Goal: Task Accomplishment & Management: Manage account settings

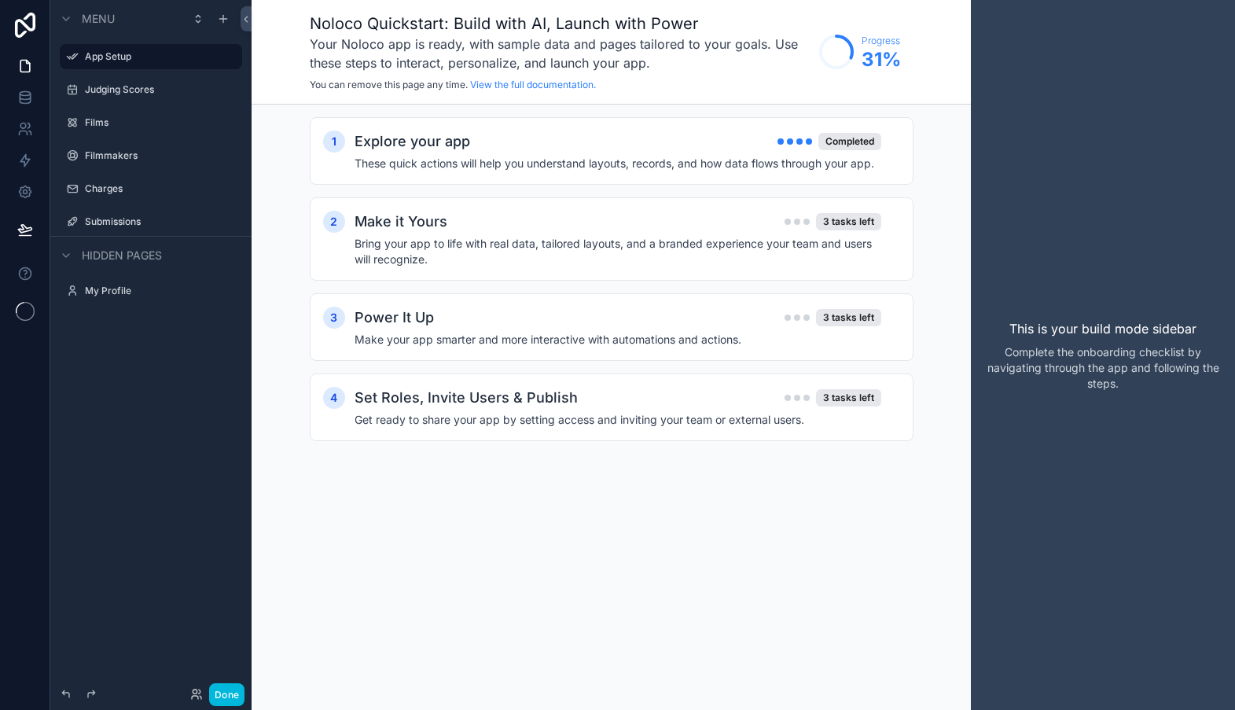
click at [120, 292] on label "My Profile" at bounding box center [159, 291] width 148 height 13
click at [24, 92] on icon at bounding box center [25, 94] width 10 height 4
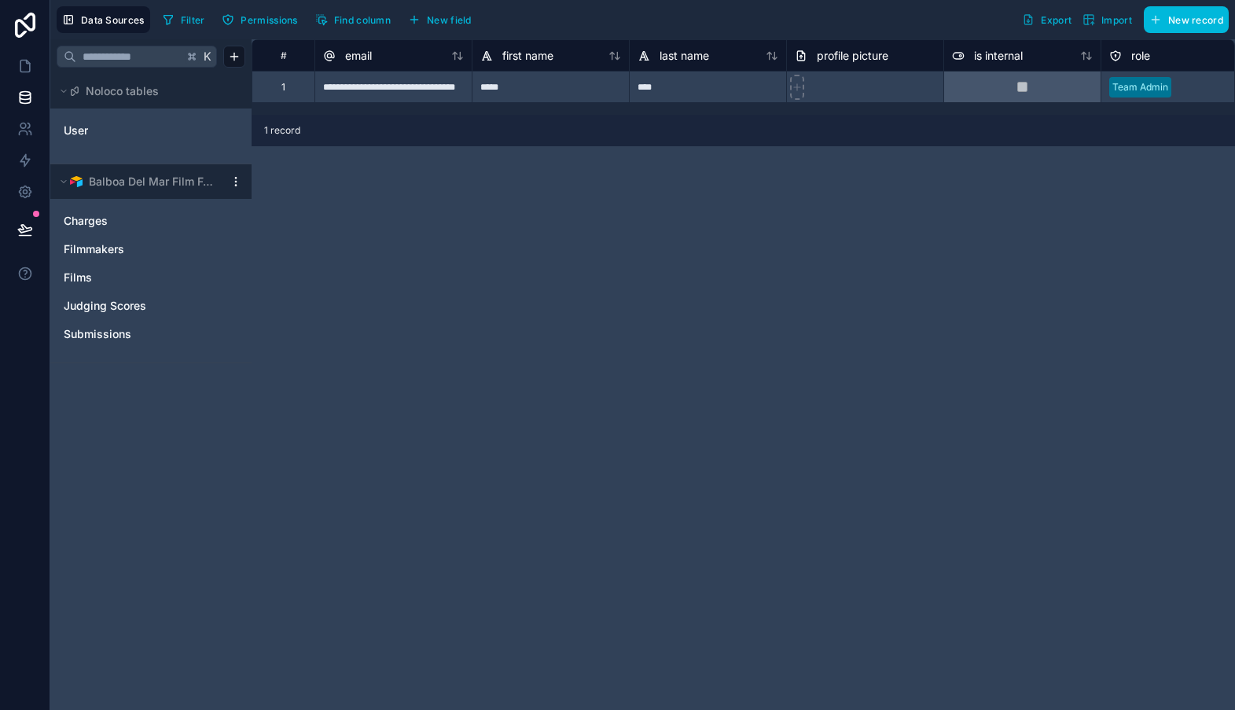
click at [35, 25] on icon at bounding box center [25, 25] width 20 height 25
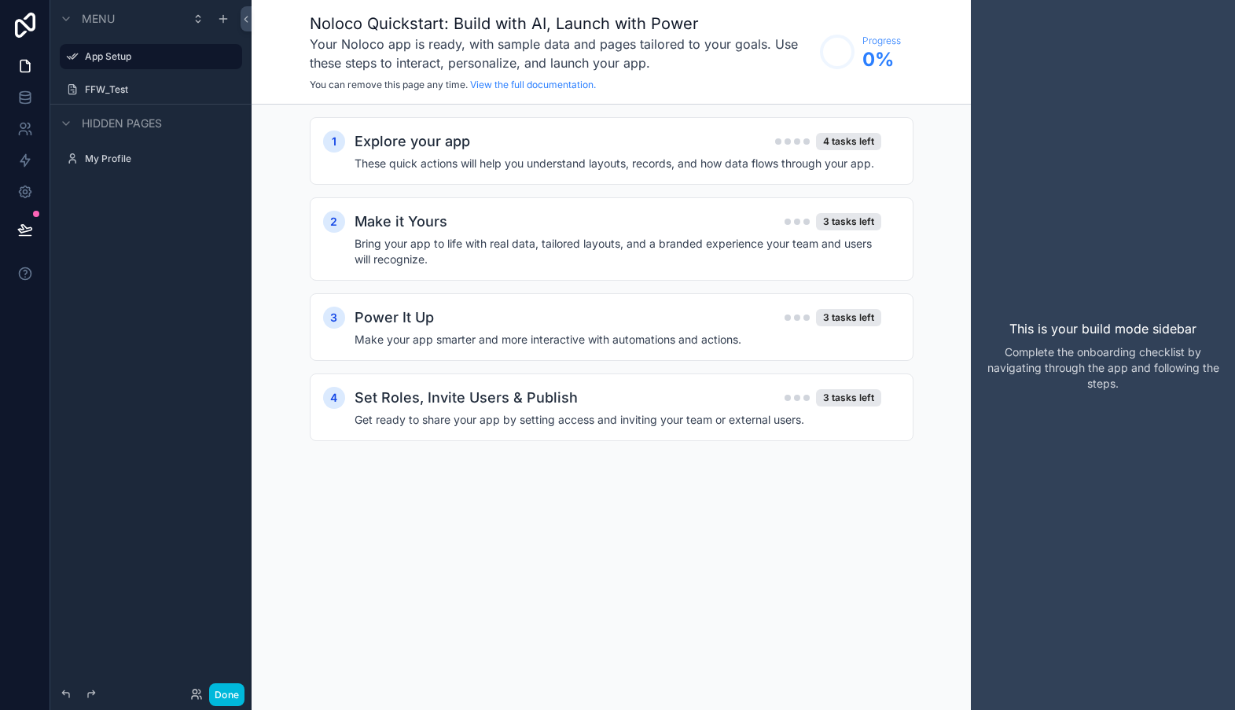
click at [559, 147] on div "Explore your app 4 tasks left" at bounding box center [617, 141] width 527 height 22
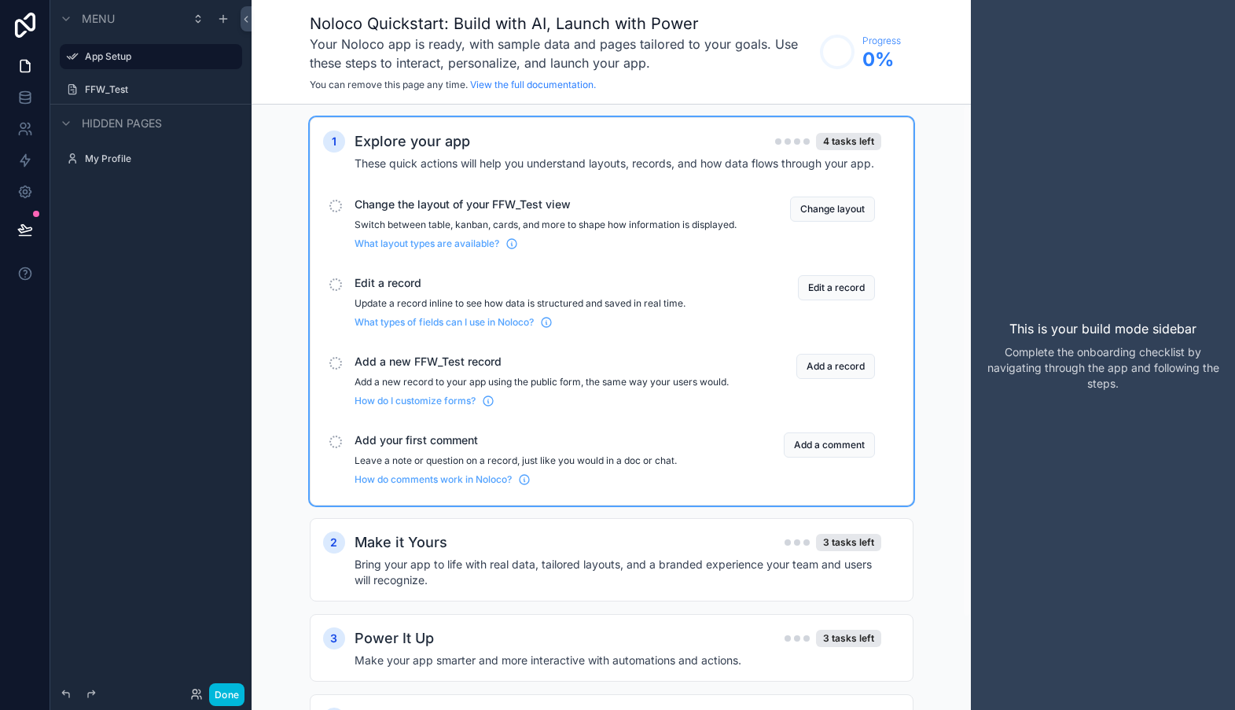
click at [534, 577] on h4 "Bring your app to life with real data, tailored layouts, and a branded experien…" at bounding box center [617, 572] width 527 height 31
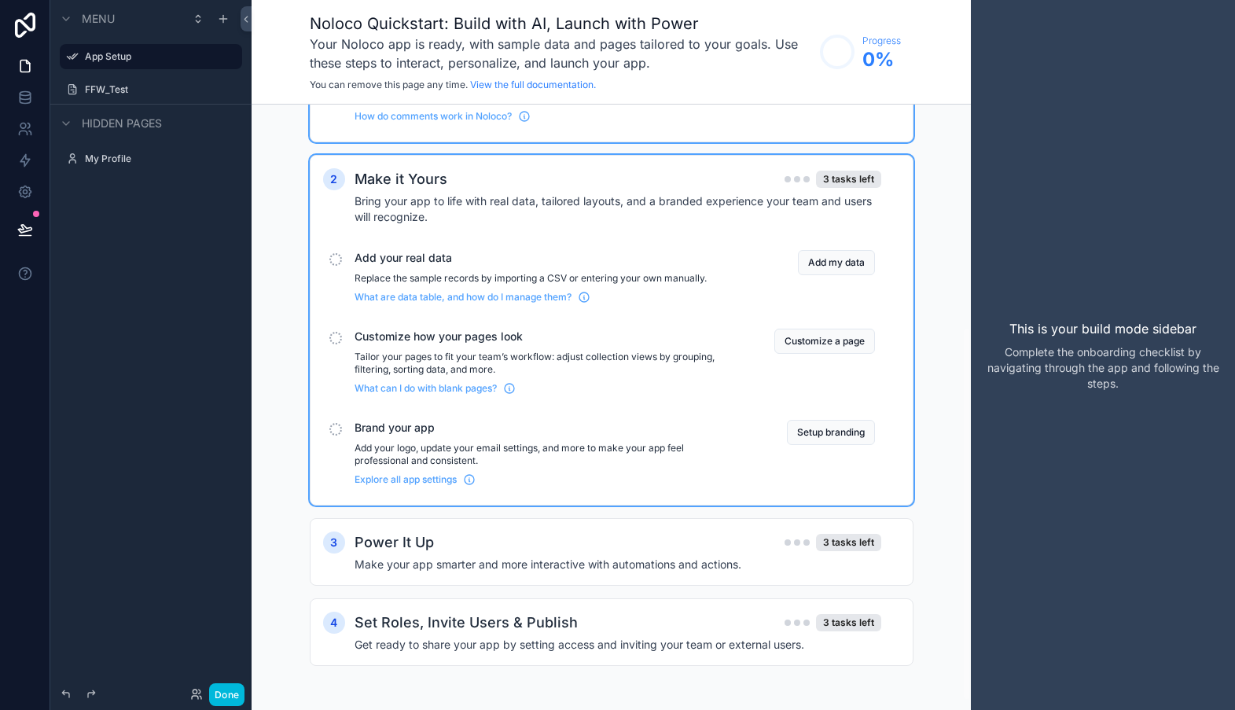
scroll to position [362, 0]
click at [826, 277] on button "Add my data" at bounding box center [836, 264] width 77 height 25
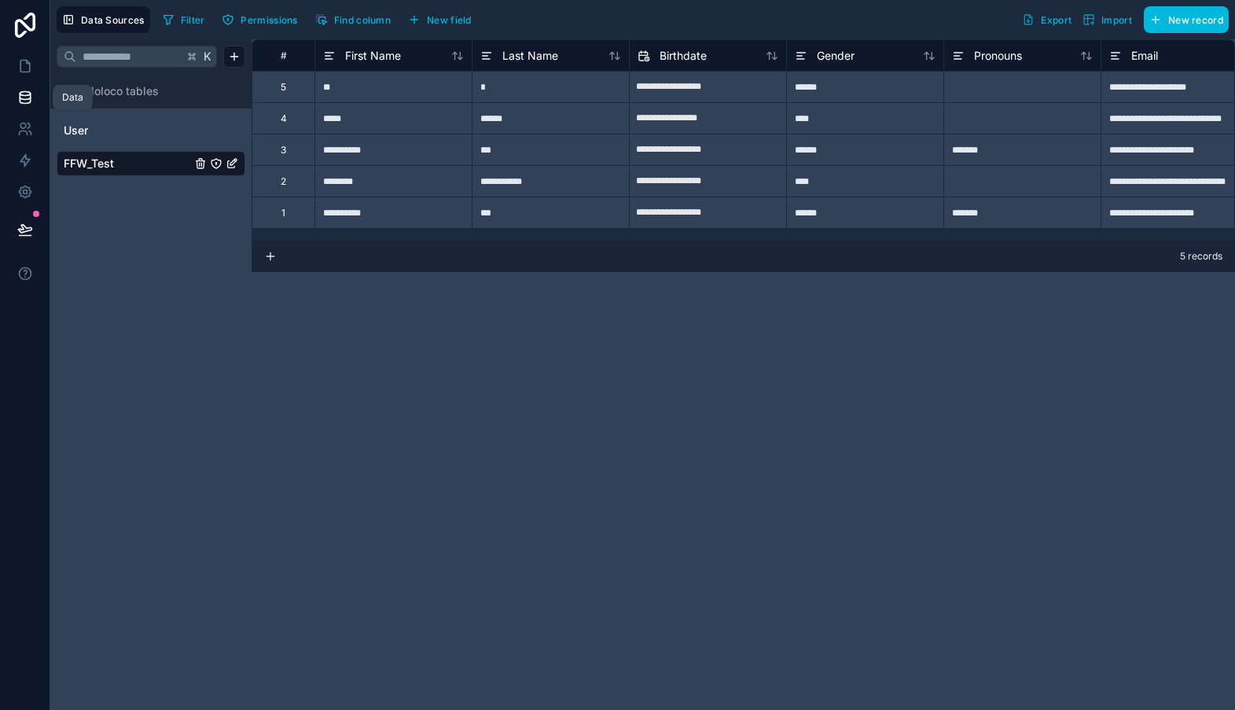
click at [26, 97] on icon at bounding box center [25, 98] width 16 height 16
click at [31, 127] on icon at bounding box center [25, 129] width 16 height 16
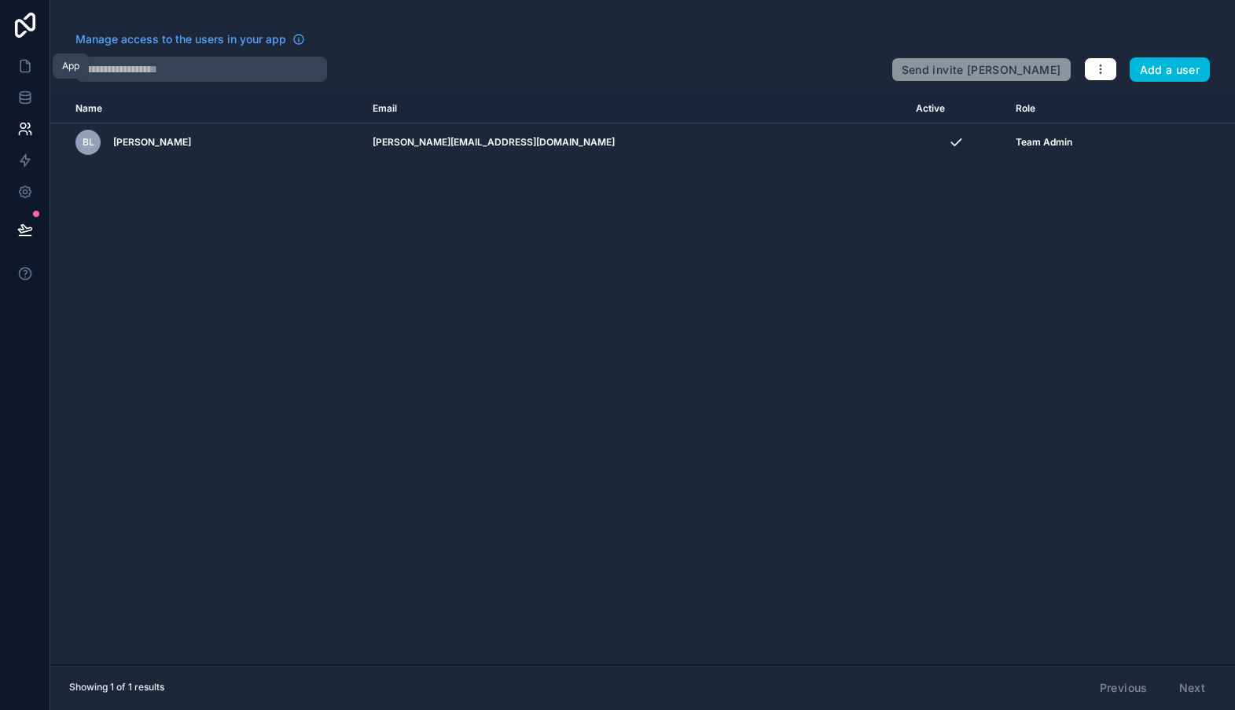
click at [26, 67] on icon at bounding box center [25, 66] width 16 height 16
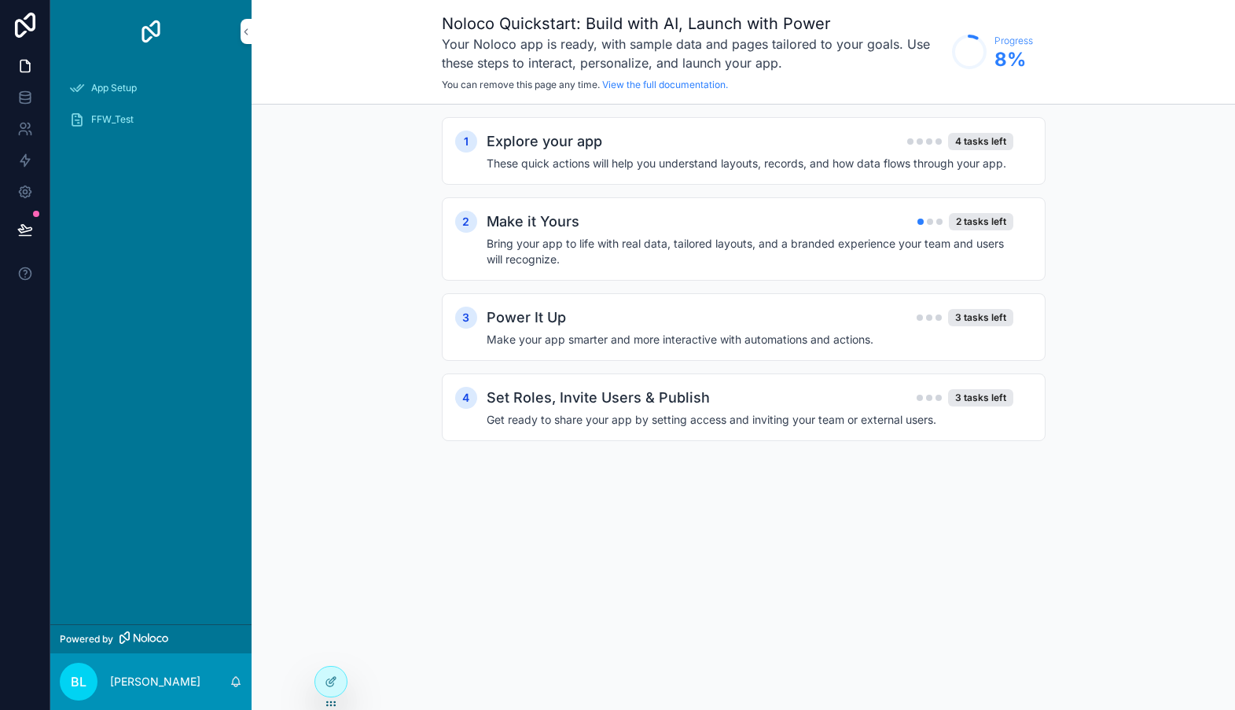
click at [722, 139] on div "Explore your app 4 tasks left" at bounding box center [750, 141] width 527 height 22
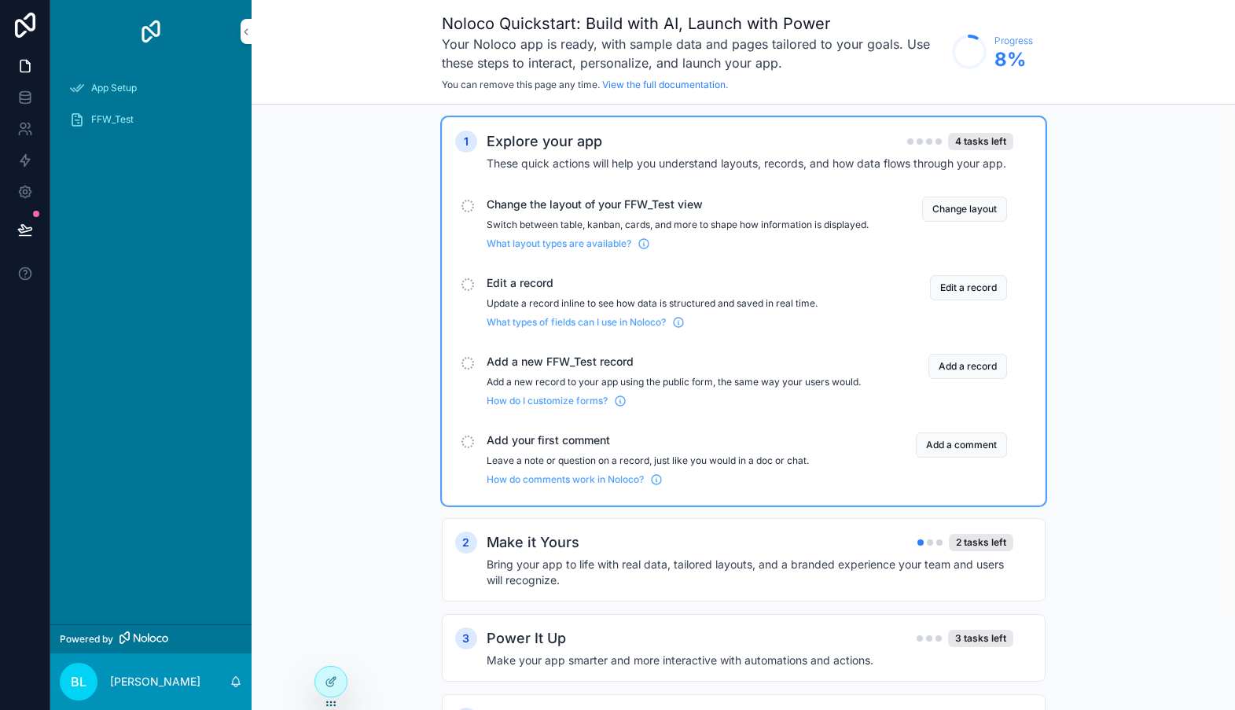
click at [945, 212] on button "Change layout" at bounding box center [964, 209] width 85 height 25
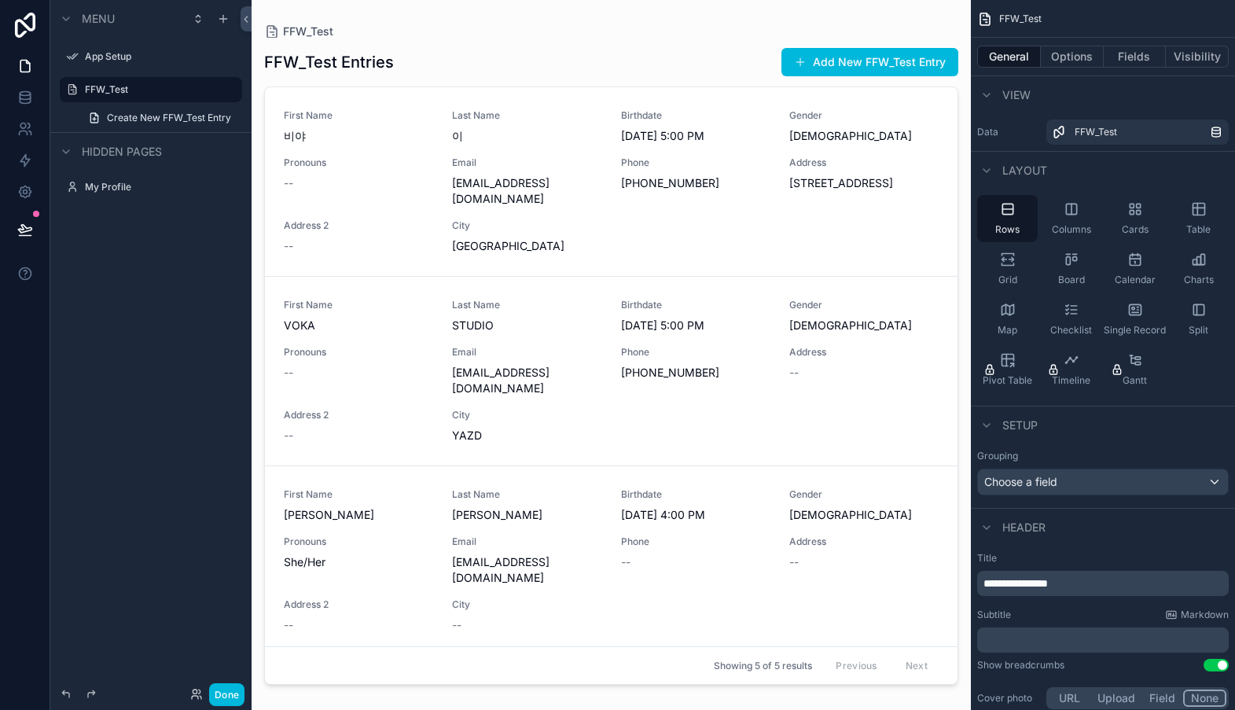
click at [953, 181] on div "scrollable content" at bounding box center [611, 345] width 719 height 691
click at [1064, 62] on button "Options" at bounding box center [1072, 57] width 63 height 22
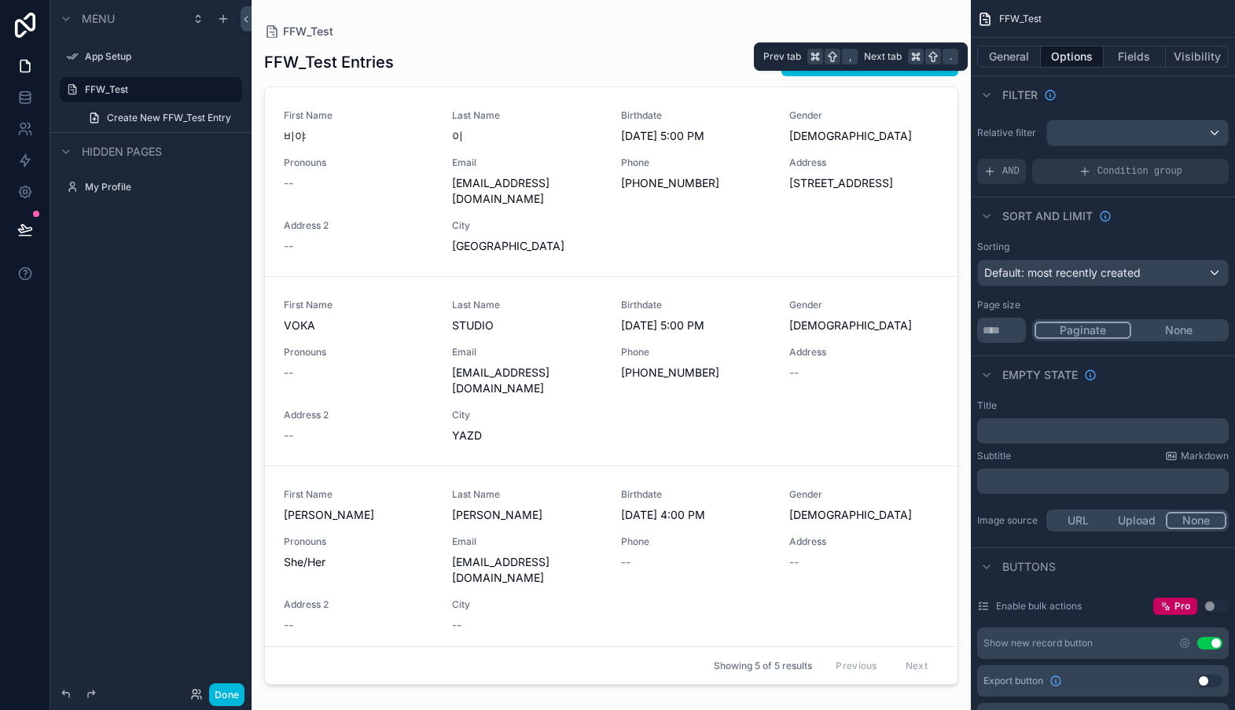
click at [1123, 60] on button "Fields" at bounding box center [1135, 57] width 63 height 22
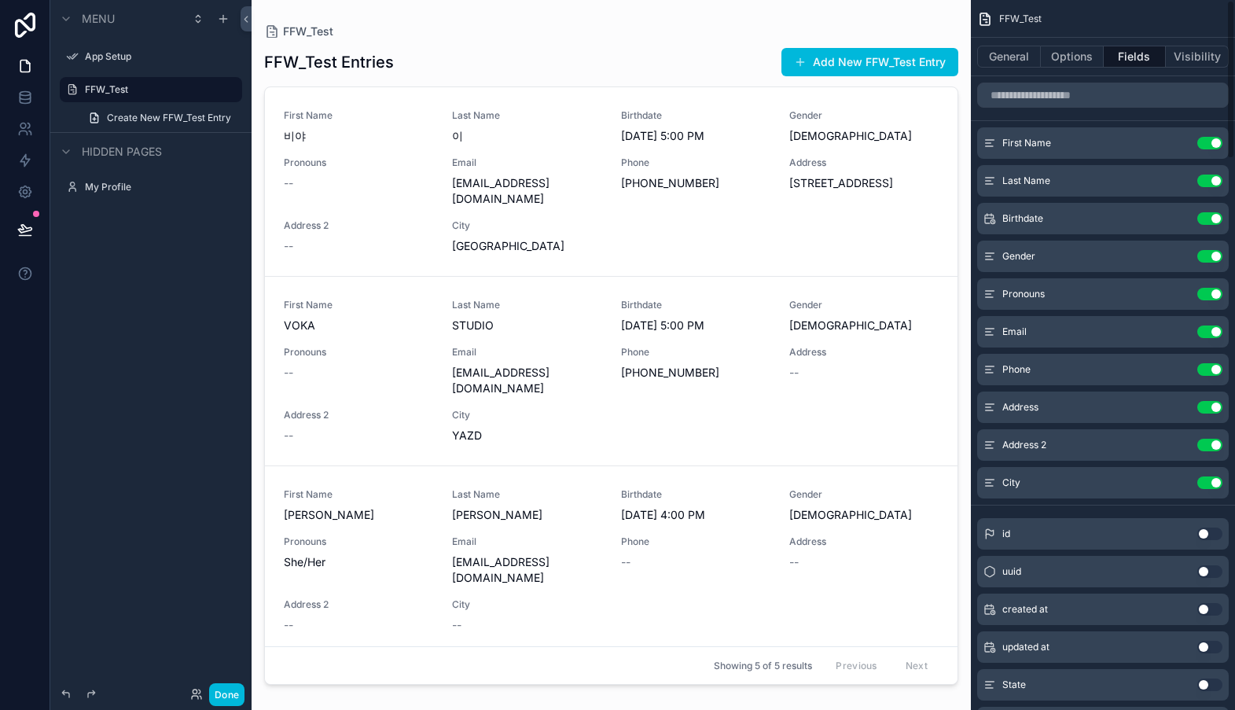
scroll to position [1, 0]
click at [1215, 293] on button "Use setting" at bounding box center [1209, 293] width 25 height 13
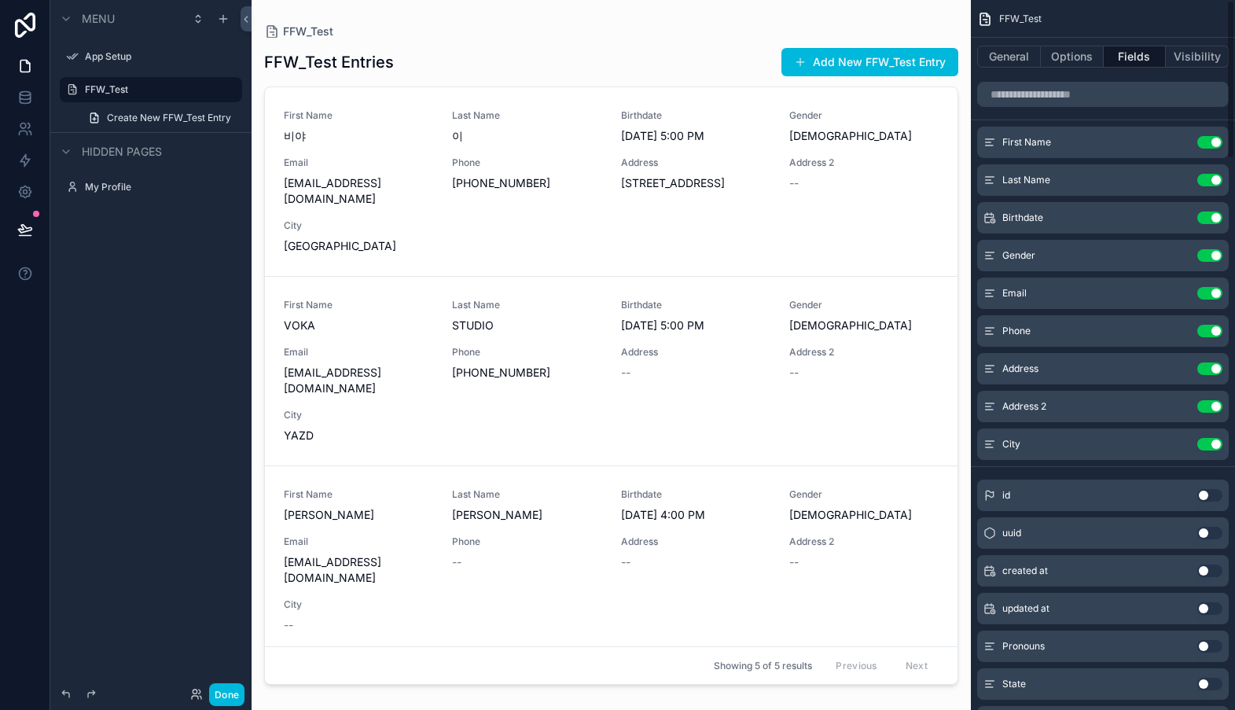
click at [1214, 257] on button "Use setting" at bounding box center [1209, 255] width 25 height 13
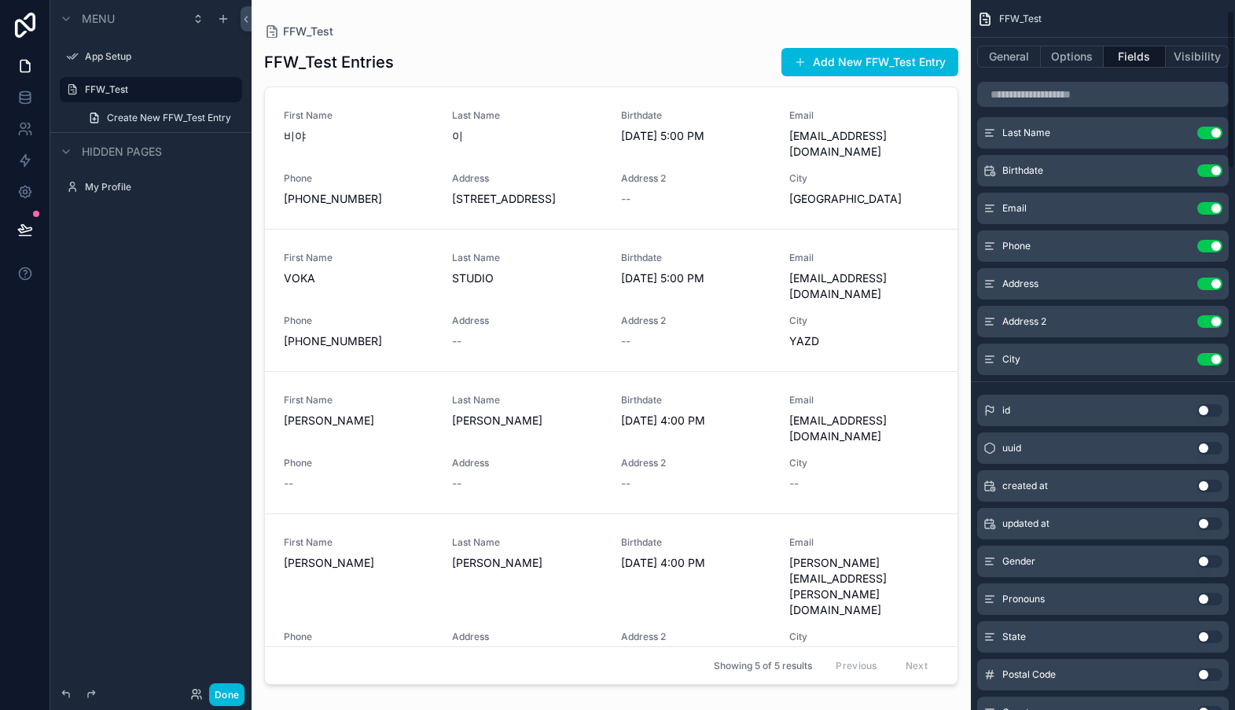
scroll to position [42, 0]
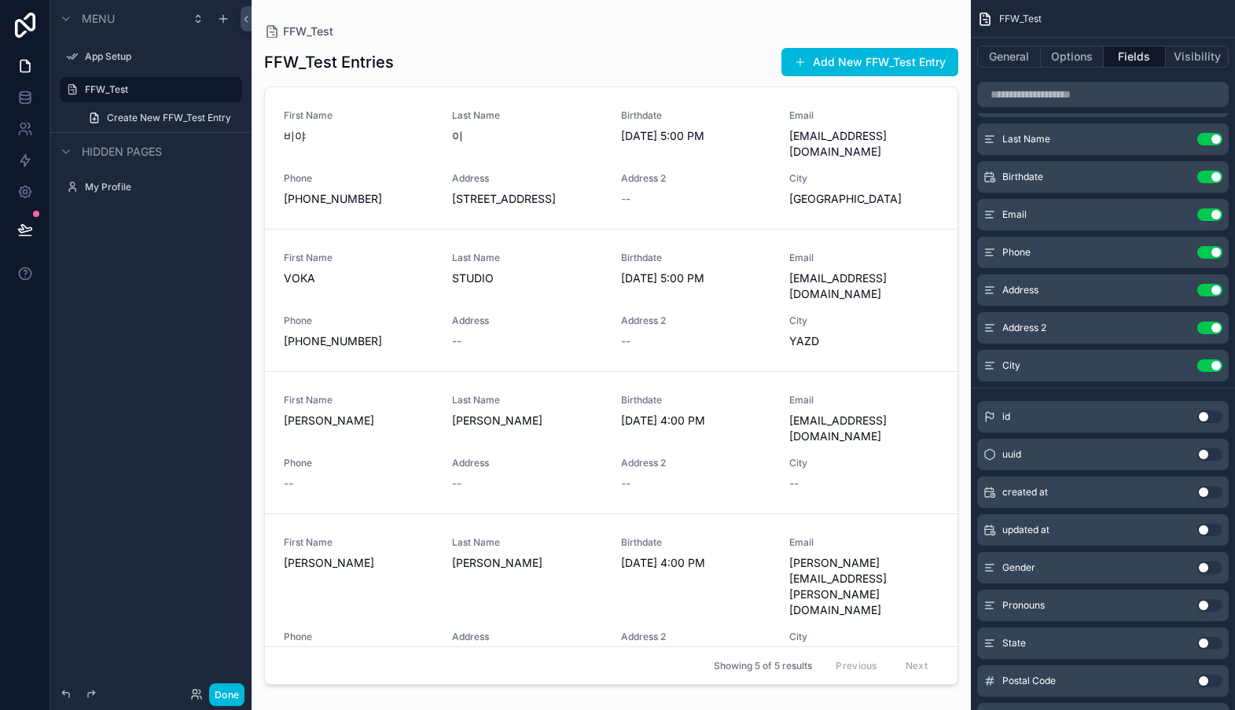
drag, startPoint x: 1071, startPoint y: 411, endPoint x: 1074, endPoint y: 376, distance: 35.5
drag, startPoint x: 1067, startPoint y: 417, endPoint x: 1071, endPoint y: 365, distance: 52.0
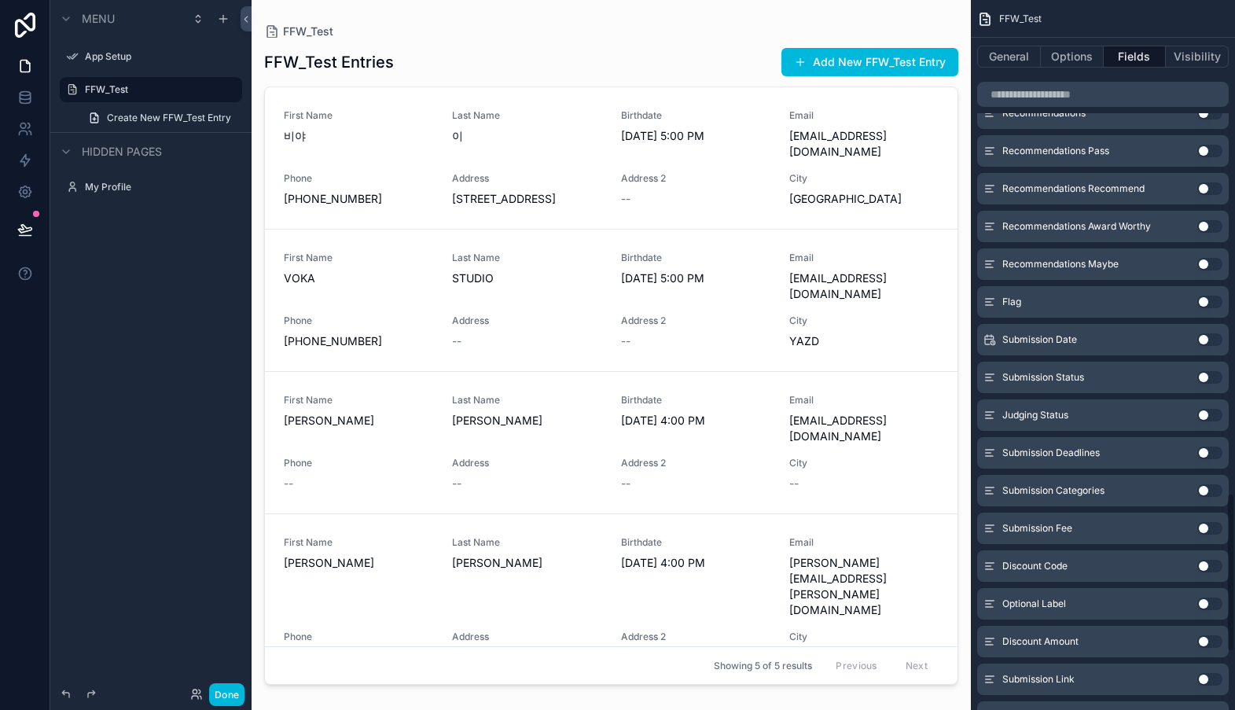
scroll to position [2449, 0]
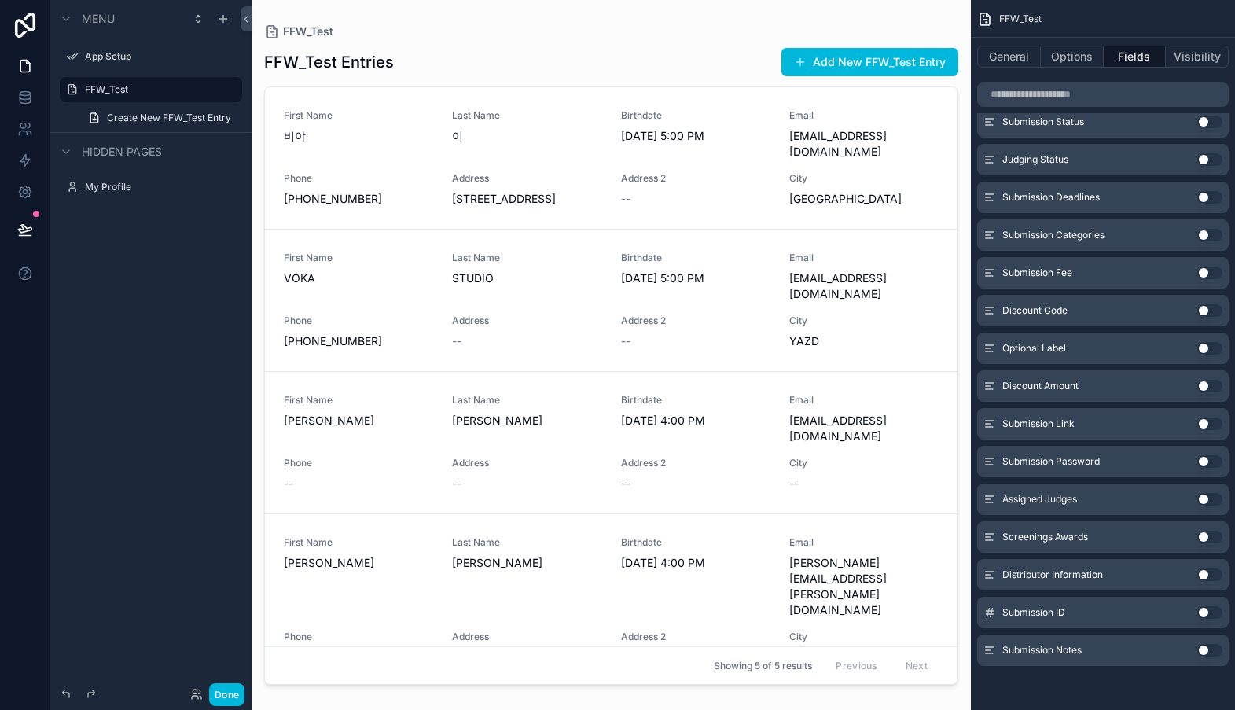
click at [1202, 652] on button "Use setting" at bounding box center [1209, 650] width 25 height 13
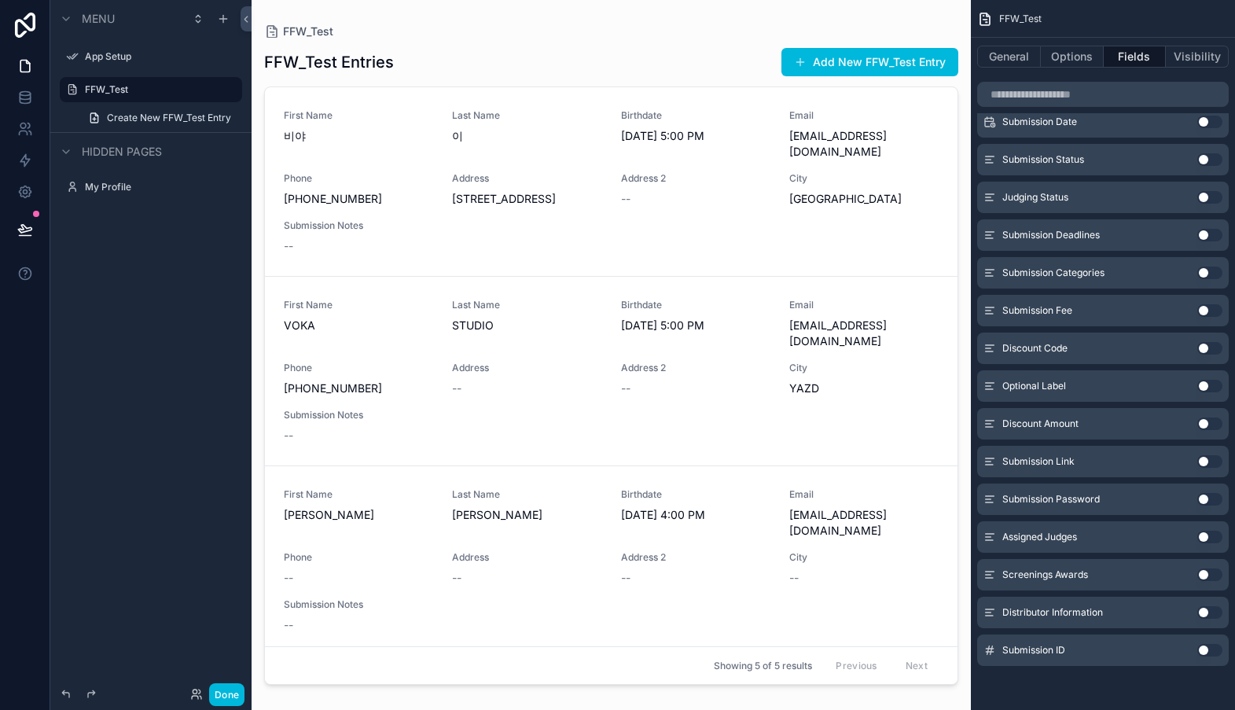
click at [1202, 652] on button "Use setting" at bounding box center [1209, 650] width 25 height 13
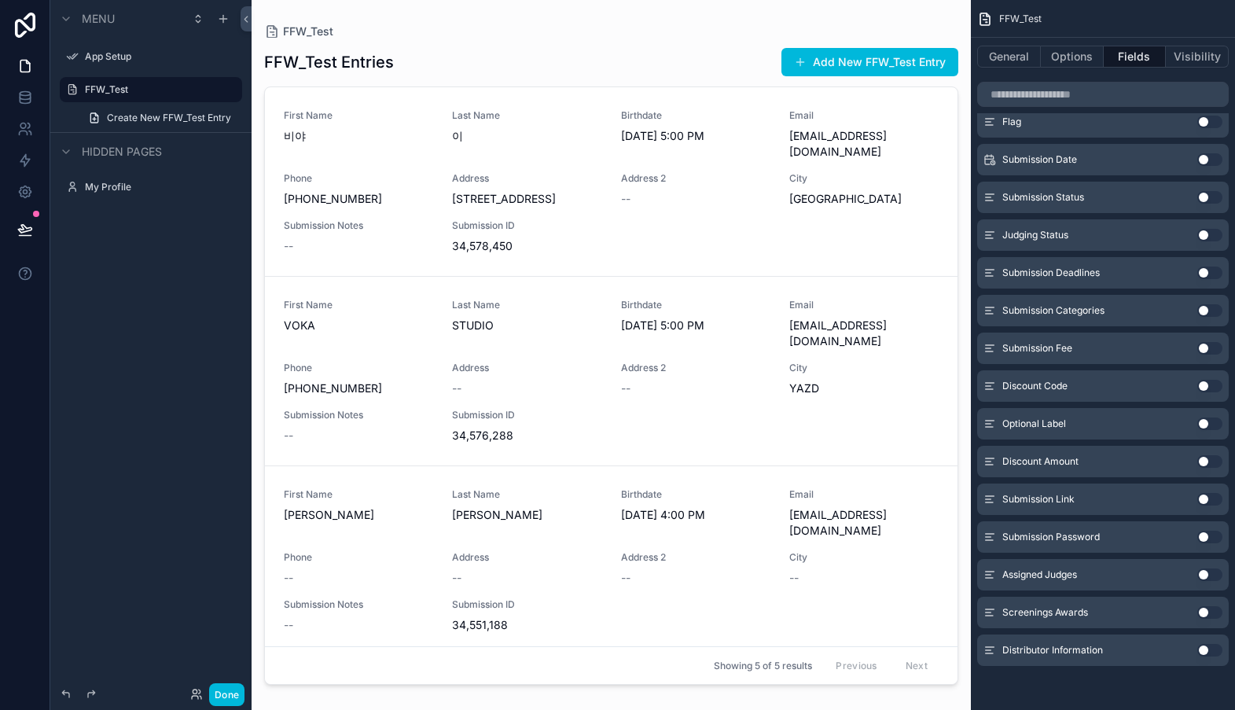
click at [1203, 499] on button "Use setting" at bounding box center [1209, 499] width 25 height 13
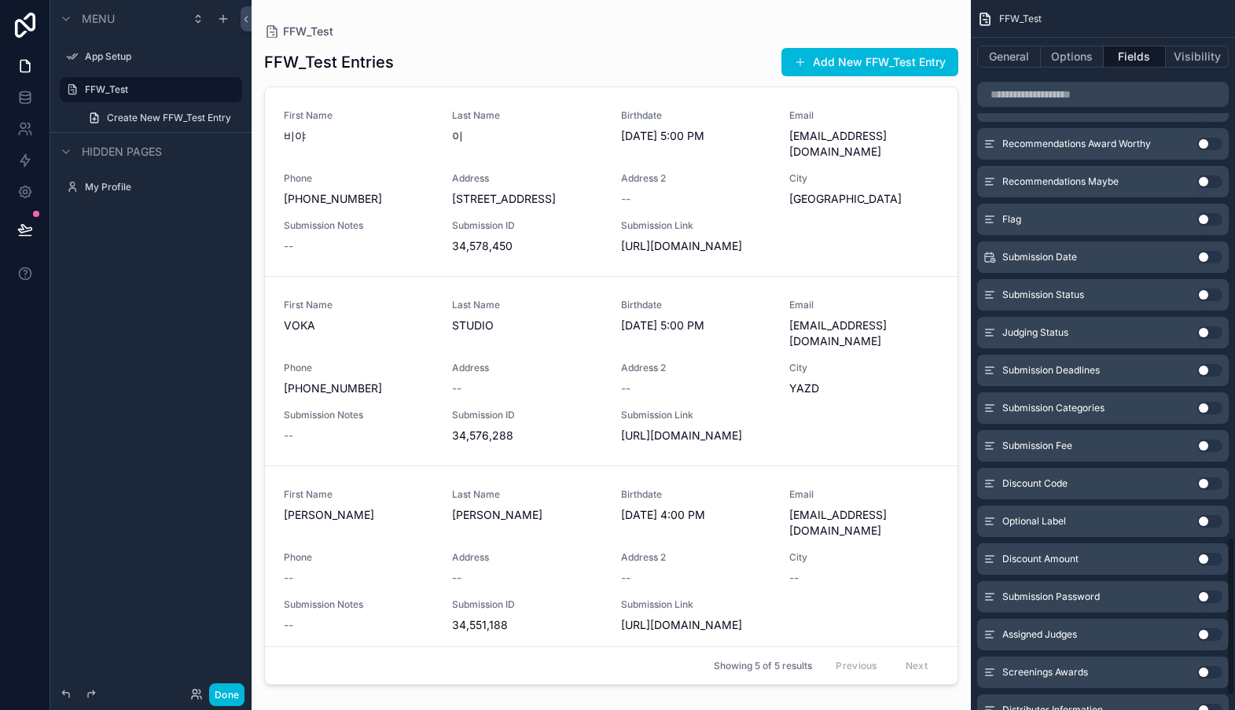
scroll to position [2381, 0]
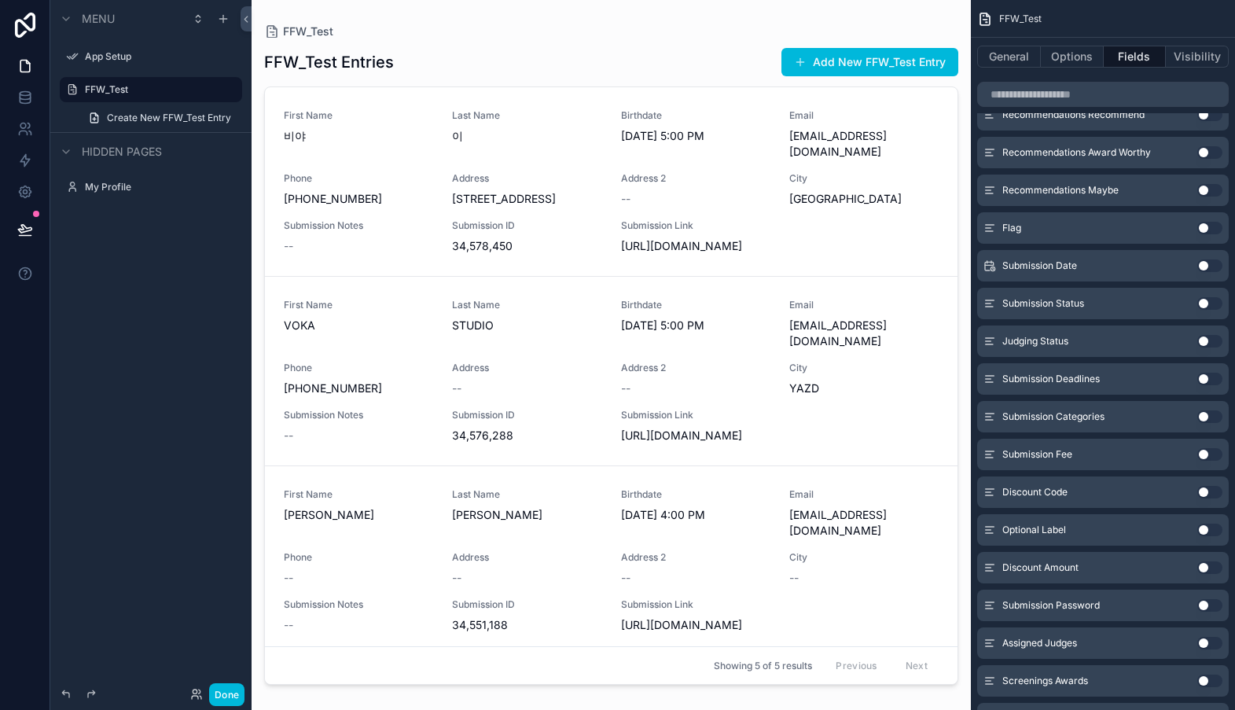
click at [1204, 418] on button "Use setting" at bounding box center [1209, 416] width 25 height 13
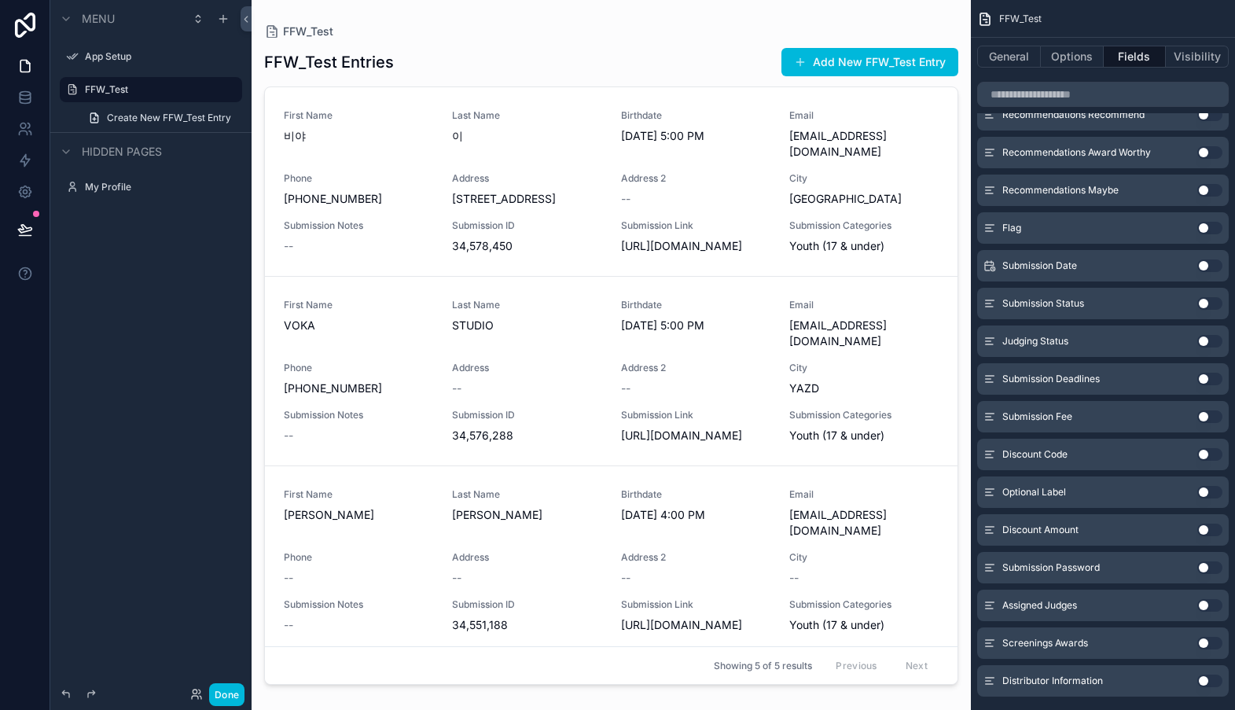
click at [1204, 417] on button "Use setting" at bounding box center [1209, 416] width 25 height 13
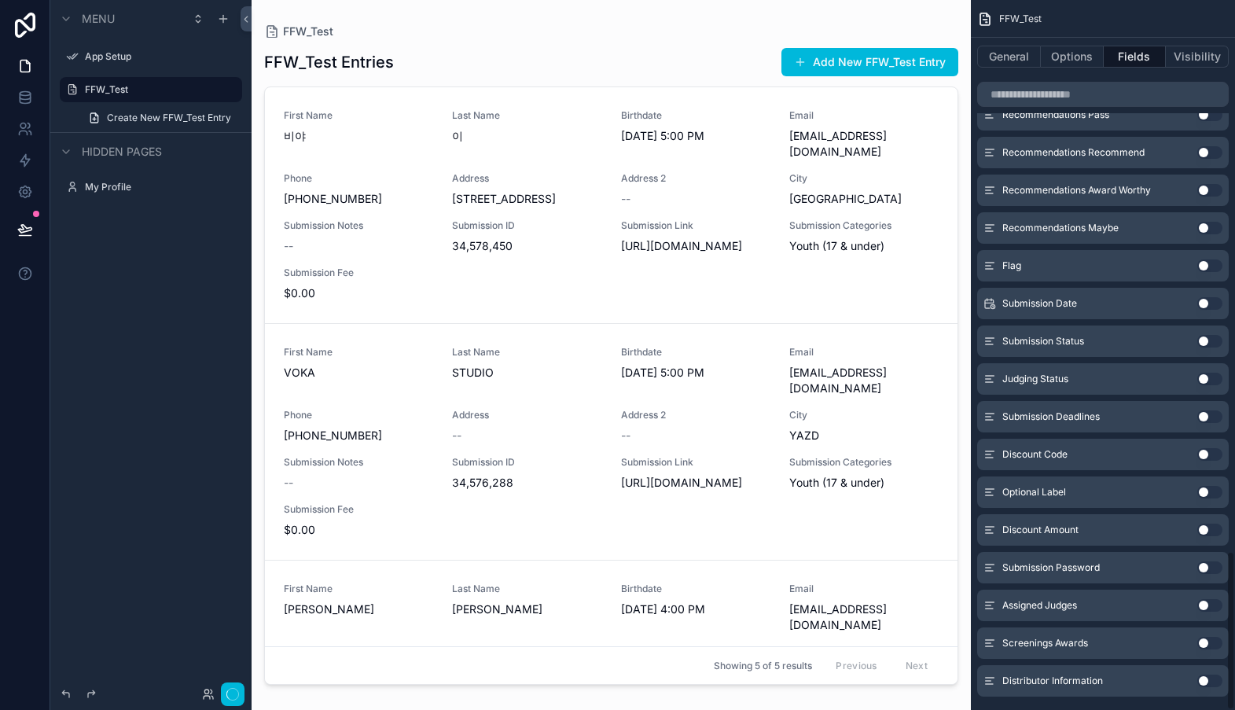
scroll to position [2449, 0]
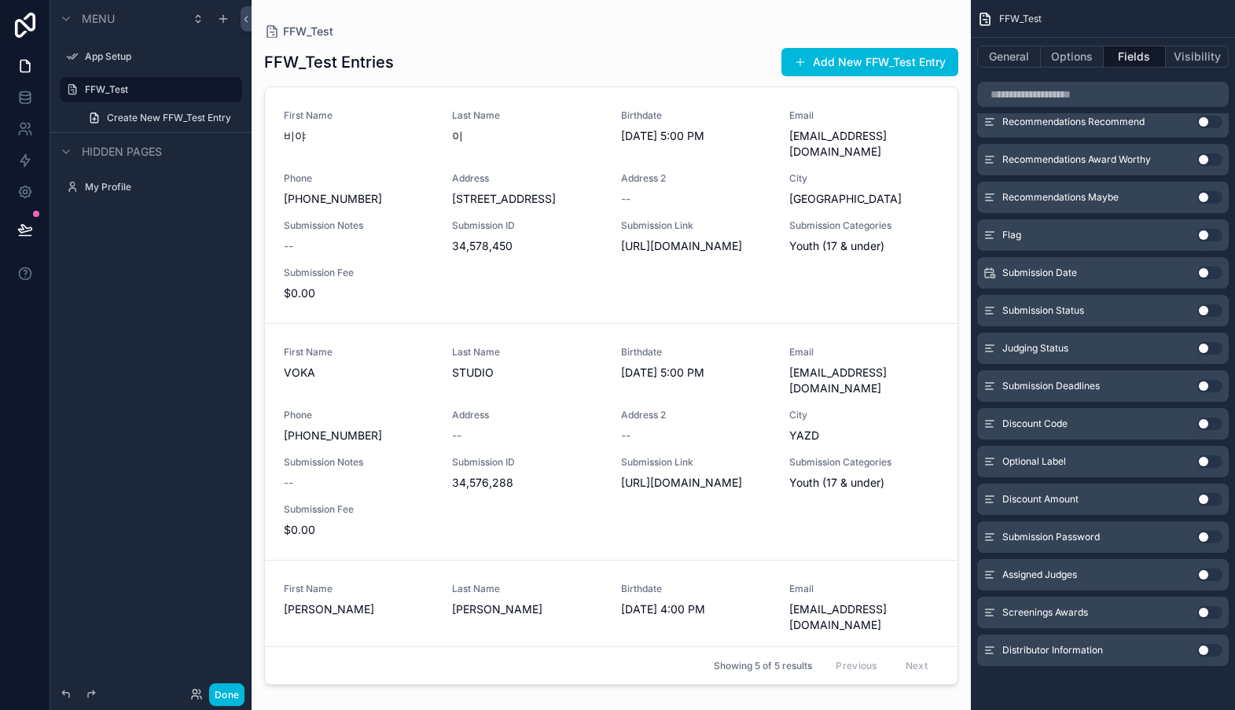
click at [1205, 388] on button "Use setting" at bounding box center [1209, 386] width 25 height 13
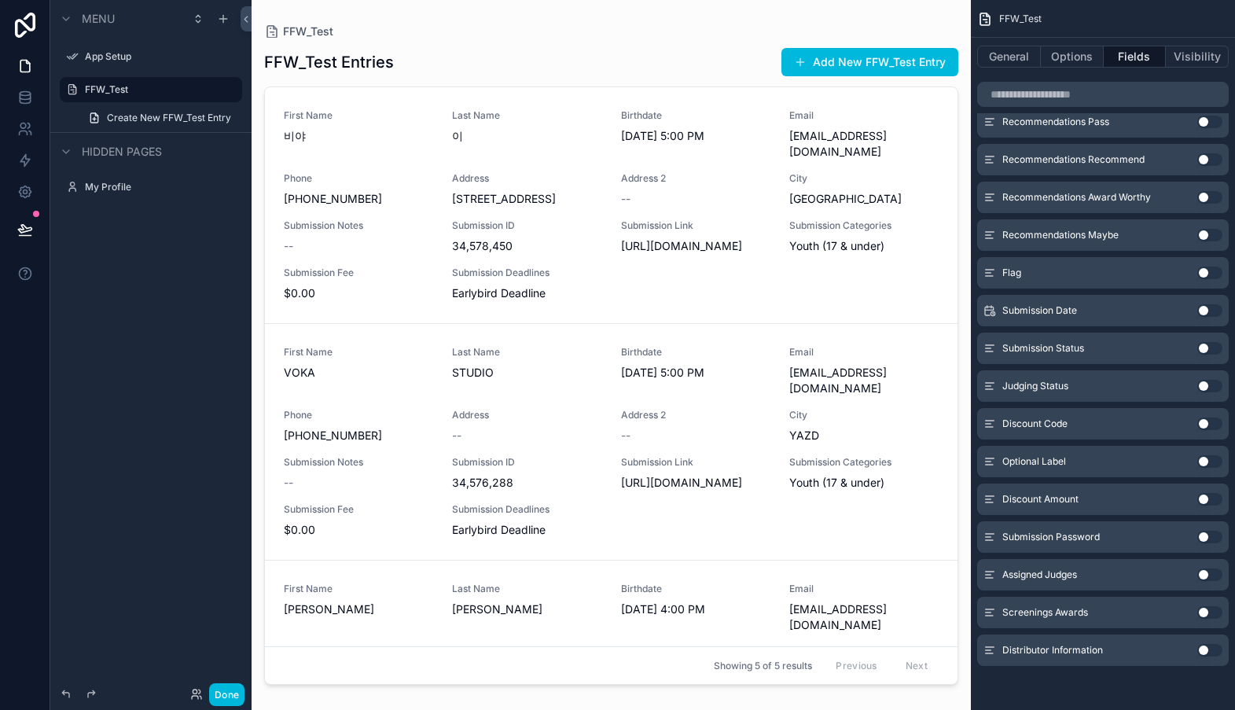
click at [1205, 382] on button "Use setting" at bounding box center [1209, 386] width 25 height 13
click at [1205, 384] on button "Use setting" at bounding box center [1209, 386] width 25 height 13
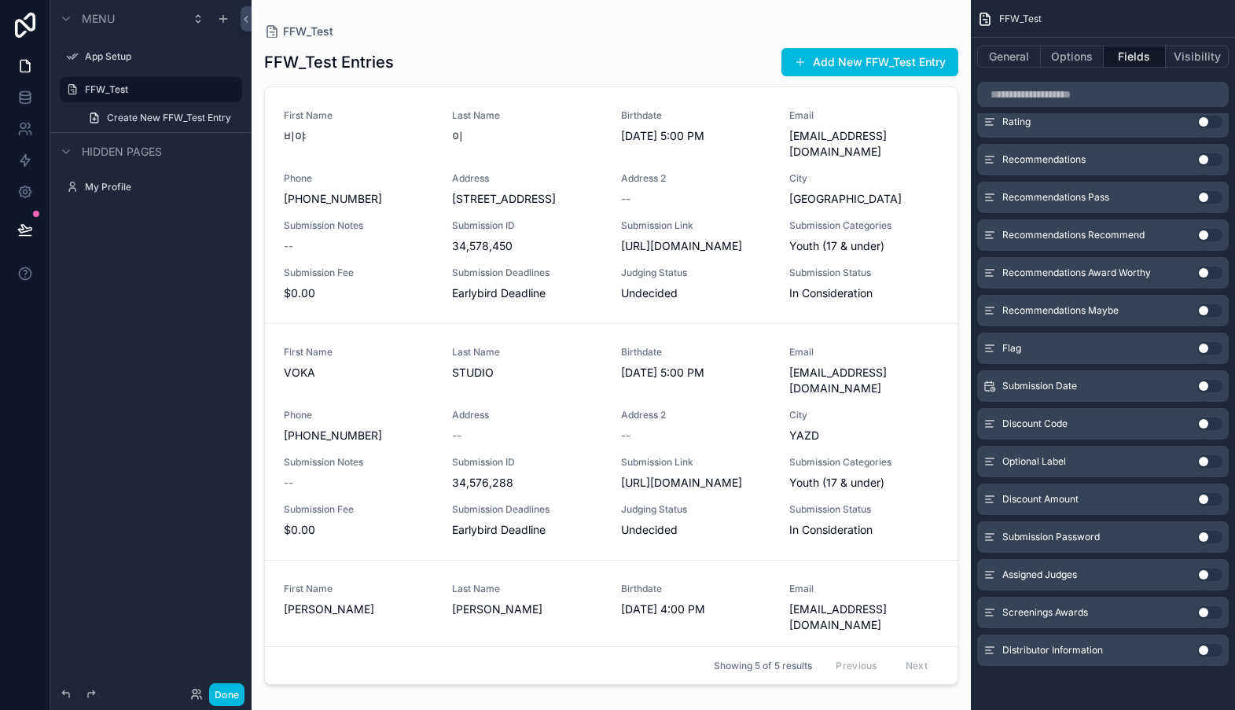
click at [1205, 384] on button "Use setting" at bounding box center [1209, 386] width 25 height 13
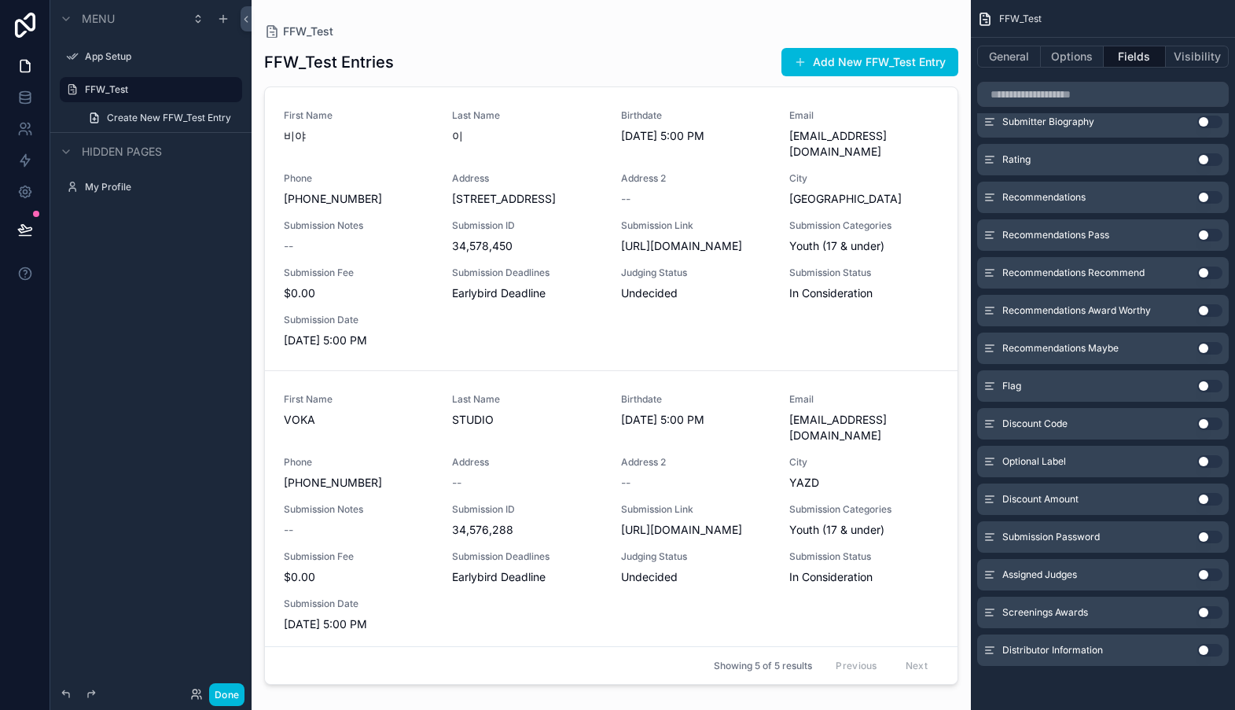
click at [1204, 352] on button "Use setting" at bounding box center [1209, 348] width 25 height 13
click at [1207, 348] on button "Use setting" at bounding box center [1209, 348] width 25 height 13
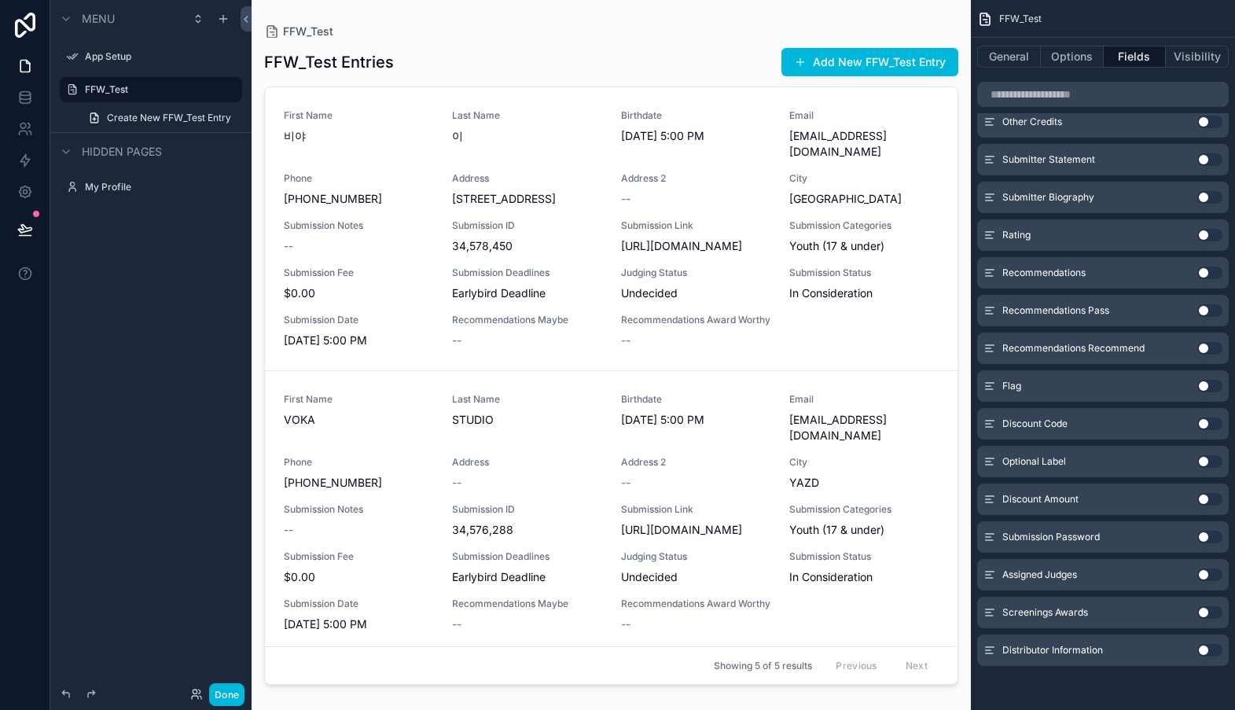
click at [1205, 347] on button "Use setting" at bounding box center [1209, 348] width 25 height 13
click at [1203, 314] on button "Use setting" at bounding box center [1209, 310] width 25 height 13
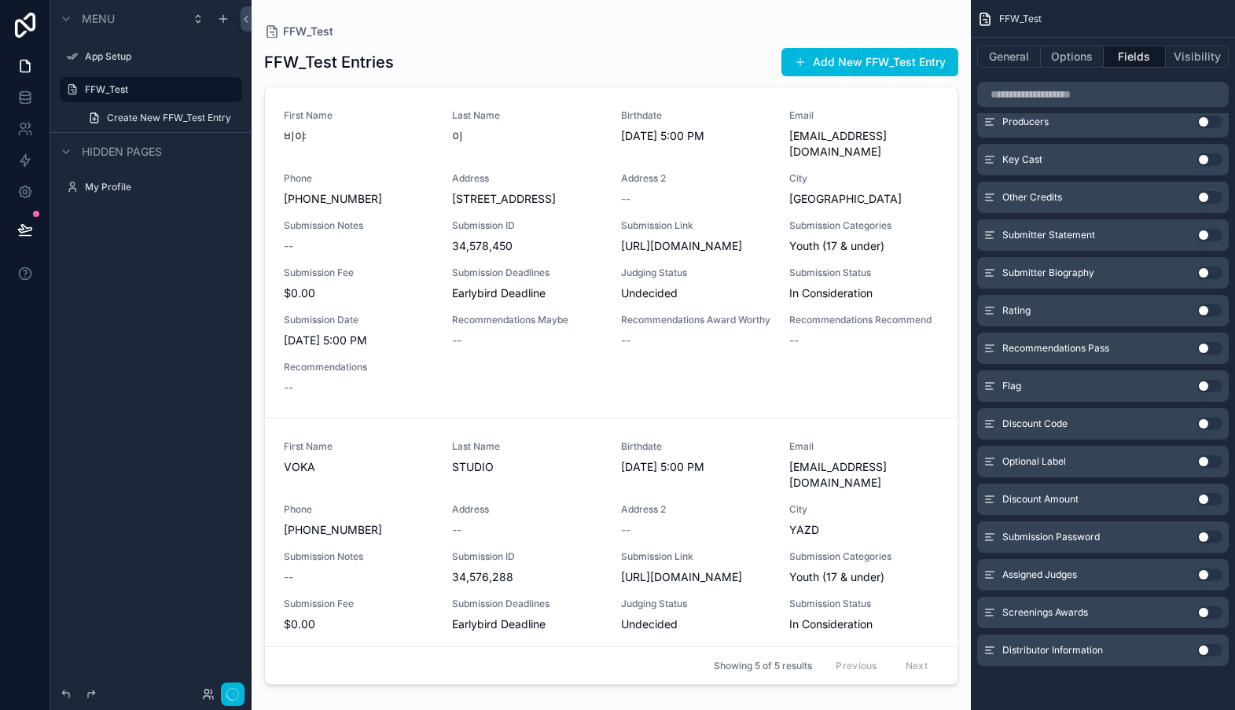
click at [1203, 311] on button "Use setting" at bounding box center [1209, 310] width 25 height 13
click at [1204, 347] on button "Use setting" at bounding box center [1209, 348] width 25 height 13
click at [1203, 344] on button "Use setting" at bounding box center [1209, 348] width 25 height 13
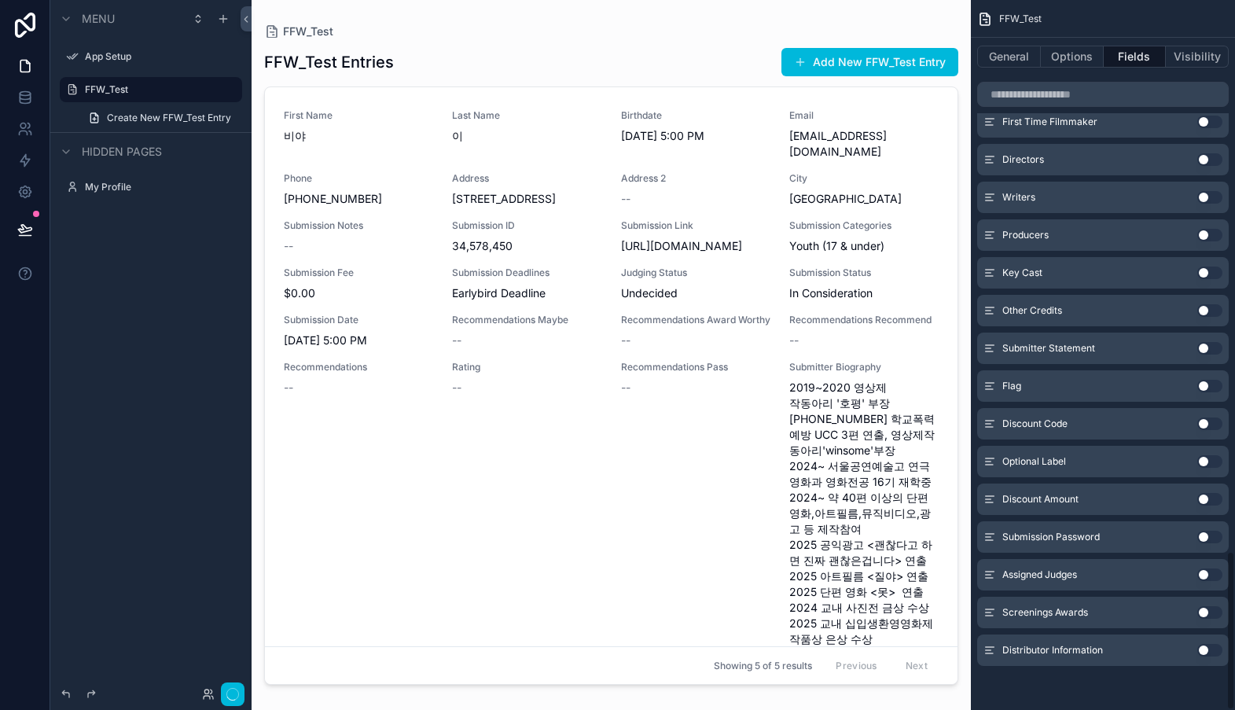
click at [1203, 344] on button "Use setting" at bounding box center [1209, 348] width 25 height 13
click at [1203, 347] on button "Use setting" at bounding box center [1209, 348] width 25 height 13
click at [1207, 275] on button "Use setting" at bounding box center [1209, 272] width 25 height 13
click at [1203, 274] on button "Use setting" at bounding box center [1209, 272] width 25 height 13
click at [1207, 271] on button "Use setting" at bounding box center [1209, 272] width 25 height 13
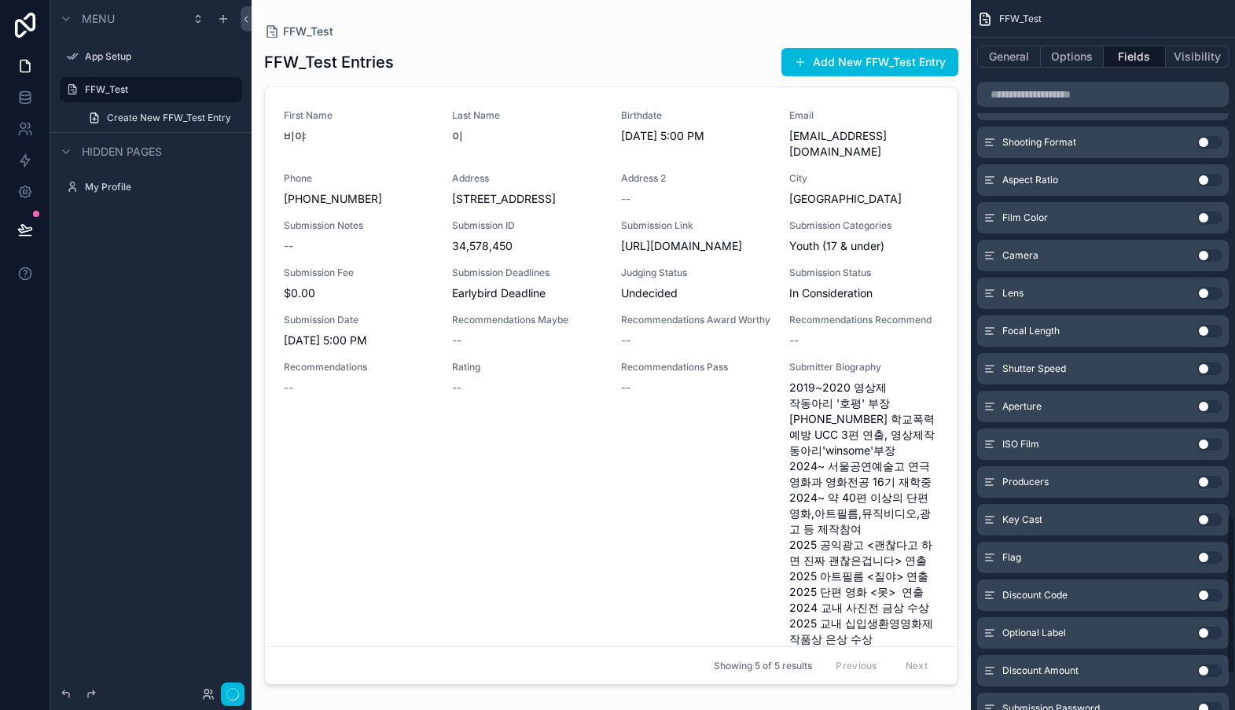
scroll to position [2258, 0]
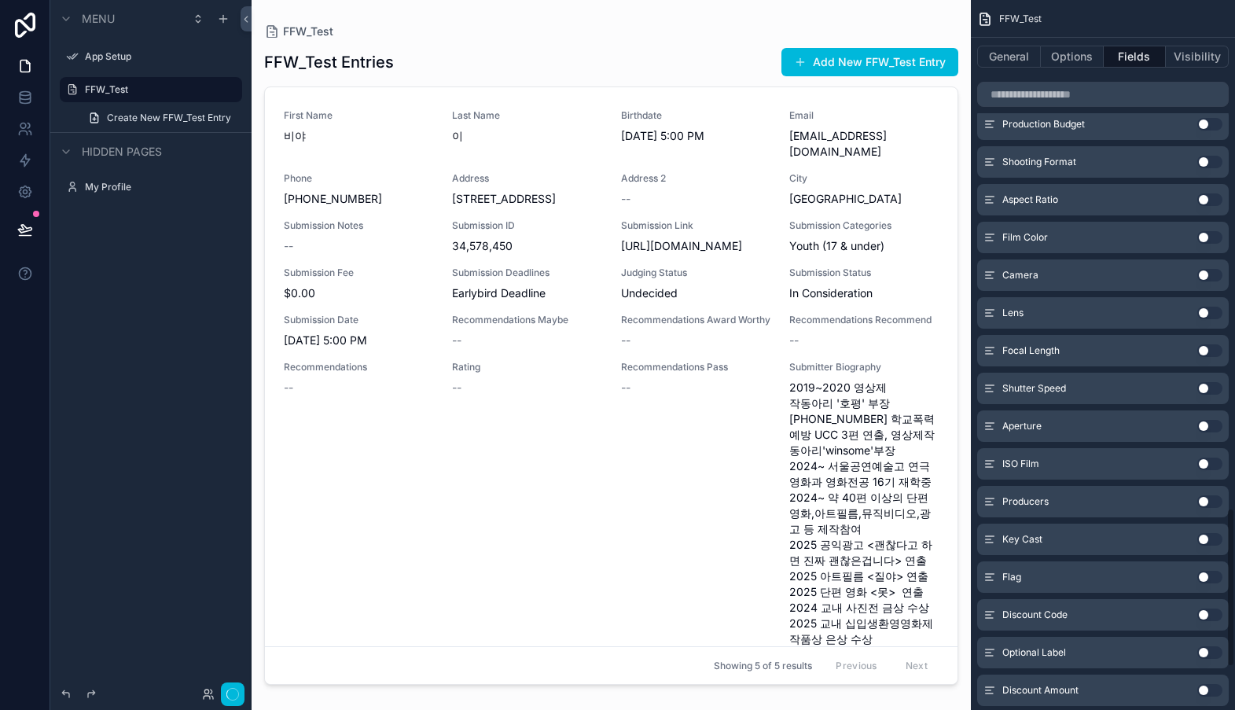
click at [1207, 163] on button "Use setting" at bounding box center [1209, 162] width 25 height 13
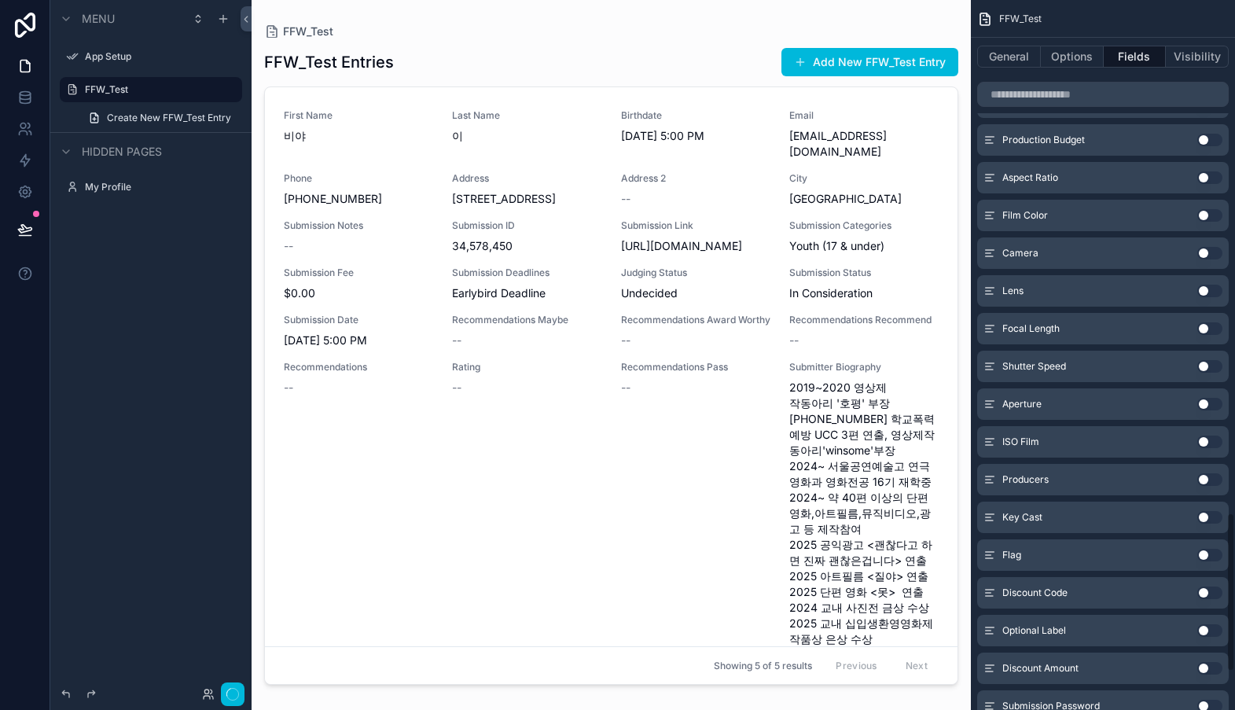
click at [1206, 142] on button "Use setting" at bounding box center [1209, 140] width 25 height 13
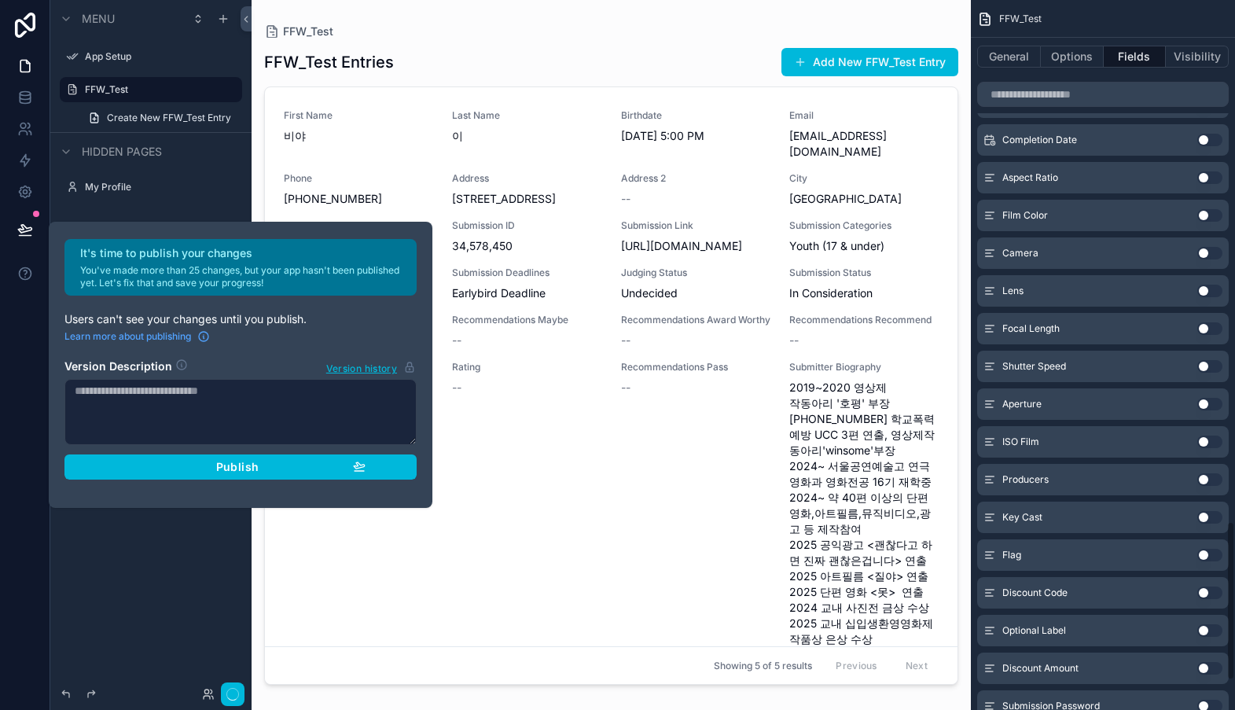
scroll to position [2318, 0]
click at [251, 465] on span "Publish" at bounding box center [237, 467] width 42 height 14
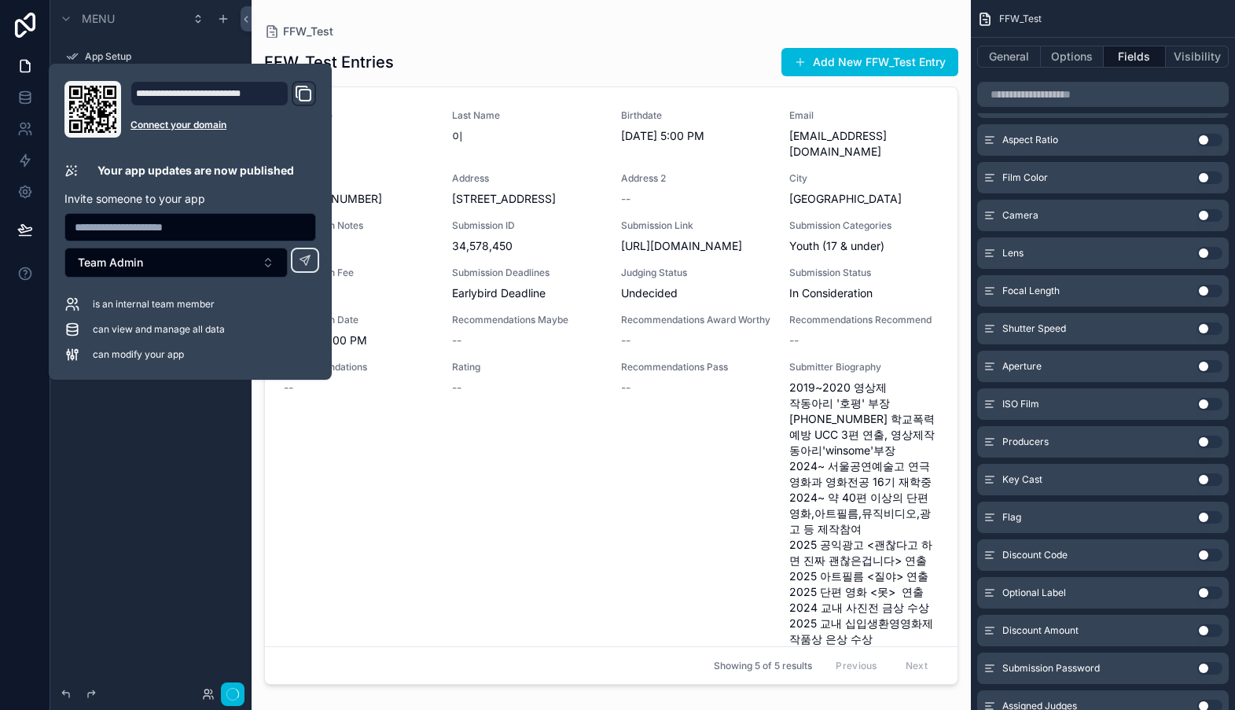
click at [178, 422] on div "Menu App Setup FFW_Test Create New FFW_Test Entry Hidden pages My Profile" at bounding box center [150, 345] width 201 height 691
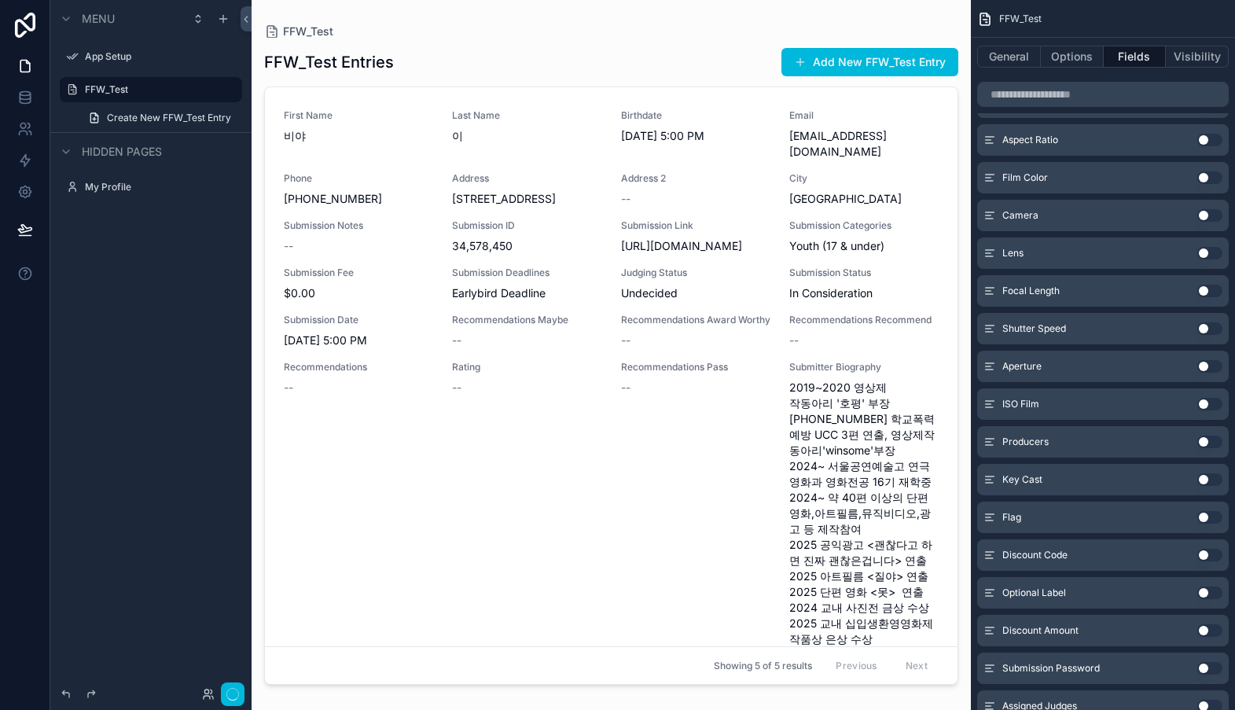
click at [1208, 141] on button "Use setting" at bounding box center [1209, 140] width 25 height 13
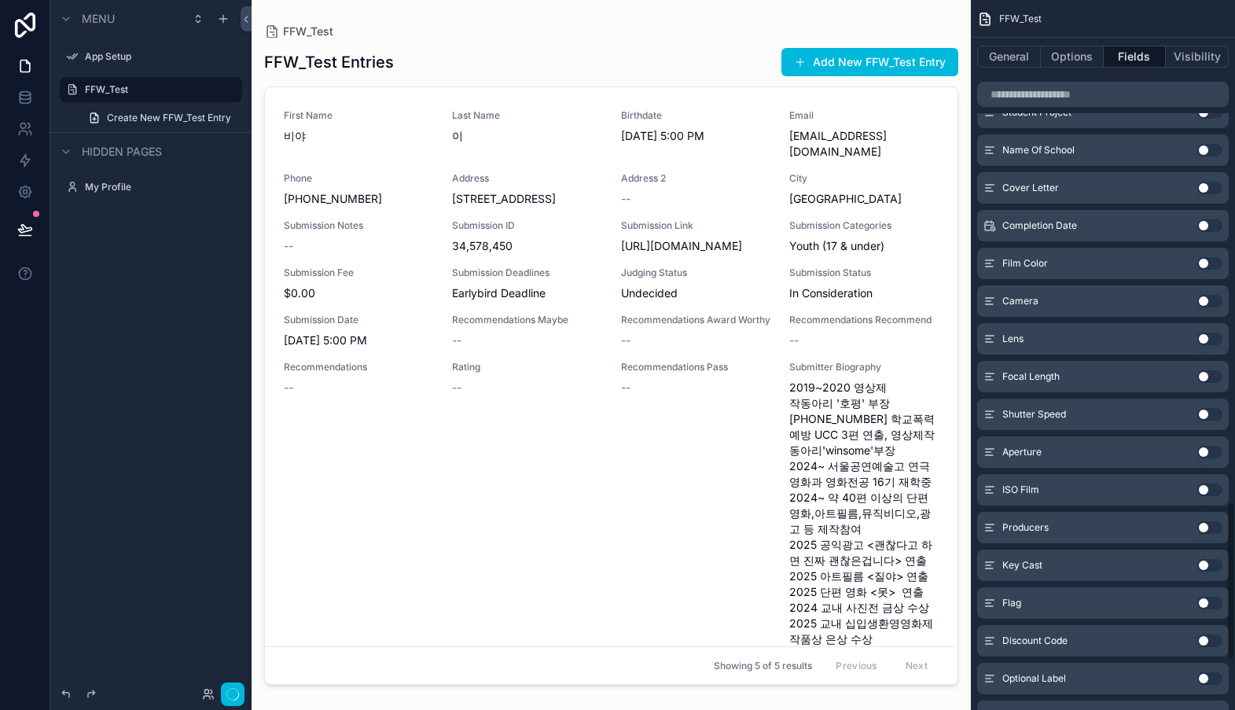
scroll to position [2233, 0]
click at [1207, 226] on button "Use setting" at bounding box center [1209, 225] width 25 height 13
click at [1203, 186] on button "Use setting" at bounding box center [1209, 187] width 25 height 13
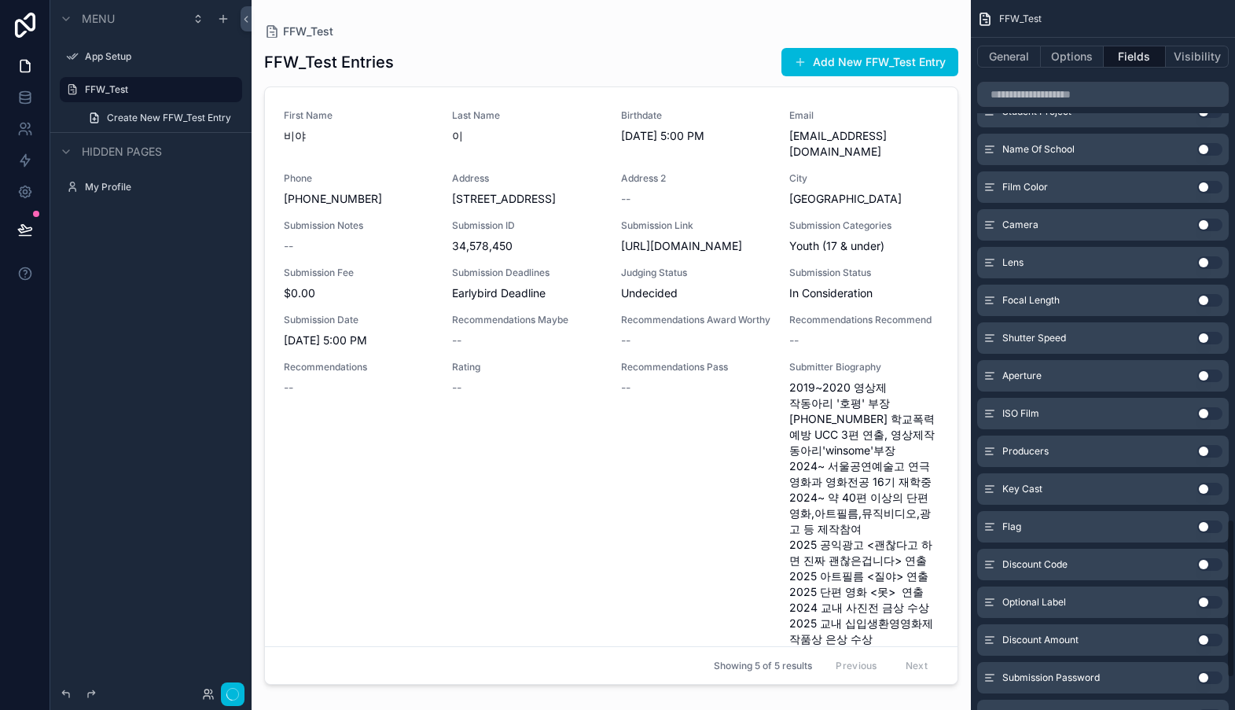
click at [1199, 151] on button "Use setting" at bounding box center [1209, 149] width 25 height 13
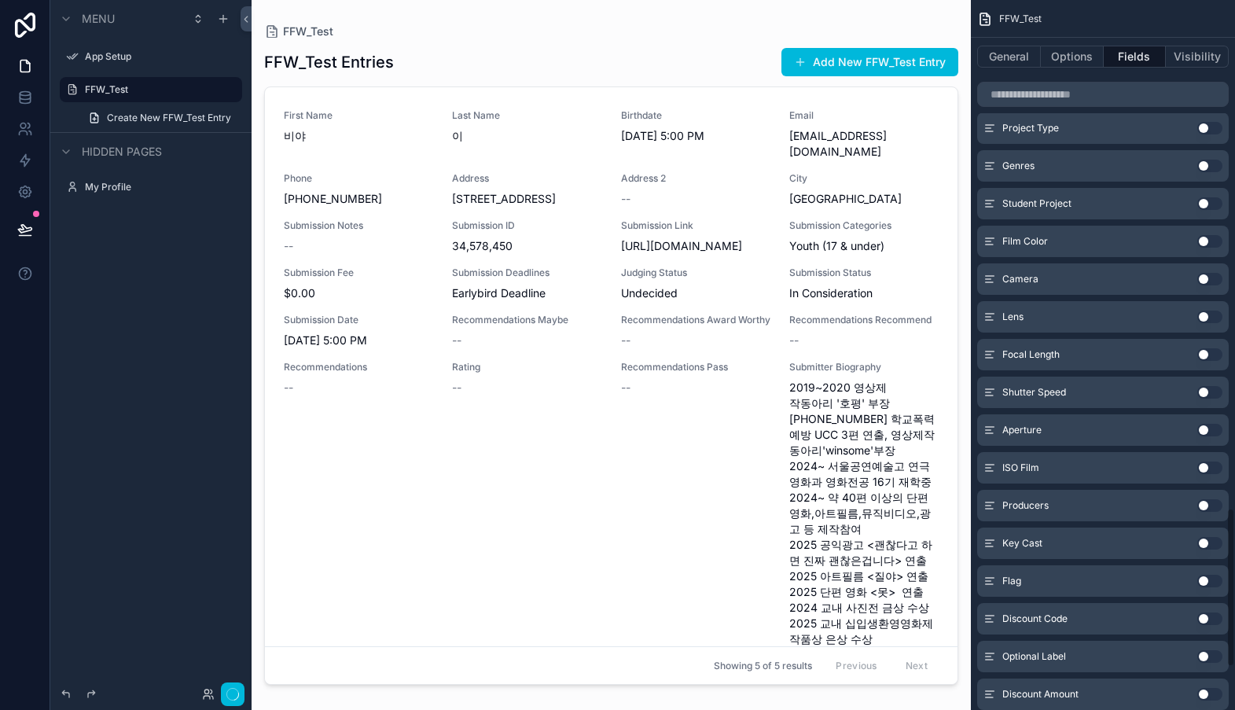
scroll to position [2234, 0]
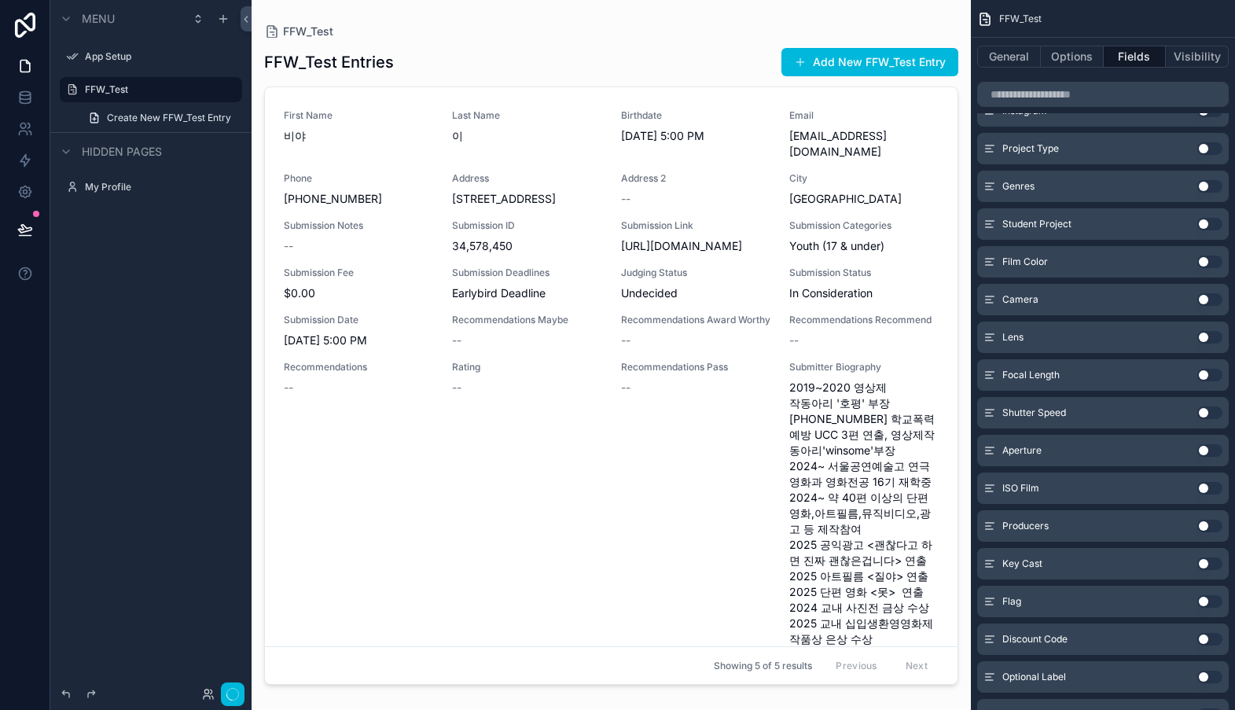
click at [1205, 224] on button "Use setting" at bounding box center [1209, 224] width 25 height 13
click at [1203, 190] on button "Use setting" at bounding box center [1209, 186] width 25 height 13
drag, startPoint x: 1205, startPoint y: 145, endPoint x: 1192, endPoint y: 155, distance: 16.2
click at [1205, 145] on button "Use setting" at bounding box center [1209, 148] width 25 height 13
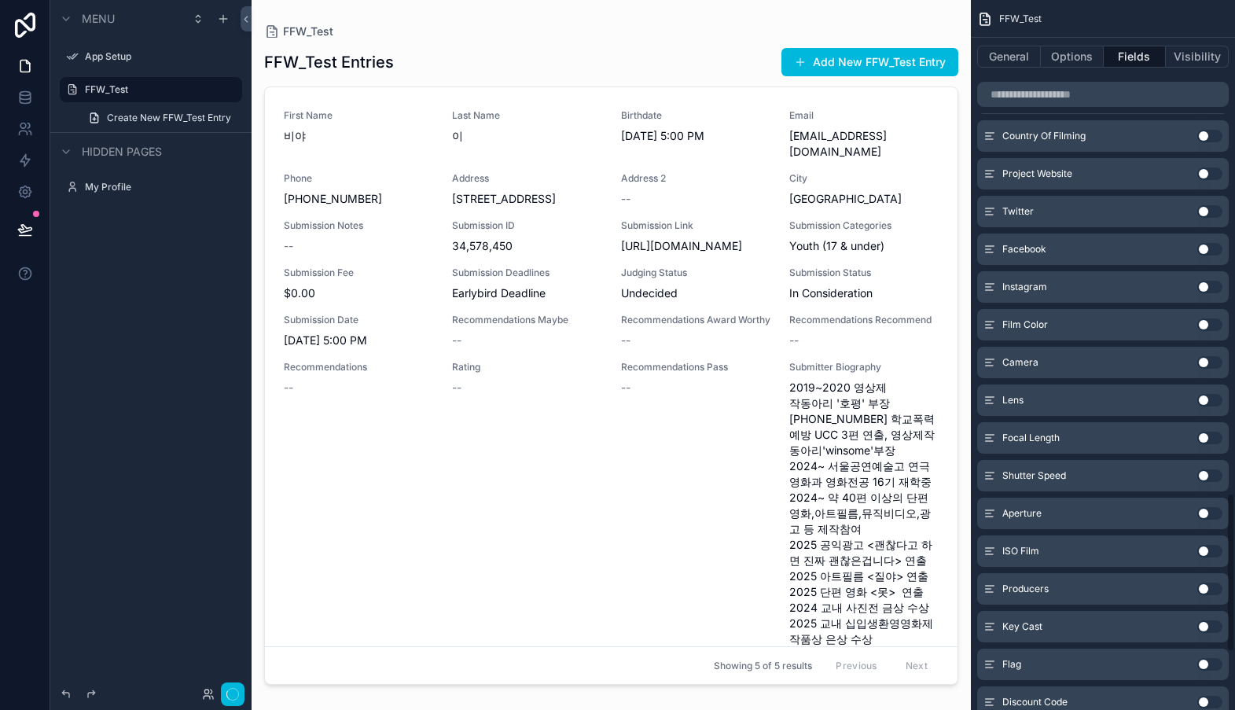
scroll to position [2152, 0]
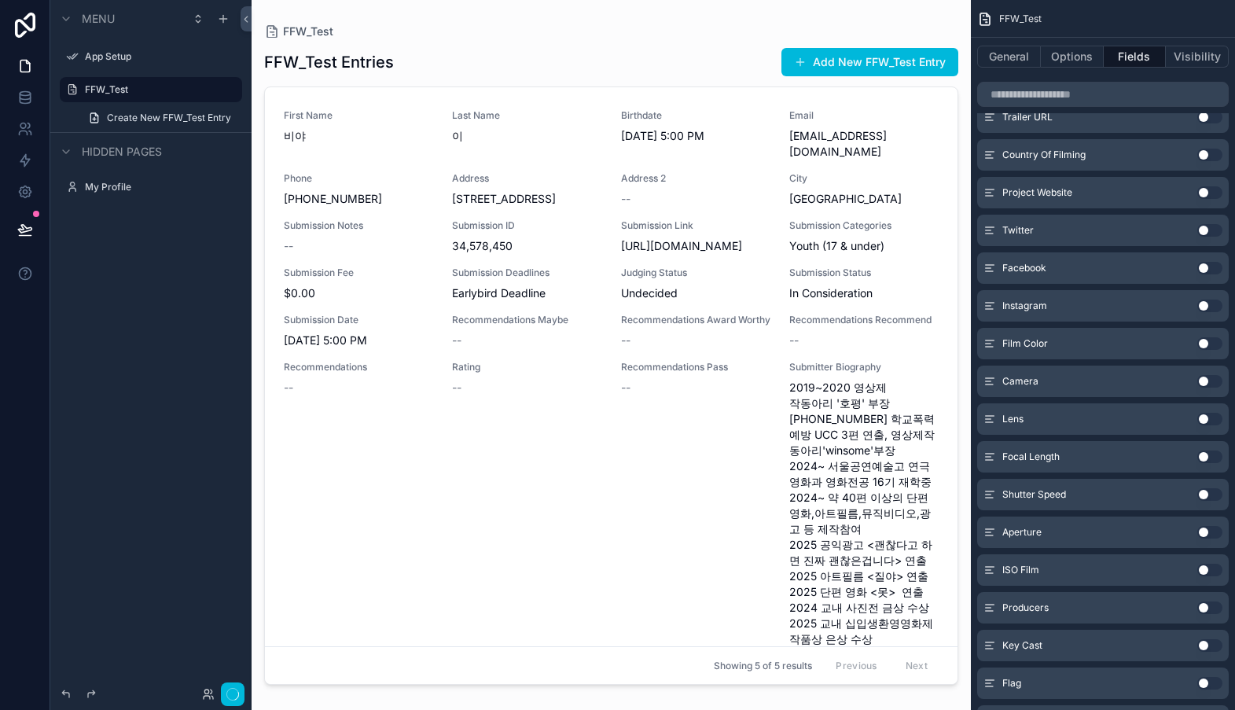
click at [1207, 197] on button "Use setting" at bounding box center [1209, 192] width 25 height 13
click at [1206, 157] on button "Use setting" at bounding box center [1209, 155] width 25 height 13
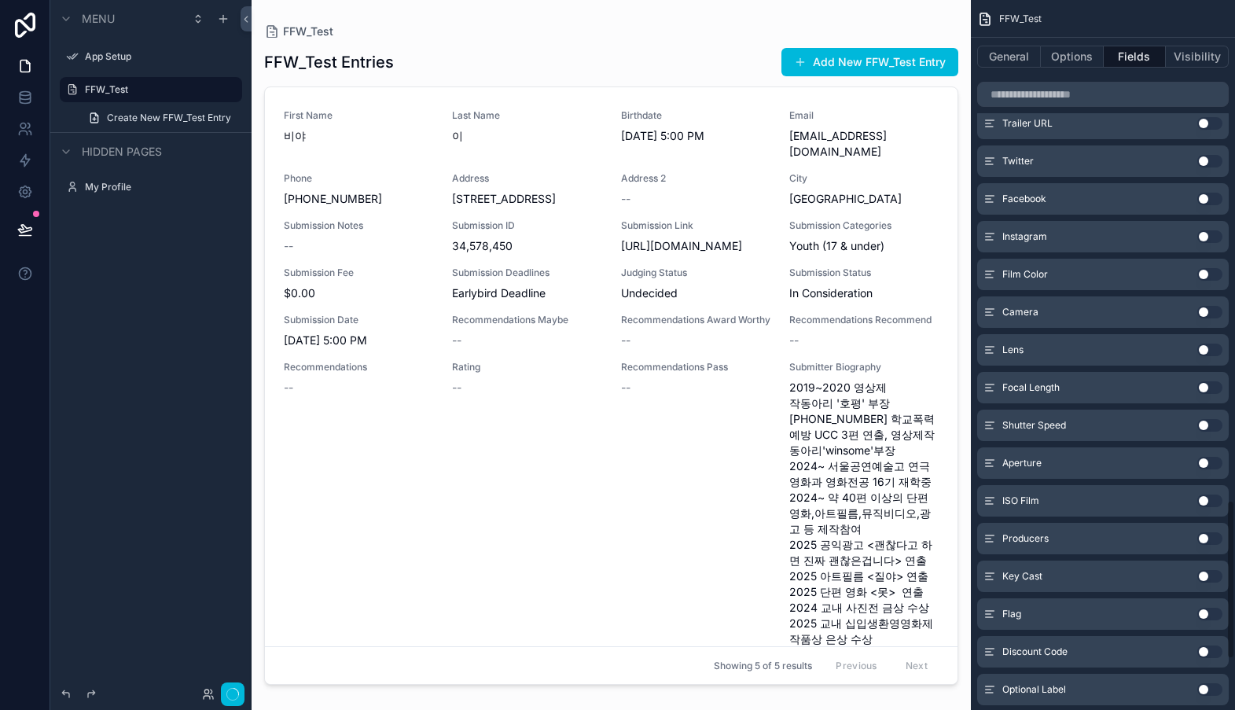
scroll to position [2126, 0]
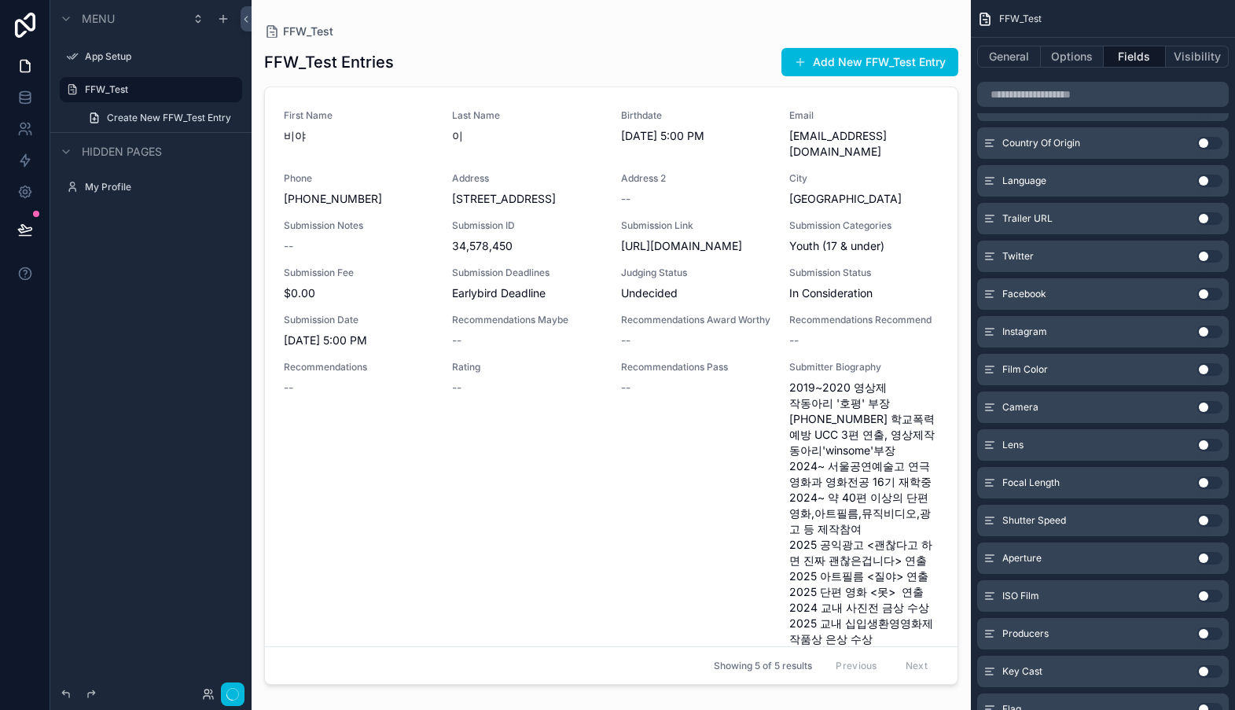
click at [1203, 219] on button "Use setting" at bounding box center [1209, 218] width 25 height 13
click at [1203, 184] on button "Use setting" at bounding box center [1209, 180] width 25 height 13
click at [1203, 147] on button "Use setting" at bounding box center [1209, 143] width 25 height 13
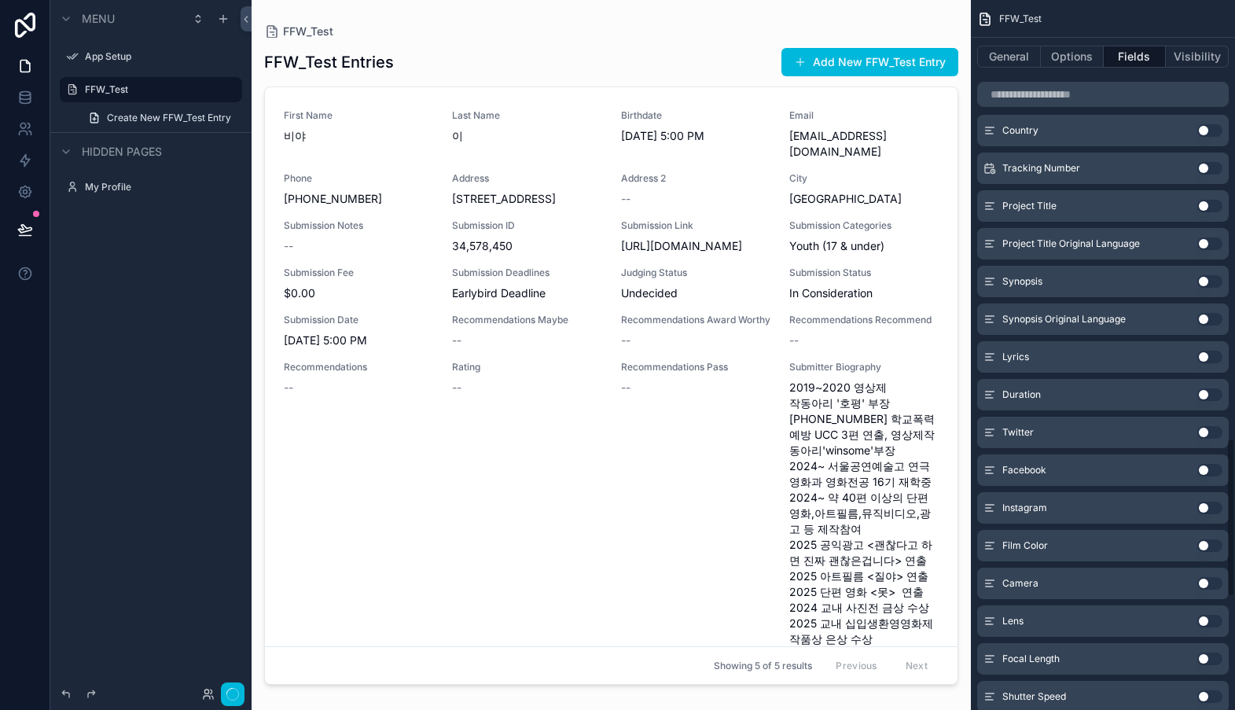
scroll to position [1949, 0]
click at [1205, 281] on button "Use setting" at bounding box center [1209, 283] width 25 height 13
click at [1202, 209] on button "Use setting" at bounding box center [1209, 207] width 25 height 13
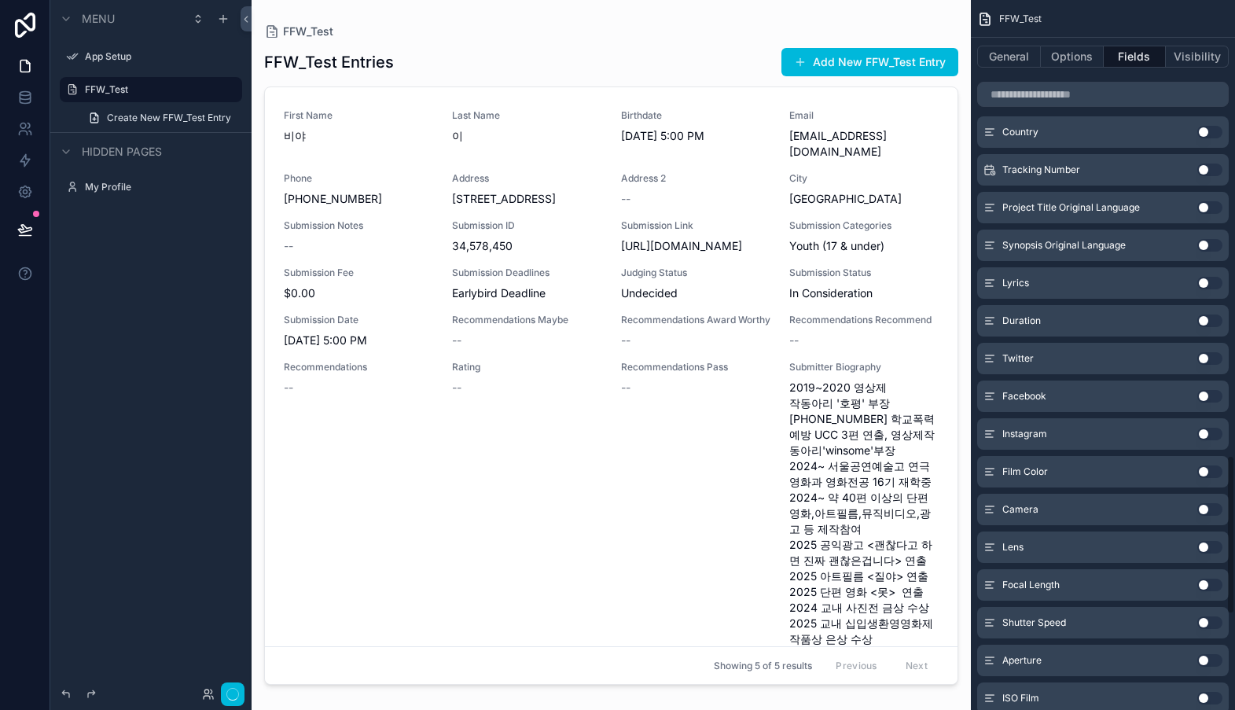
click at [1201, 165] on button "Use setting" at bounding box center [1209, 169] width 25 height 13
click at [1201, 134] on button "Use setting" at bounding box center [1209, 132] width 25 height 13
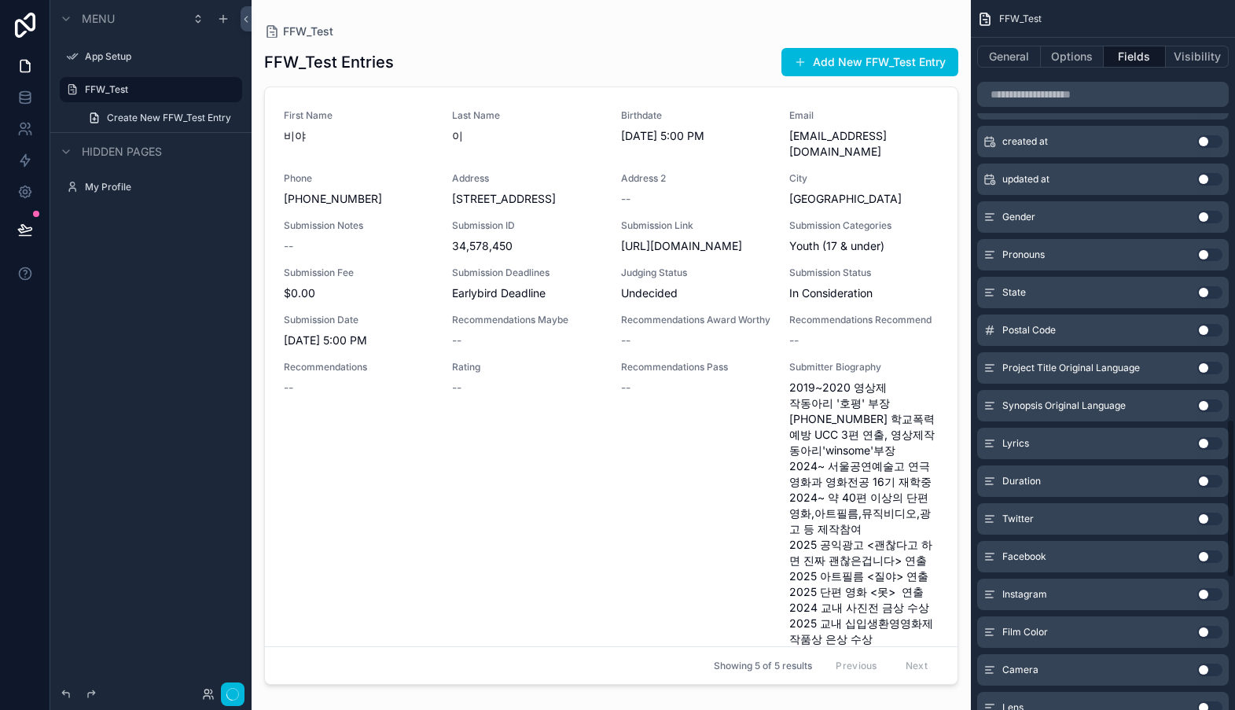
scroll to position [1864, 0]
click at [1203, 295] on button "Use setting" at bounding box center [1209, 292] width 25 height 13
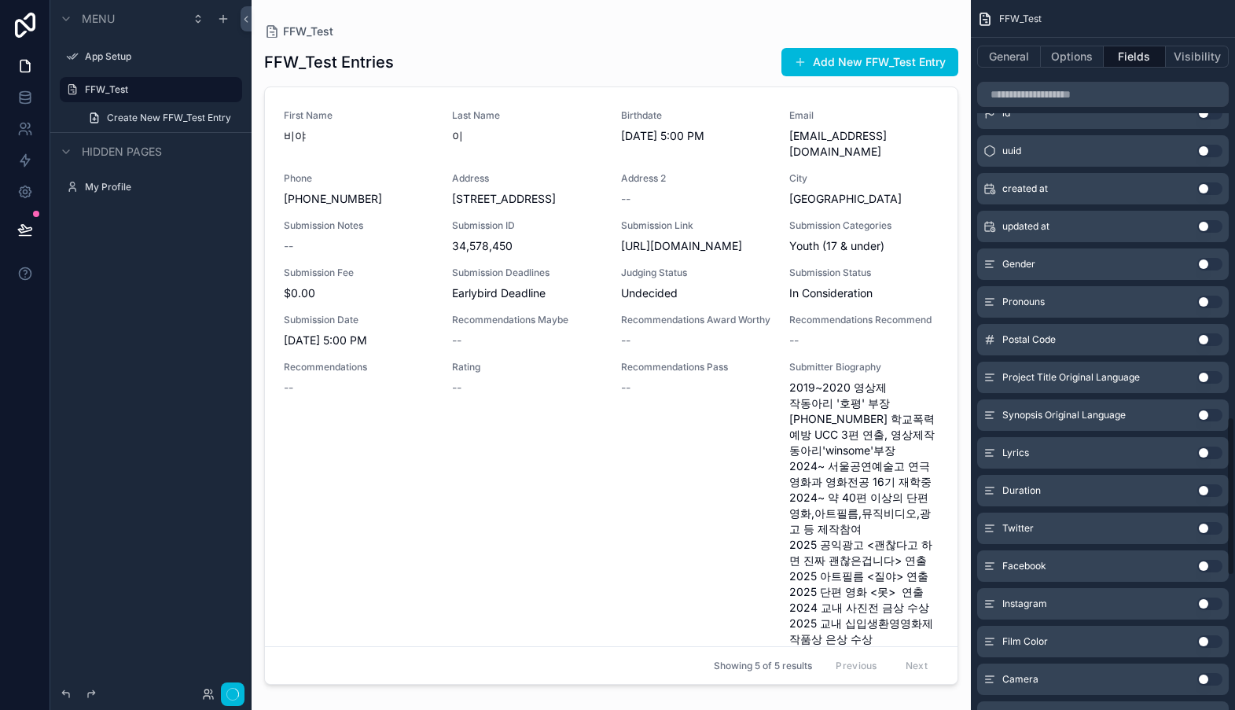
scroll to position [1739, 0]
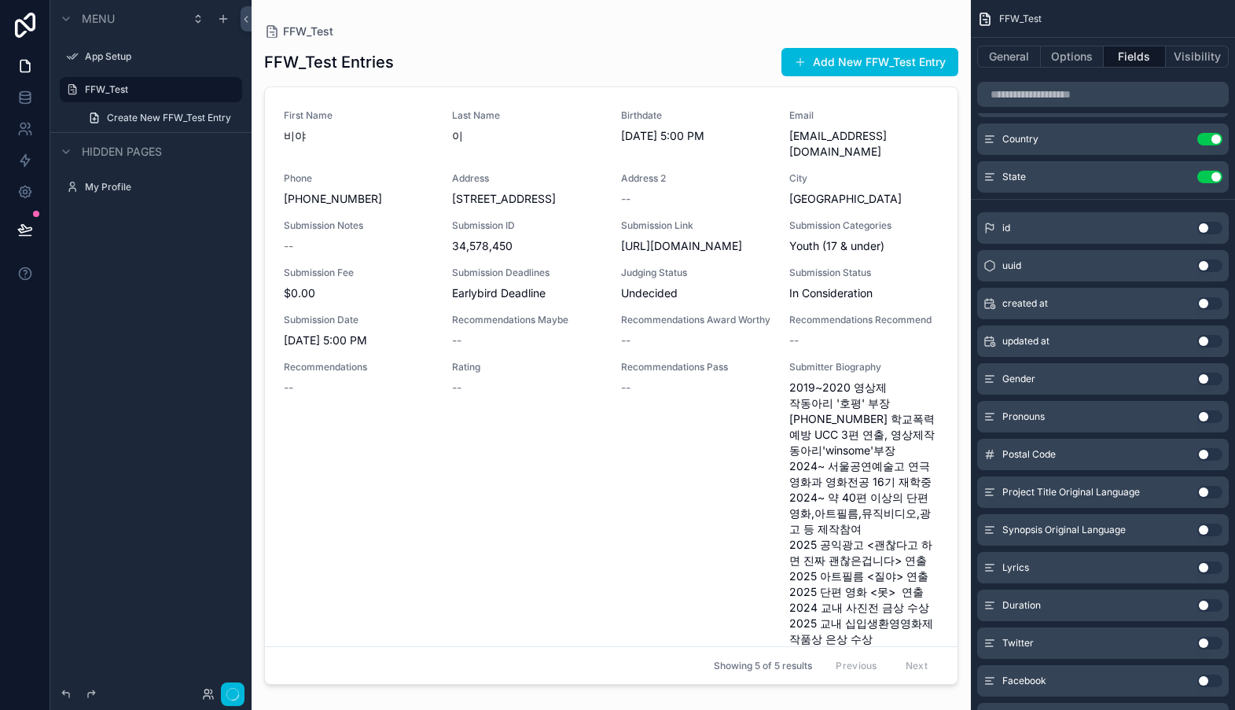
click at [1203, 230] on button "Use setting" at bounding box center [1209, 228] width 25 height 13
click at [1207, 266] on button "Use setting" at bounding box center [1209, 265] width 25 height 13
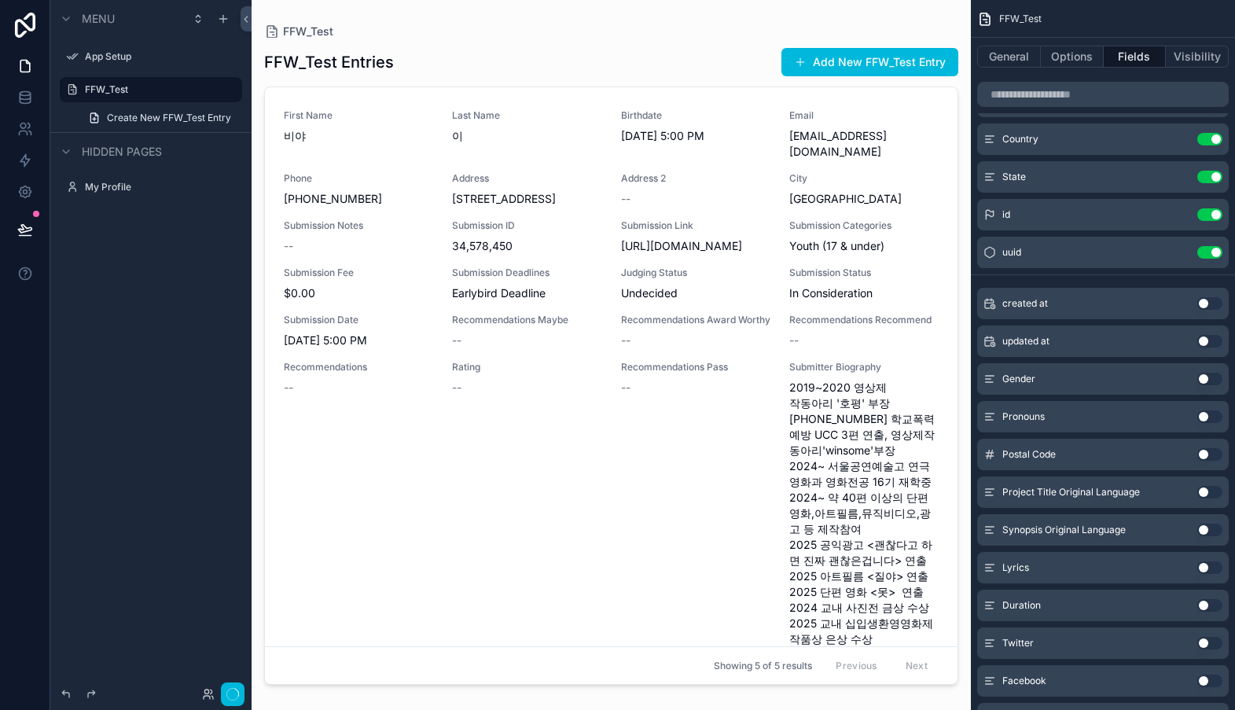
click at [1204, 307] on button "Use setting" at bounding box center [1209, 303] width 25 height 13
click at [1203, 337] on button "Use setting" at bounding box center [1209, 341] width 25 height 13
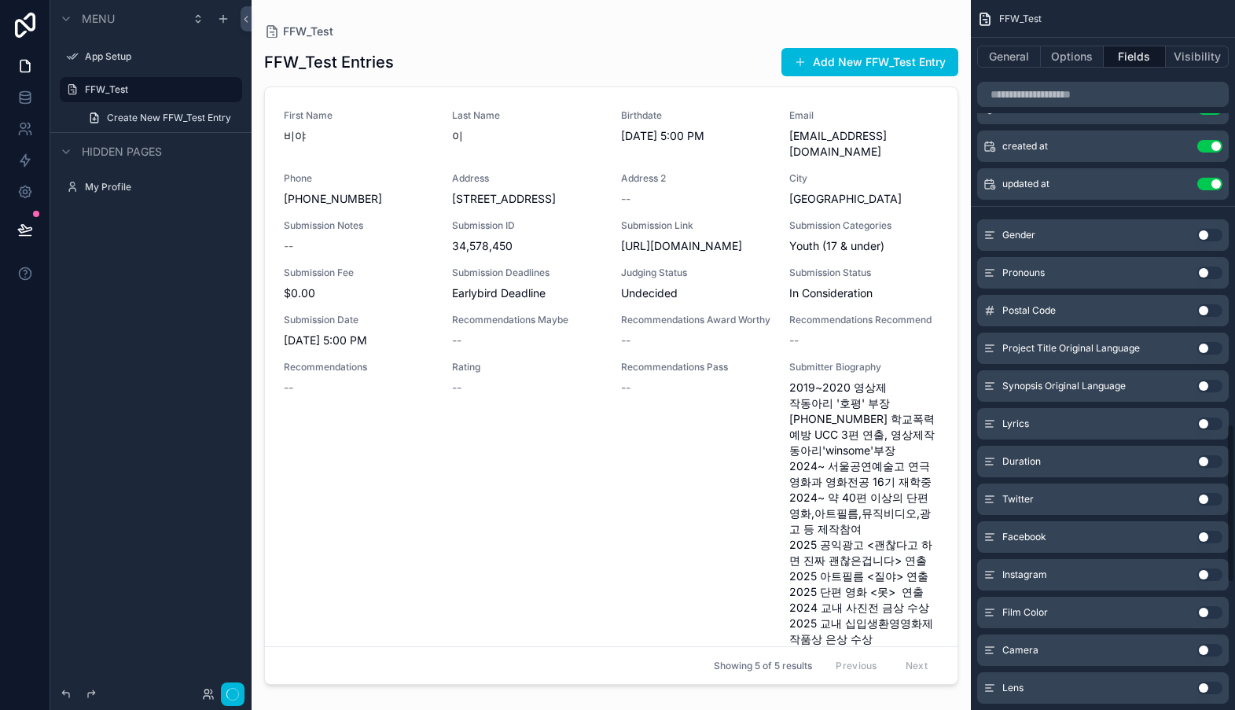
scroll to position [1937, 0]
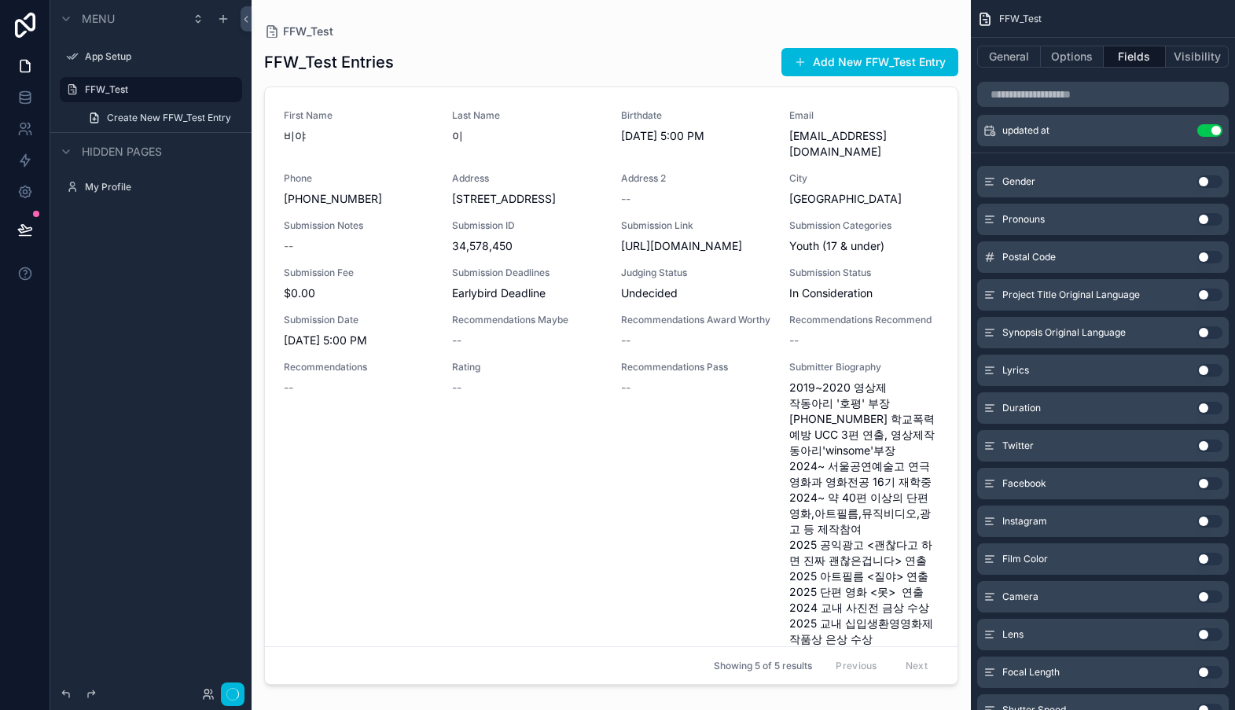
click at [1205, 255] on button "Use setting" at bounding box center [1209, 257] width 25 height 13
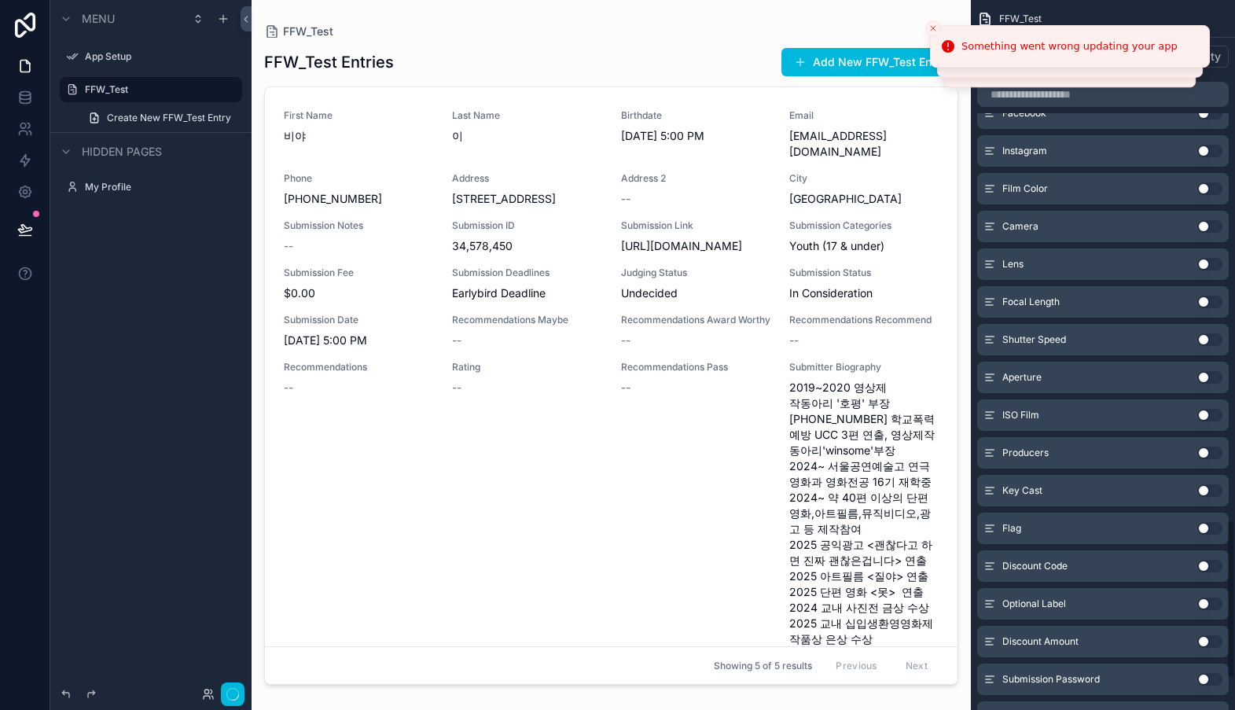
scroll to position [2314, 0]
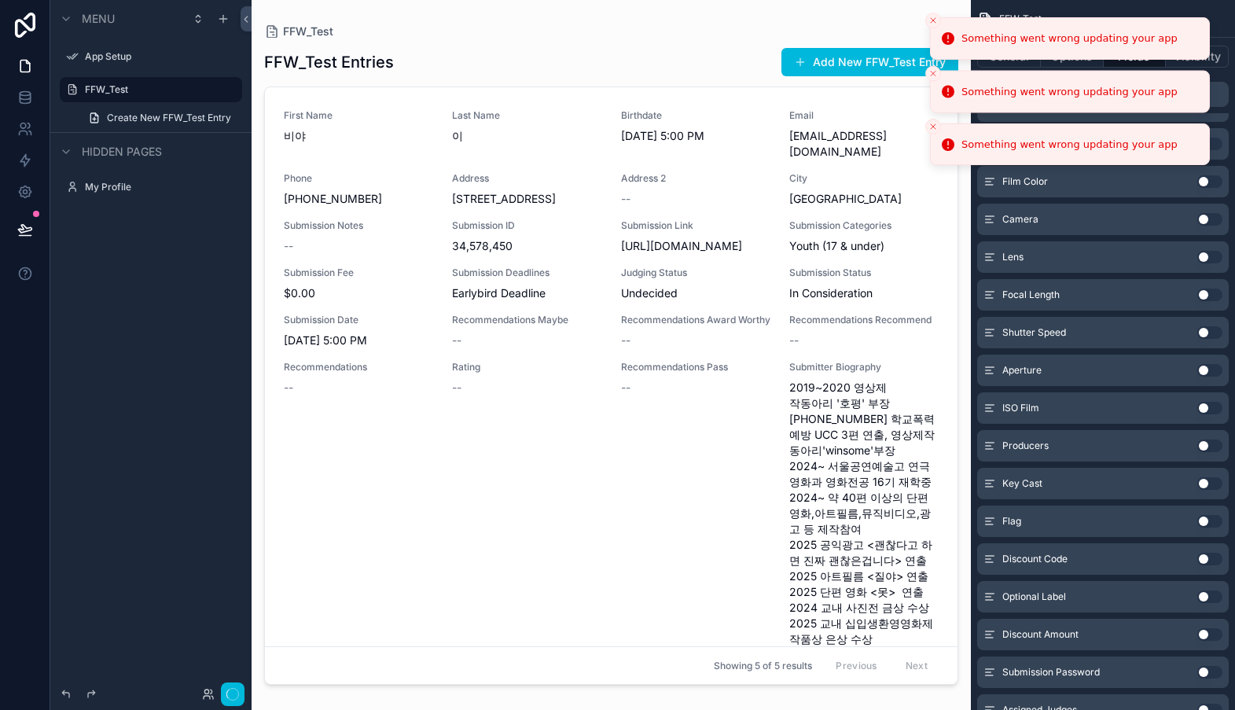
click at [935, 127] on icon "Close toast" at bounding box center [932, 126] width 9 height 9
click at [933, 75] on icon "Close toast" at bounding box center [932, 73] width 9 height 9
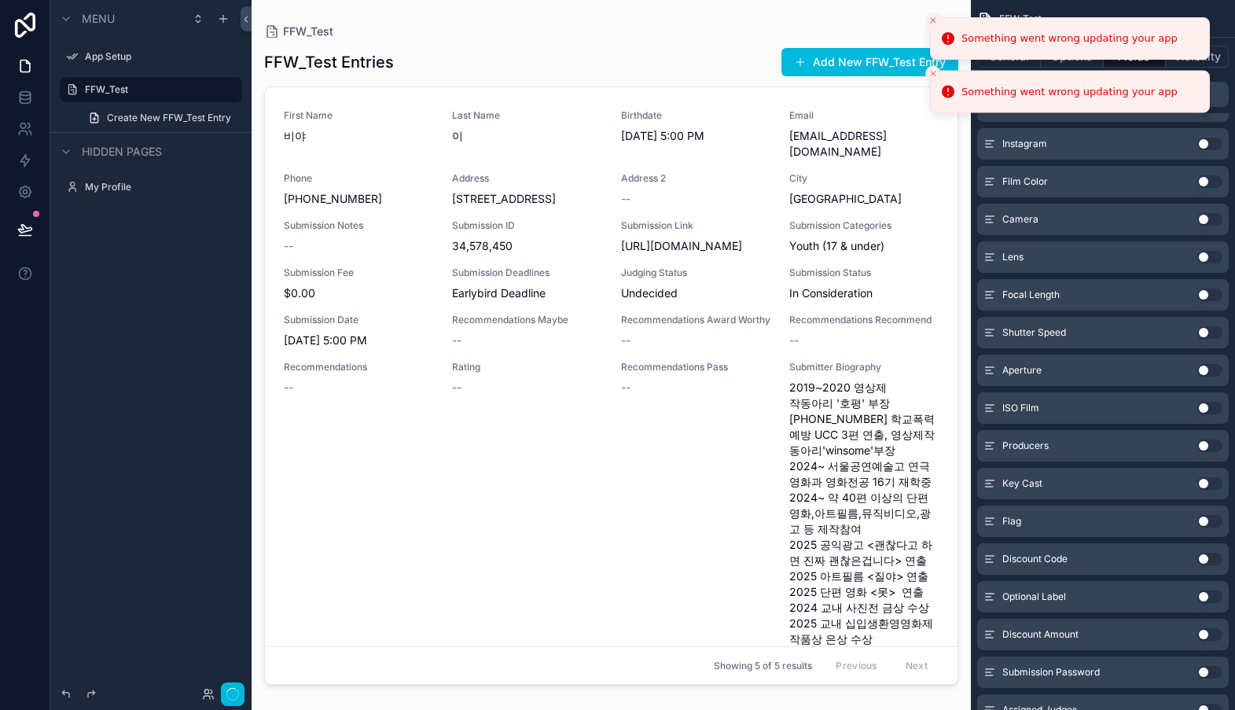
click at [933, 75] on icon "Close toast" at bounding box center [932, 73] width 9 height 9
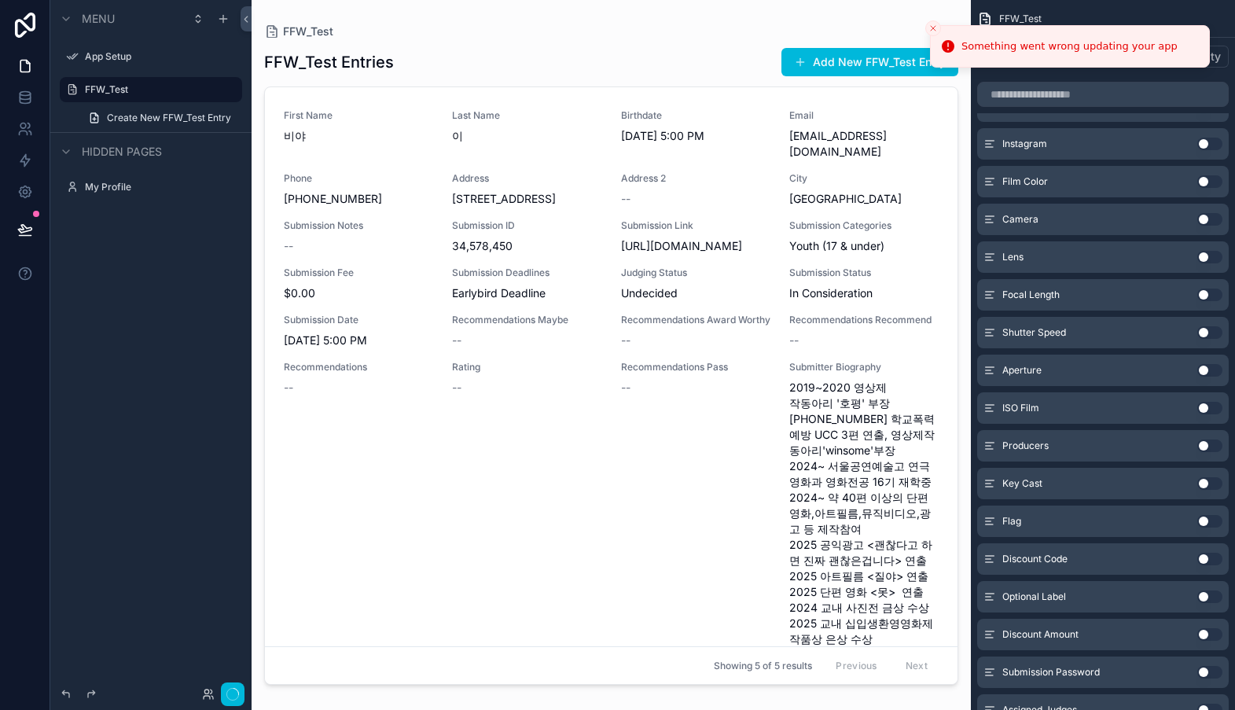
click at [931, 30] on icon "Close toast" at bounding box center [932, 28] width 9 height 9
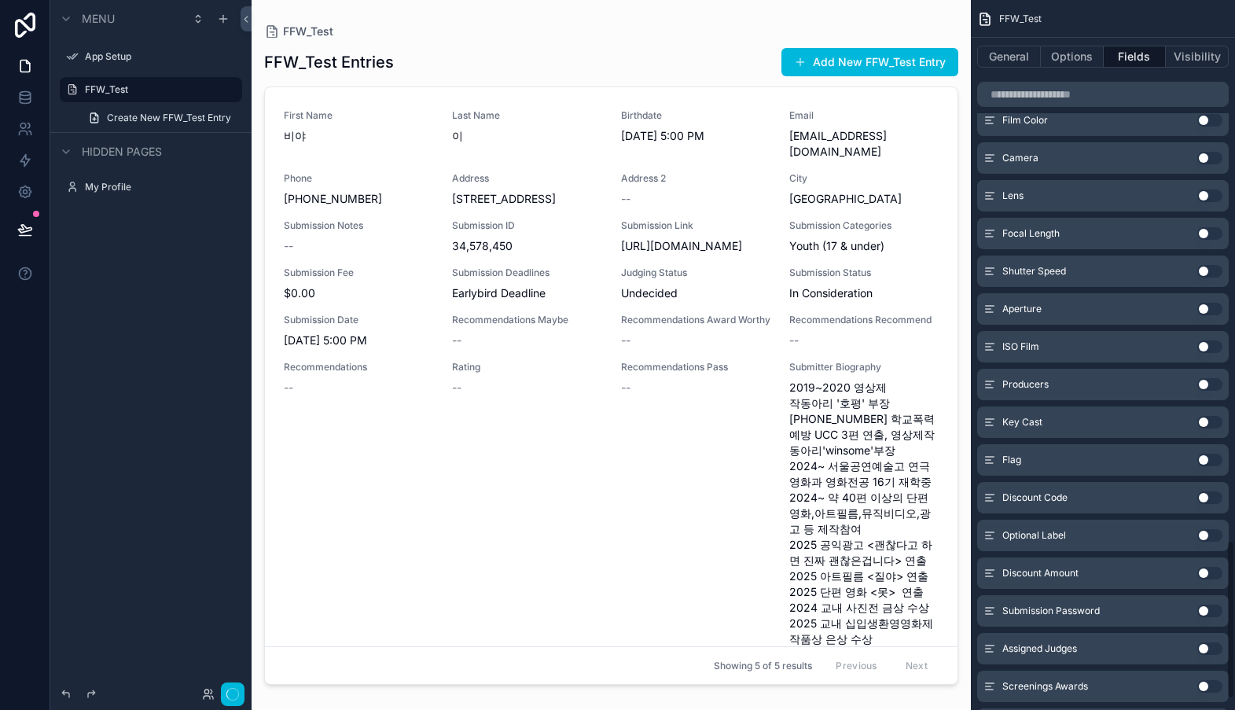
scroll to position [2402, 0]
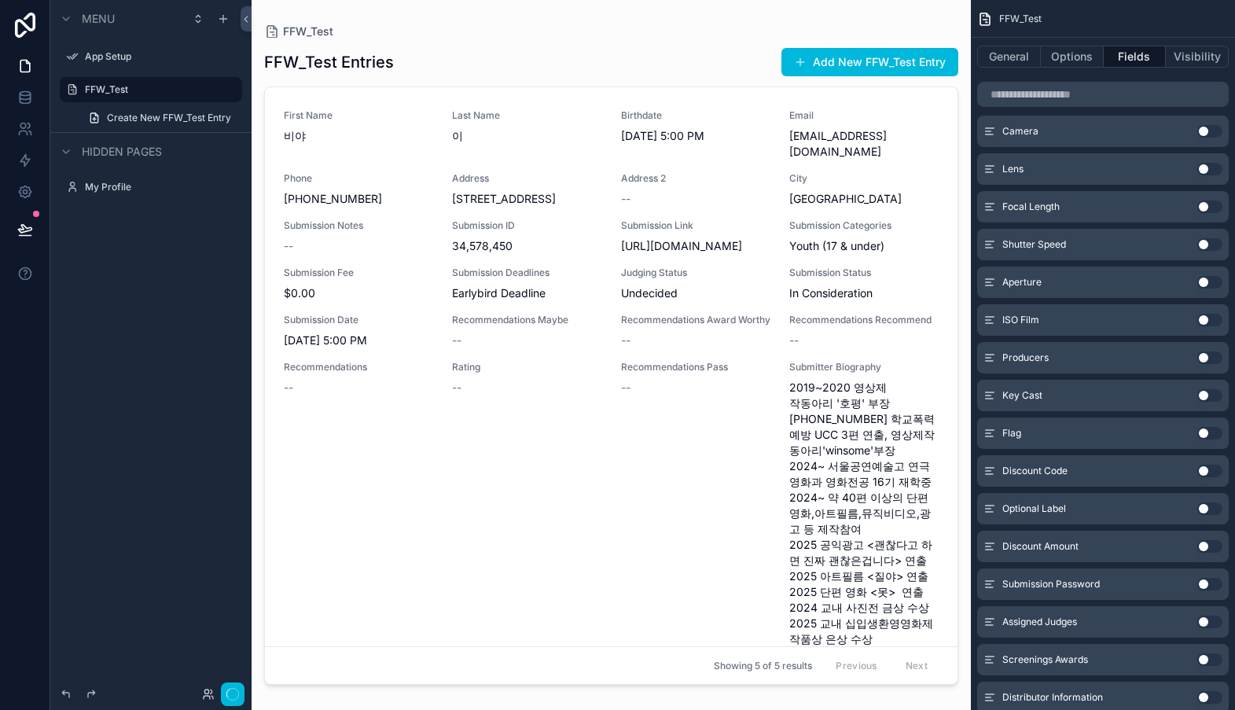
click at [1201, 396] on button "Use setting" at bounding box center [1209, 395] width 25 height 13
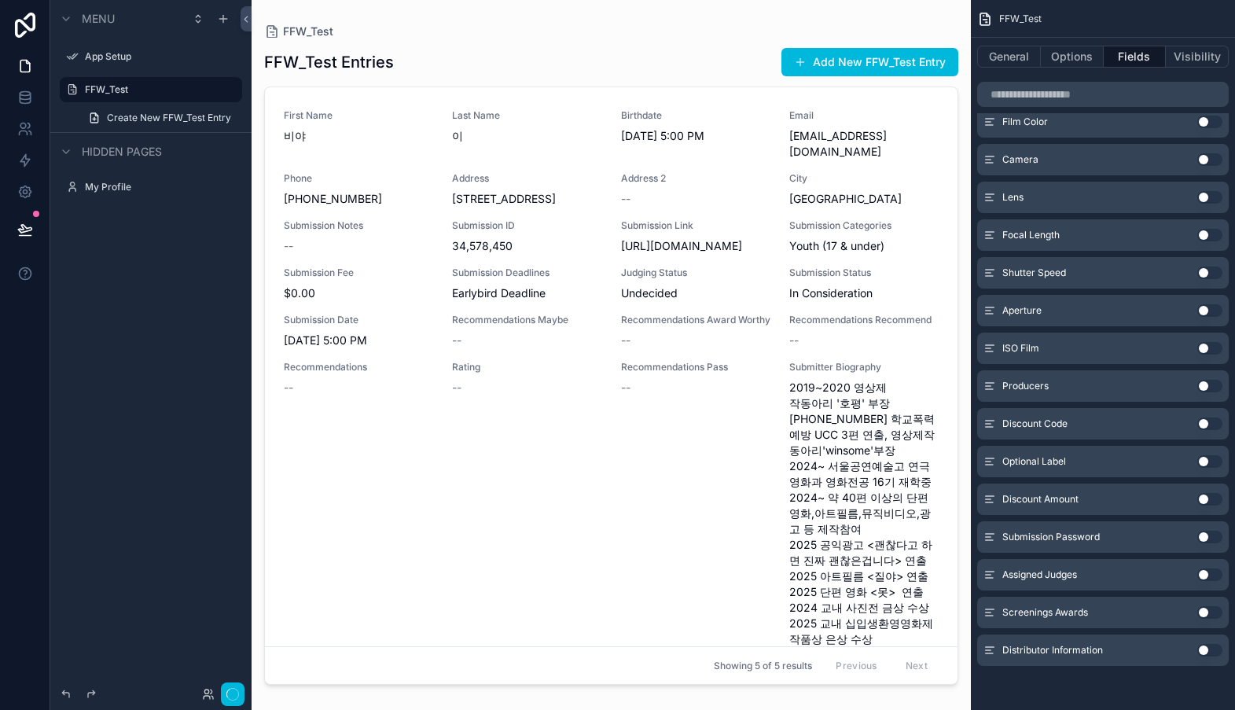
click at [1207, 425] on button "Use setting" at bounding box center [1209, 423] width 25 height 13
click at [1203, 540] on button "Use setting" at bounding box center [1209, 537] width 25 height 13
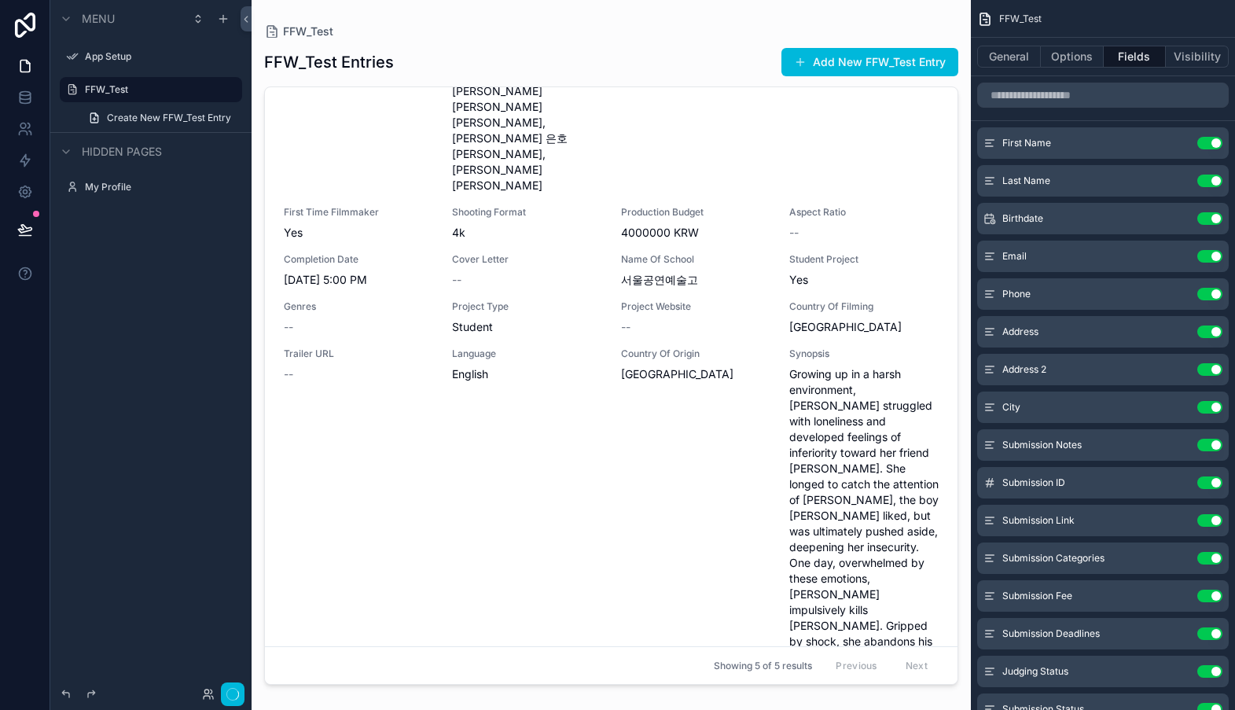
scroll to position [0, 0]
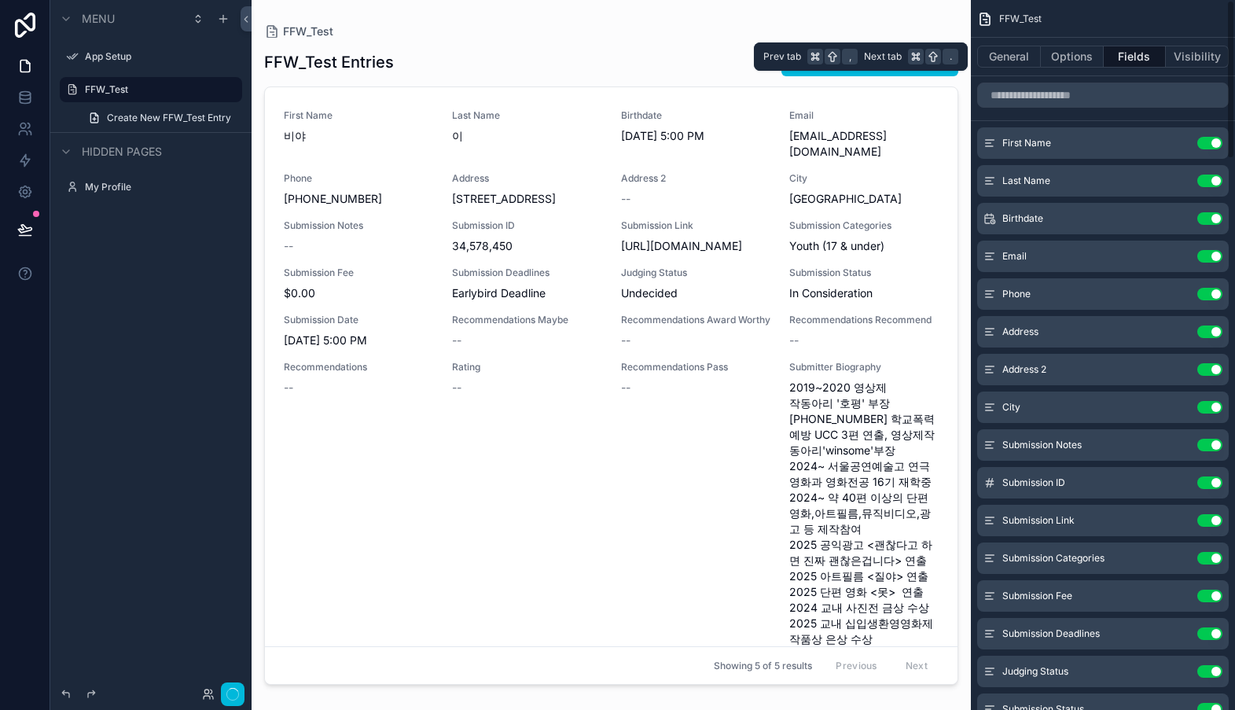
click at [1004, 54] on button "General" at bounding box center [1009, 57] width 64 height 22
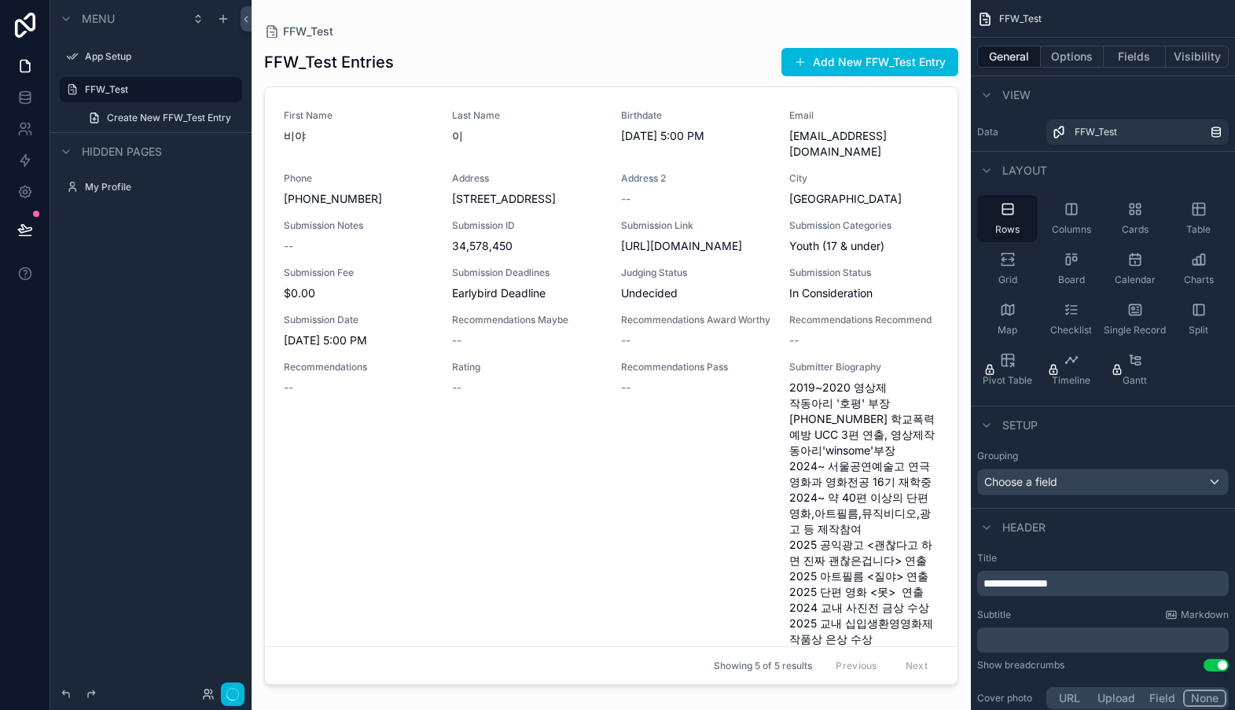
click at [1010, 207] on icon "scrollable content" at bounding box center [1008, 209] width 16 height 16
click at [1074, 208] on icon "scrollable content" at bounding box center [1071, 209] width 16 height 16
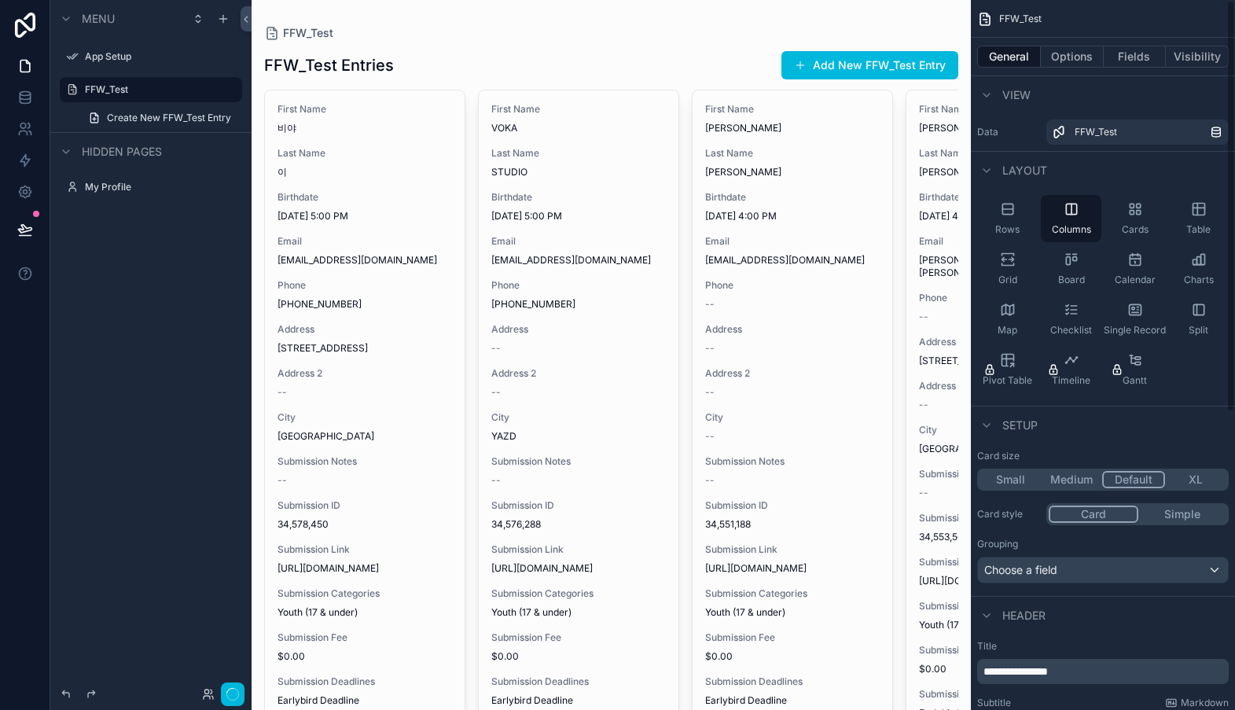
click at [1130, 214] on icon "scrollable content" at bounding box center [1132, 213] width 4 height 4
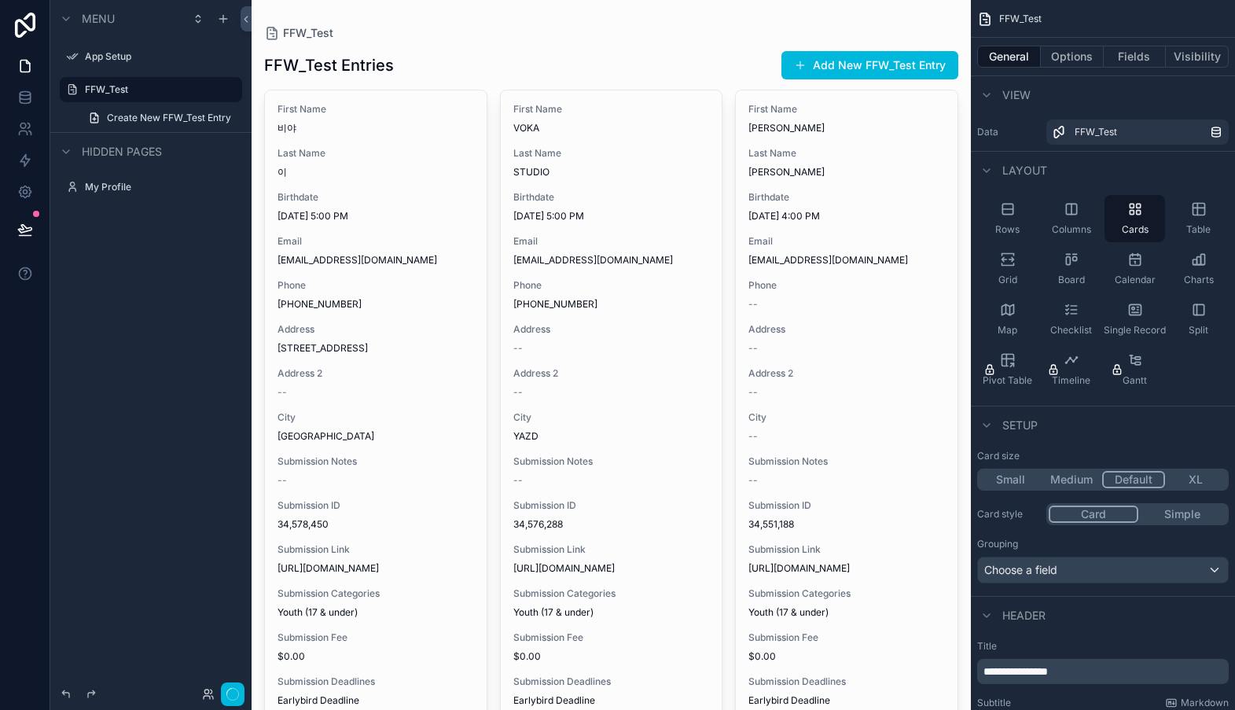
click at [1199, 211] on icon "scrollable content" at bounding box center [1199, 209] width 16 height 16
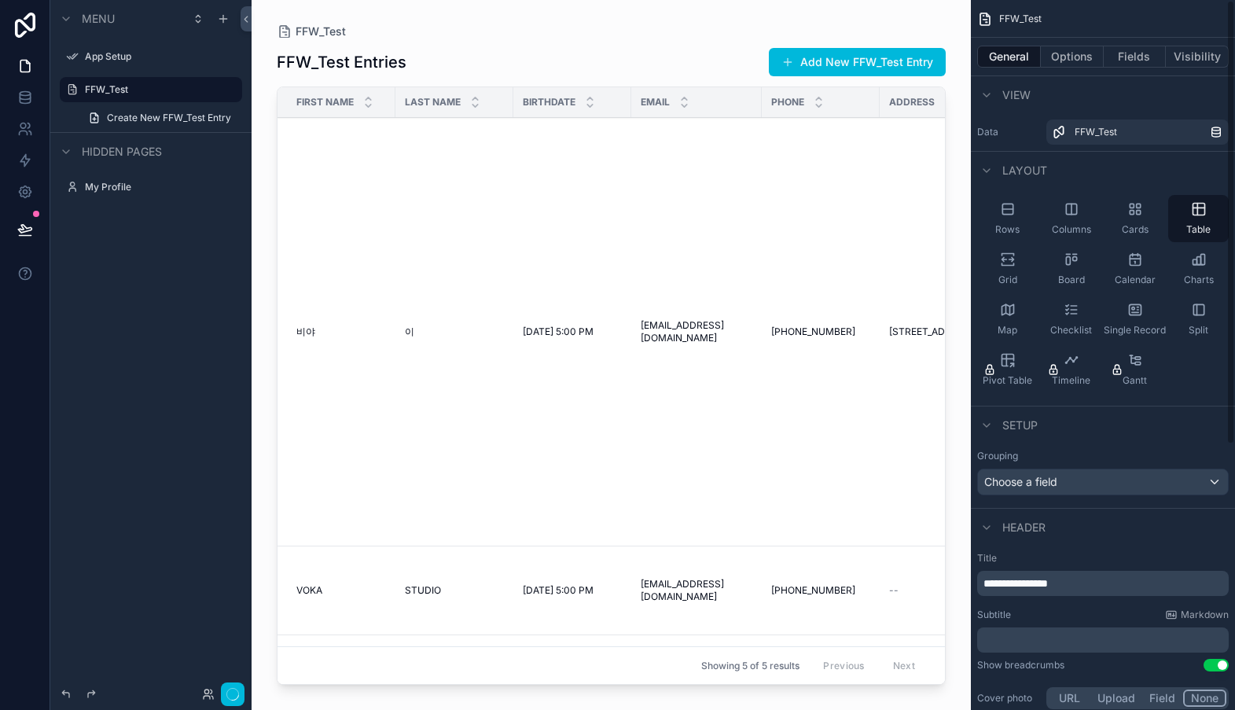
click at [1004, 210] on icon "scrollable content" at bounding box center [1008, 209] width 16 height 16
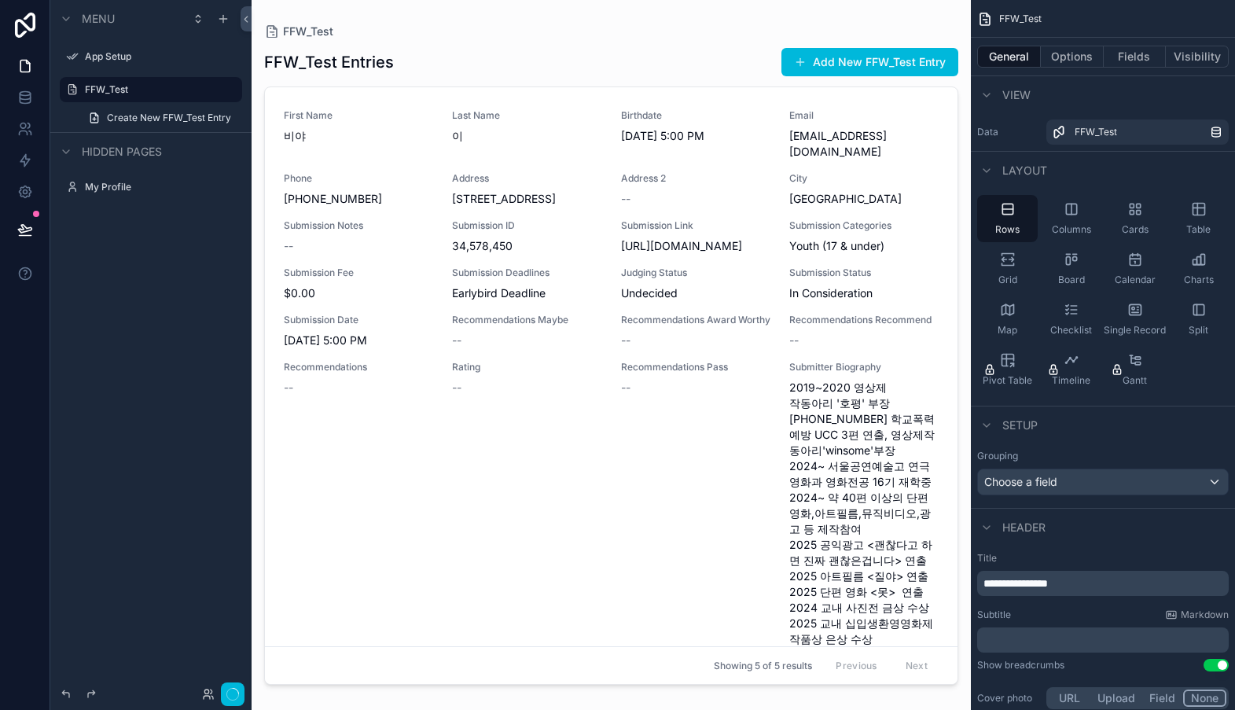
click at [1071, 206] on icon "scrollable content" at bounding box center [1071, 209] width 0 height 10
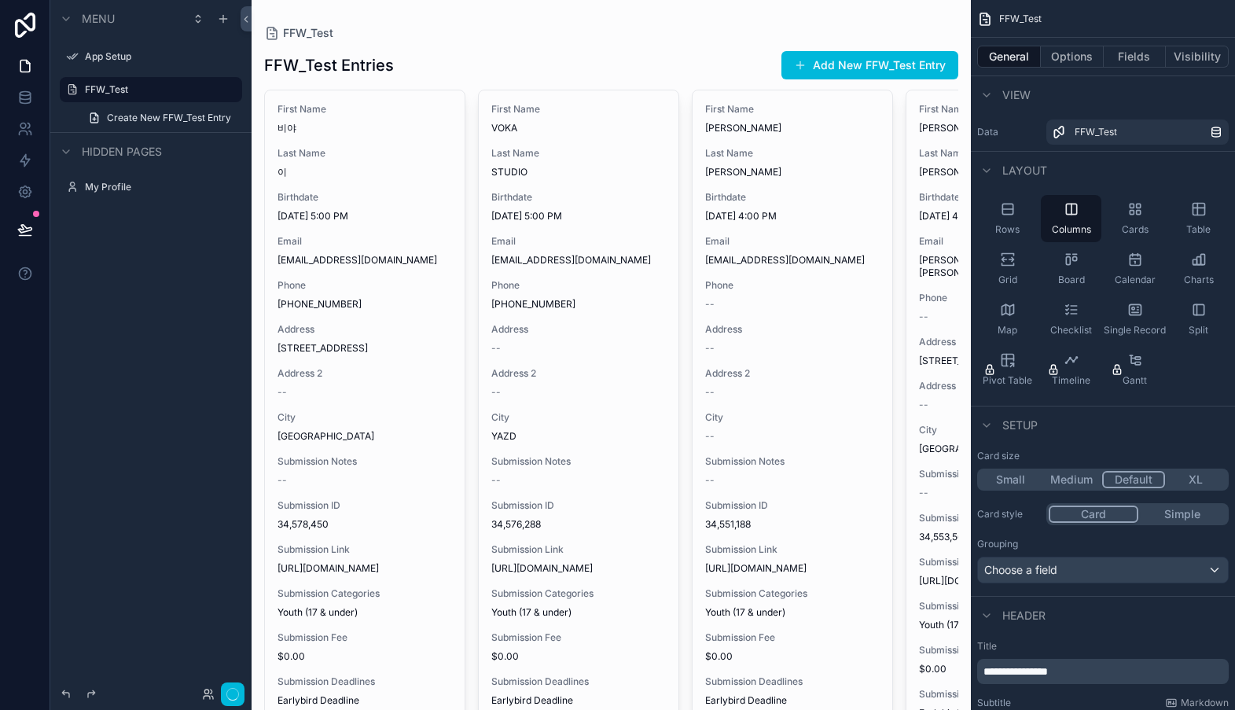
click at [1197, 209] on icon "scrollable content" at bounding box center [1197, 210] width 0 height 12
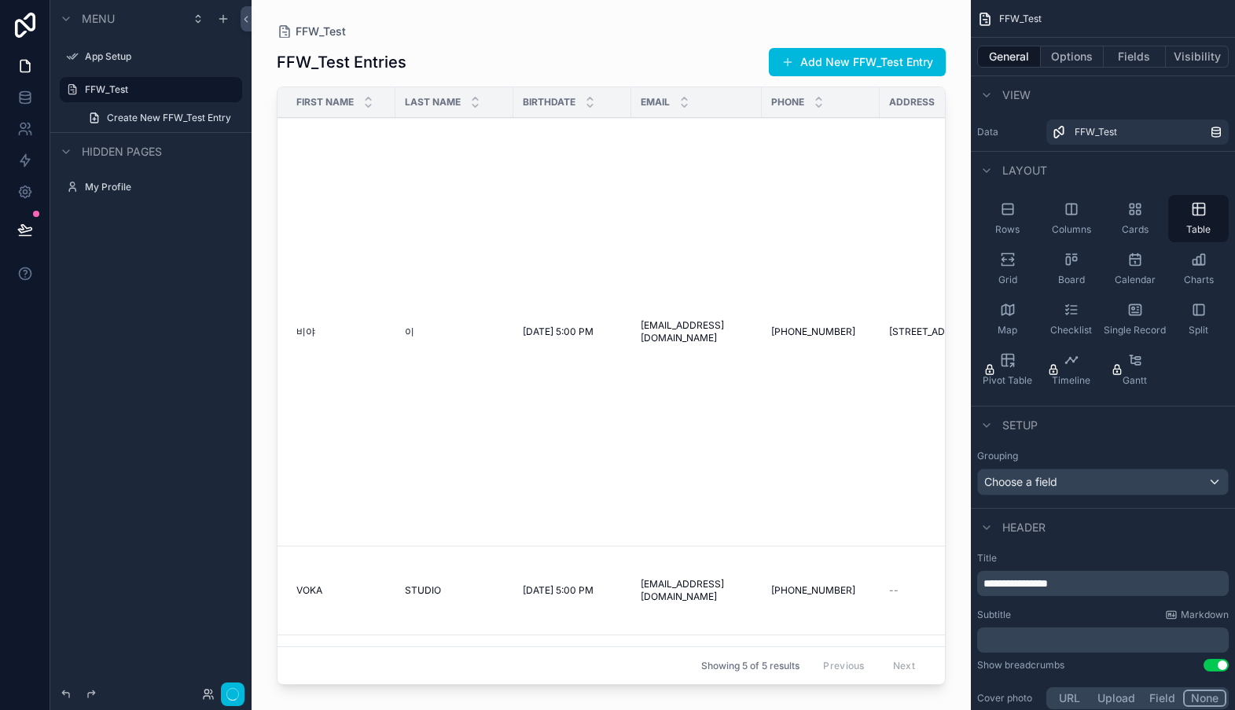
click at [1011, 258] on icon "scrollable content" at bounding box center [1008, 260] width 16 height 16
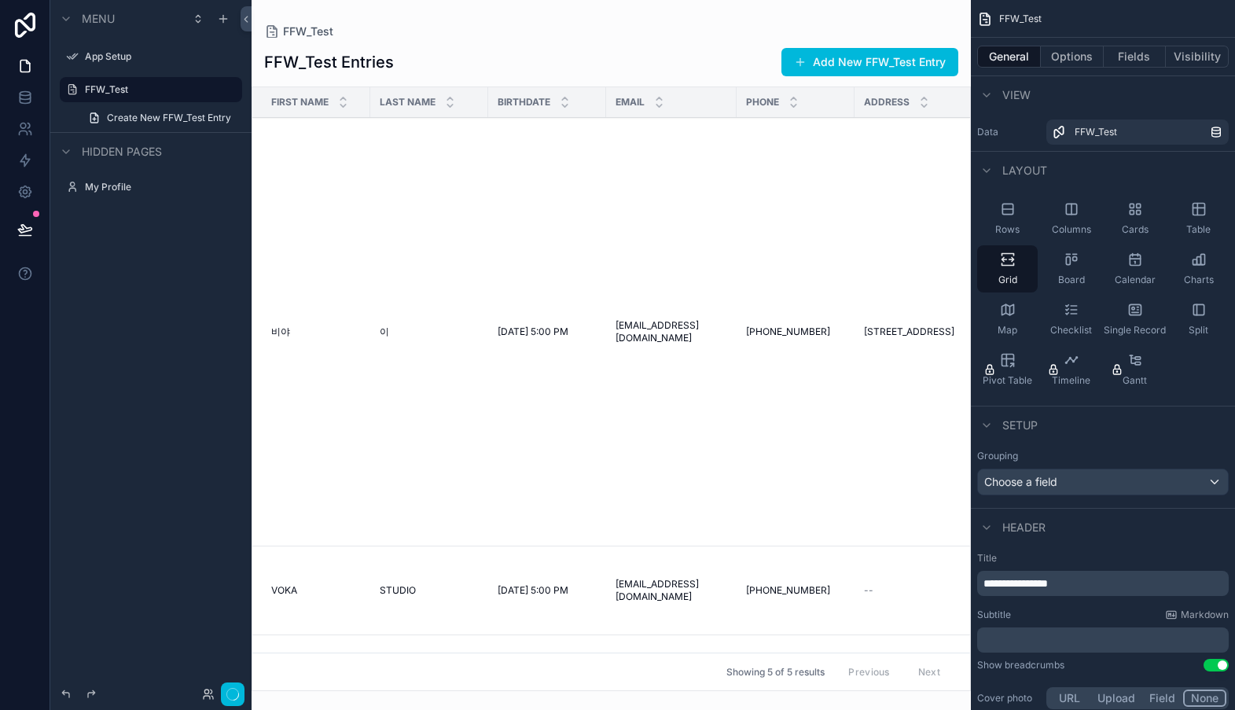
click at [1072, 261] on icon "scrollable content" at bounding box center [1071, 260] width 16 height 16
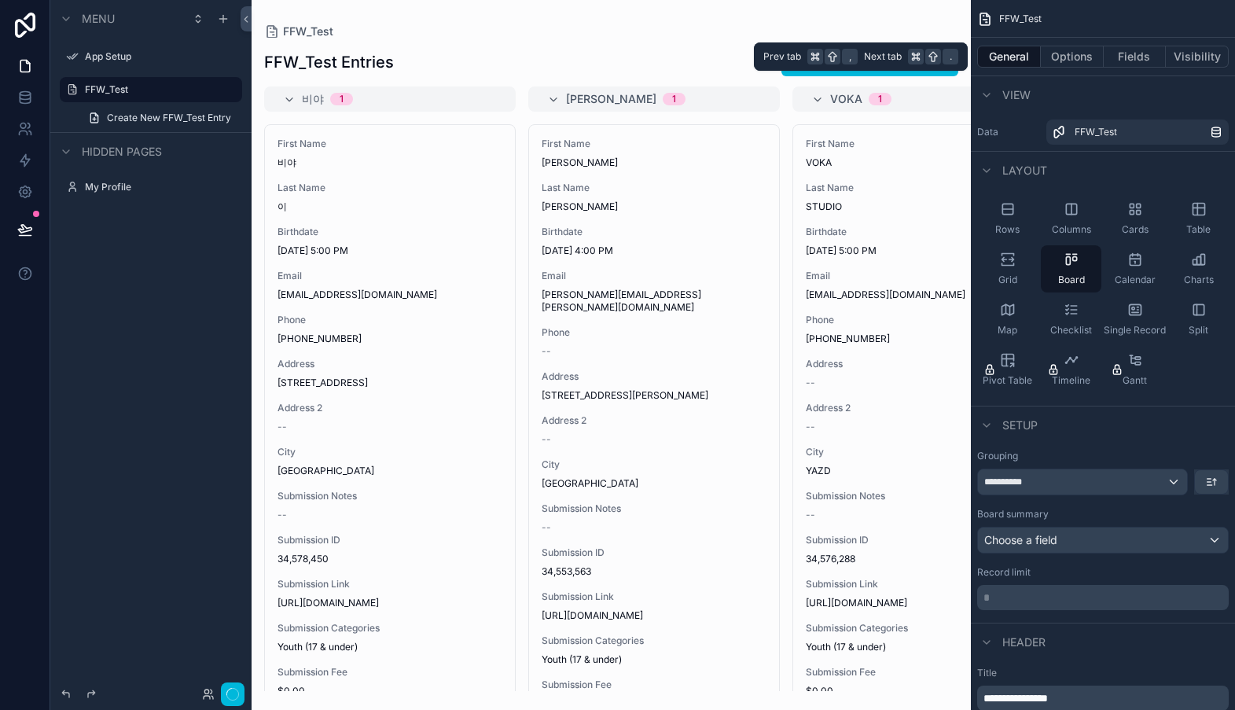
click at [1017, 54] on button "General" at bounding box center [1009, 57] width 64 height 22
click at [1071, 57] on button "Options" at bounding box center [1072, 57] width 63 height 22
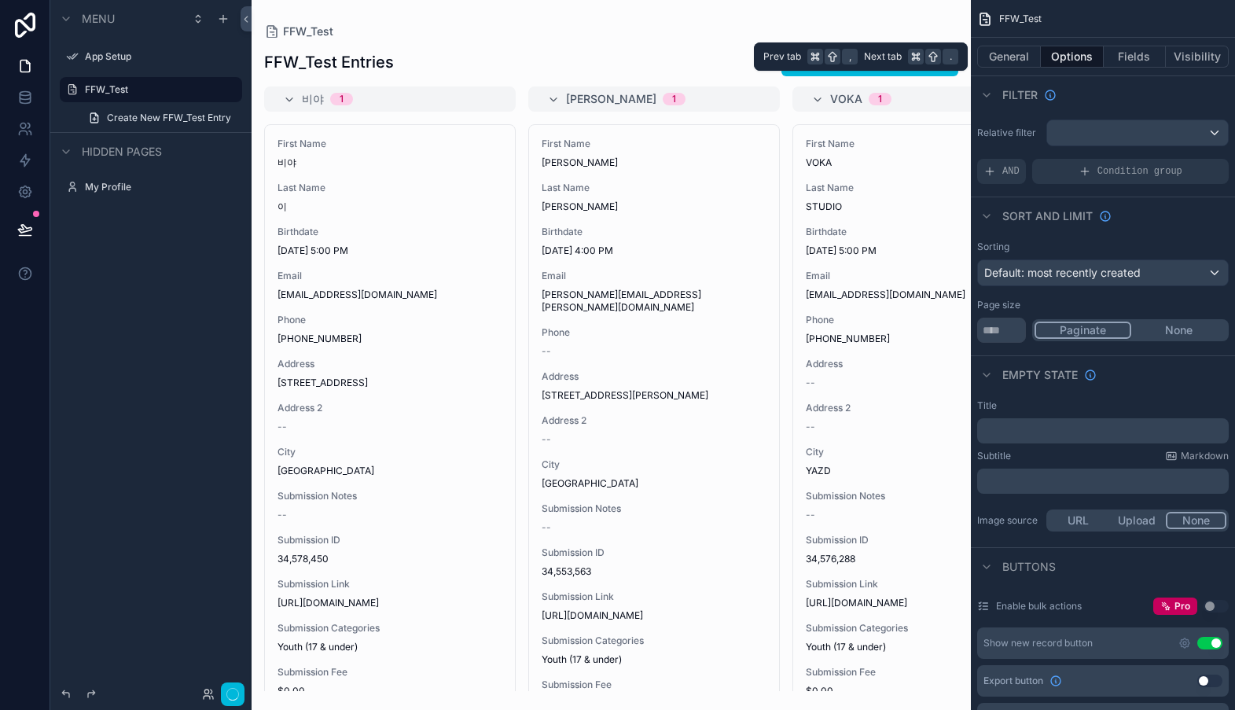
click at [1129, 55] on button "Fields" at bounding box center [1135, 57] width 63 height 22
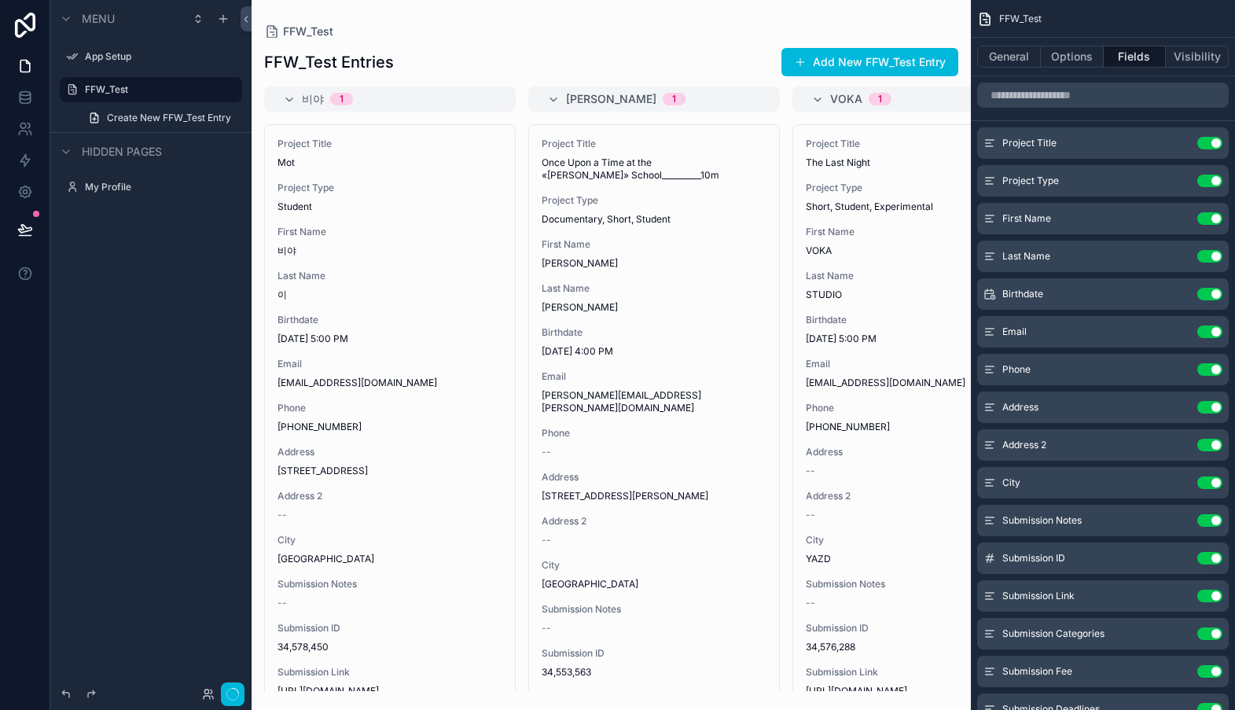
click at [287, 97] on icon "scrollable content" at bounding box center [289, 100] width 13 height 13
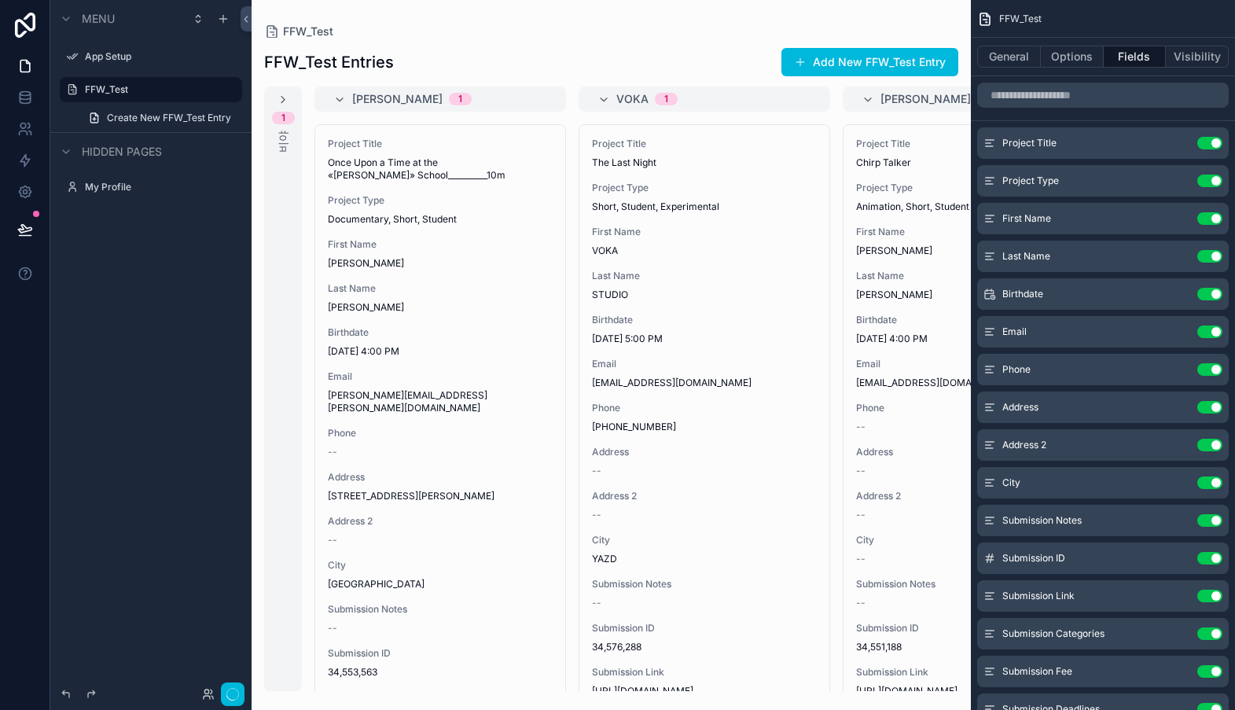
click at [286, 100] on icon "scrollable content" at bounding box center [283, 100] width 13 height 13
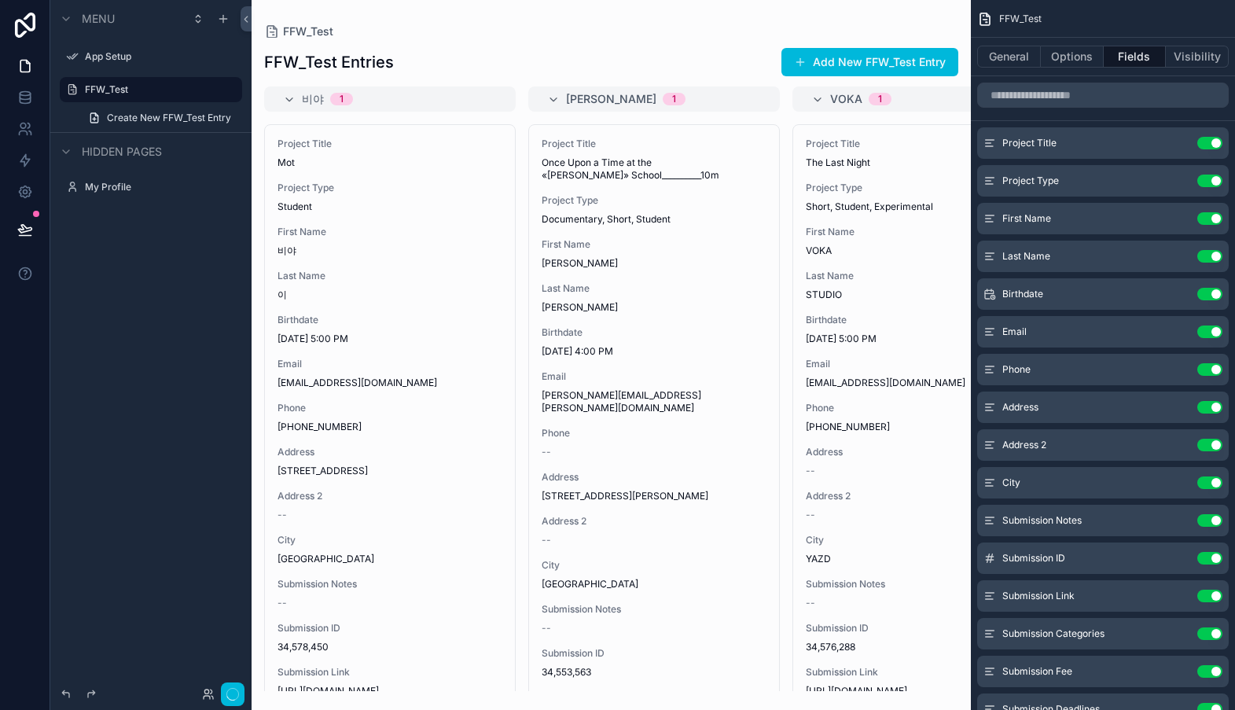
click at [377, 95] on div "비야 1" at bounding box center [399, 98] width 195 height 25
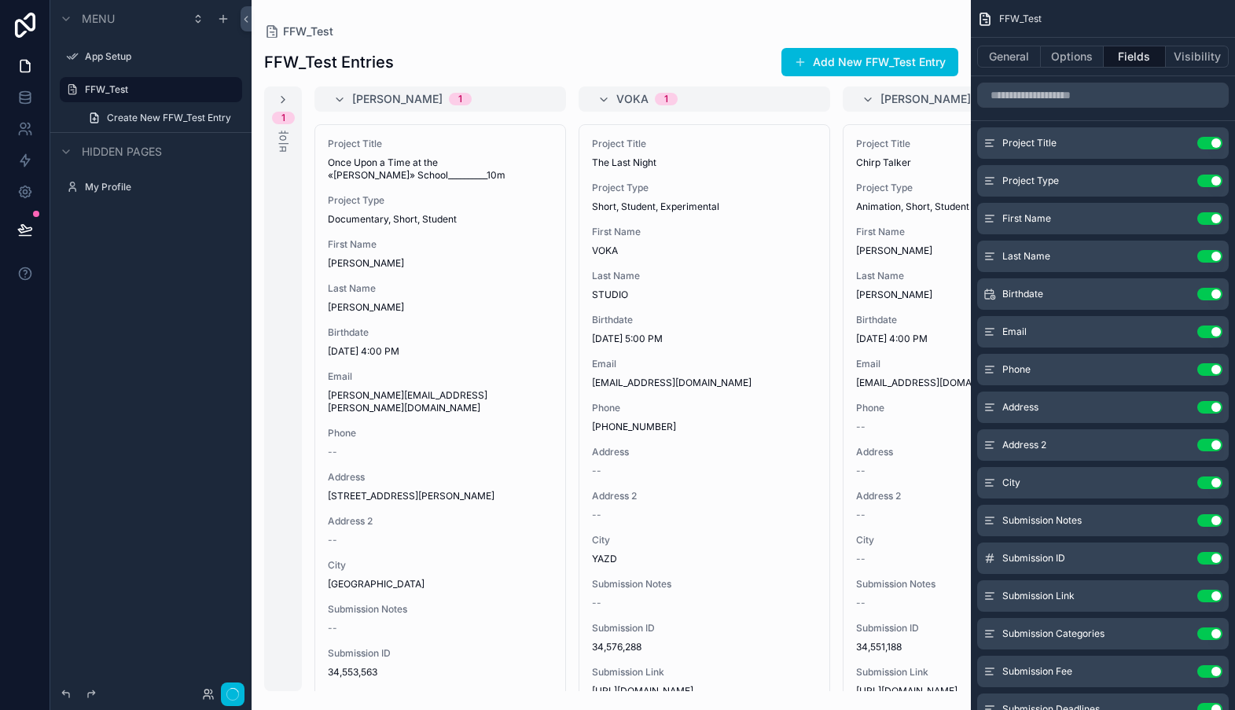
click at [446, 94] on div "Vittorio 1" at bounding box center [449, 98] width 195 height 25
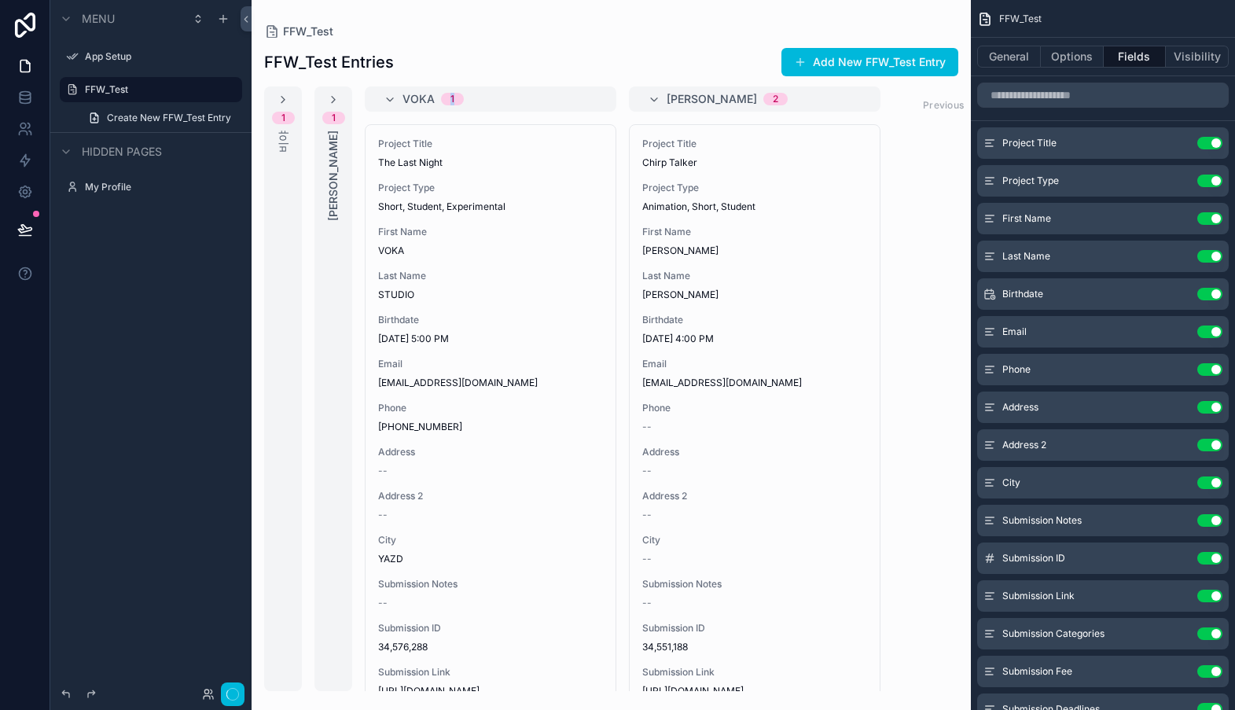
click at [446, 94] on span "1" at bounding box center [452, 99] width 23 height 13
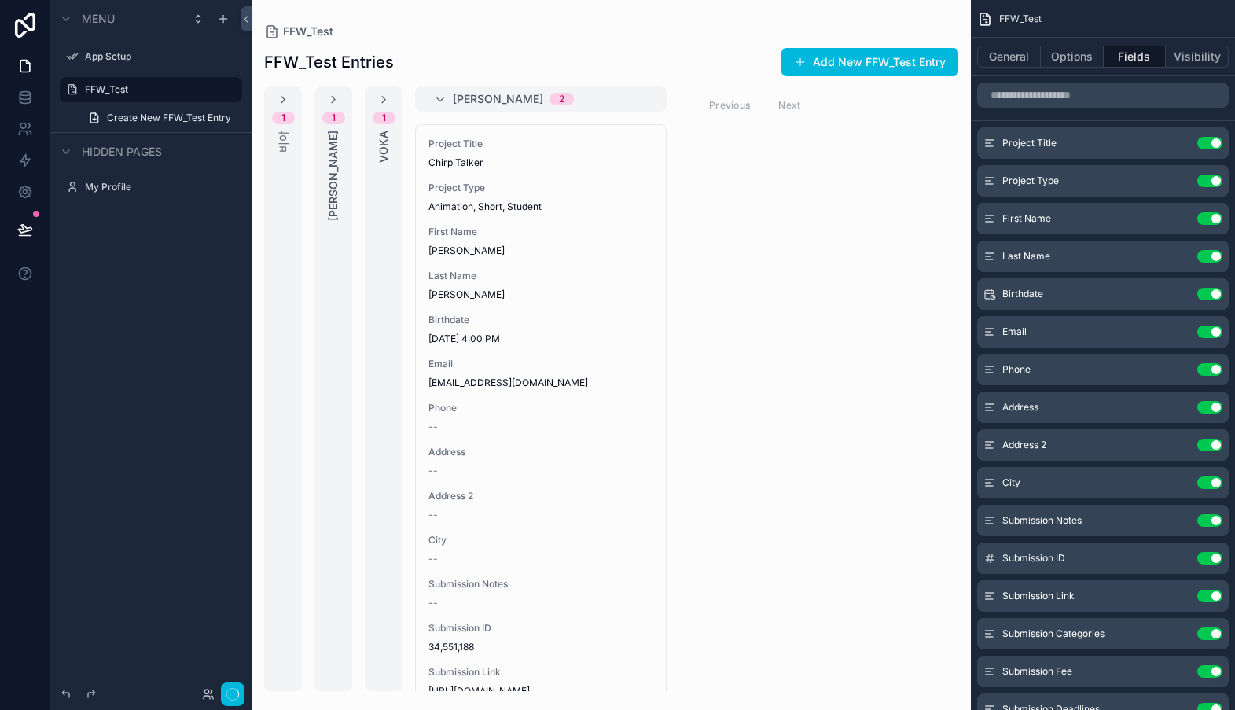
click at [446, 95] on icon "scrollable content" at bounding box center [440, 100] width 13 height 13
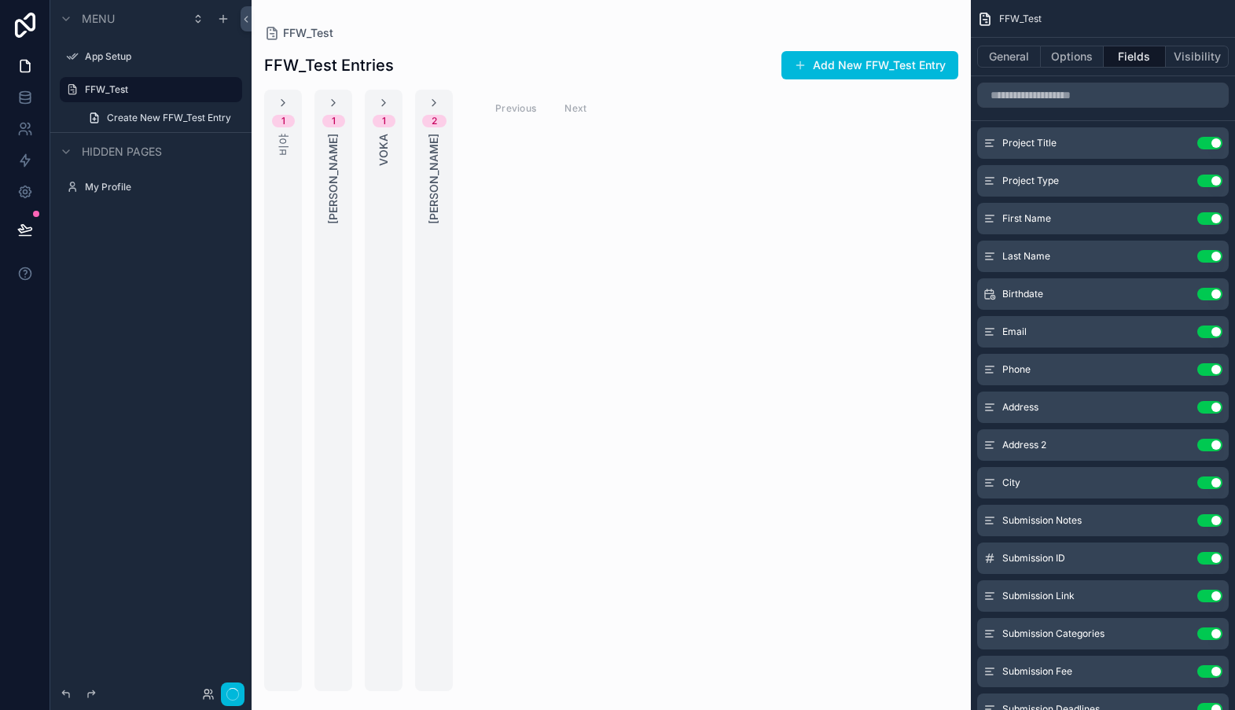
click at [433, 101] on icon "scrollable content" at bounding box center [434, 103] width 13 height 13
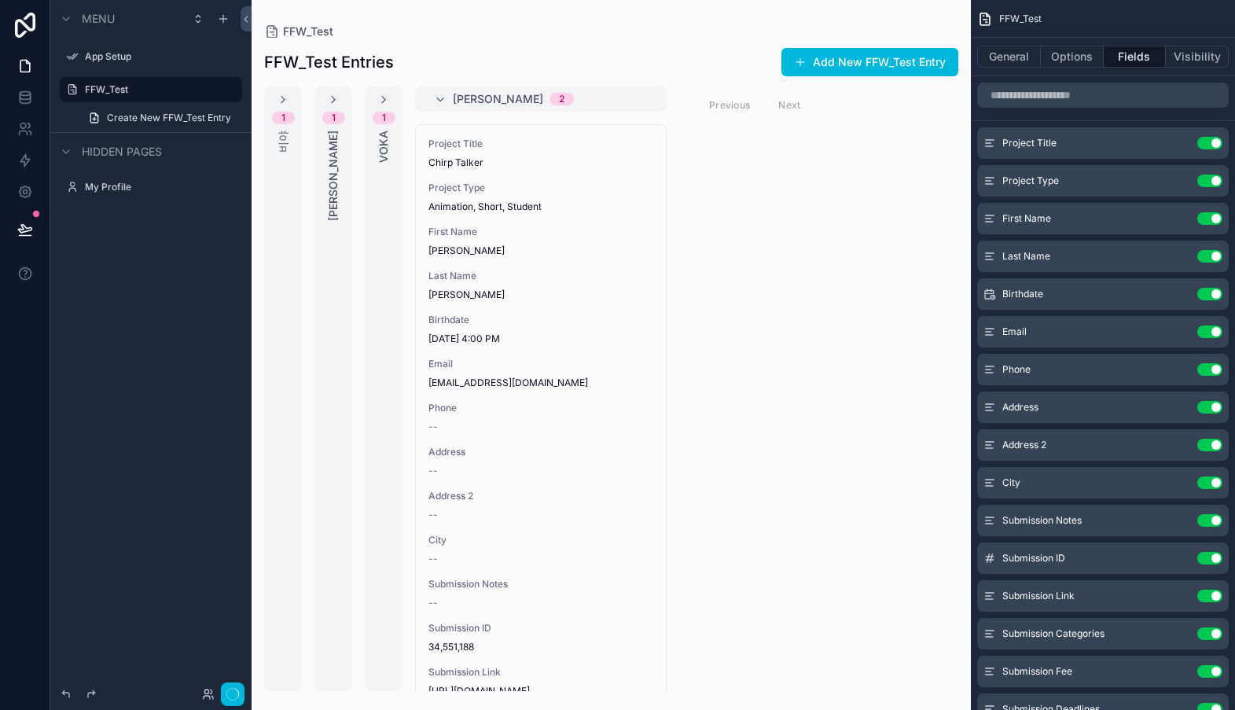
click at [386, 94] on icon "scrollable content" at bounding box center [383, 100] width 13 height 13
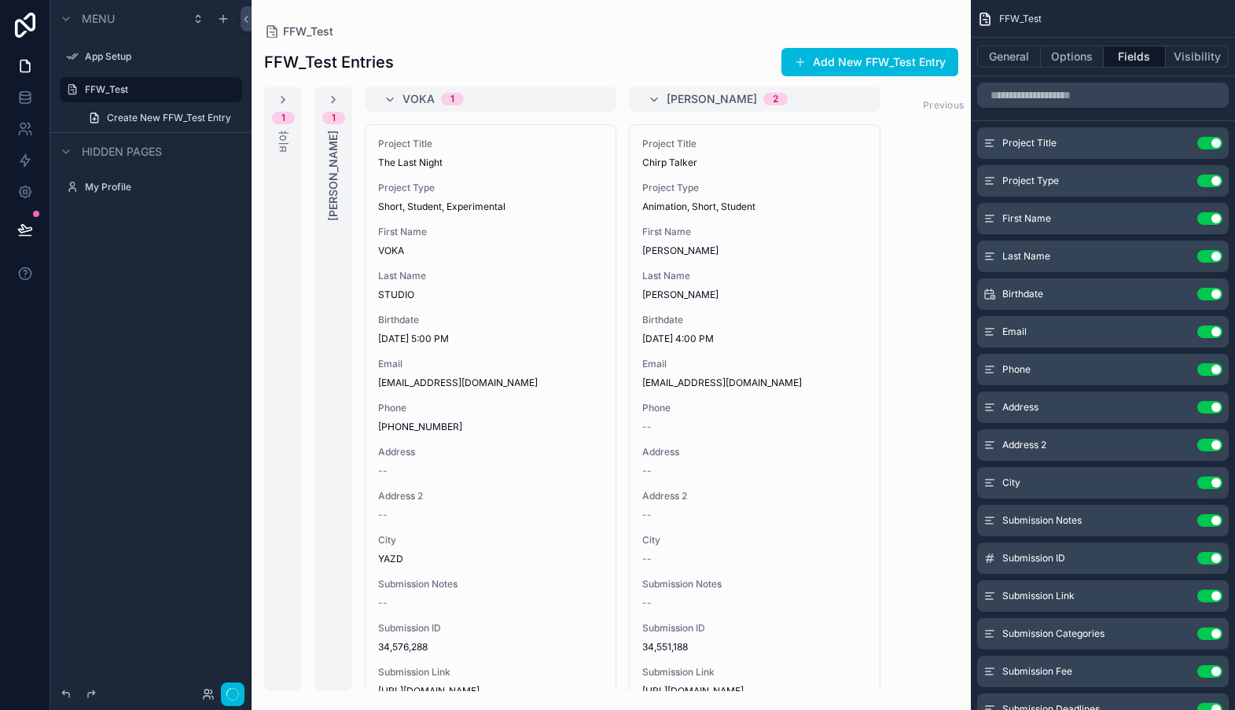
click at [335, 97] on icon "scrollable content" at bounding box center [333, 100] width 13 height 13
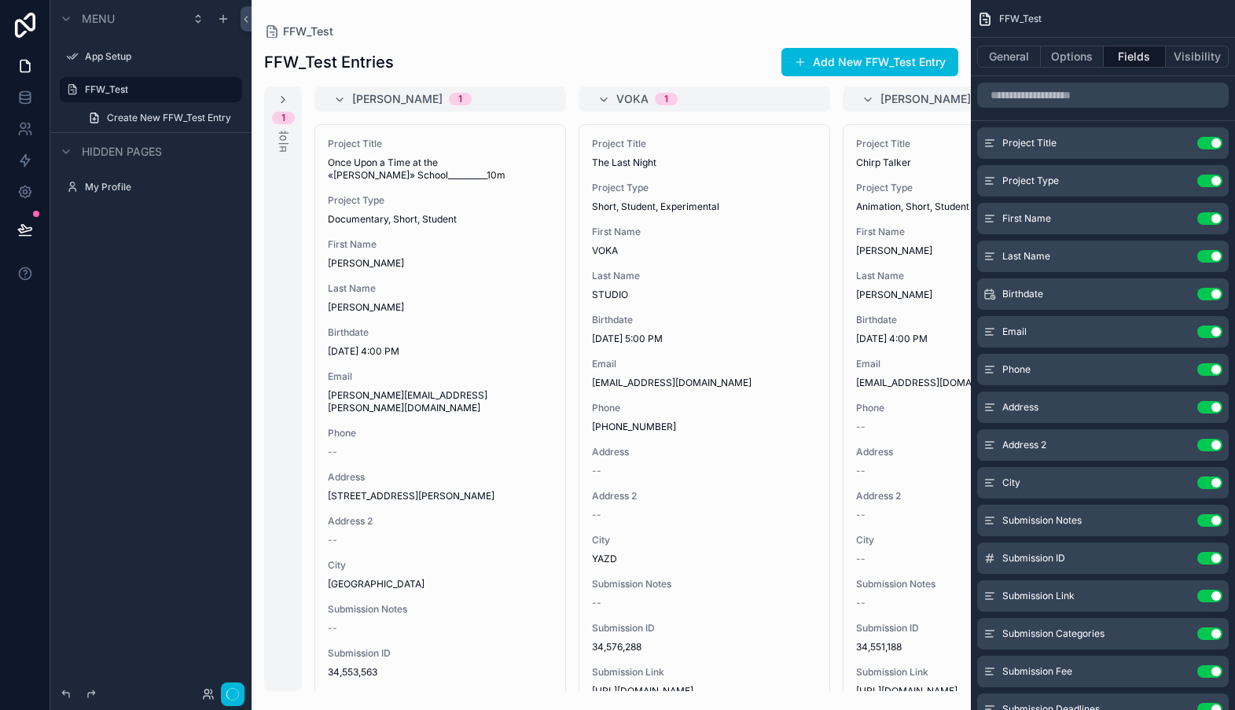
click at [289, 96] on div "1 비야" at bounding box center [283, 388] width 38 height 604
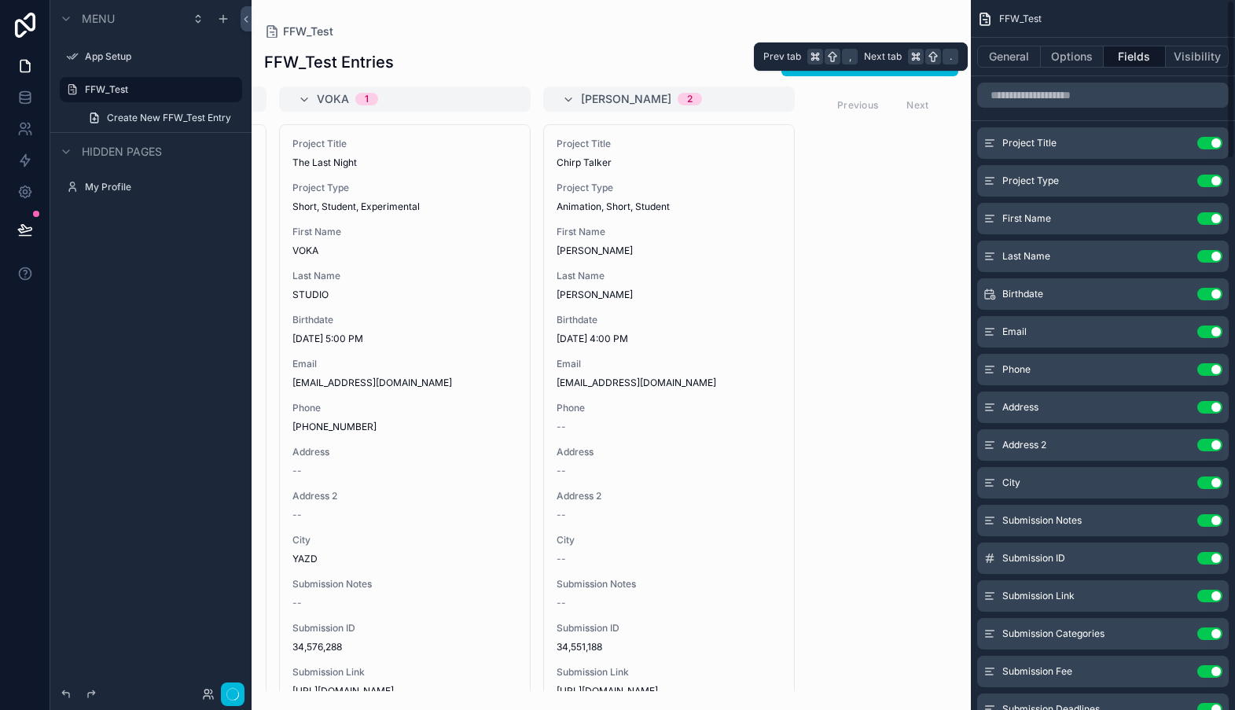
click at [1205, 56] on button "Visibility" at bounding box center [1197, 57] width 63 height 22
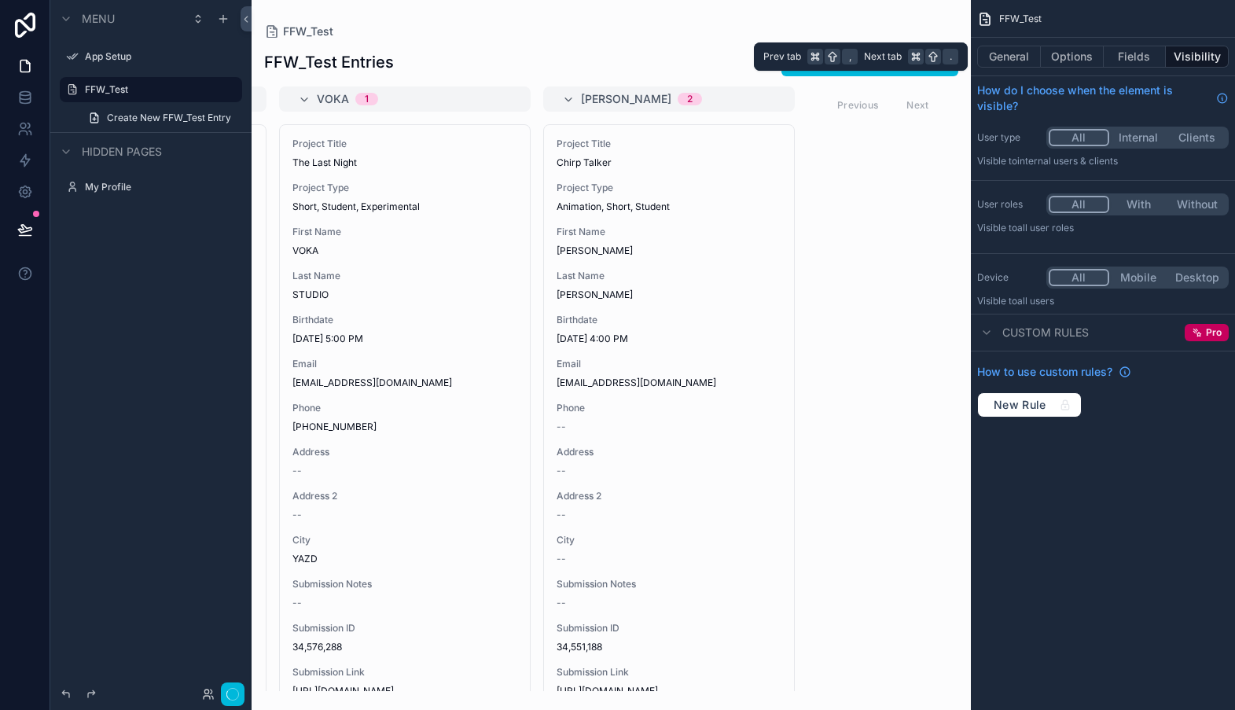
click at [1013, 57] on button "General" at bounding box center [1009, 57] width 64 height 22
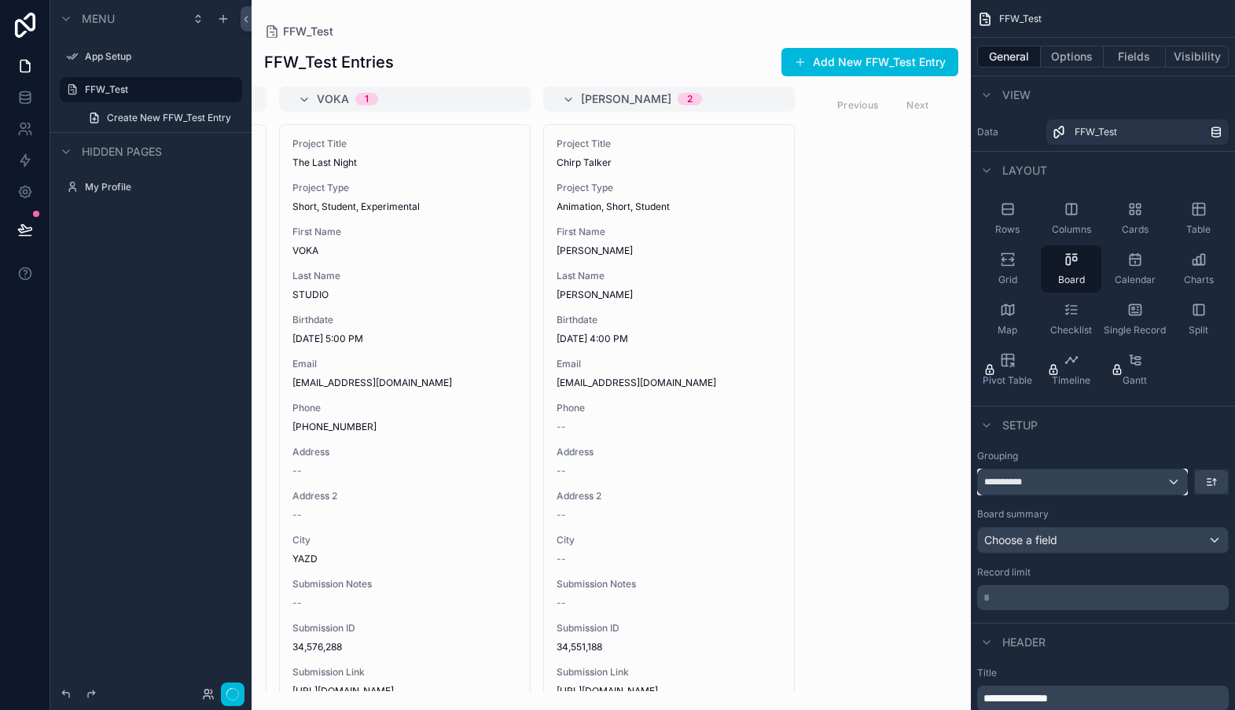
click at [1174, 483] on div "**********" at bounding box center [1082, 481] width 209 height 25
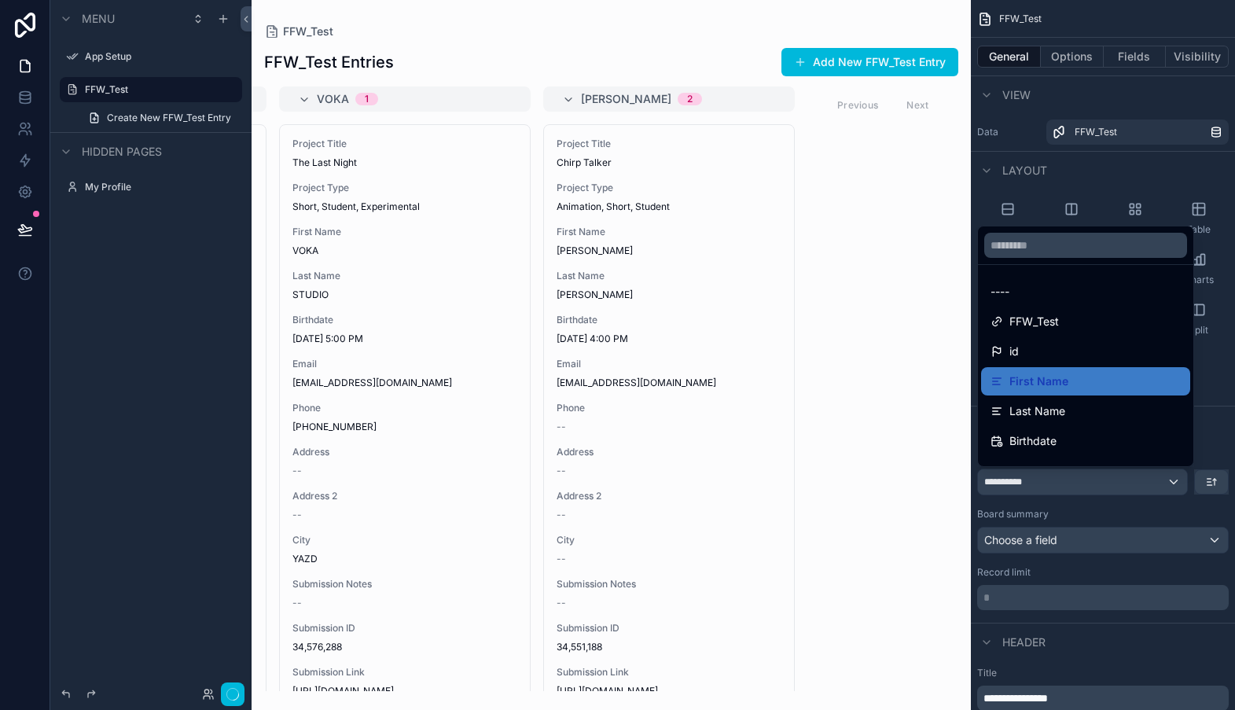
click at [1174, 483] on div "scrollable content" at bounding box center [617, 355] width 1235 height 710
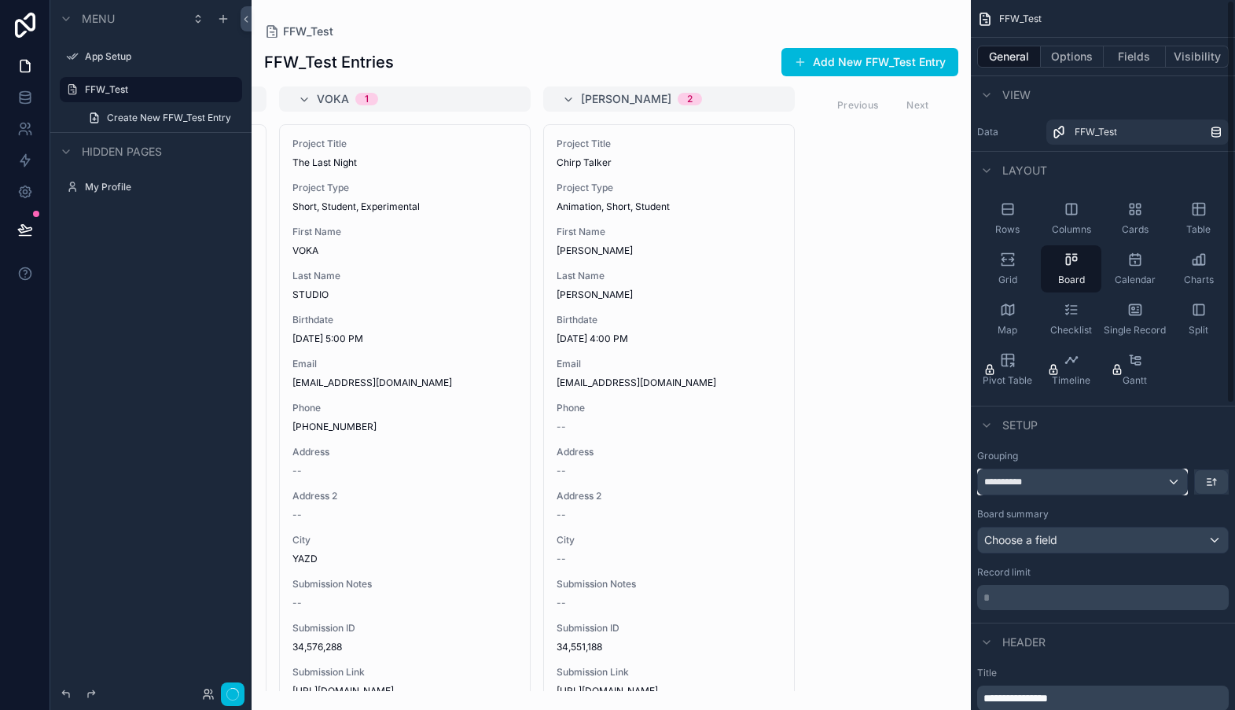
click at [1174, 483] on div "**********" at bounding box center [1082, 481] width 209 height 25
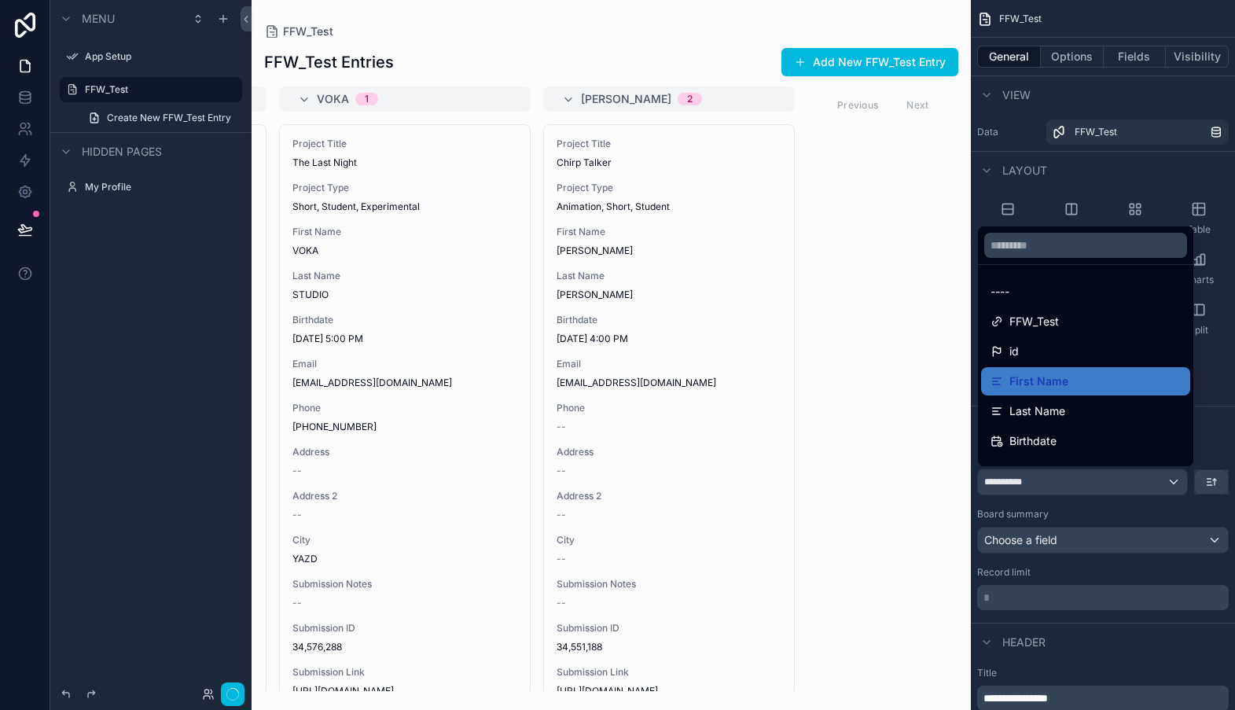
click at [1098, 380] on div "First Name" at bounding box center [1085, 381] width 190 height 19
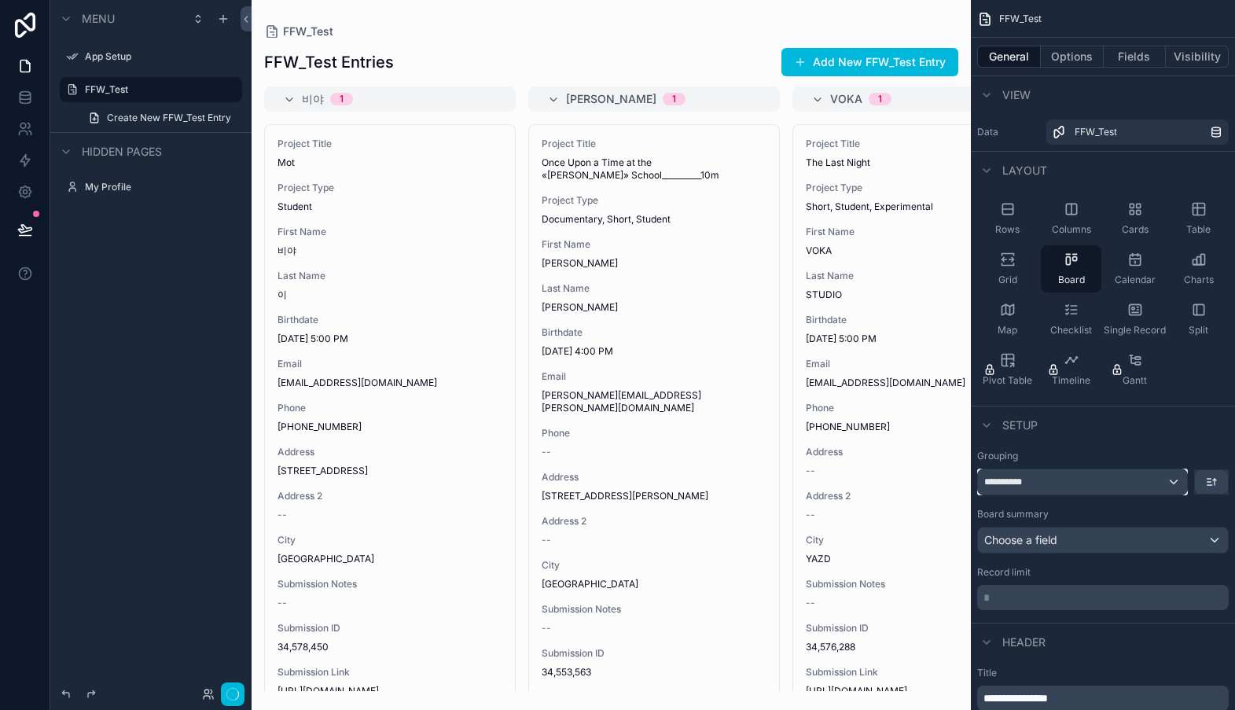
click at [1174, 484] on div "**********" at bounding box center [1082, 481] width 209 height 25
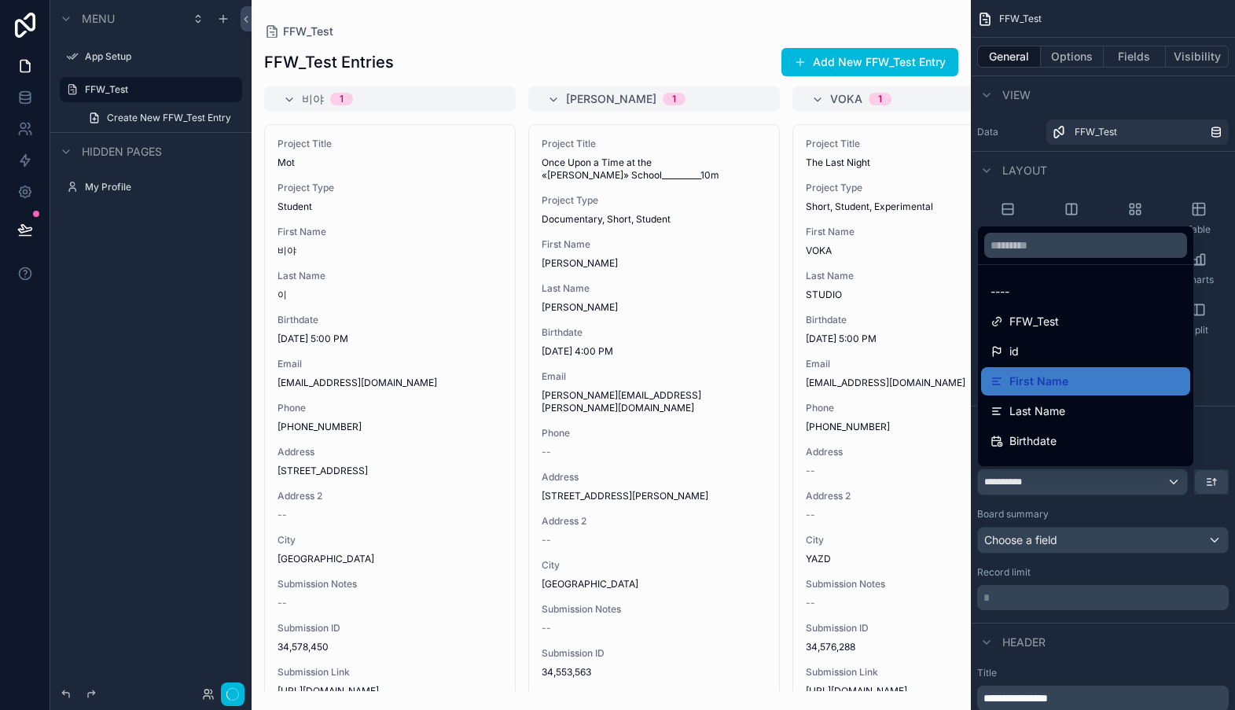
scroll to position [9, 0]
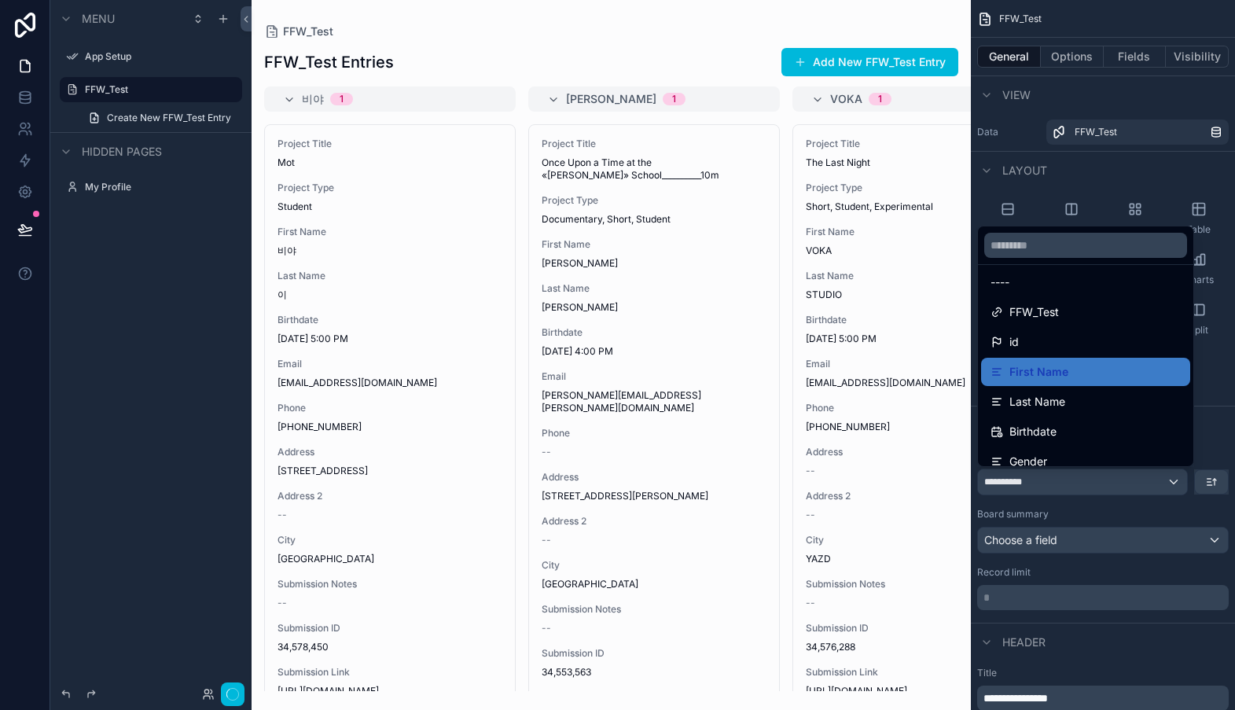
click at [1058, 343] on div "id" at bounding box center [1085, 341] width 190 height 19
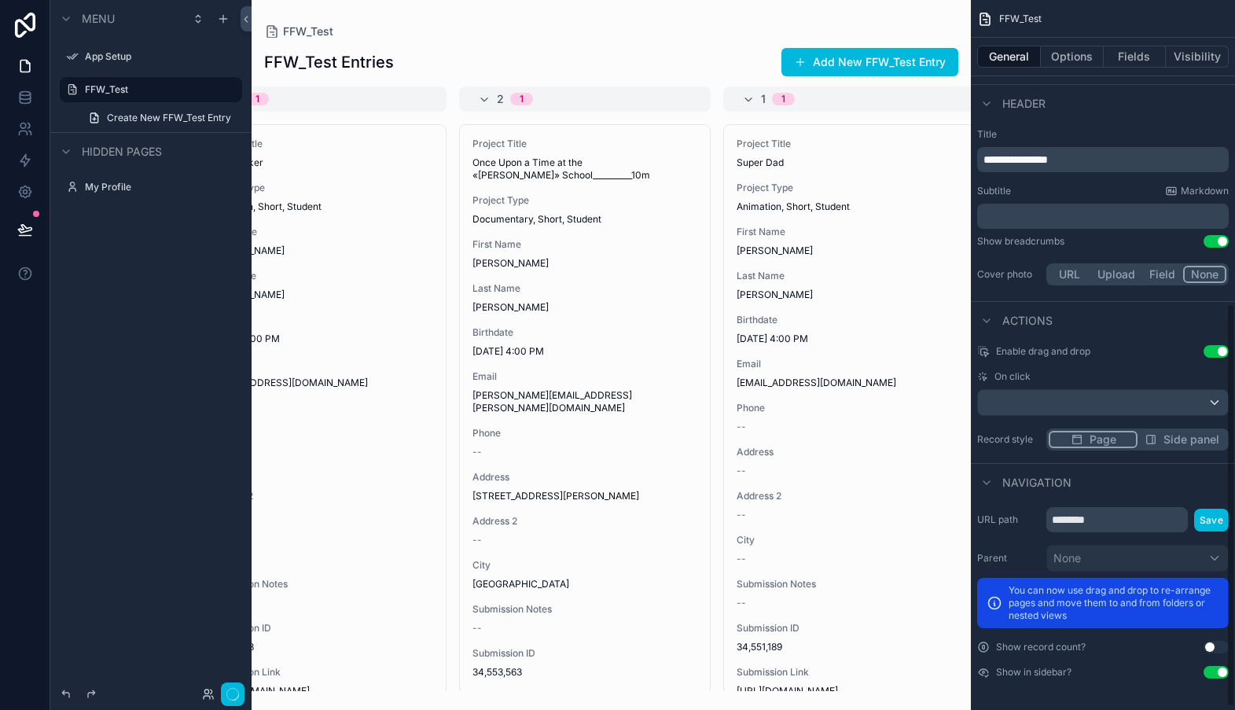
scroll to position [530, 0]
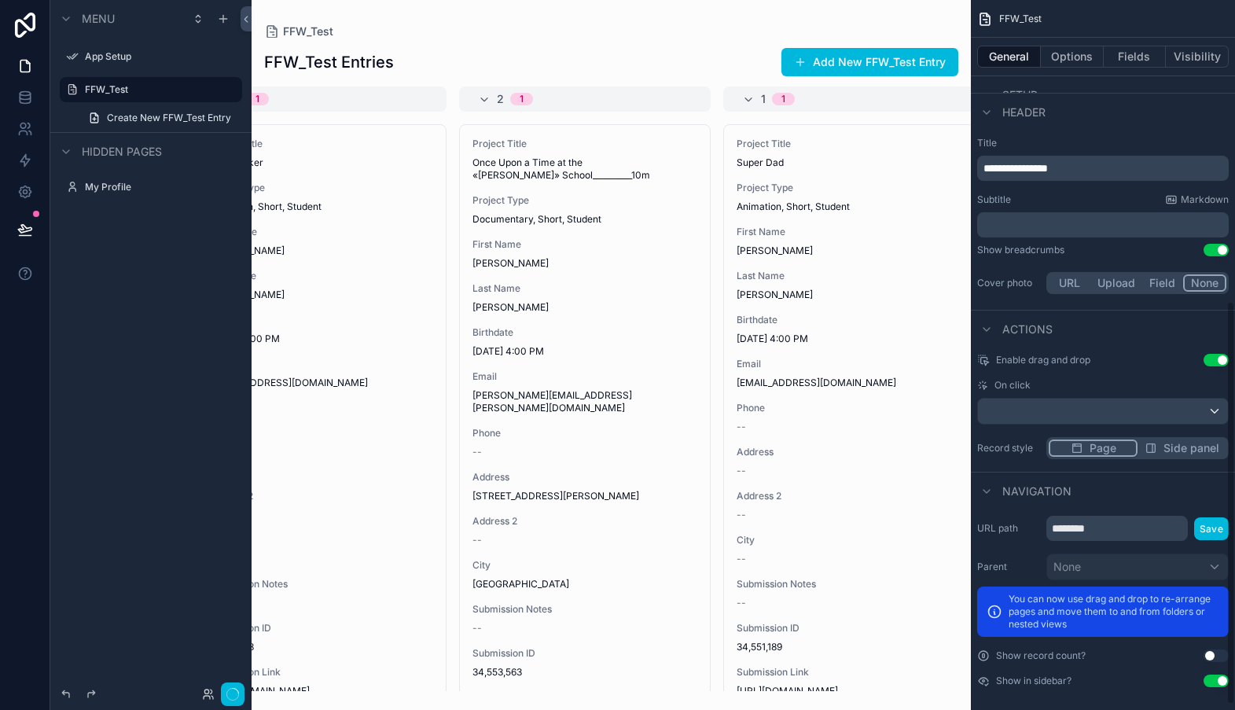
click at [1221, 684] on button "Use setting" at bounding box center [1215, 680] width 25 height 13
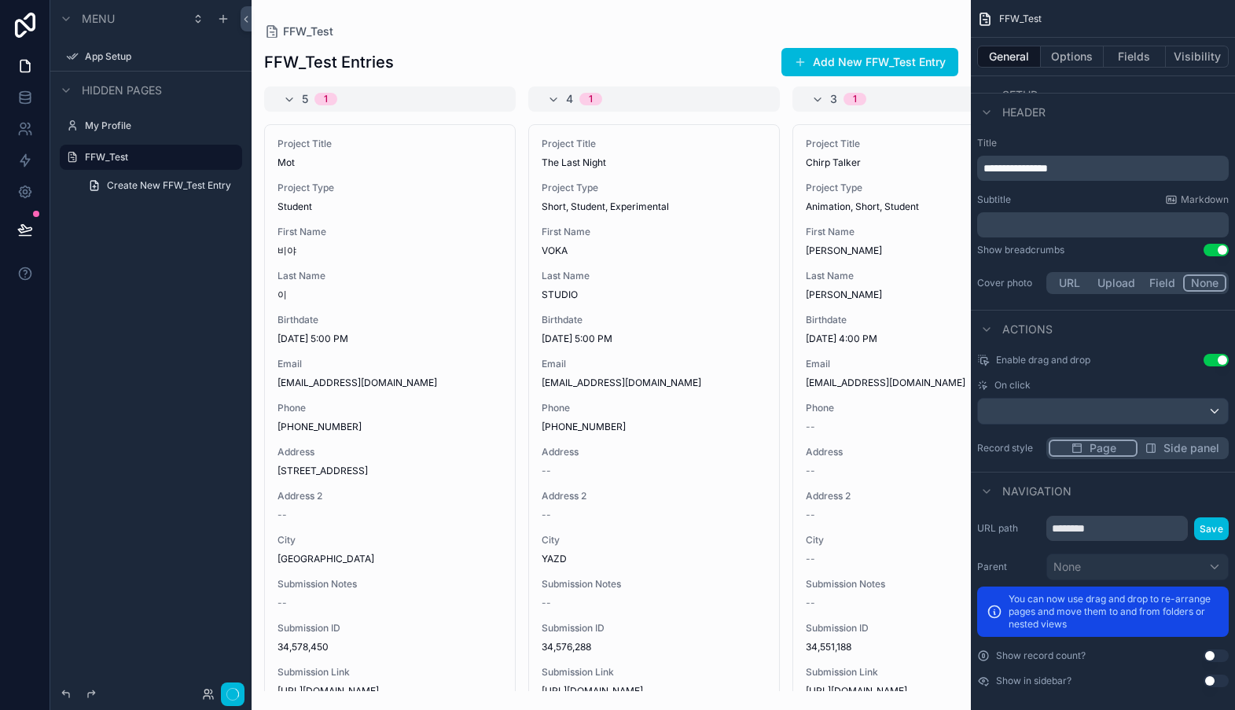
click at [1221, 684] on button "Use setting" at bounding box center [1215, 680] width 25 height 13
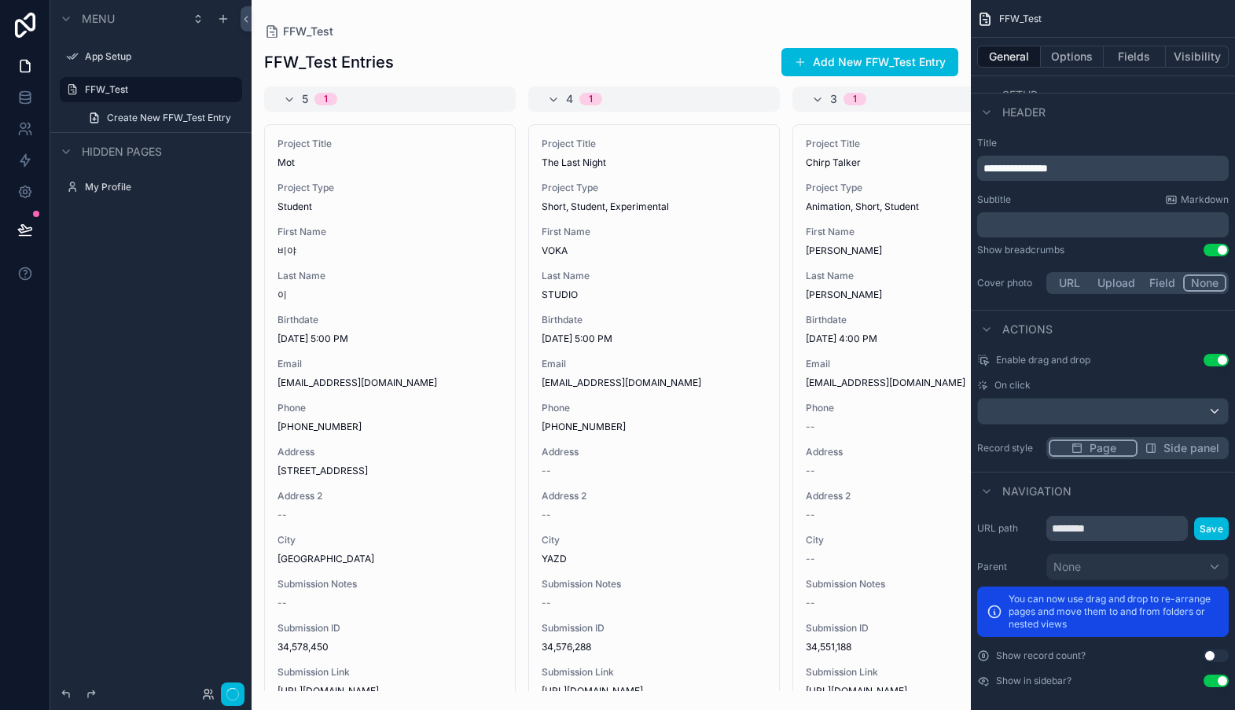
click at [1221, 684] on button "Use setting" at bounding box center [1215, 680] width 25 height 13
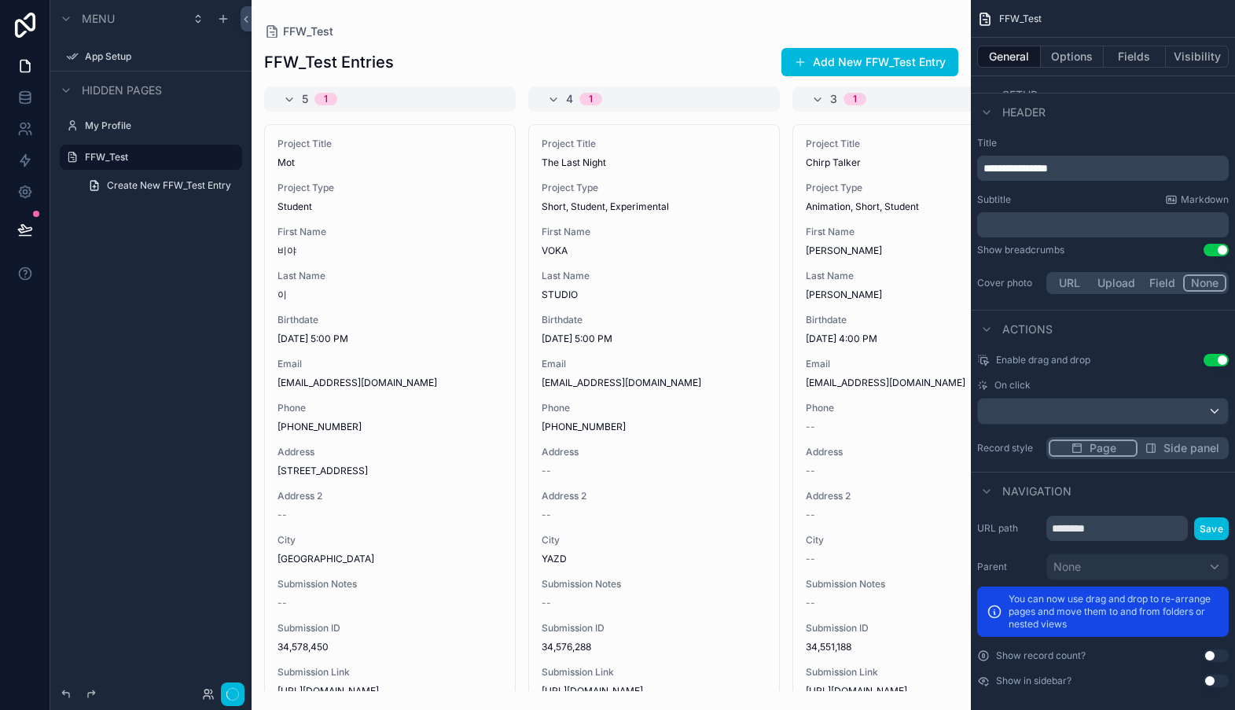
click at [1221, 684] on button "Use setting" at bounding box center [1215, 680] width 25 height 13
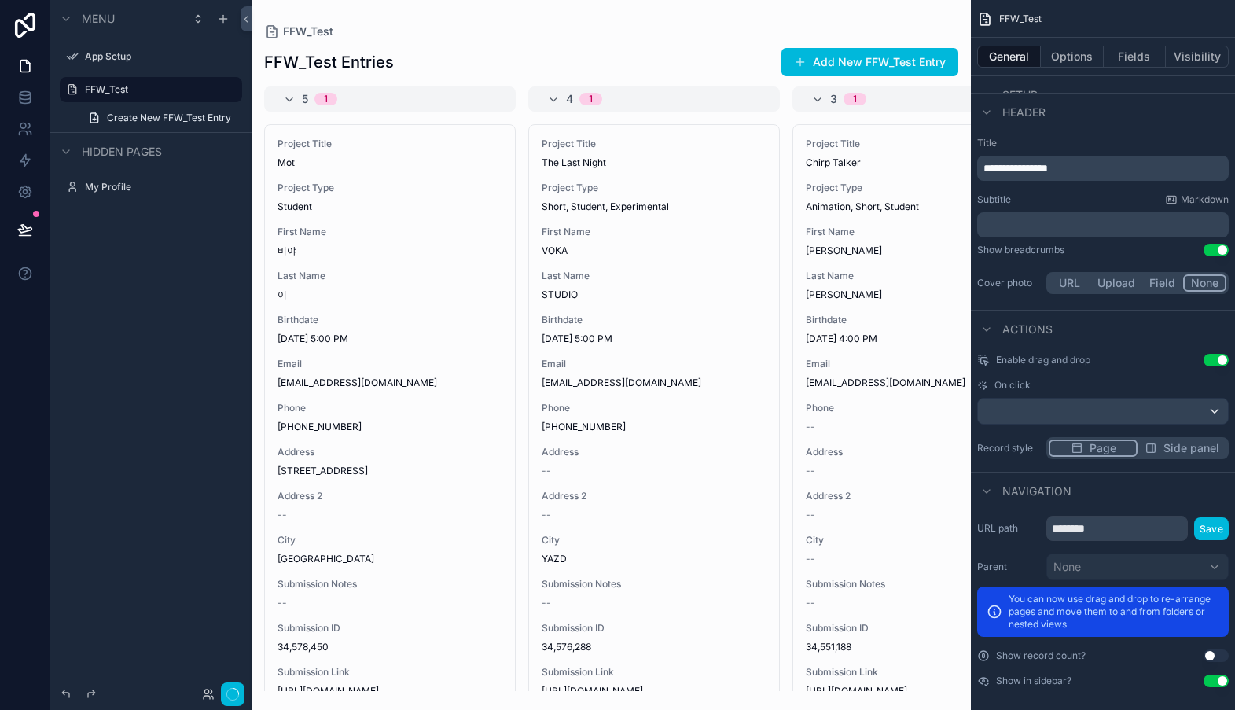
click at [1221, 684] on button "Use setting" at bounding box center [1215, 680] width 25 height 13
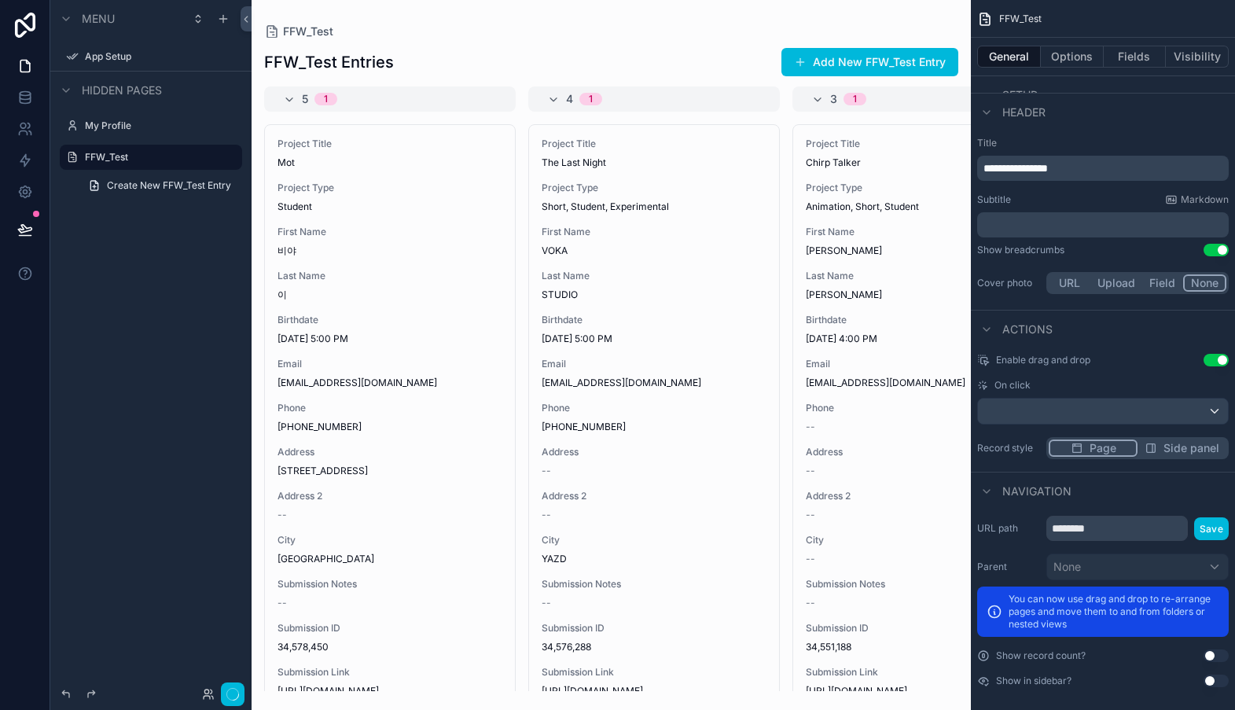
click at [1211, 681] on button "Use setting" at bounding box center [1215, 680] width 25 height 13
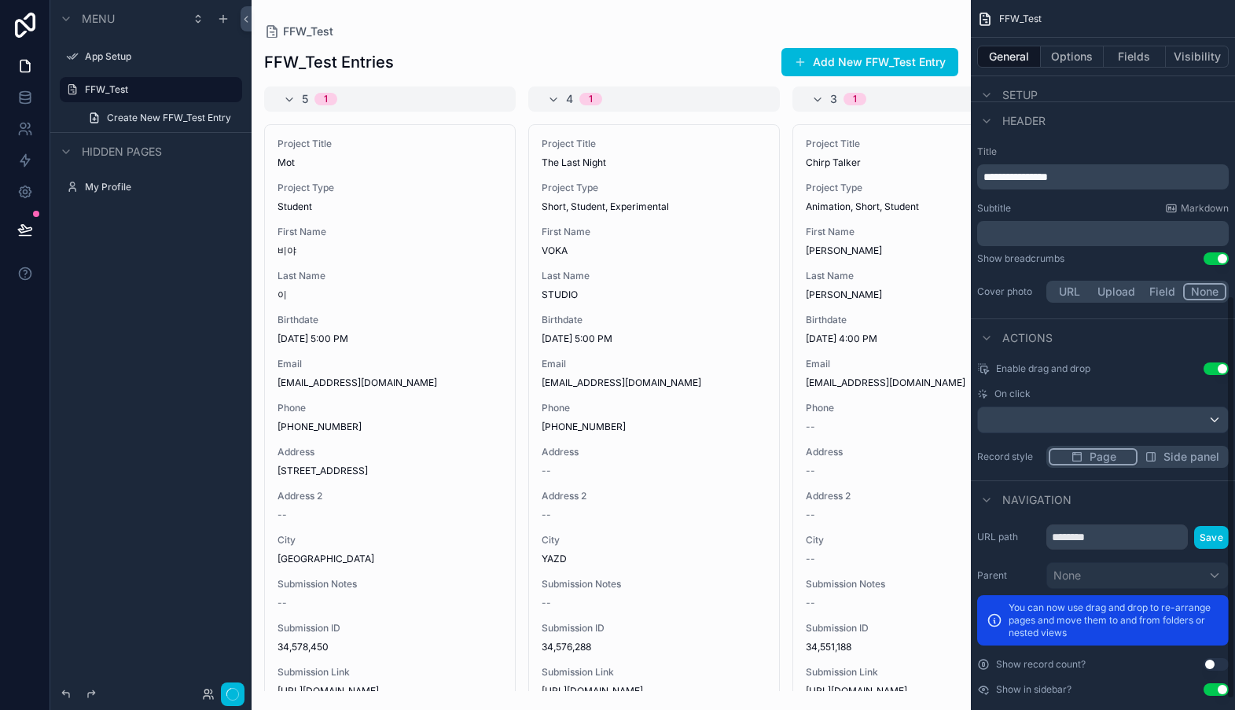
scroll to position [520, 0]
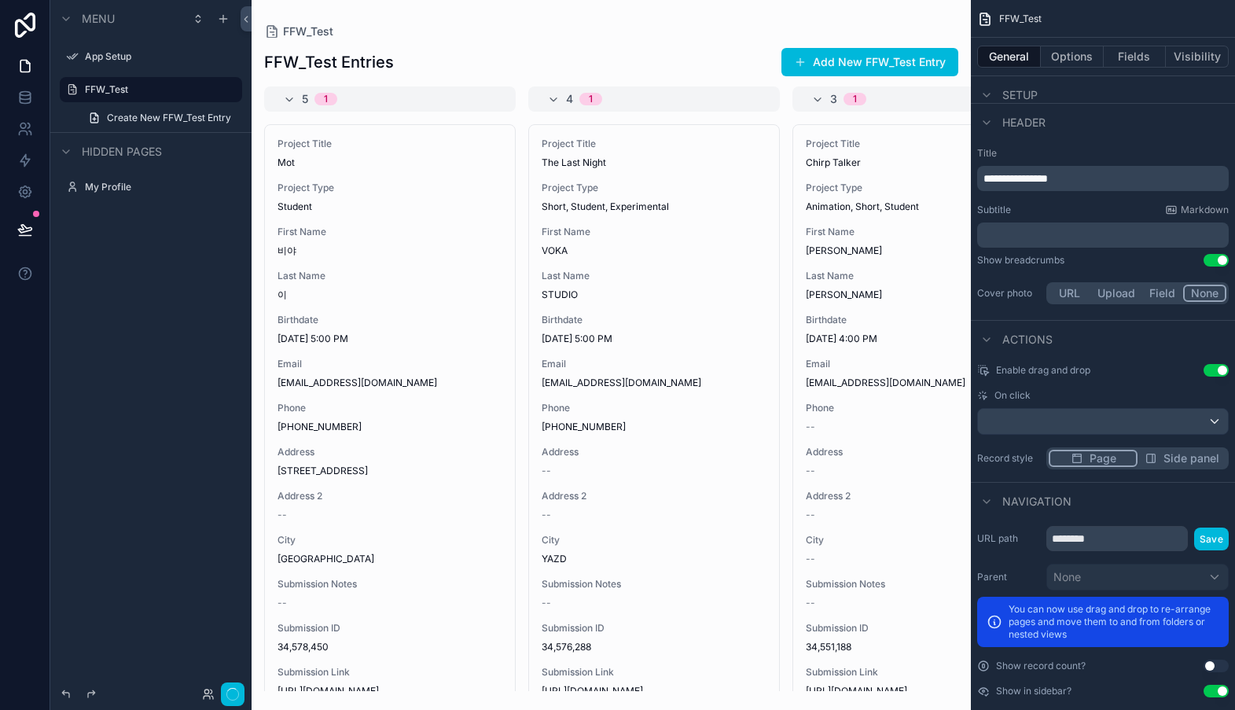
click at [1164, 299] on button "Field" at bounding box center [1163, 293] width 42 height 17
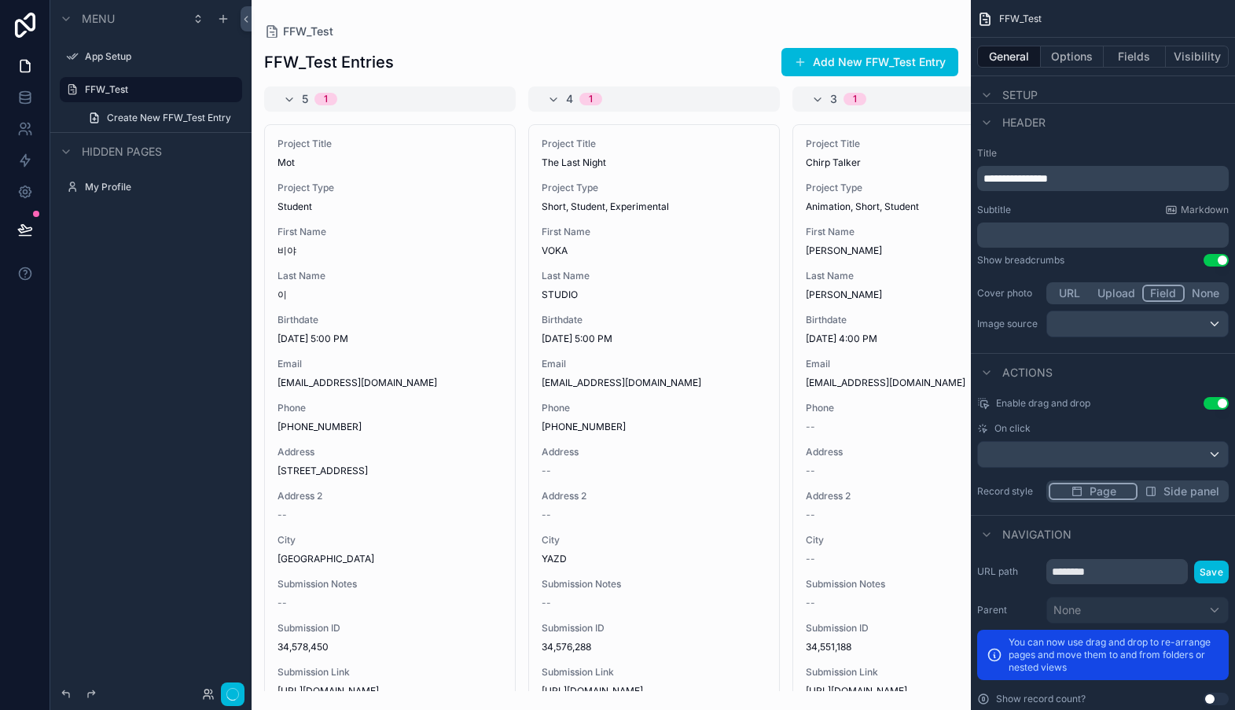
click at [1164, 299] on button "Field" at bounding box center [1163, 293] width 43 height 17
click at [1193, 294] on button "None" at bounding box center [1206, 293] width 42 height 17
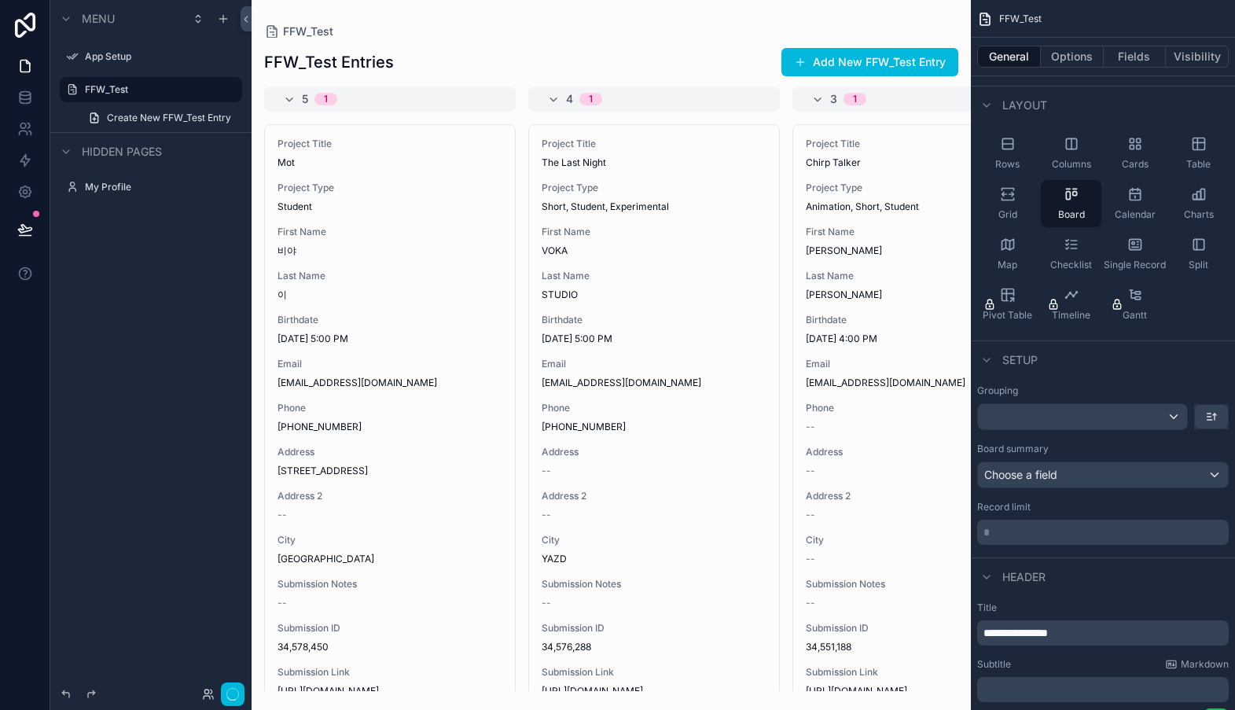
scroll to position [0, 0]
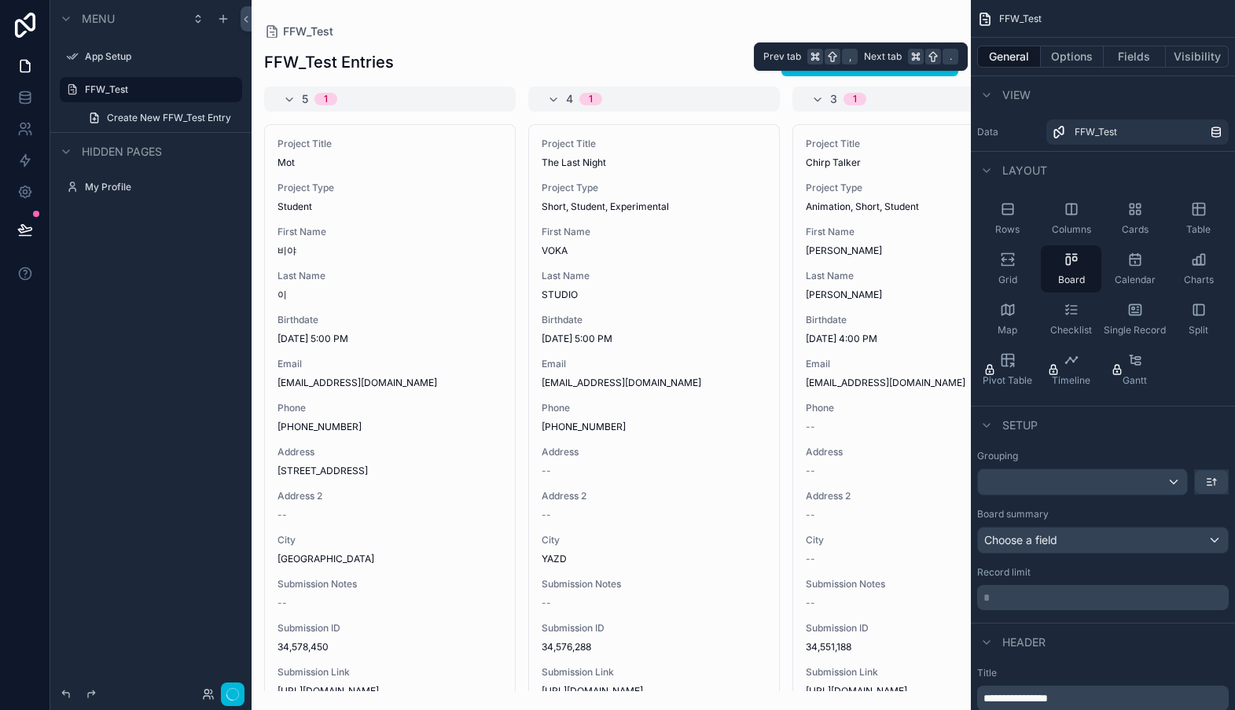
click at [1067, 60] on button "Options" at bounding box center [1072, 57] width 63 height 22
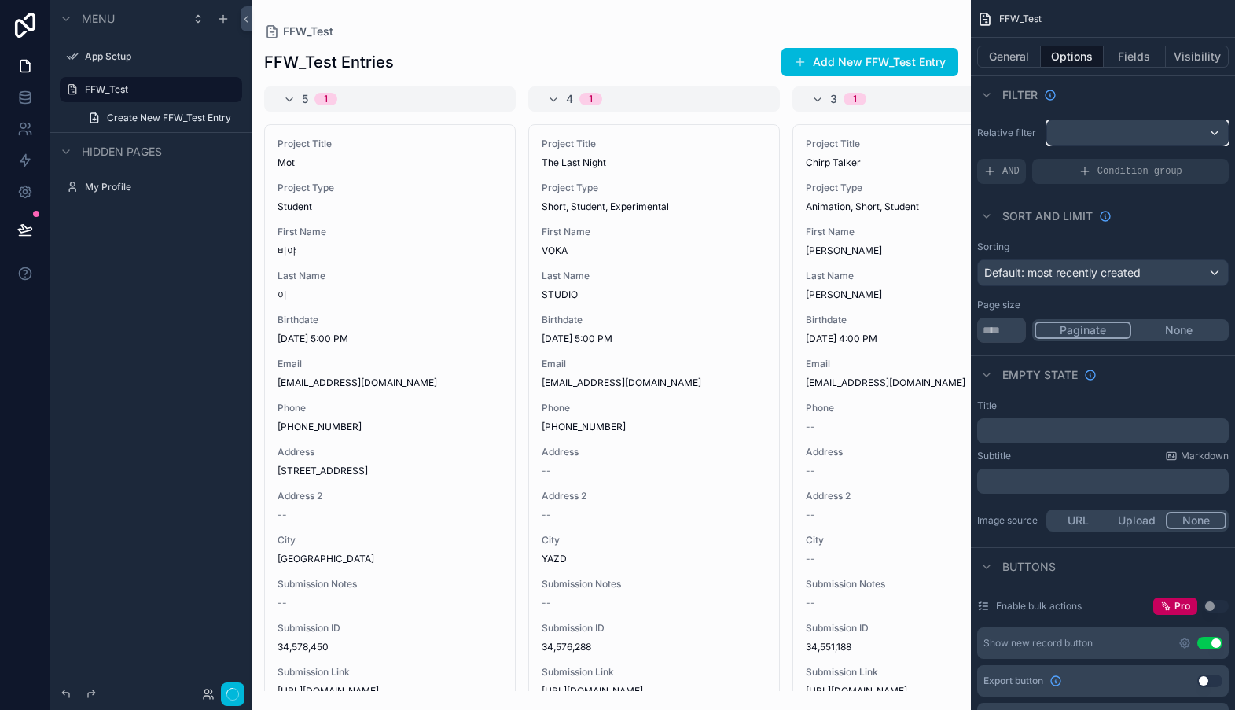
click at [1216, 134] on div "scrollable content" at bounding box center [1137, 132] width 181 height 25
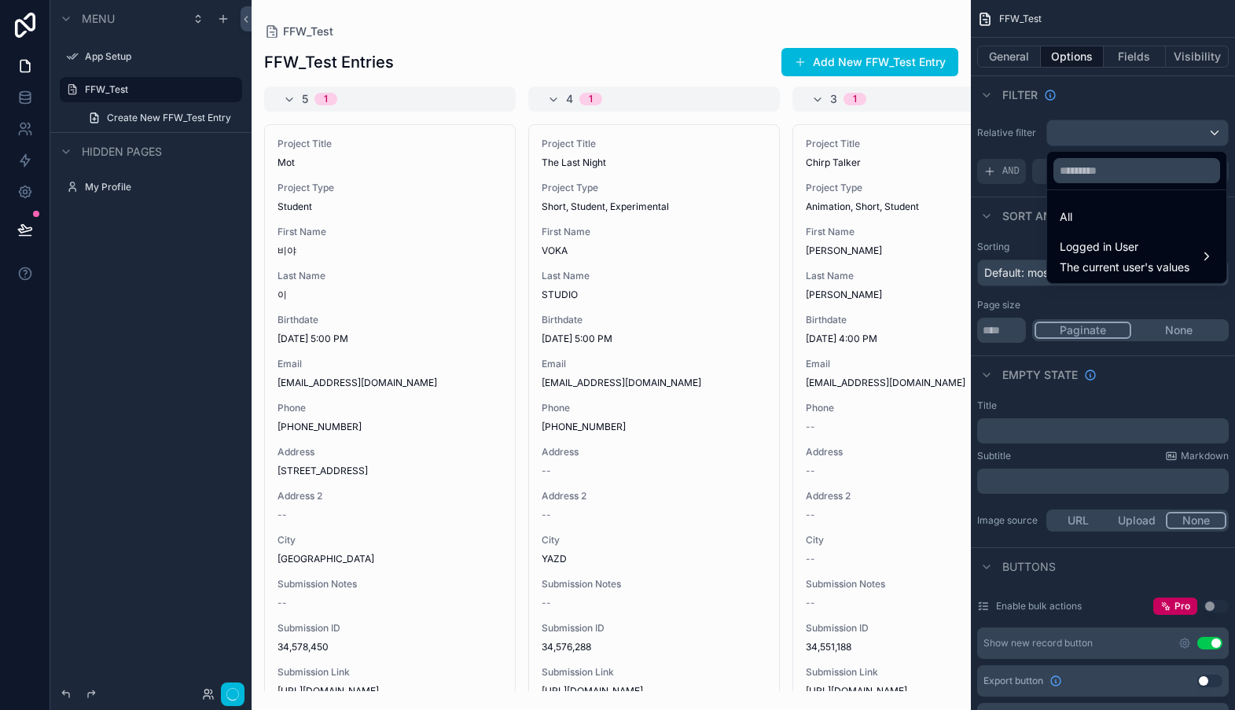
click at [1216, 134] on div "scrollable content" at bounding box center [617, 355] width 1235 height 710
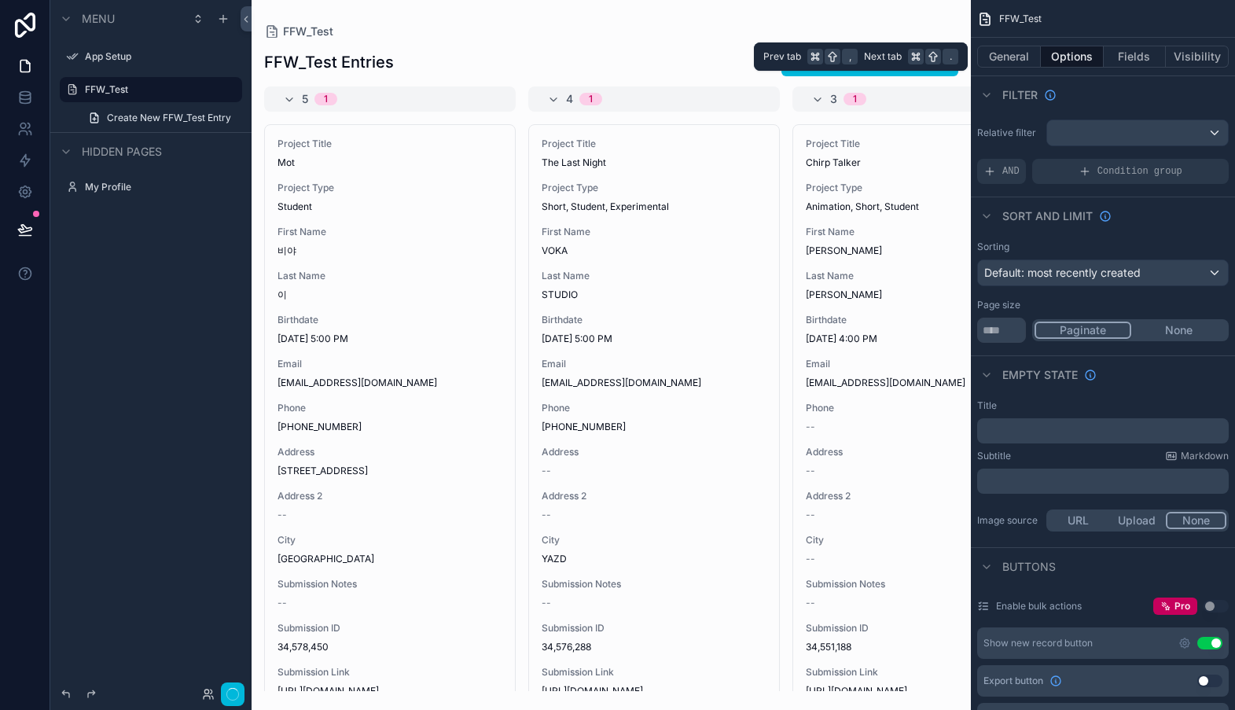
click at [1129, 56] on button "Fields" at bounding box center [1135, 57] width 63 height 22
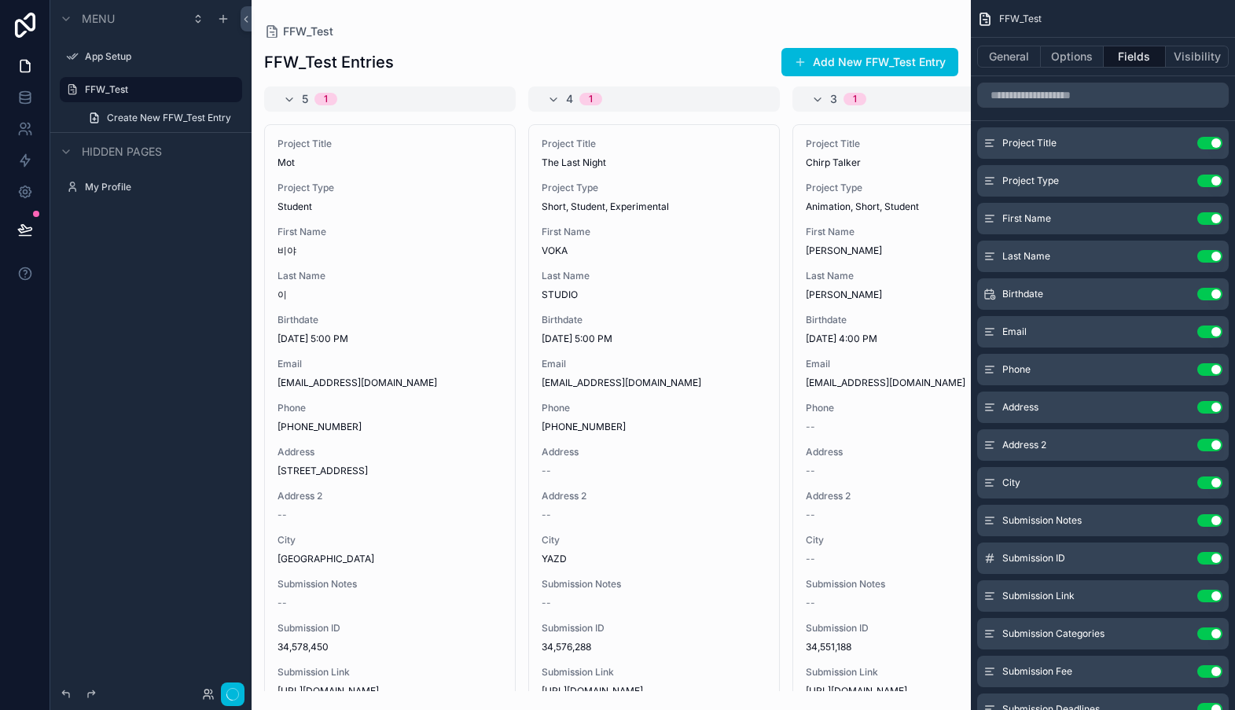
click at [0, 0] on icon "scrollable content" at bounding box center [0, 0] width 0 height 0
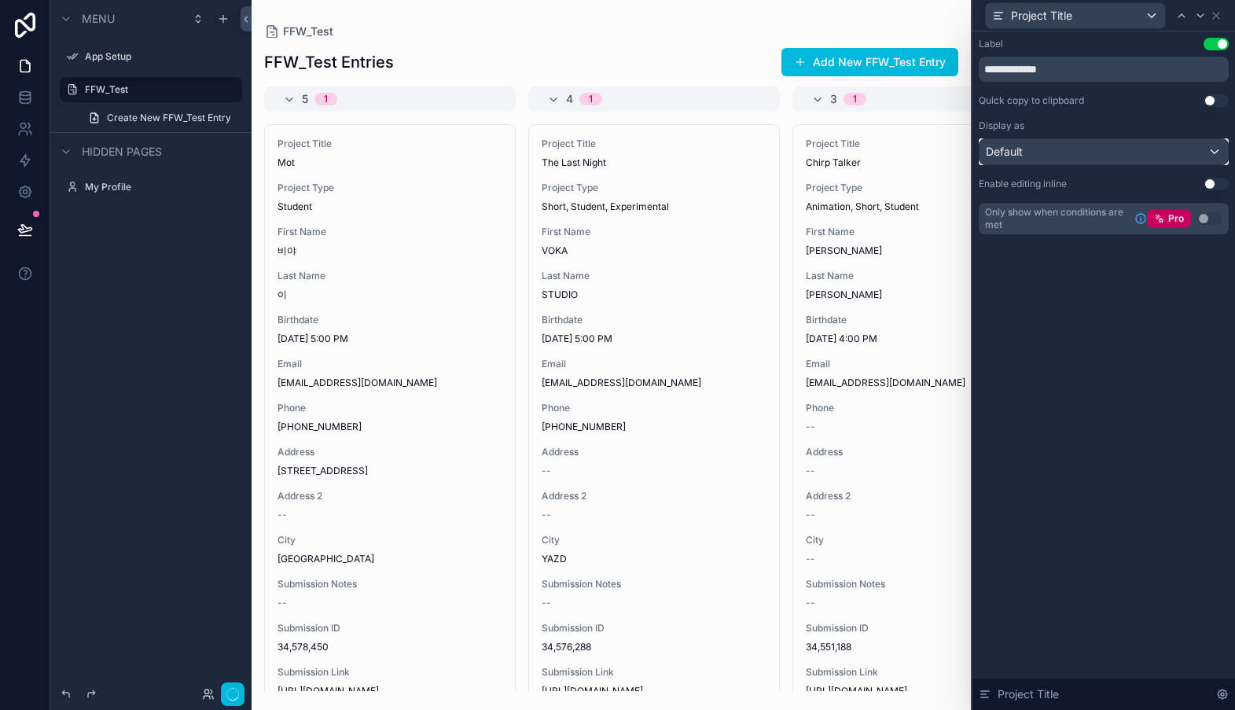
click at [1214, 153] on div "Default" at bounding box center [1103, 151] width 248 height 25
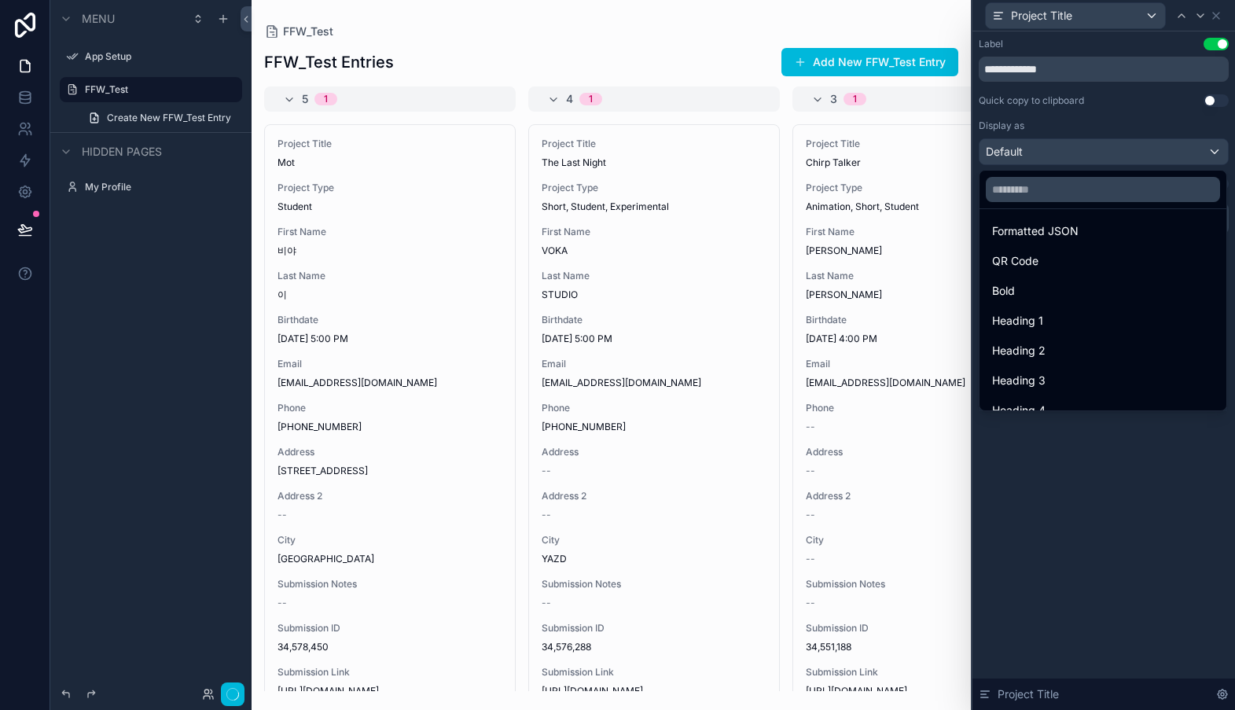
scroll to position [156, 0]
click at [1140, 288] on div "Bold" at bounding box center [1103, 289] width 222 height 19
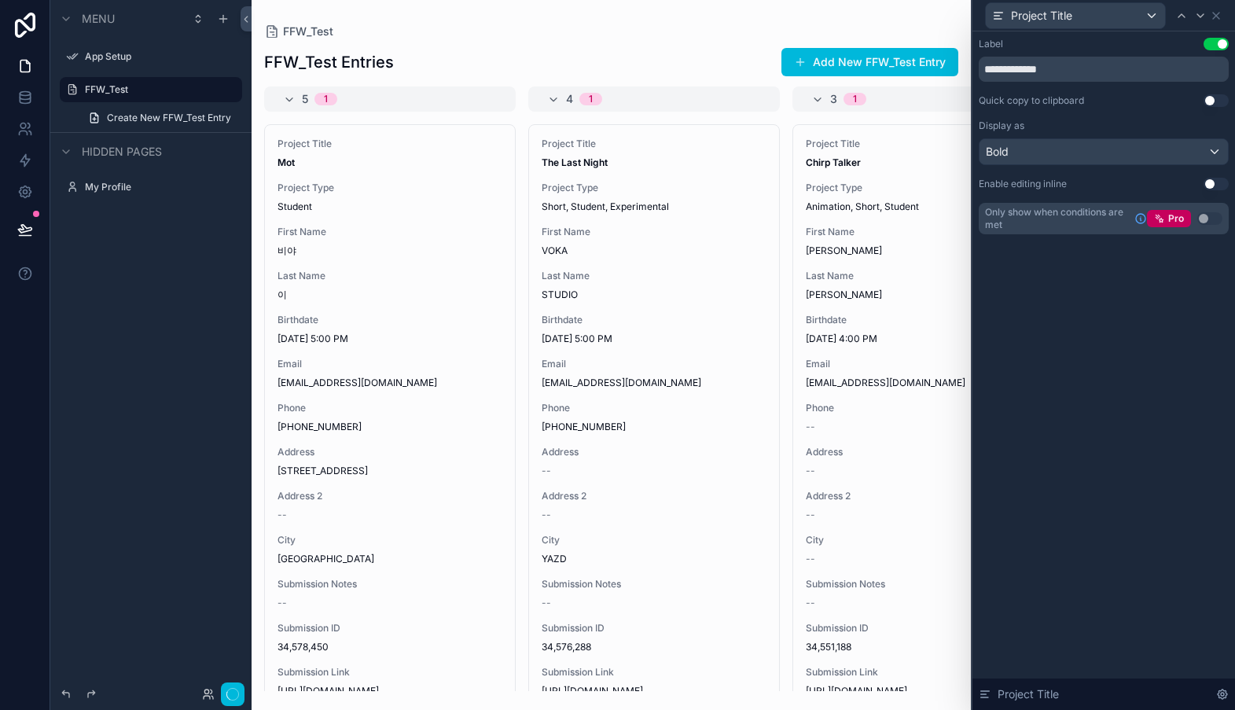
click at [858, 188] on span "Project Type" at bounding box center [918, 188] width 225 height 13
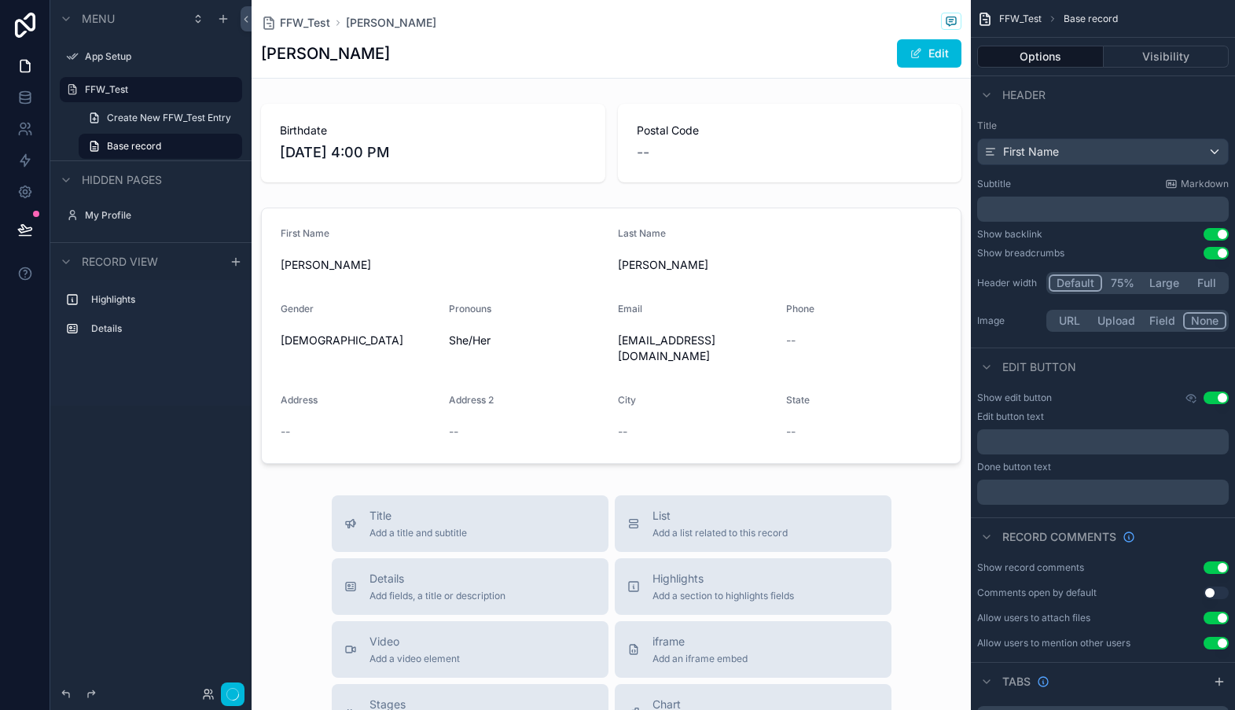
click at [111, 88] on label "FFW_Test" at bounding box center [159, 89] width 148 height 13
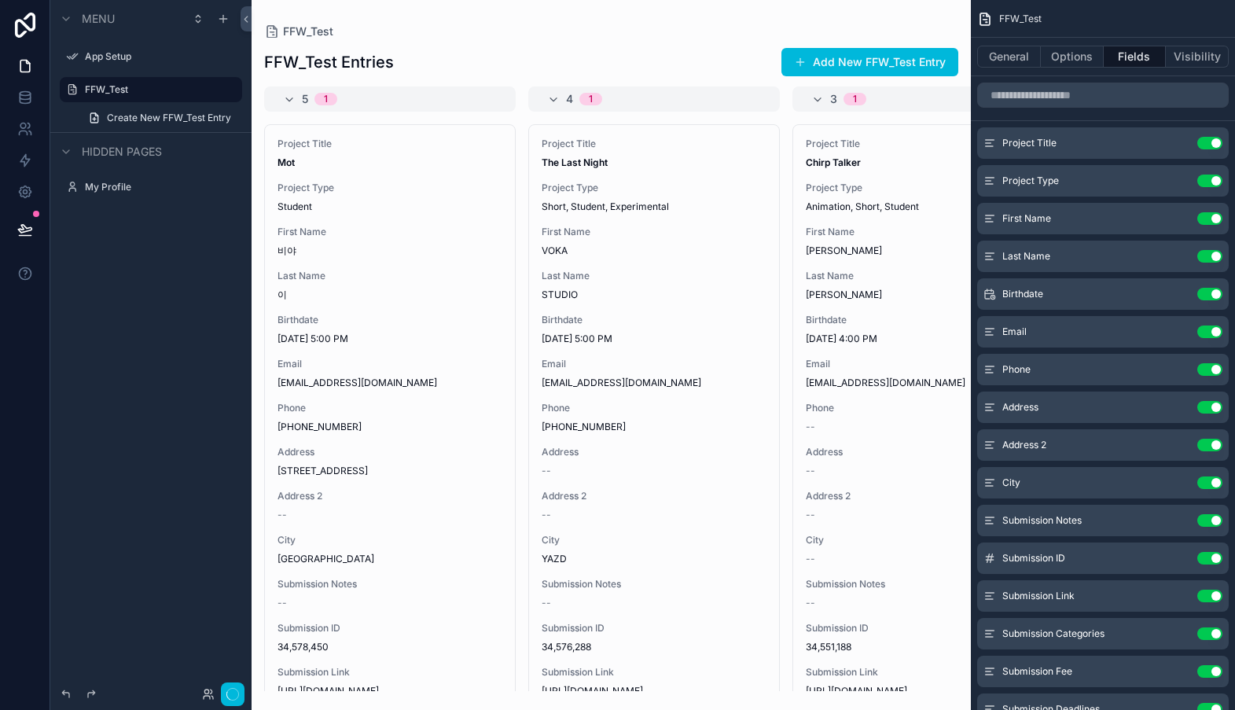
click at [322, 188] on span "Project Type" at bounding box center [389, 188] width 225 height 13
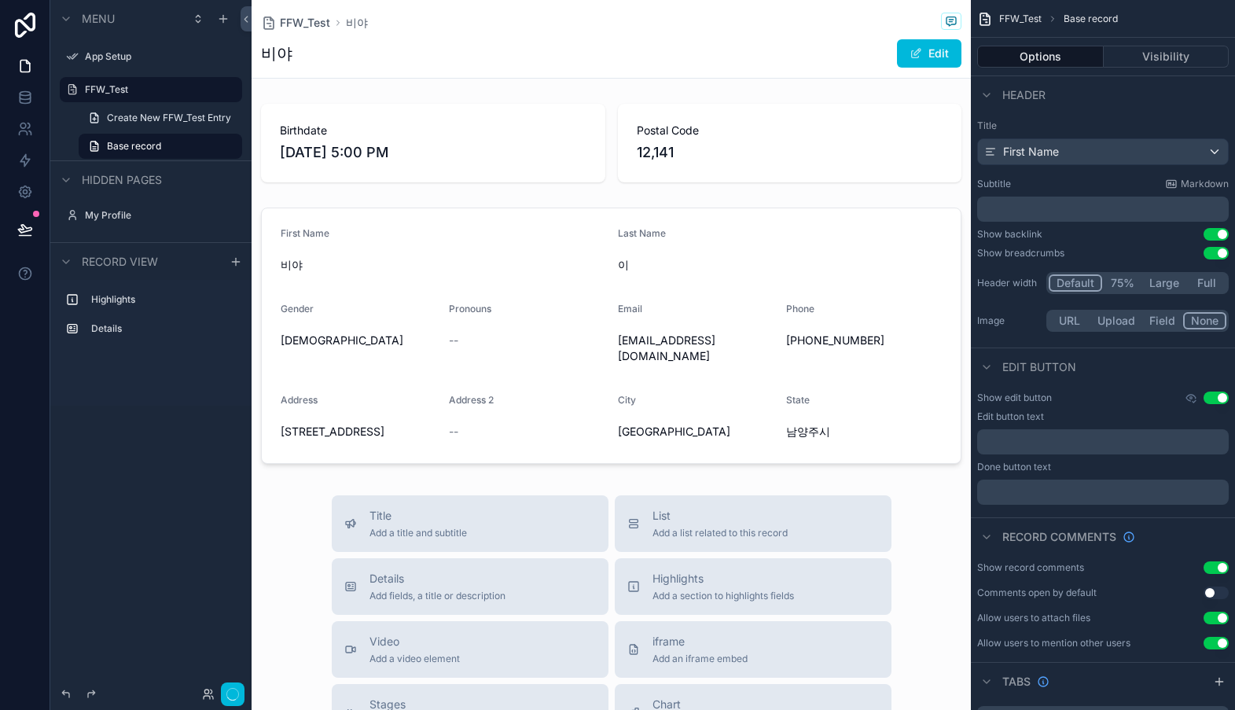
click at [119, 90] on label "FFW_Test" at bounding box center [159, 89] width 148 height 13
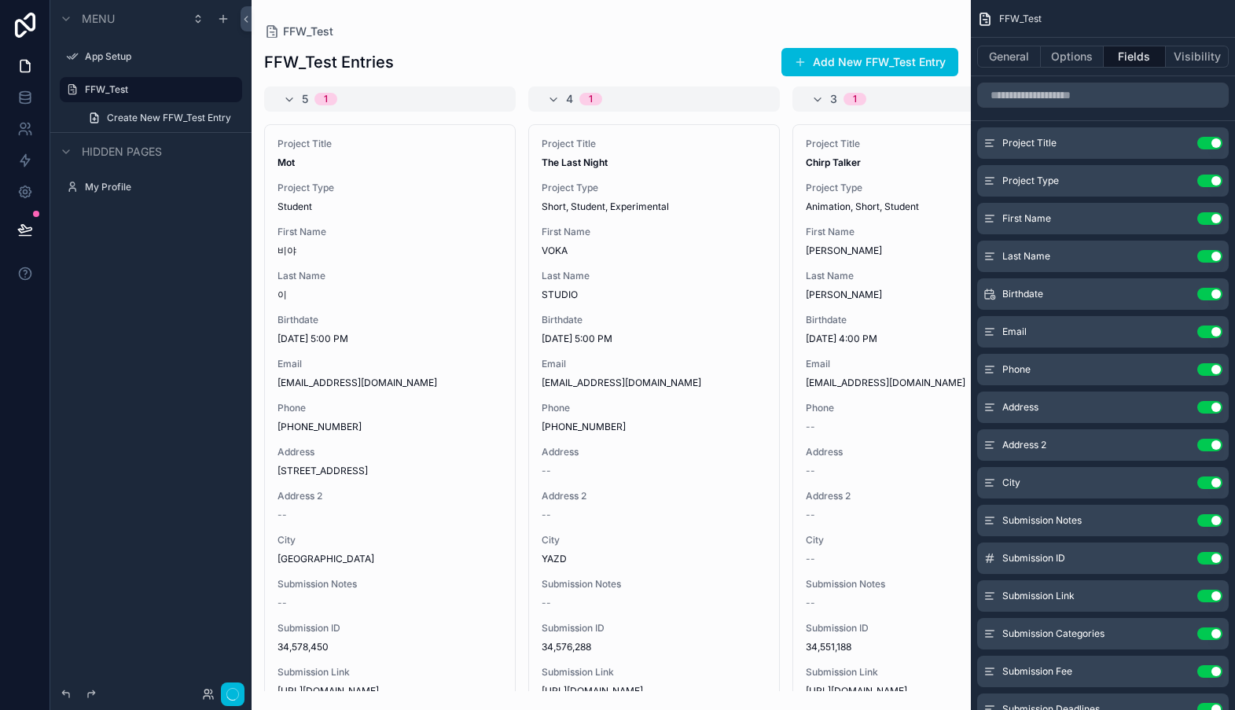
click at [0, 0] on icon "scrollable content" at bounding box center [0, 0] width 0 height 0
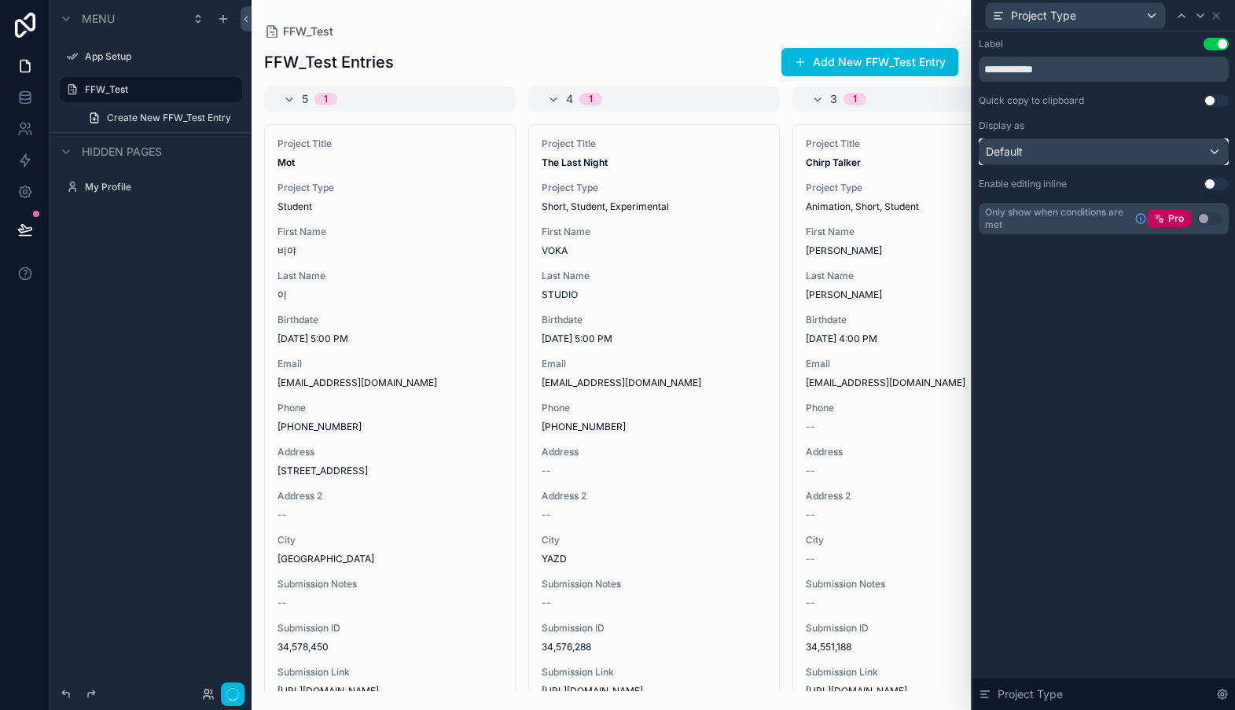
click at [1218, 155] on div "Default" at bounding box center [1103, 151] width 248 height 25
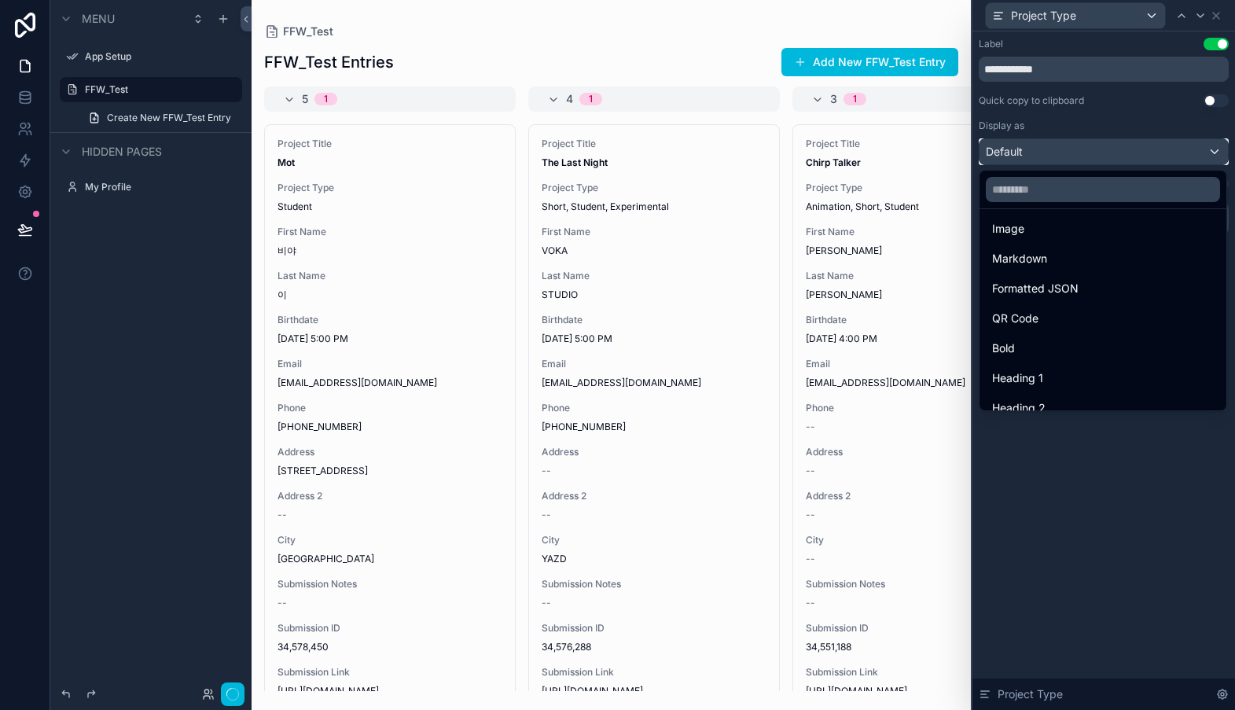
scroll to position [99, 0]
click at [1025, 337] on div "Bold" at bounding box center [1103, 345] width 222 height 19
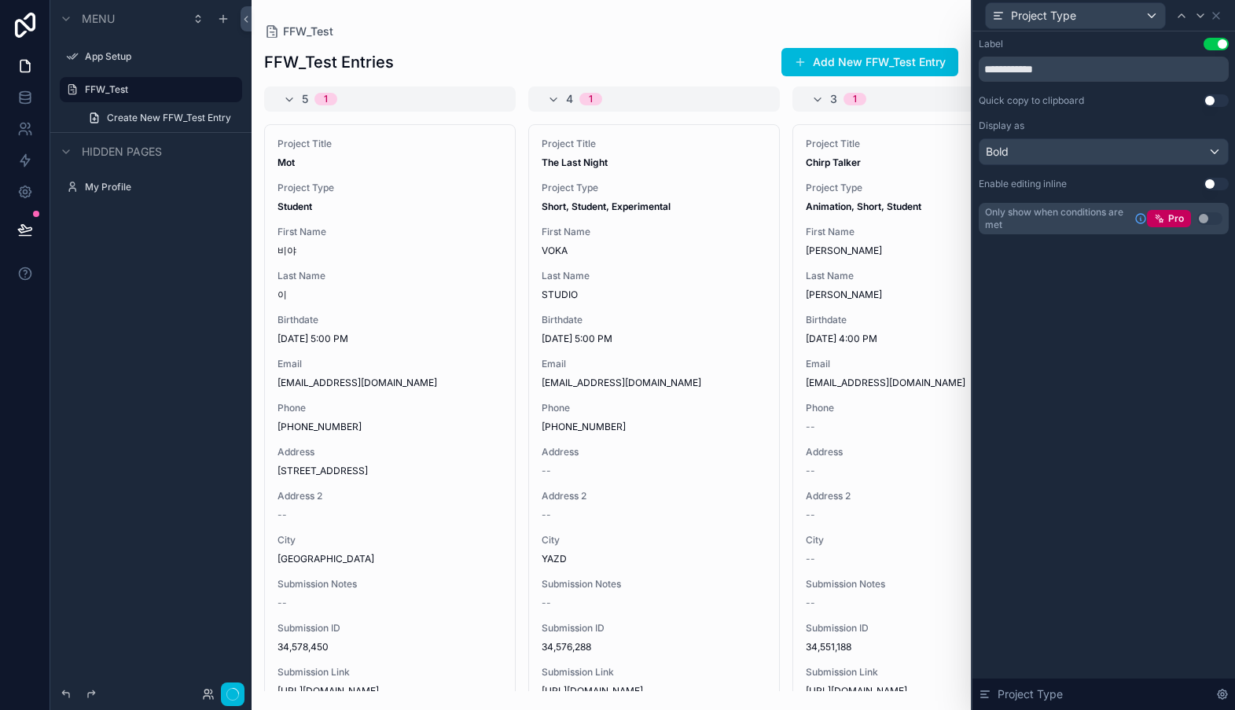
click at [112, 86] on label "FFW_Test" at bounding box center [159, 89] width 148 height 13
click at [1183, 17] on icon at bounding box center [1181, 15] width 13 height 13
click at [1215, 154] on div "Bold" at bounding box center [1103, 151] width 248 height 25
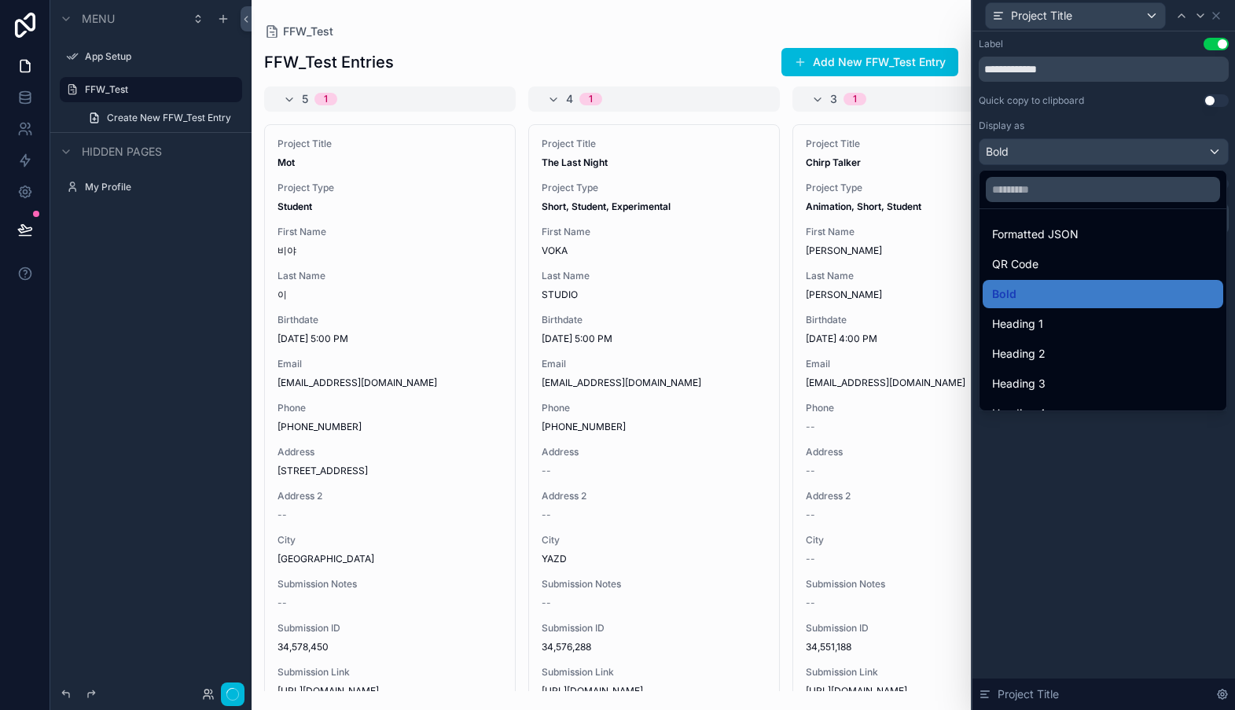
scroll to position [169, 0]
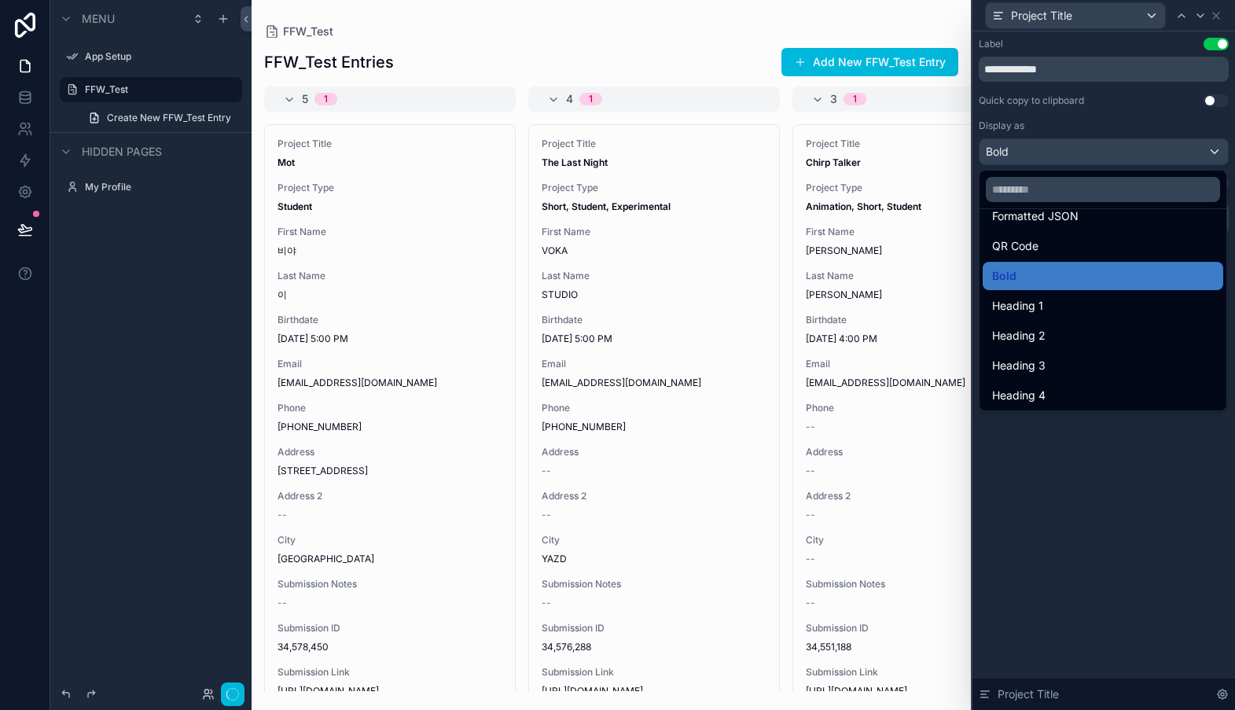
click at [1015, 302] on span "Heading 1" at bounding box center [1017, 305] width 51 height 19
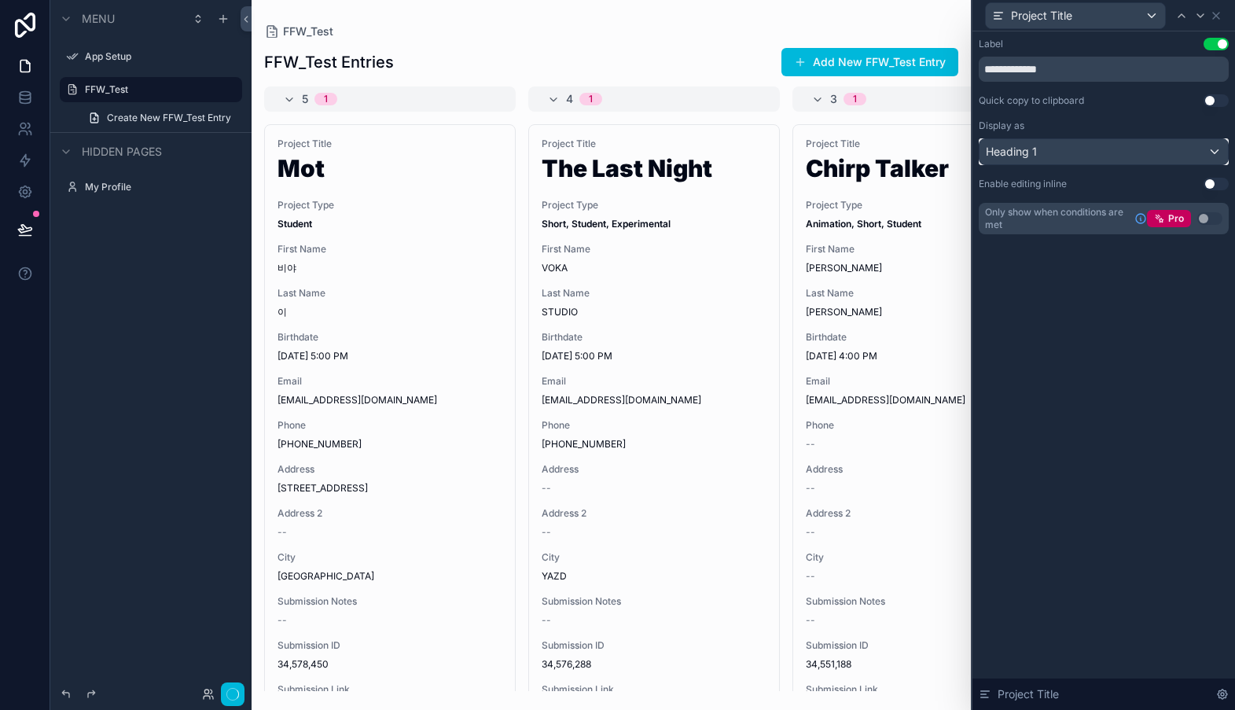
click at [1218, 152] on div "Heading 1" at bounding box center [1103, 151] width 248 height 25
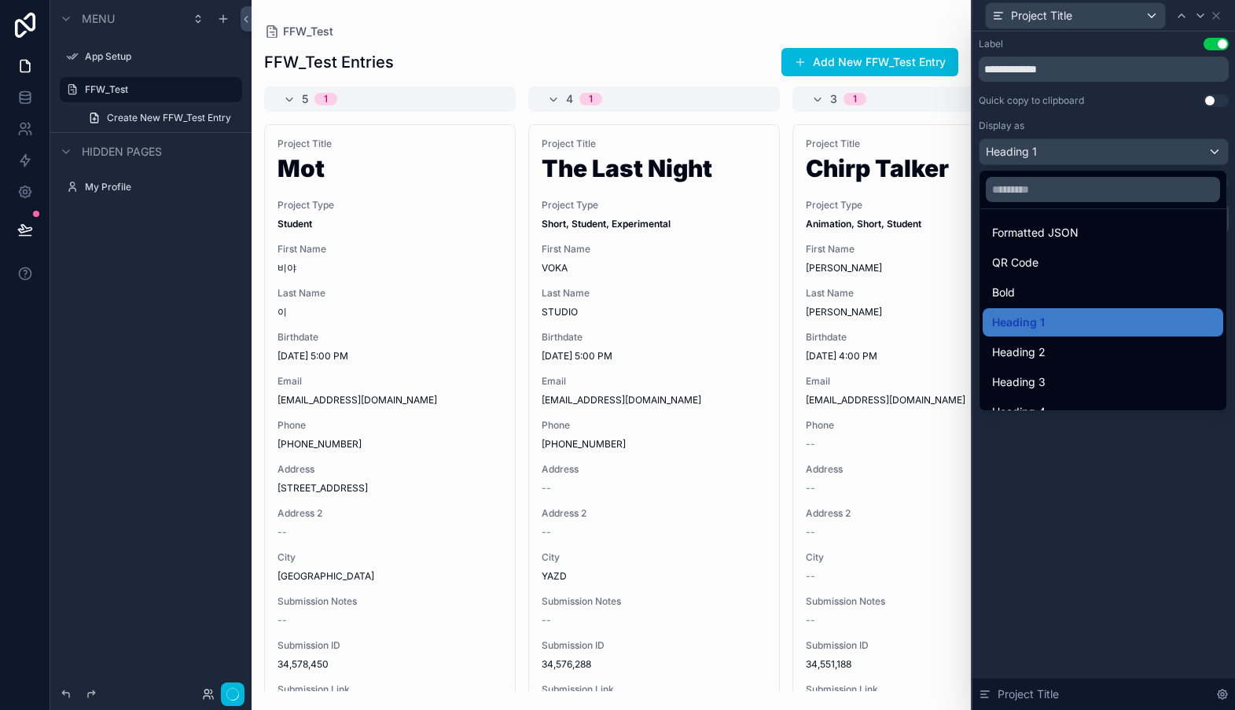
scroll to position [154, 0]
click at [1115, 354] on div "Heading 2" at bounding box center [1103, 350] width 222 height 19
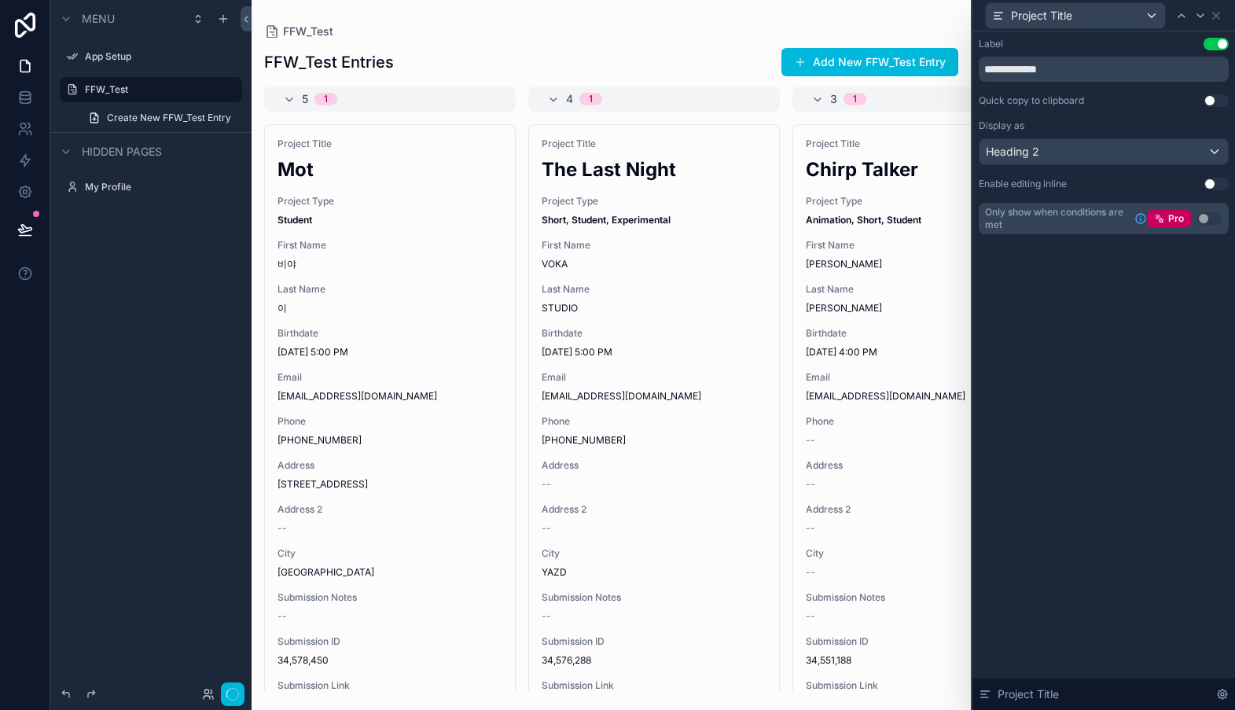
scroll to position [1, 0]
click at [134, 93] on label "FFW_Test" at bounding box center [159, 89] width 148 height 13
click at [114, 86] on label "FFW_Test" at bounding box center [159, 89] width 148 height 13
click at [1152, 17] on div "Project Title" at bounding box center [1075, 15] width 179 height 25
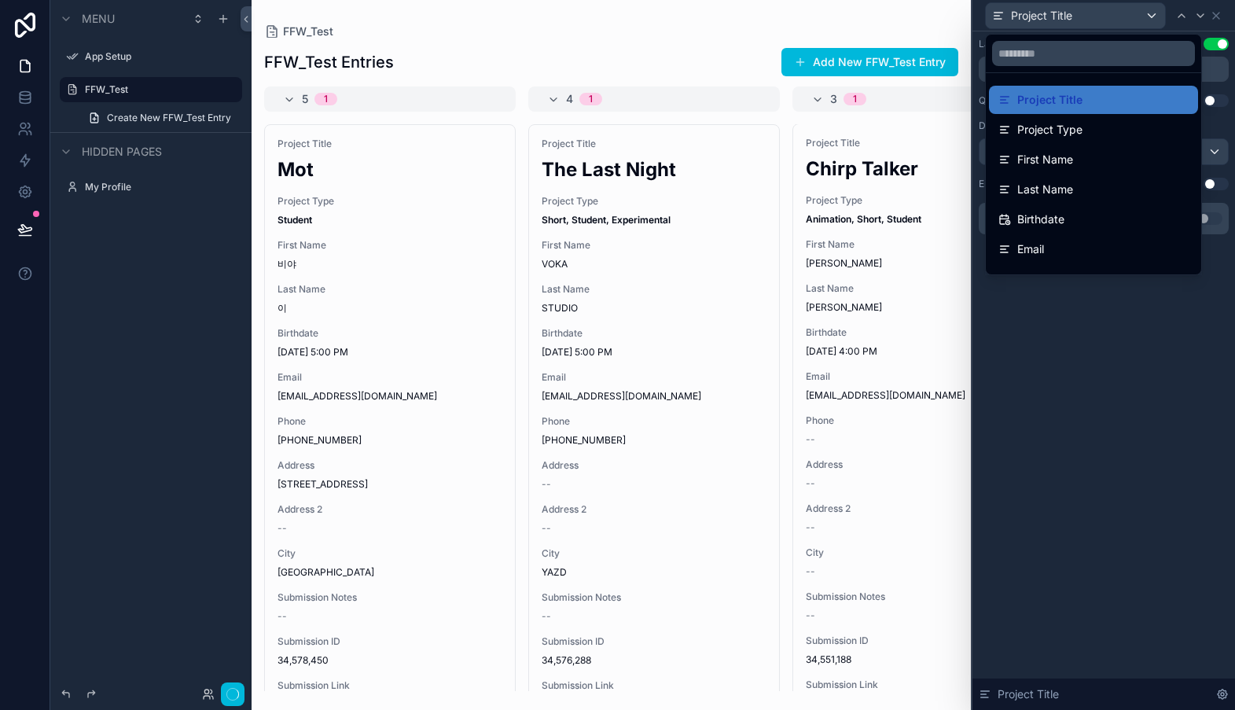
click at [1152, 16] on div at bounding box center [1103, 355] width 263 height 710
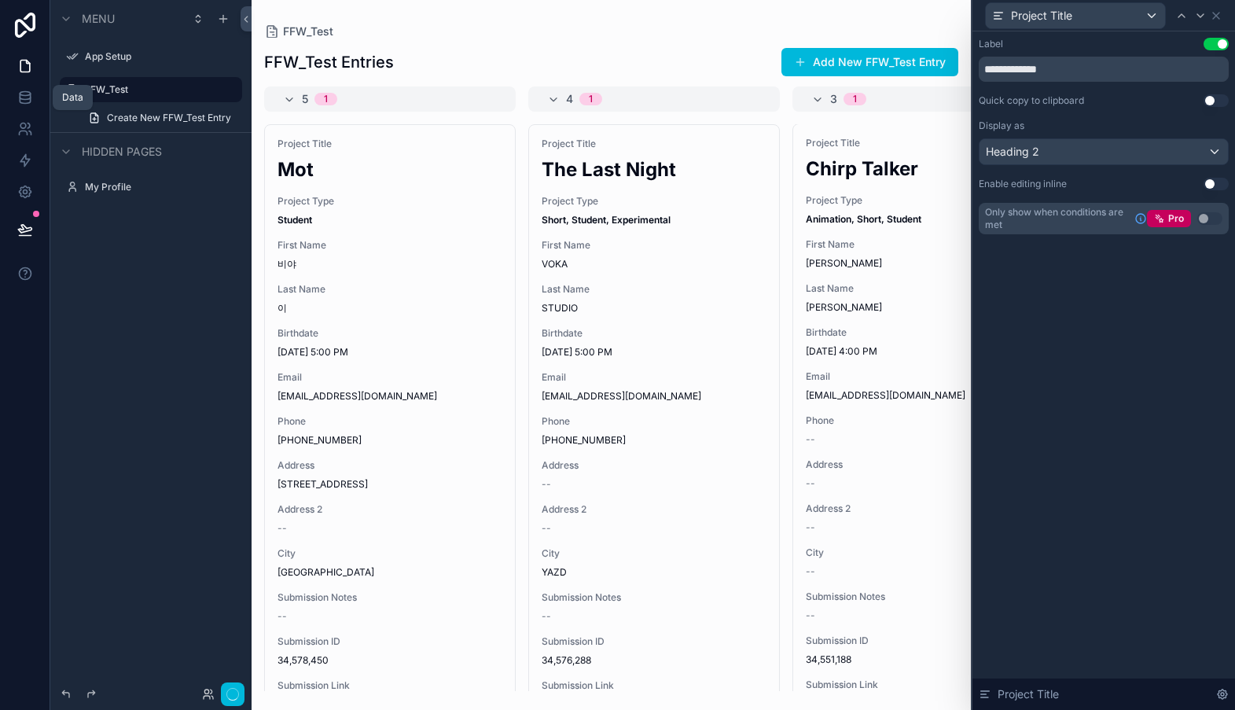
click at [29, 93] on icon at bounding box center [25, 94] width 10 height 4
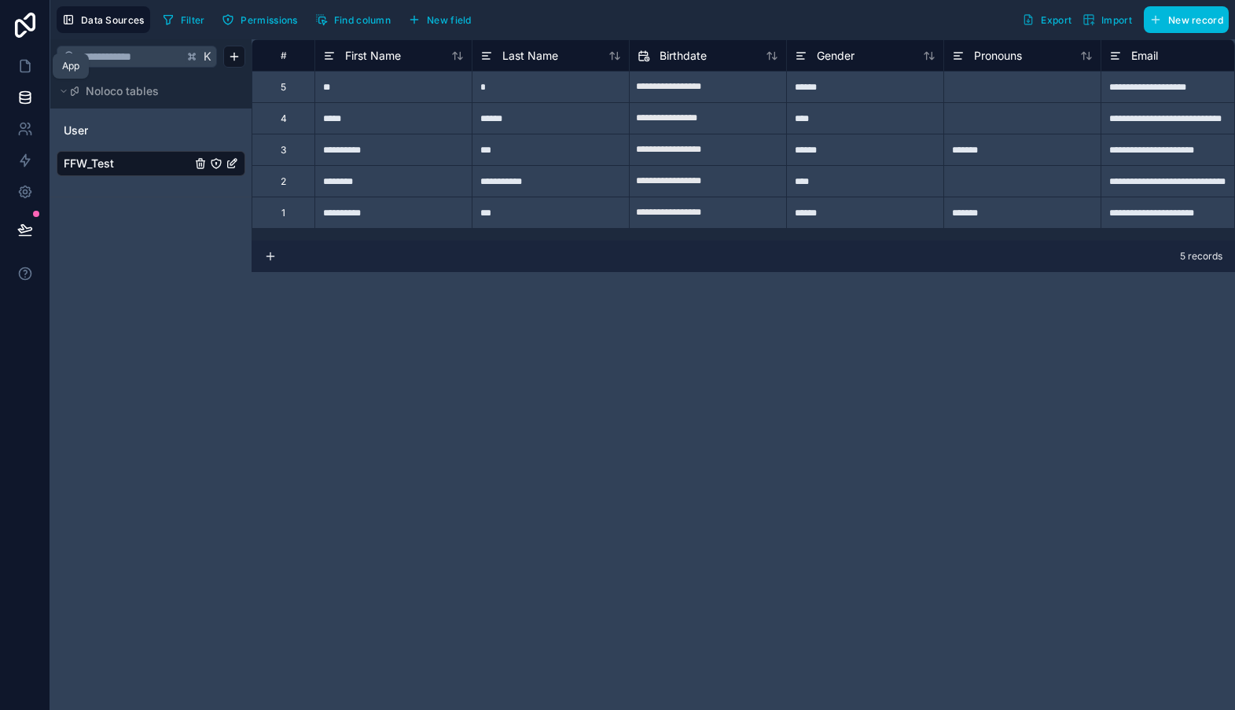
click at [25, 64] on icon at bounding box center [25, 66] width 16 height 16
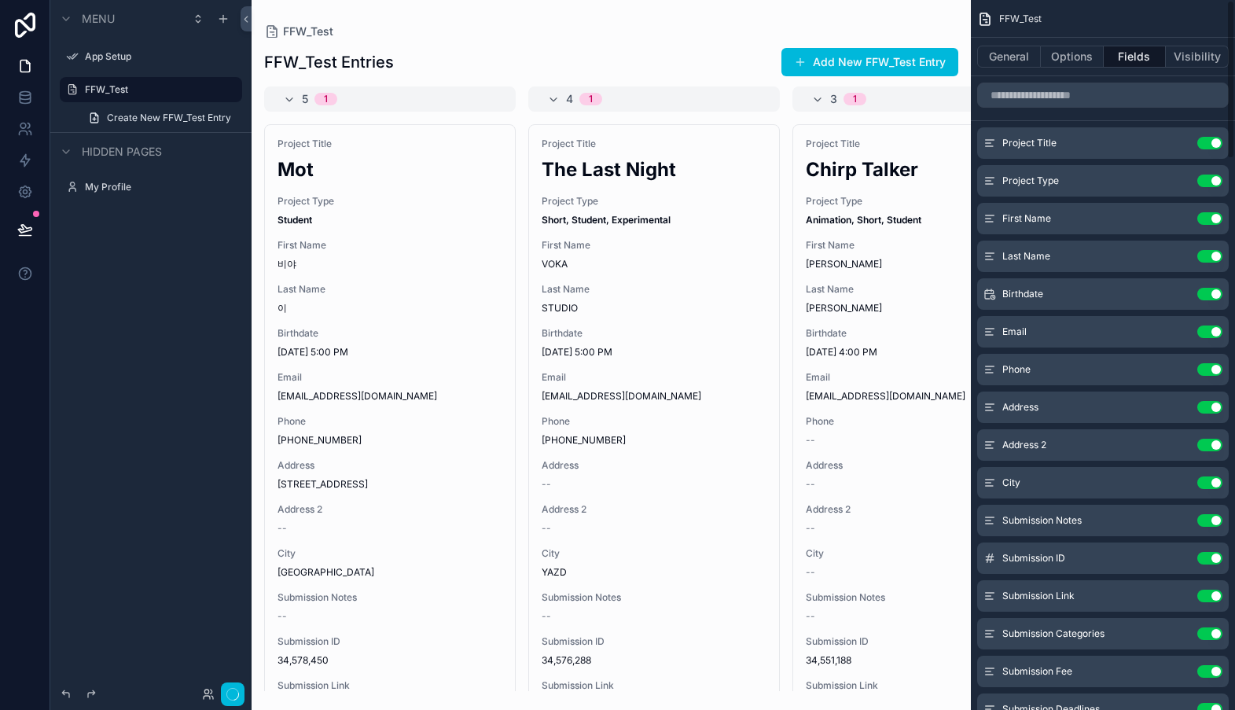
click at [1013, 61] on button "General" at bounding box center [1009, 57] width 64 height 22
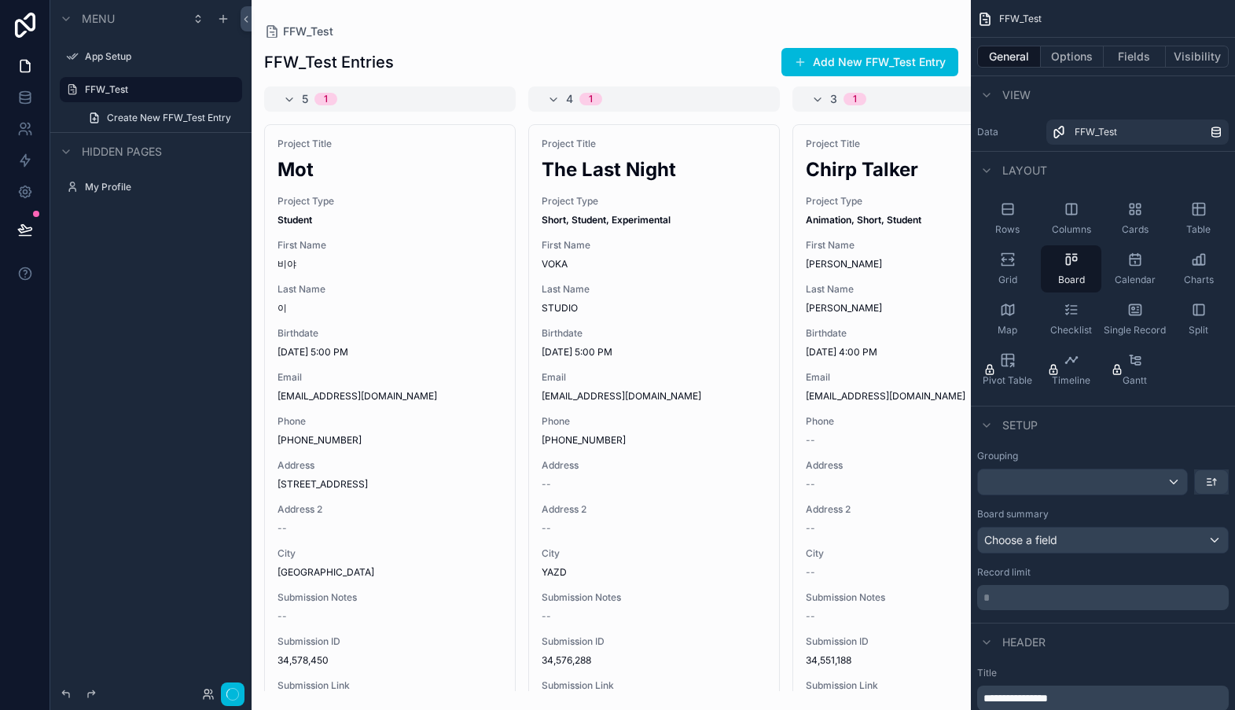
click at [1008, 214] on icon "scrollable content" at bounding box center [1007, 209] width 10 height 10
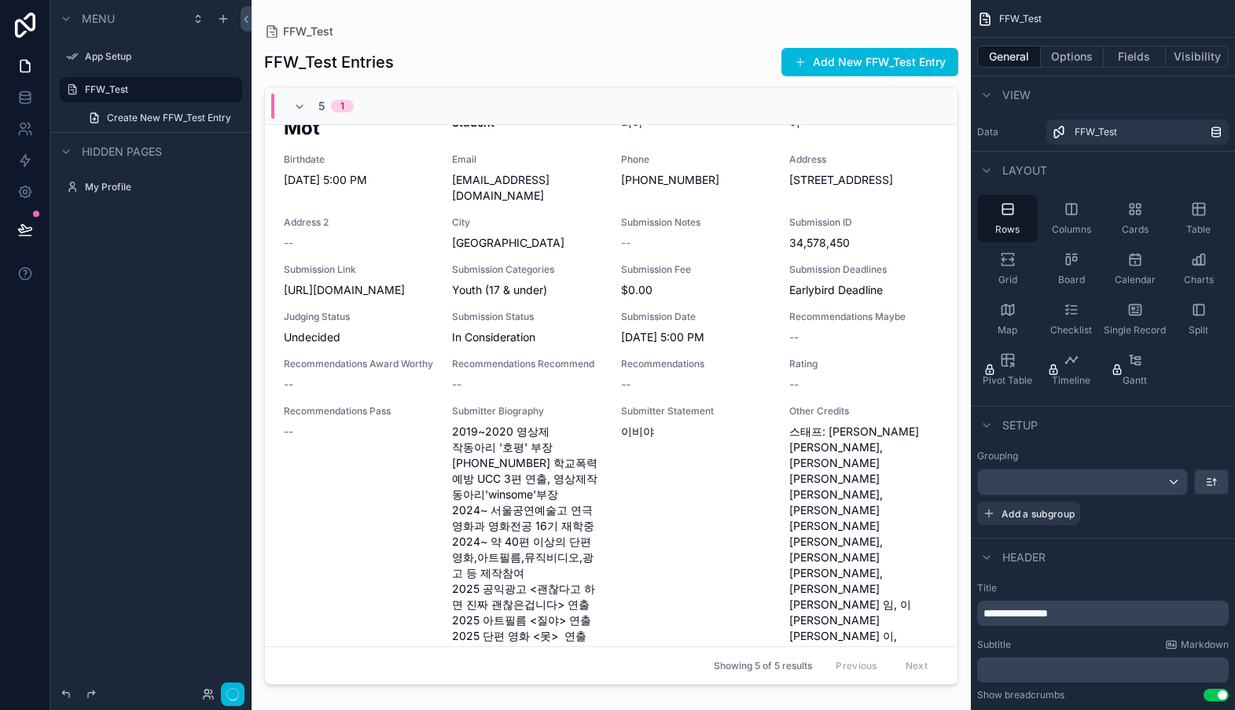
scroll to position [4, 0]
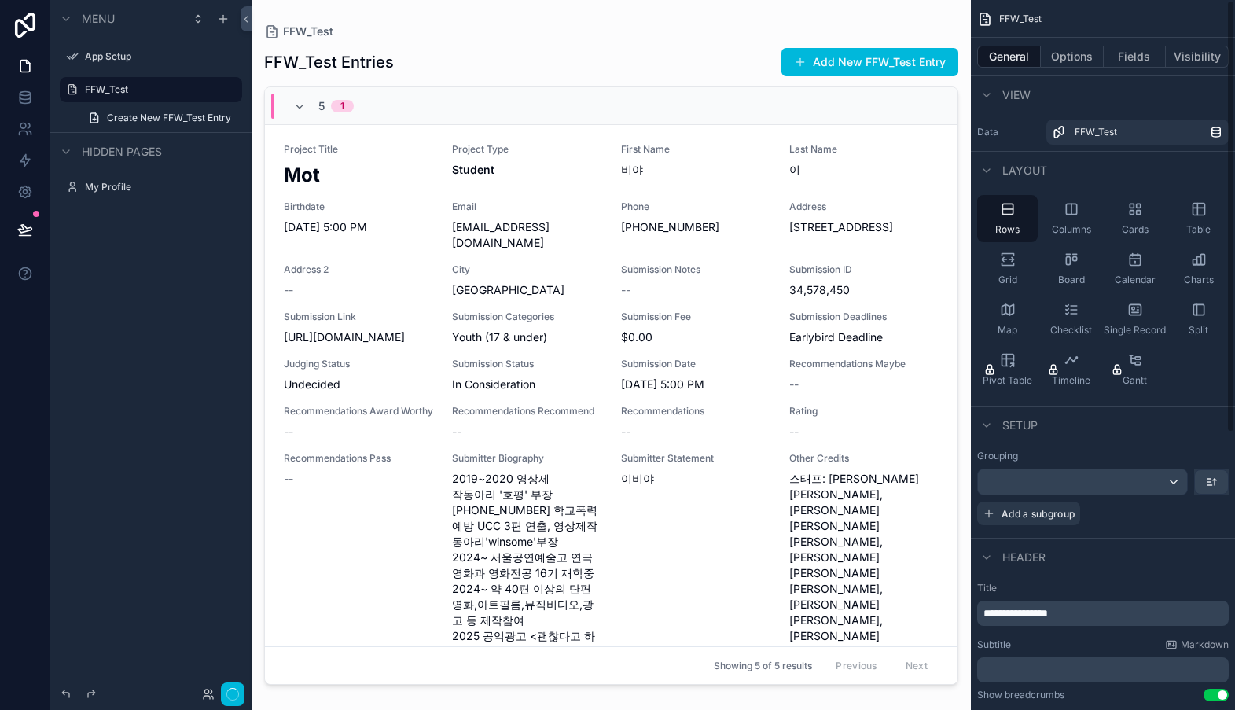
click at [1197, 211] on icon "scrollable content" at bounding box center [1199, 209] width 16 height 16
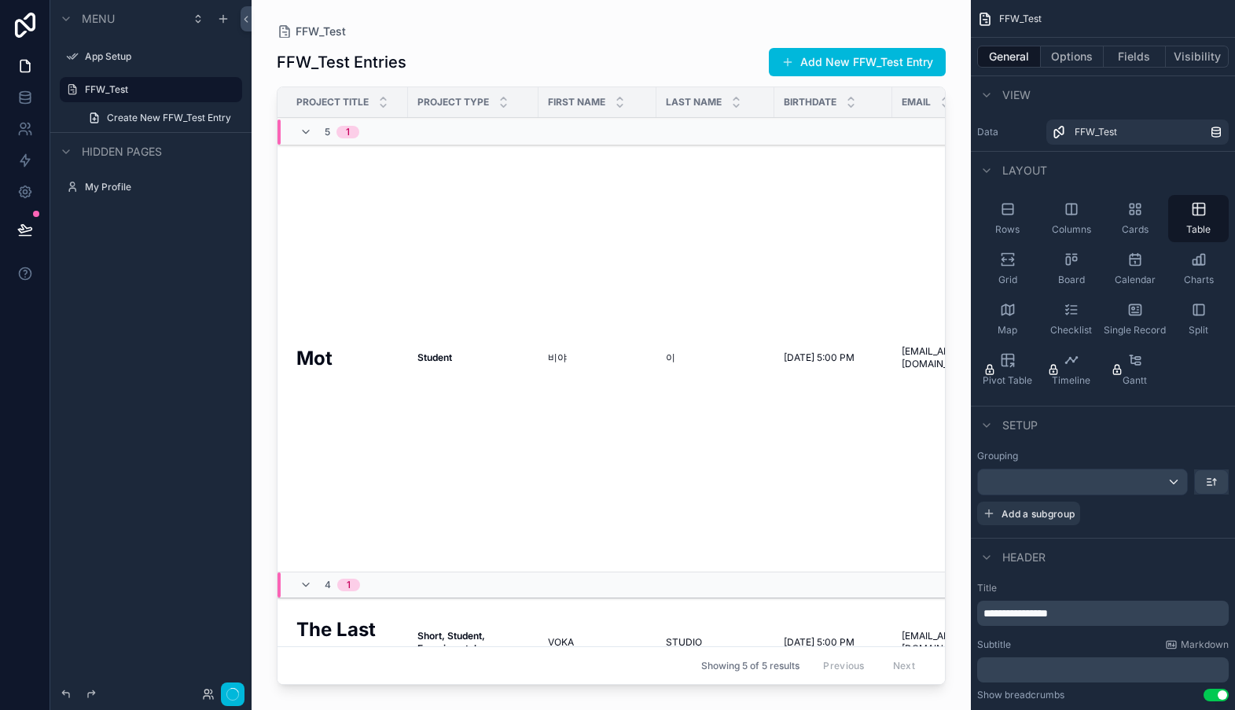
click at [1139, 207] on icon "scrollable content" at bounding box center [1138, 206] width 4 height 4
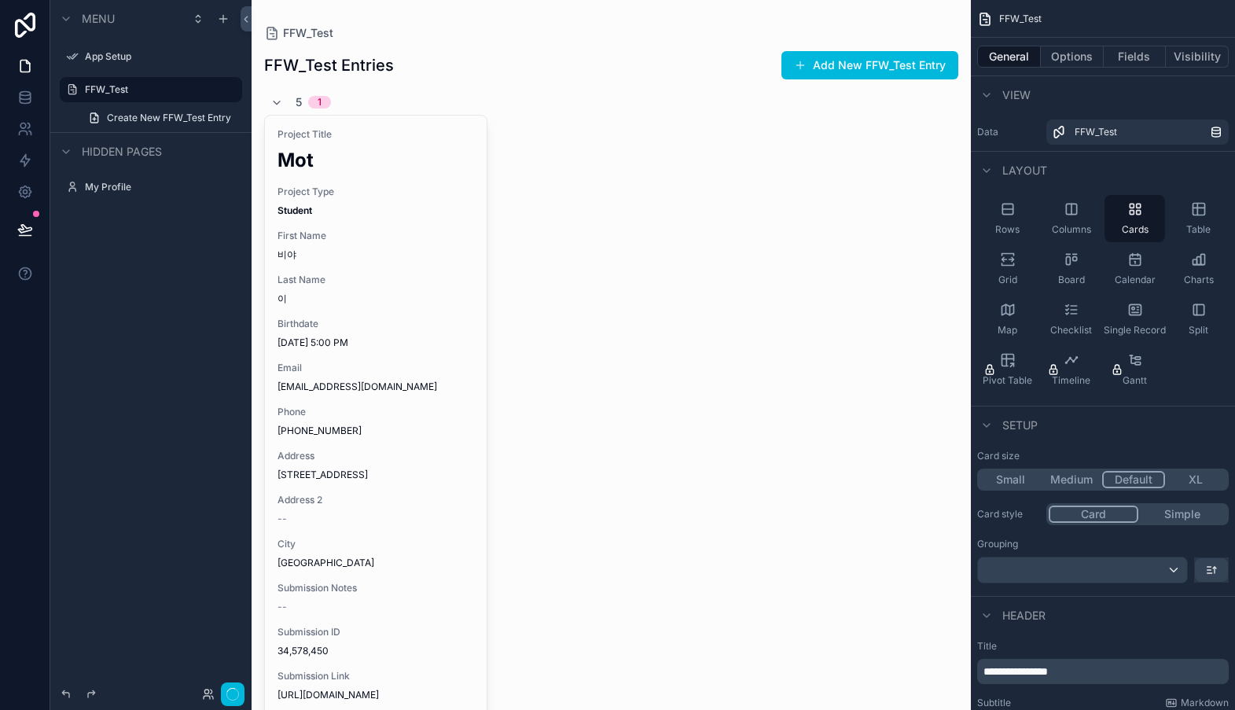
click at [1071, 208] on icon "scrollable content" at bounding box center [1071, 209] width 0 height 10
click at [1007, 208] on icon "scrollable content" at bounding box center [1008, 209] width 16 height 16
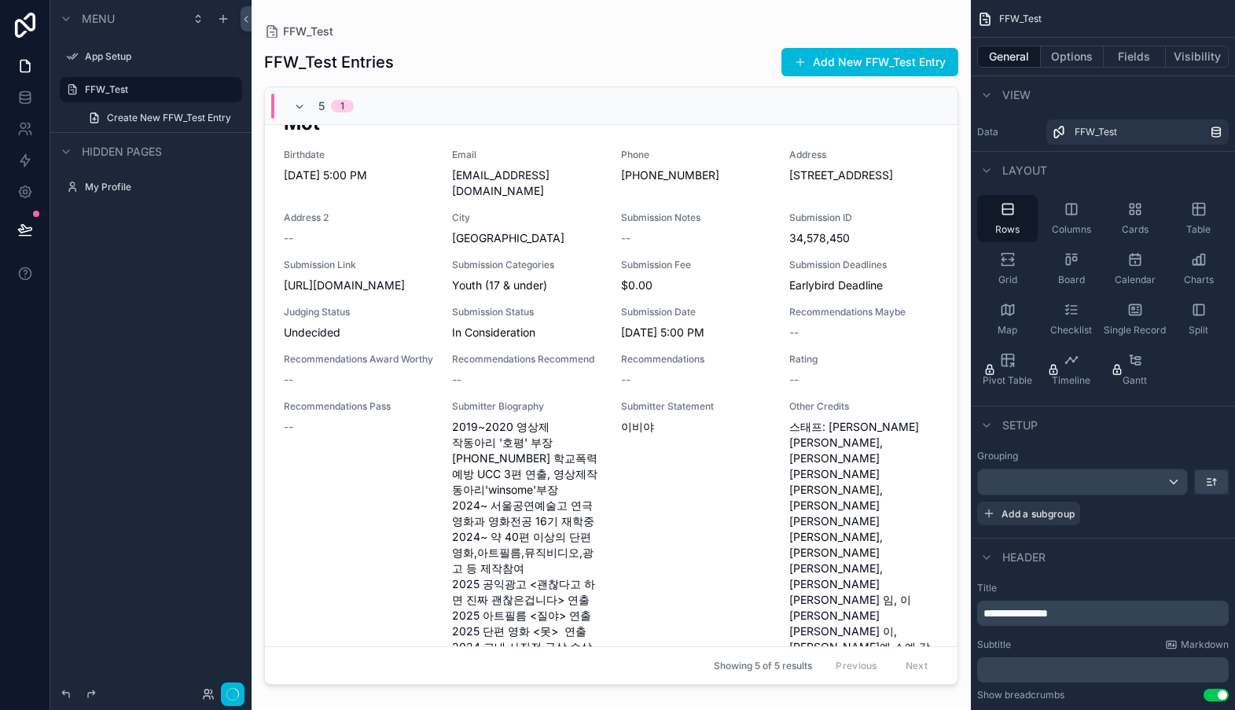
scroll to position [0, 0]
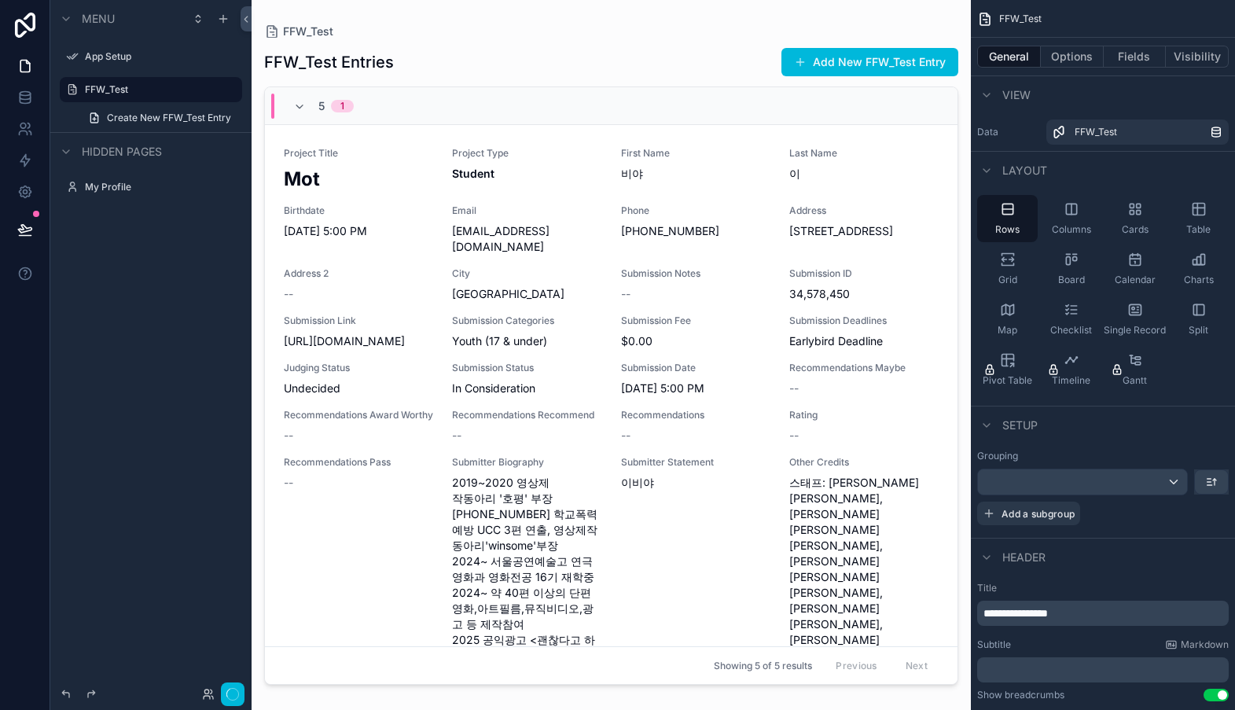
click at [1133, 211] on icon "scrollable content" at bounding box center [1132, 213] width 4 height 4
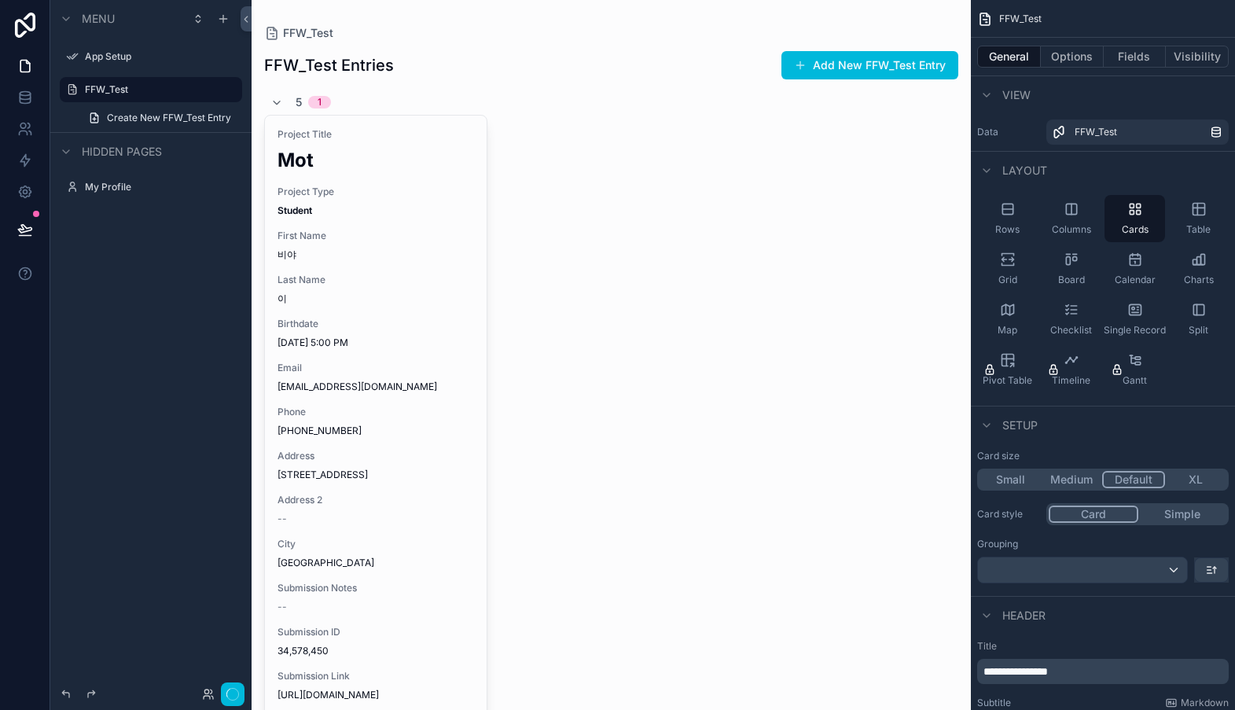
click at [1008, 260] on icon "scrollable content" at bounding box center [1008, 260] width 16 height 16
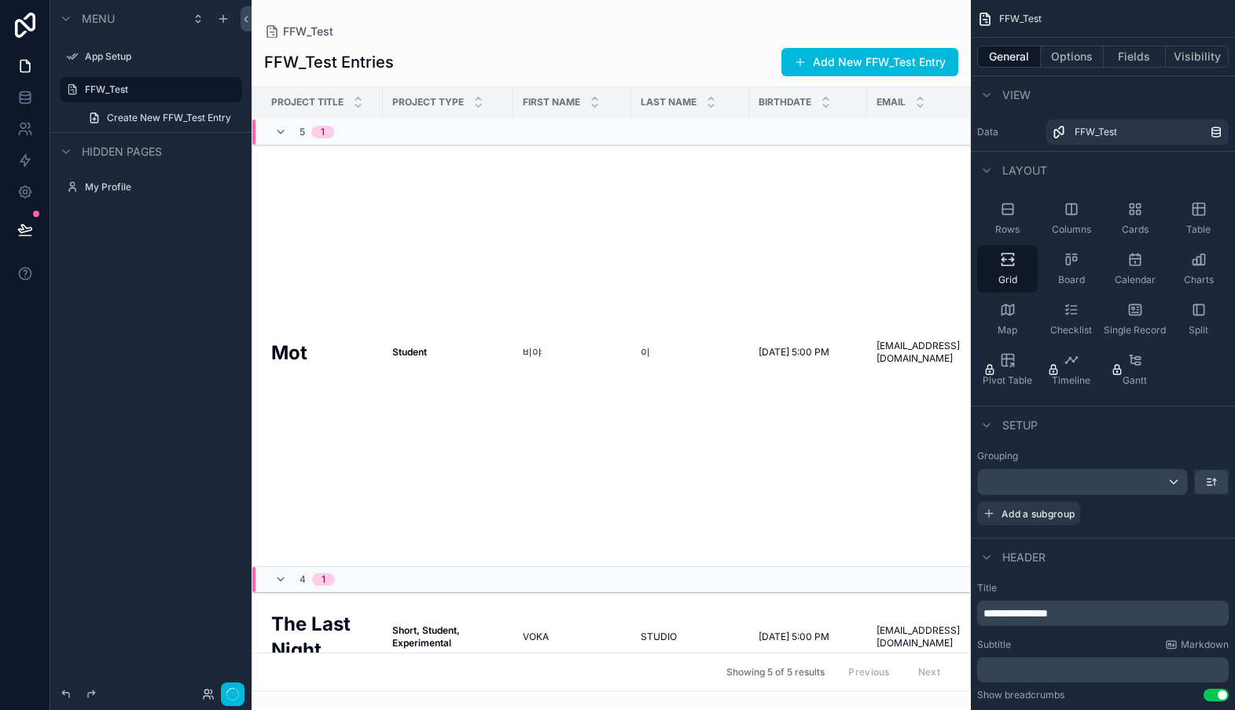
scroll to position [13, 0]
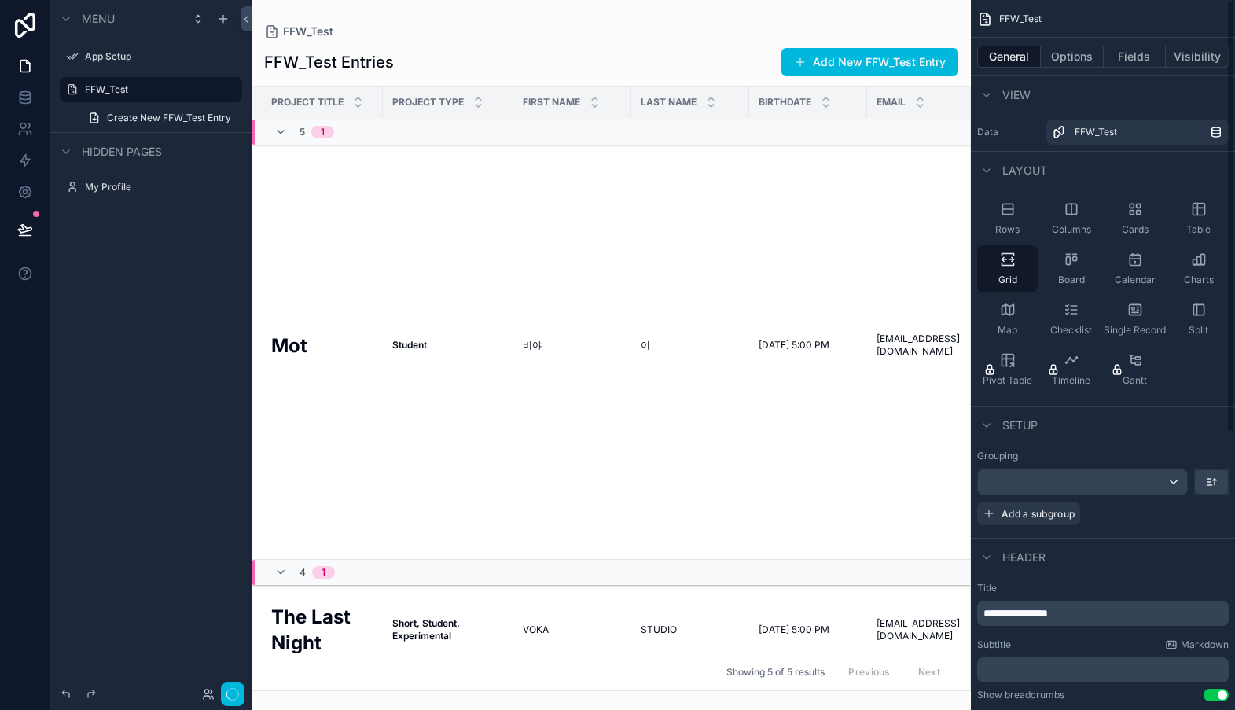
click at [1016, 211] on div "Rows" at bounding box center [1007, 218] width 61 height 47
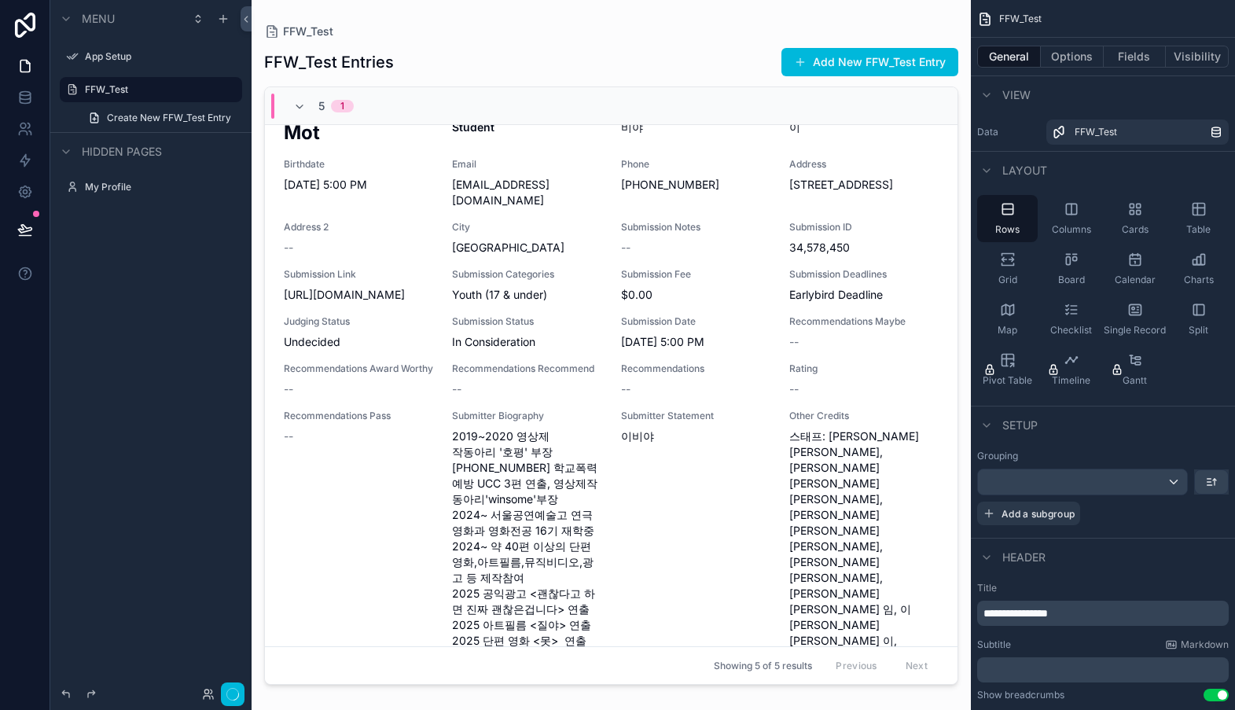
scroll to position [0, 0]
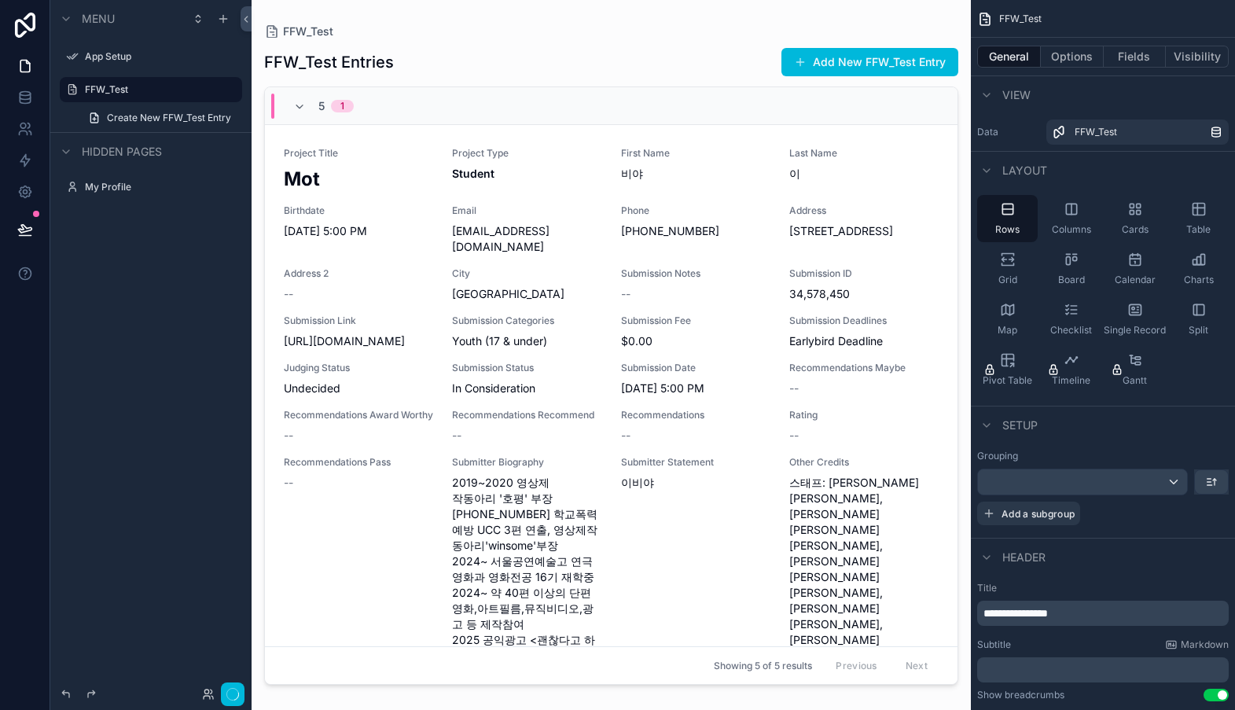
click at [1130, 57] on button "Fields" at bounding box center [1135, 57] width 63 height 22
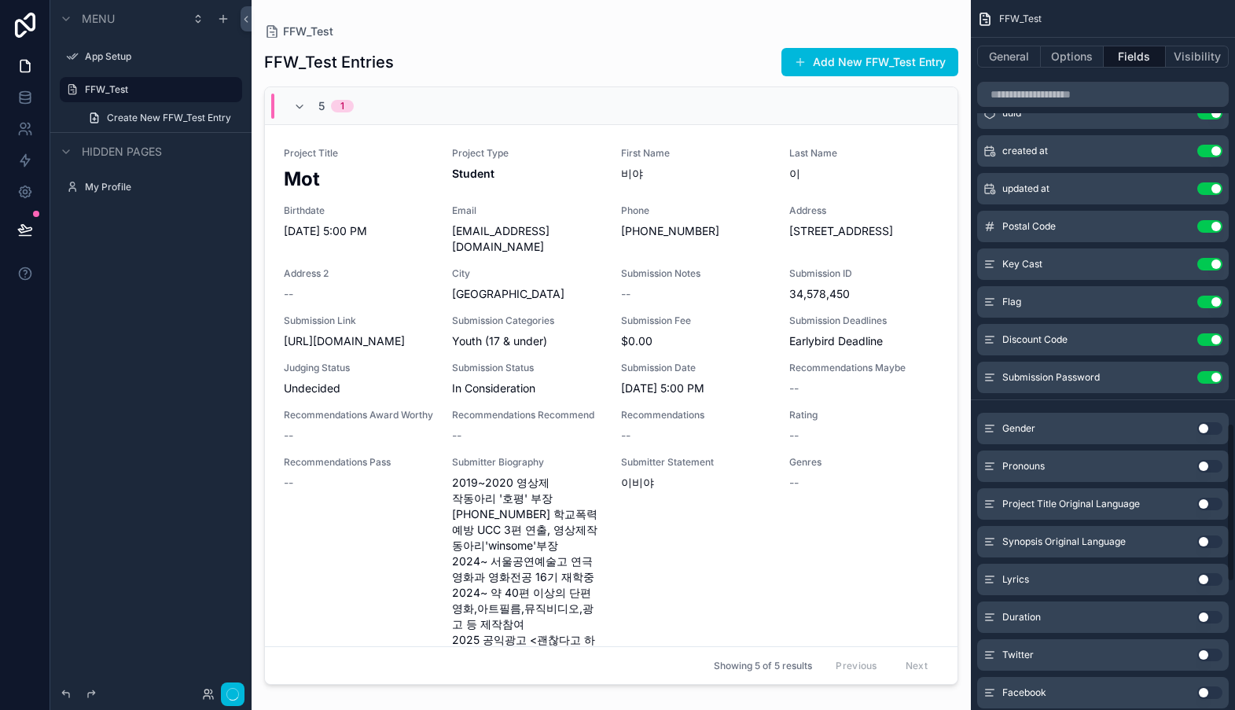
scroll to position [1890, 0]
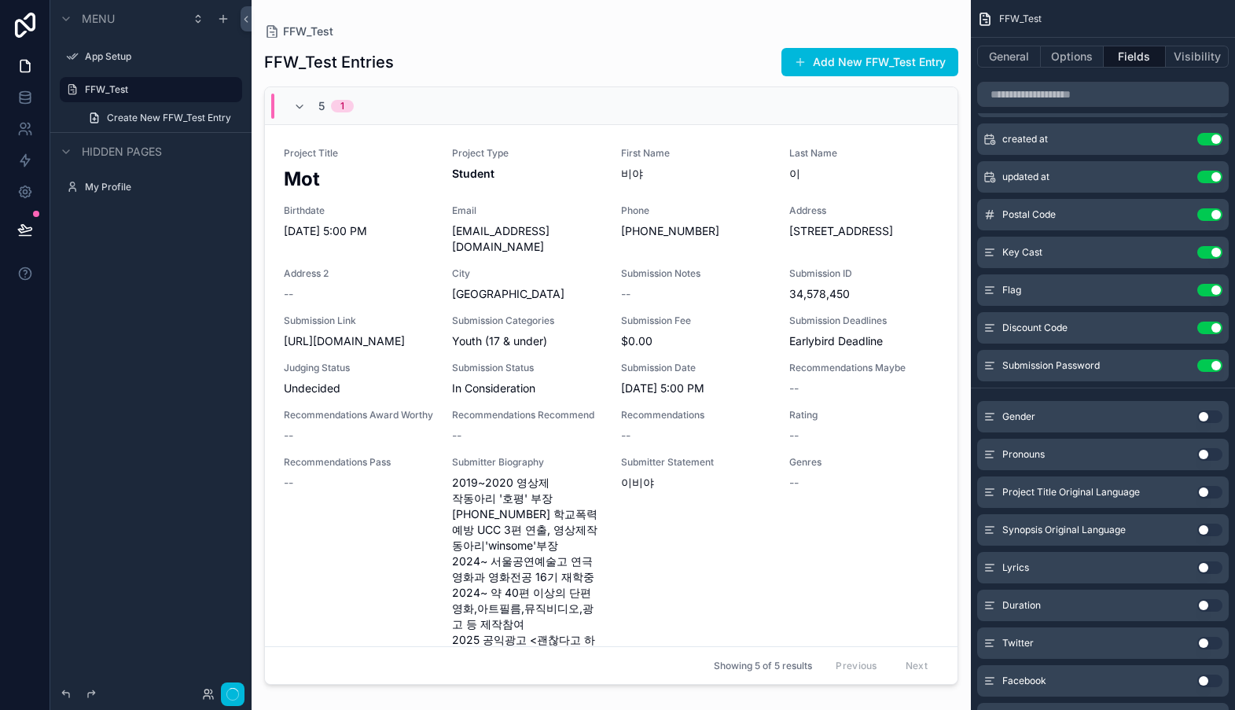
click at [1204, 606] on button "Use setting" at bounding box center [1209, 605] width 25 height 13
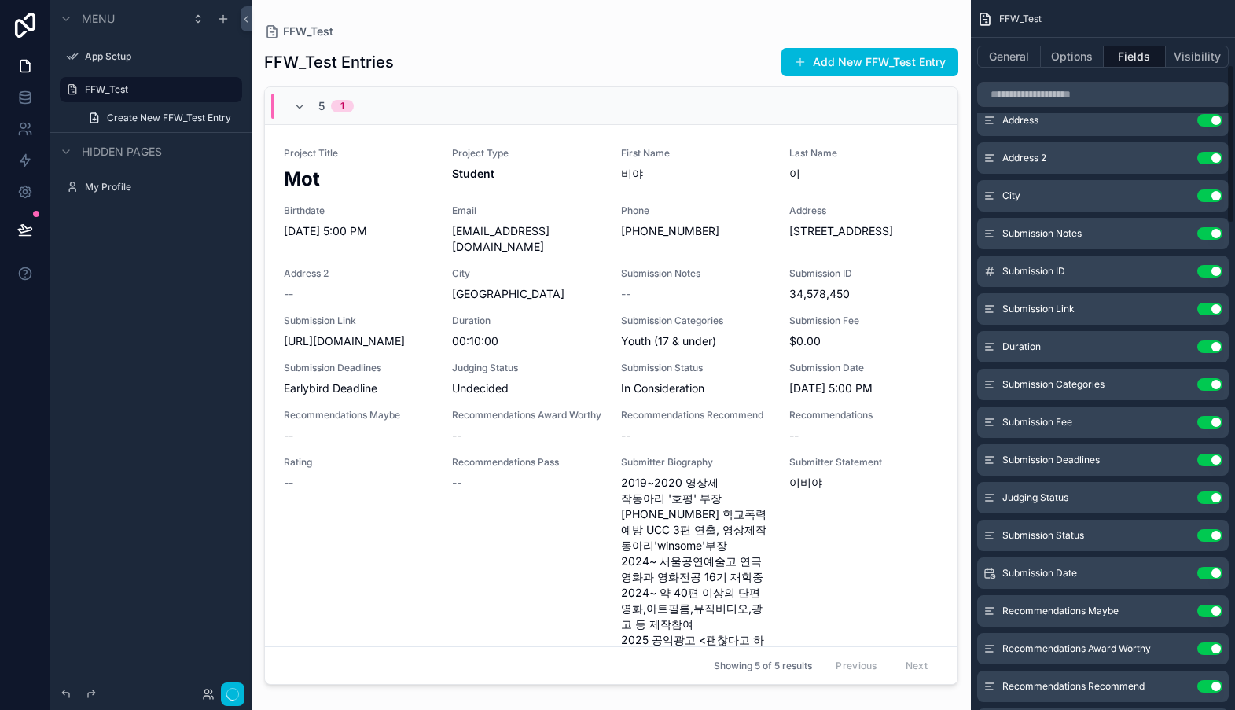
scroll to position [285, 0]
click at [1216, 160] on button "Use setting" at bounding box center [1209, 159] width 25 height 13
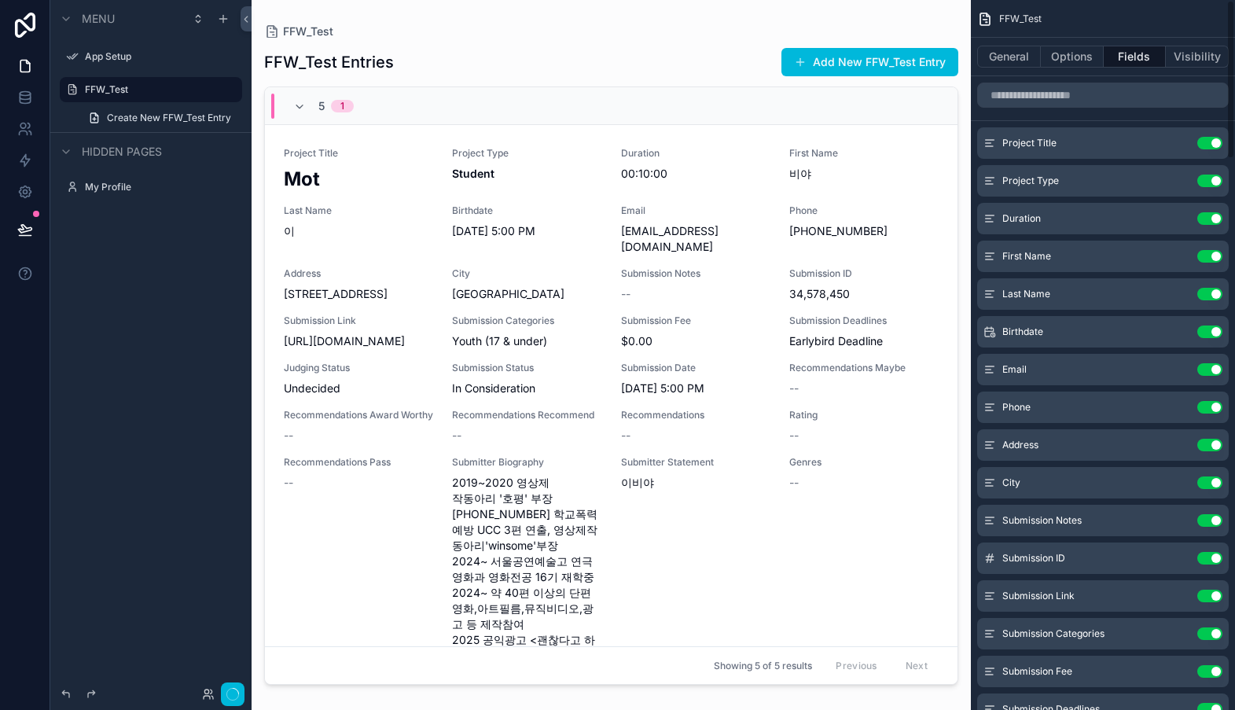
scroll to position [1, 0]
click at [0, 0] on icon "scrollable content" at bounding box center [0, 0] width 0 height 0
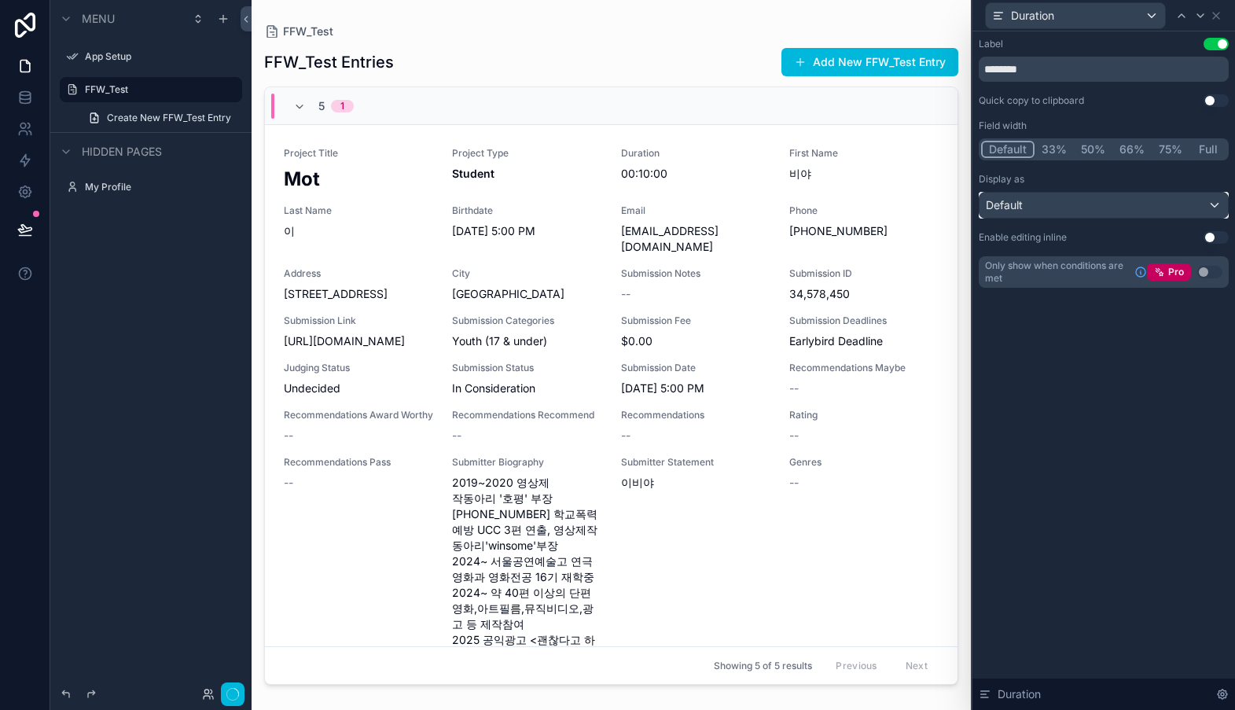
click at [1218, 206] on div "Default" at bounding box center [1103, 205] width 248 height 25
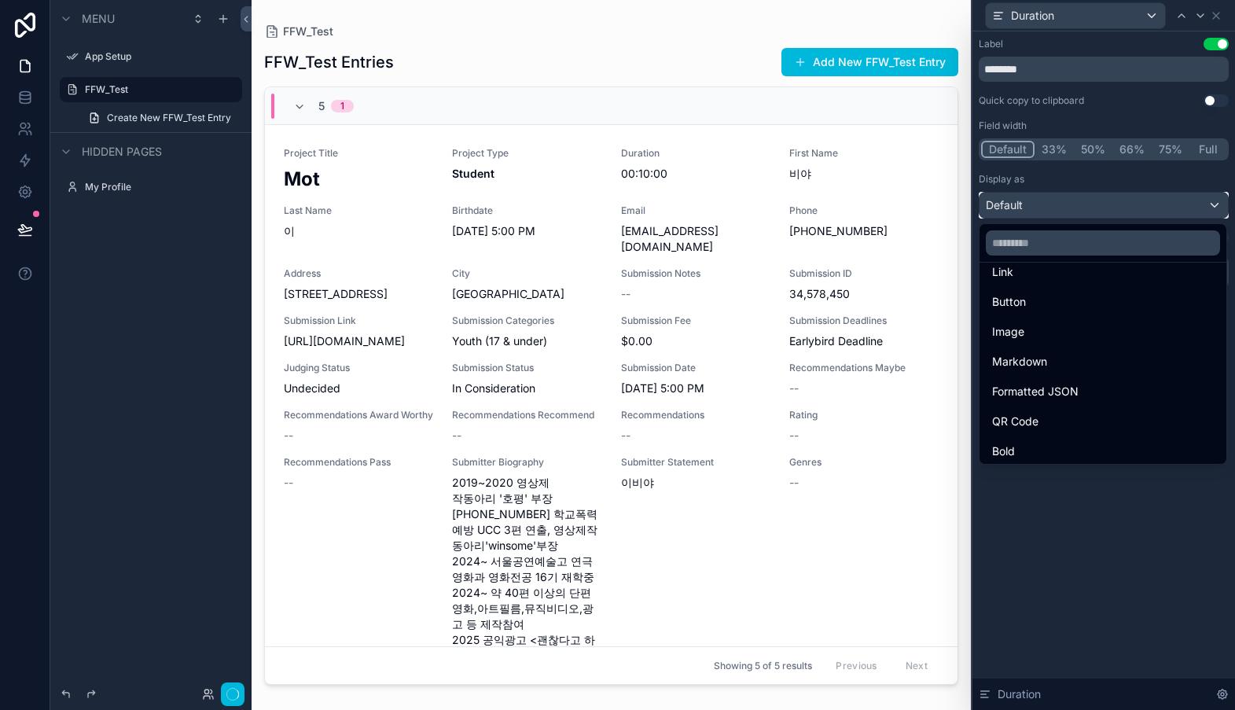
scroll to position [46, 0]
click at [1010, 446] on span "Bold" at bounding box center [1003, 452] width 23 height 19
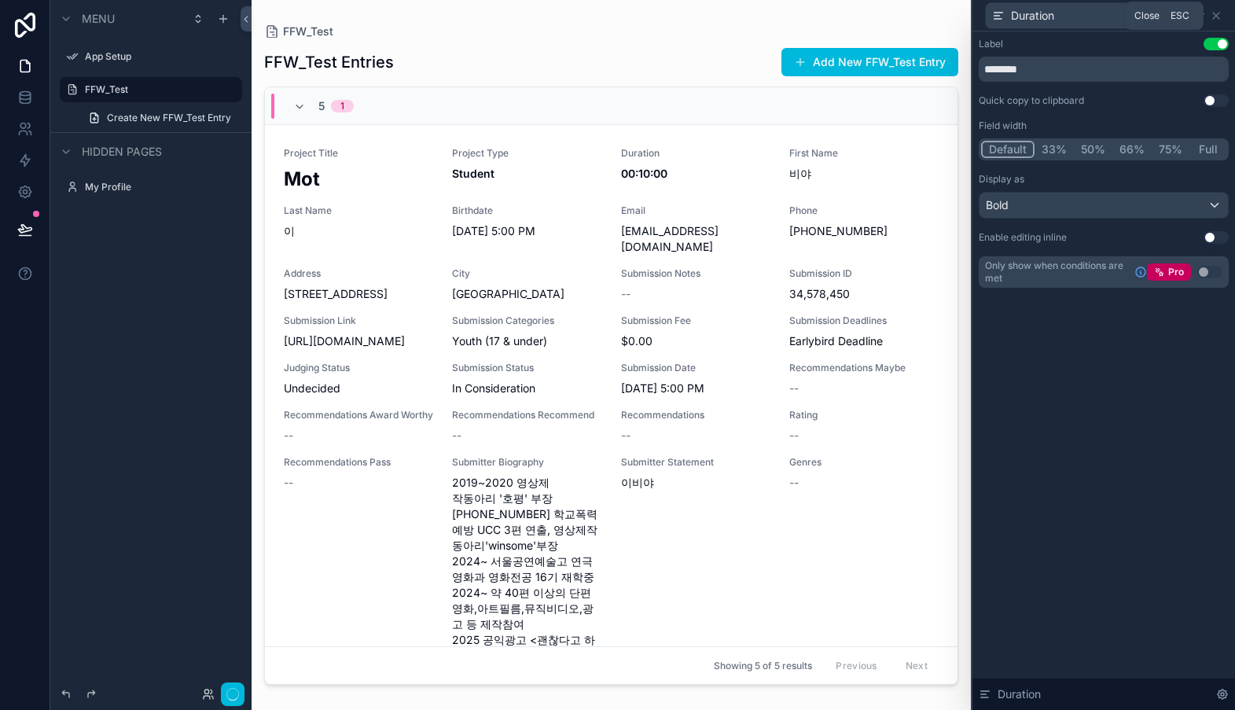
click at [1218, 14] on icon at bounding box center [1216, 15] width 13 height 13
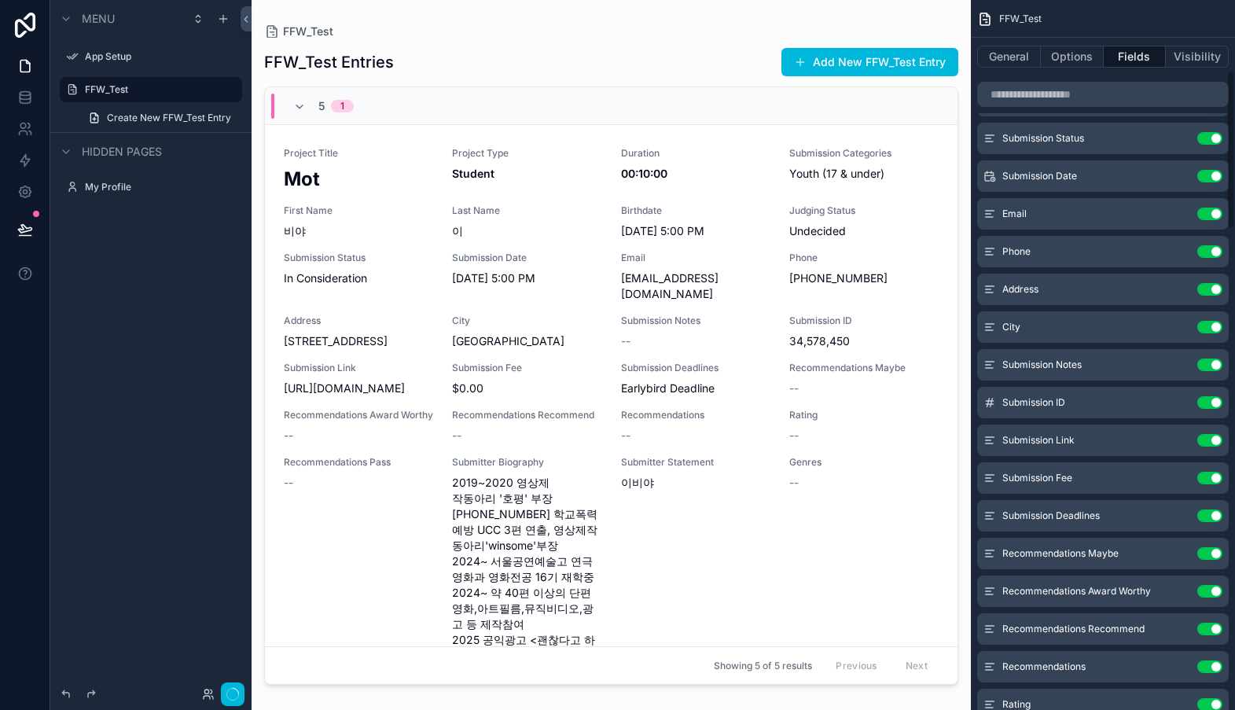
scroll to position [314, 0]
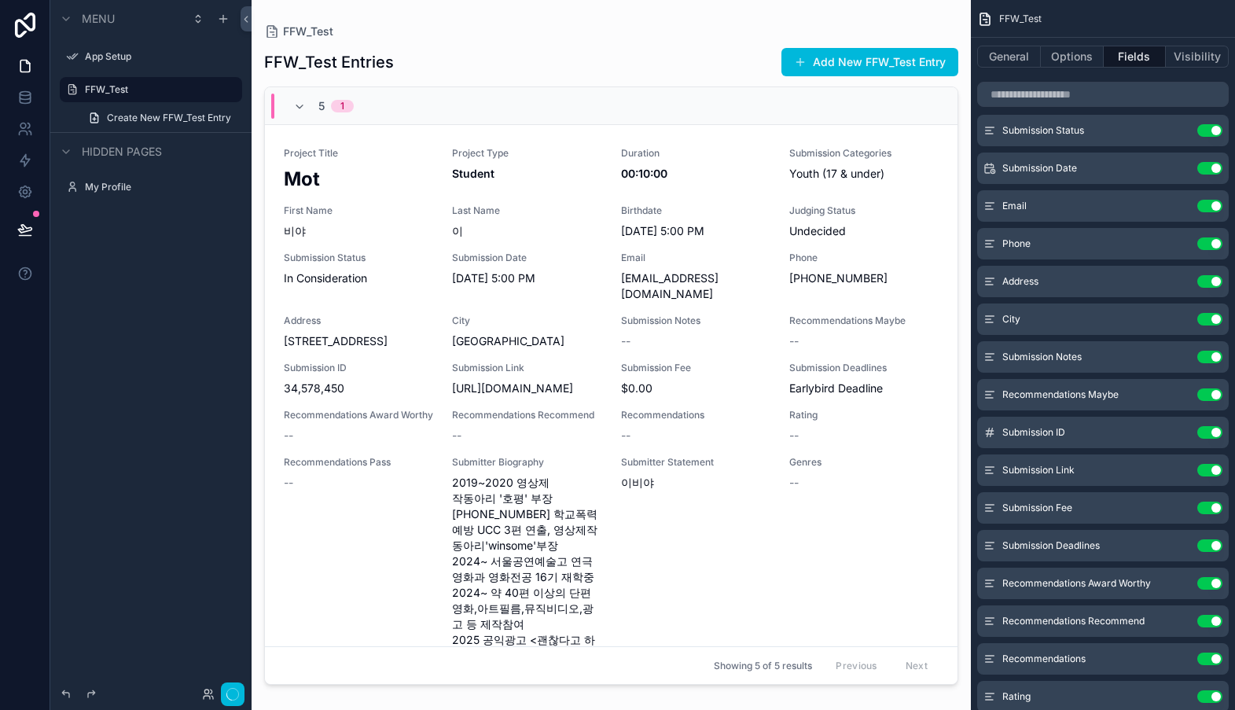
click at [0, 0] on icon "scrollable content" at bounding box center [0, 0] width 0 height 0
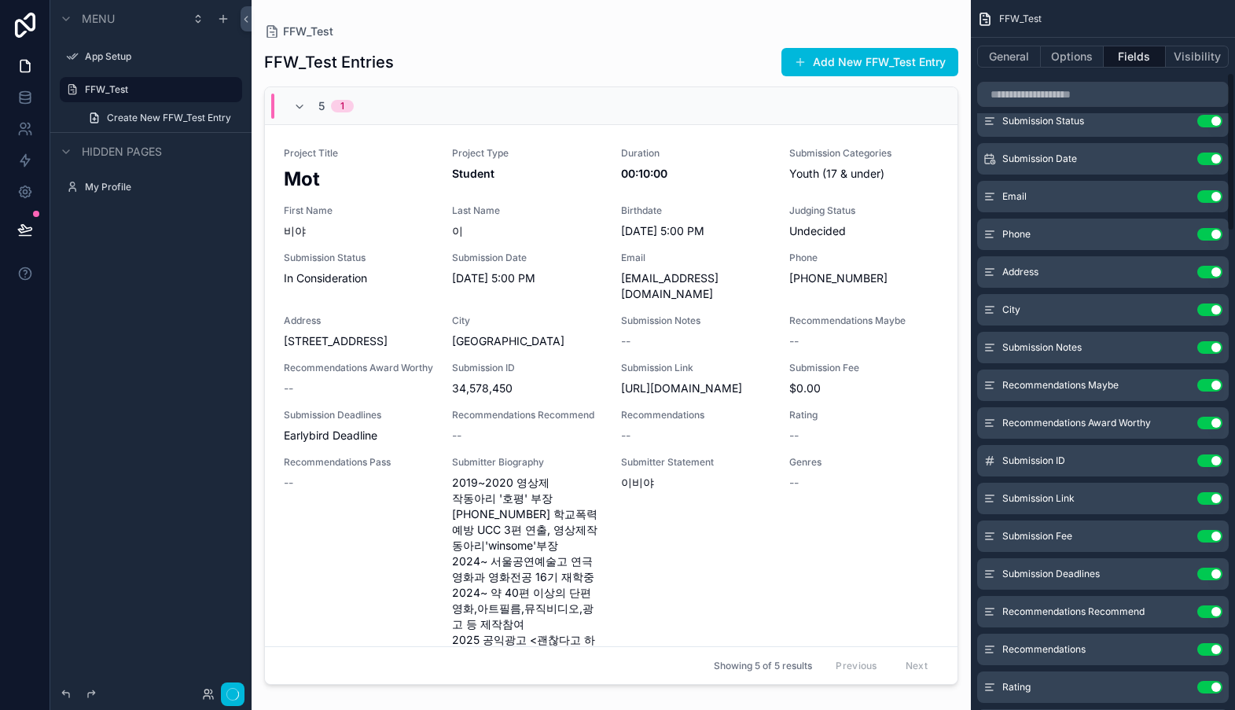
scroll to position [325, 0]
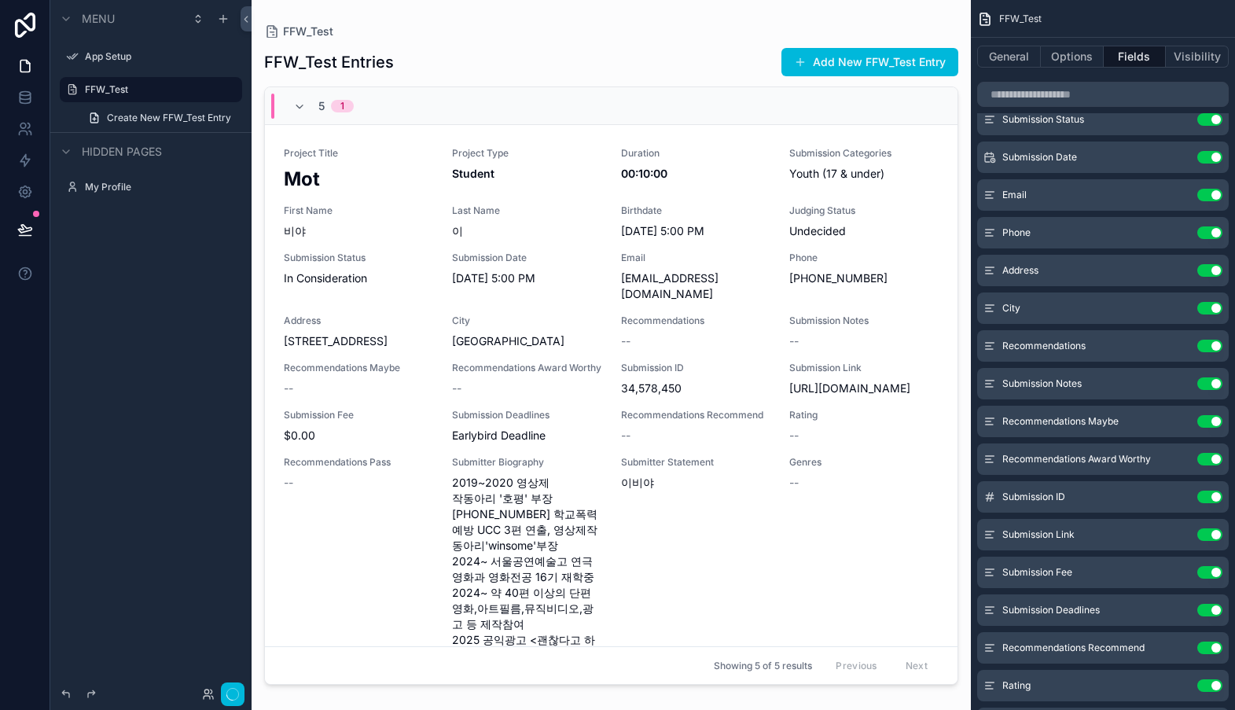
click at [1214, 270] on button "Use setting" at bounding box center [1209, 270] width 25 height 13
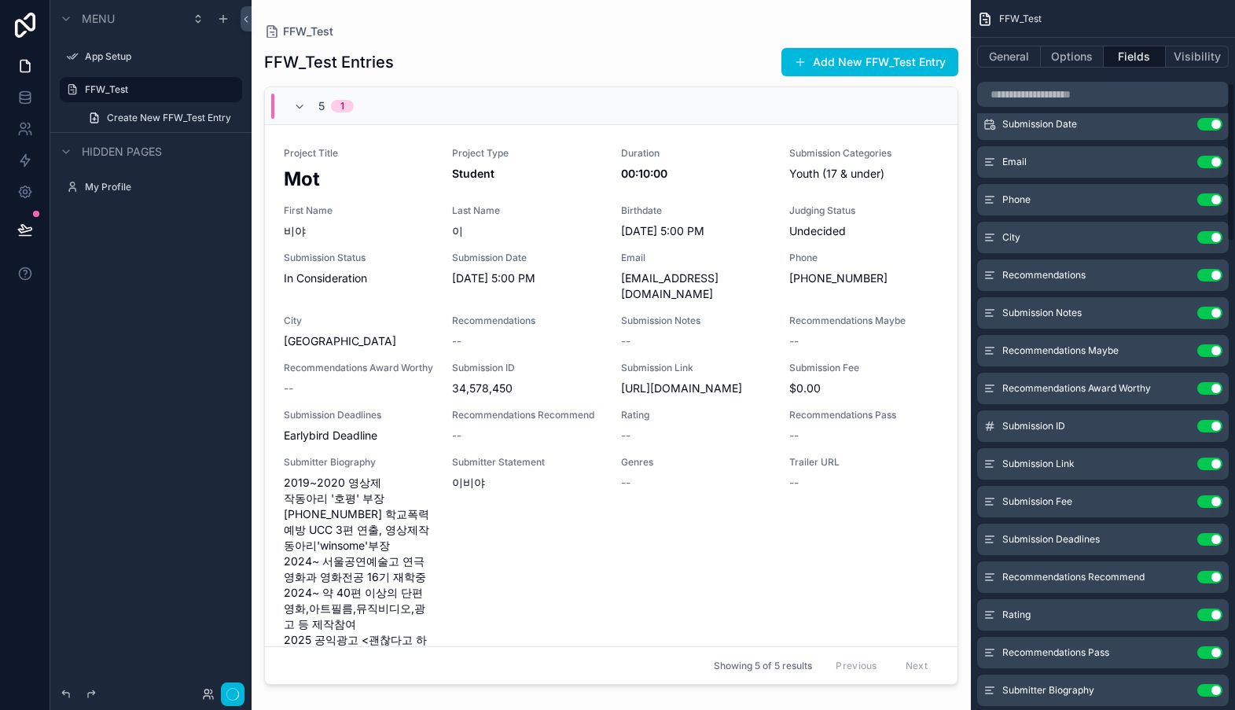
scroll to position [368, 0]
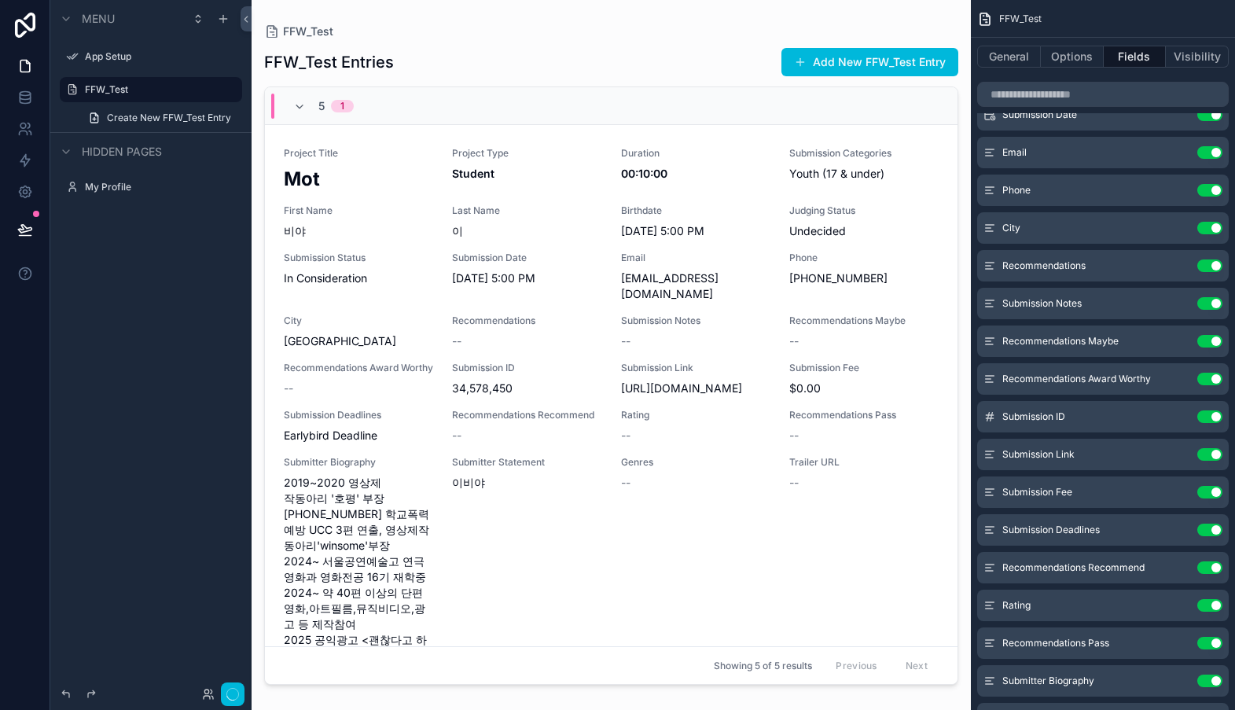
click at [1217, 187] on button "Use setting" at bounding box center [1209, 190] width 25 height 13
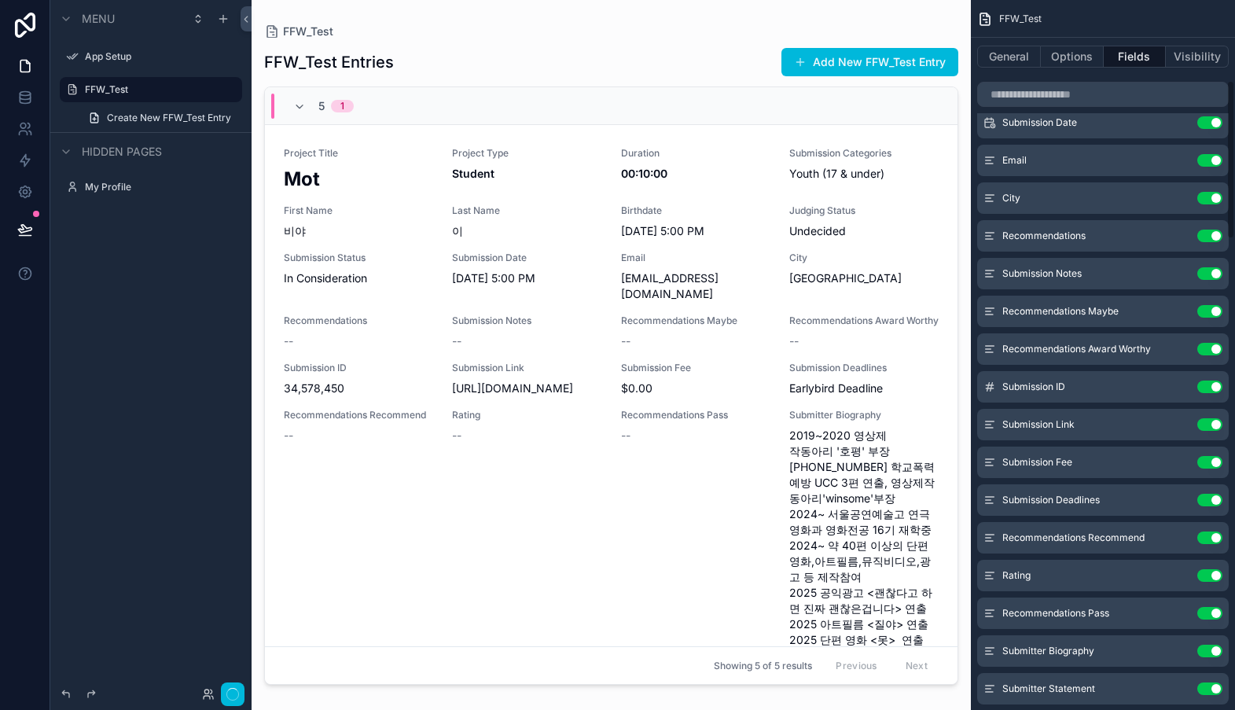
scroll to position [359, 0]
click at [1215, 160] on button "Use setting" at bounding box center [1209, 161] width 25 height 13
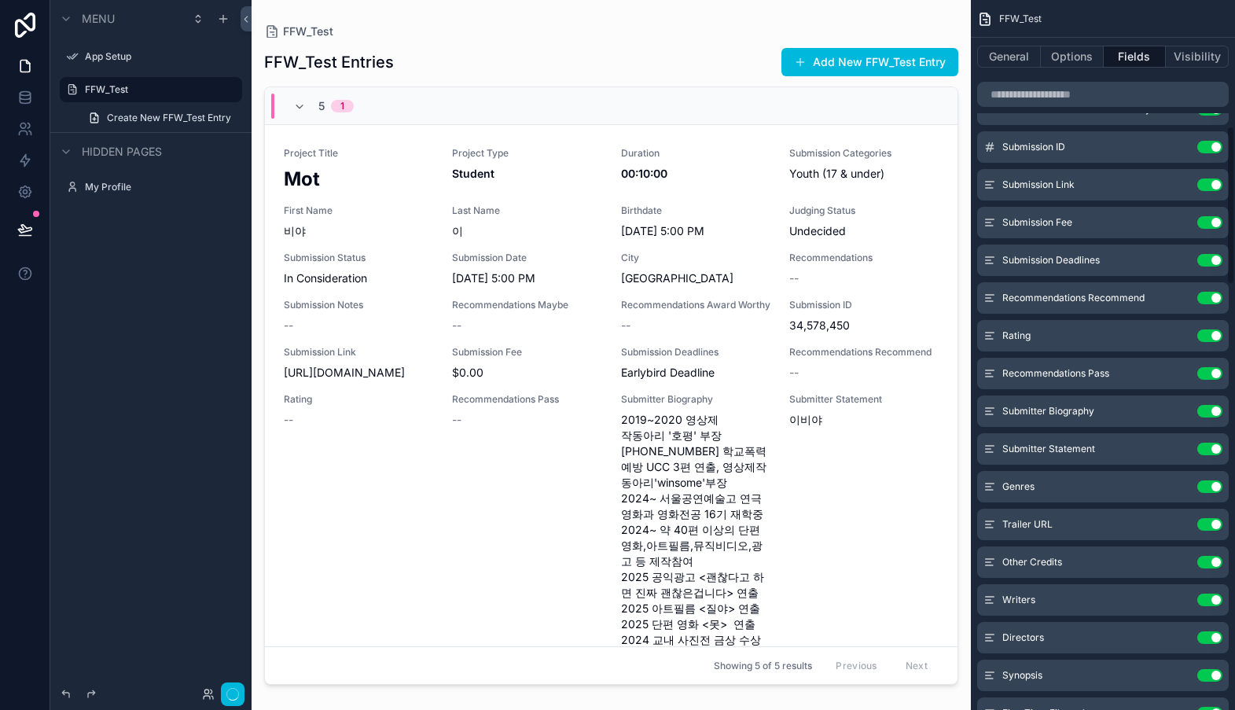
scroll to position [564, 0]
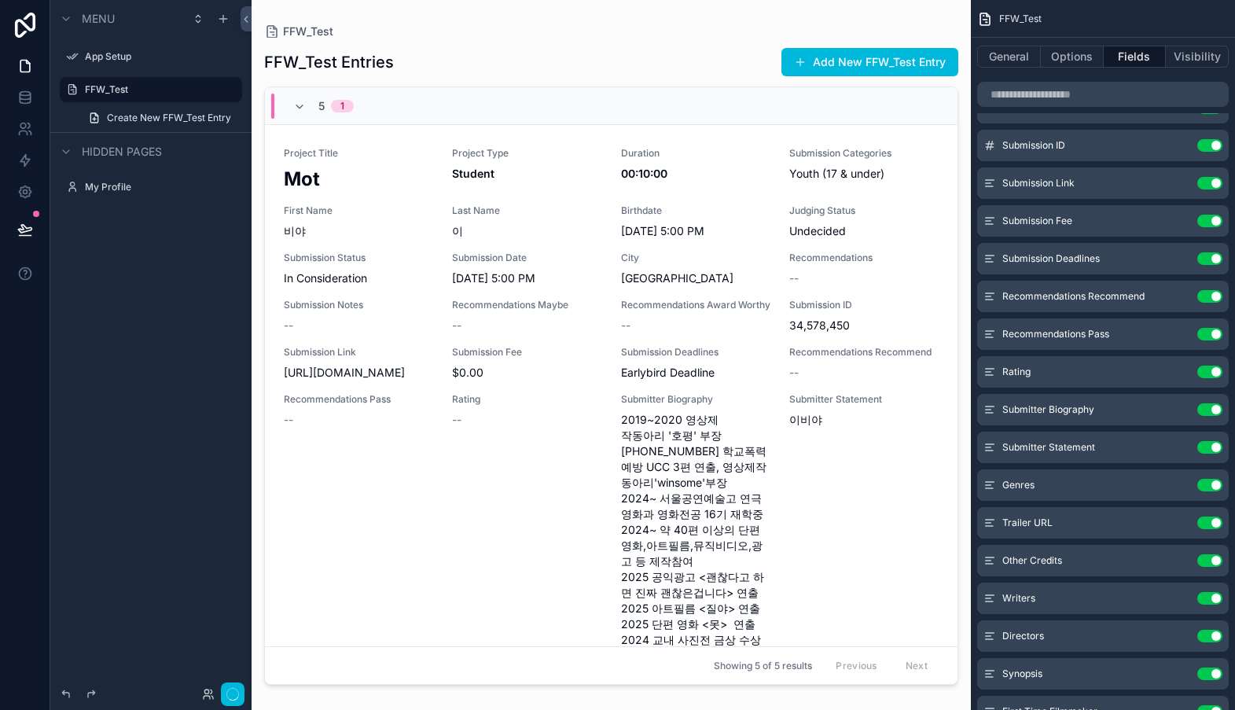
click at [1213, 370] on button "Use setting" at bounding box center [1209, 372] width 25 height 13
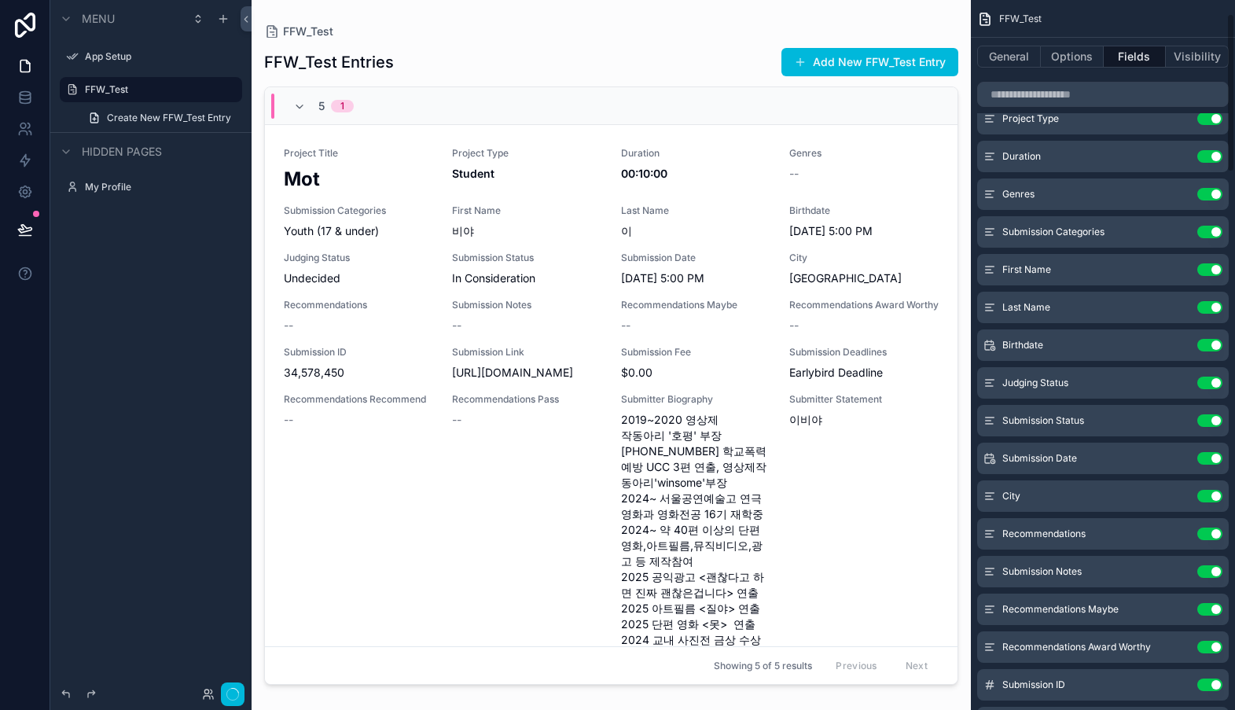
scroll to position [0, 0]
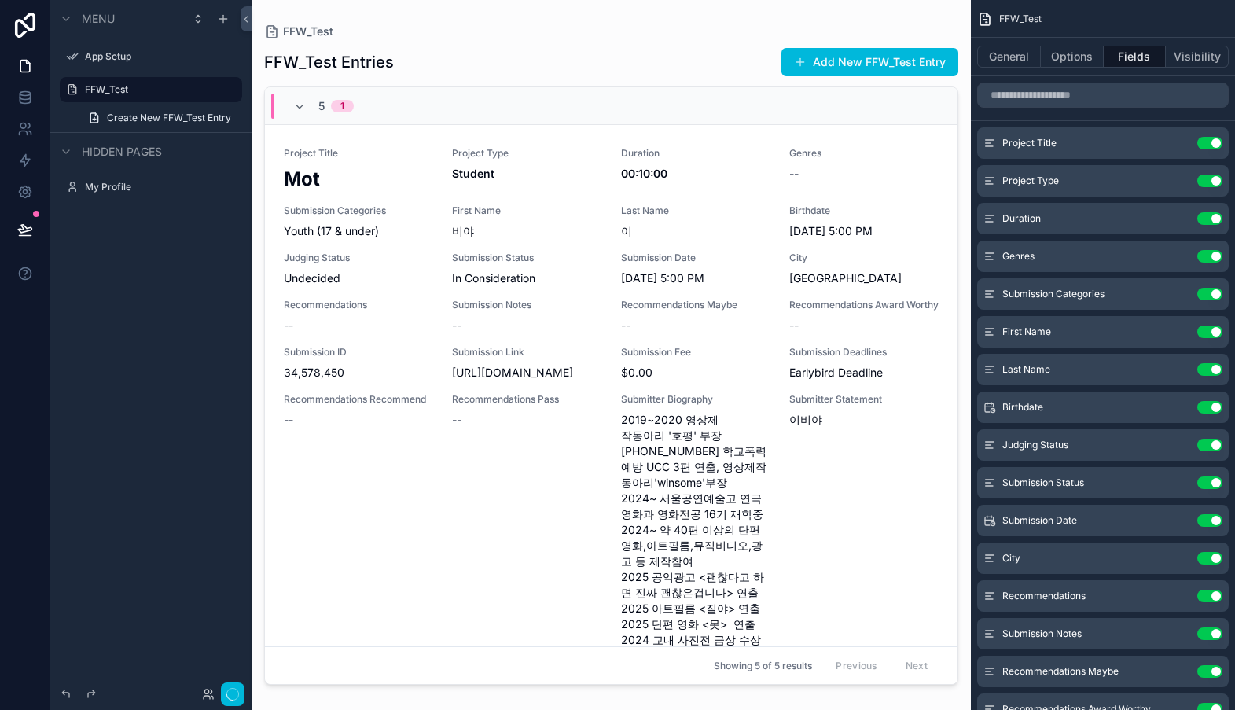
click at [1221, 412] on div "Use setting" at bounding box center [1209, 407] width 25 height 13
click at [1215, 409] on button "Use setting" at bounding box center [1209, 407] width 25 height 13
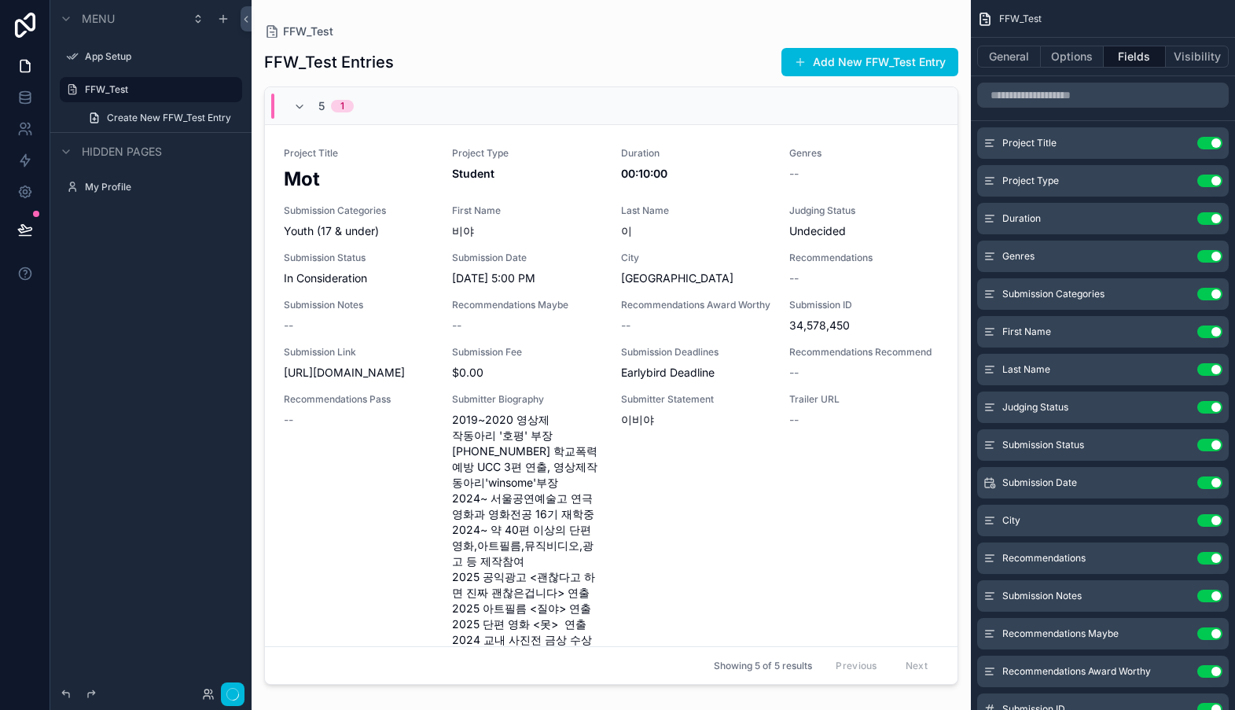
click at [1215, 518] on button "Use setting" at bounding box center [1209, 520] width 25 height 13
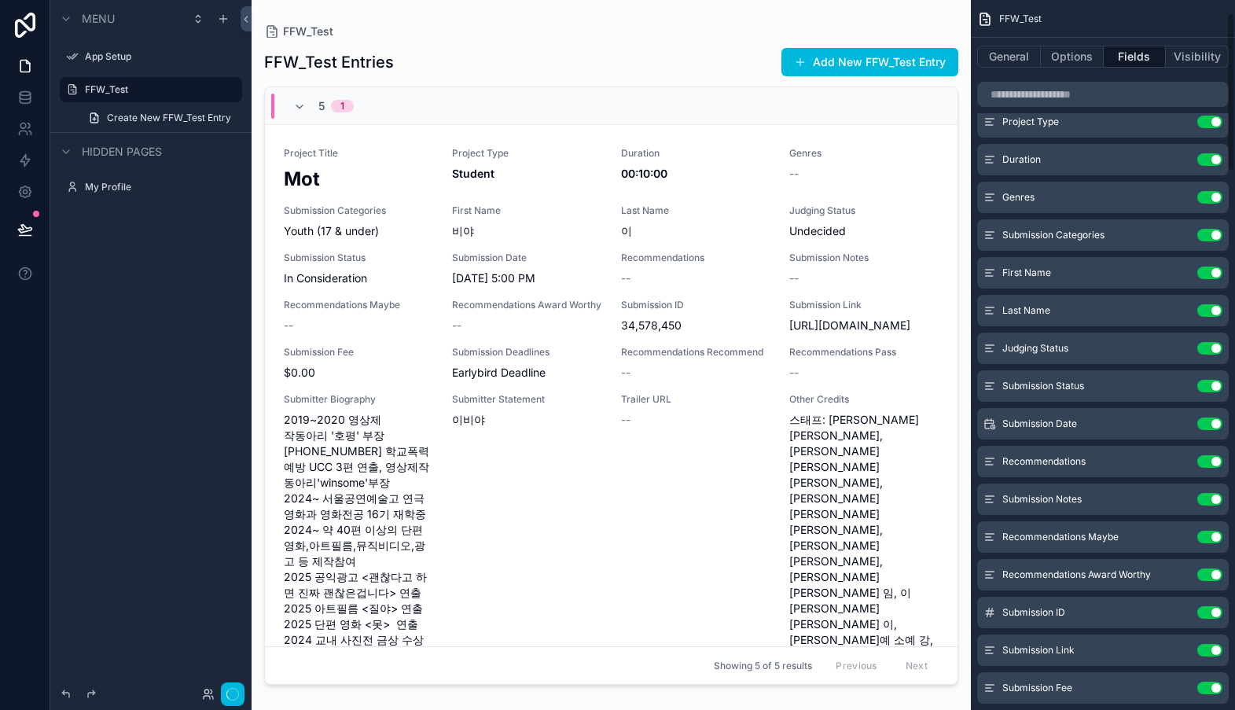
scroll to position [63, 0]
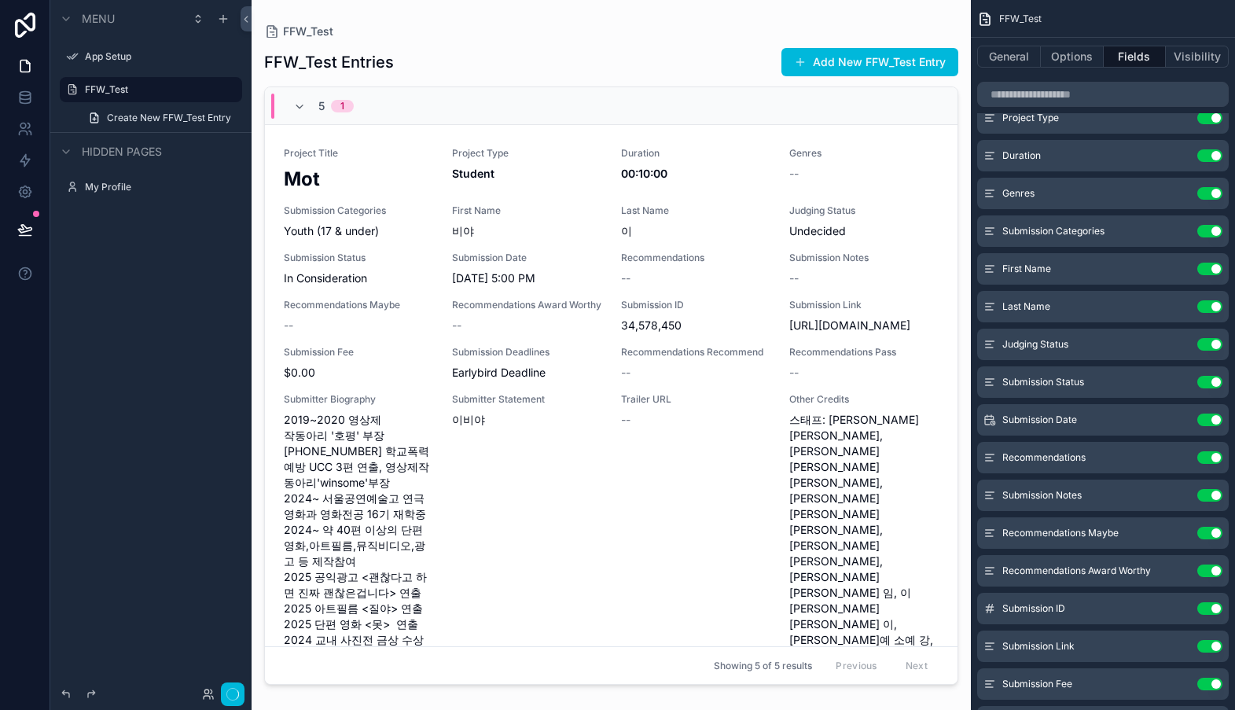
click at [1216, 685] on button "Use setting" at bounding box center [1209, 684] width 25 height 13
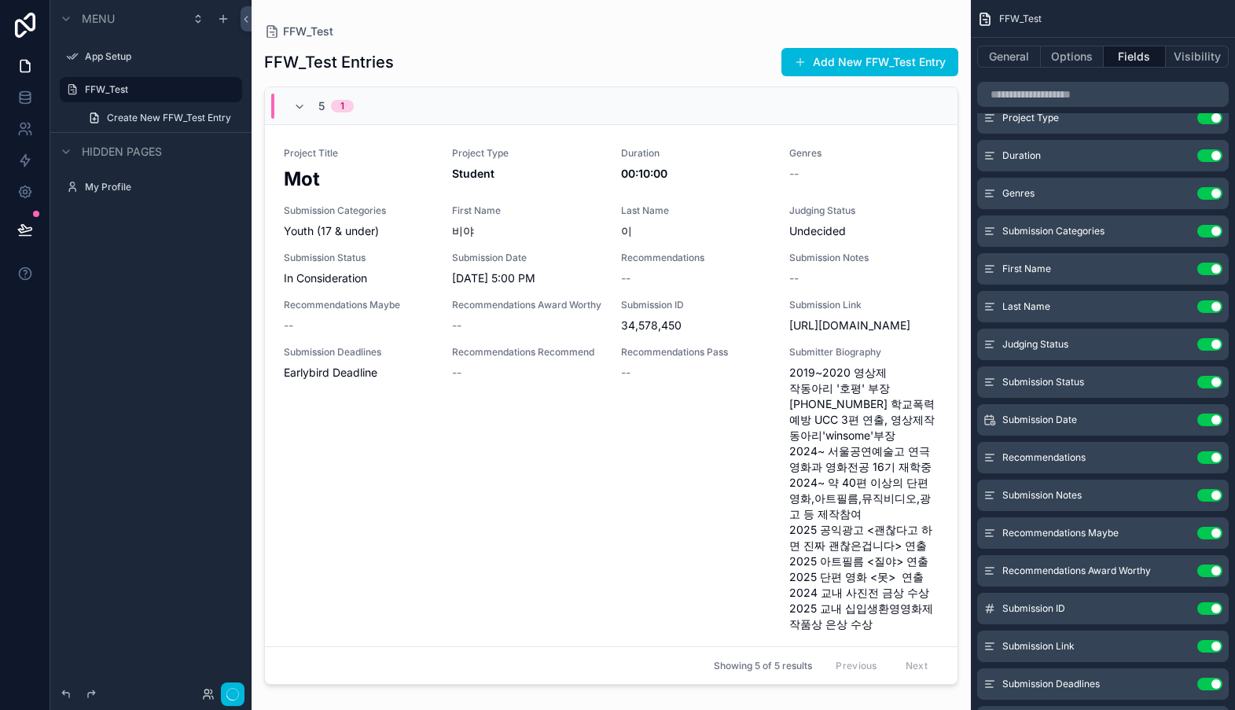
click at [1216, 685] on button "Use setting" at bounding box center [1209, 684] width 25 height 13
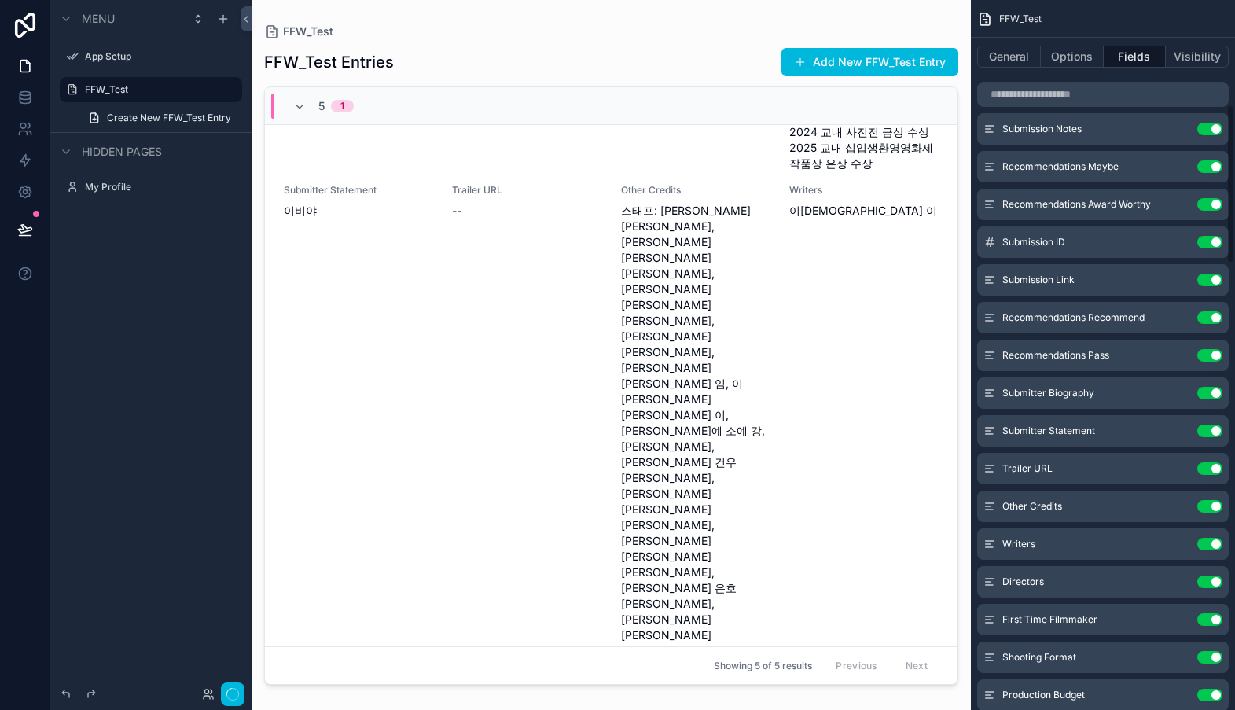
scroll to position [512, 0]
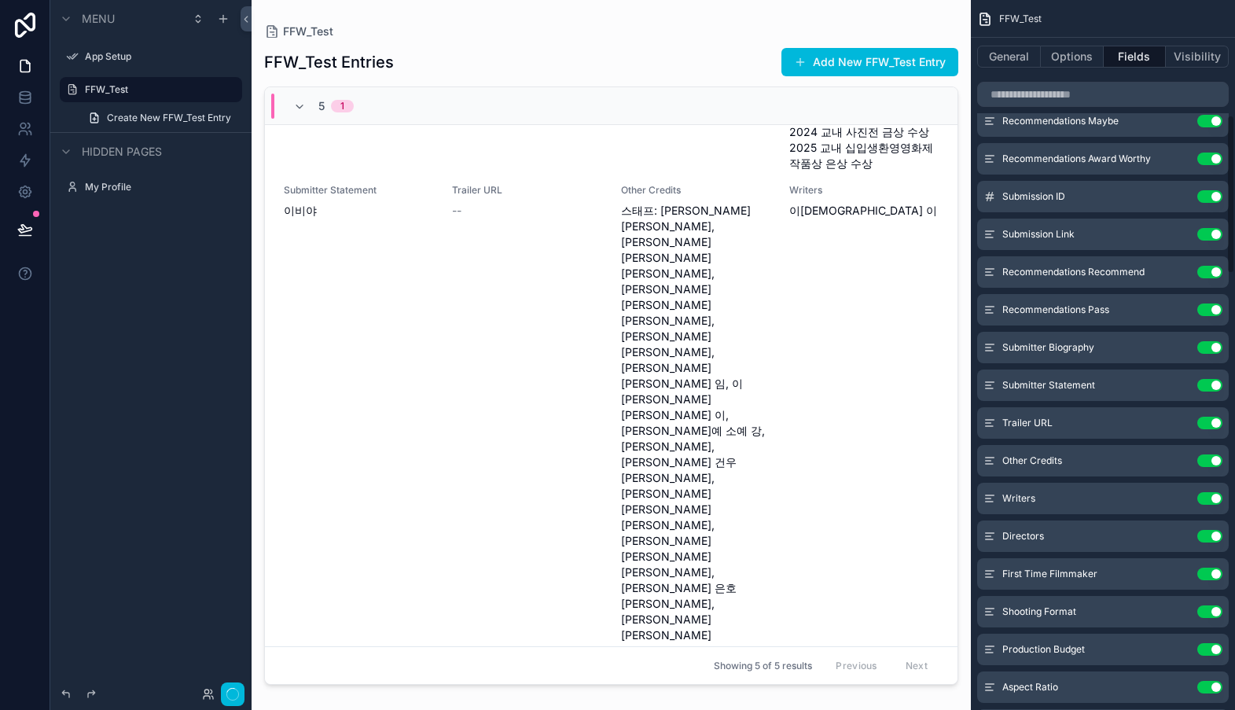
click at [1219, 650] on button "Use setting" at bounding box center [1209, 649] width 25 height 13
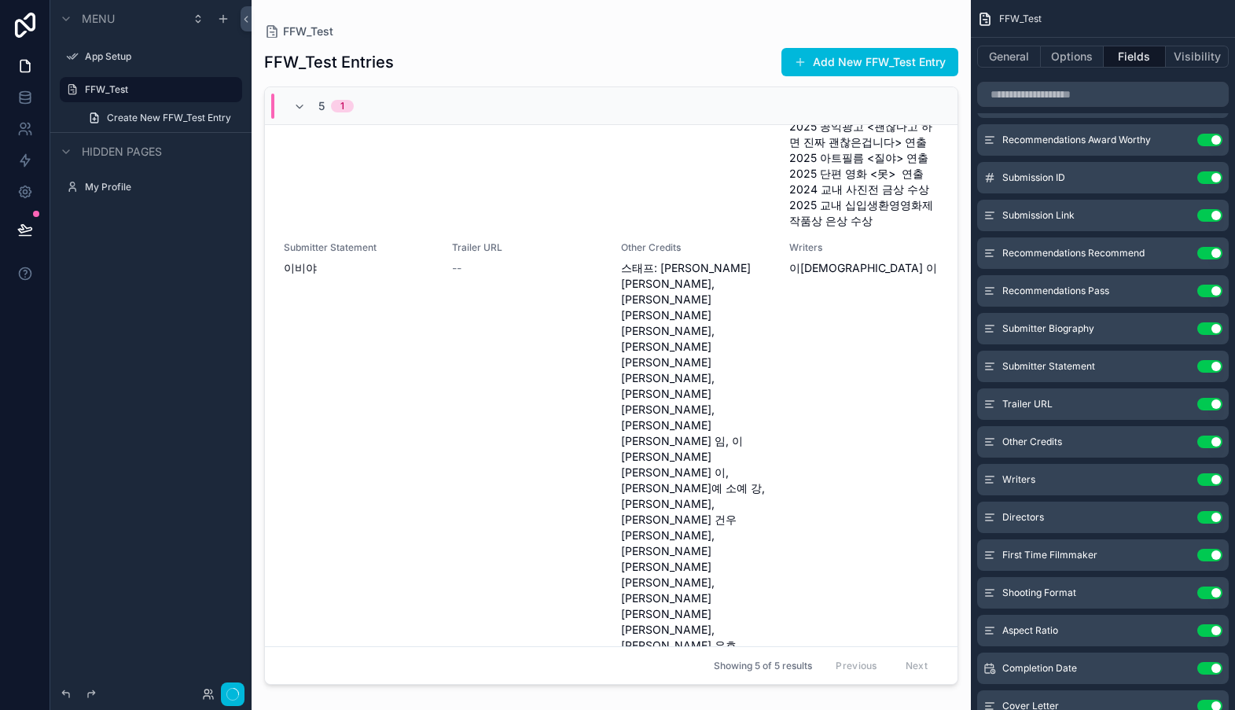
scroll to position [860, 0]
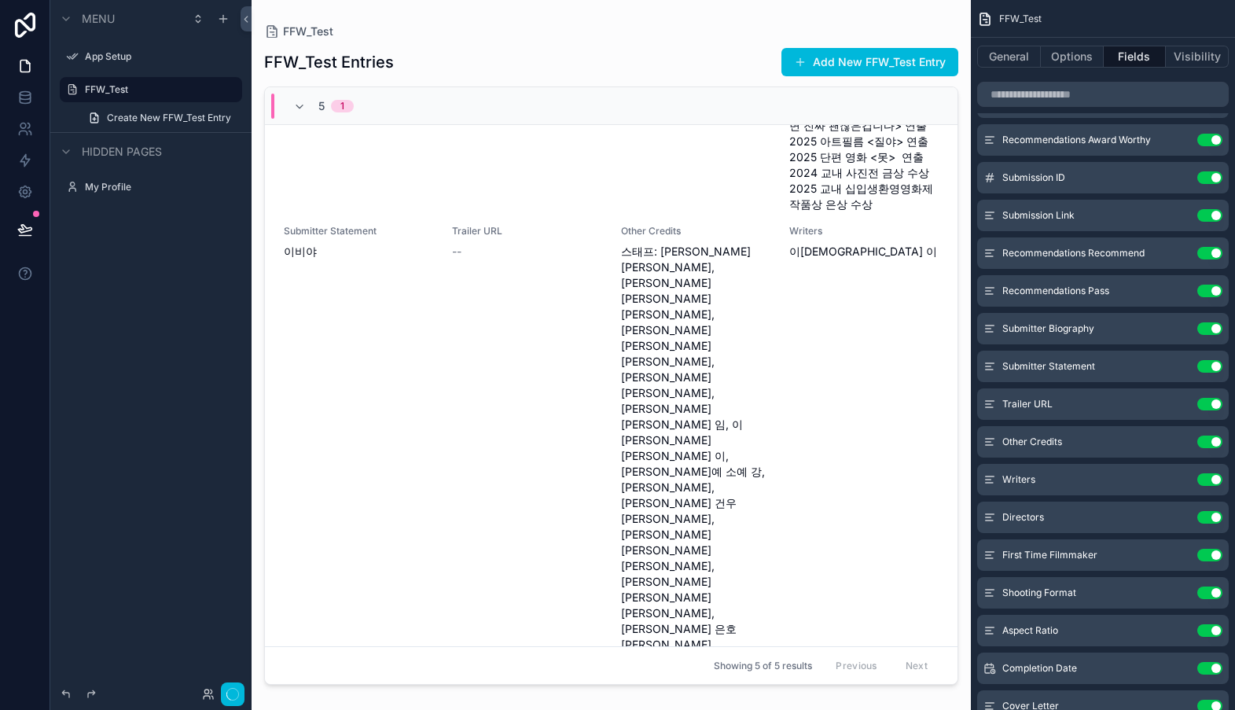
click at [1215, 594] on button "Use setting" at bounding box center [1209, 592] width 25 height 13
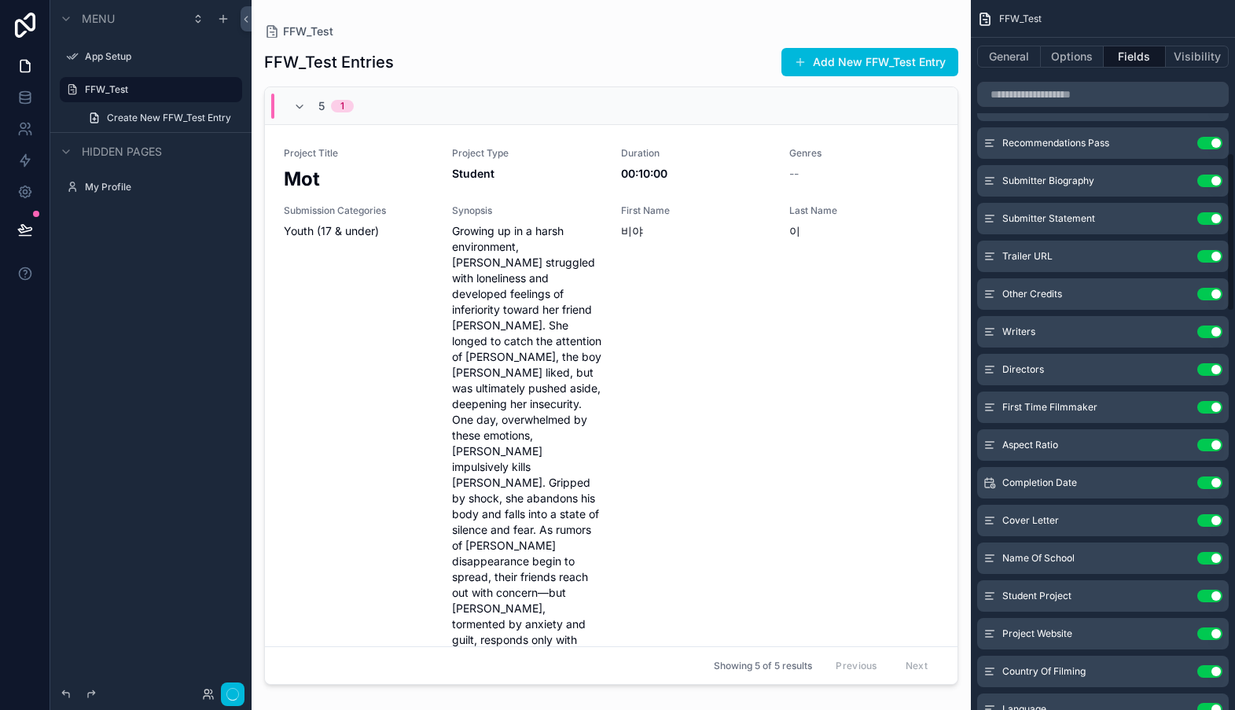
scroll to position [691, 0]
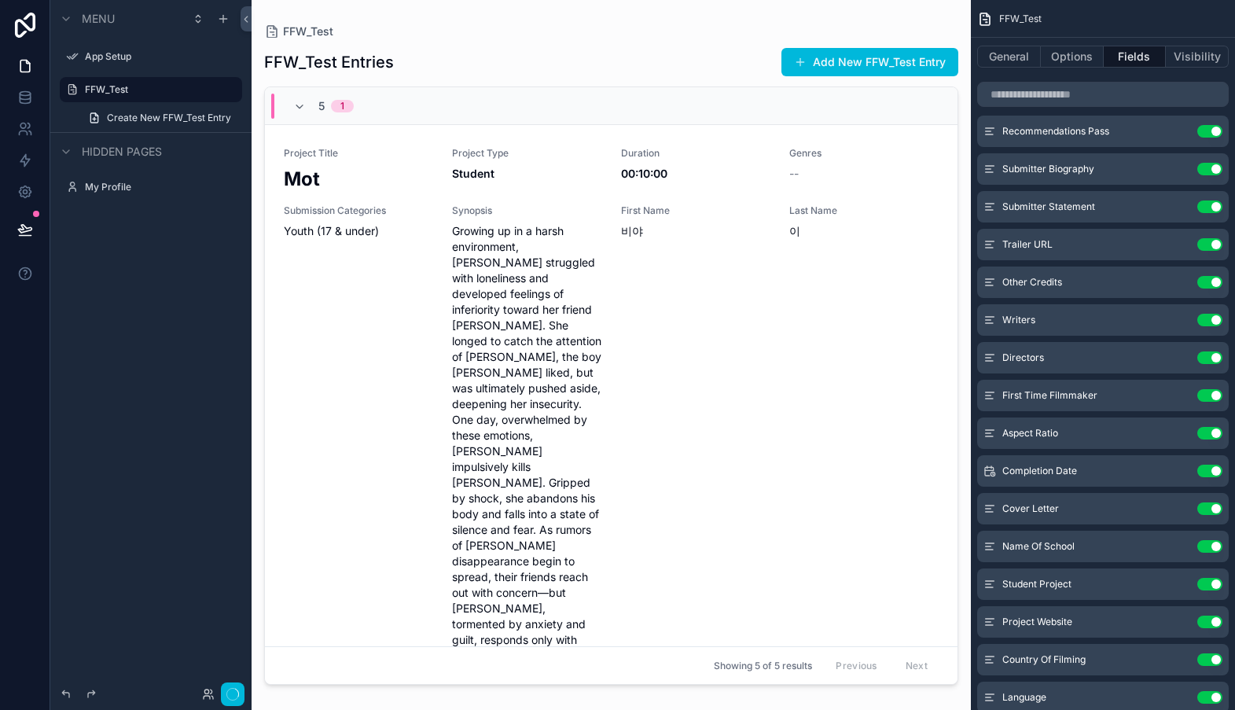
click at [1210, 621] on button "Use setting" at bounding box center [1209, 621] width 25 height 13
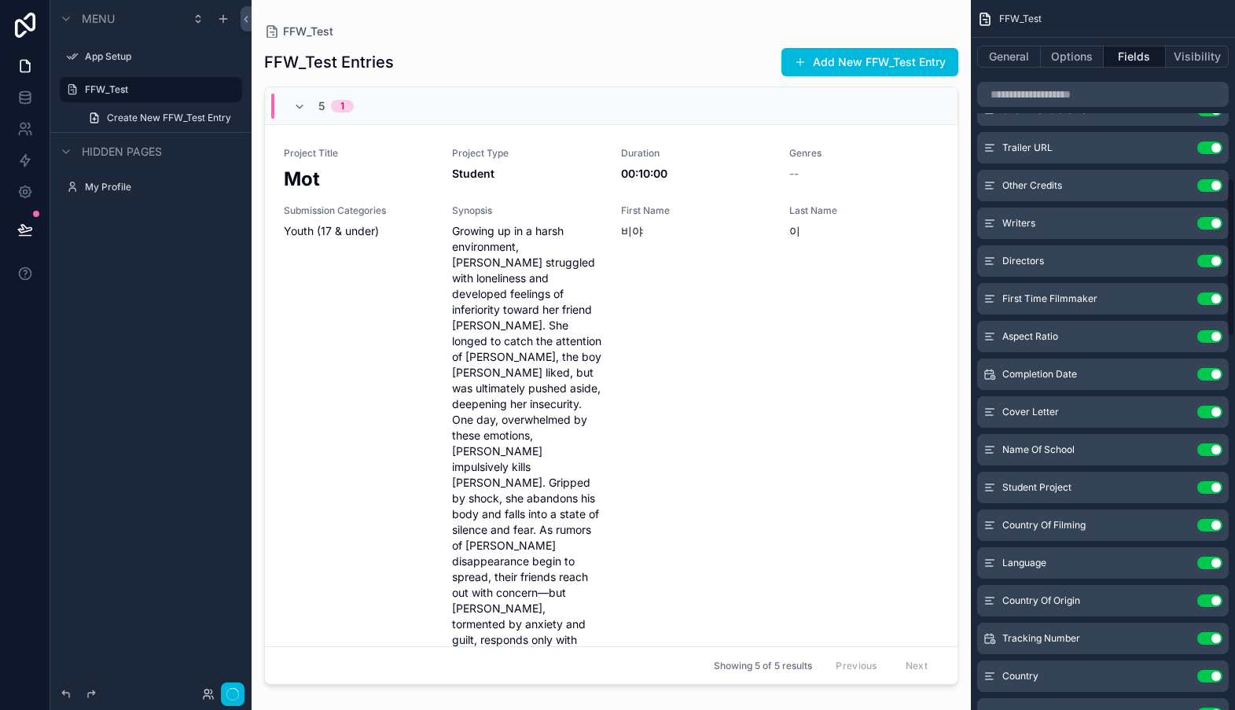
scroll to position [798, 0]
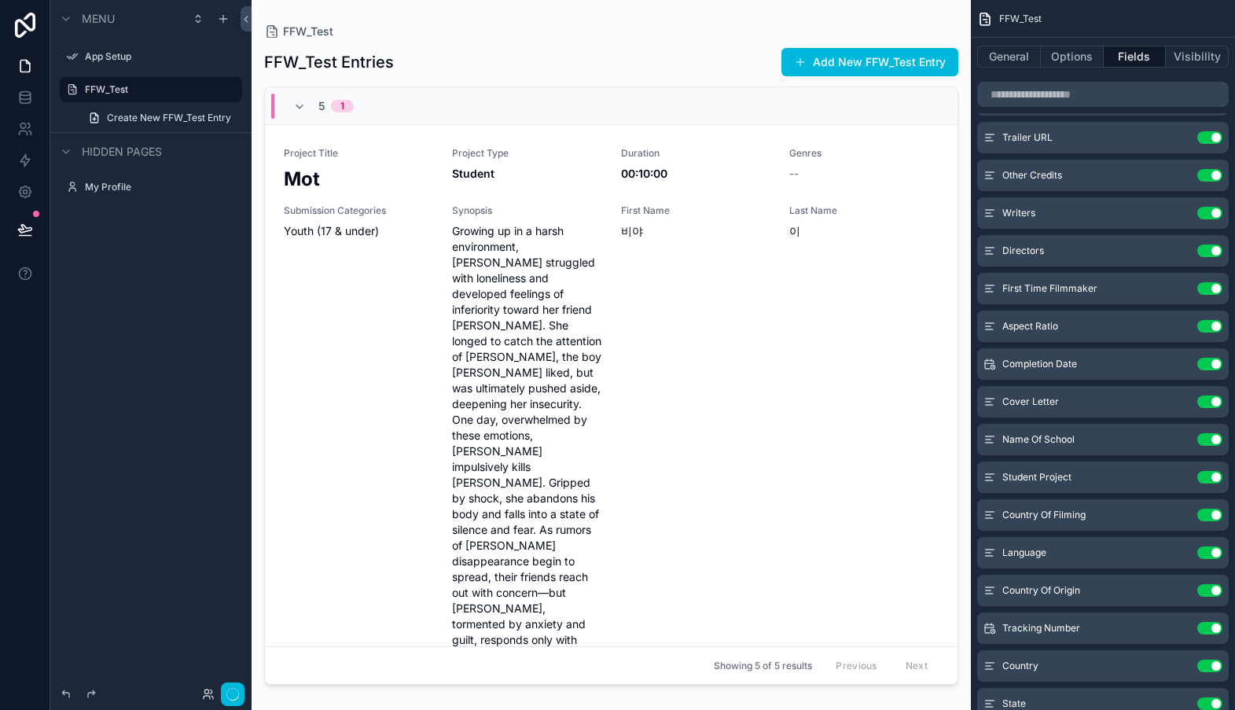
click at [1218, 666] on button "Use setting" at bounding box center [1209, 665] width 25 height 13
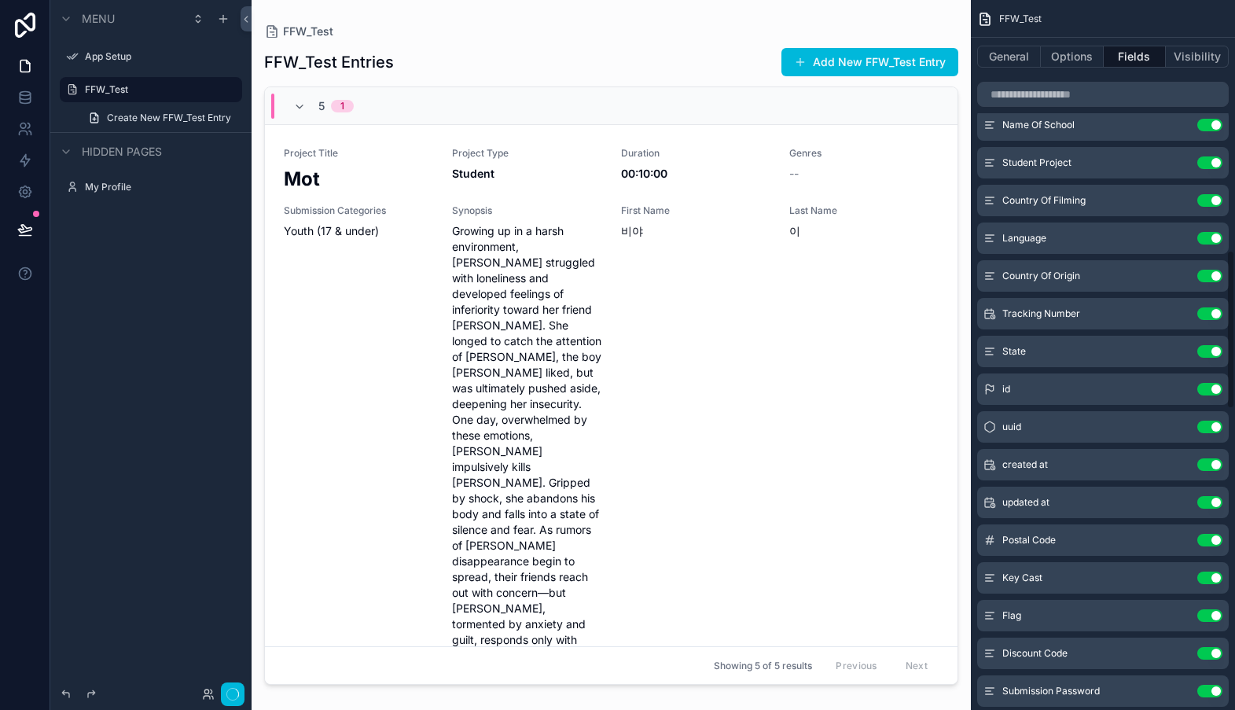
scroll to position [1113, 0]
click at [1216, 655] on button "Use setting" at bounding box center [1209, 652] width 25 height 13
click at [1215, 655] on button "Use setting" at bounding box center [1209, 652] width 25 height 13
click at [1216, 616] on button "Use setting" at bounding box center [1209, 614] width 25 height 13
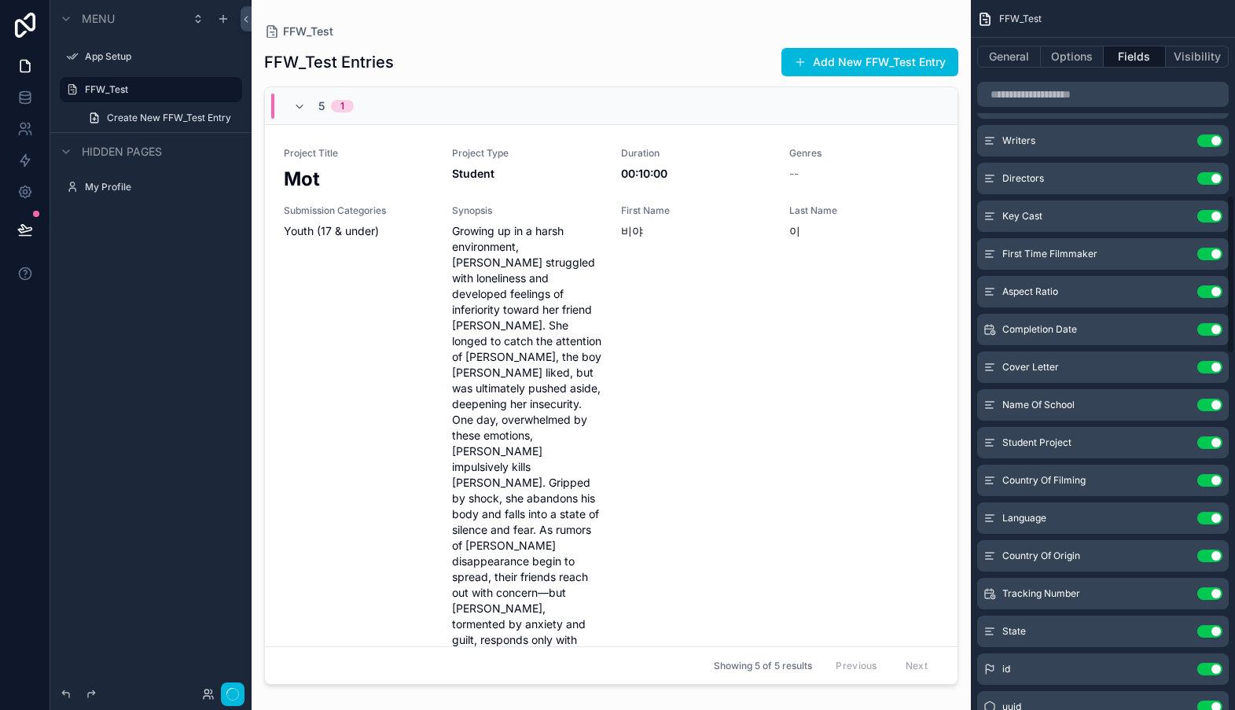
scroll to position [876, 0]
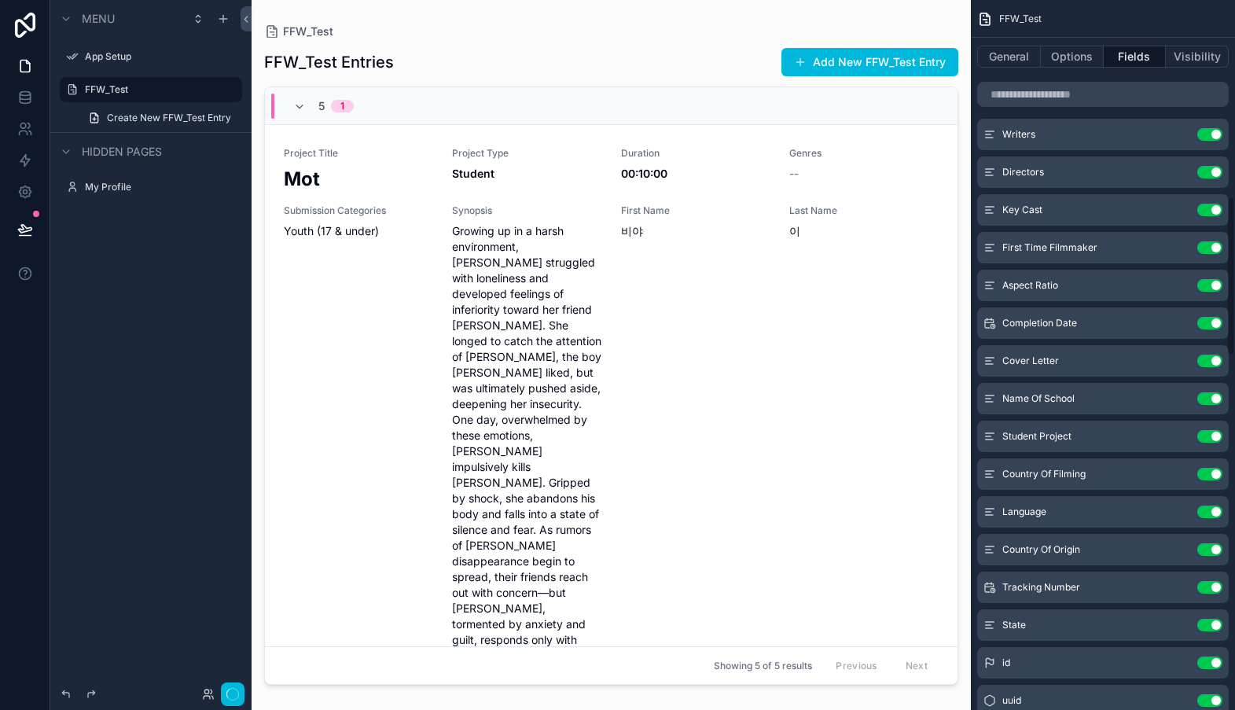
click at [1218, 400] on button "Use setting" at bounding box center [1209, 398] width 25 height 13
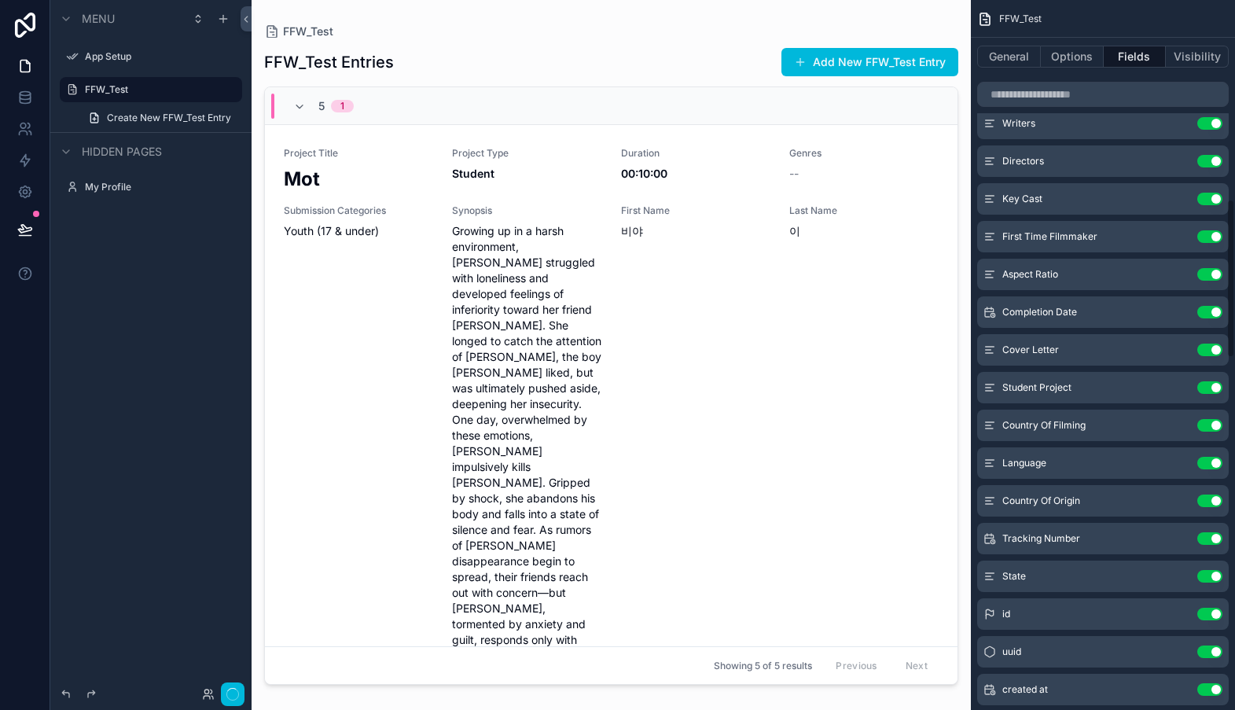
scroll to position [884, 0]
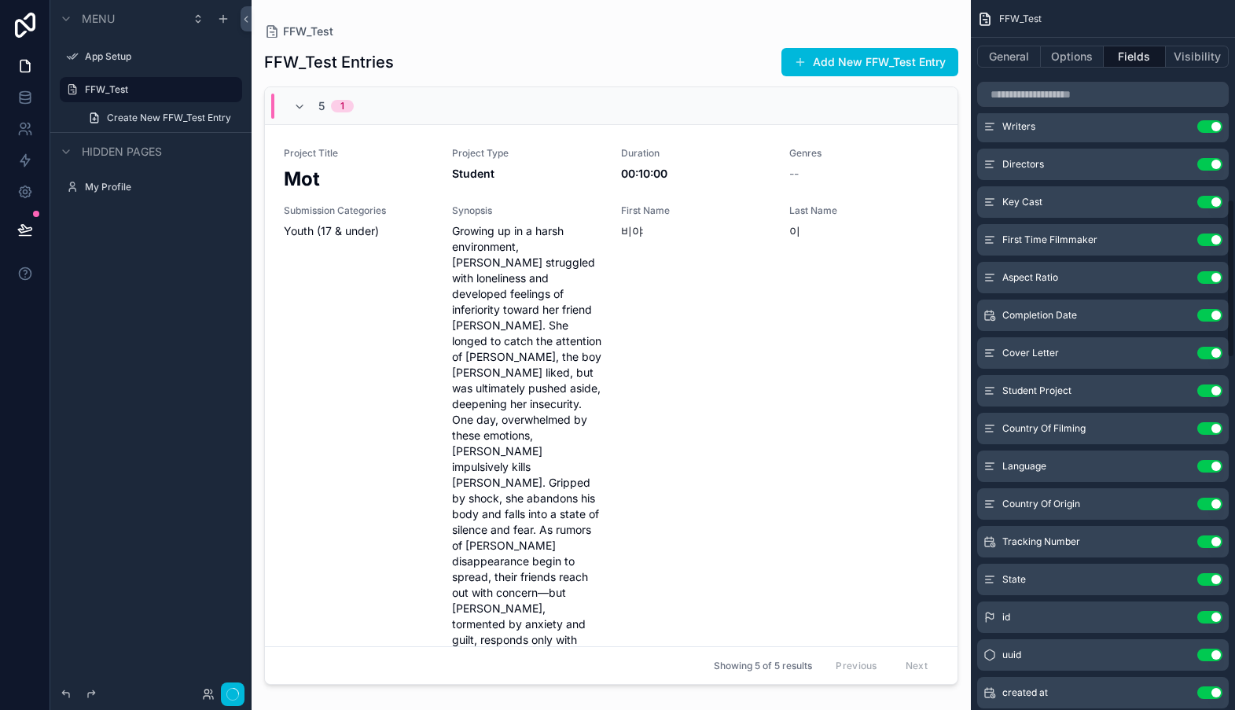
click at [1216, 428] on button "Use setting" at bounding box center [1209, 428] width 25 height 13
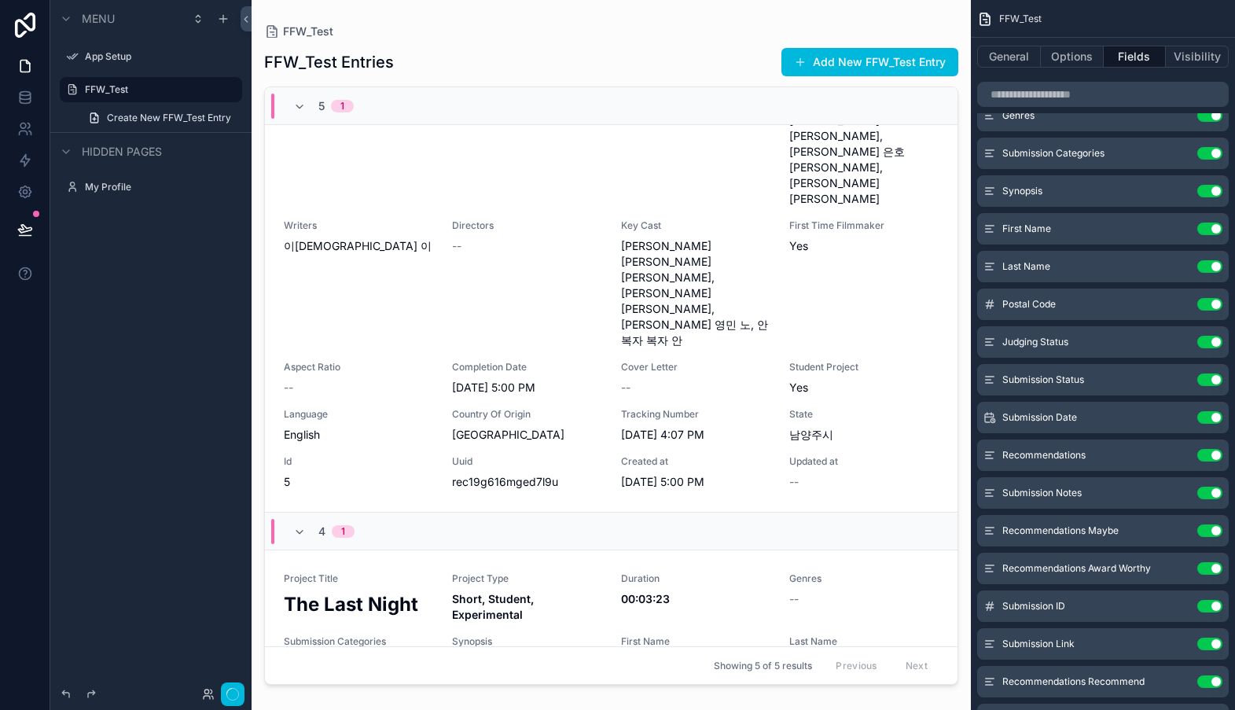
scroll to position [1033, 0]
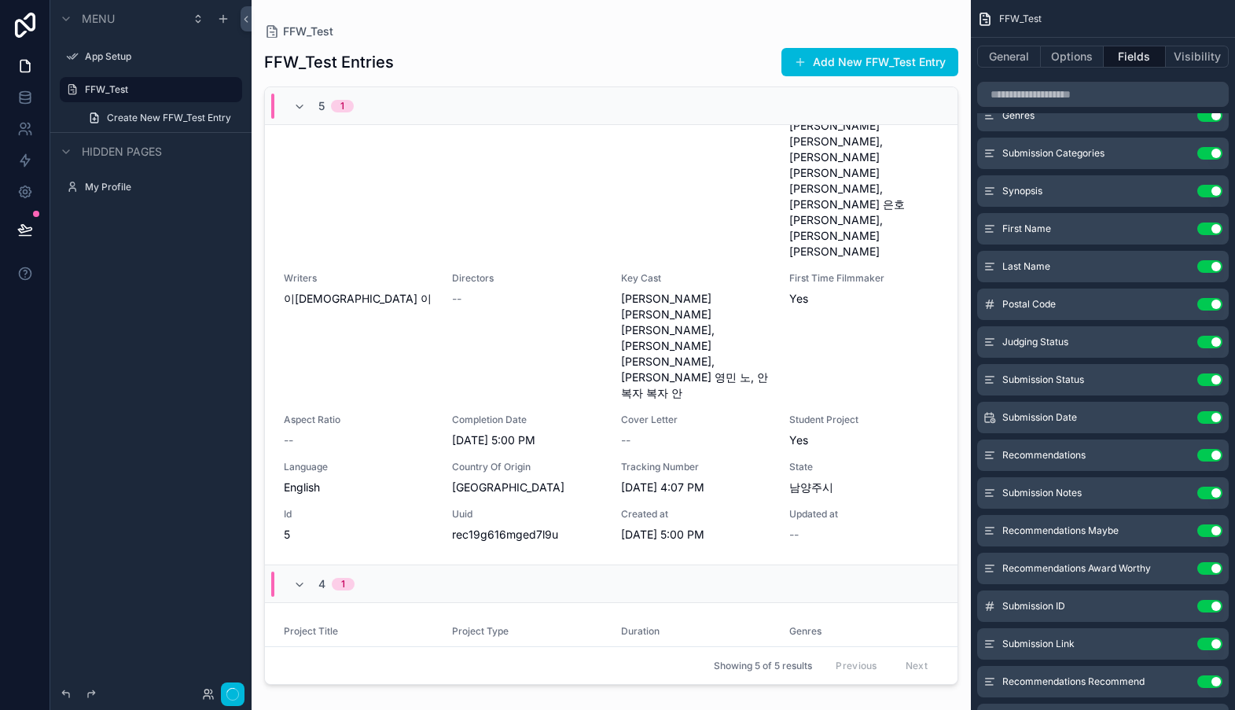
click at [1214, 303] on button "Use setting" at bounding box center [1209, 304] width 25 height 13
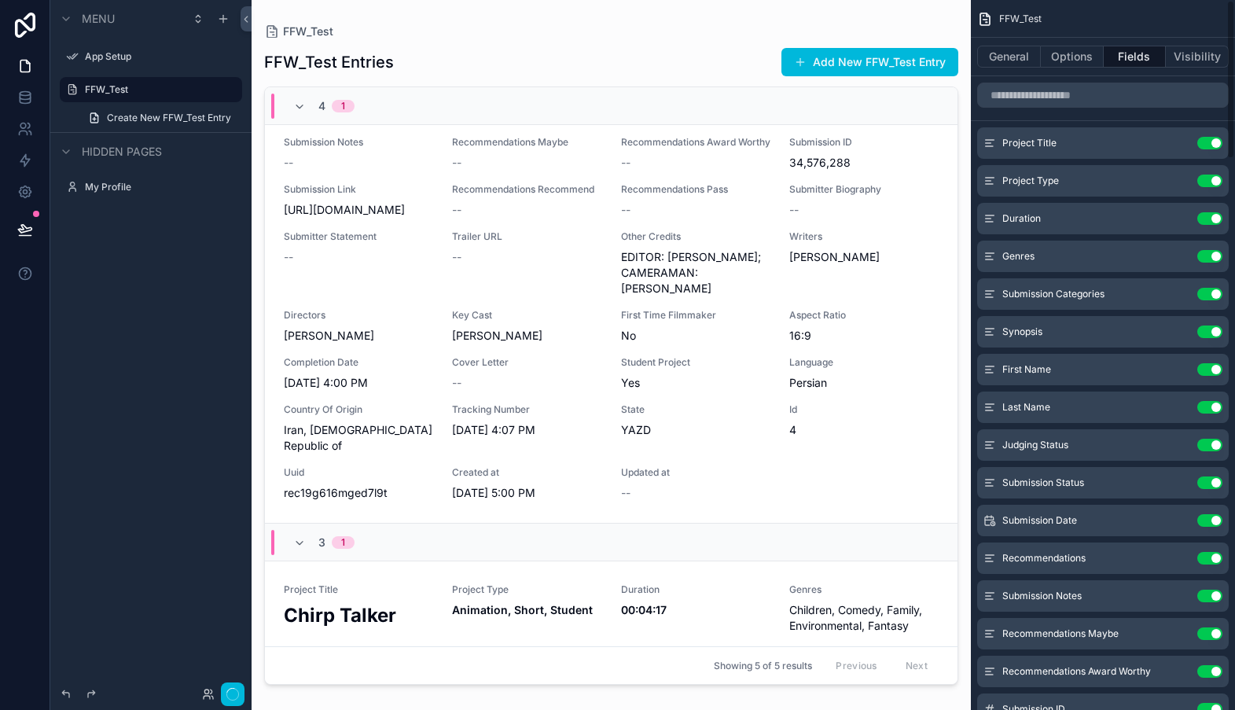
scroll to position [6, 0]
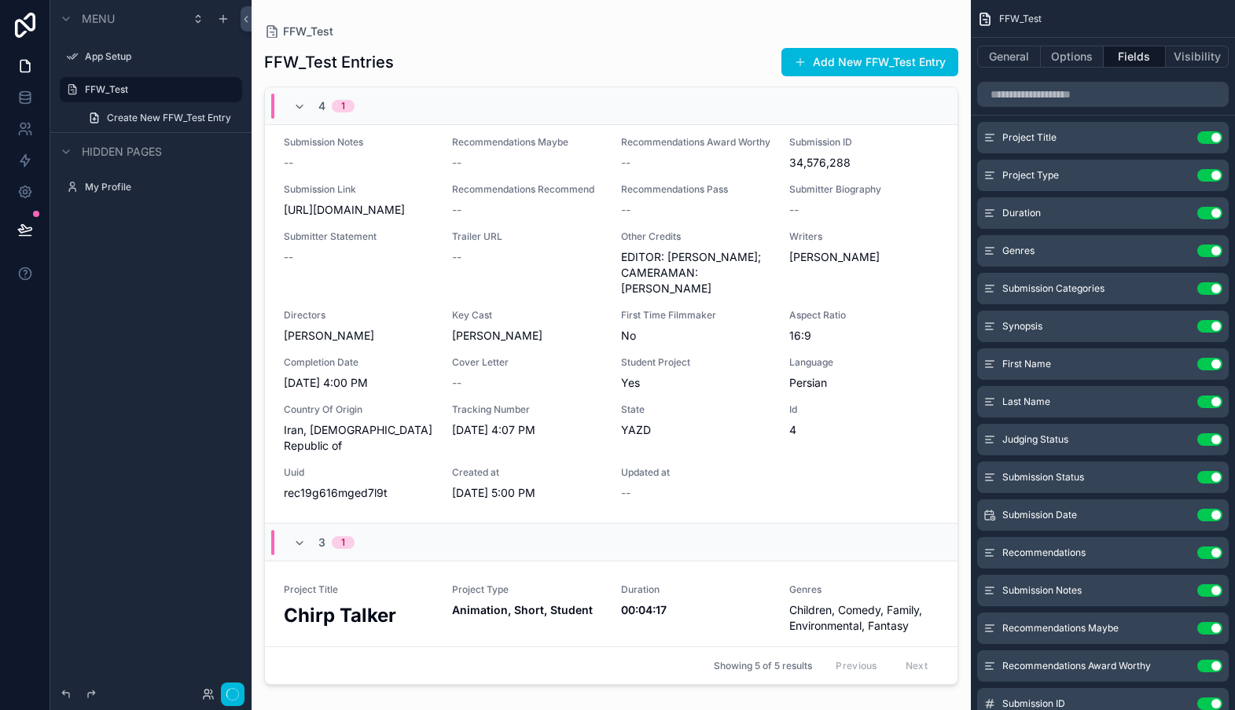
click at [0, 0] on icon "scrollable content" at bounding box center [0, 0] width 0 height 0
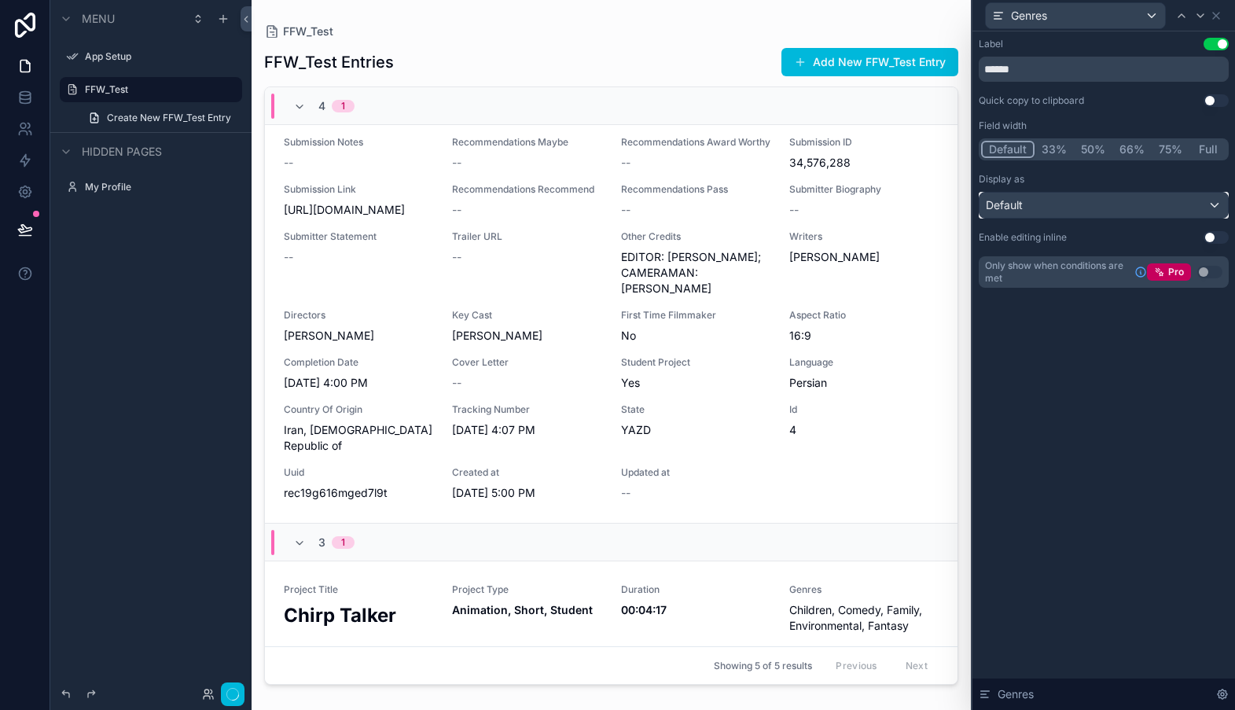
click at [1214, 206] on div "Default" at bounding box center [1103, 205] width 248 height 25
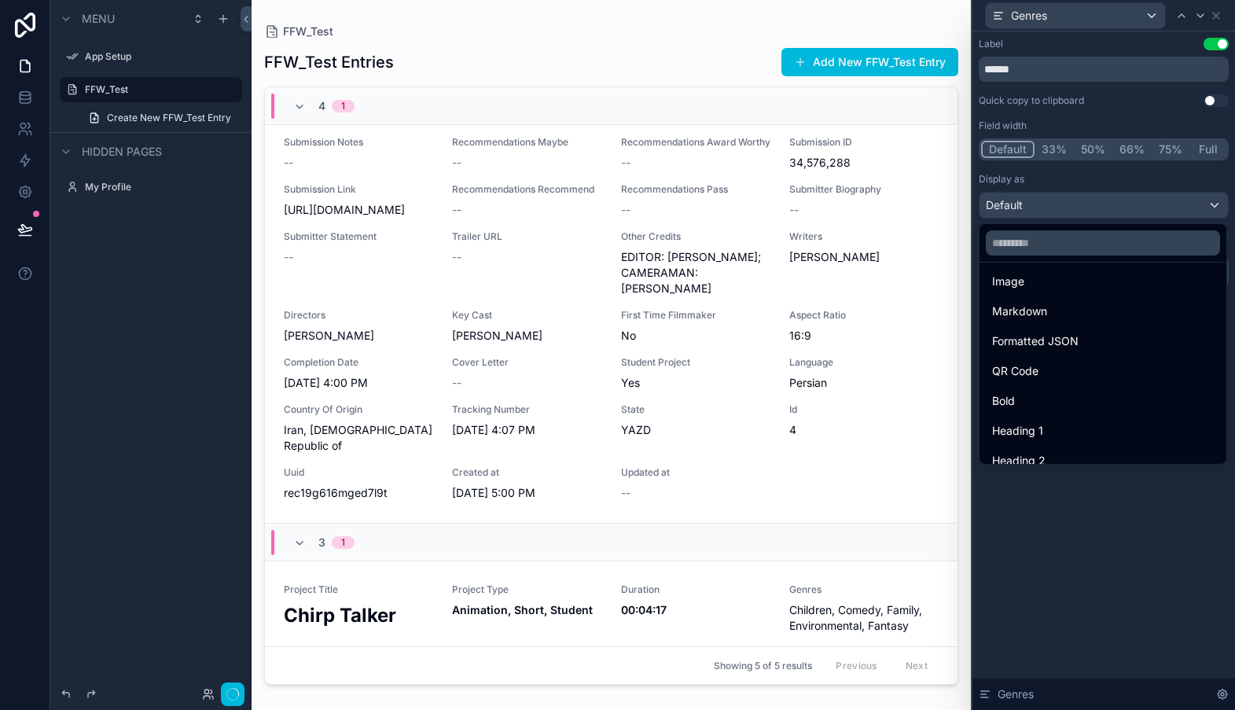
scroll to position [99, 0]
click at [1041, 395] on div "Bold" at bounding box center [1103, 399] width 222 height 19
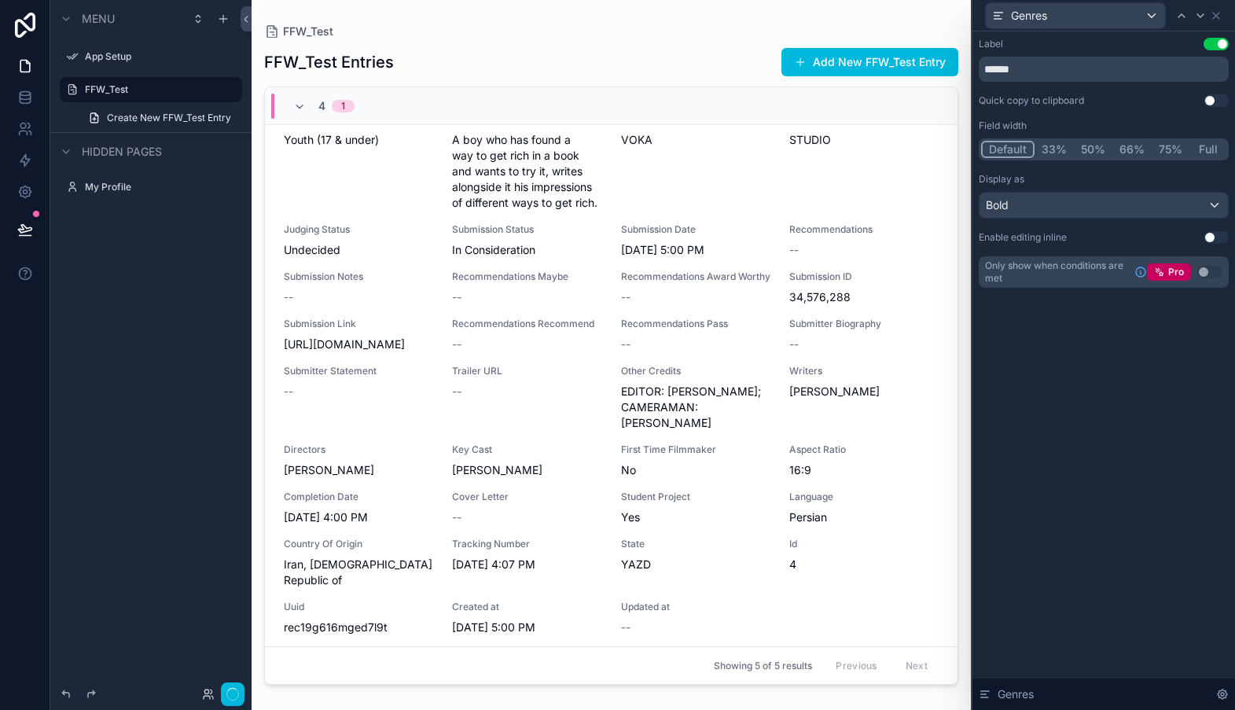
scroll to position [1772, 0]
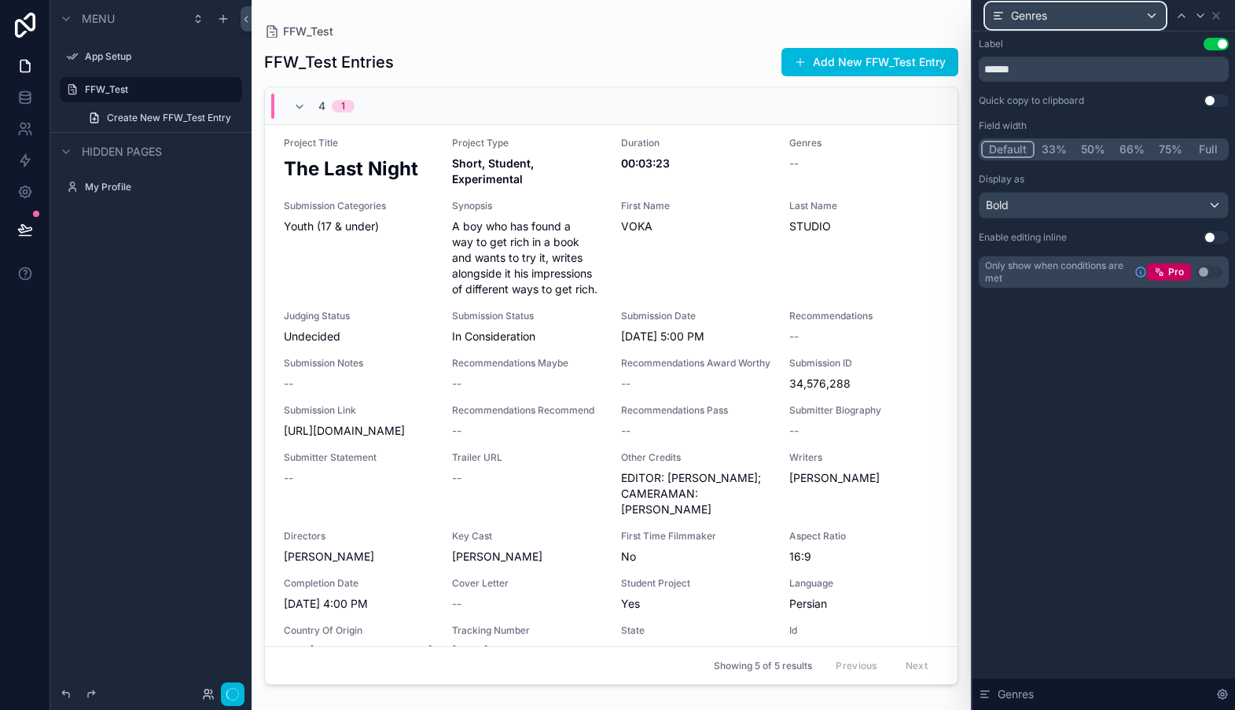
click at [999, 19] on icon at bounding box center [997, 19] width 7 height 0
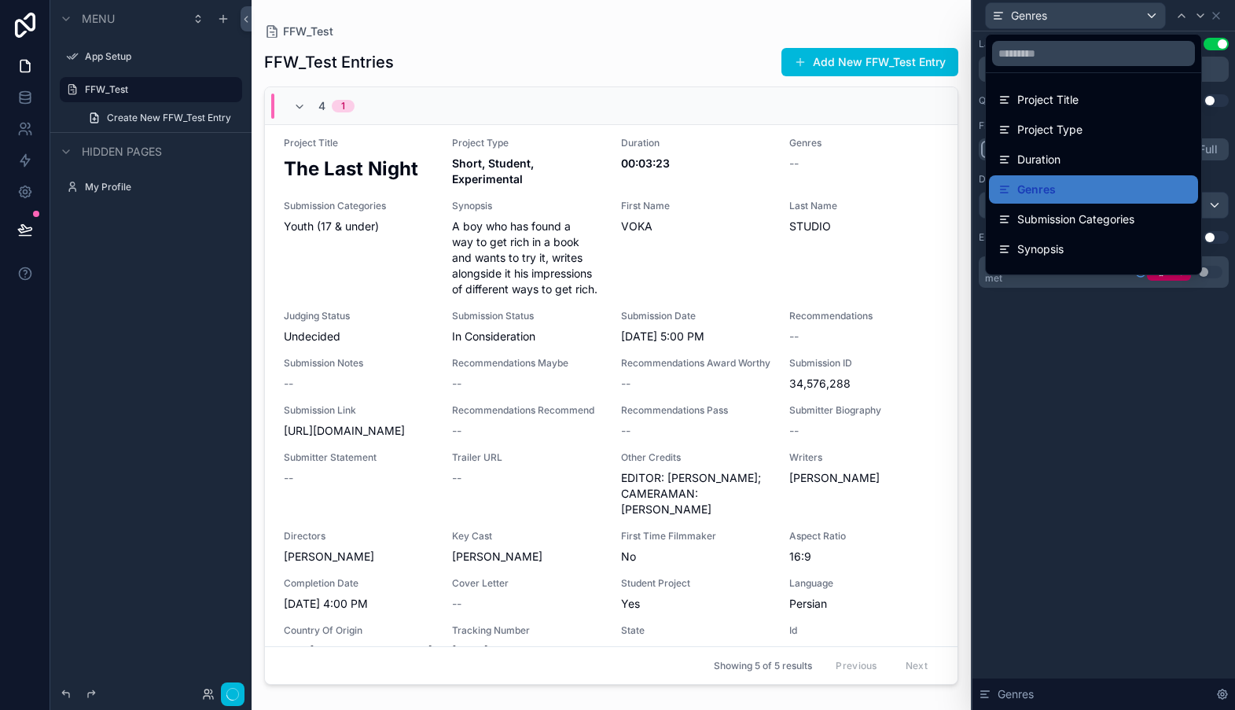
click at [999, 17] on div at bounding box center [1103, 355] width 263 height 710
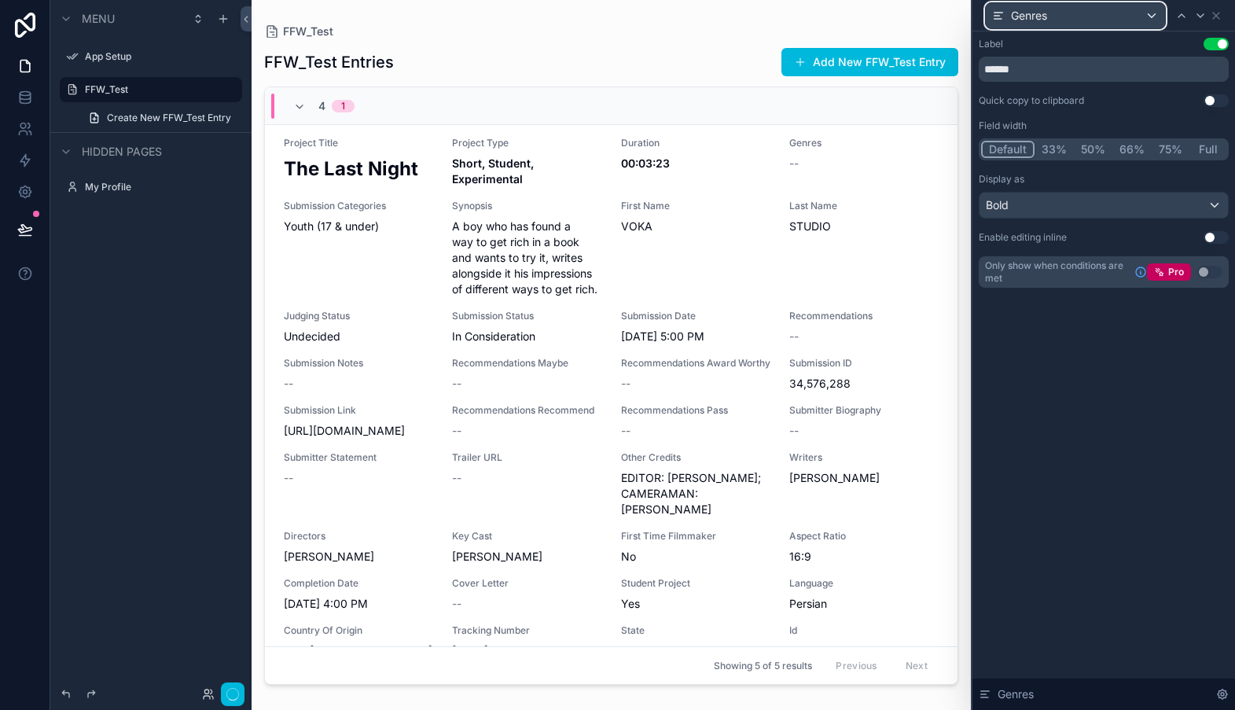
click at [999, 17] on icon at bounding box center [998, 15] width 13 height 13
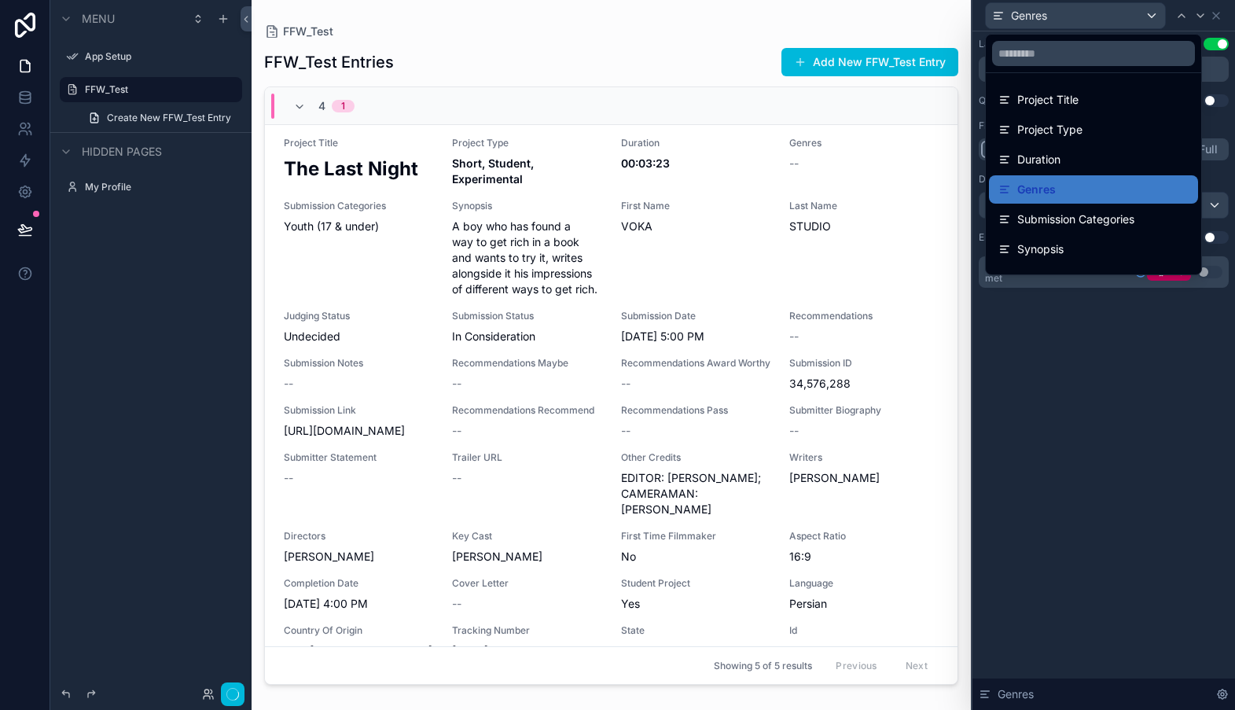
click at [999, 17] on div at bounding box center [1103, 355] width 263 height 710
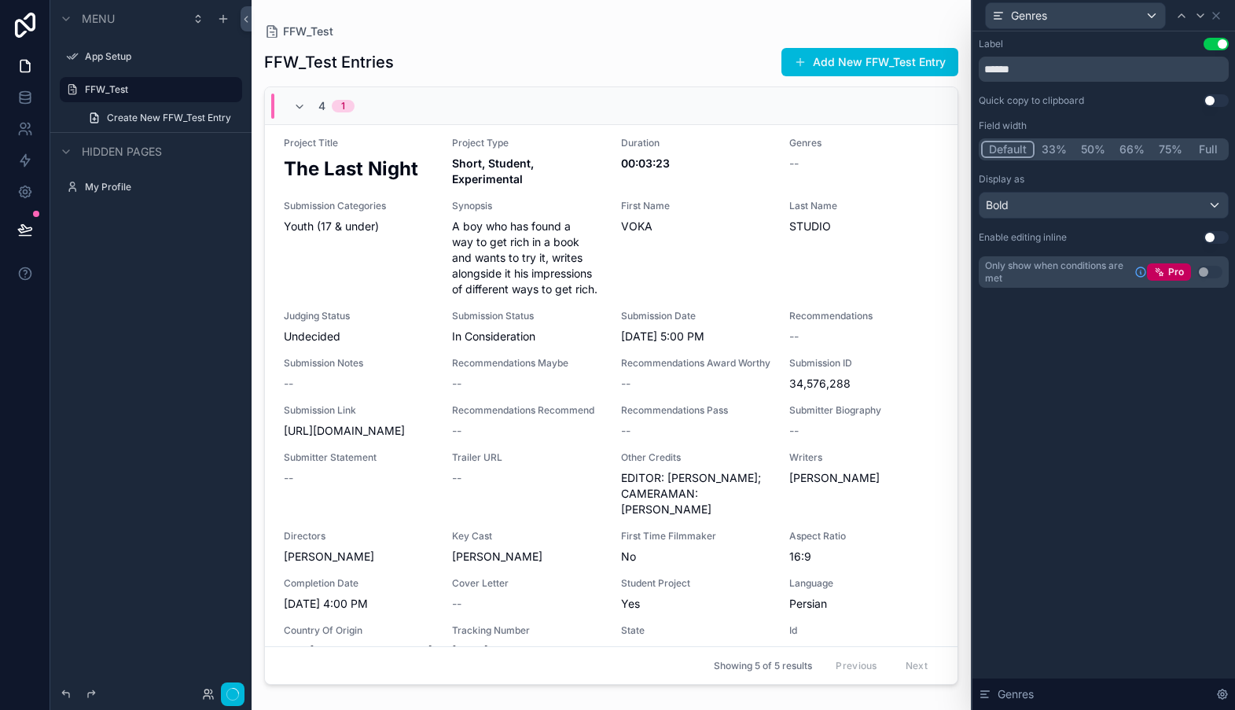
click at [1044, 380] on div "Label Use setting ****** Quick copy to clipboard Use setting Field width Defaul…" at bounding box center [1103, 370] width 263 height 678
click at [112, 88] on label "FFW_Test" at bounding box center [159, 89] width 148 height 13
click at [1218, 15] on icon at bounding box center [1216, 15] width 13 height 13
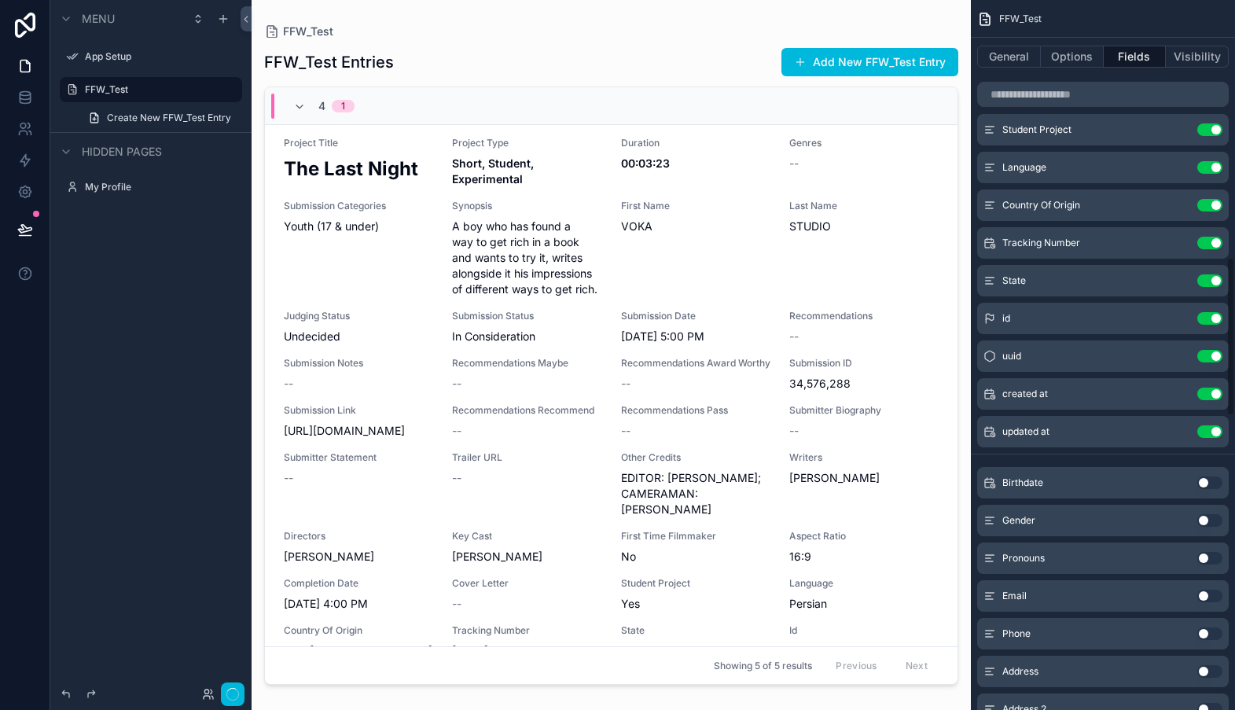
scroll to position [1147, 0]
click at [1204, 481] on button "Use setting" at bounding box center [1209, 481] width 25 height 13
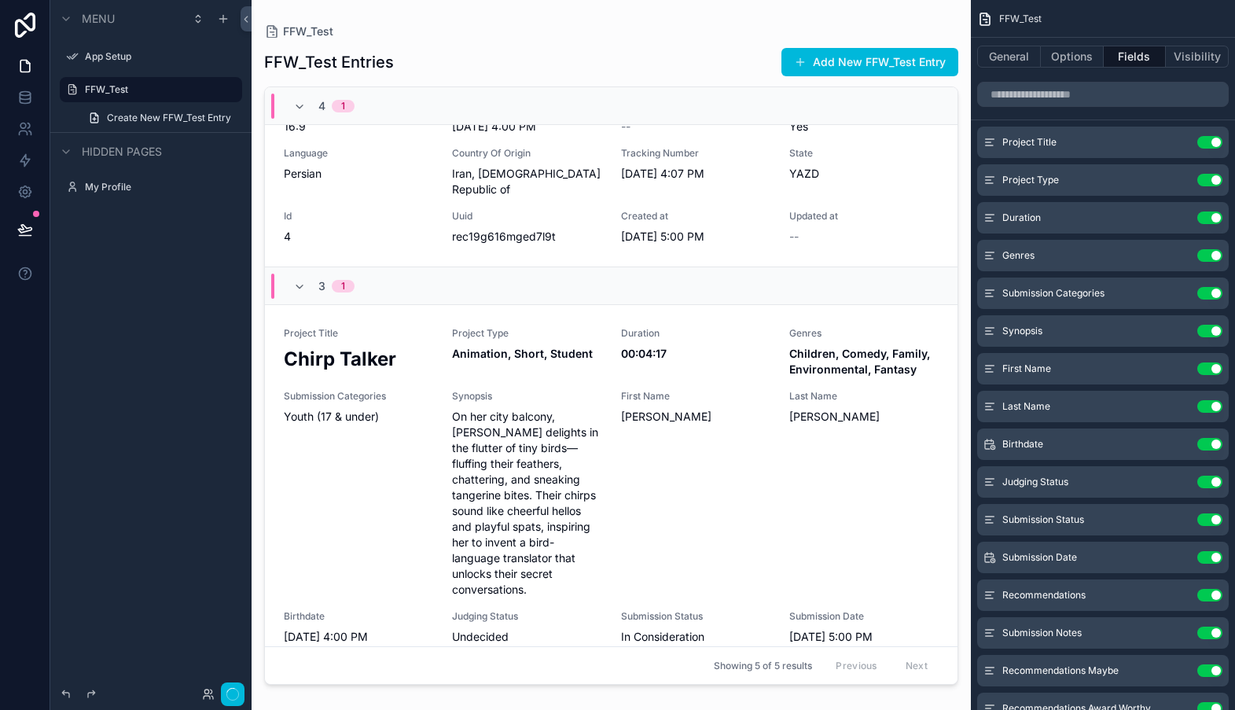
scroll to position [1983, 0]
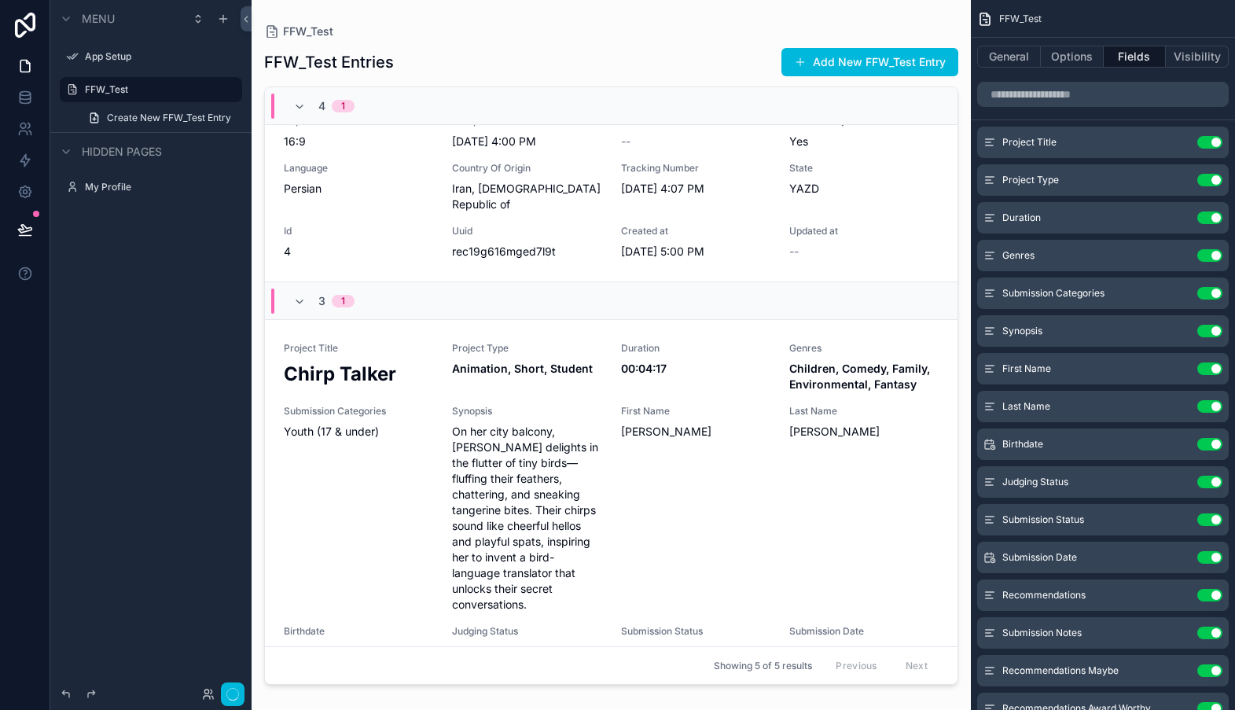
click at [0, 0] on icon "scrollable content" at bounding box center [0, 0] width 0 height 0
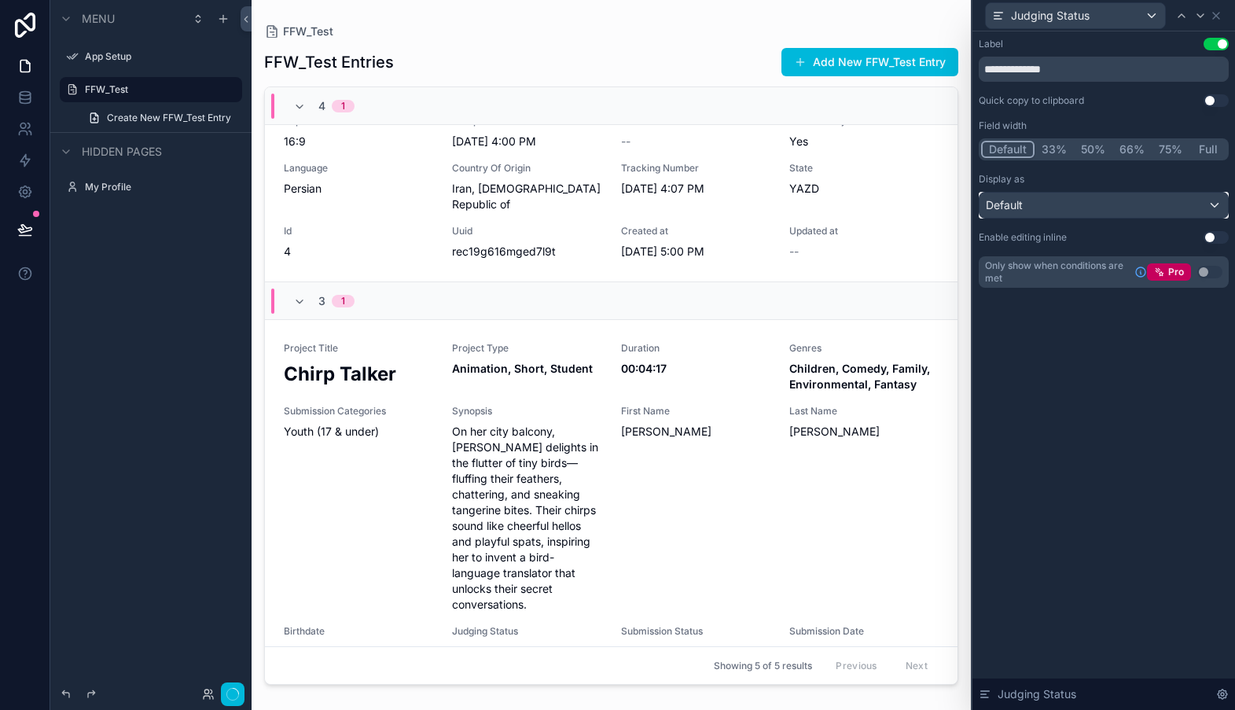
click at [1214, 208] on div "Default" at bounding box center [1103, 205] width 248 height 25
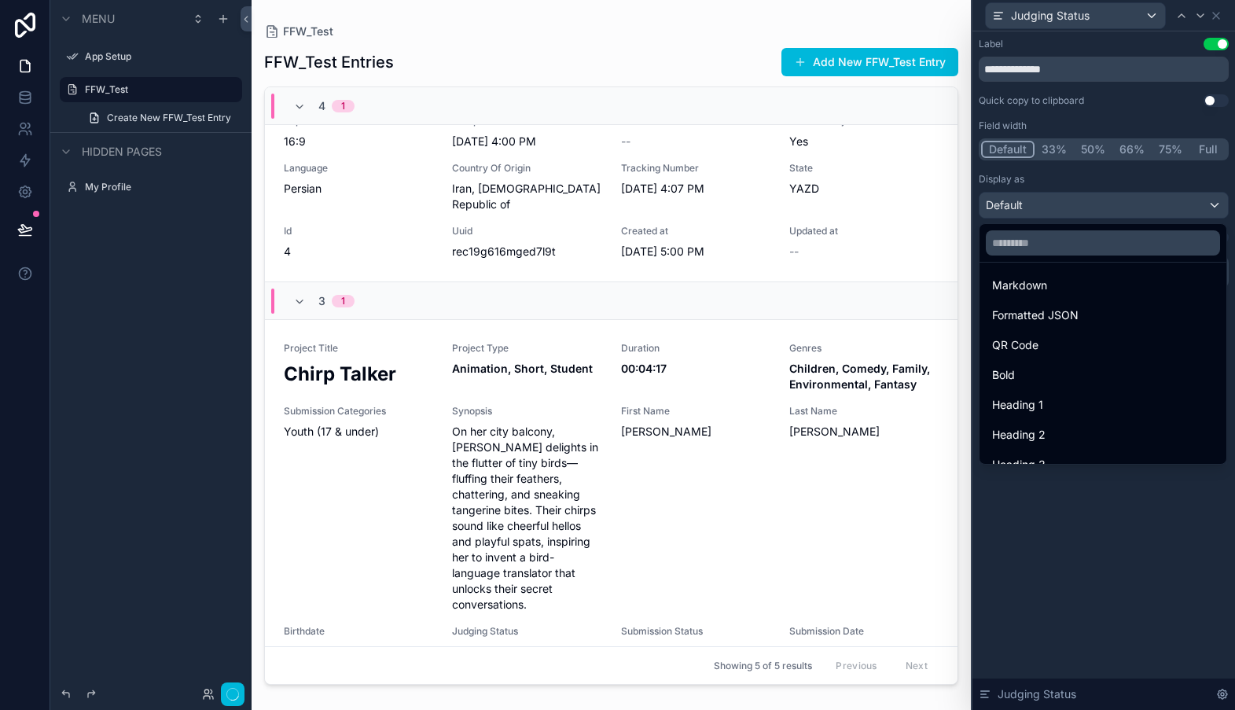
scroll to position [171, 0]
click at [1066, 450] on div "Heading 4" at bounding box center [1103, 446] width 222 height 19
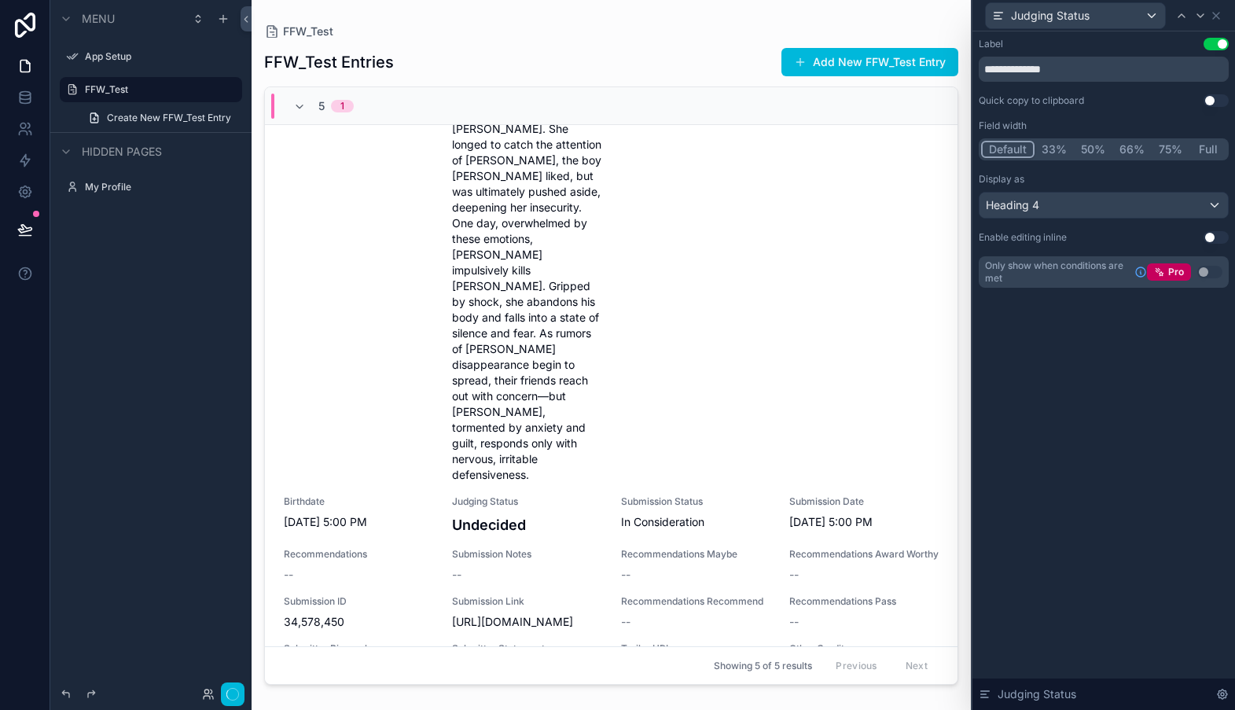
scroll to position [0, 0]
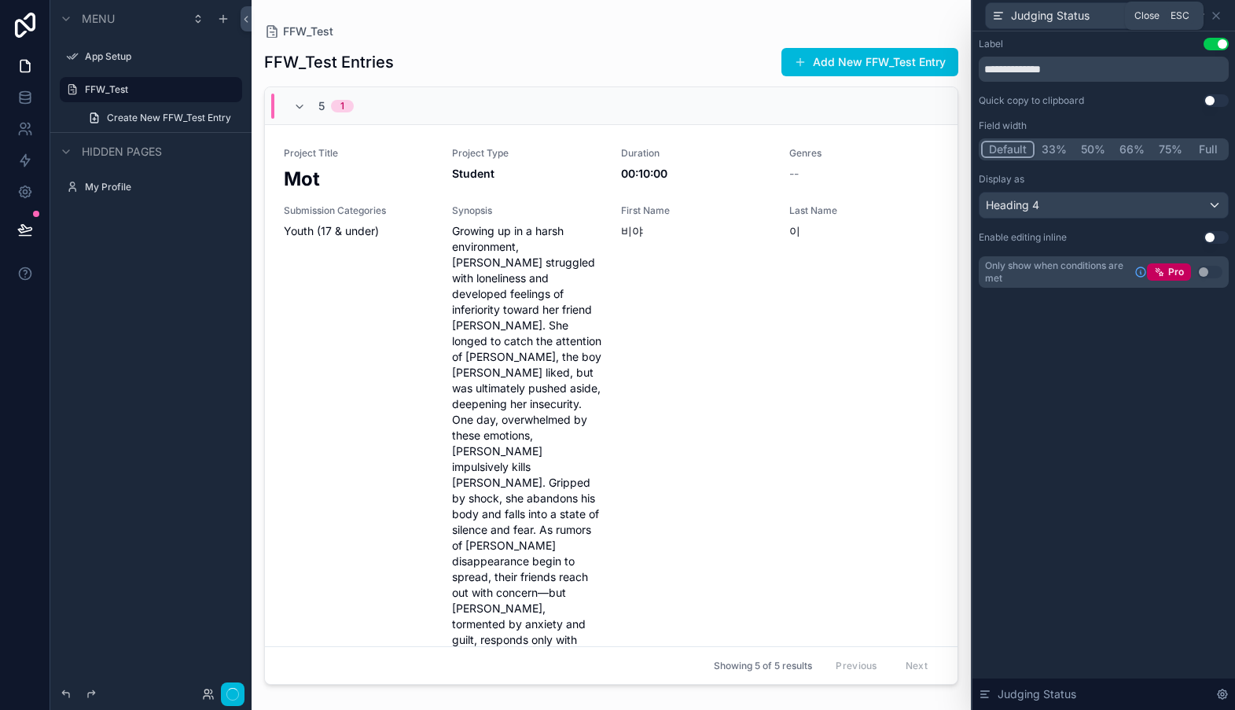
click at [1219, 19] on icon at bounding box center [1216, 15] width 13 height 13
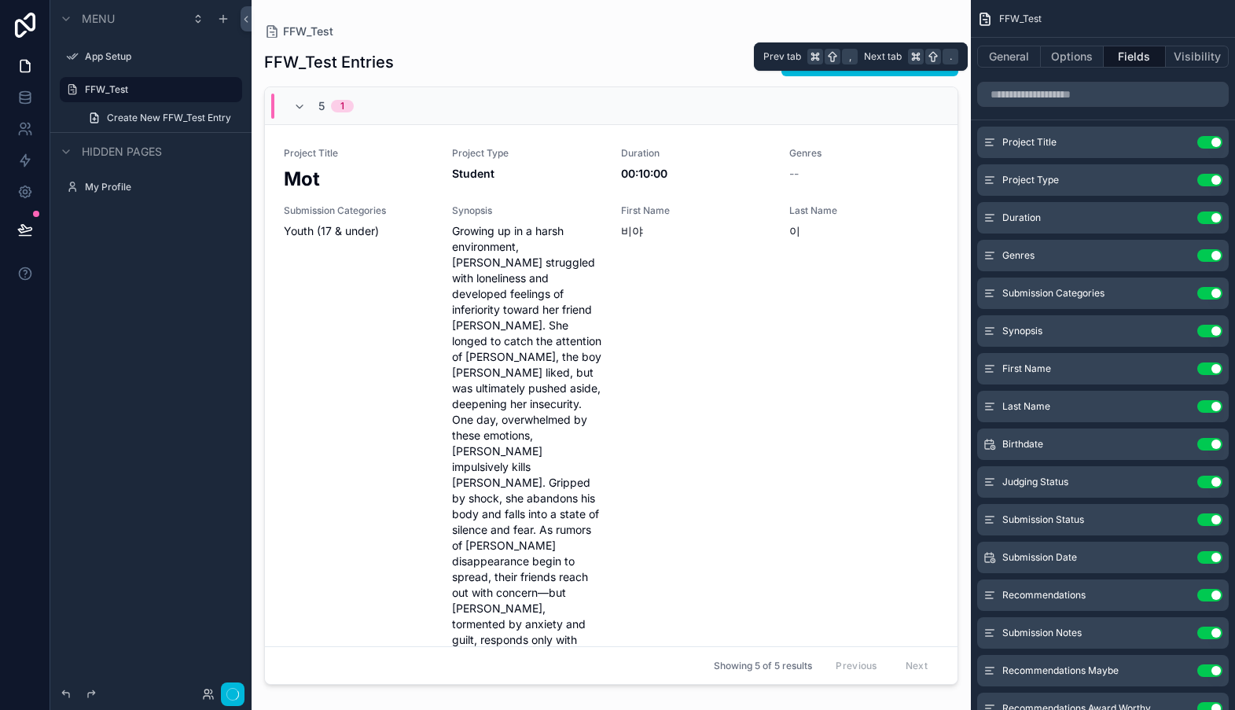
click at [996, 59] on button "General" at bounding box center [1009, 57] width 64 height 22
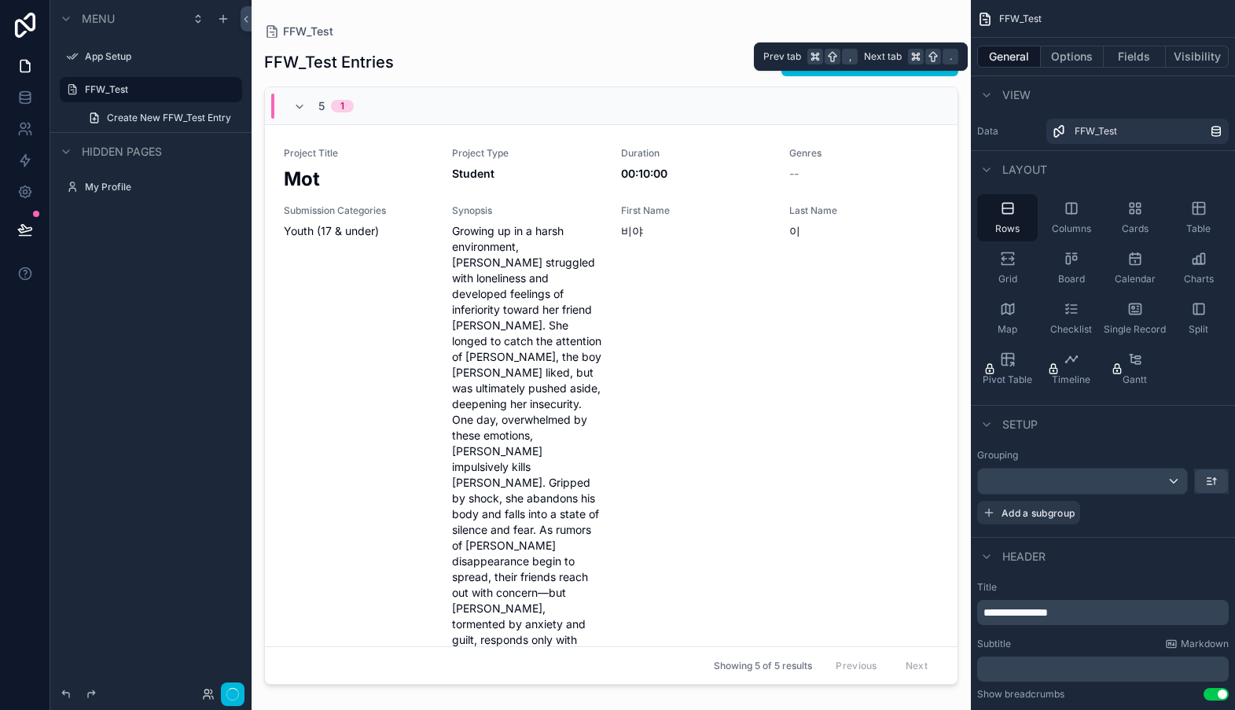
click at [1064, 59] on button "Options" at bounding box center [1072, 57] width 63 height 22
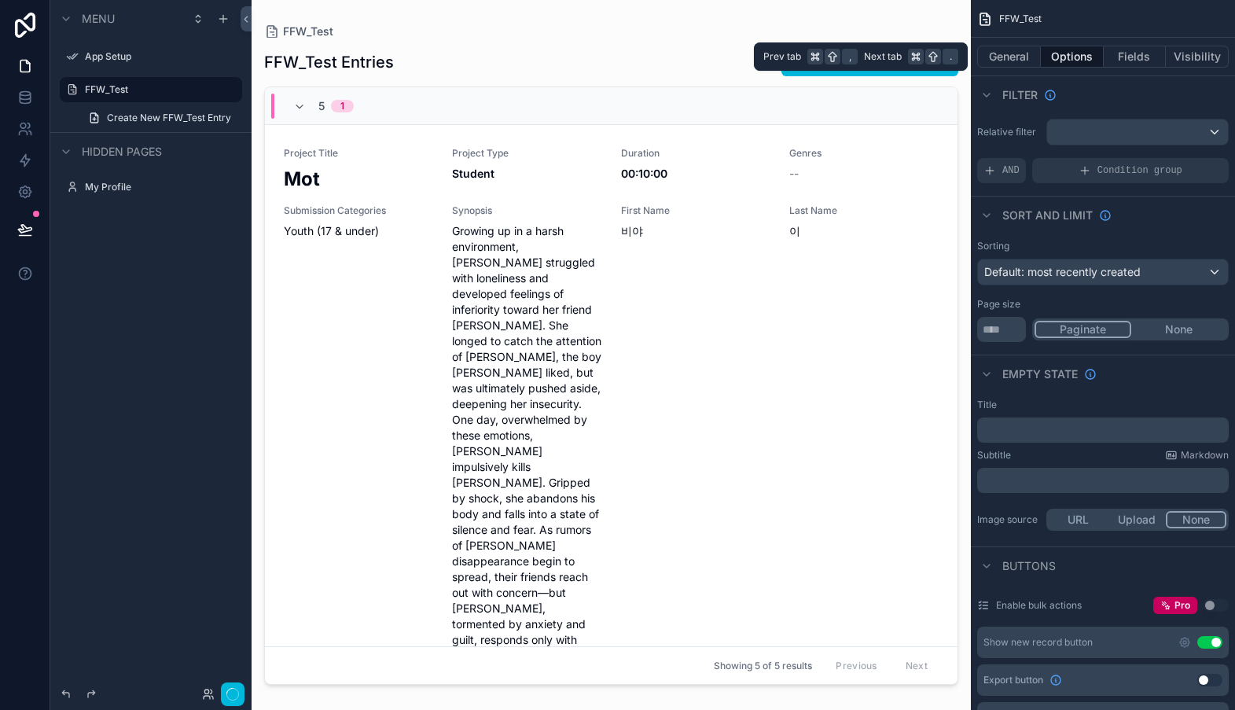
click at [1198, 57] on button "Visibility" at bounding box center [1197, 57] width 63 height 22
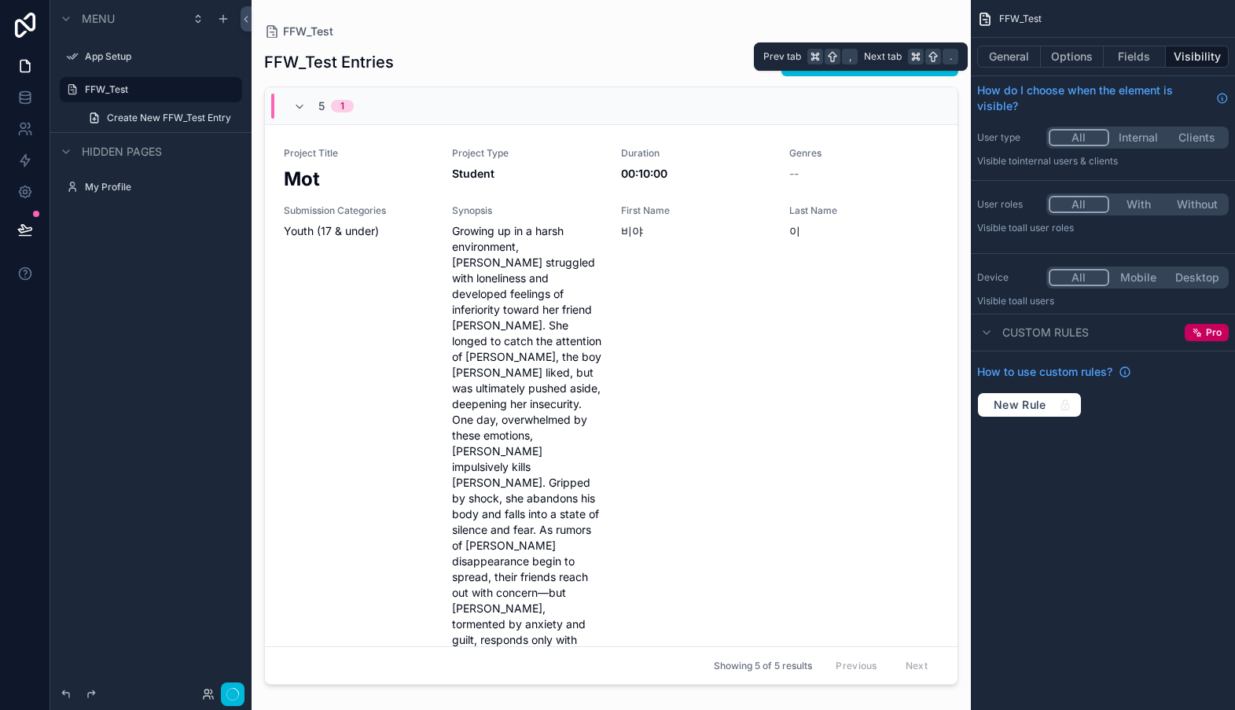
click at [1019, 56] on button "General" at bounding box center [1009, 57] width 64 height 22
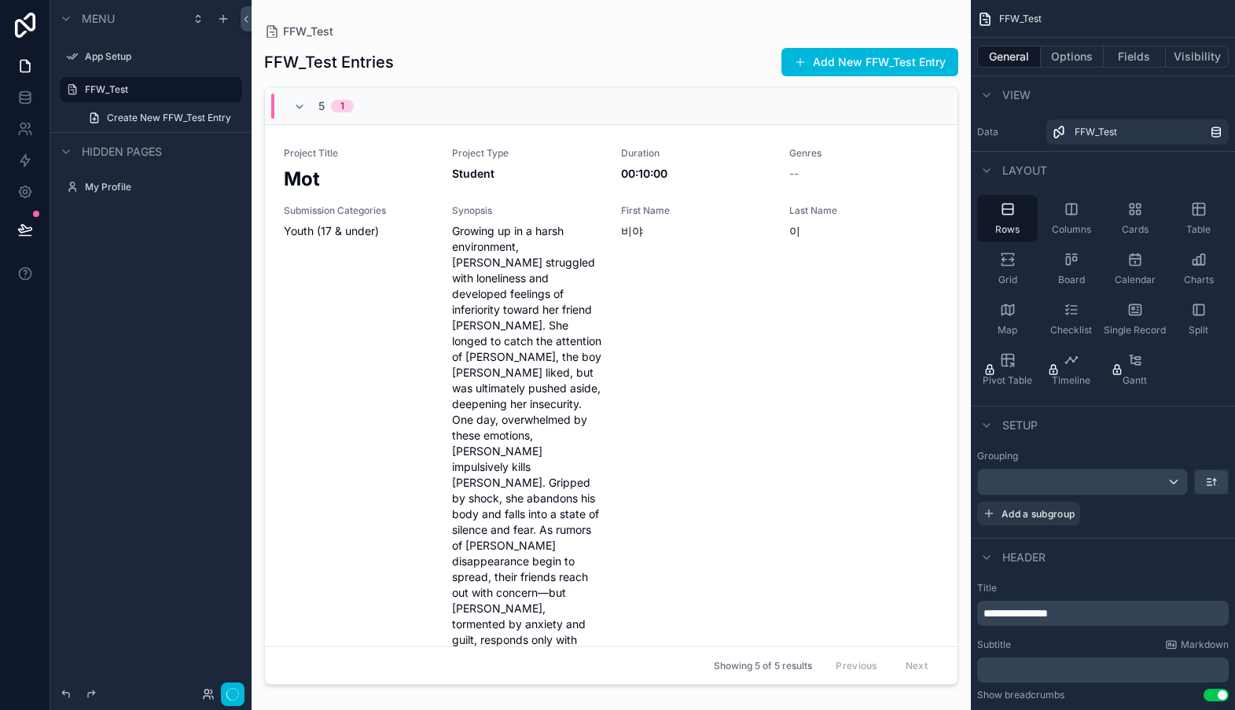
click at [1075, 208] on icon "scrollable content" at bounding box center [1071, 209] width 16 height 16
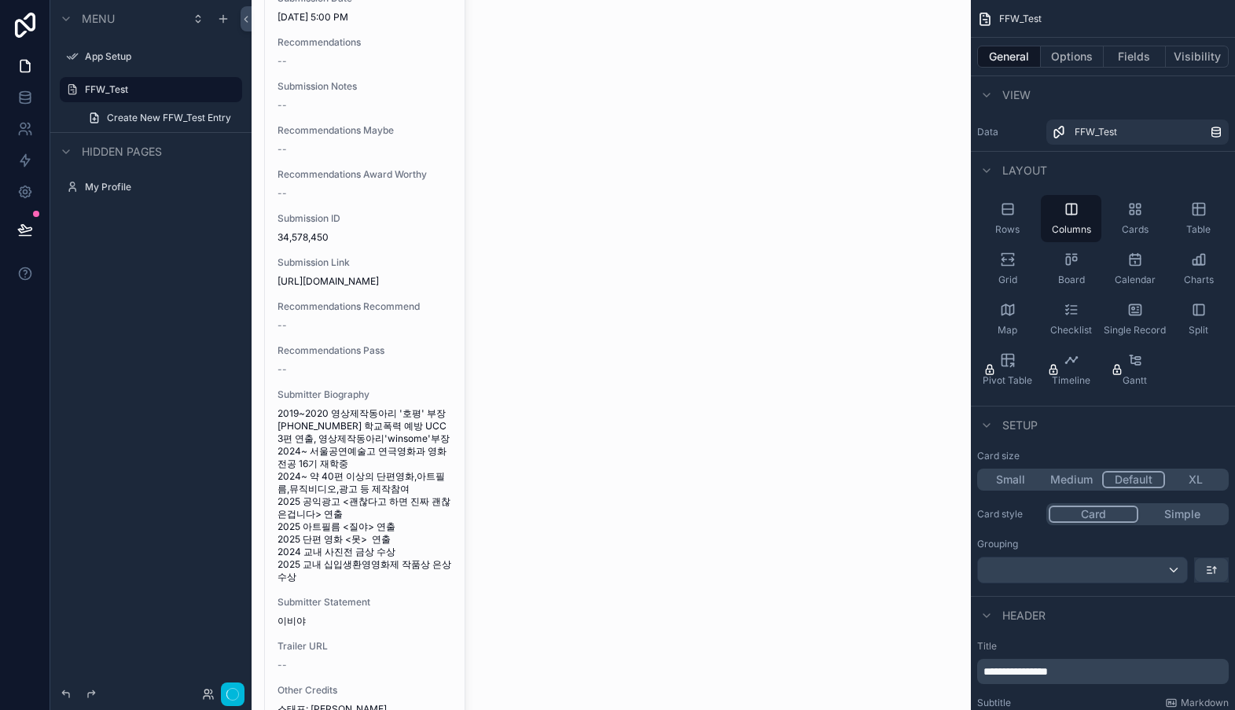
scroll to position [922, 0]
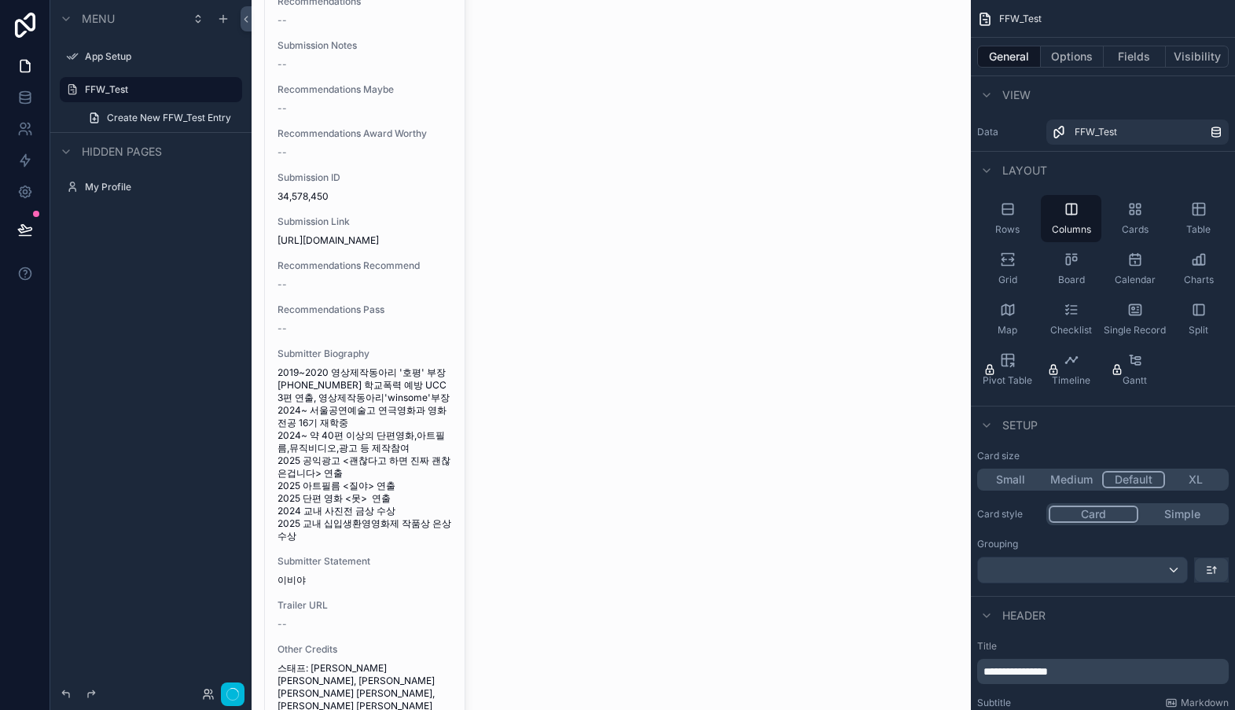
click at [1199, 208] on icon "scrollable content" at bounding box center [1199, 209] width 16 height 16
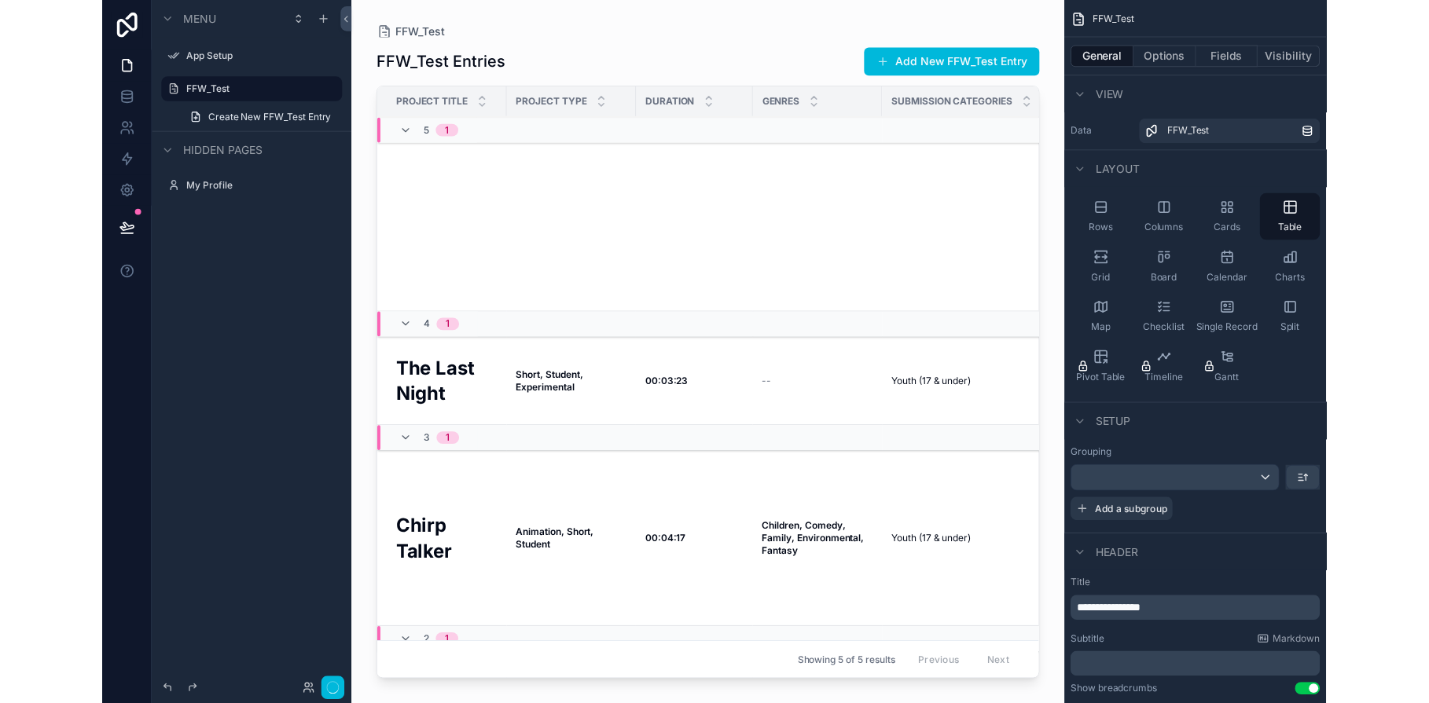
scroll to position [0, 0]
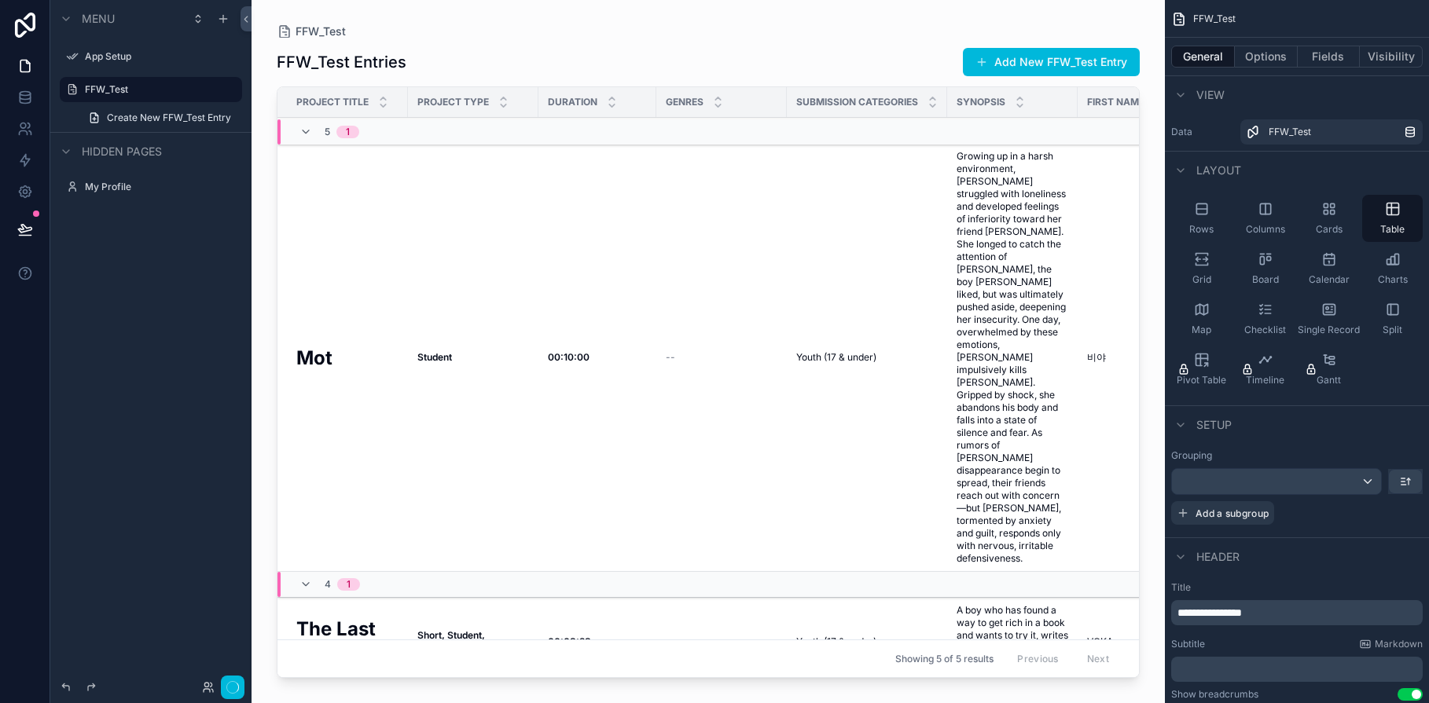
click at [1201, 264] on icon "scrollable content" at bounding box center [1202, 260] width 16 height 16
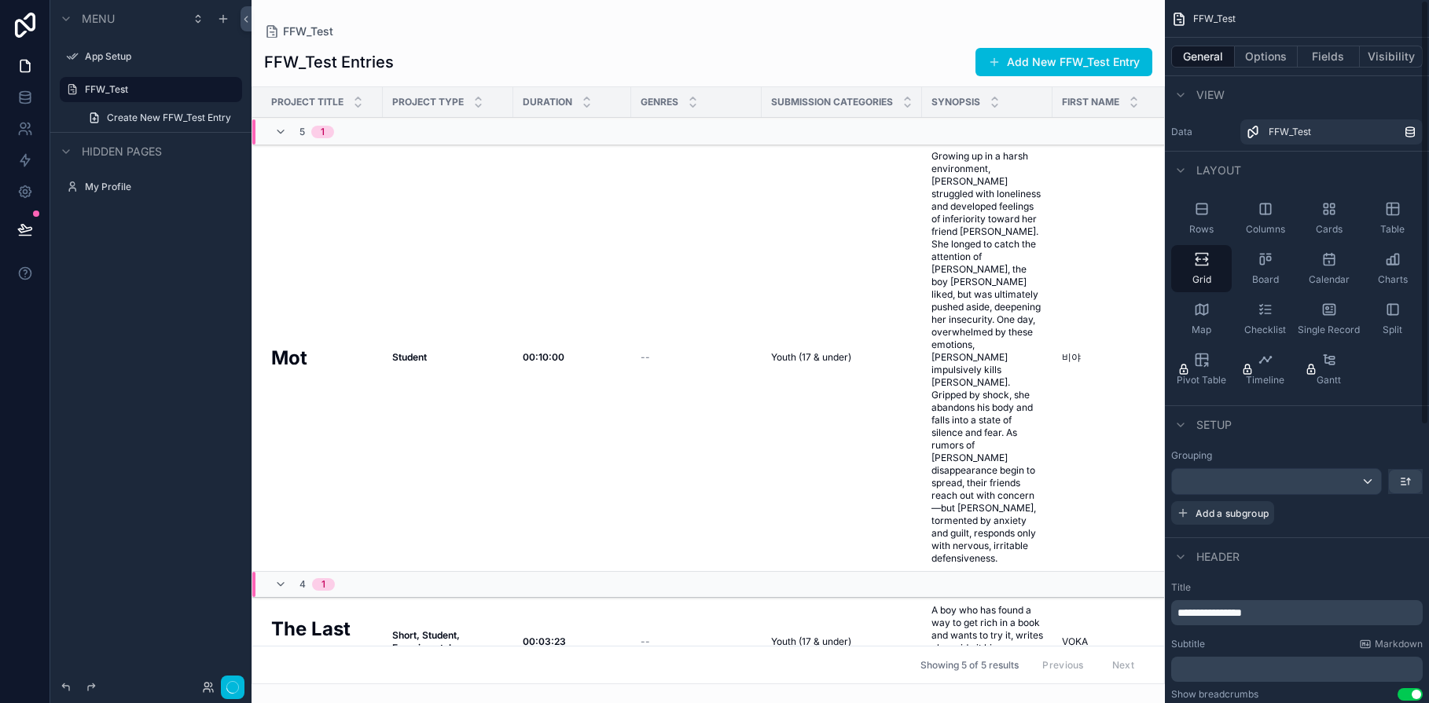
click at [1234, 205] on div "Table" at bounding box center [1392, 218] width 61 height 47
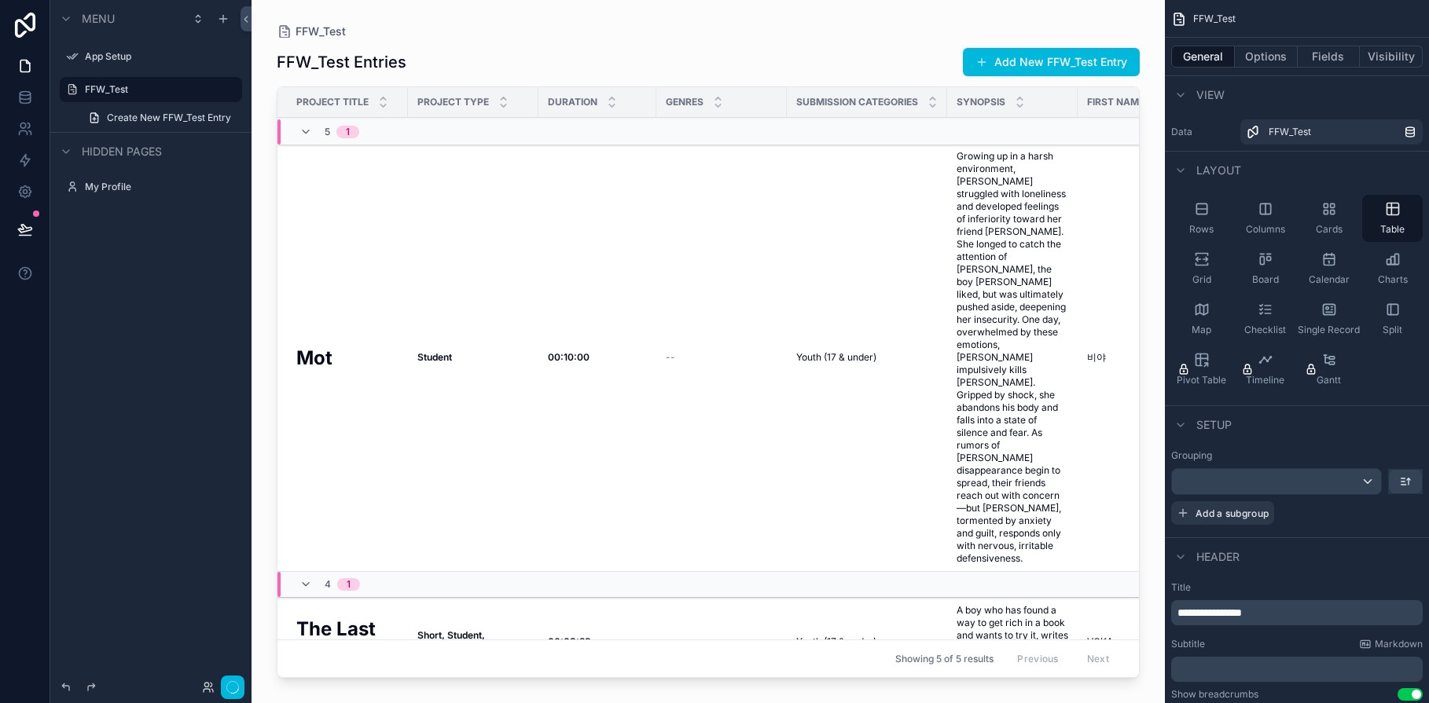
click at [1201, 259] on icon "scrollable content" at bounding box center [1202, 260] width 16 height 16
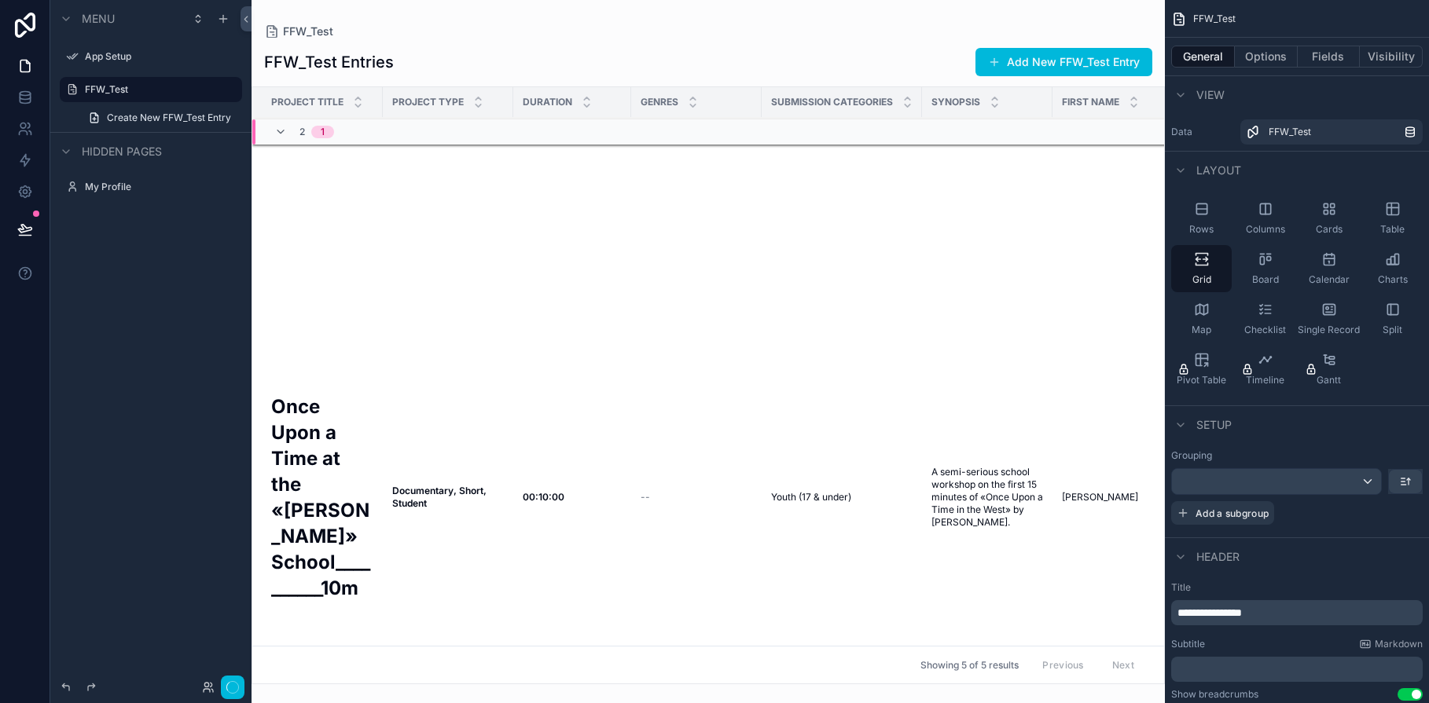
scroll to position [863, 0]
click at [1234, 259] on icon "scrollable content" at bounding box center [1262, 261] width 4 height 8
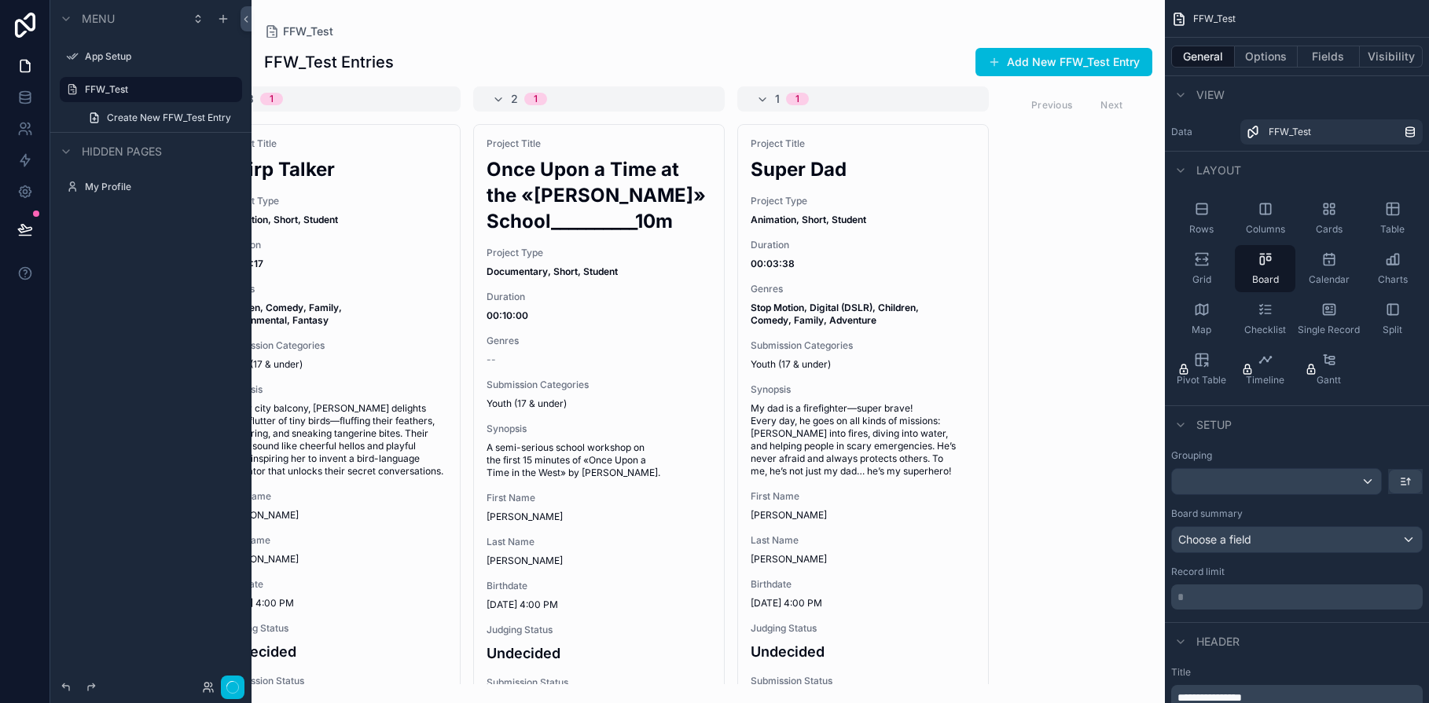
scroll to position [0, 0]
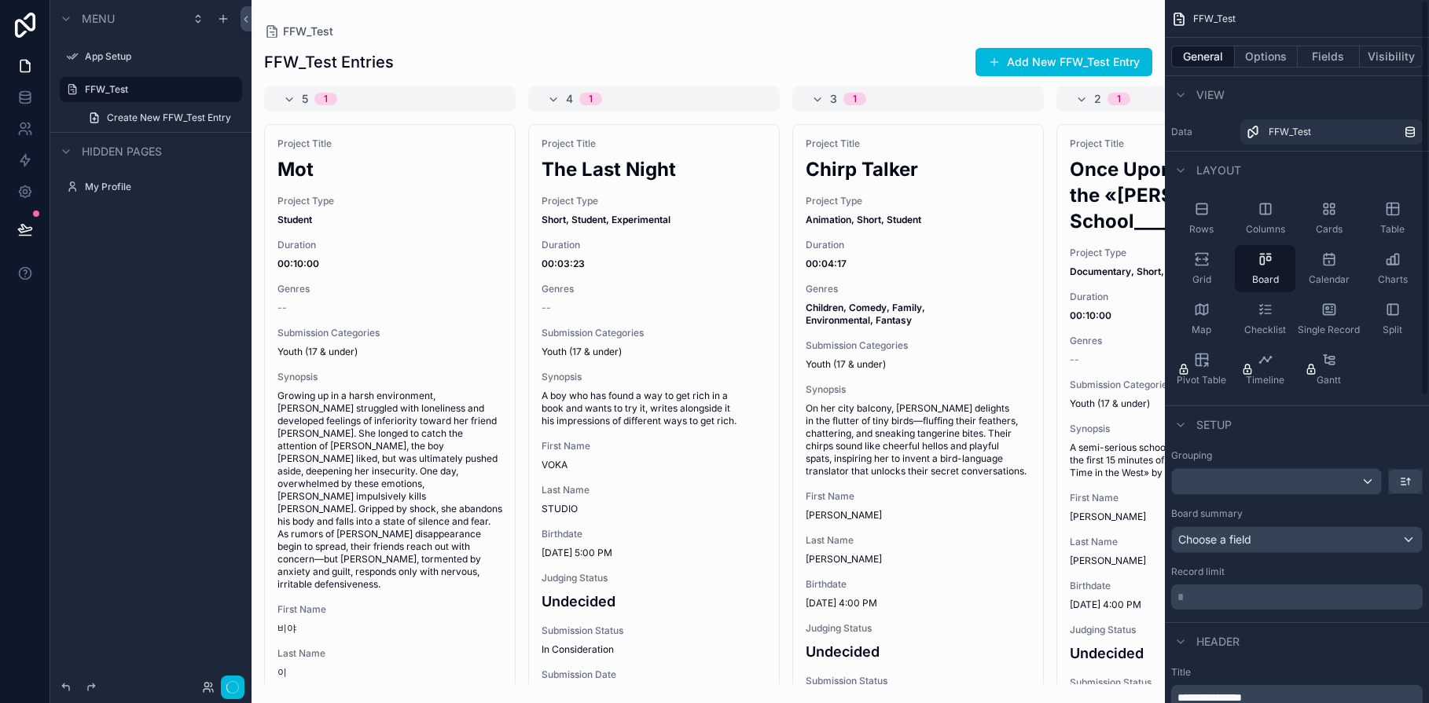
click at [1204, 262] on icon "scrollable content" at bounding box center [1202, 260] width 16 height 16
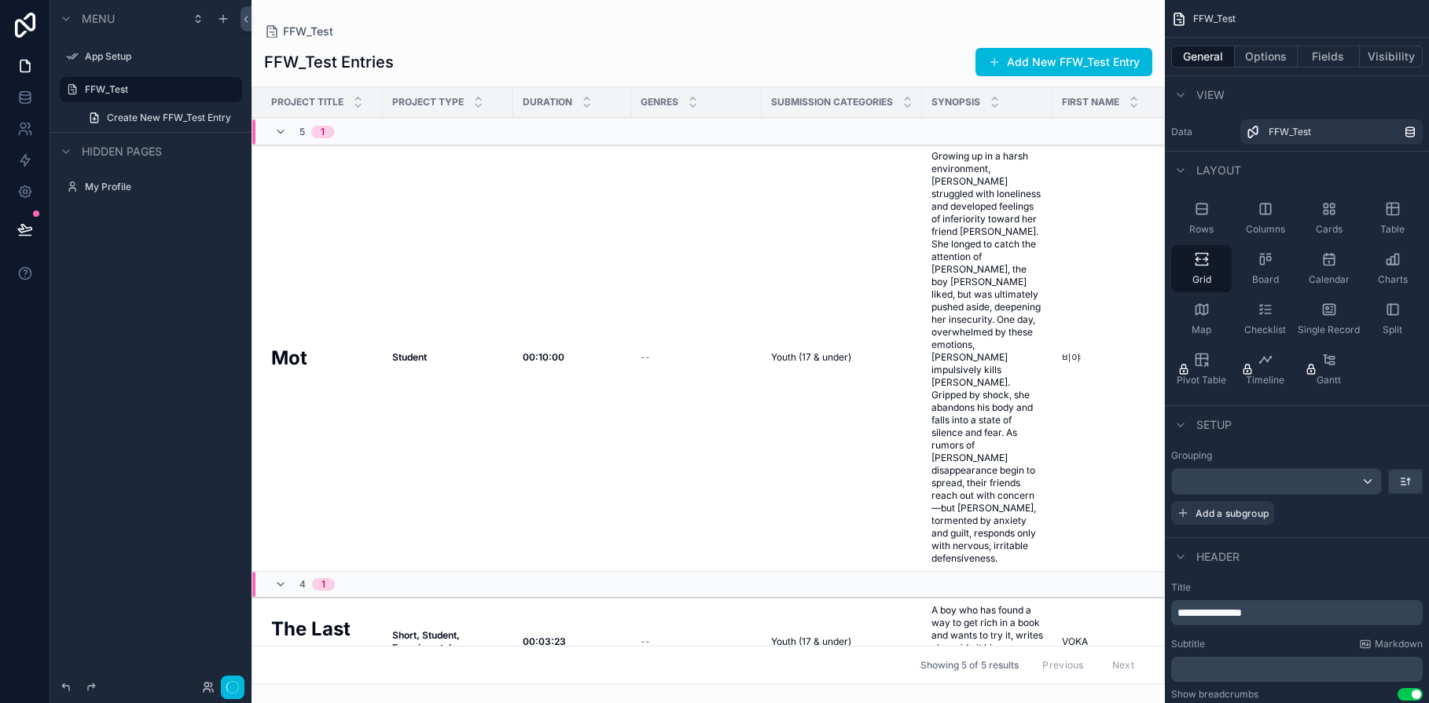
click at [1234, 209] on icon "scrollable content" at bounding box center [1393, 209] width 16 height 16
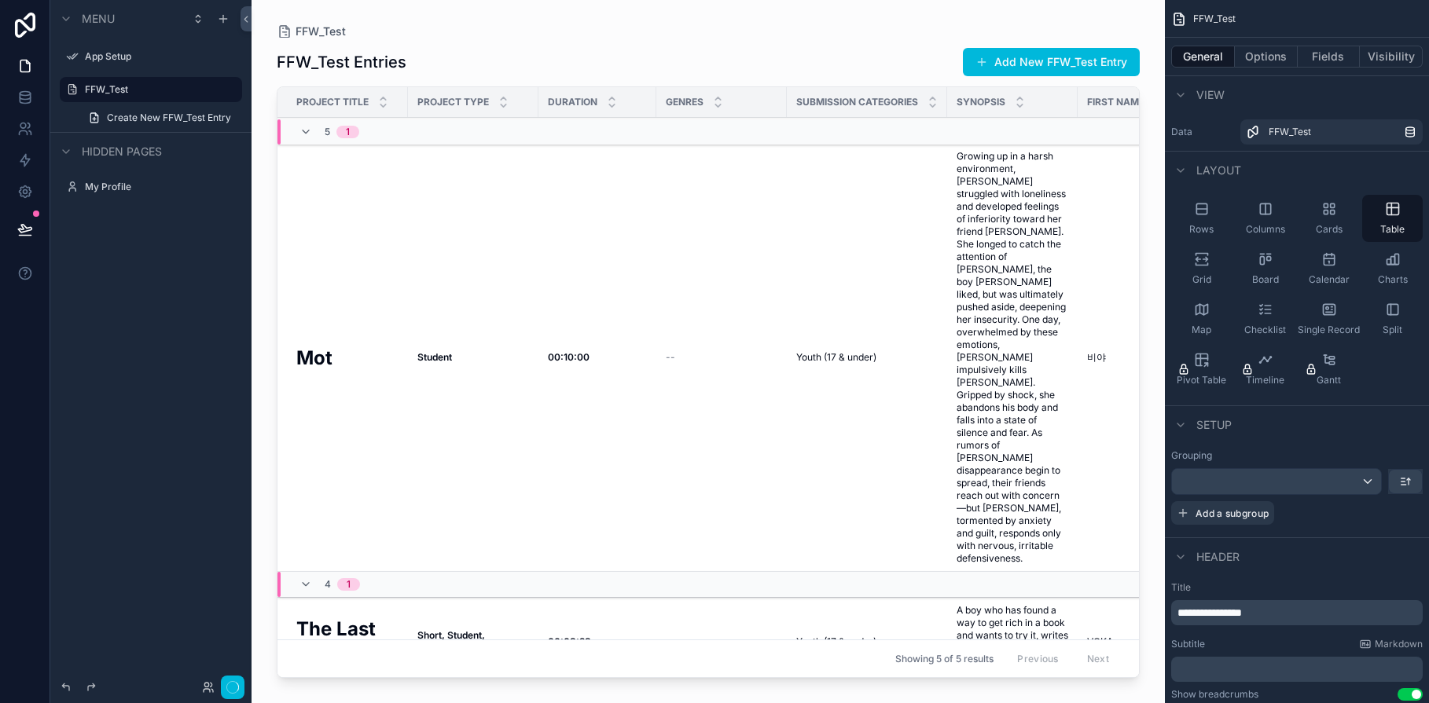
click at [1234, 209] on icon "scrollable content" at bounding box center [1393, 209] width 16 height 16
click at [1205, 258] on icon "scrollable content" at bounding box center [1205, 260] width 5 height 4
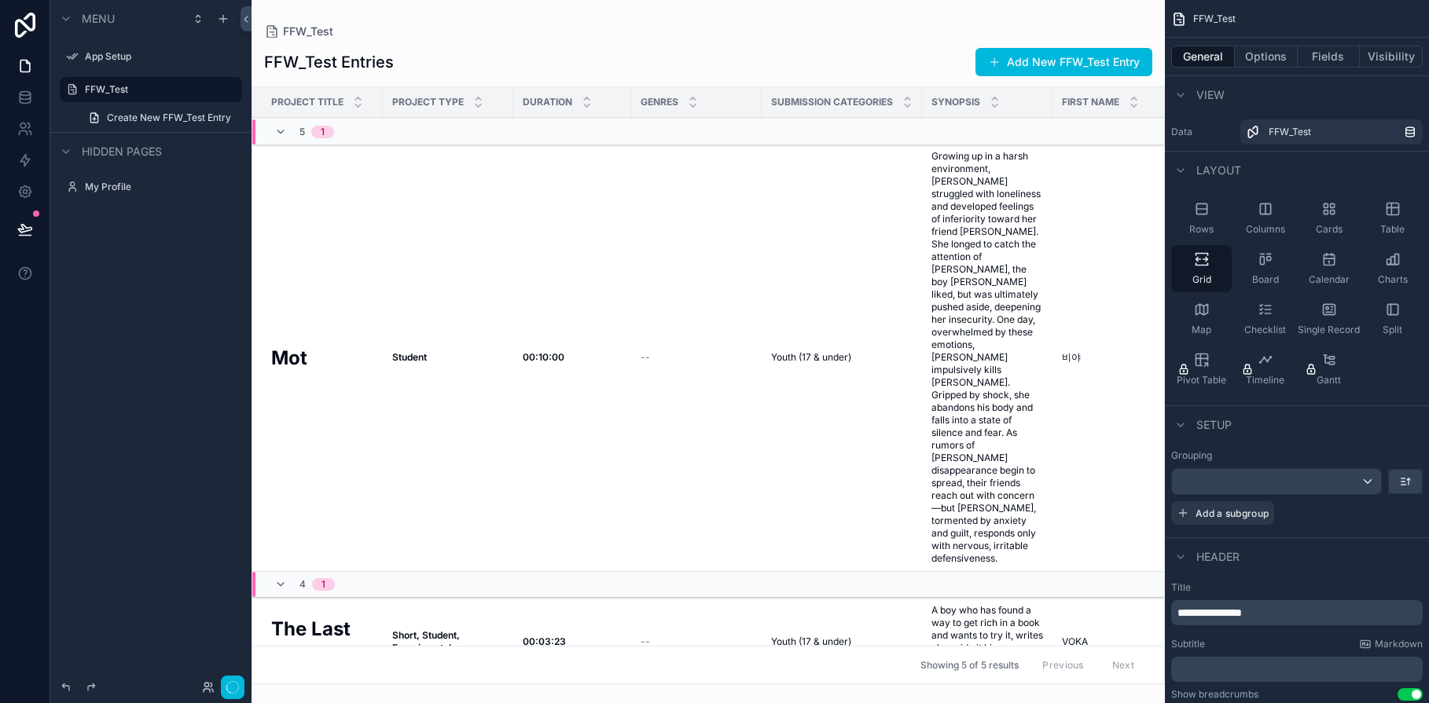
click at [479, 107] on icon "scrollable content" at bounding box center [478, 106] width 10 height 10
click at [584, 97] on icon "scrollable content" at bounding box center [587, 99] width 10 height 10
click at [588, 105] on icon "scrollable content" at bounding box center [587, 106] width 6 height 2
click at [557, 97] on span "Duration" at bounding box center [548, 102] width 50 height 13
click at [587, 97] on icon "scrollable content" at bounding box center [587, 98] width 6 height 2
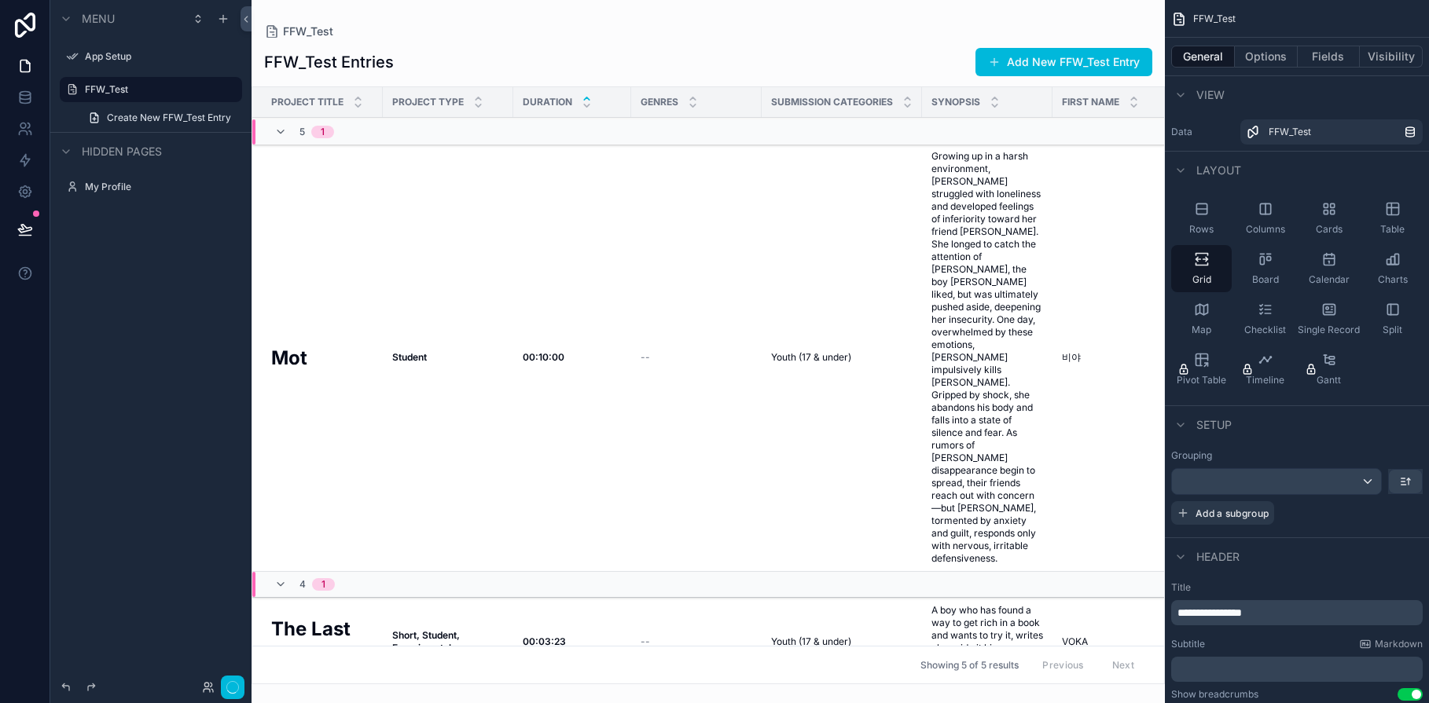
click at [587, 108] on icon "scrollable content" at bounding box center [587, 106] width 10 height 10
click at [481, 95] on icon "scrollable content" at bounding box center [478, 99] width 10 height 10
click at [479, 106] on icon "scrollable content" at bounding box center [479, 106] width 6 height 2
click at [1234, 260] on icon "scrollable content" at bounding box center [1329, 260] width 16 height 16
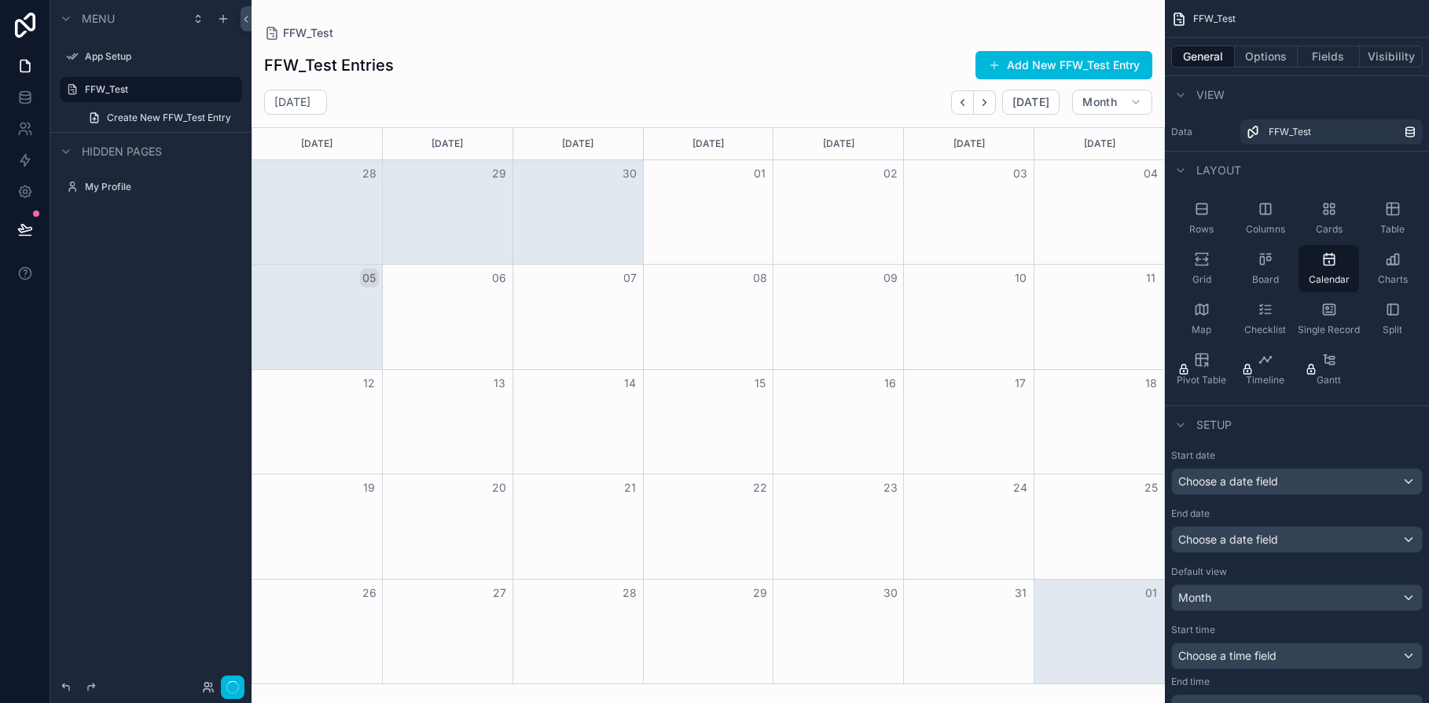
click at [1234, 262] on icon "scrollable content" at bounding box center [1392, 261] width 4 height 8
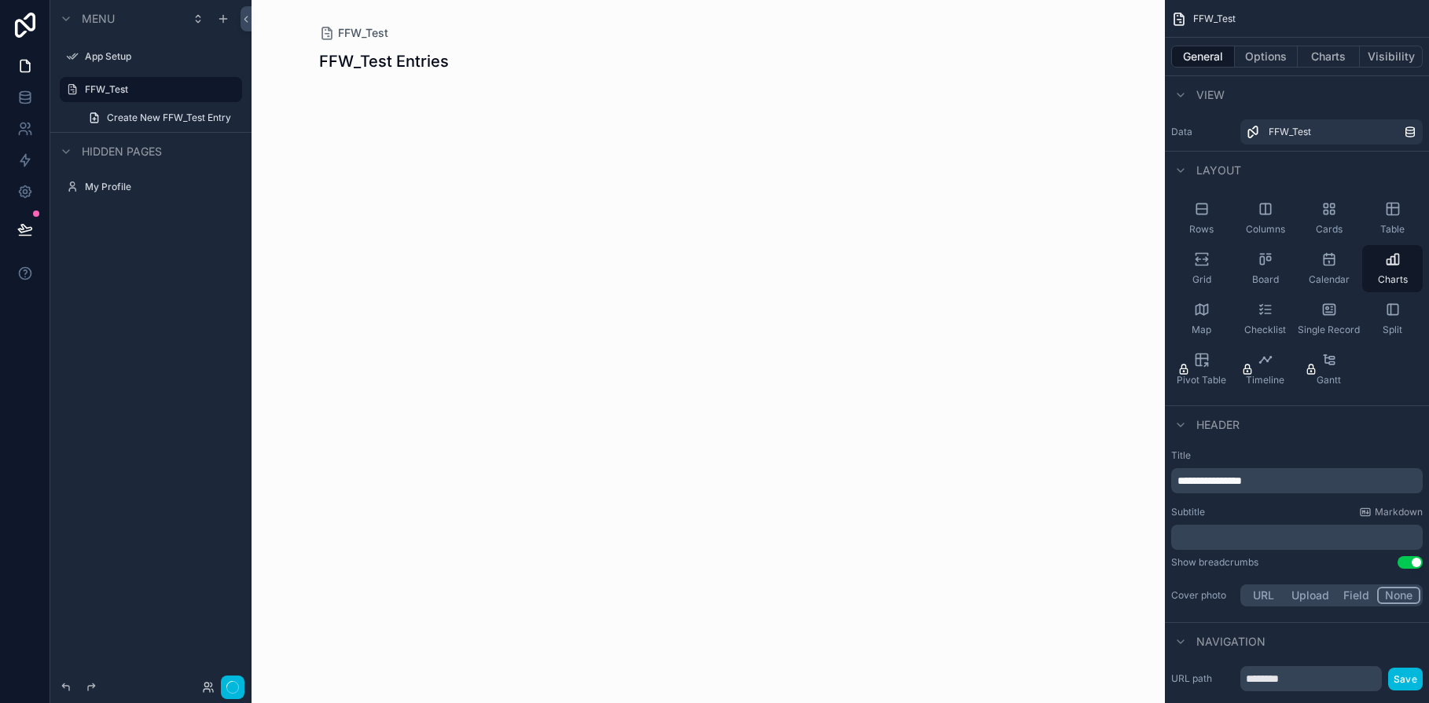
click at [1199, 259] on icon "scrollable content" at bounding box center [1198, 260] width 5 height 4
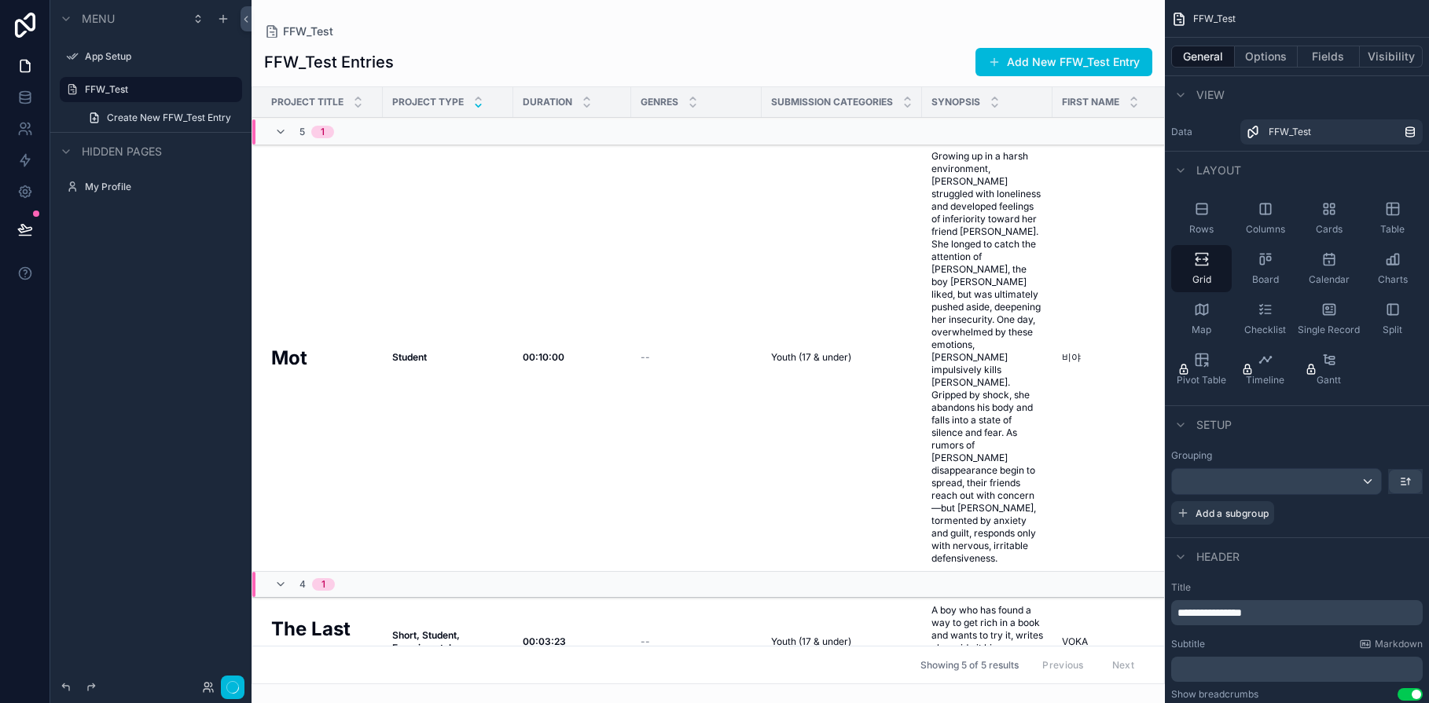
click at [1234, 214] on icon "scrollable content" at bounding box center [1393, 209] width 16 height 16
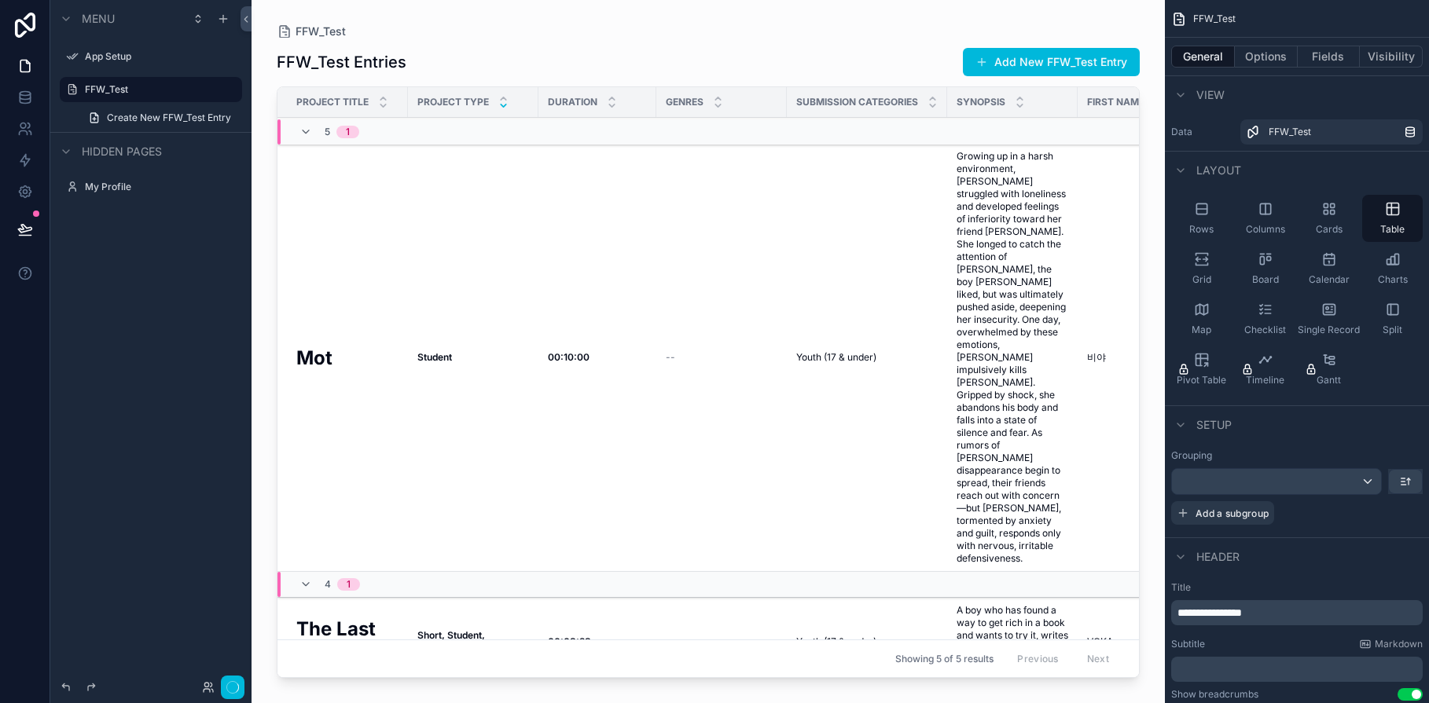
click at [1204, 262] on icon "scrollable content" at bounding box center [1202, 260] width 16 height 16
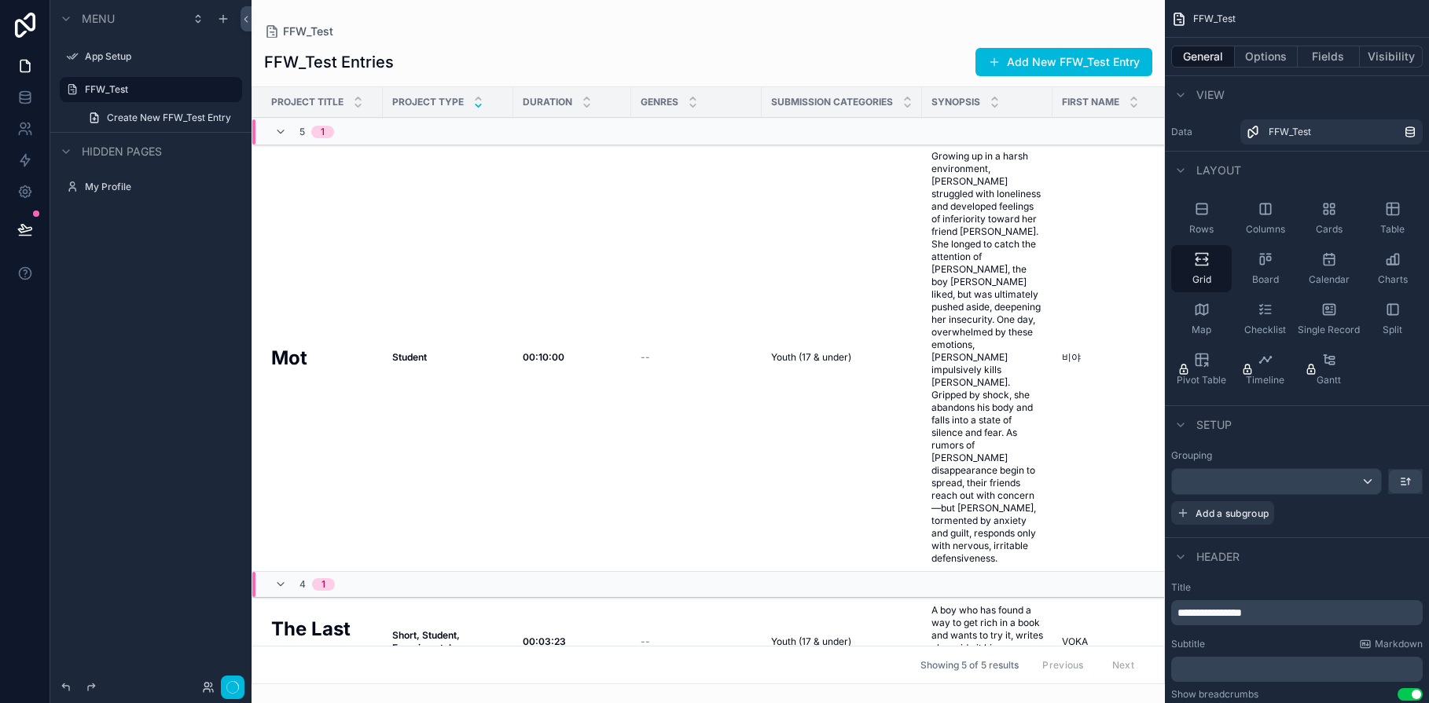
click at [280, 132] on icon "scrollable content" at bounding box center [280, 132] width 13 height 13
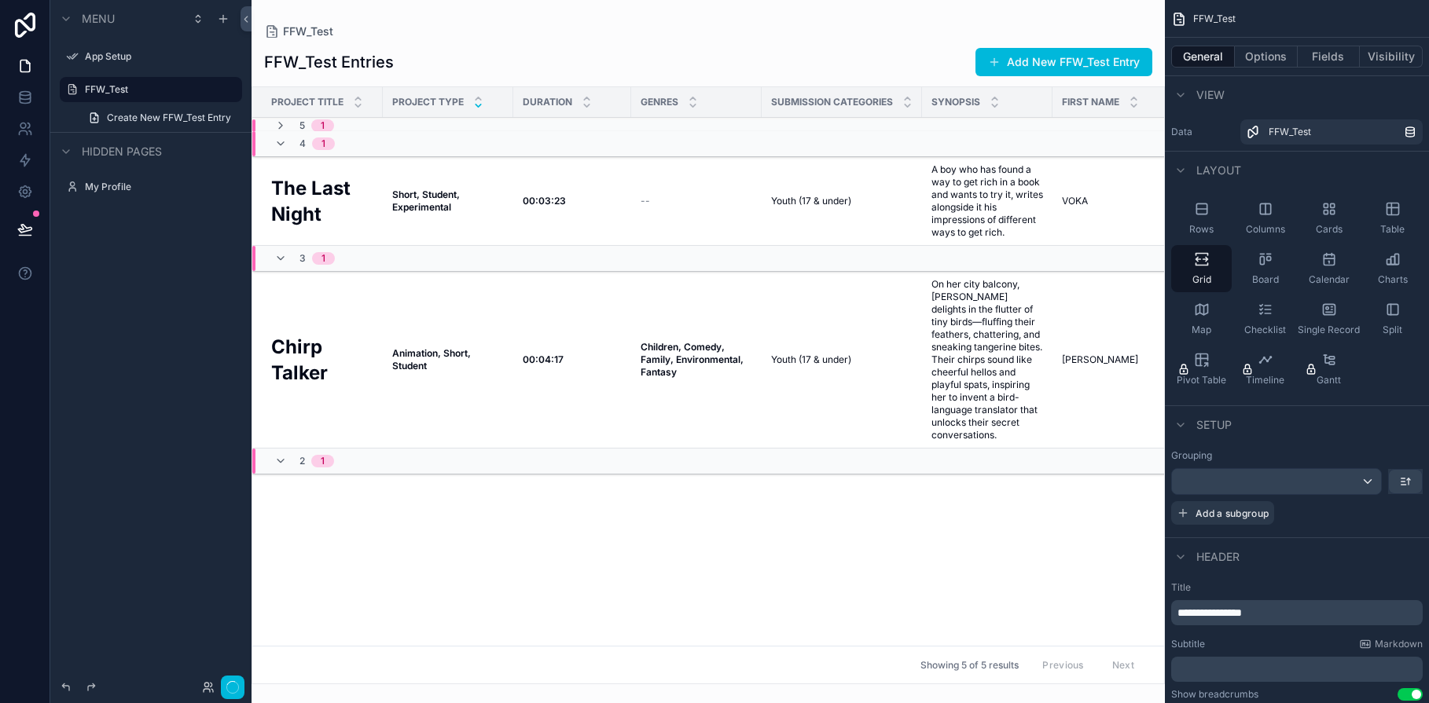
click at [281, 144] on icon "scrollable content" at bounding box center [280, 144] width 13 height 13
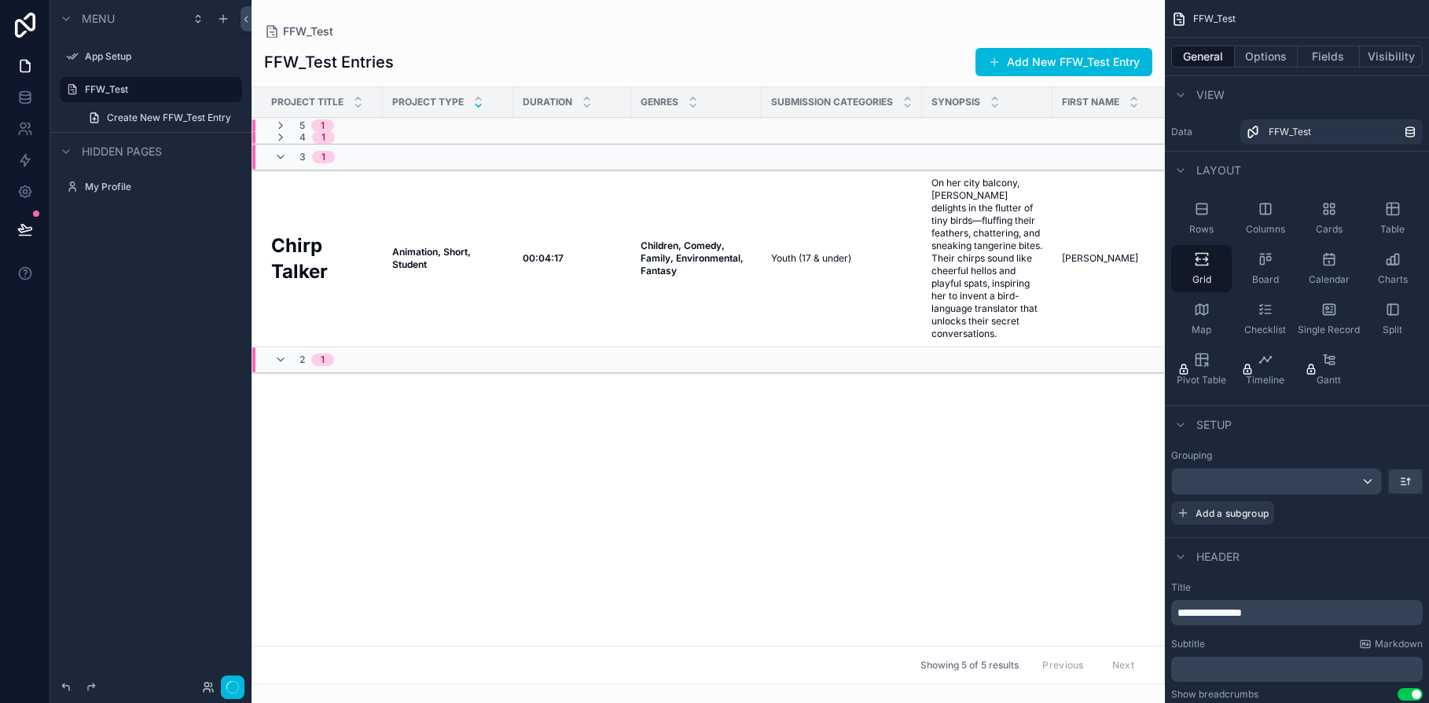
click at [280, 156] on icon "scrollable content" at bounding box center [280, 157] width 13 height 13
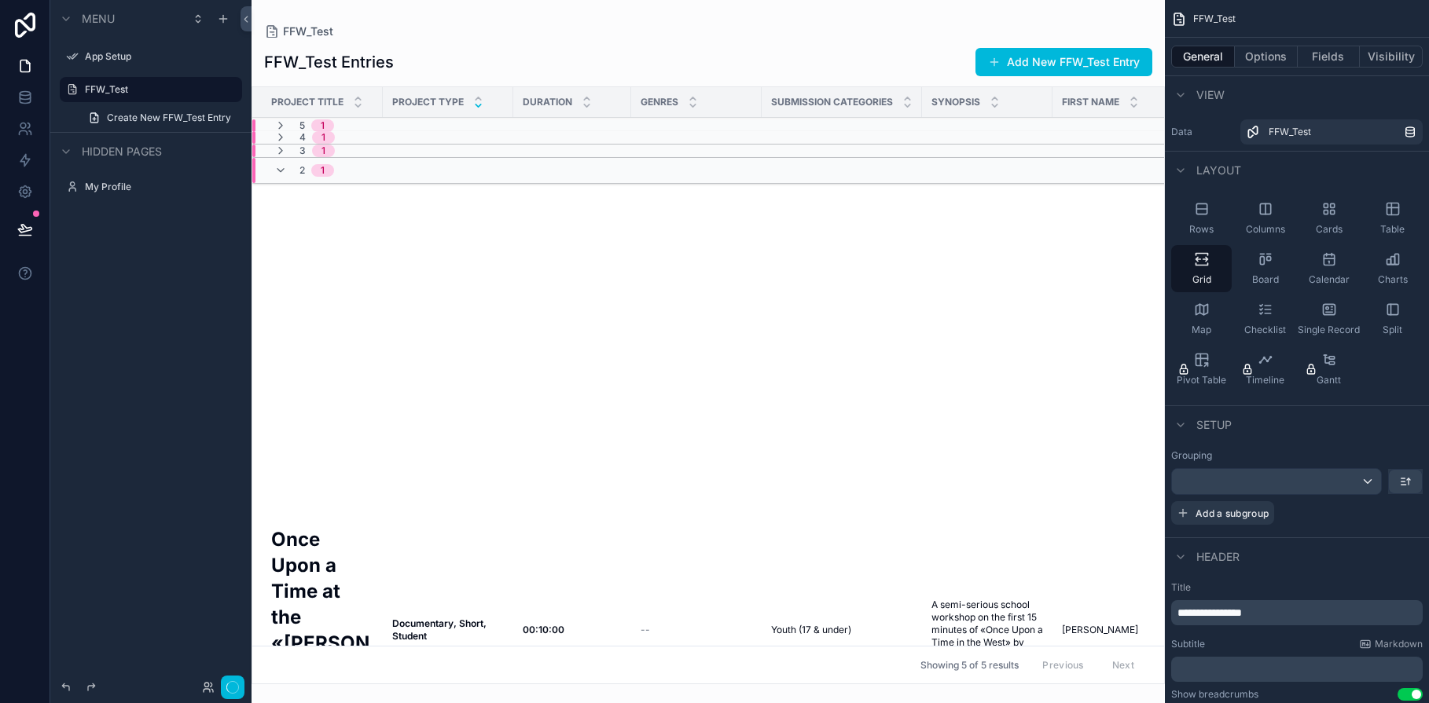
click at [280, 171] on icon "scrollable content" at bounding box center [280, 170] width 13 height 13
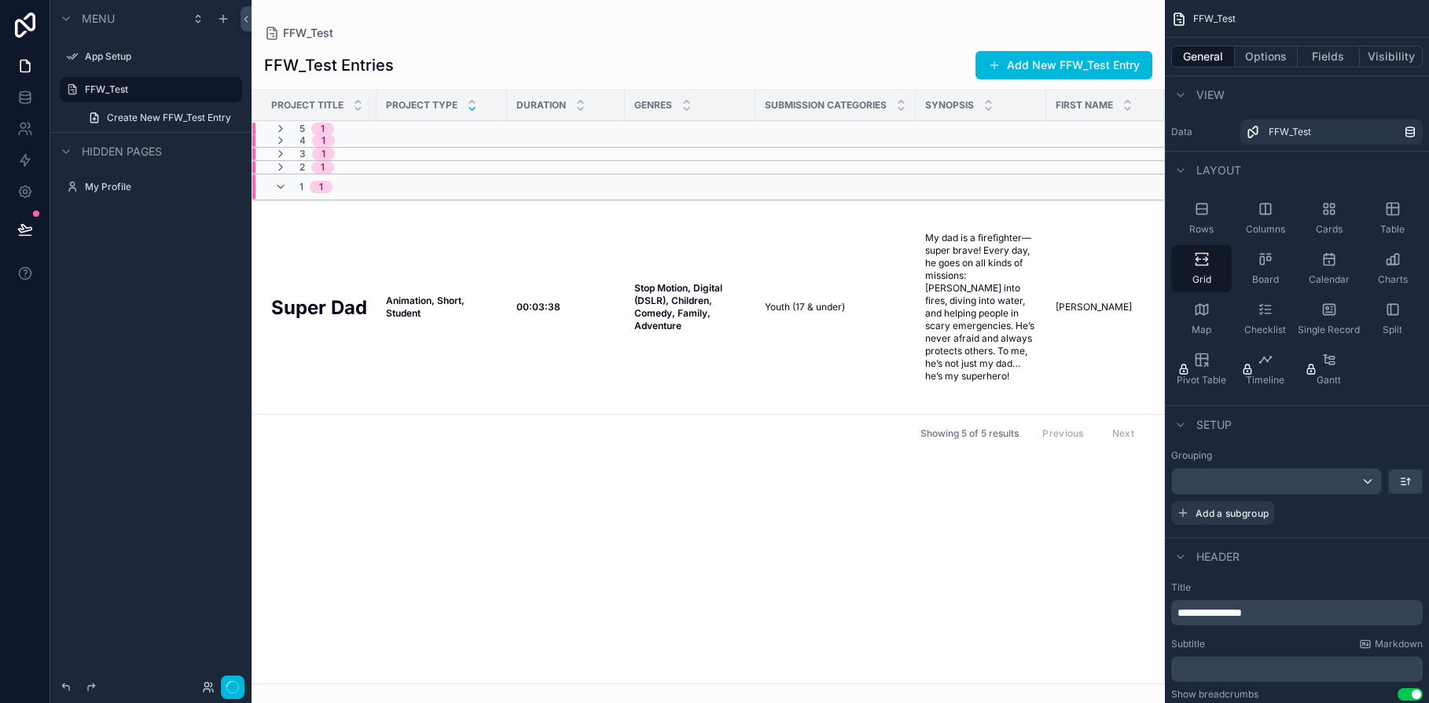
click at [282, 186] on icon "scrollable content" at bounding box center [280, 187] width 13 height 13
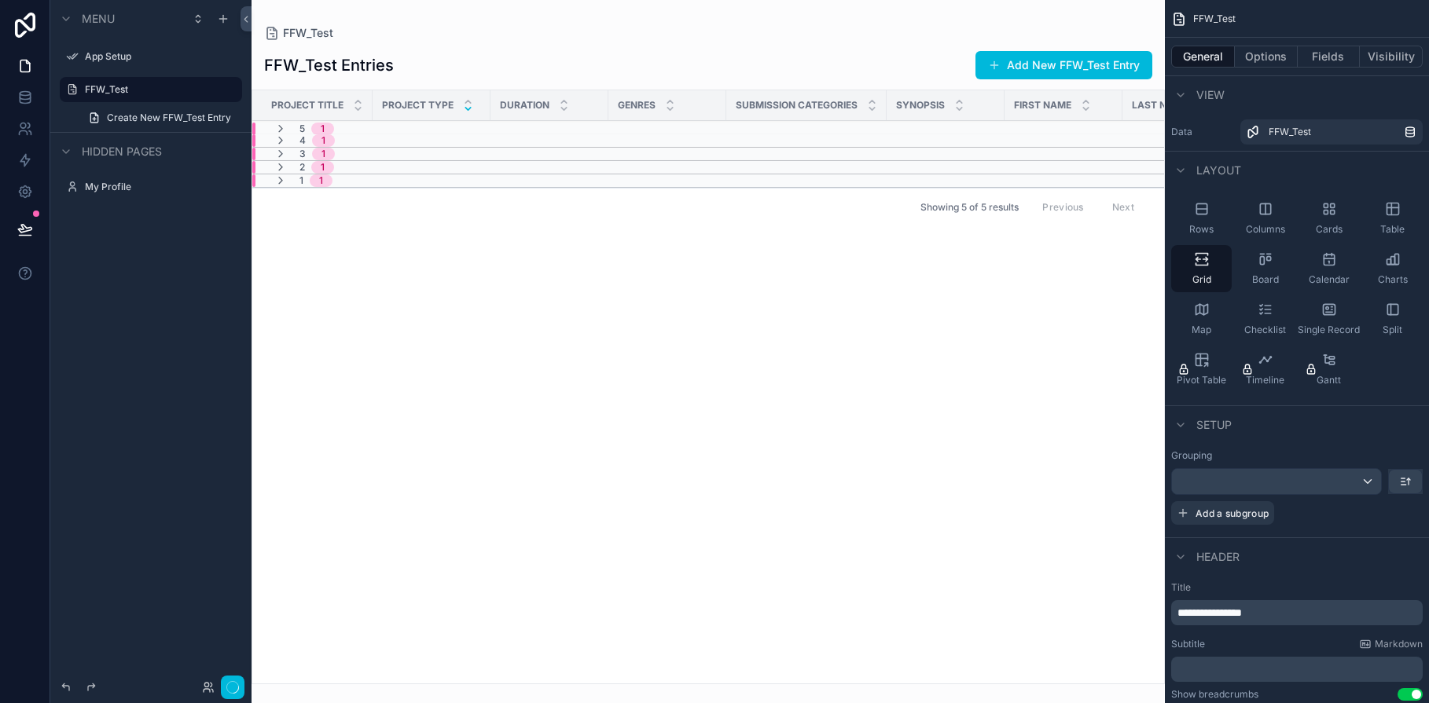
click at [279, 181] on icon "scrollable content" at bounding box center [280, 180] width 13 height 13
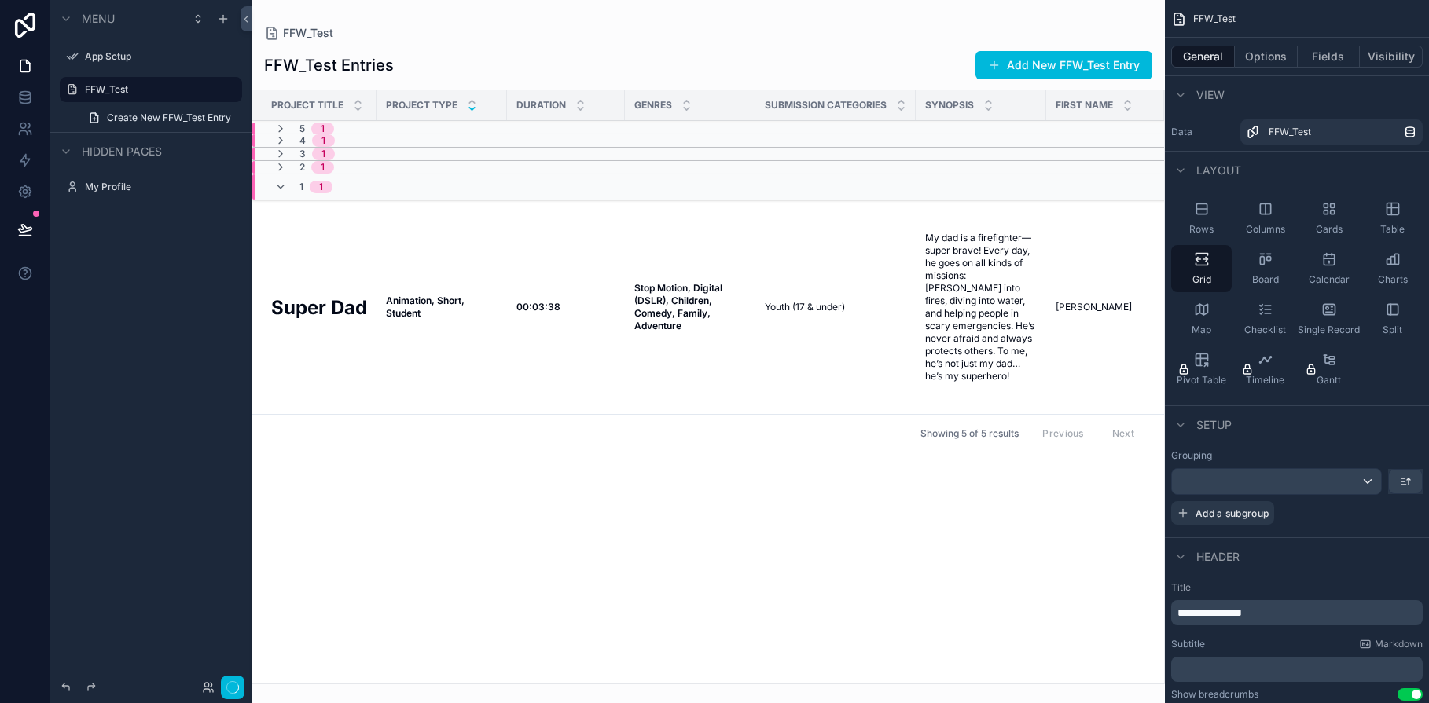
click at [280, 168] on icon "scrollable content" at bounding box center [280, 167] width 13 height 13
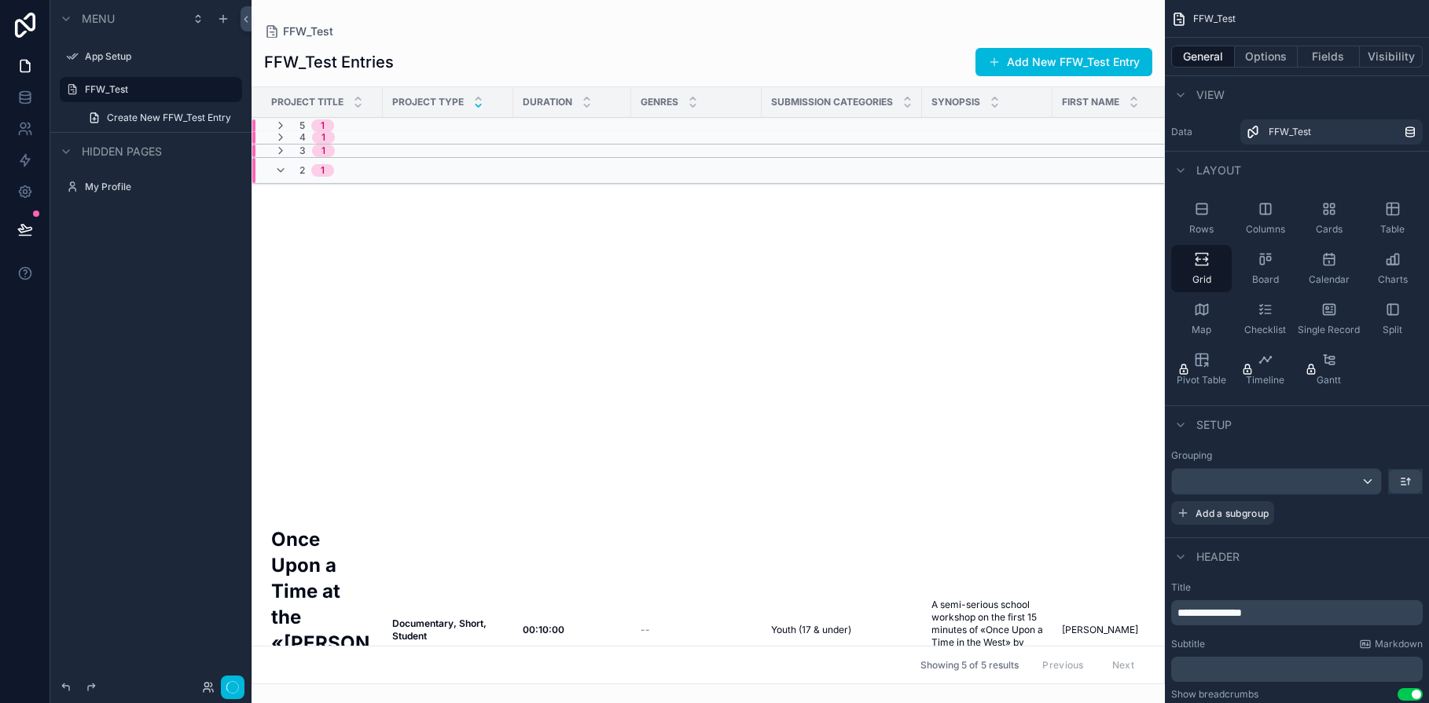
click at [281, 152] on icon "scrollable content" at bounding box center [280, 151] width 13 height 13
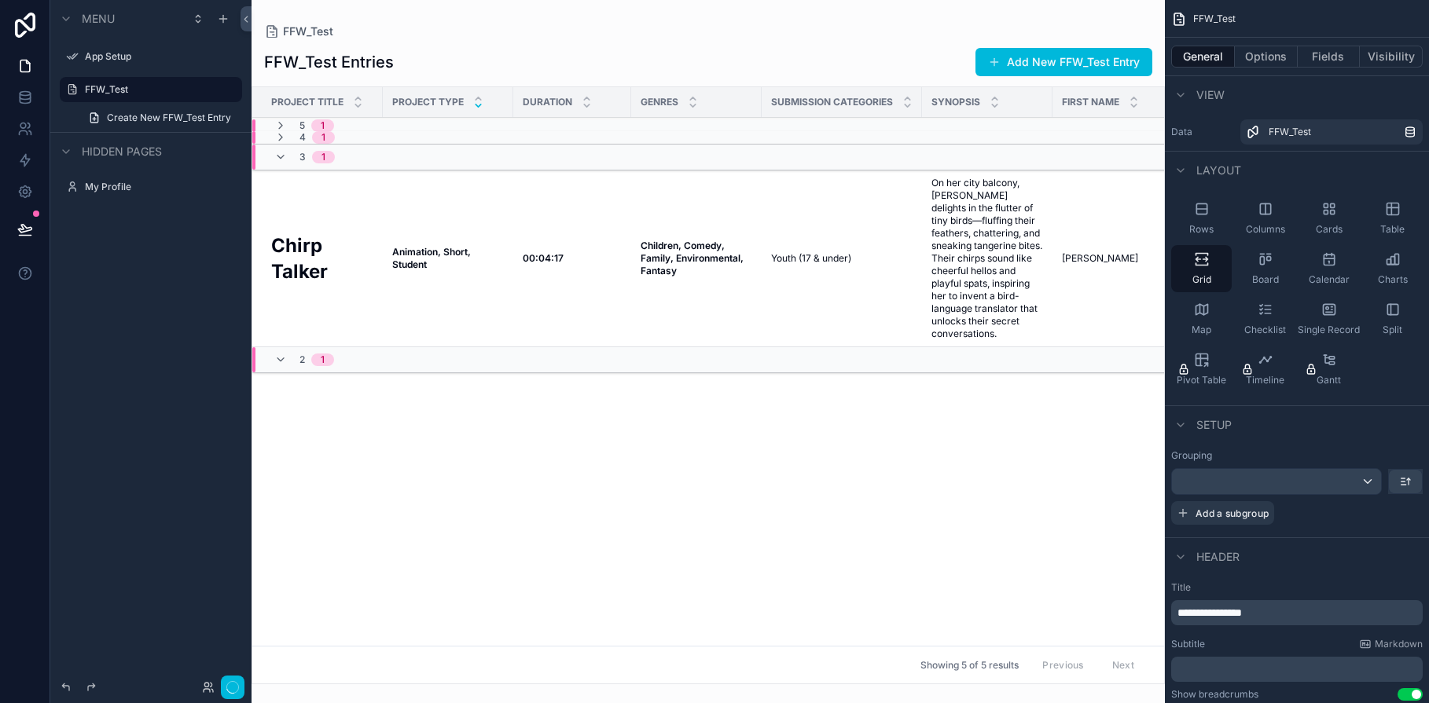
click at [281, 135] on icon "scrollable content" at bounding box center [280, 137] width 13 height 13
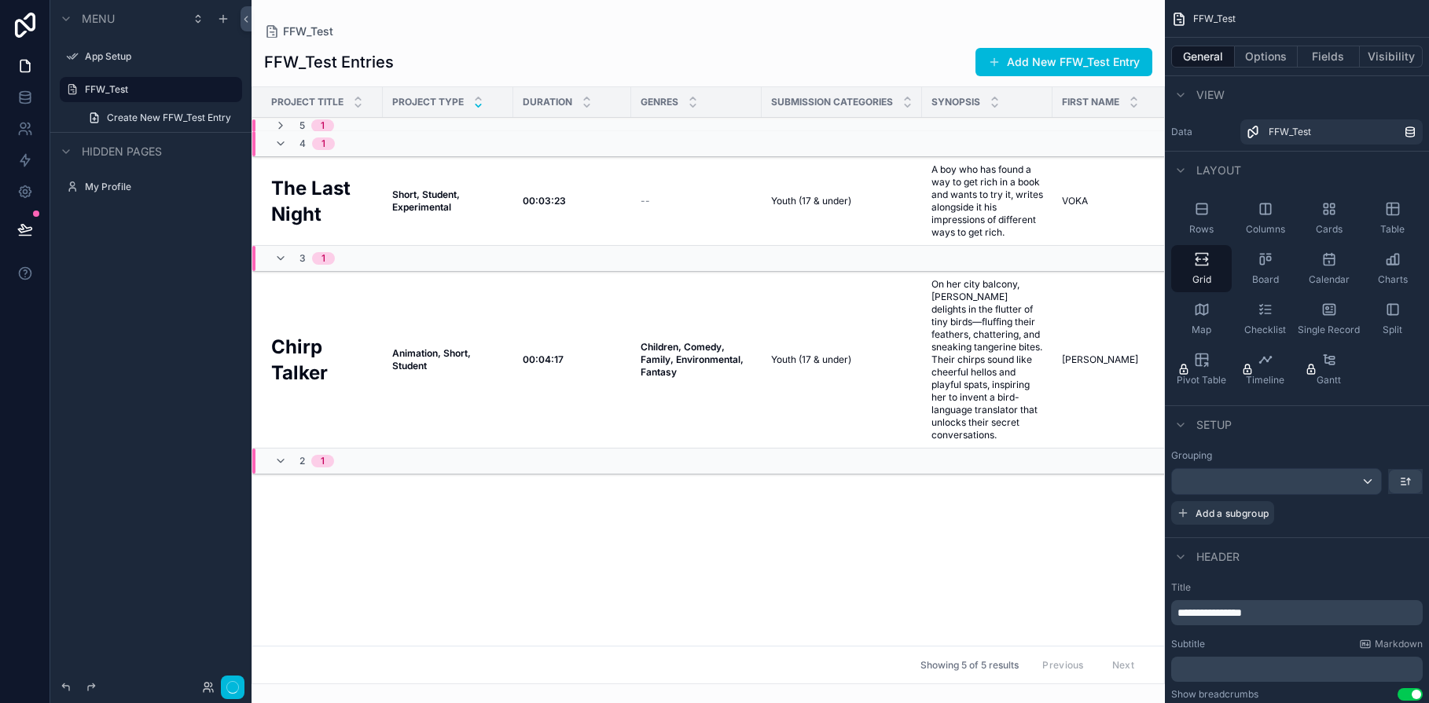
click at [281, 125] on icon "scrollable content" at bounding box center [280, 125] width 13 height 13
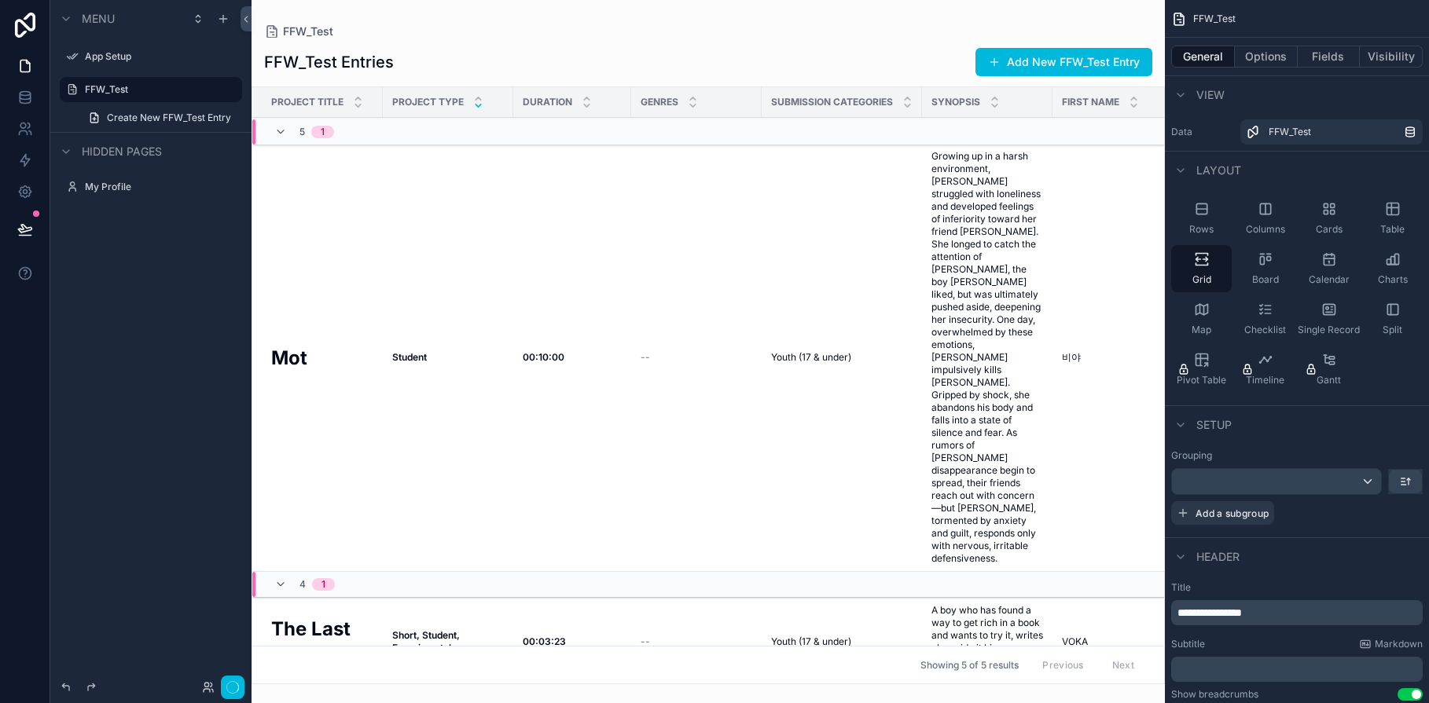
click at [1234, 694] on button "Use setting" at bounding box center [1410, 695] width 25 height 13
click at [1234, 693] on button "Use setting" at bounding box center [1410, 695] width 25 height 13
click at [1234, 694] on button "Use setting" at bounding box center [1410, 695] width 25 height 13
click at [1234, 696] on button "Use setting" at bounding box center [1410, 695] width 25 height 13
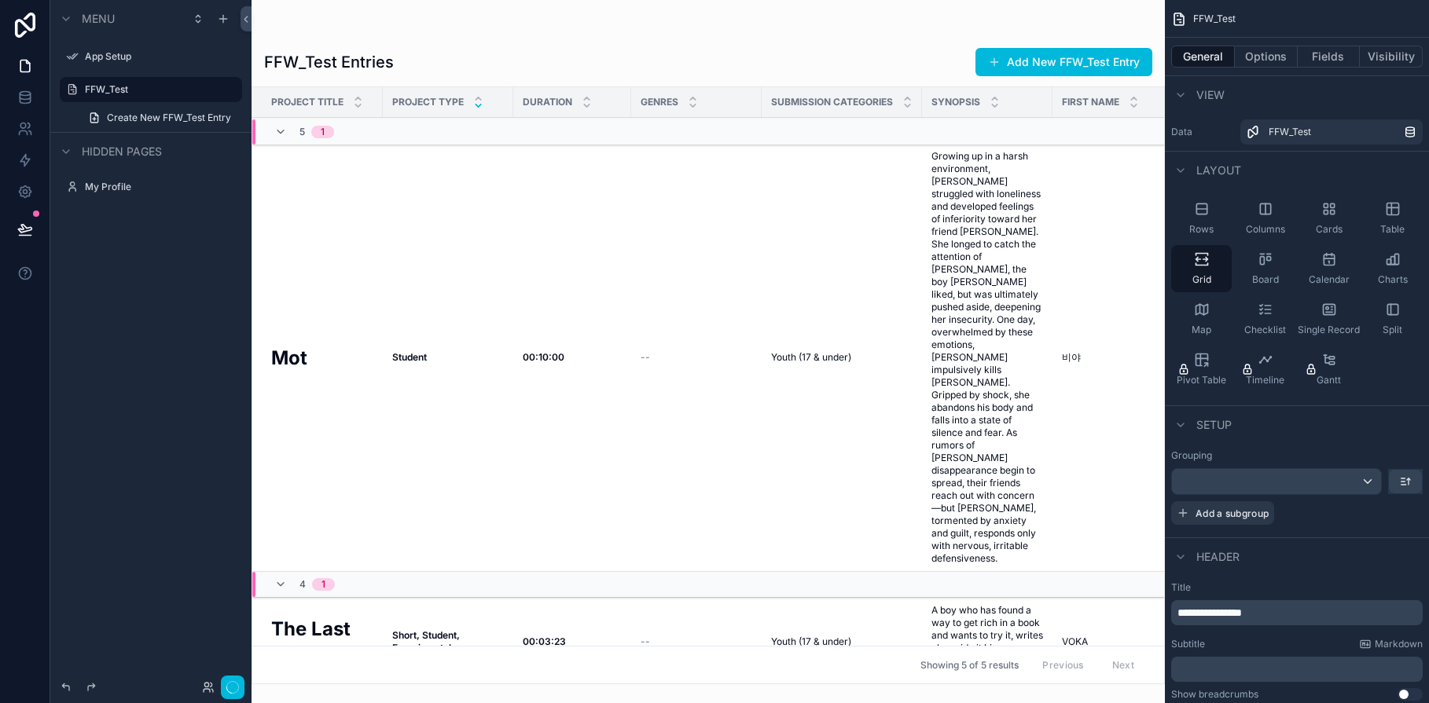
click at [1196, 134] on label "Data" at bounding box center [1202, 132] width 63 height 13
click at [1184, 97] on icon "scrollable content" at bounding box center [1180, 95] width 13 height 13
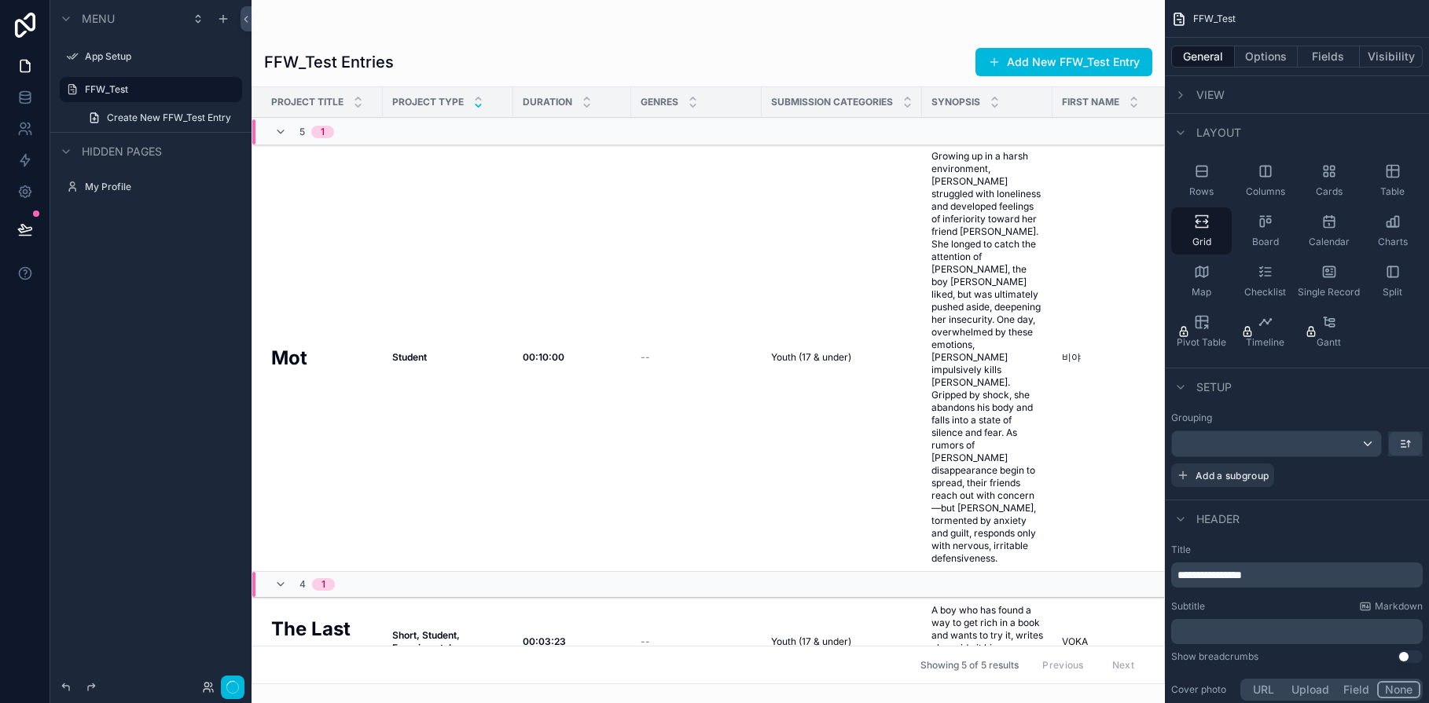
click at [1180, 130] on icon "scrollable content" at bounding box center [1180, 133] width 13 height 13
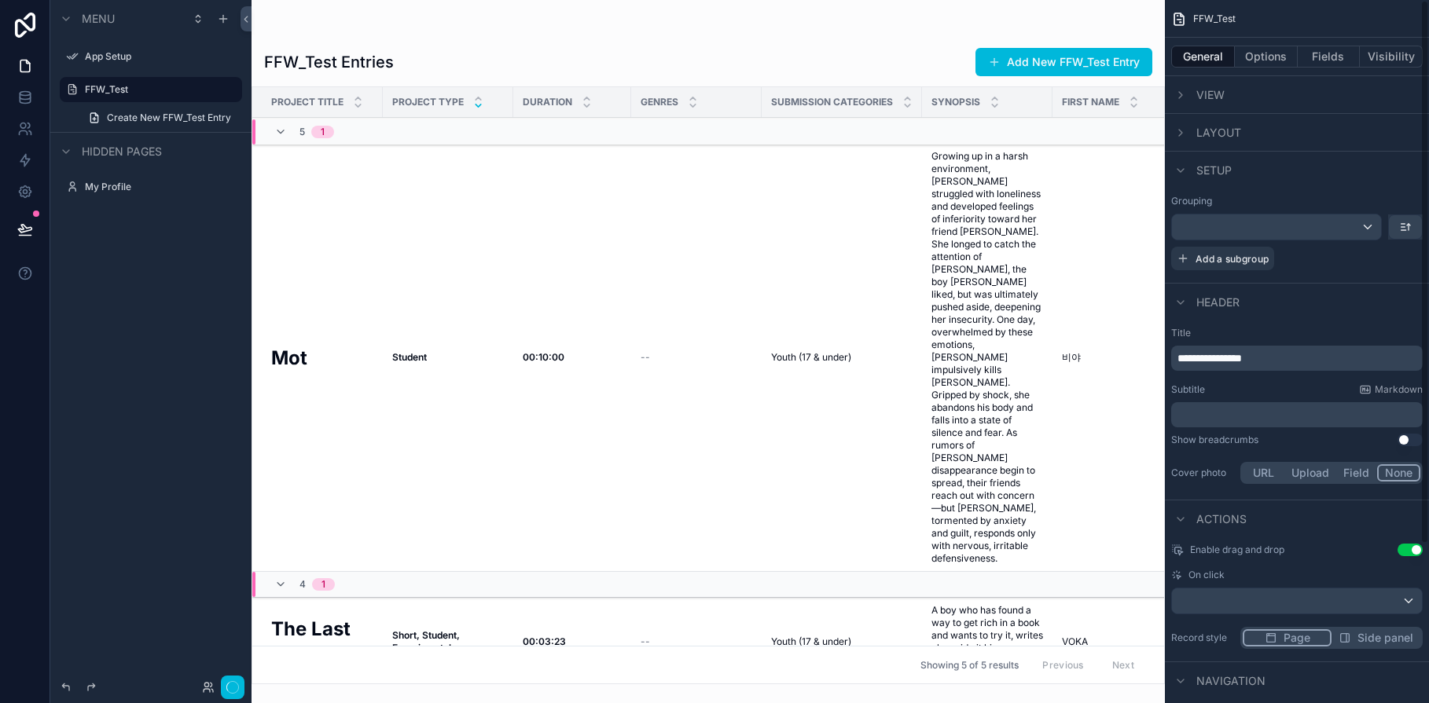
click at [1182, 168] on icon "scrollable content" at bounding box center [1180, 170] width 13 height 13
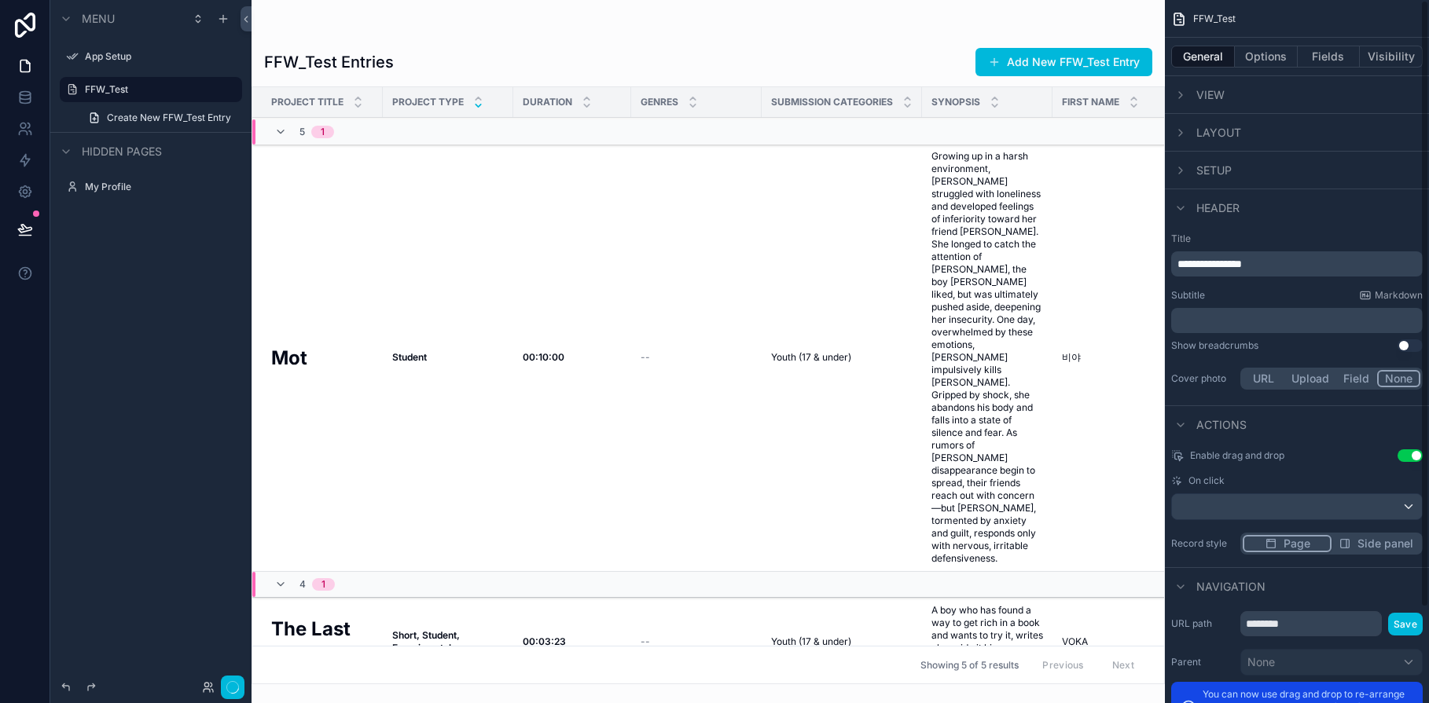
click at [1180, 204] on icon "scrollable content" at bounding box center [1180, 208] width 13 height 13
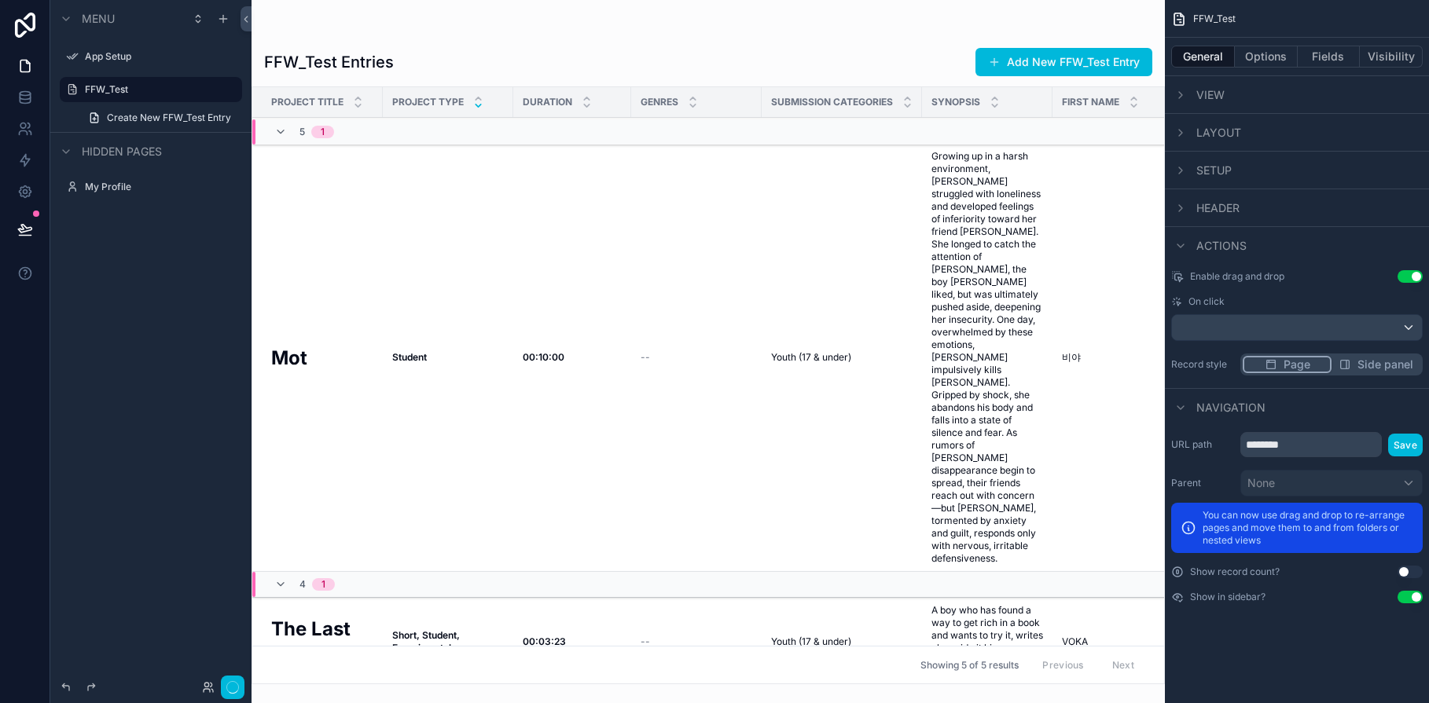
click at [1185, 244] on icon "scrollable content" at bounding box center [1180, 246] width 13 height 13
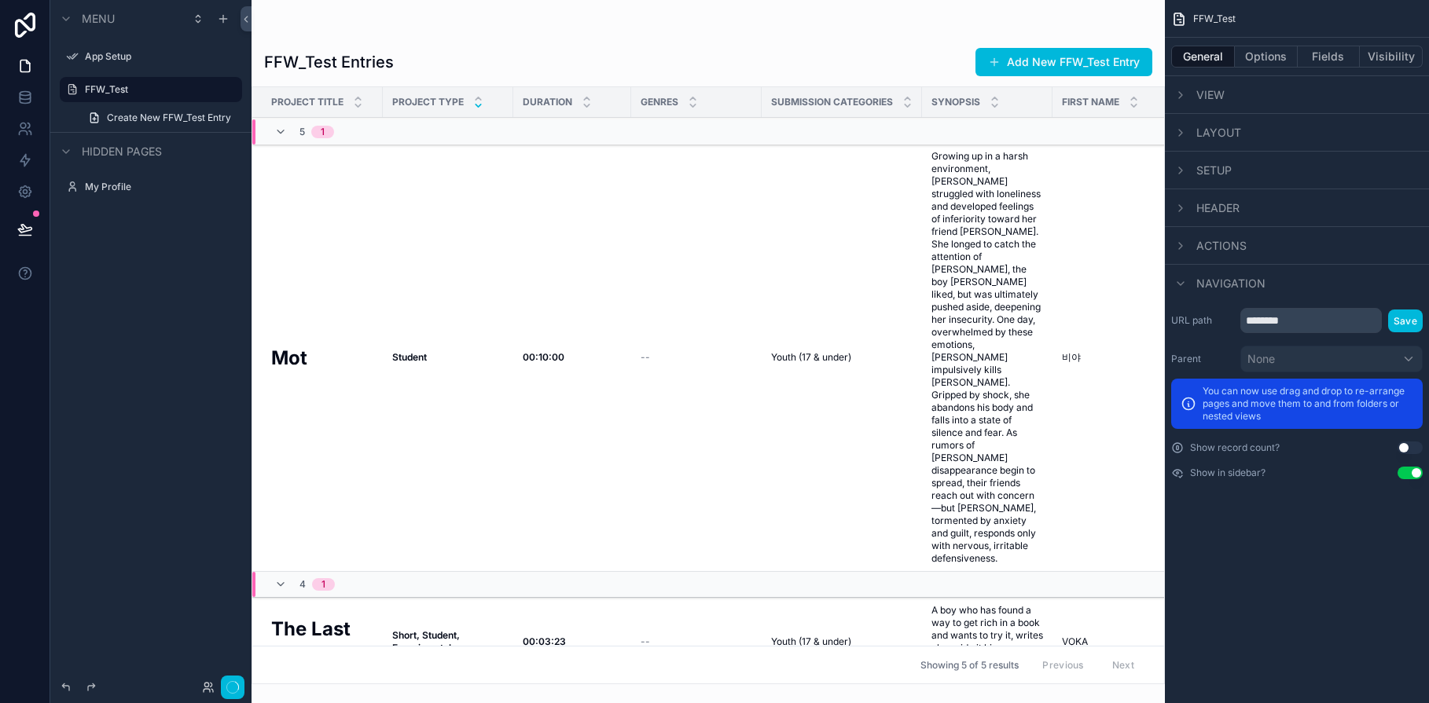
click at [1188, 279] on div "scrollable content" at bounding box center [1180, 283] width 19 height 19
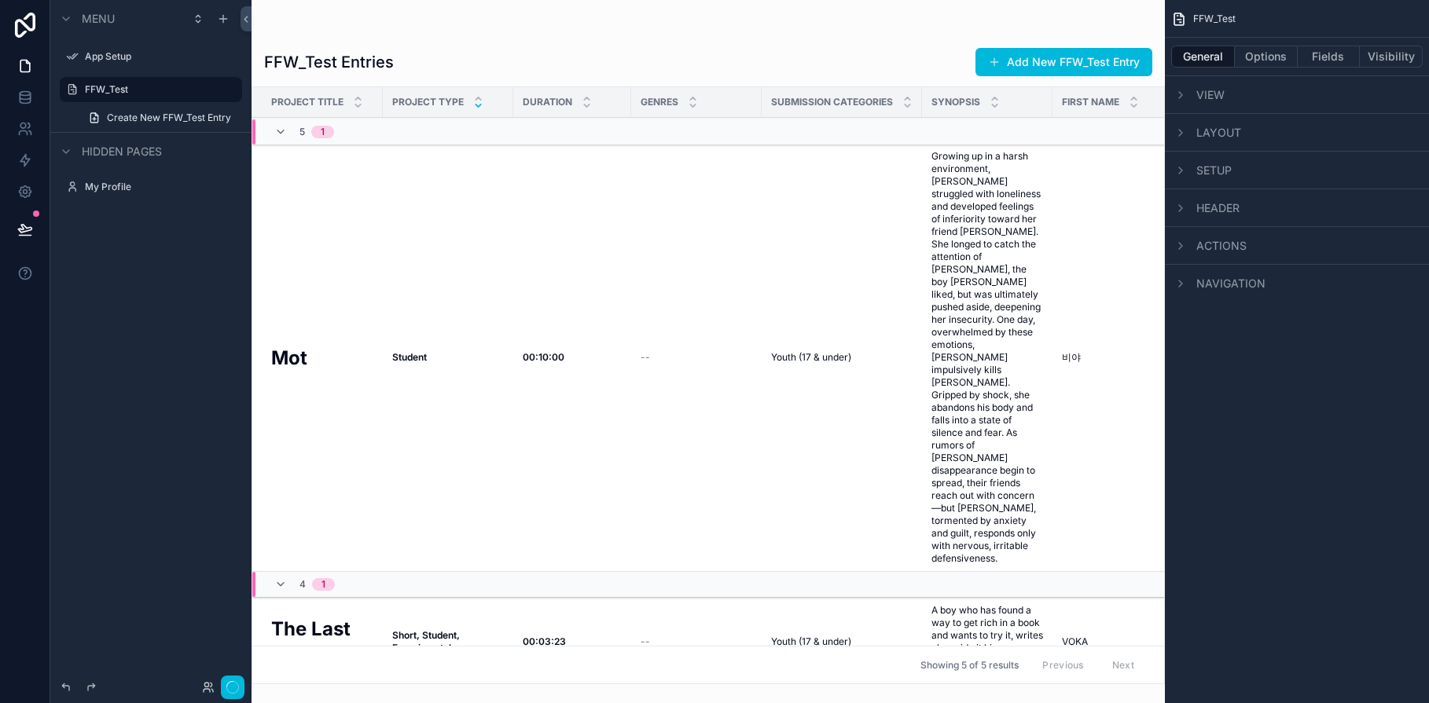
click at [1183, 208] on icon "scrollable content" at bounding box center [1180, 208] width 13 height 13
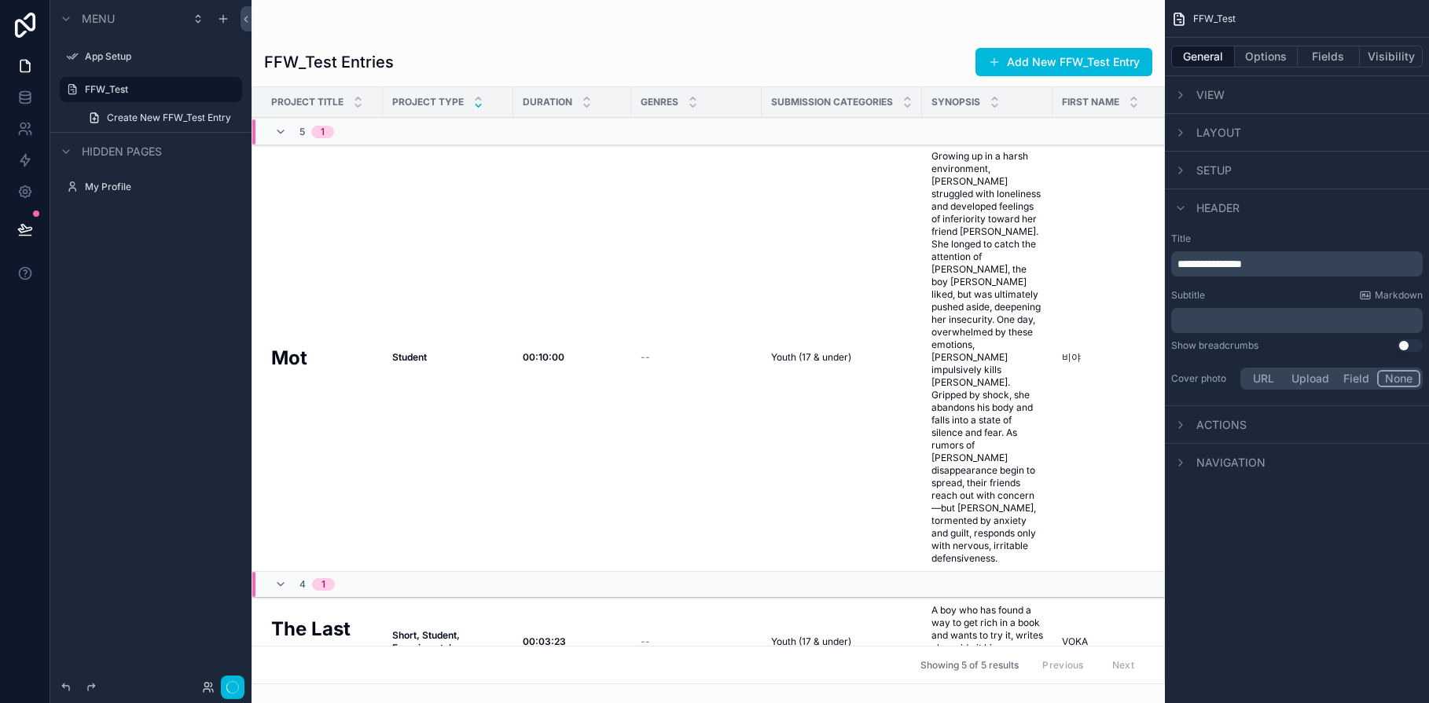
click at [1200, 323] on p "﻿" at bounding box center [1298, 321] width 242 height 16
click at [1234, 483] on div "**********" at bounding box center [1297, 253] width 264 height 506
click at [1214, 320] on p "﻿" at bounding box center [1298, 321] width 242 height 16
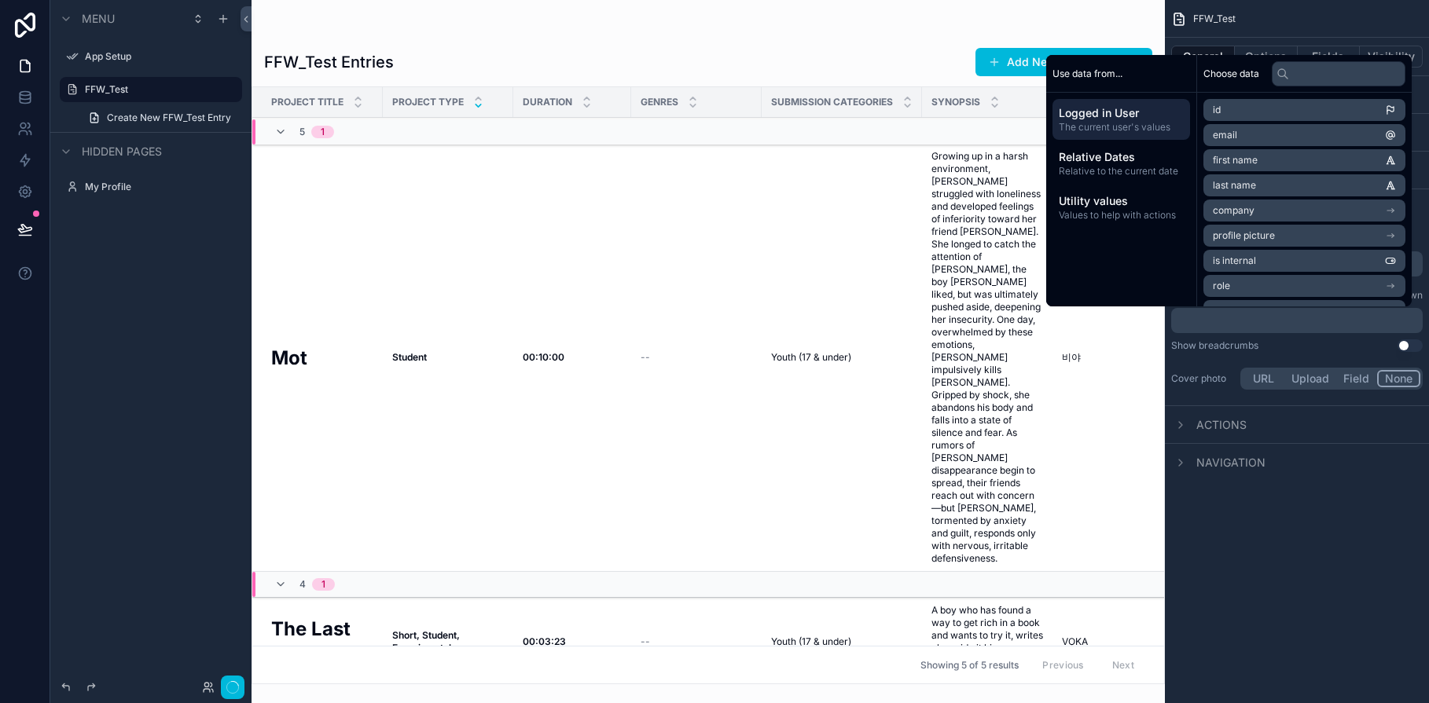
click at [1214, 319] on p "﻿" at bounding box center [1298, 321] width 242 height 16
click at [1234, 564] on div "**********" at bounding box center [1297, 351] width 264 height 703
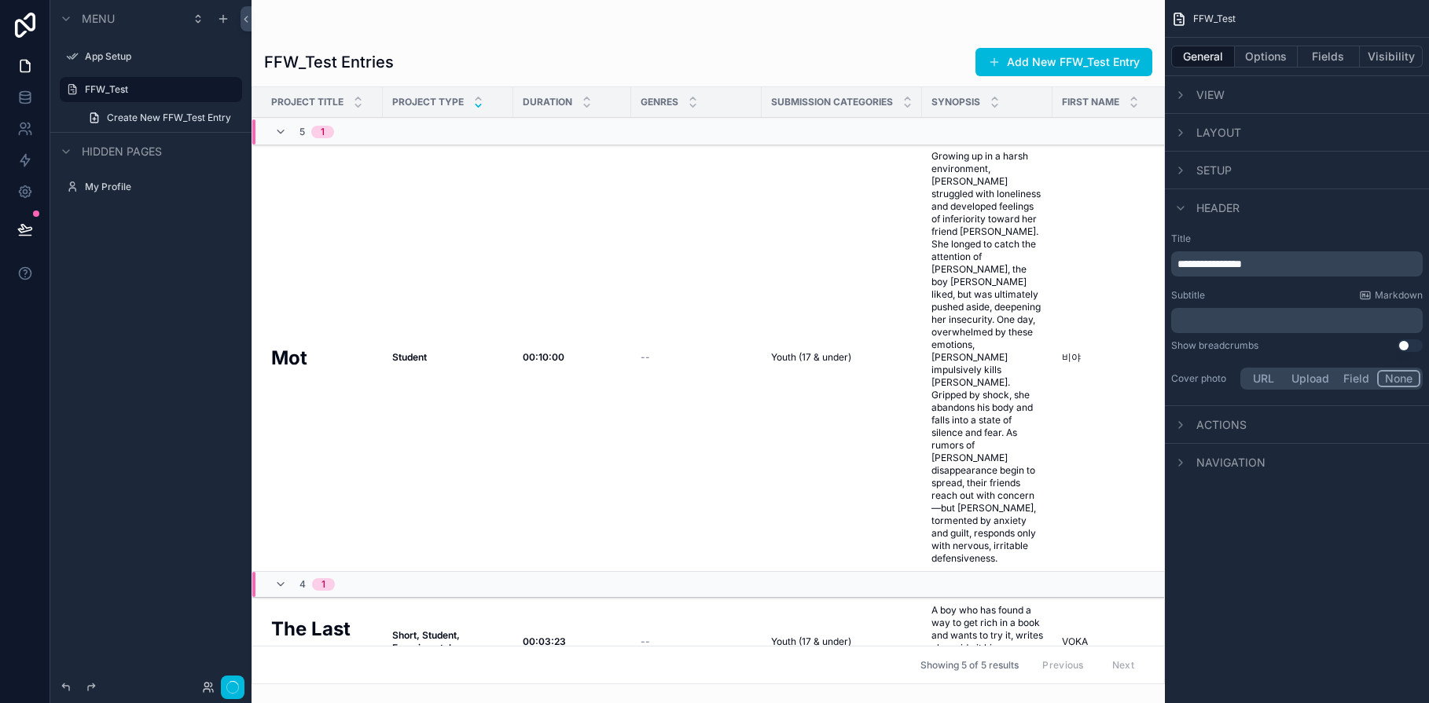
click at [1184, 208] on icon "scrollable content" at bounding box center [1180, 208] width 13 height 13
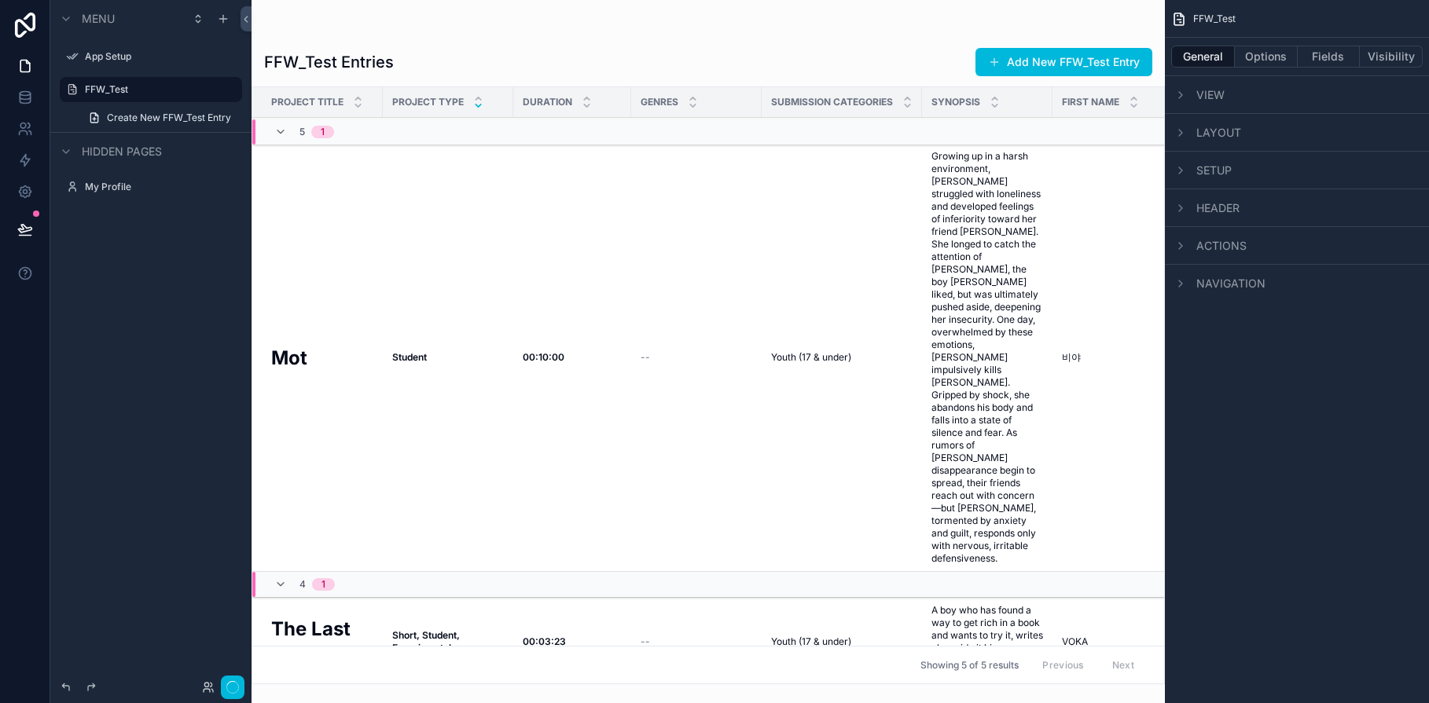
click at [1183, 168] on icon "scrollable content" at bounding box center [1180, 170] width 13 height 13
click at [1234, 230] on div "scrollable content" at bounding box center [1276, 227] width 209 height 25
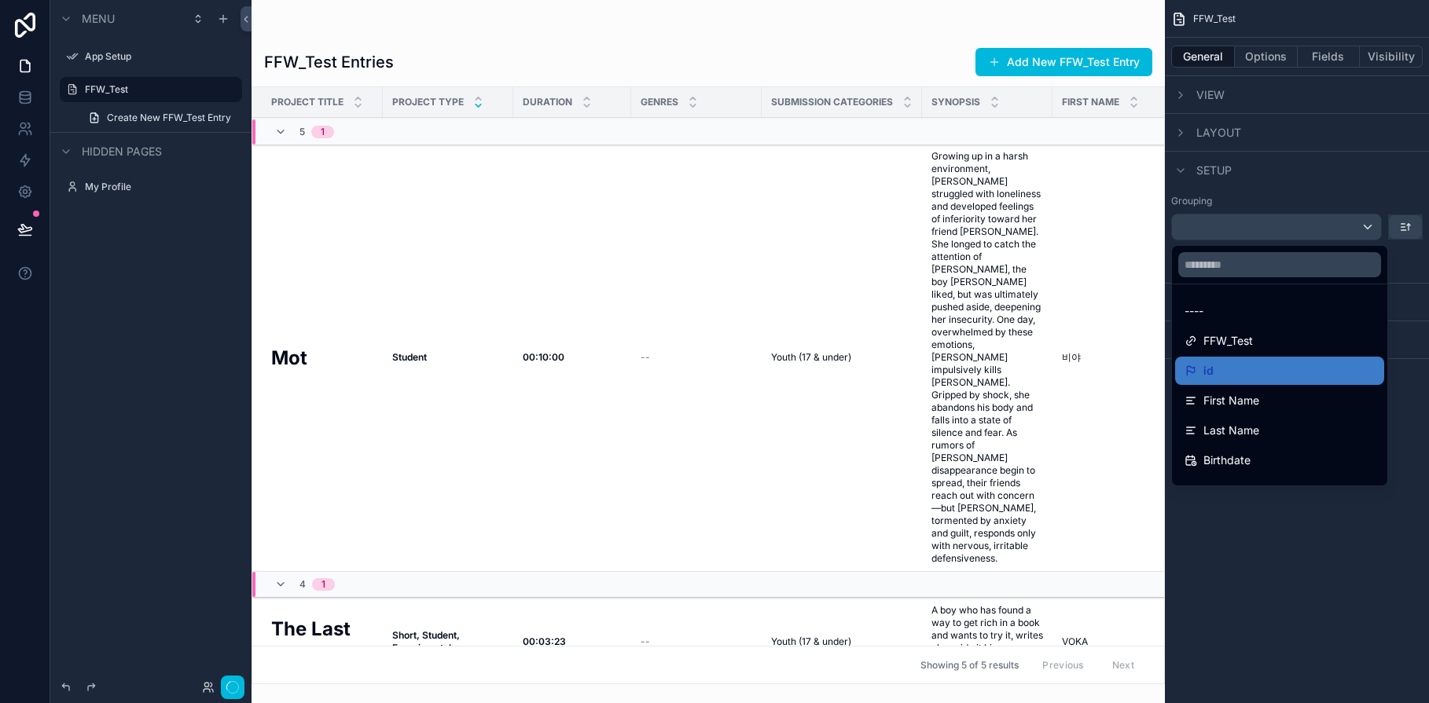
click at [1234, 227] on div "scrollable content" at bounding box center [714, 351] width 1429 height 703
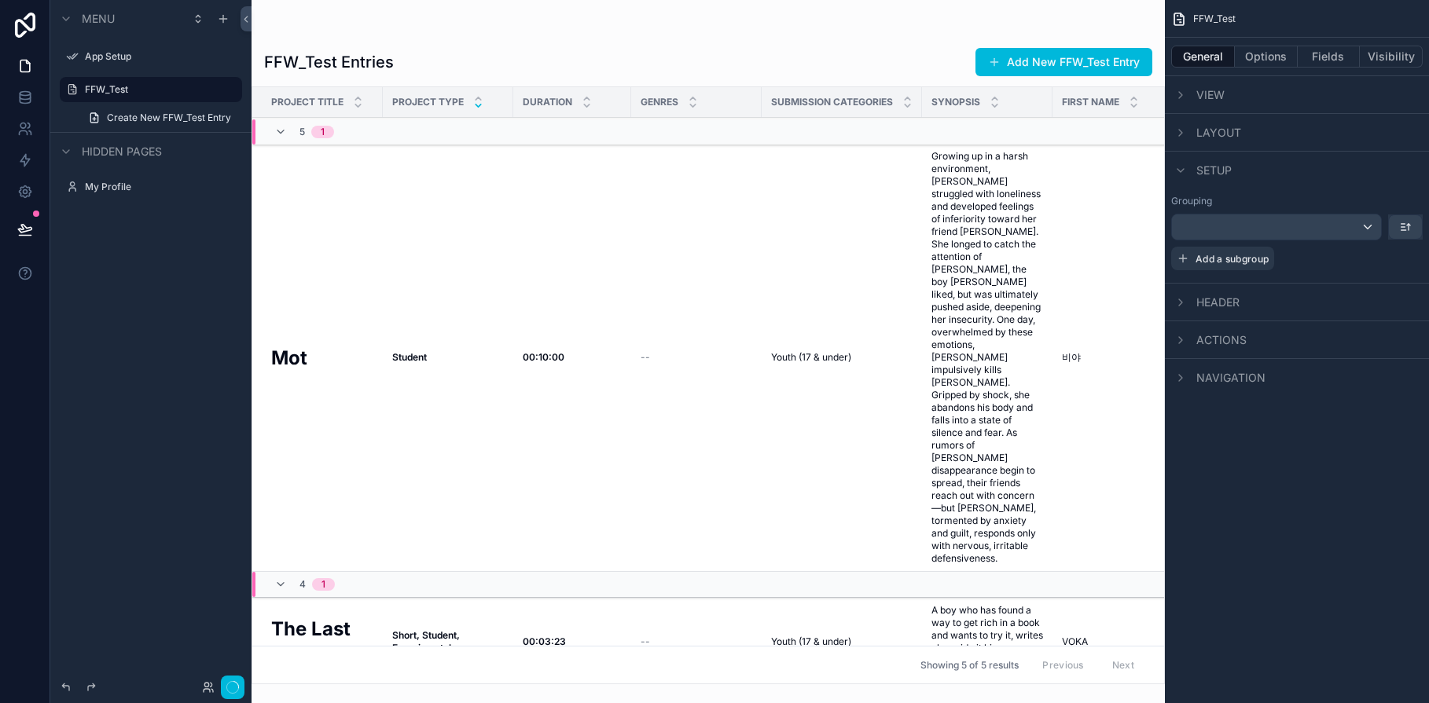
click at [1179, 168] on icon "scrollable content" at bounding box center [1180, 170] width 13 height 13
click at [1179, 138] on icon "scrollable content" at bounding box center [1180, 133] width 13 height 13
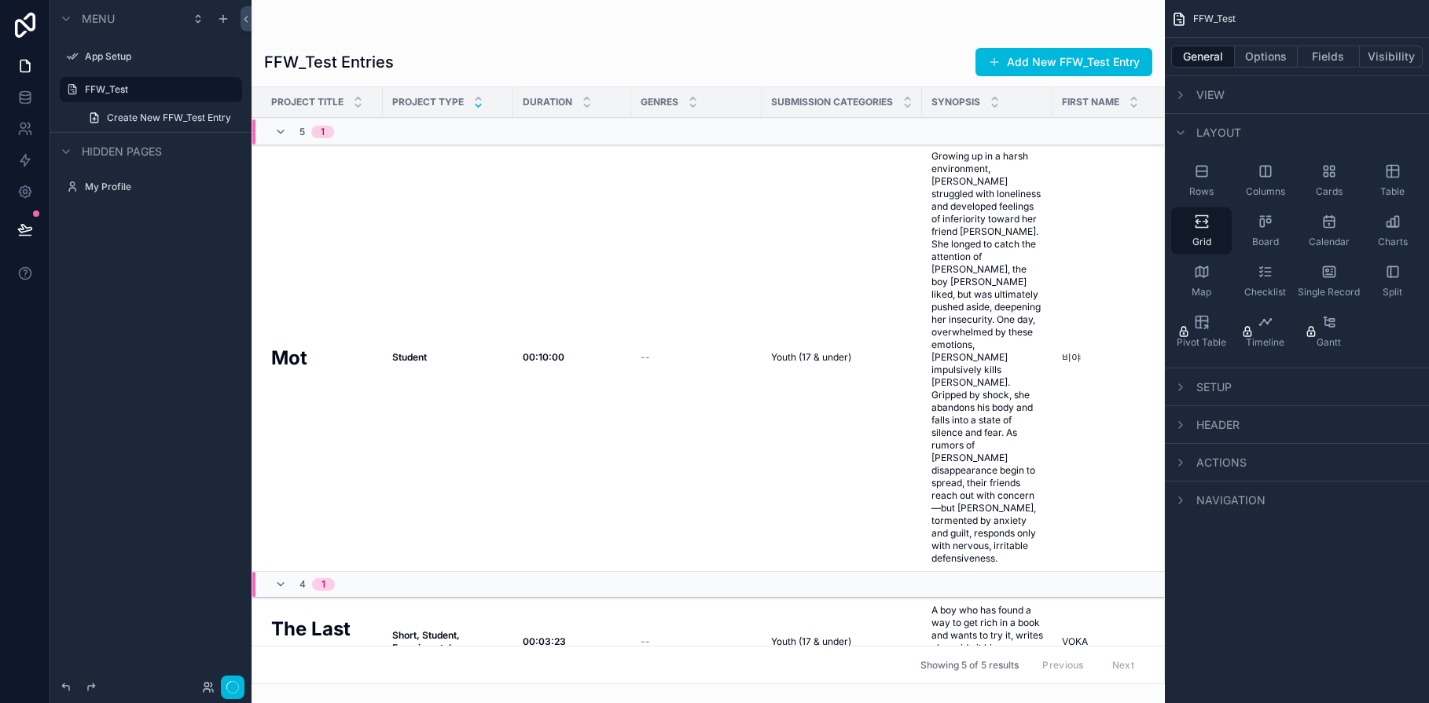
click at [1179, 138] on icon "scrollable content" at bounding box center [1180, 133] width 13 height 13
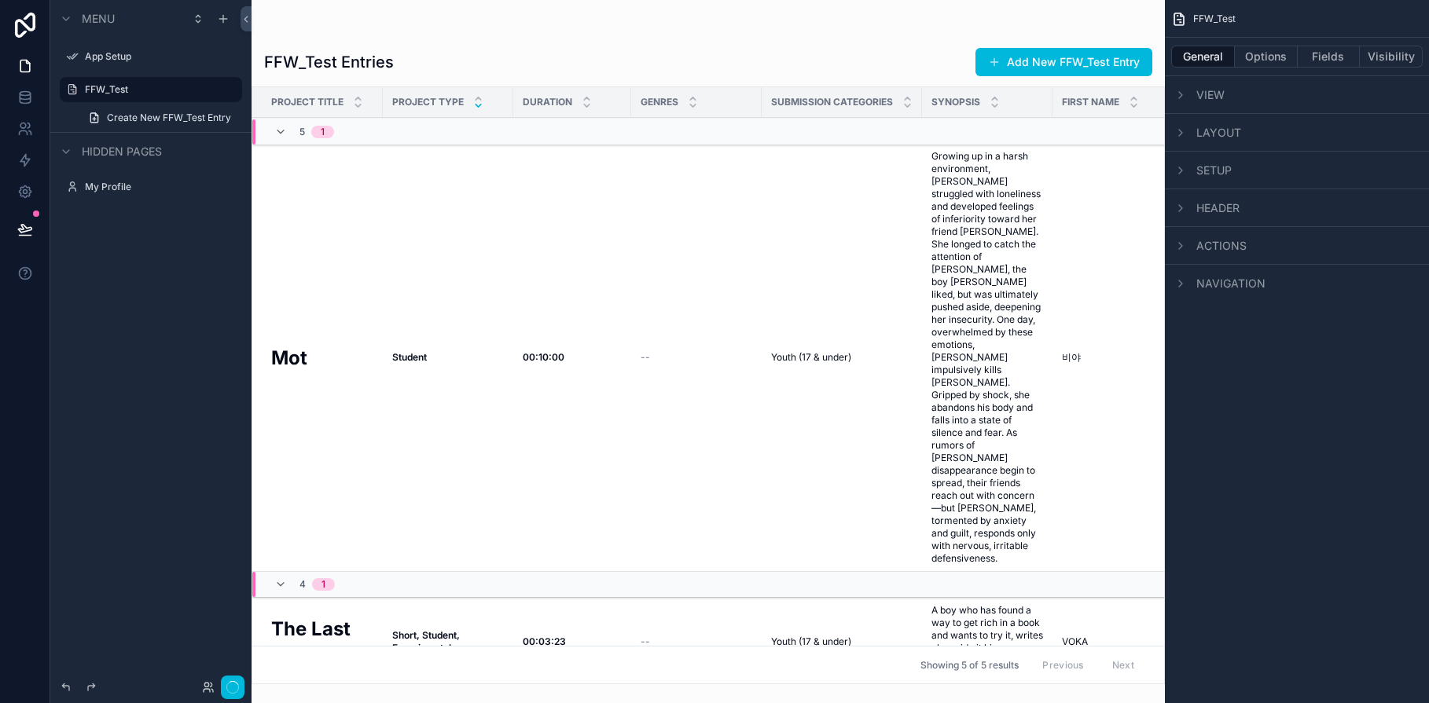
click at [1181, 98] on icon "scrollable content" at bounding box center [1180, 95] width 13 height 13
click at [1187, 134] on label "Data" at bounding box center [1202, 132] width 63 height 13
click at [1234, 133] on icon "scrollable content" at bounding box center [1253, 132] width 13 height 13
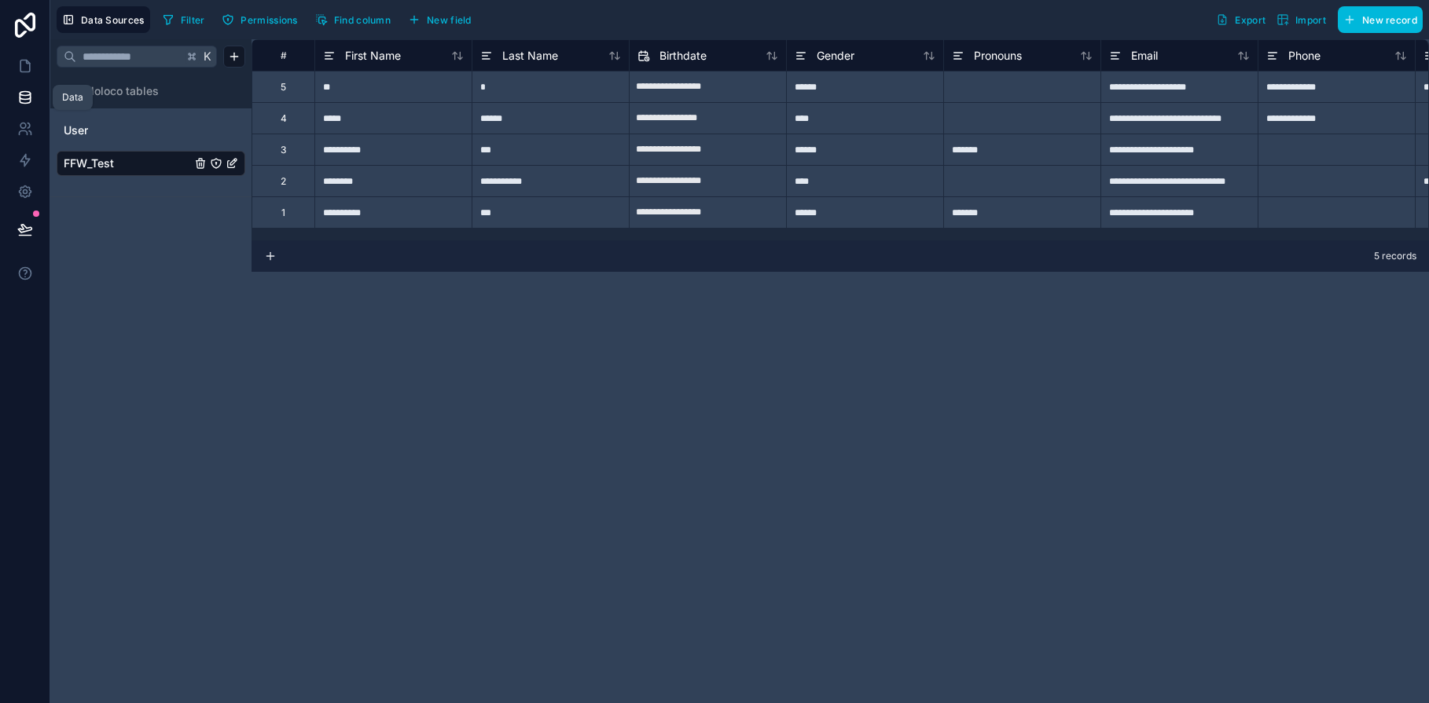
click at [32, 90] on link at bounding box center [25, 97] width 50 height 31
click at [127, 96] on span "Noloco tables" at bounding box center [122, 91] width 73 height 16
click at [65, 89] on icon at bounding box center [63, 90] width 9 height 9
click at [93, 161] on span "FFW_Test" at bounding box center [89, 164] width 50 height 16
click at [26, 63] on icon at bounding box center [27, 62] width 3 height 3
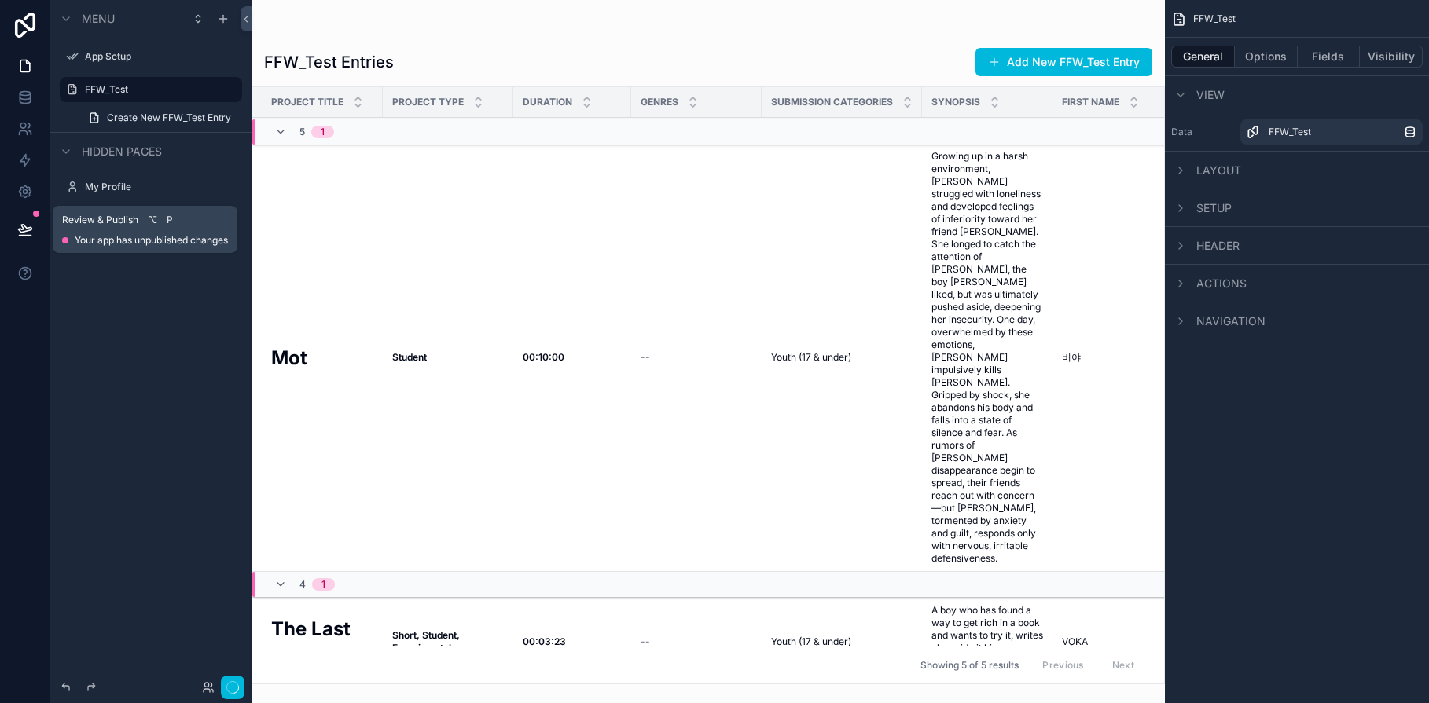
click at [28, 233] on icon at bounding box center [25, 230] width 16 height 16
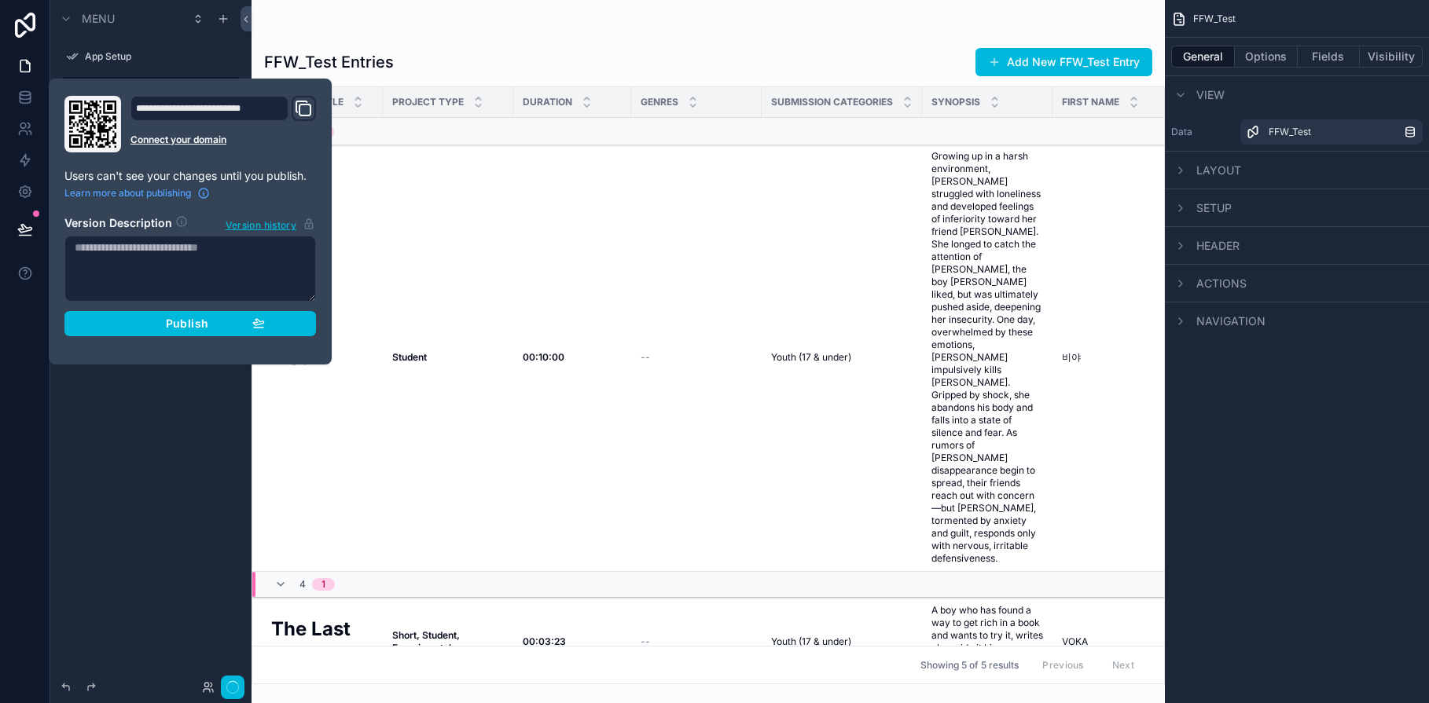
click at [142, 254] on textarea at bounding box center [190, 269] width 252 height 66
type textarea "**********"
click at [163, 322] on div "Publish" at bounding box center [190, 324] width 149 height 14
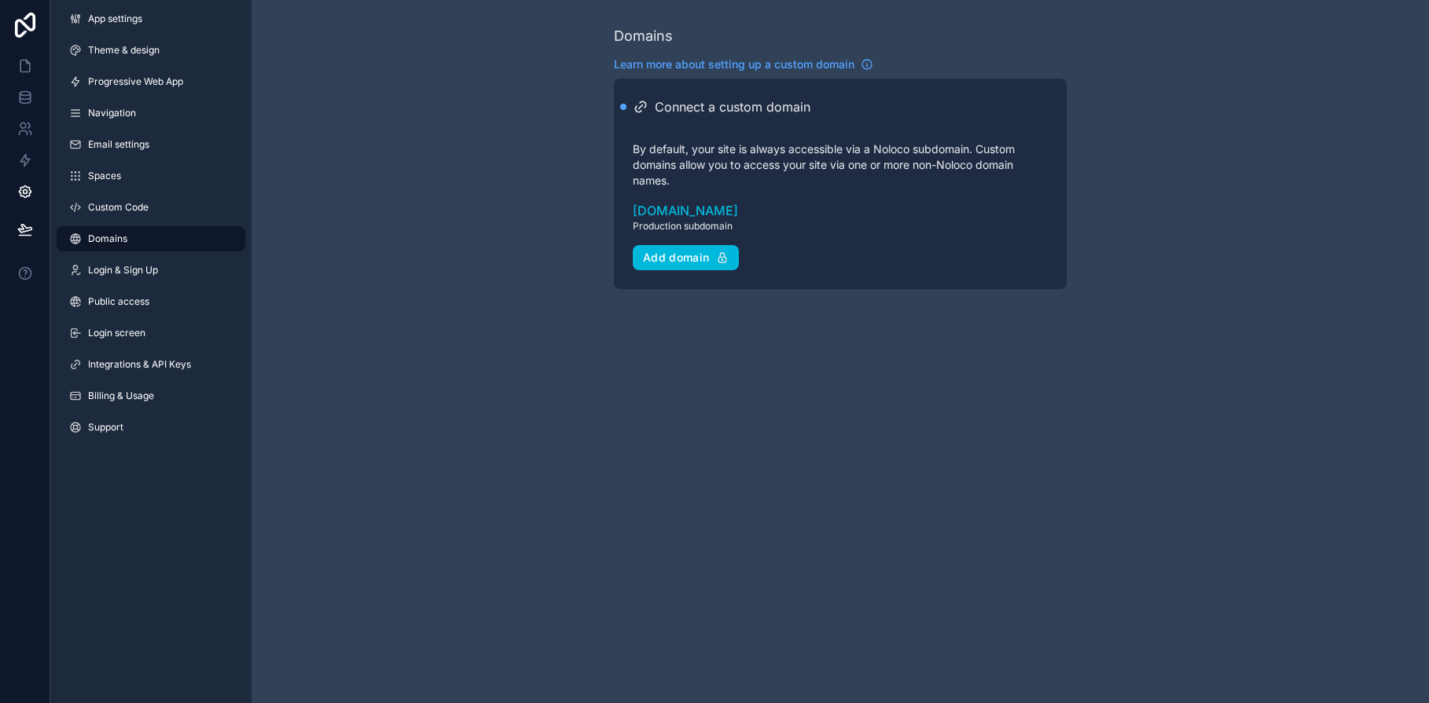
click at [825, 410] on div "Domains Learn more about setting up a custom domain Connect a custom domain By …" at bounding box center [840, 351] width 1177 height 703
click at [702, 215] on link "[DOMAIN_NAME]" at bounding box center [840, 210] width 415 height 19
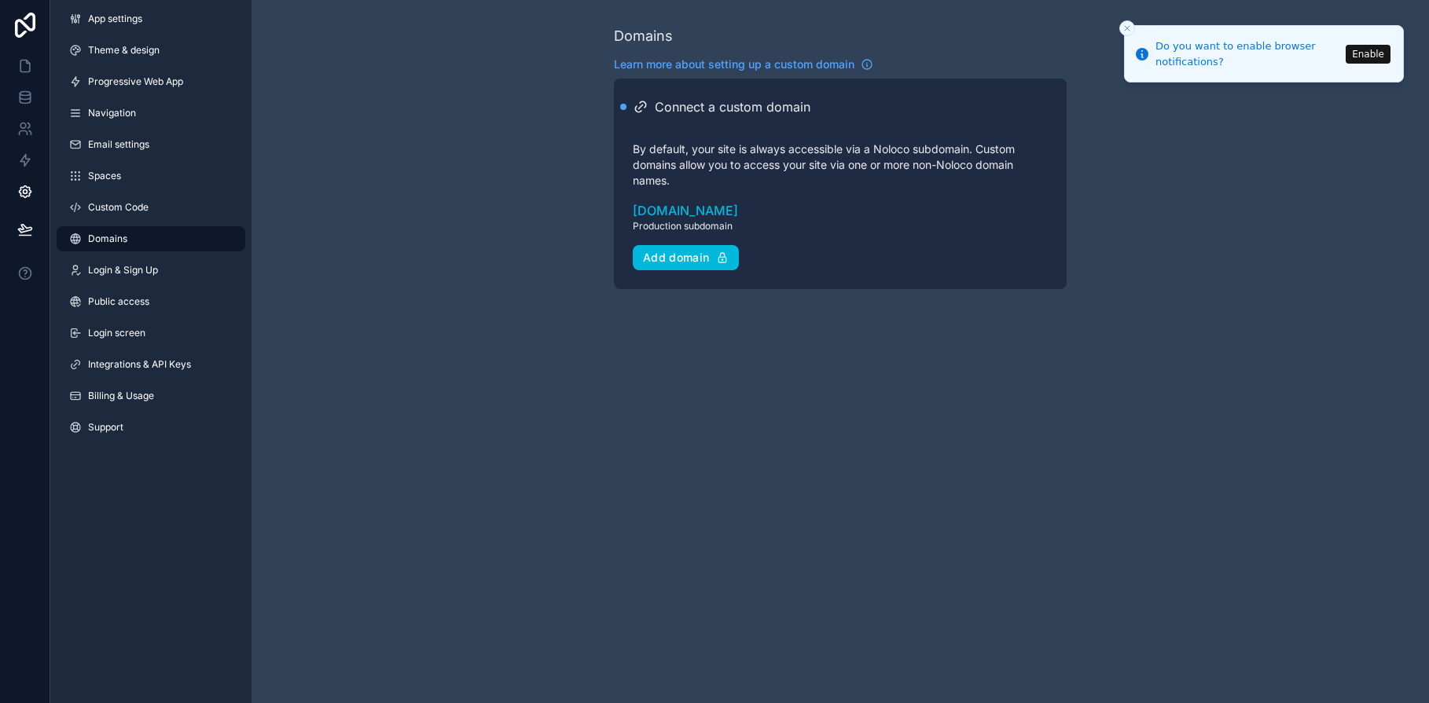
click at [28, 29] on icon at bounding box center [25, 25] width 20 height 25
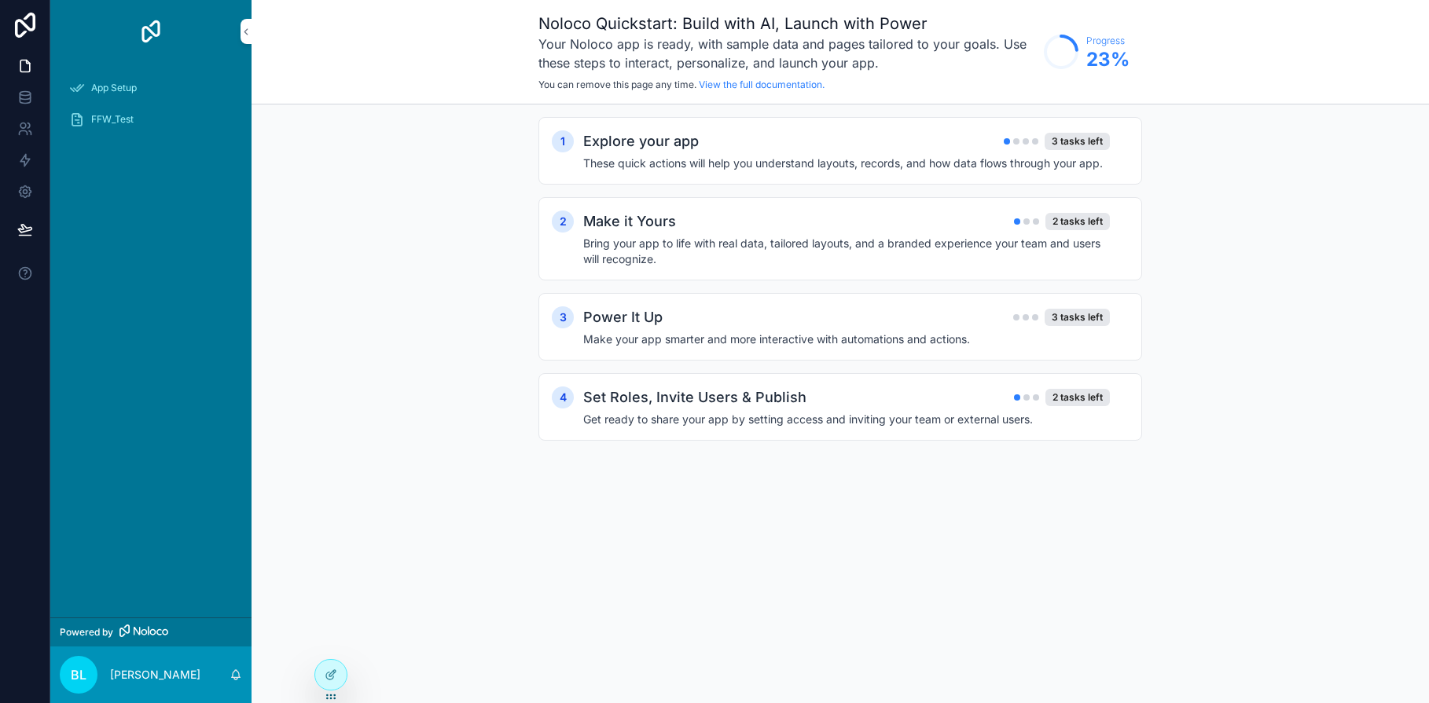
click at [91, 121] on span "FFW_Test" at bounding box center [112, 119] width 42 height 13
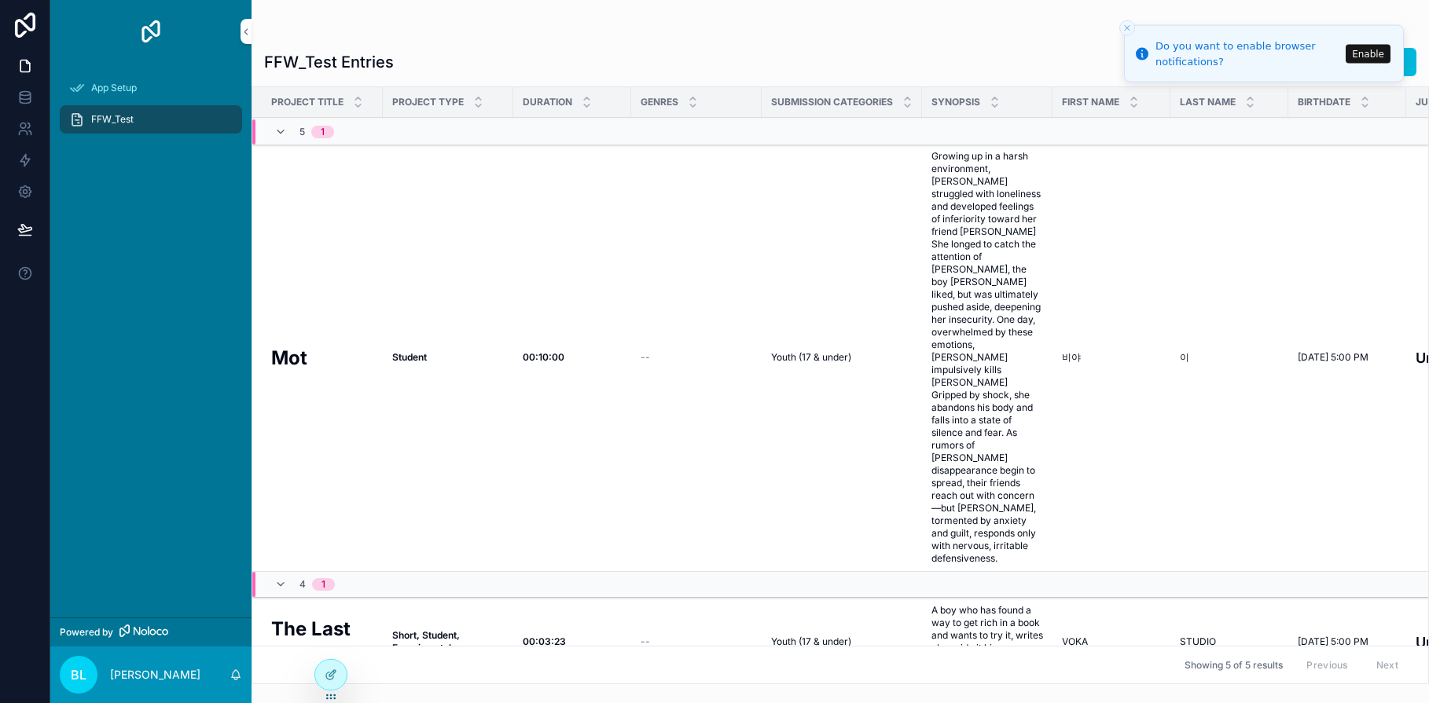
click at [1130, 31] on icon "Close toast" at bounding box center [1126, 28] width 9 height 9
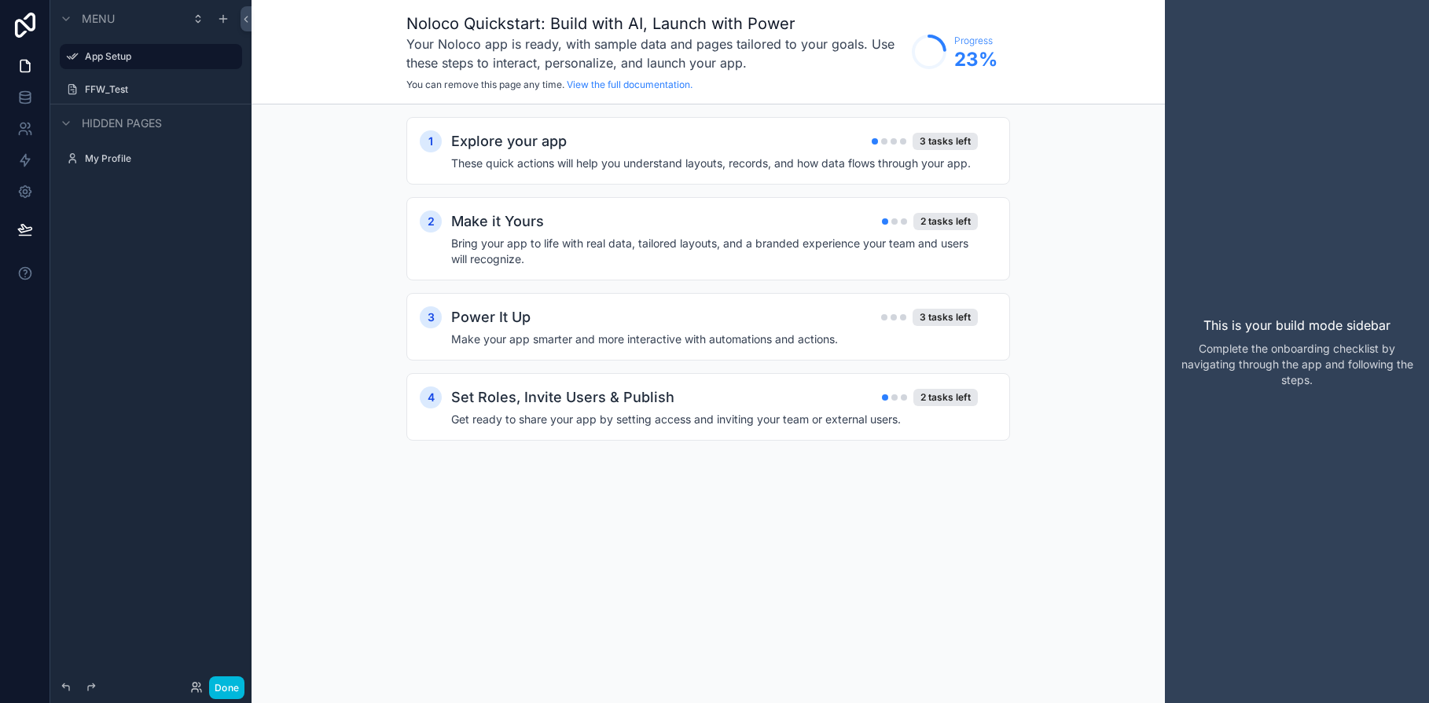
click at [123, 87] on label "FFW_Test" at bounding box center [159, 89] width 148 height 13
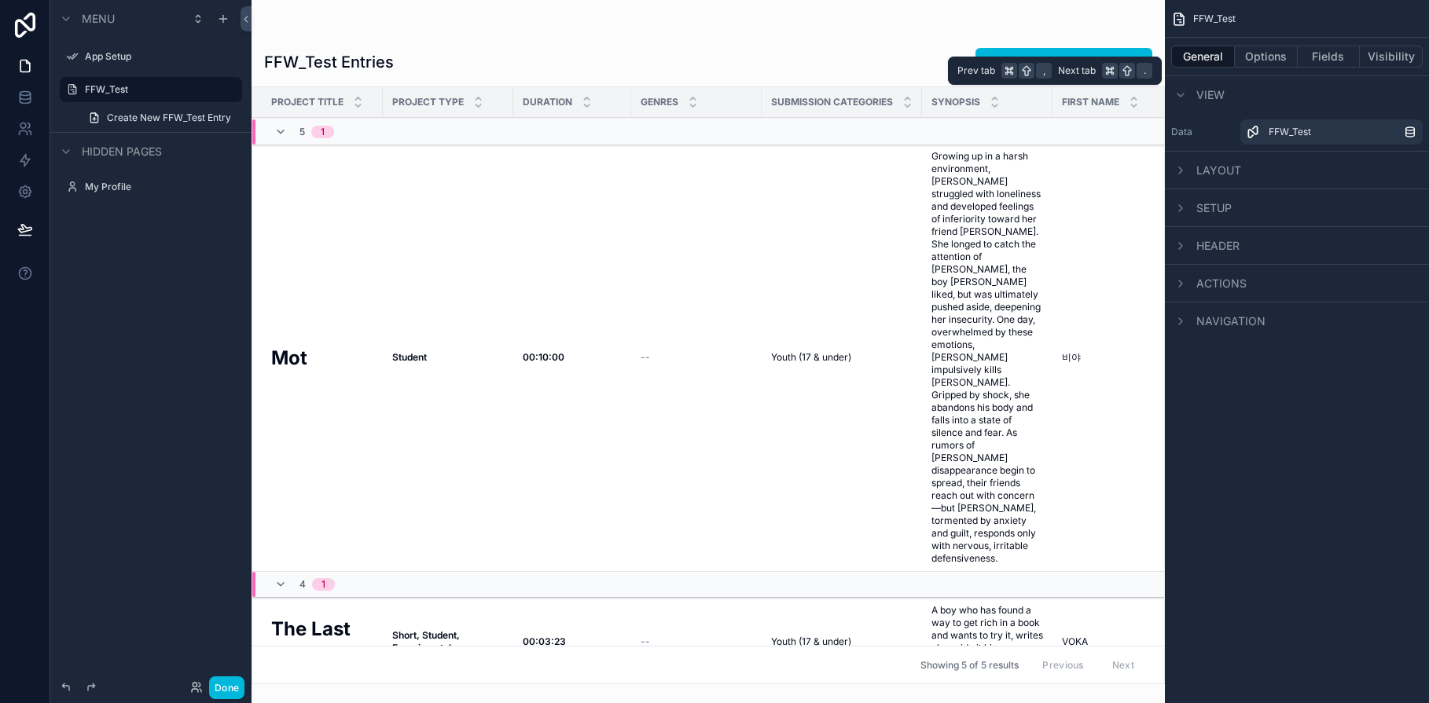
click at [1324, 60] on button "Fields" at bounding box center [1329, 57] width 63 height 22
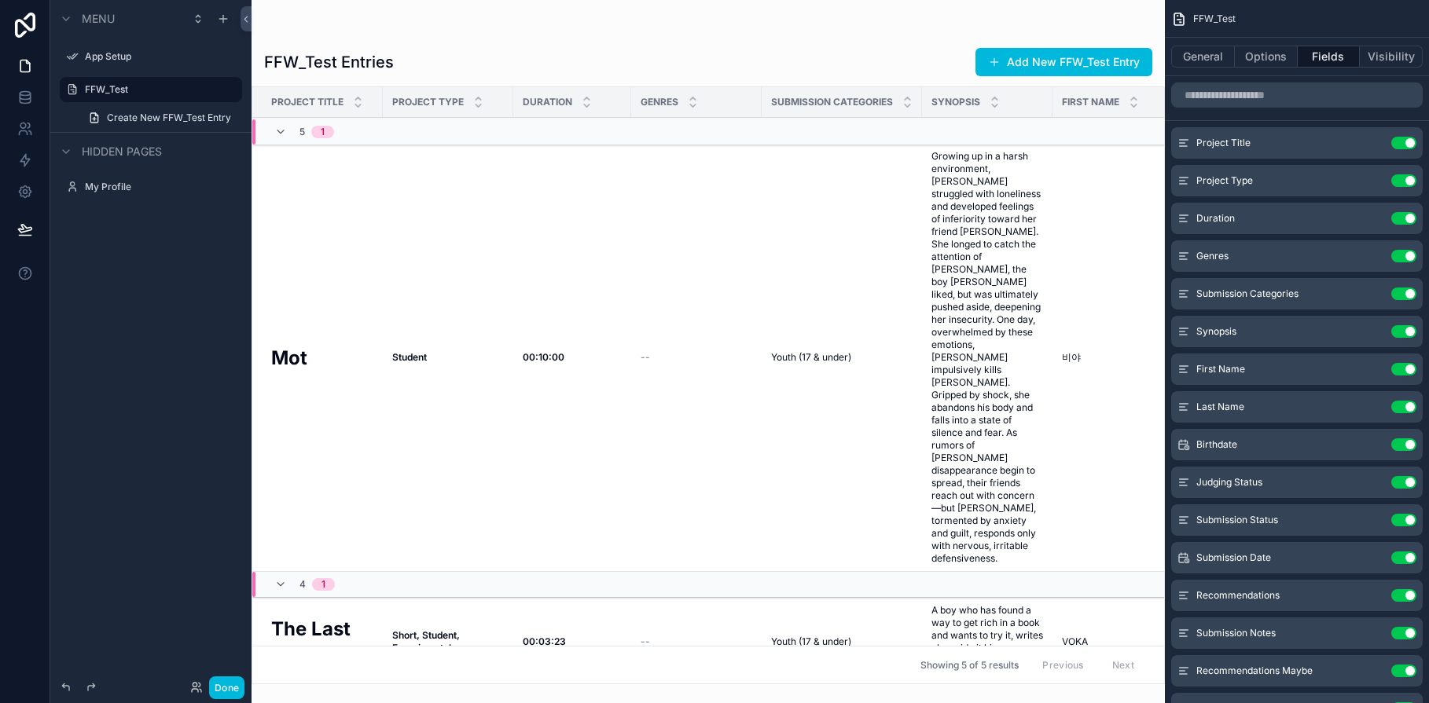
click at [1413, 333] on button "Use setting" at bounding box center [1403, 331] width 25 height 13
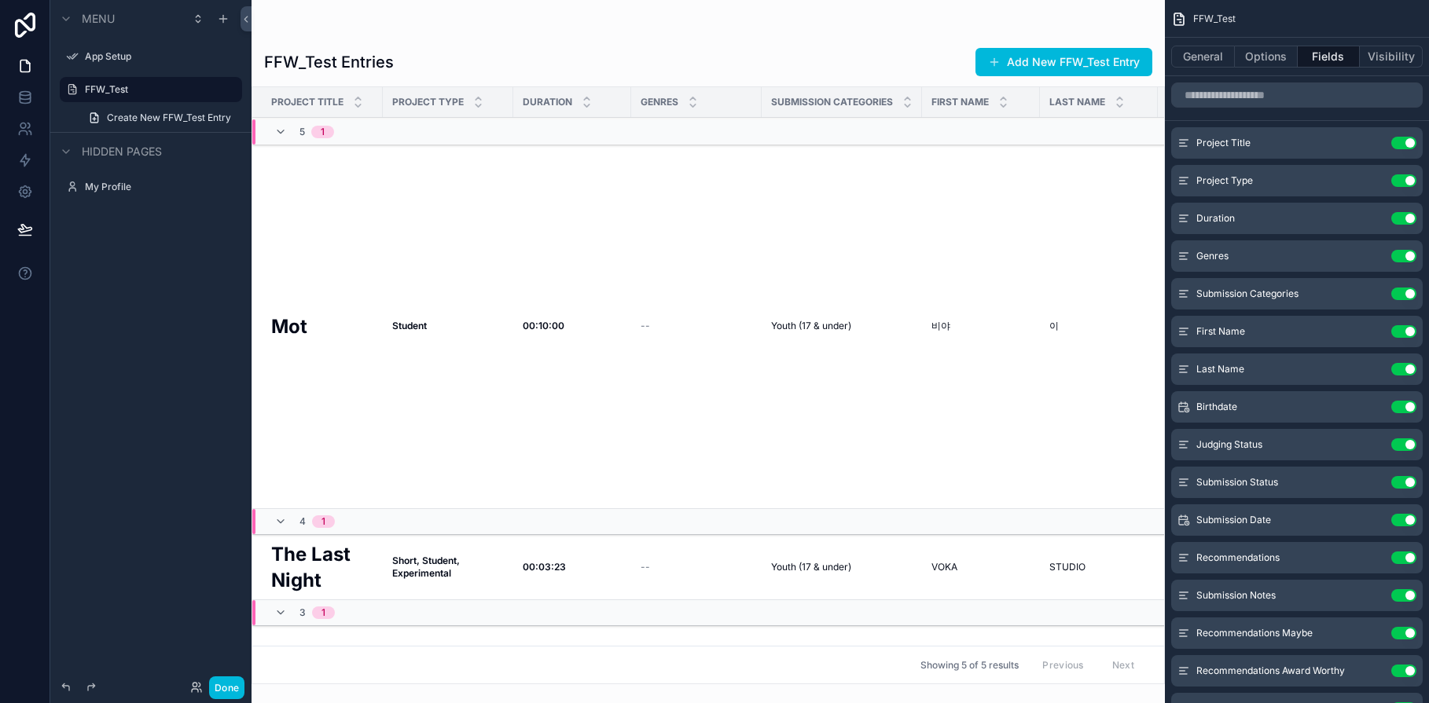
drag, startPoint x: 383, startPoint y: 679, endPoint x: 446, endPoint y: 682, distance: 63.7
click at [446, 682] on div "scrollable content" at bounding box center [708, 351] width 913 height 703
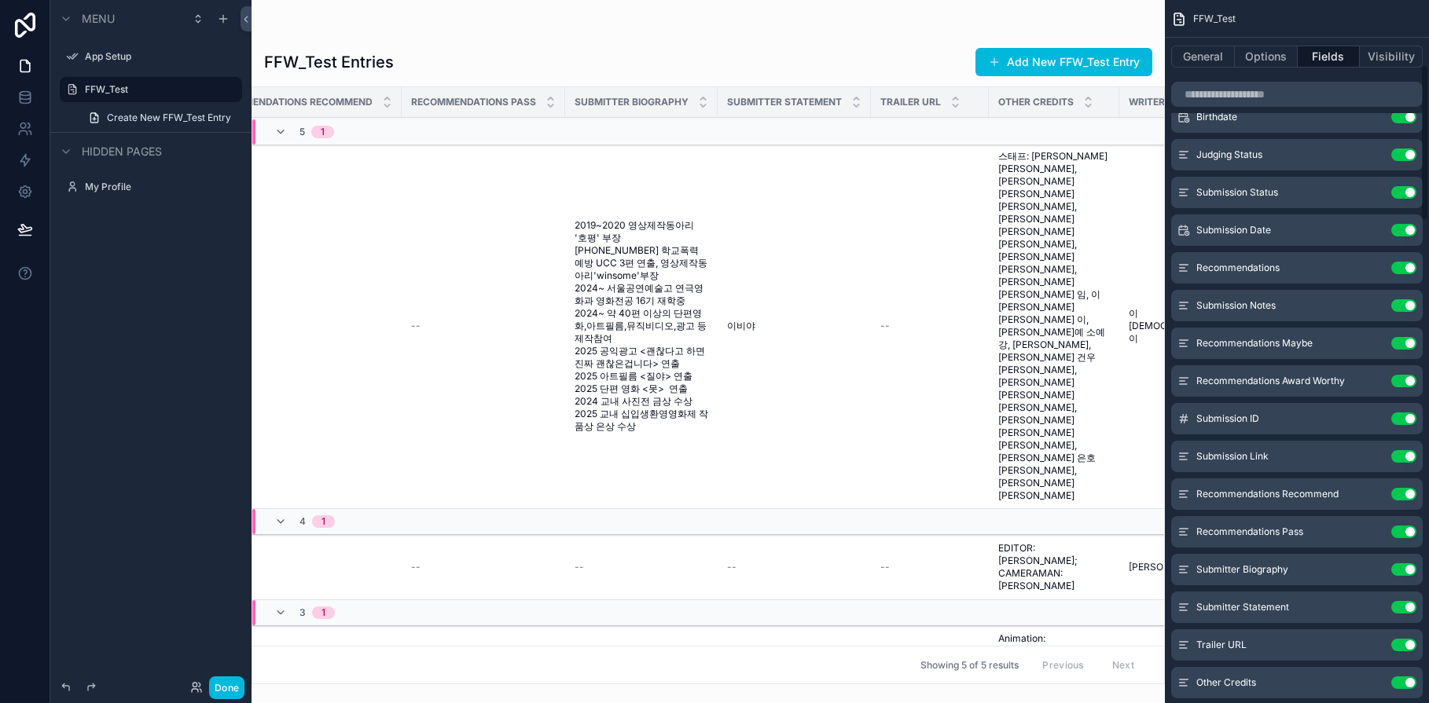
scroll to position [292, 0]
click at [1411, 568] on button "Use setting" at bounding box center [1403, 568] width 25 height 13
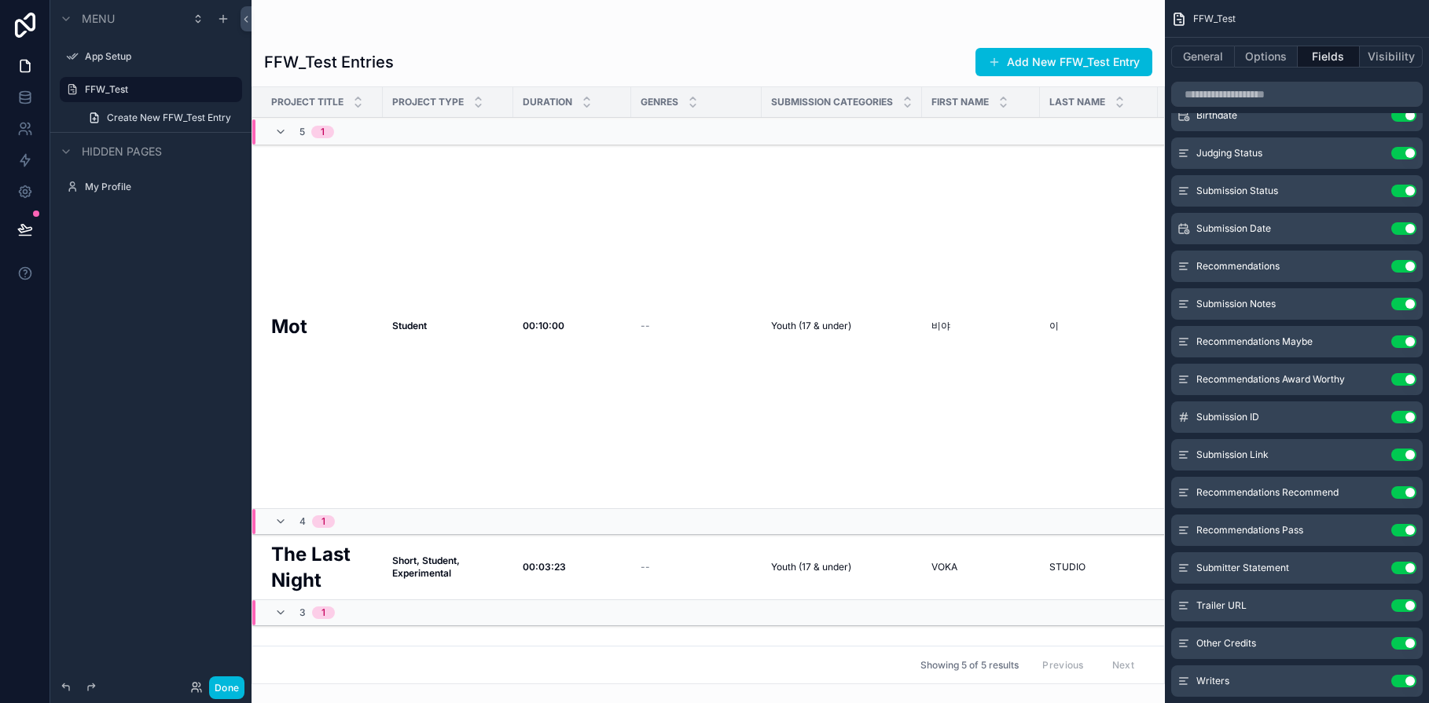
click at [1411, 568] on button "Use setting" at bounding box center [1403, 568] width 25 height 13
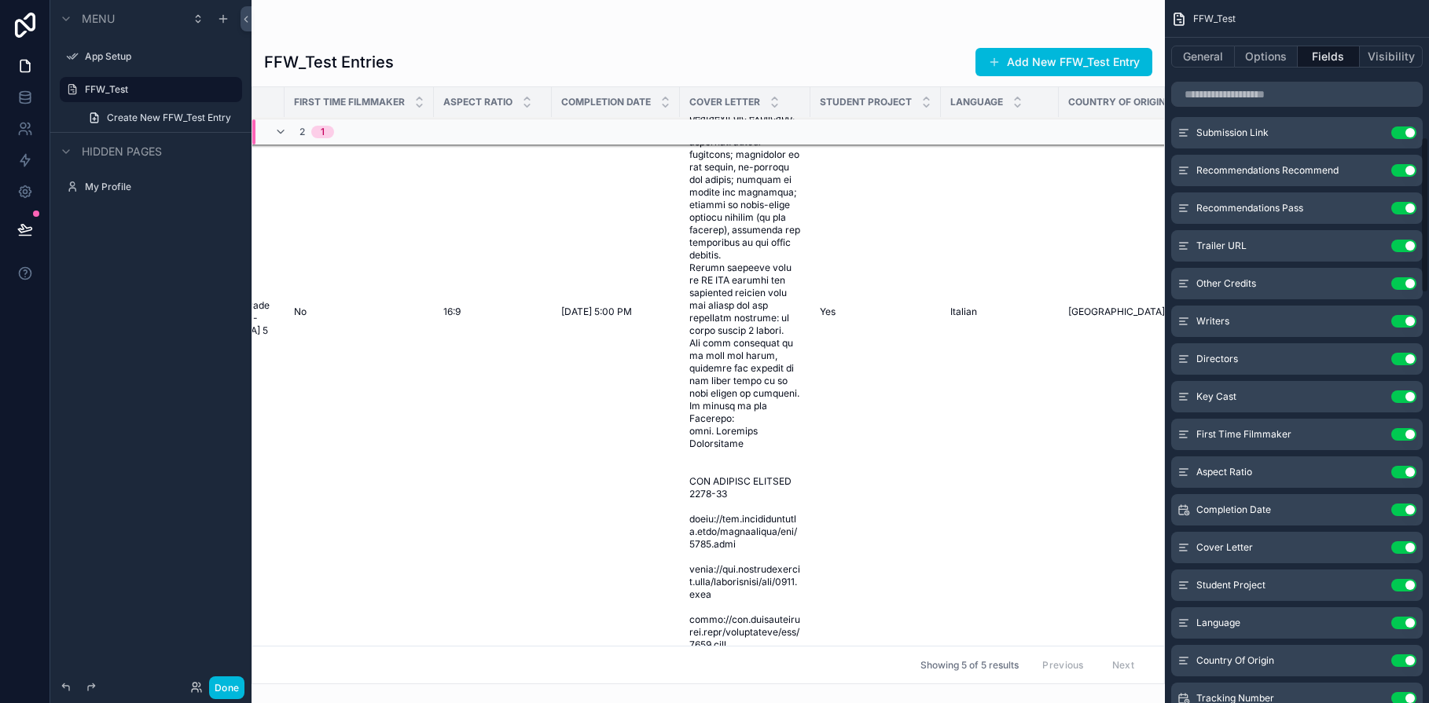
scroll to position [615, 0]
click at [1405, 547] on button "Use setting" at bounding box center [1403, 546] width 25 height 13
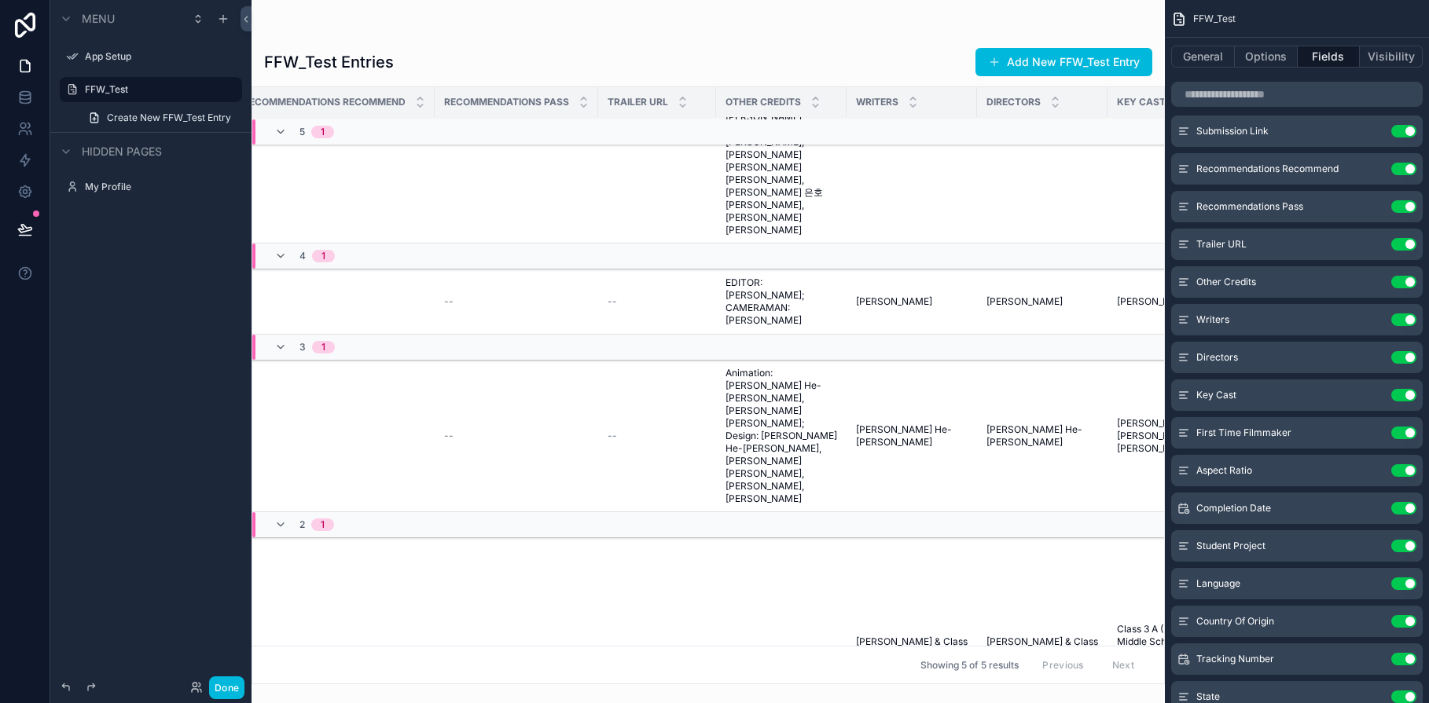
scroll to position [266, 2354]
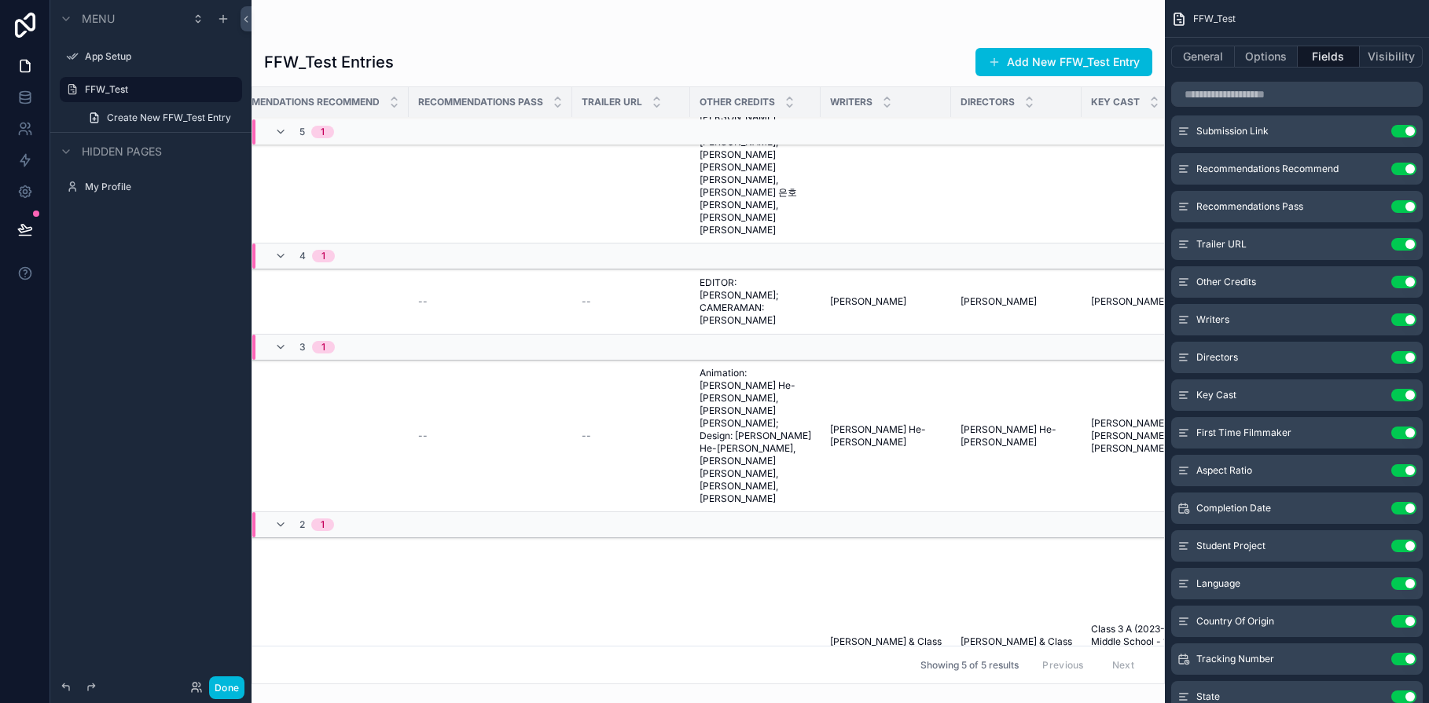
click at [1409, 282] on button "Use setting" at bounding box center [1403, 282] width 25 height 13
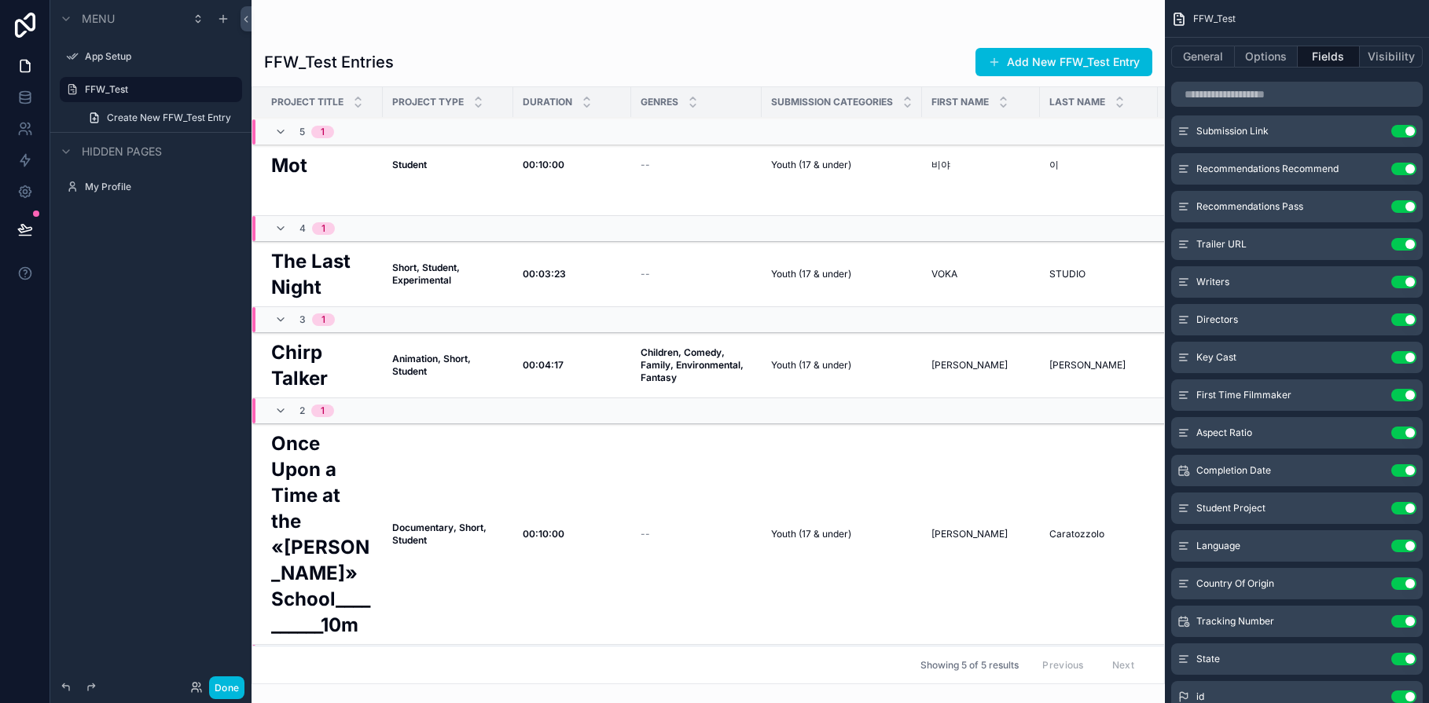
scroll to position [0, 0]
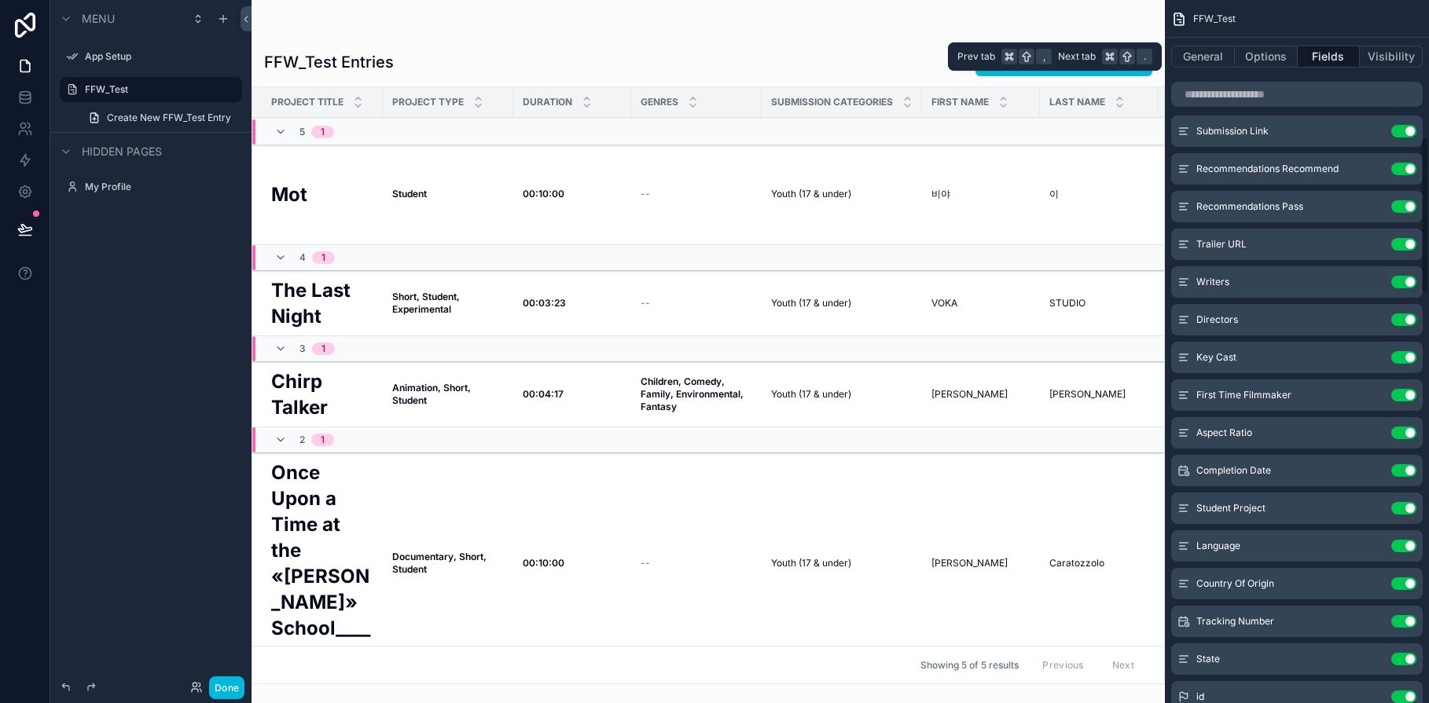
click at [1192, 55] on button "General" at bounding box center [1203, 57] width 64 height 22
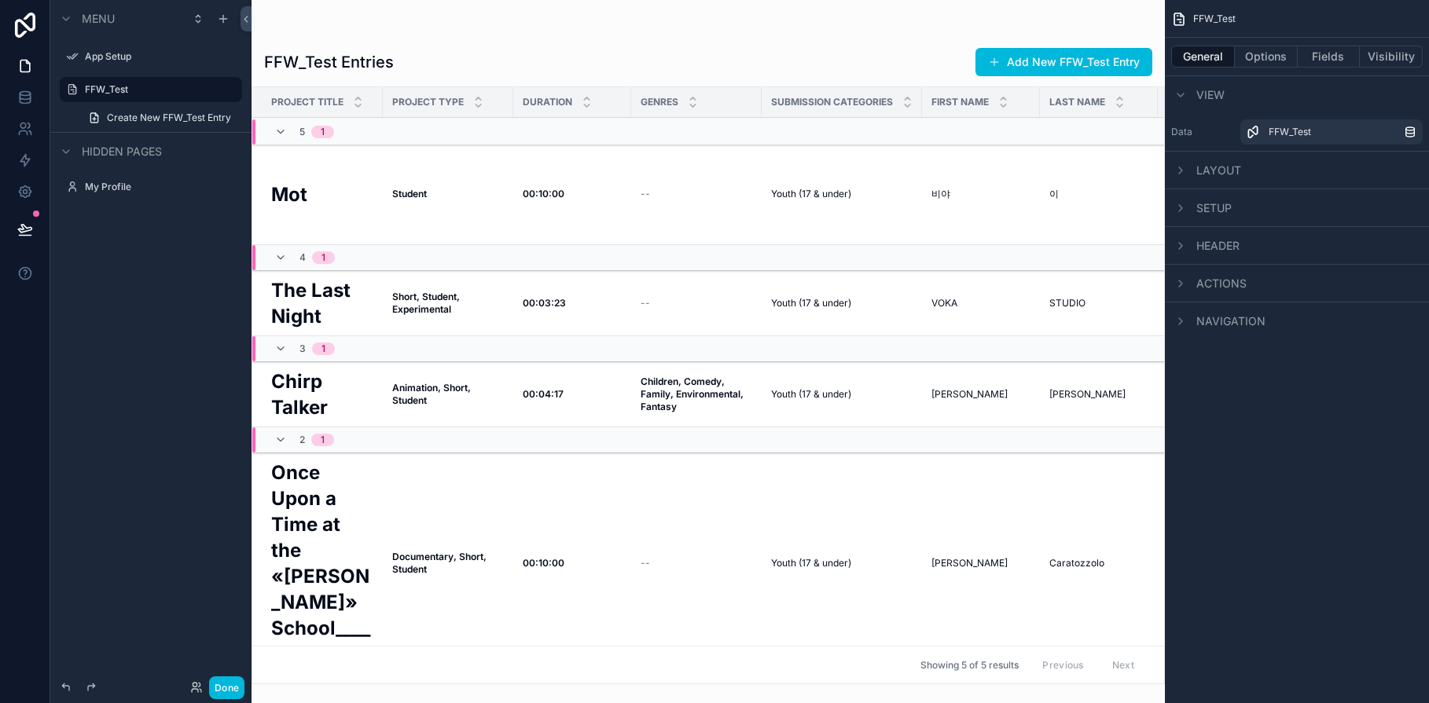
click at [1255, 55] on button "Options" at bounding box center [1266, 57] width 63 height 22
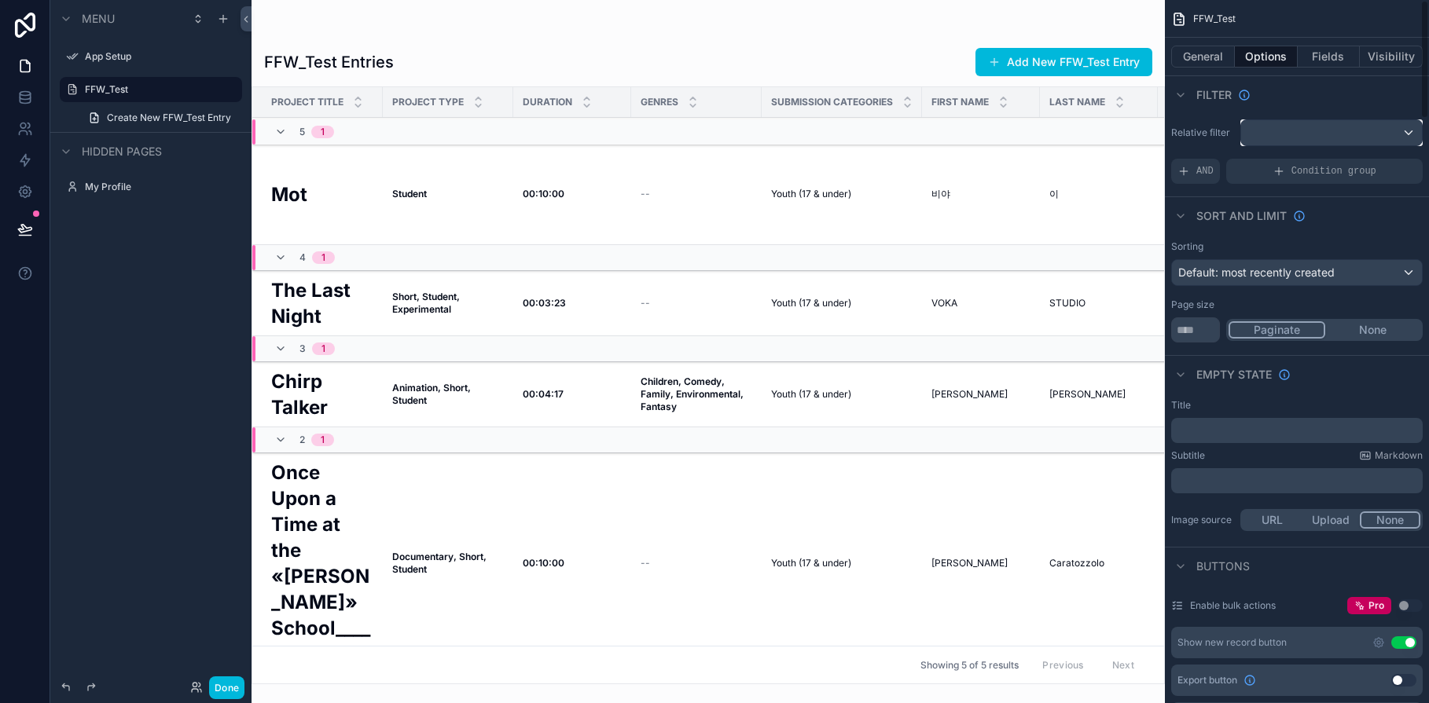
click at [1412, 134] on div "scrollable content" at bounding box center [1331, 132] width 181 height 25
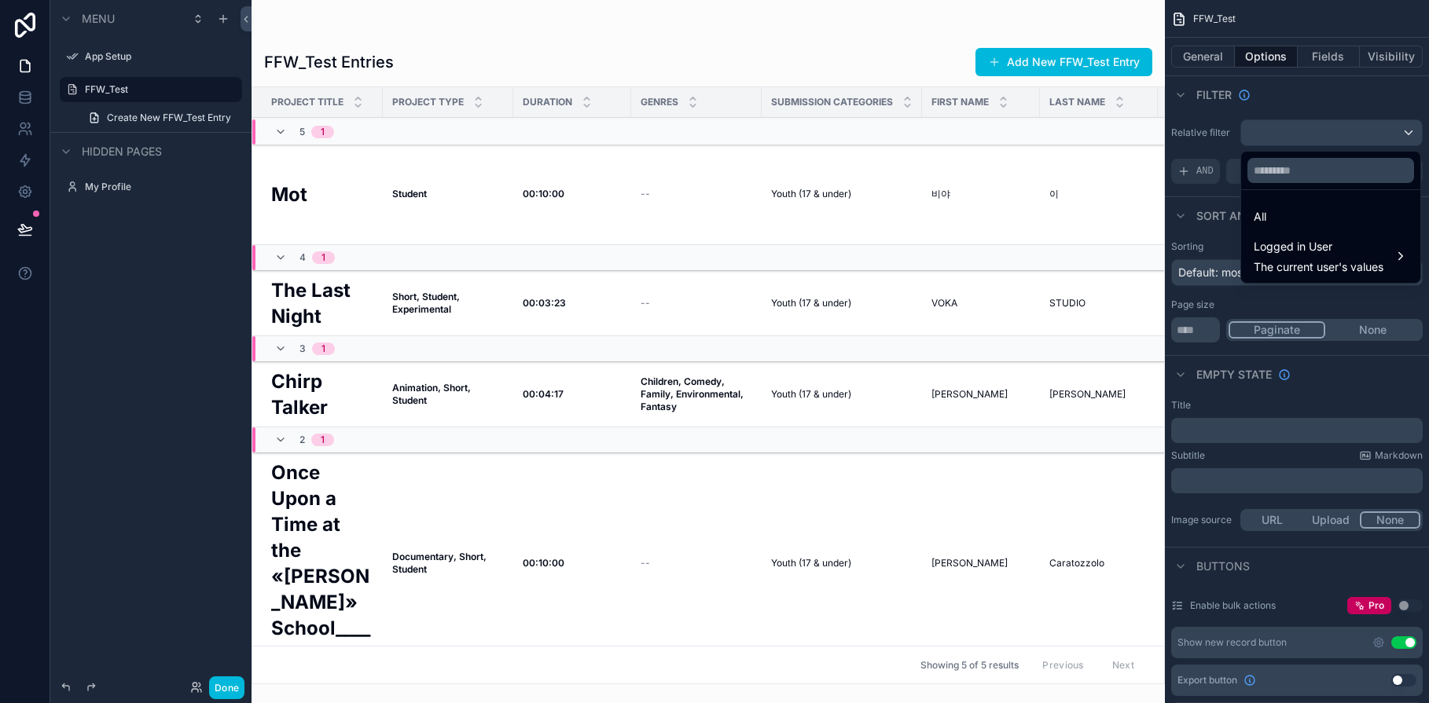
click at [1412, 134] on div "scrollable content" at bounding box center [714, 351] width 1429 height 703
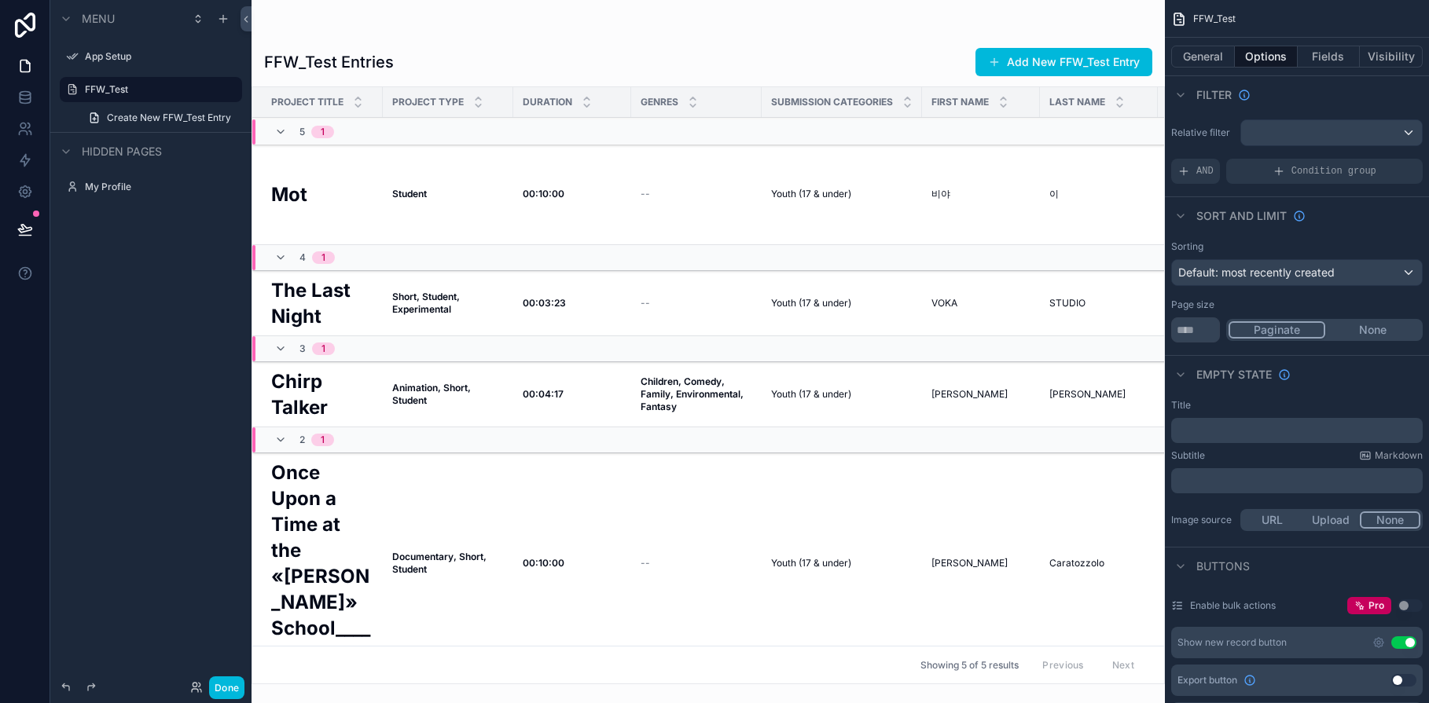
click at [1179, 96] on icon "scrollable content" at bounding box center [1180, 95] width 13 height 13
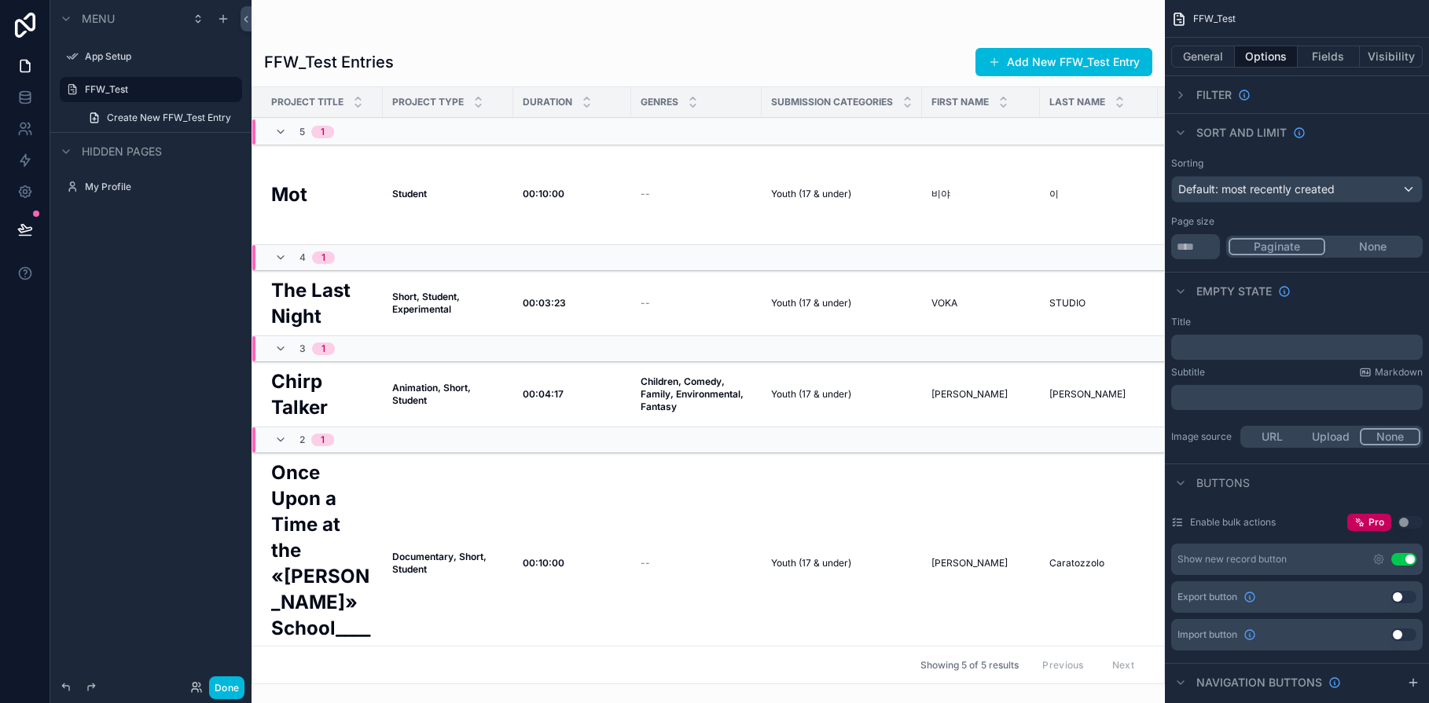
click at [1179, 134] on icon "scrollable content" at bounding box center [1180, 133] width 13 height 13
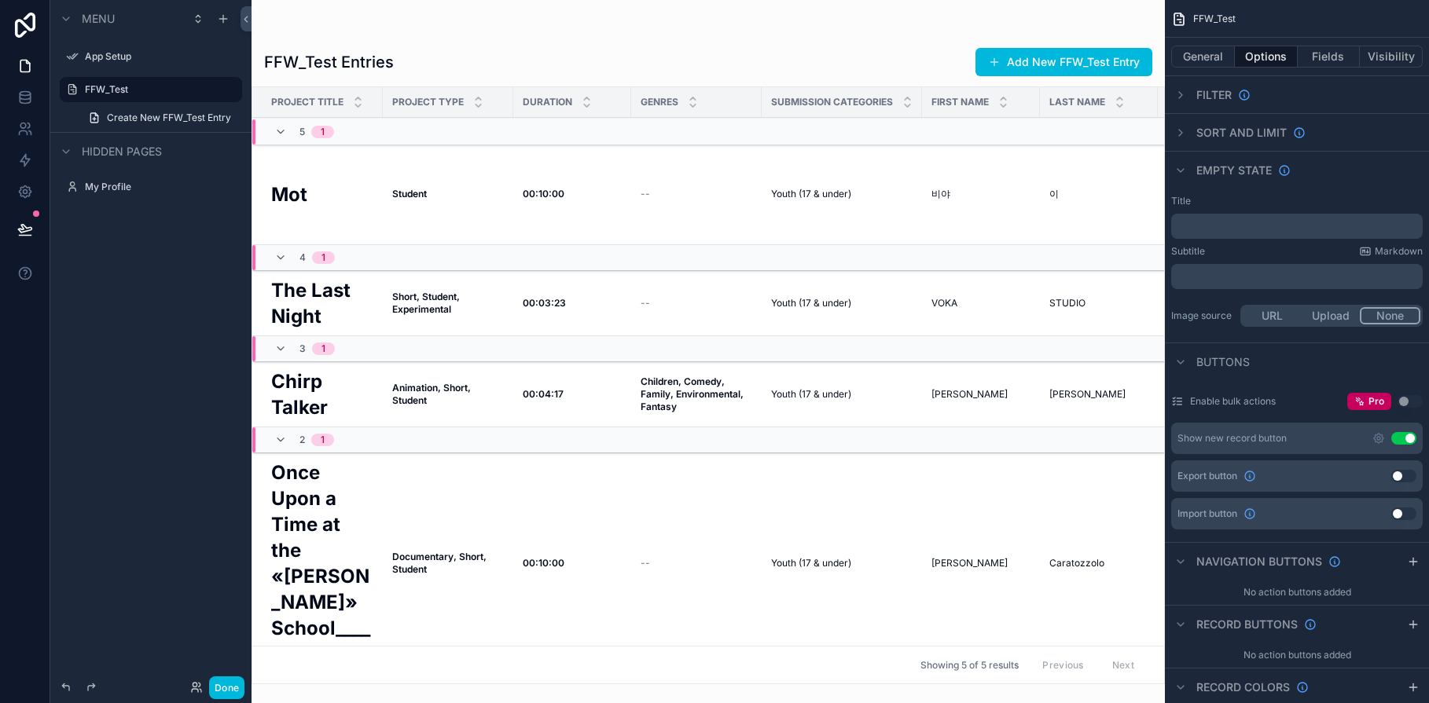
click at [1181, 170] on icon "scrollable content" at bounding box center [1180, 170] width 6 height 3
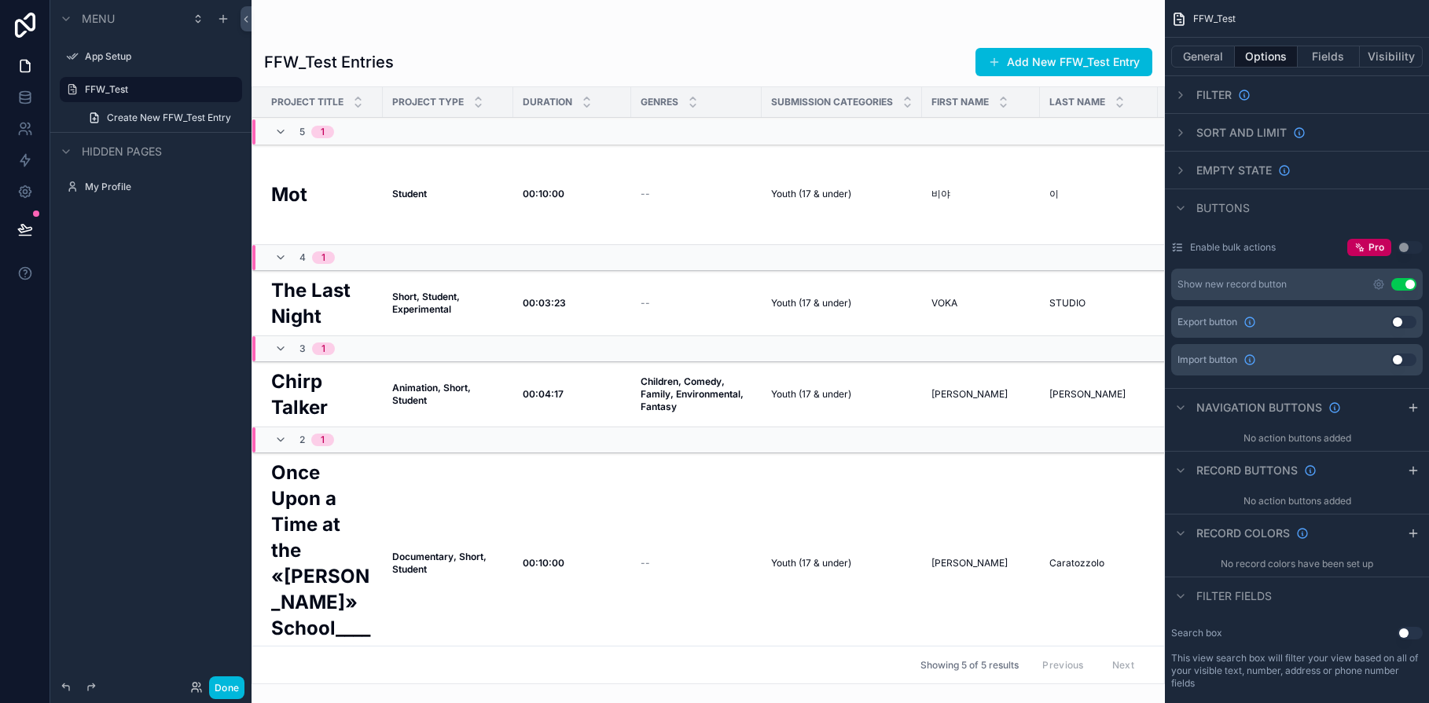
click at [1182, 207] on icon "scrollable content" at bounding box center [1180, 208] width 6 height 3
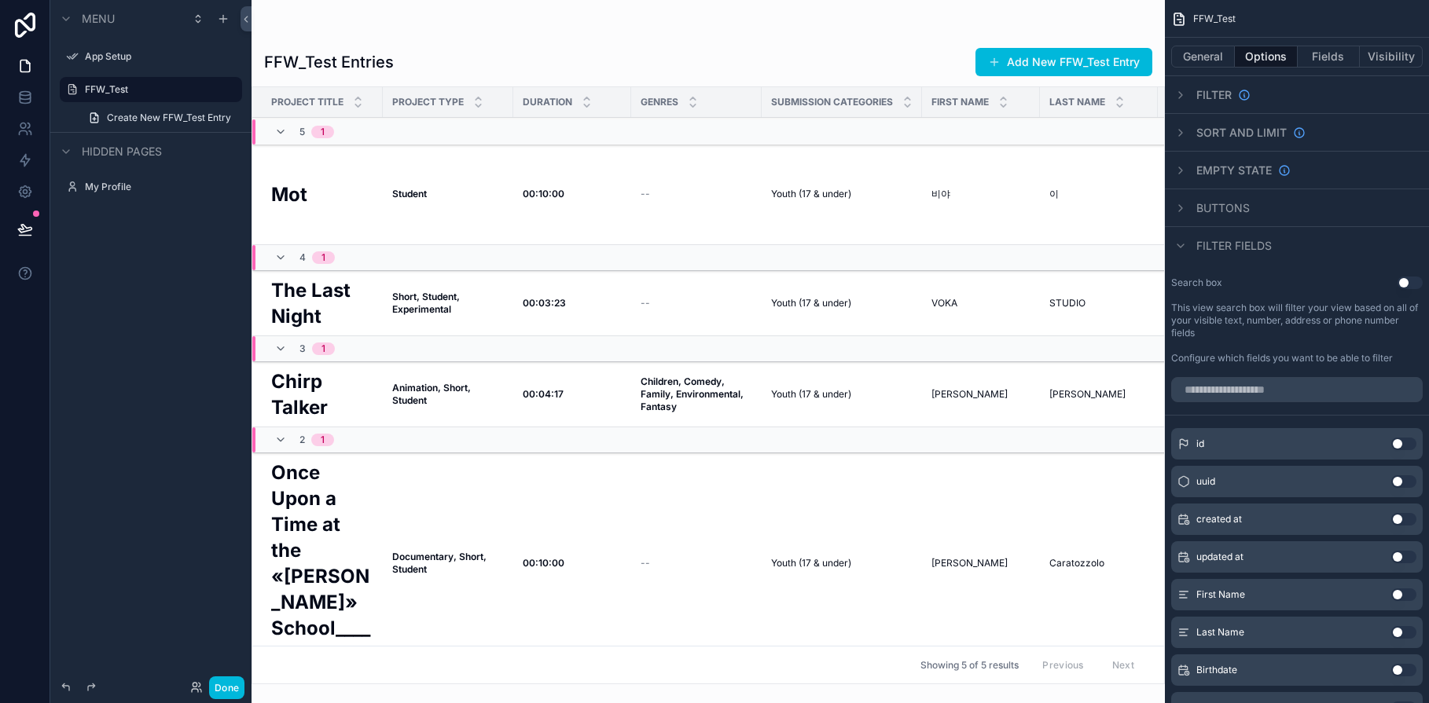
click at [1181, 244] on icon "scrollable content" at bounding box center [1180, 246] width 13 height 13
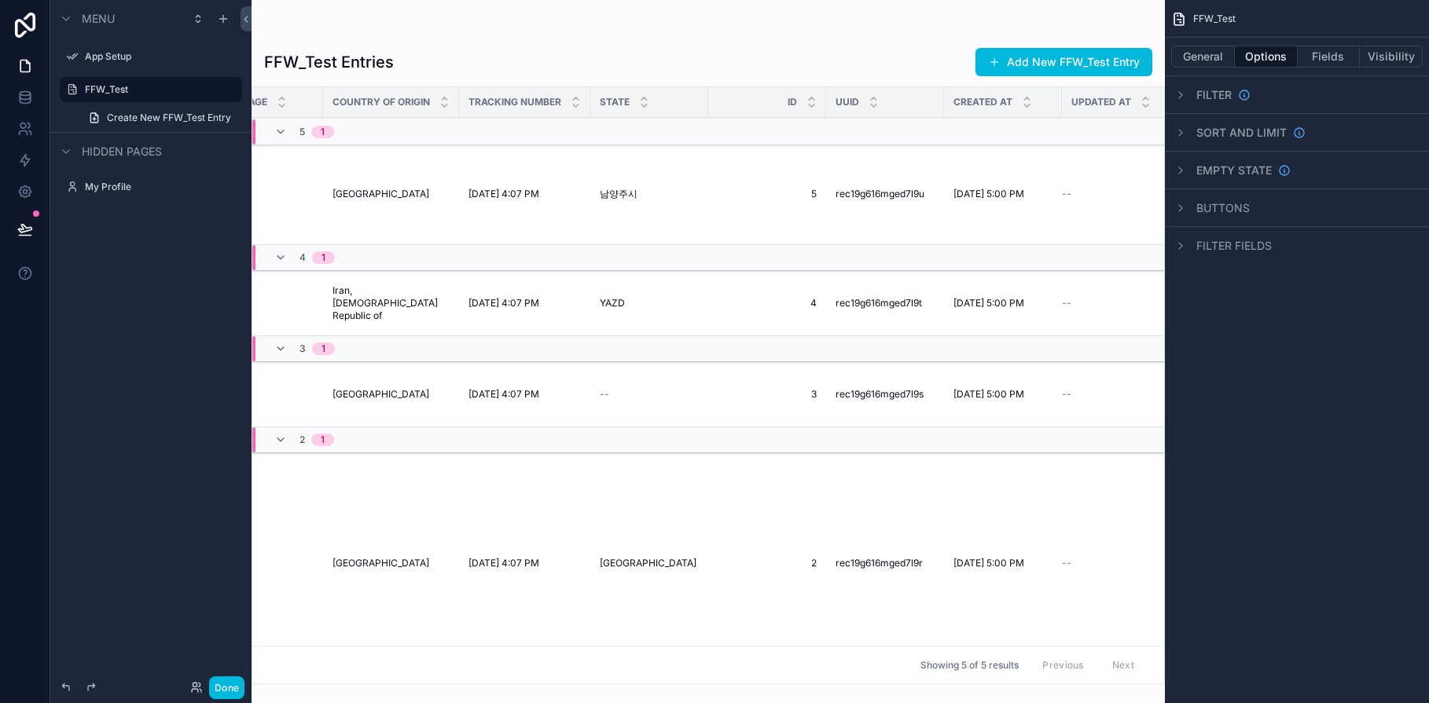
scroll to position [0, 3801]
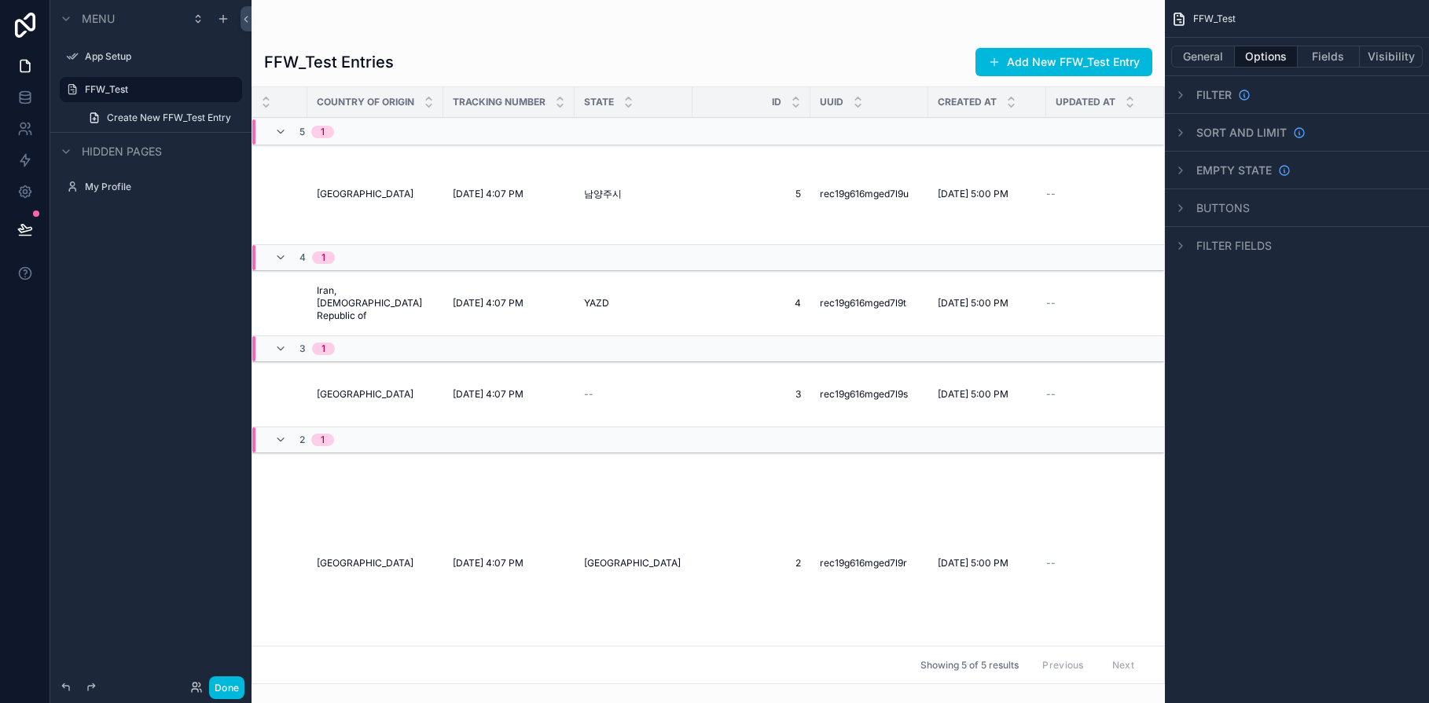
click at [1331, 59] on button "Fields" at bounding box center [1329, 57] width 63 height 22
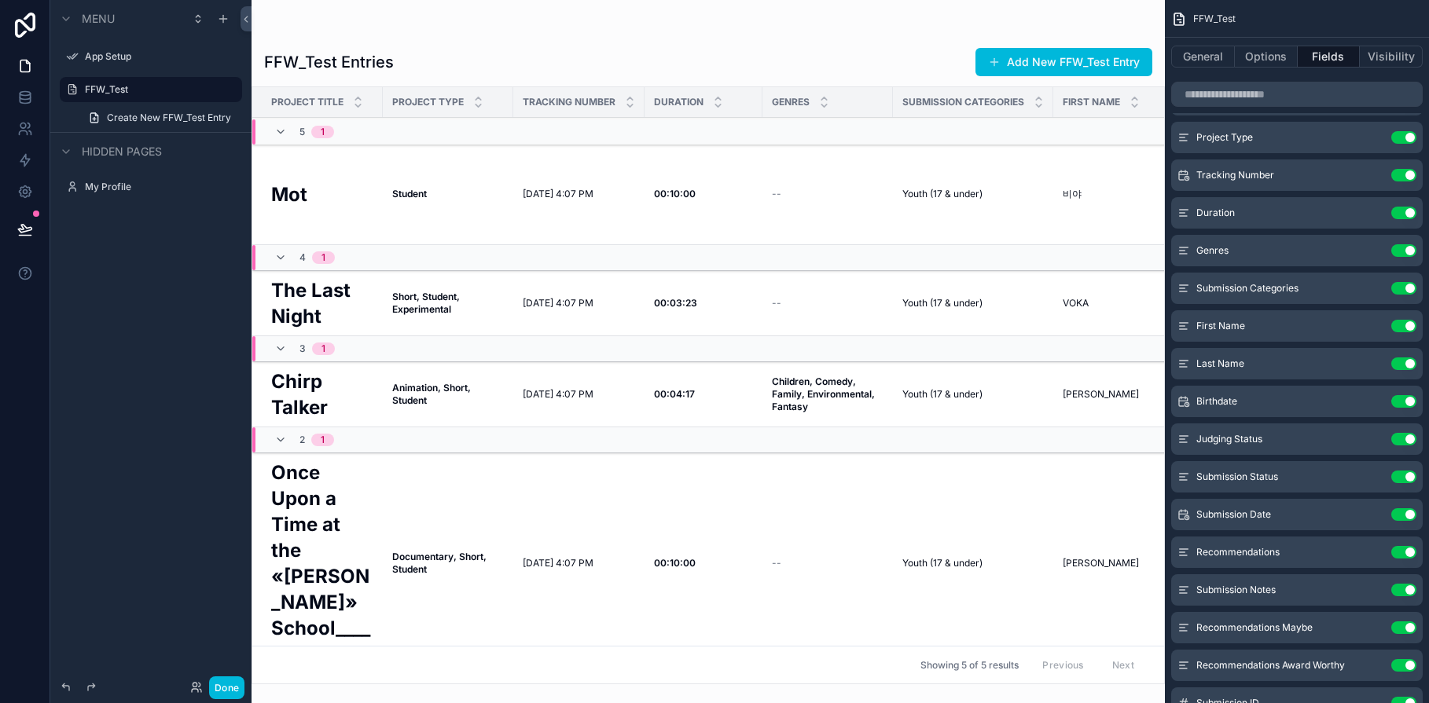
scroll to position [0, 0]
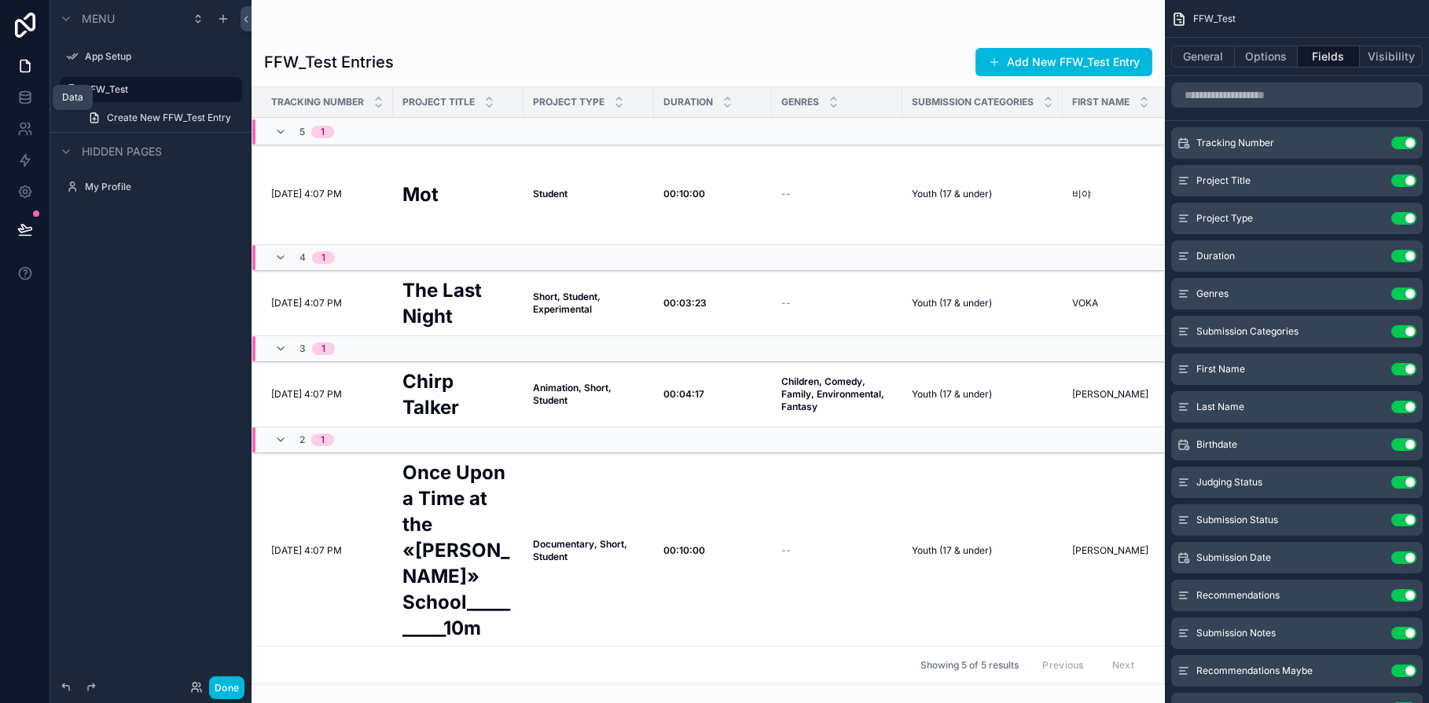
click at [29, 97] on icon at bounding box center [25, 98] width 16 height 16
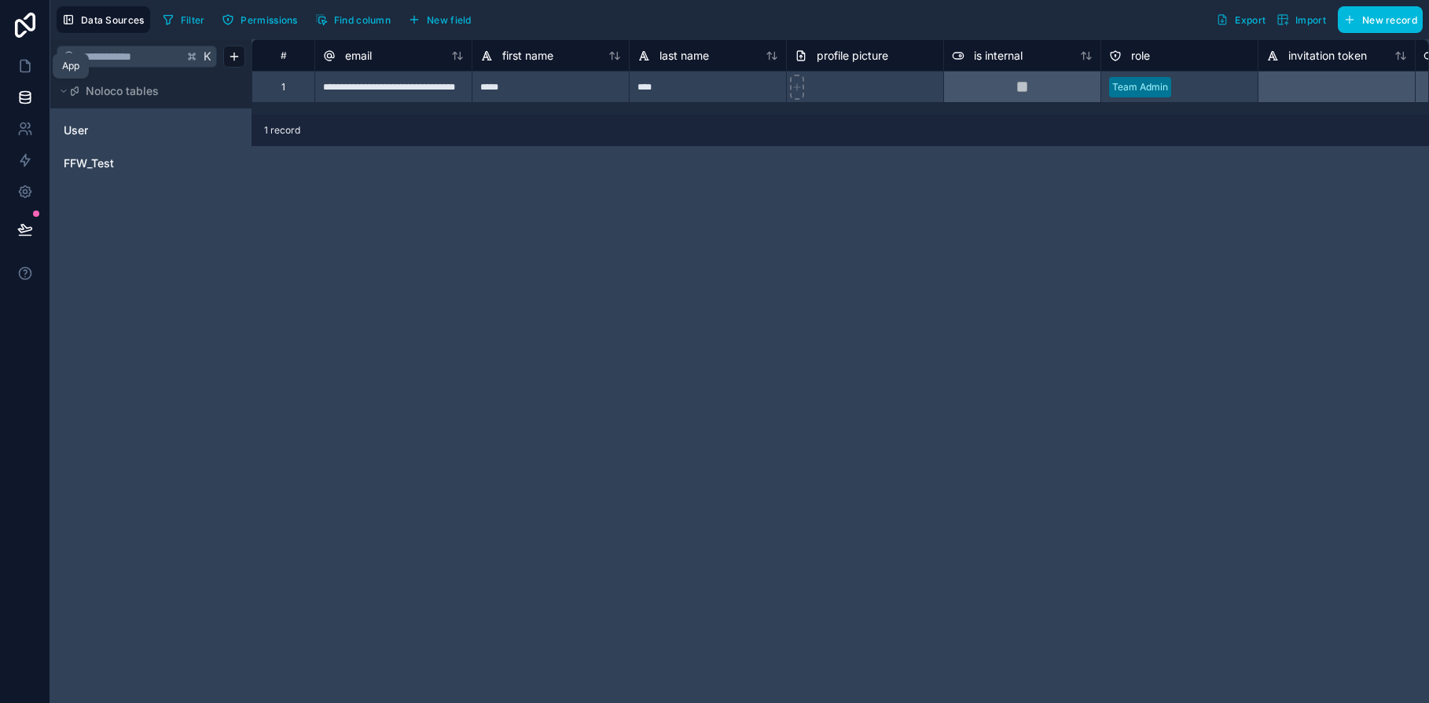
click at [29, 68] on icon at bounding box center [24, 67] width 9 height 12
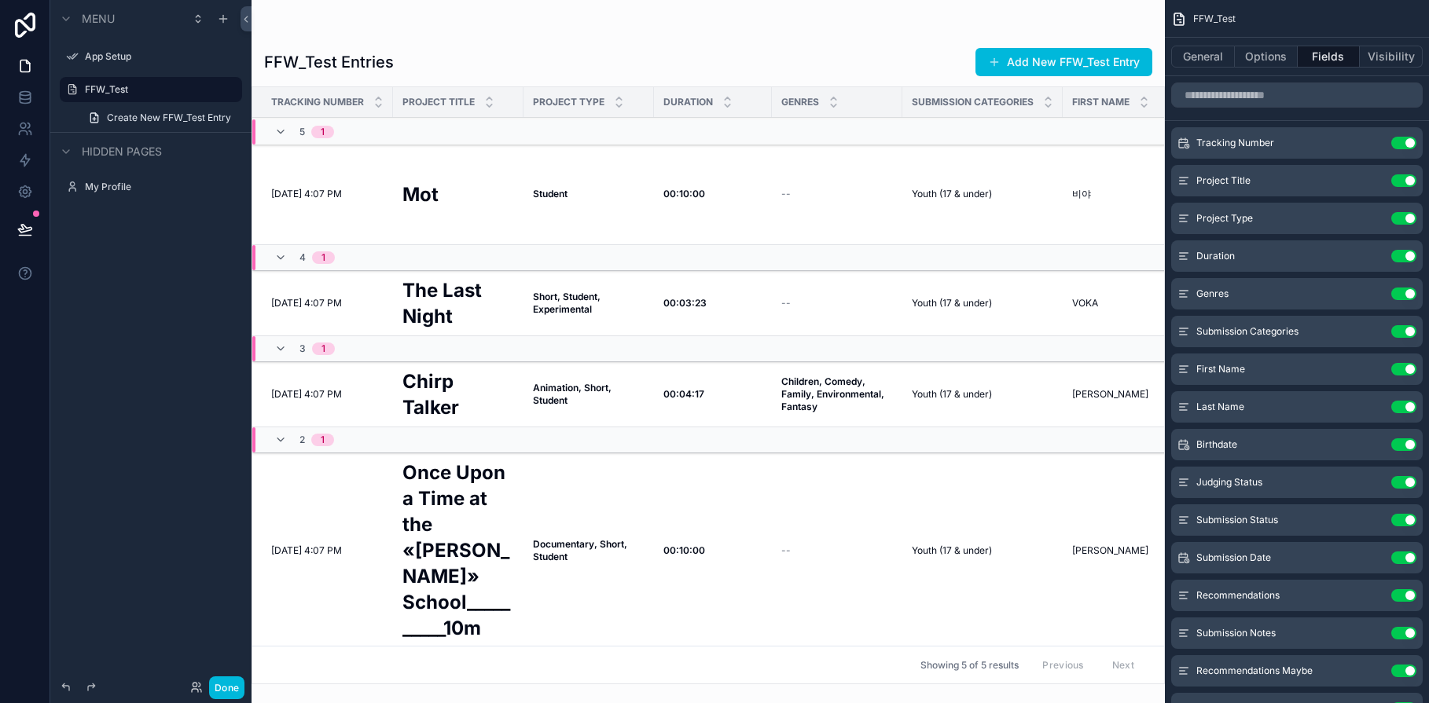
click at [90, 89] on label "FFW_Test" at bounding box center [159, 89] width 148 height 13
click at [28, 98] on icon at bounding box center [25, 97] width 10 height 6
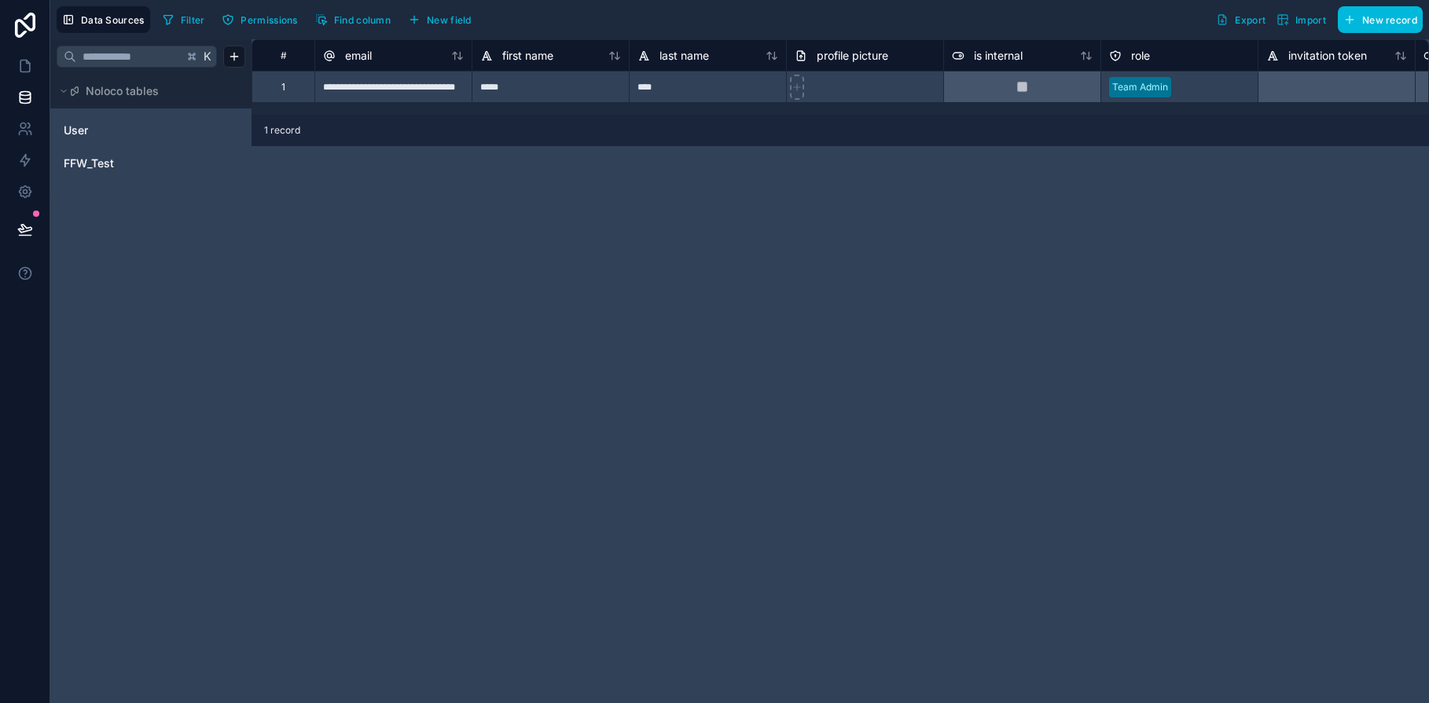
click at [93, 167] on span "FFW_Test" at bounding box center [89, 164] width 50 height 16
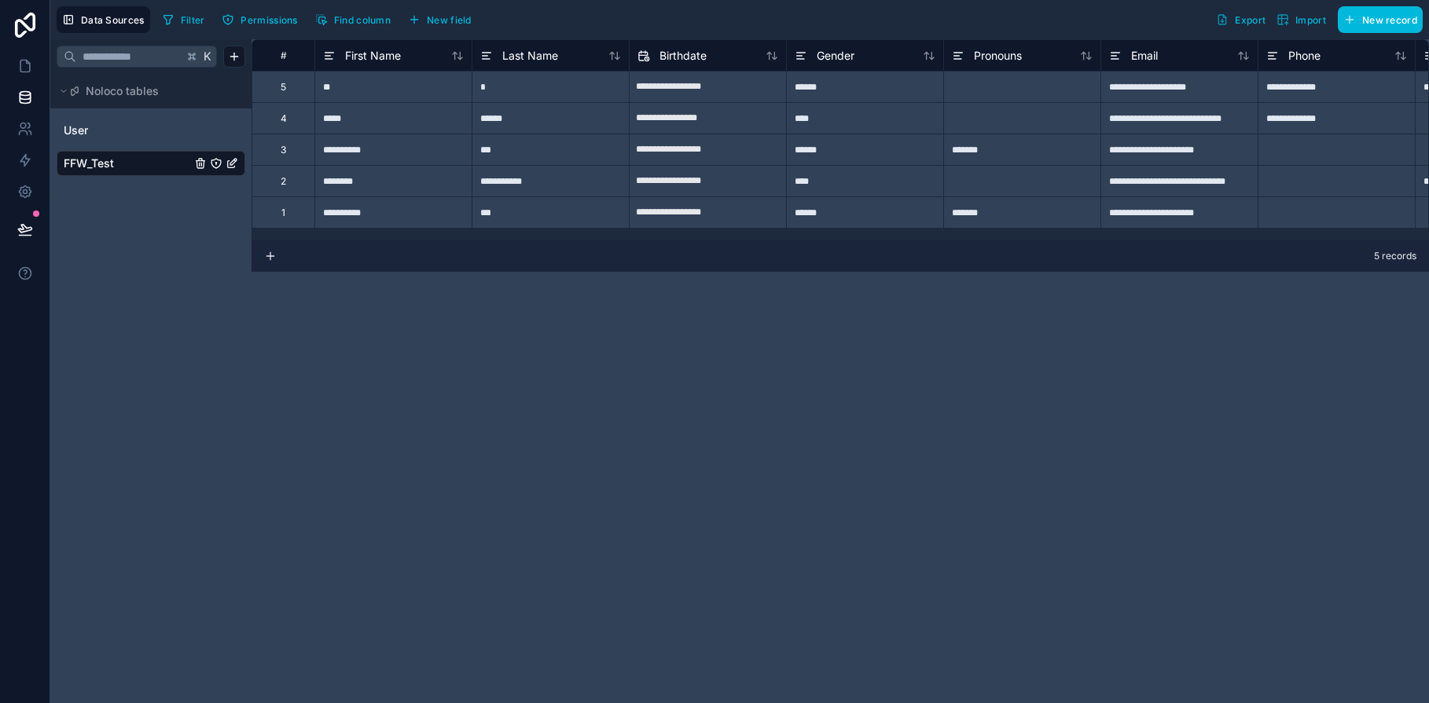
drag, startPoint x: 346, startPoint y: 239, endPoint x: 366, endPoint y: 239, distance: 20.4
click at [366, 239] on div "**********" at bounding box center [840, 139] width 1177 height 201
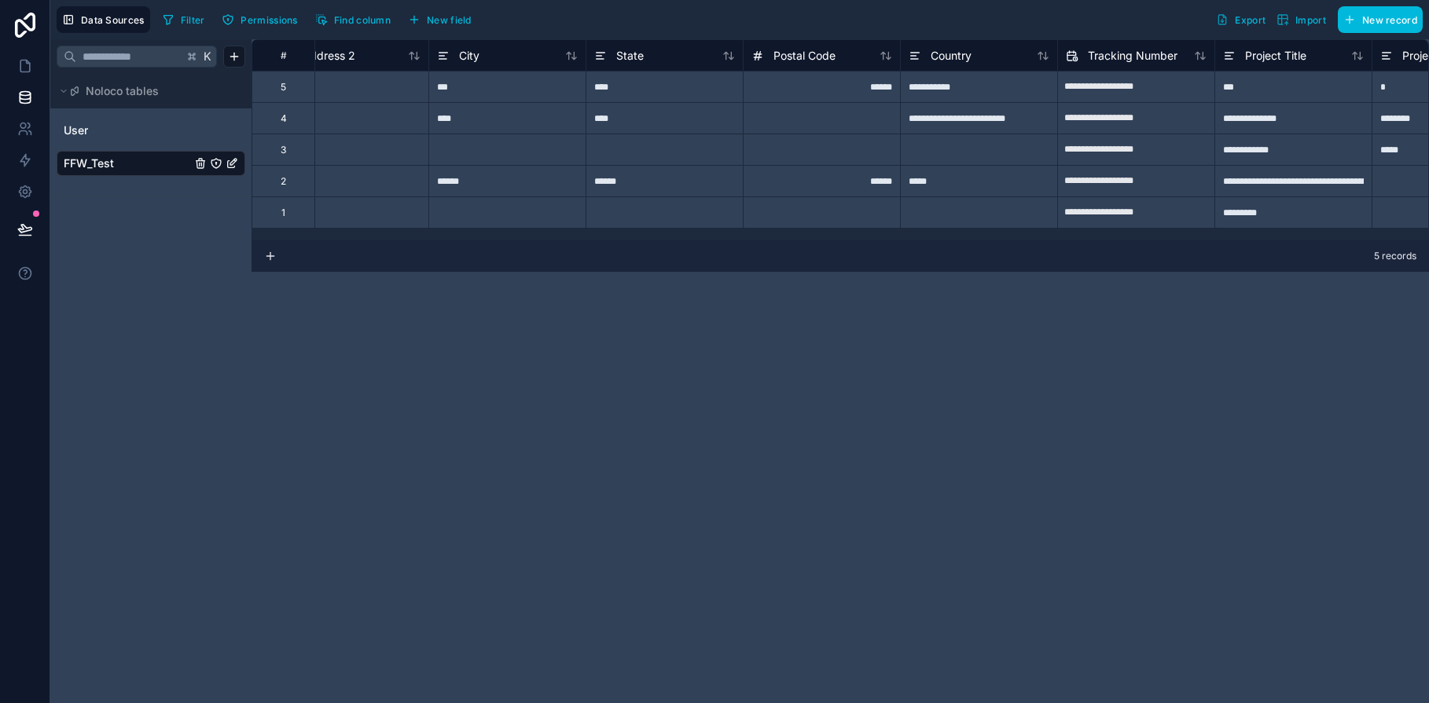
scroll to position [0, 1326]
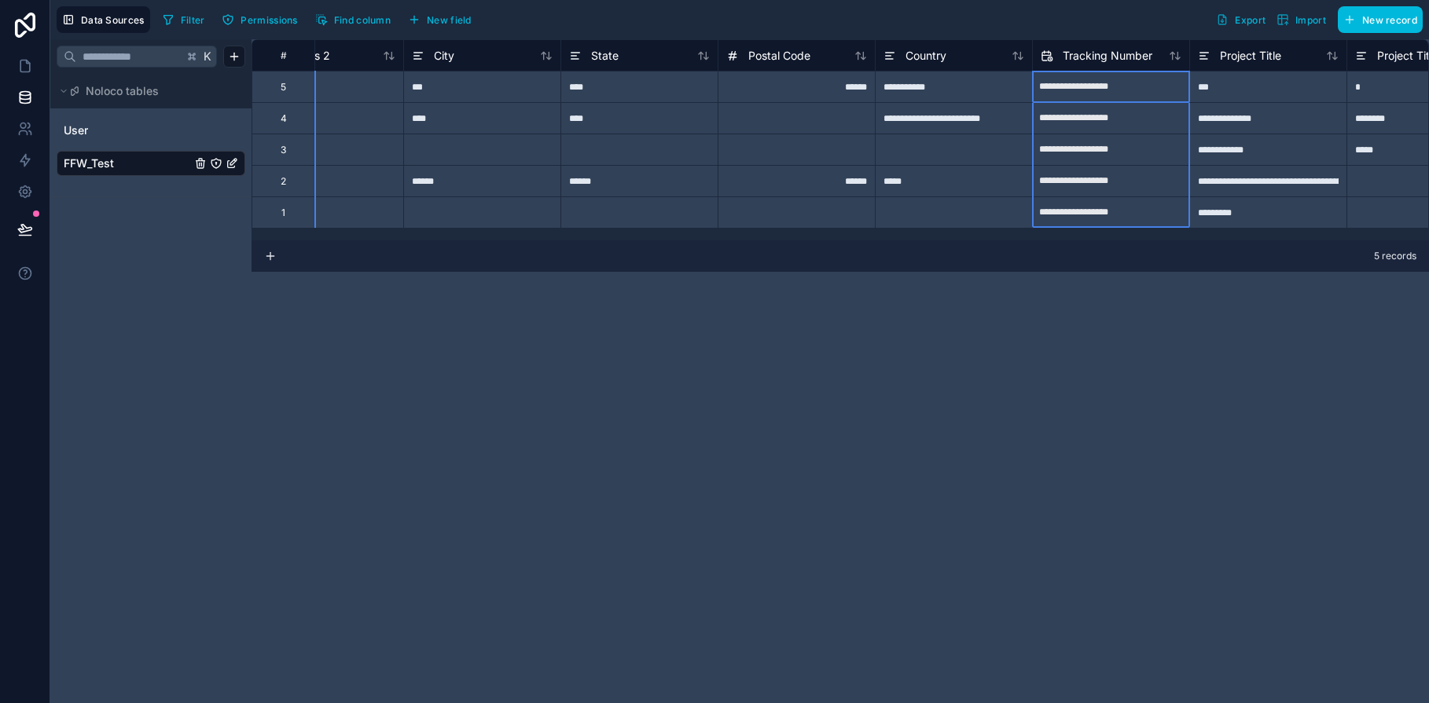
click at [1049, 57] on icon at bounding box center [1050, 59] width 4 height 4
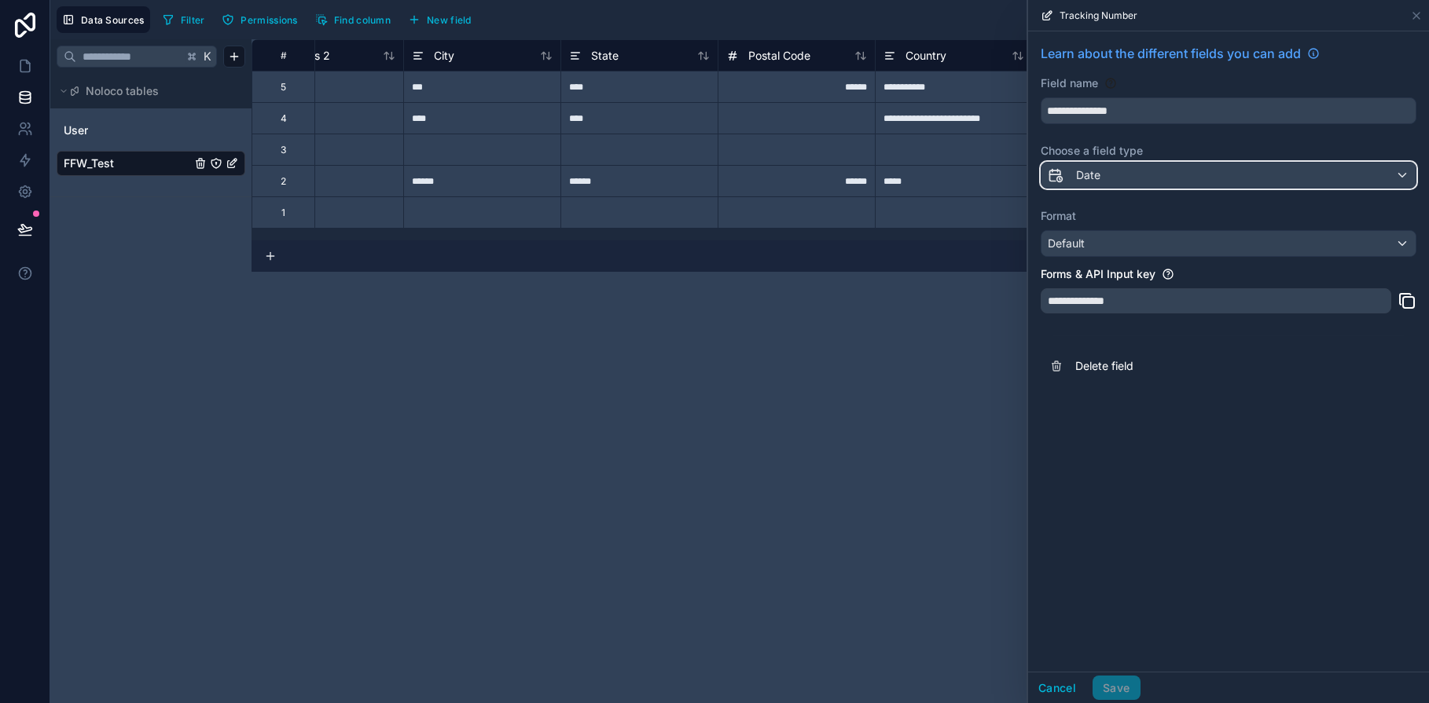
click at [1401, 176] on div "Date" at bounding box center [1228, 175] width 374 height 25
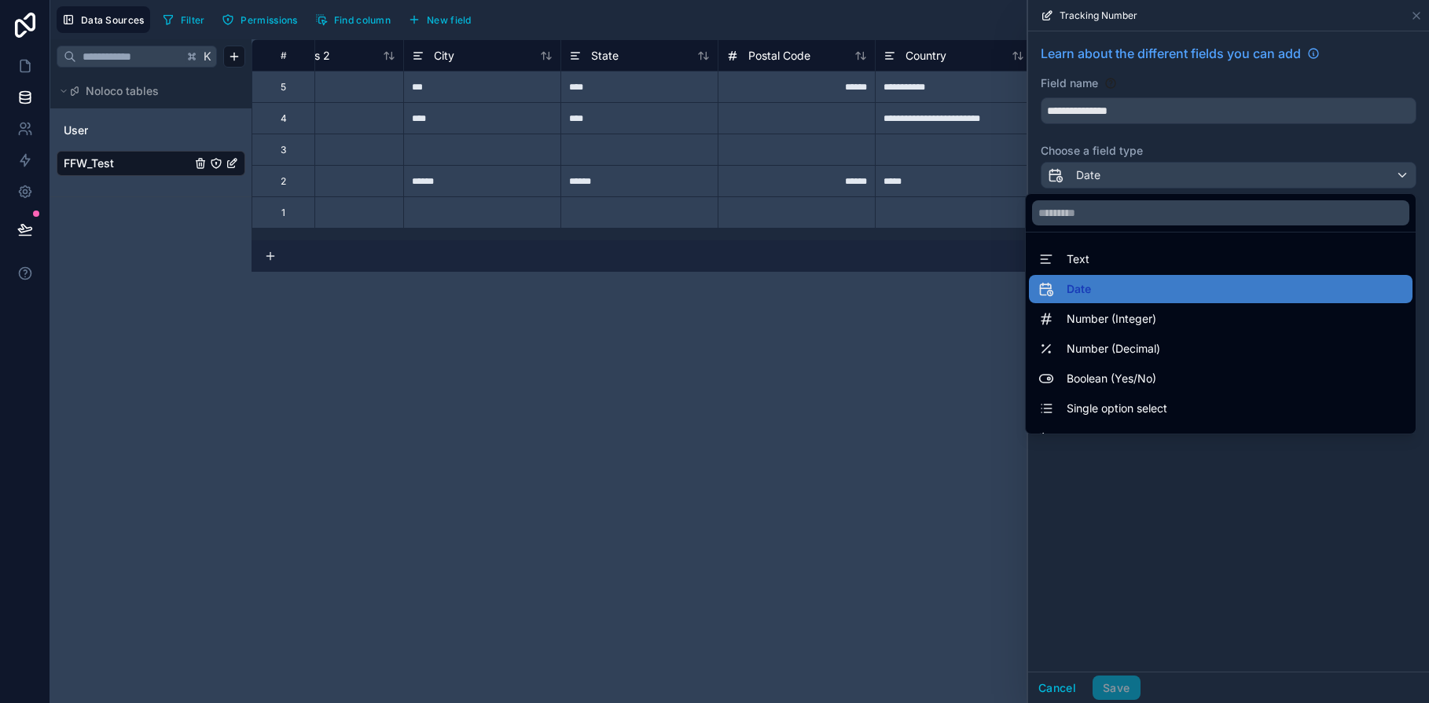
click at [1108, 250] on div "Text" at bounding box center [1220, 259] width 365 height 19
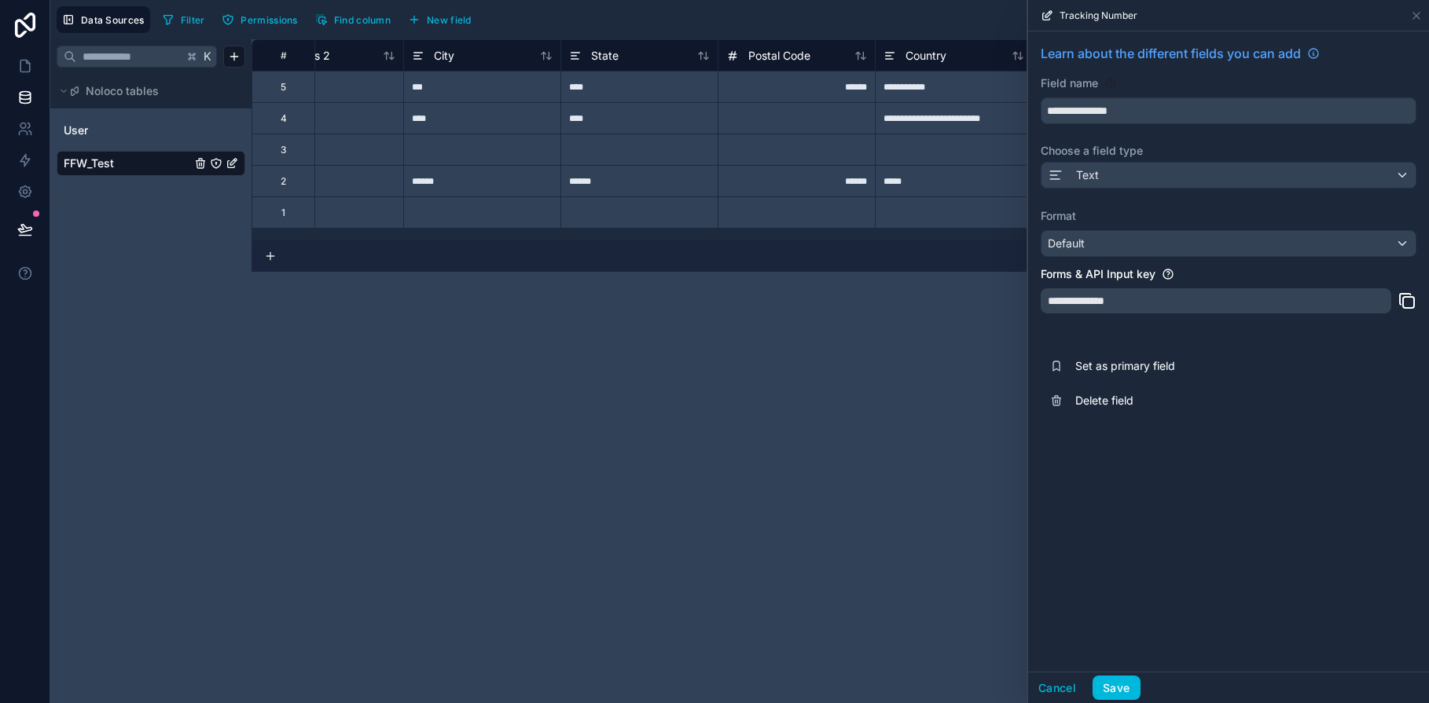
click at [935, 389] on div "**********" at bounding box center [840, 371] width 1177 height 664
click at [1121, 685] on button "Save" at bounding box center [1116, 688] width 47 height 25
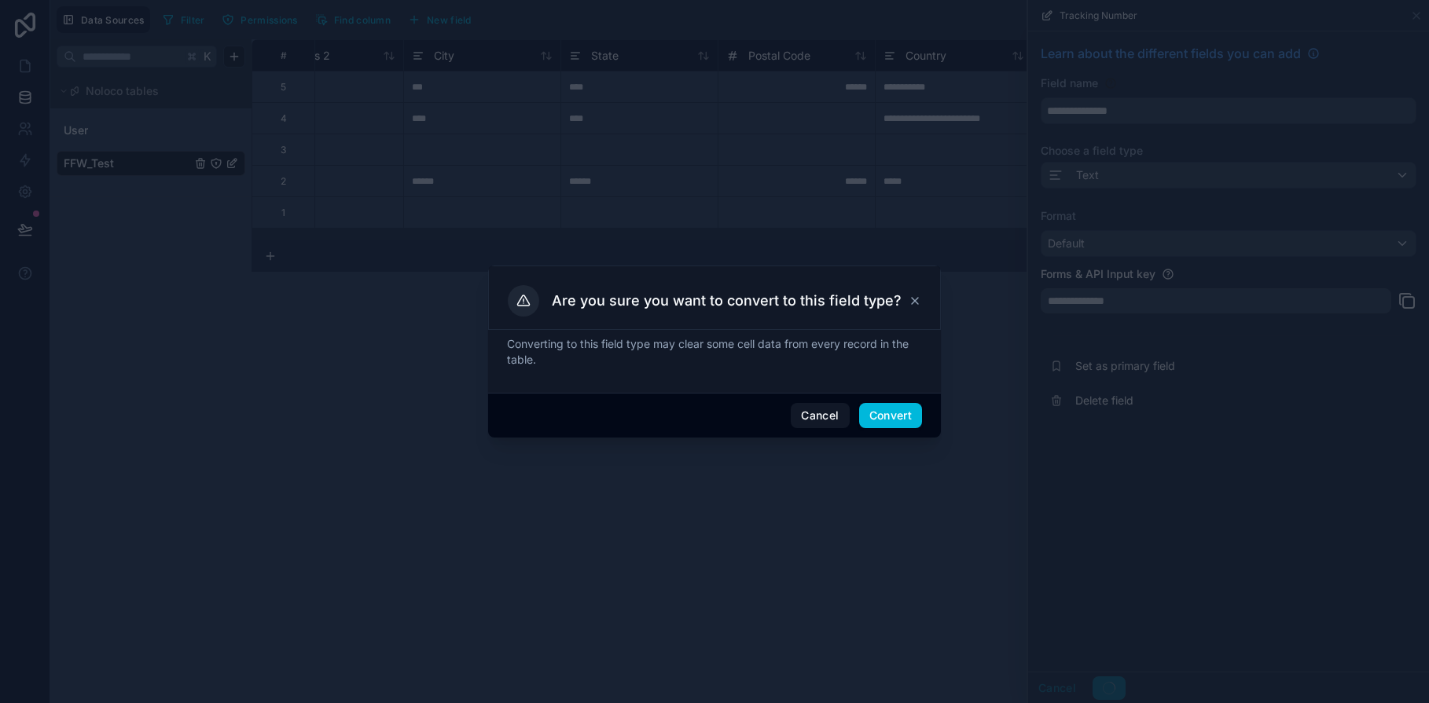
click at [903, 417] on button "Convert" at bounding box center [890, 415] width 63 height 25
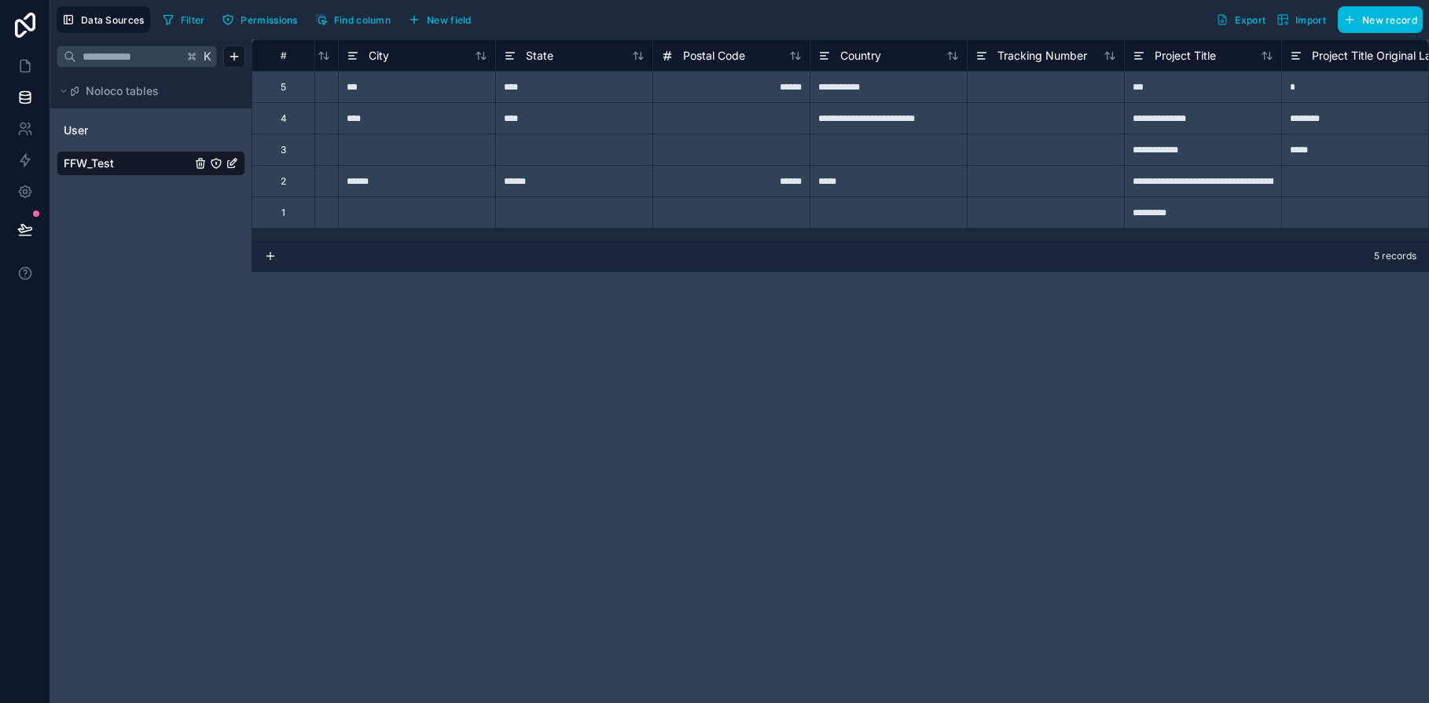
scroll to position [0, 1433]
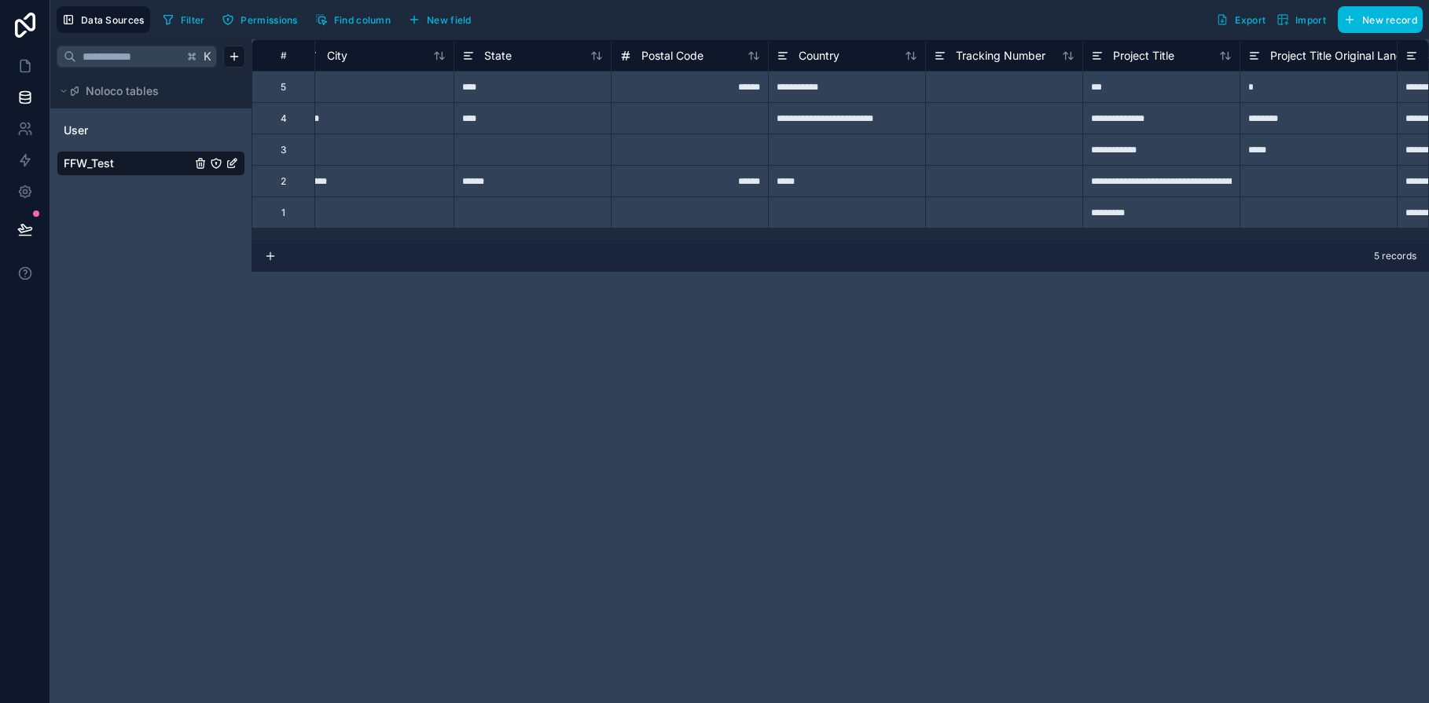
click at [952, 97] on div at bounding box center [1003, 86] width 157 height 31
type input "********"
click at [983, 118] on div at bounding box center [1003, 117] width 157 height 31
type input "********"
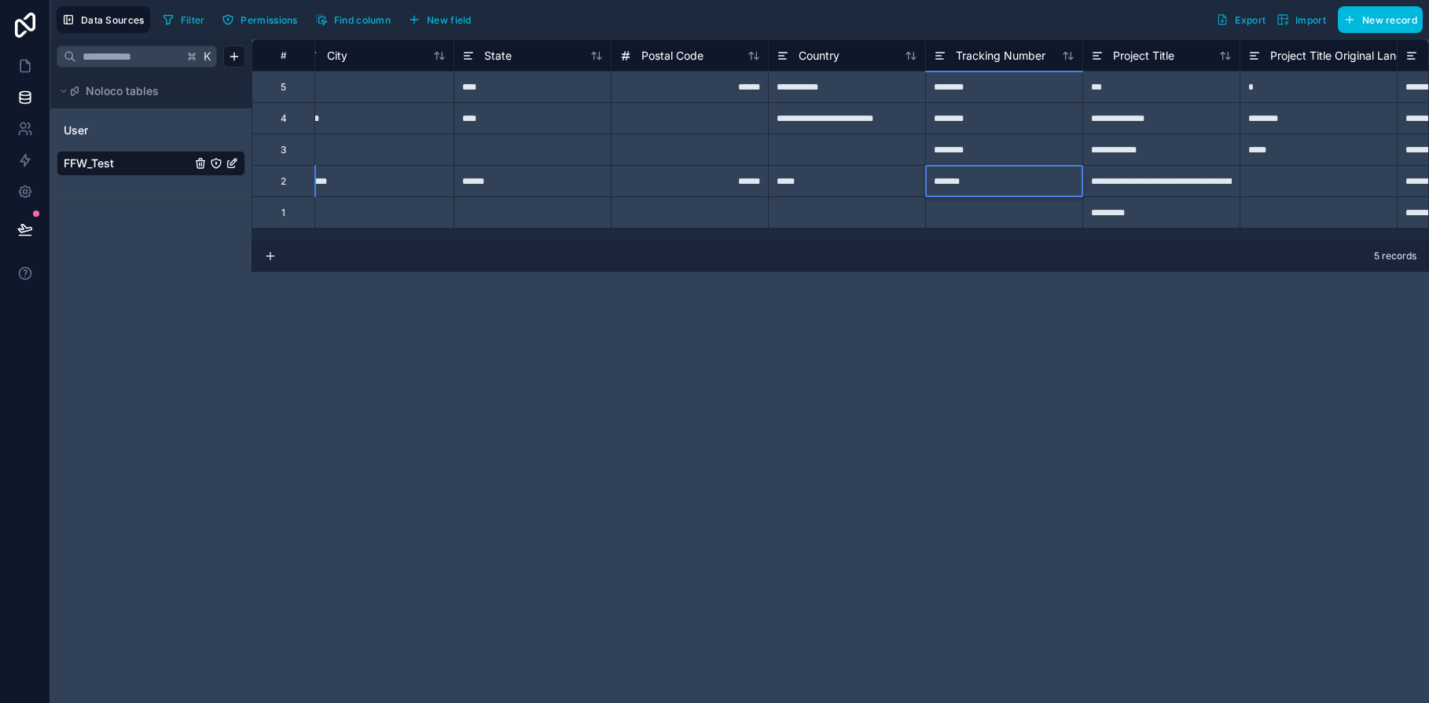
type input "********"
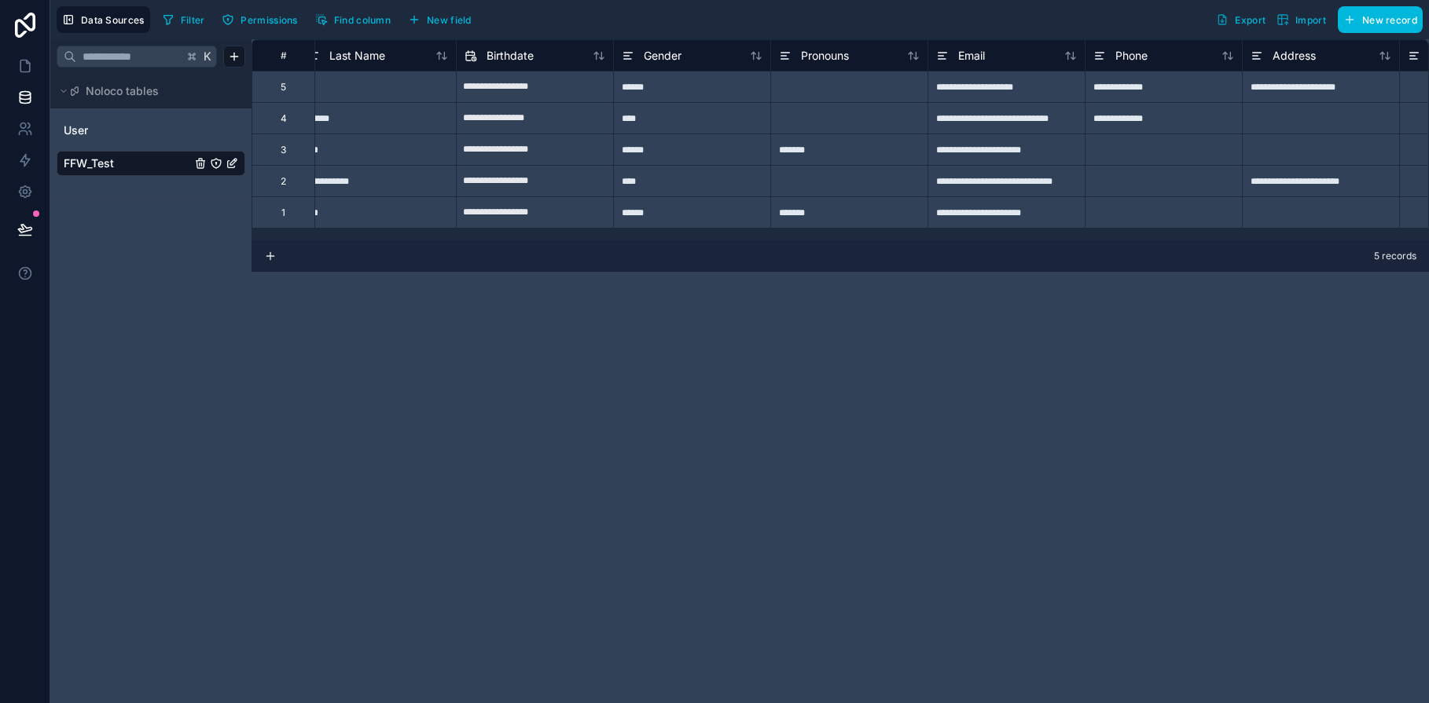
scroll to position [0, 0]
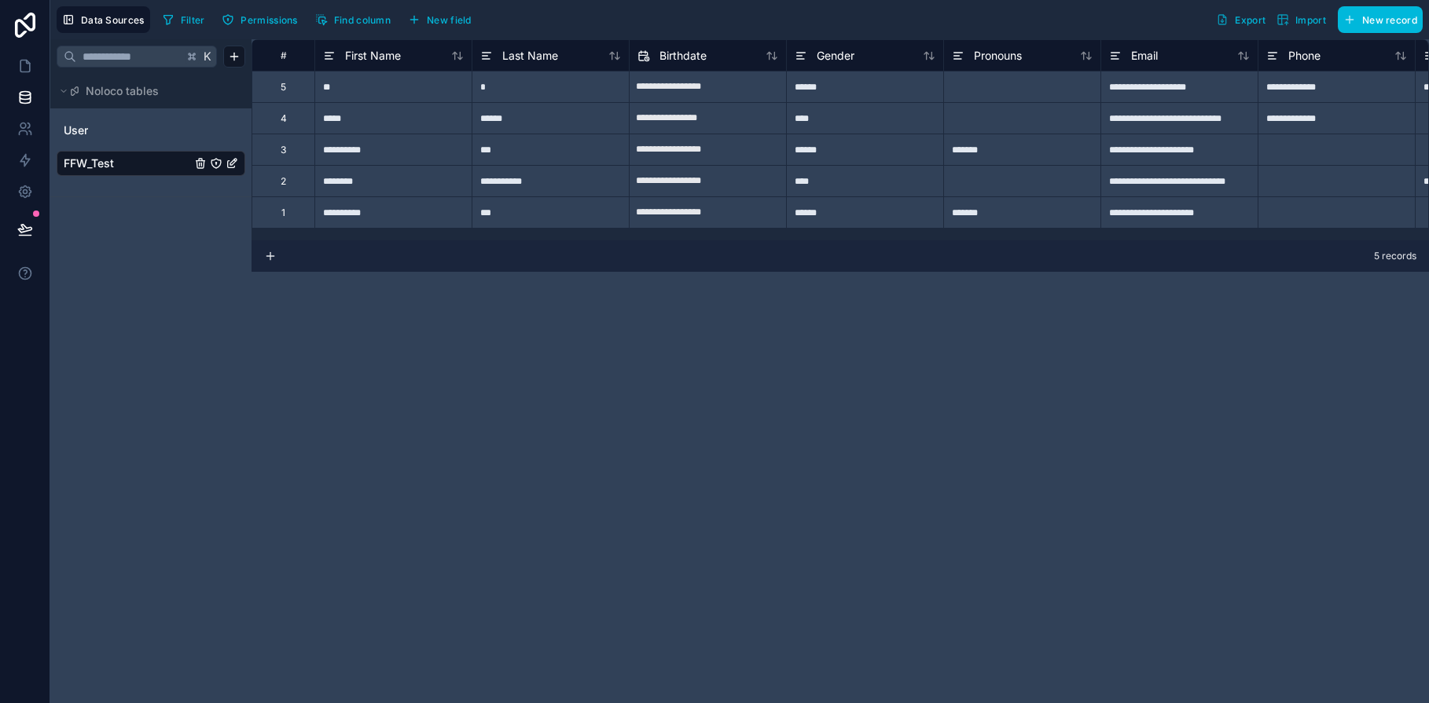
click at [659, 382] on div "**********" at bounding box center [840, 371] width 1177 height 664
click at [24, 69] on icon at bounding box center [25, 66] width 16 height 16
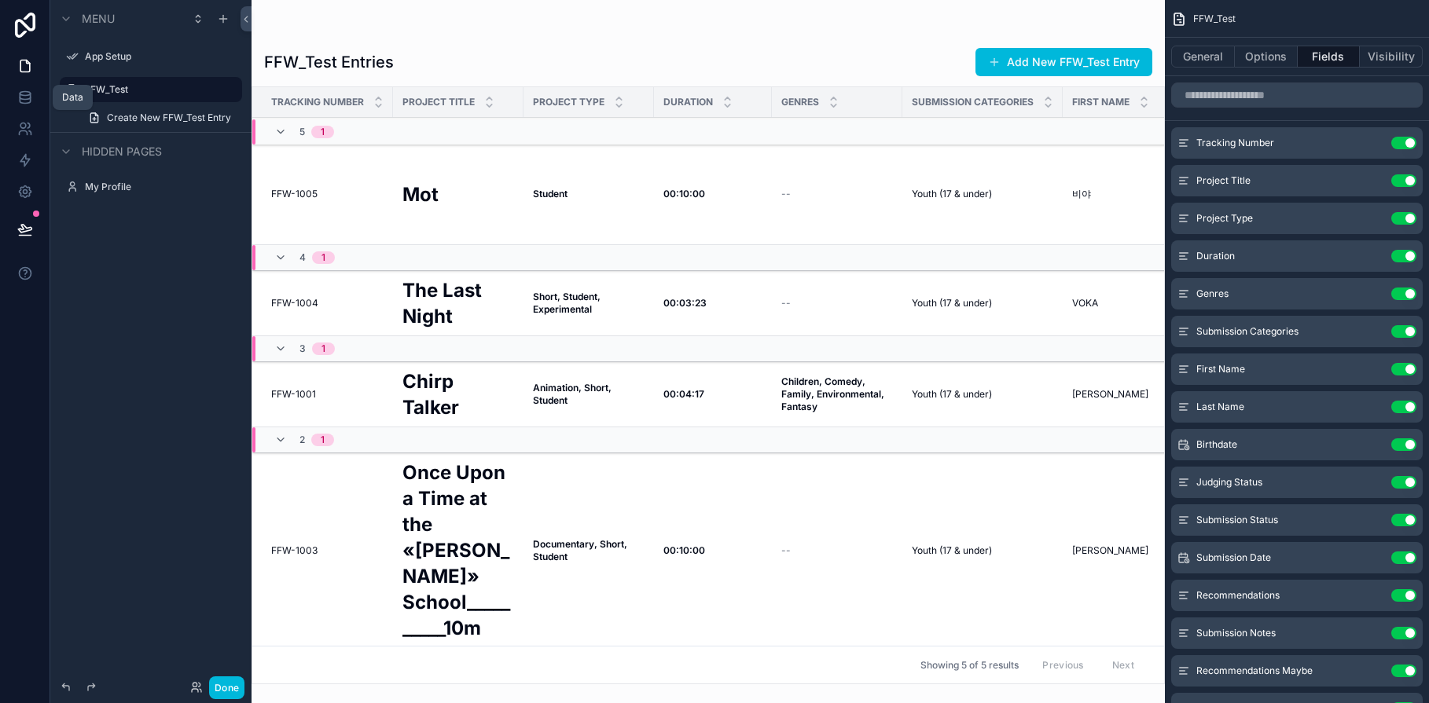
click at [28, 97] on icon at bounding box center [25, 98] width 16 height 16
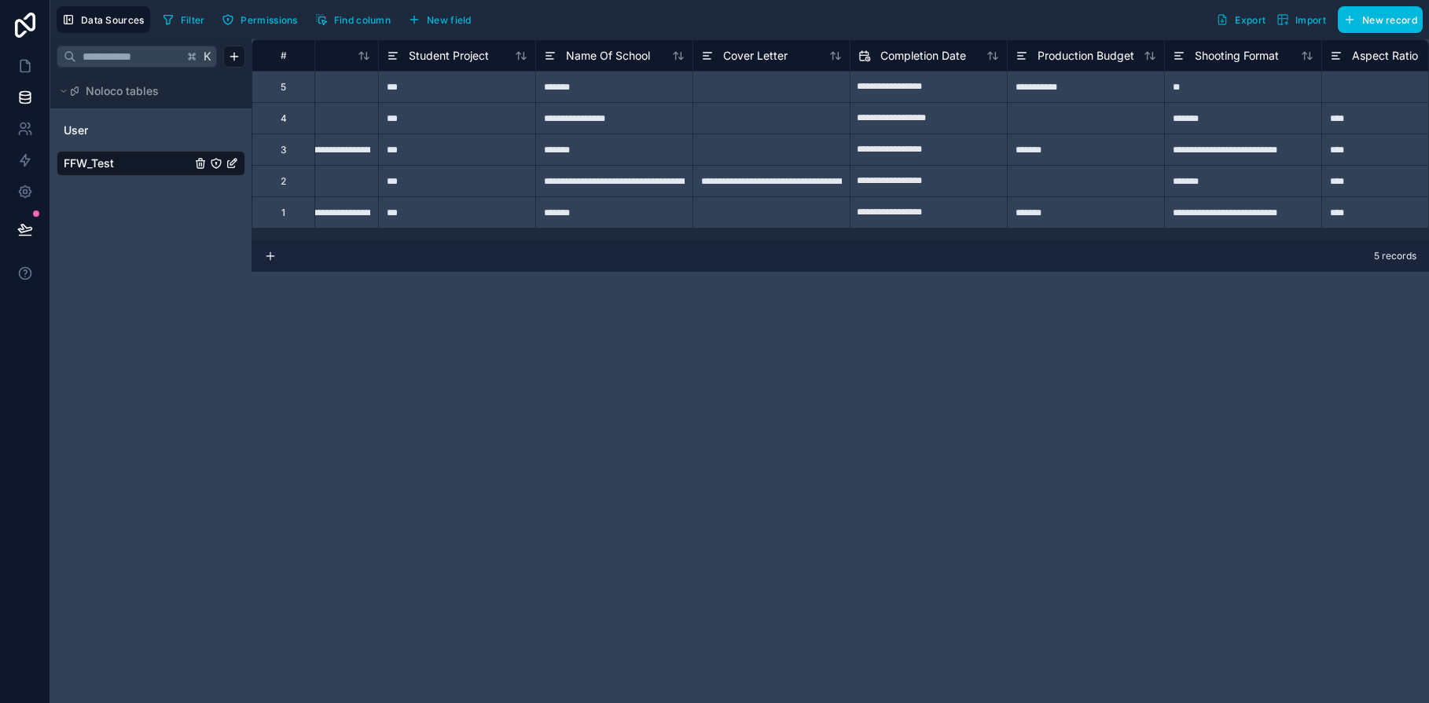
scroll to position [0, 4660]
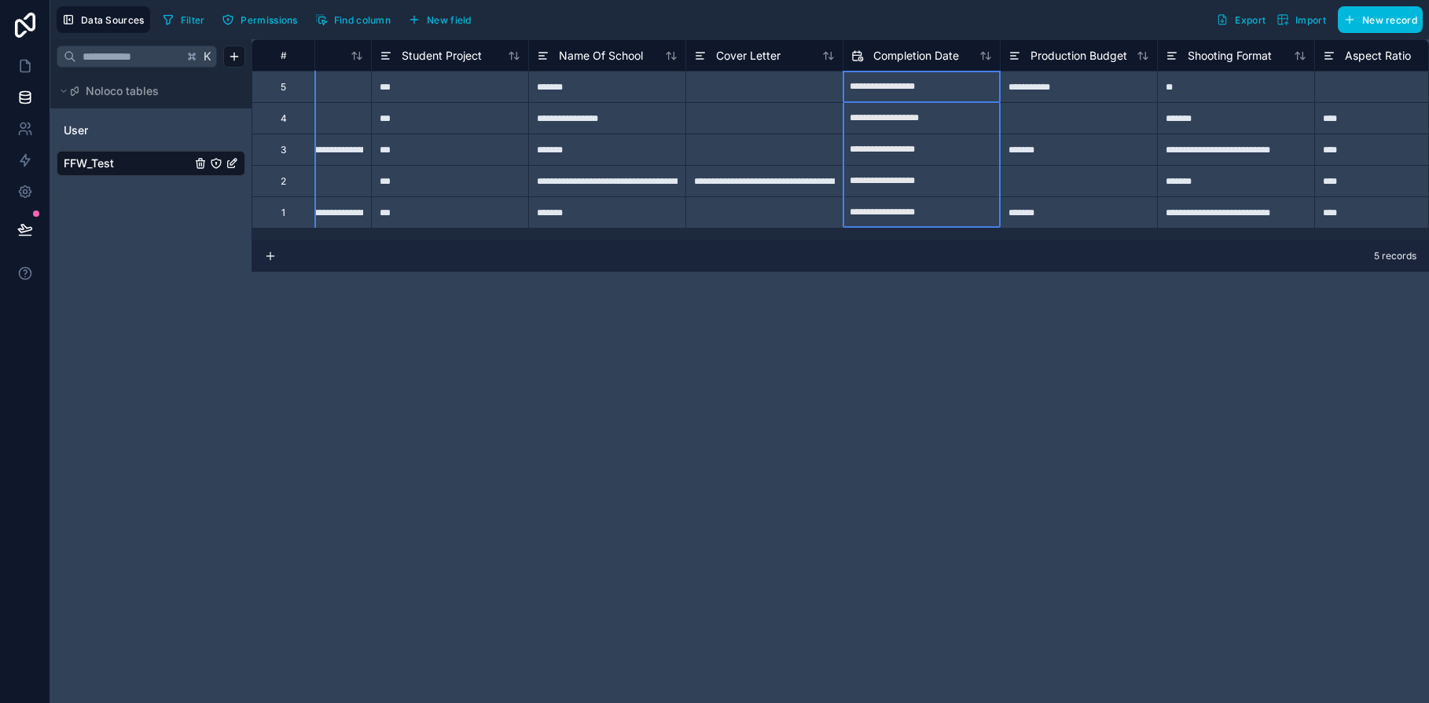
click at [858, 55] on icon at bounding box center [857, 55] width 9 height 0
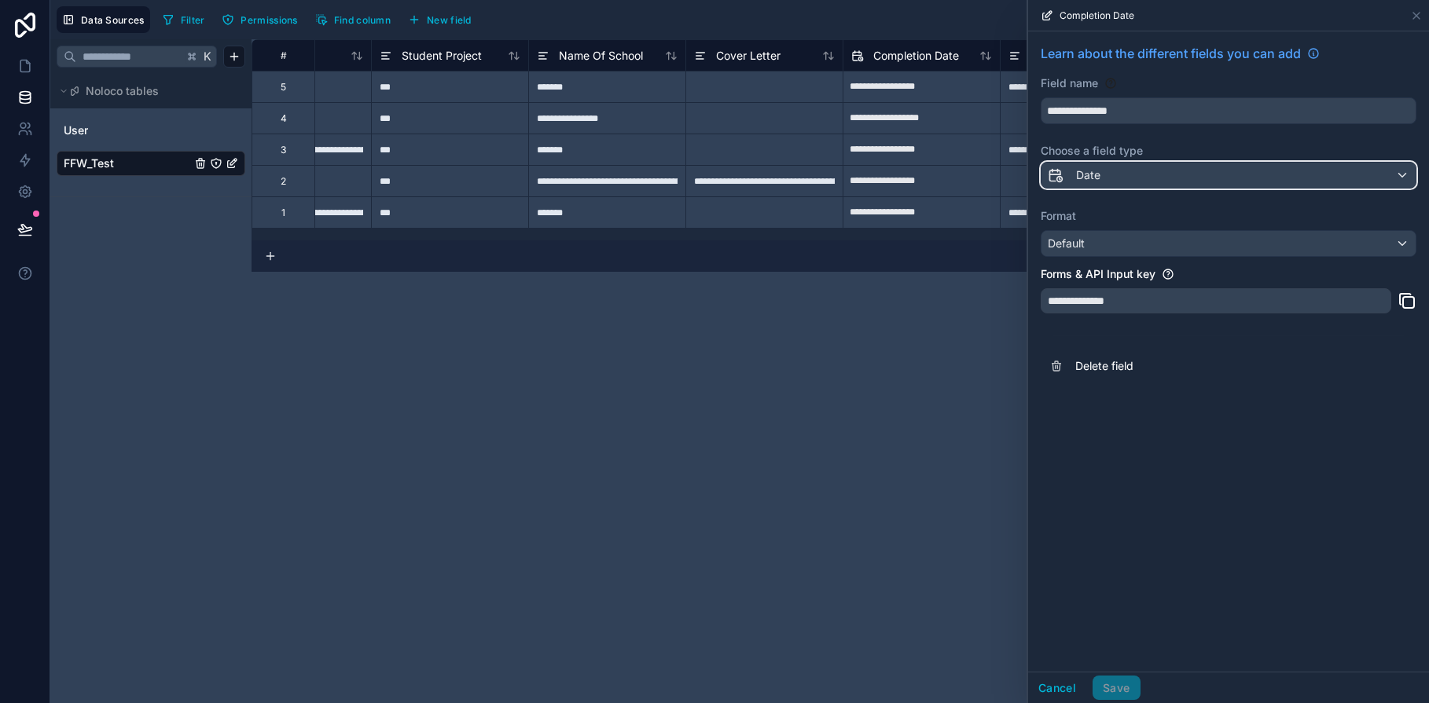
click at [1402, 175] on div "Date" at bounding box center [1228, 175] width 374 height 25
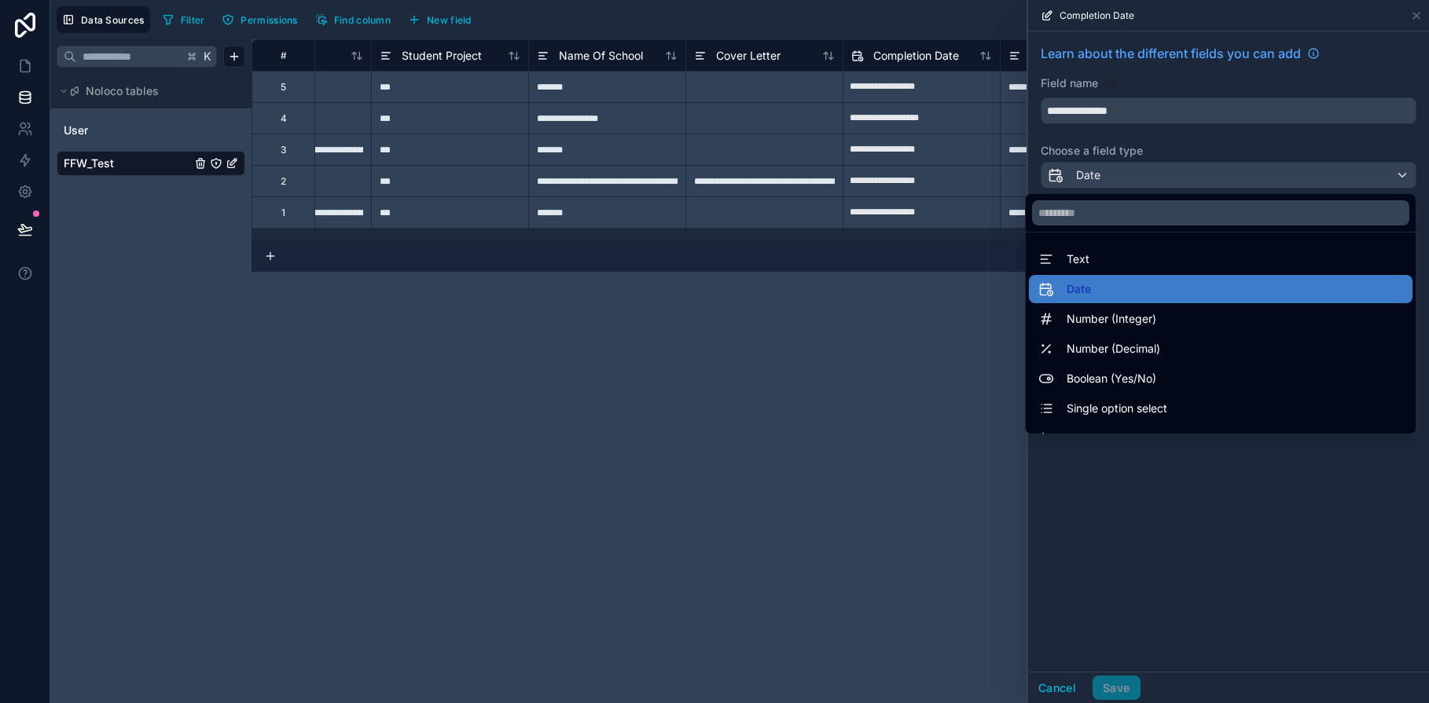
click at [883, 338] on div "**********" at bounding box center [840, 371] width 1177 height 664
click at [1056, 692] on div at bounding box center [1228, 351] width 401 height 703
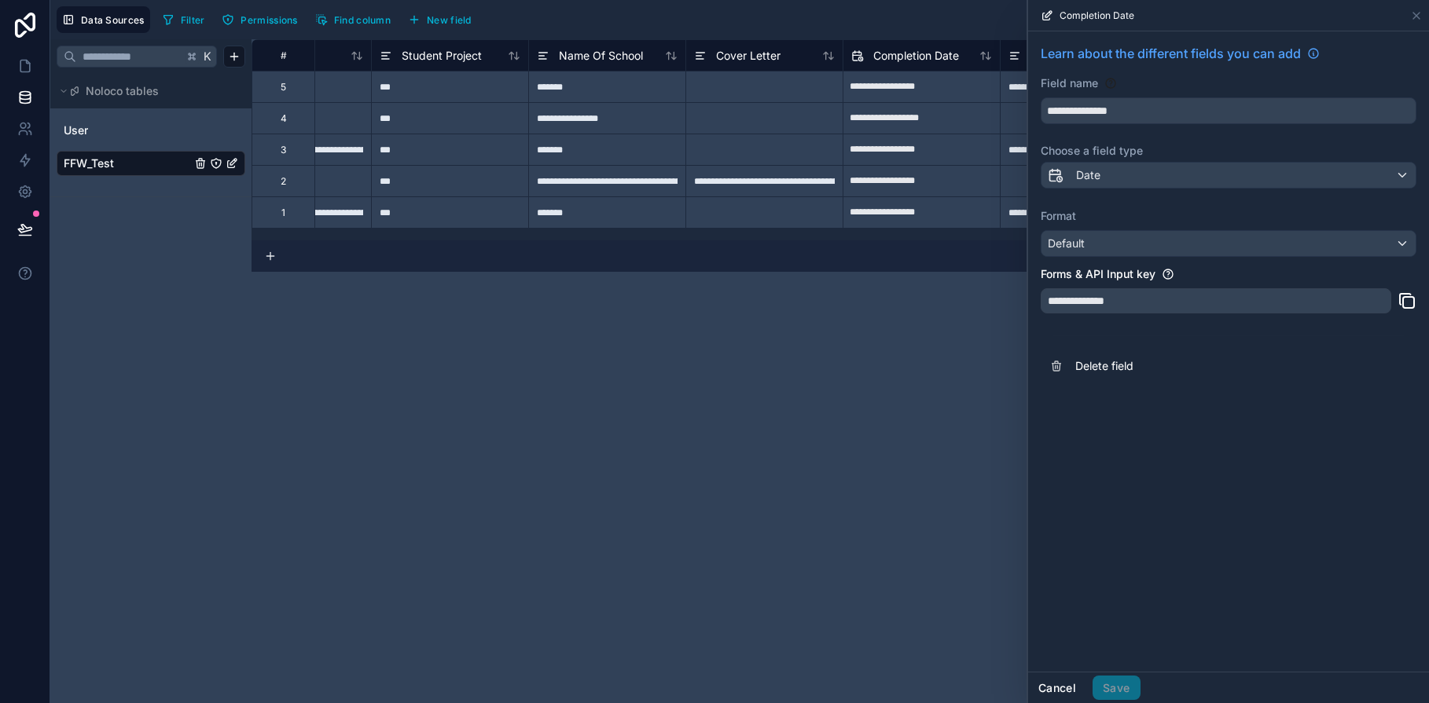
click at [1055, 691] on button "Cancel" at bounding box center [1057, 688] width 58 height 25
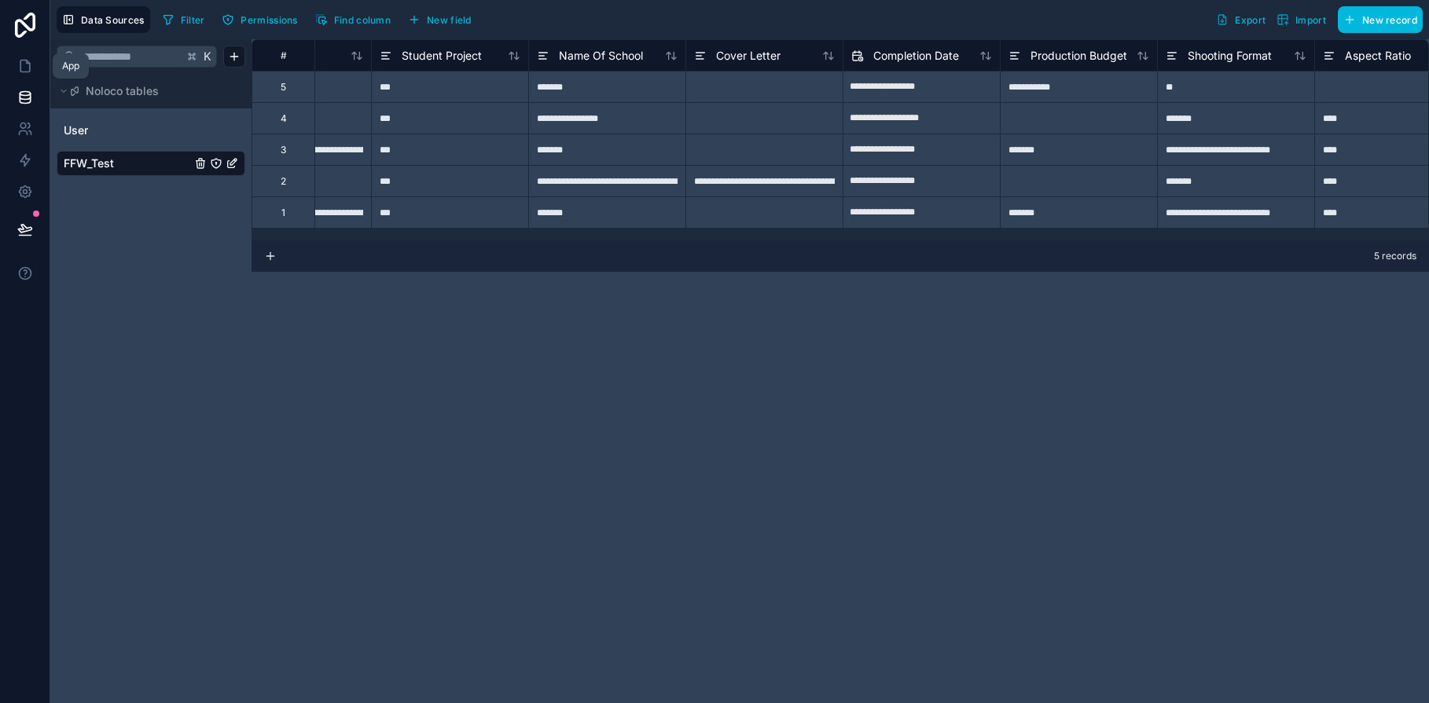
click at [28, 68] on icon at bounding box center [25, 66] width 16 height 16
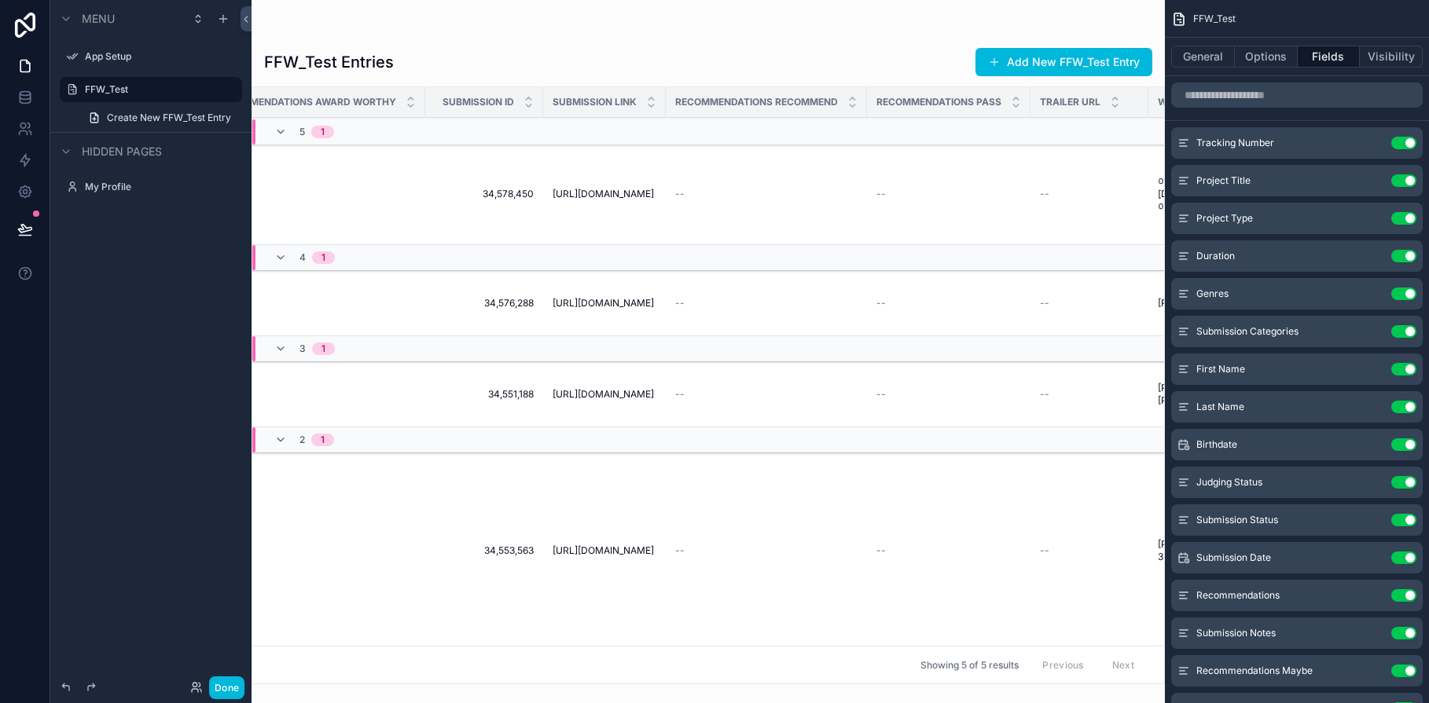
scroll to position [0, 2021]
click at [641, 188] on span "[URL][DOMAIN_NAME]" at bounding box center [618, 194] width 101 height 13
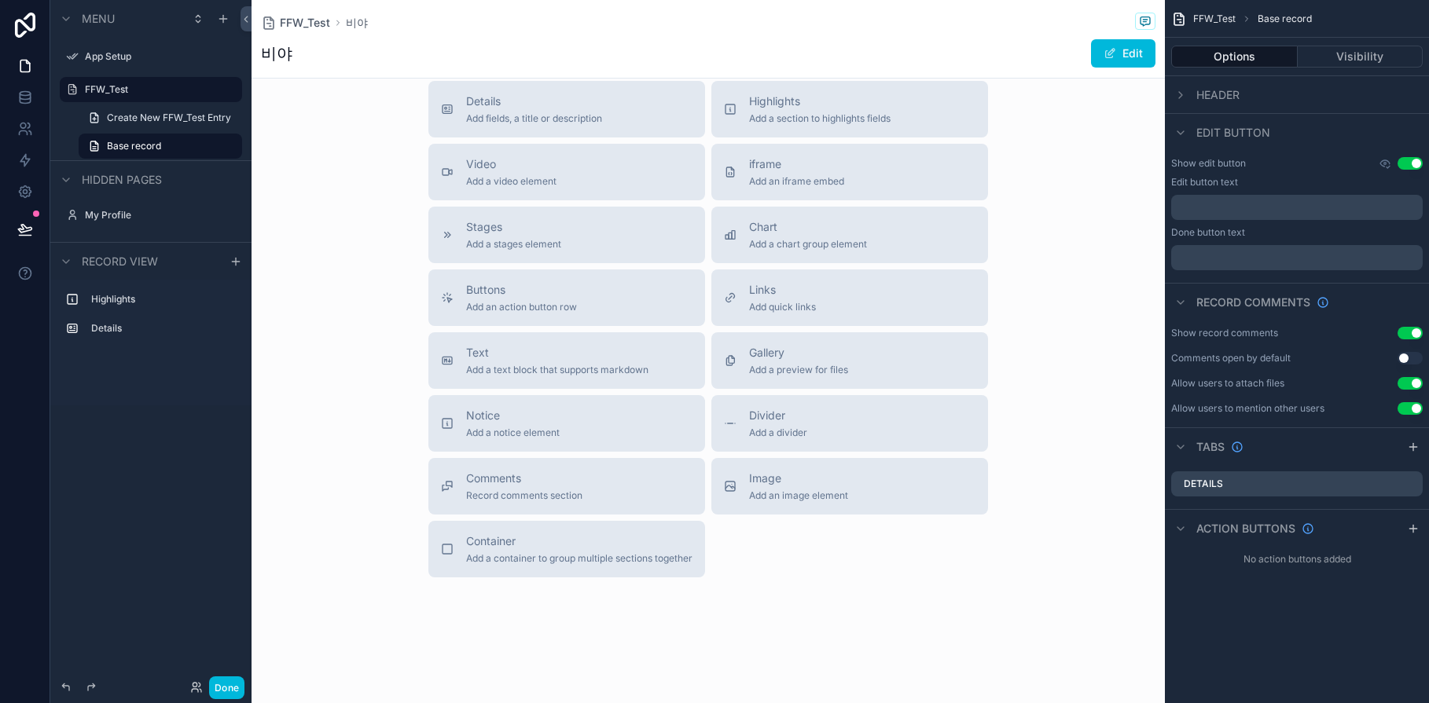
scroll to position [457, 0]
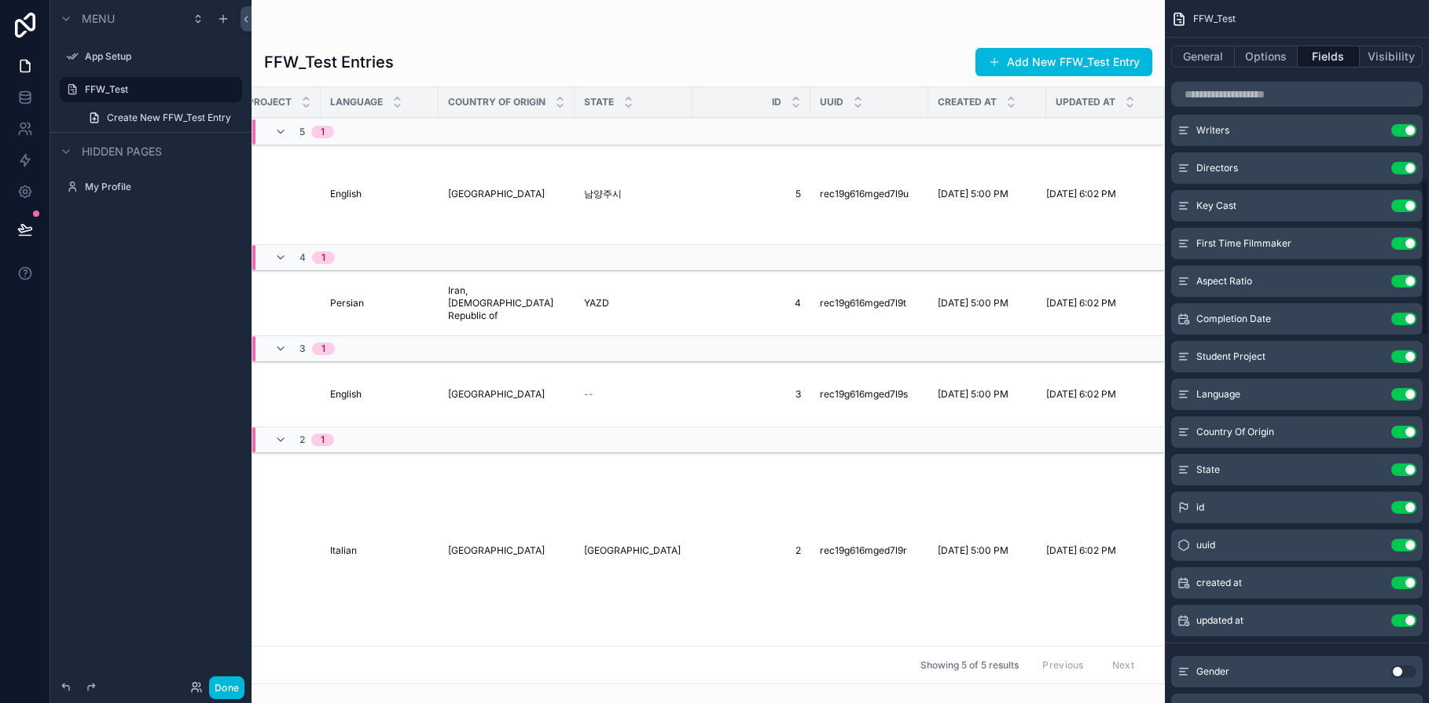
scroll to position [807, 0]
click at [1409, 546] on button "Use setting" at bounding box center [1403, 543] width 25 height 13
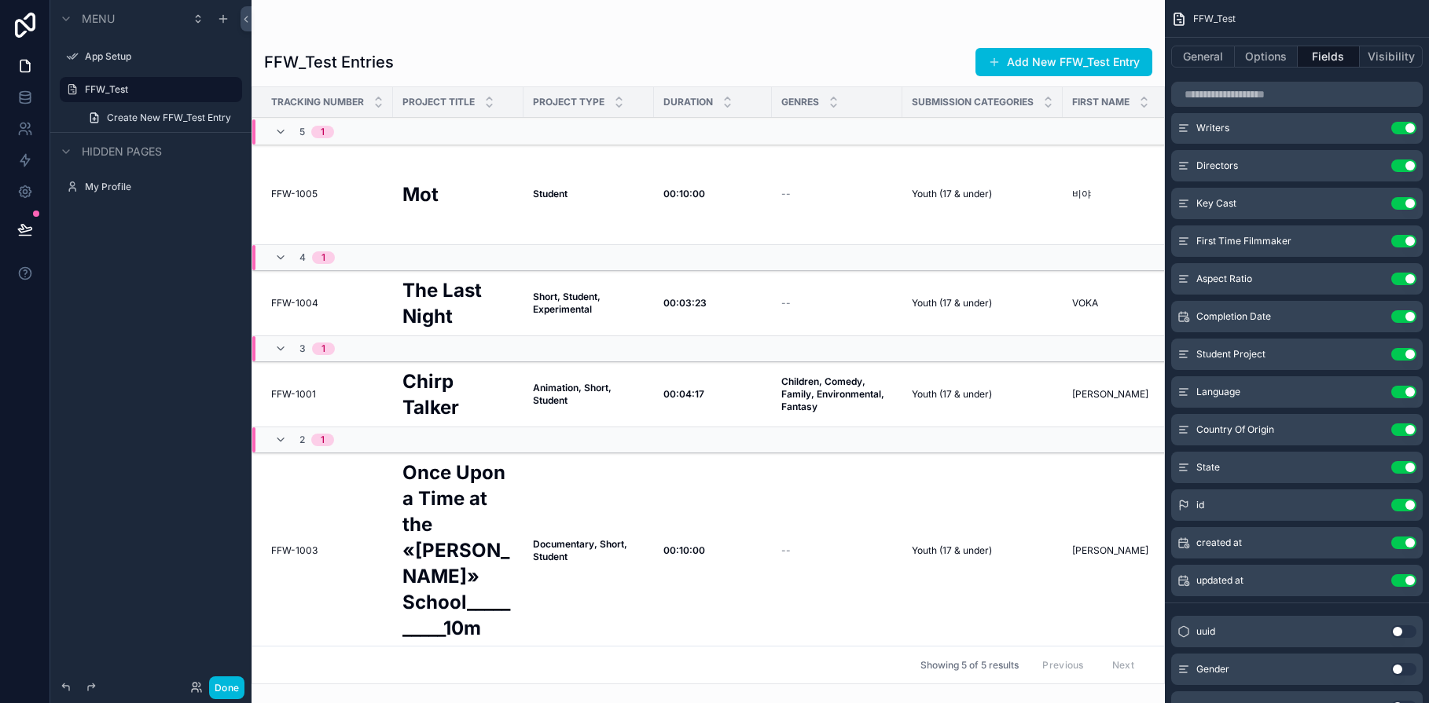
click at [1407, 509] on button "Use setting" at bounding box center [1403, 505] width 25 height 13
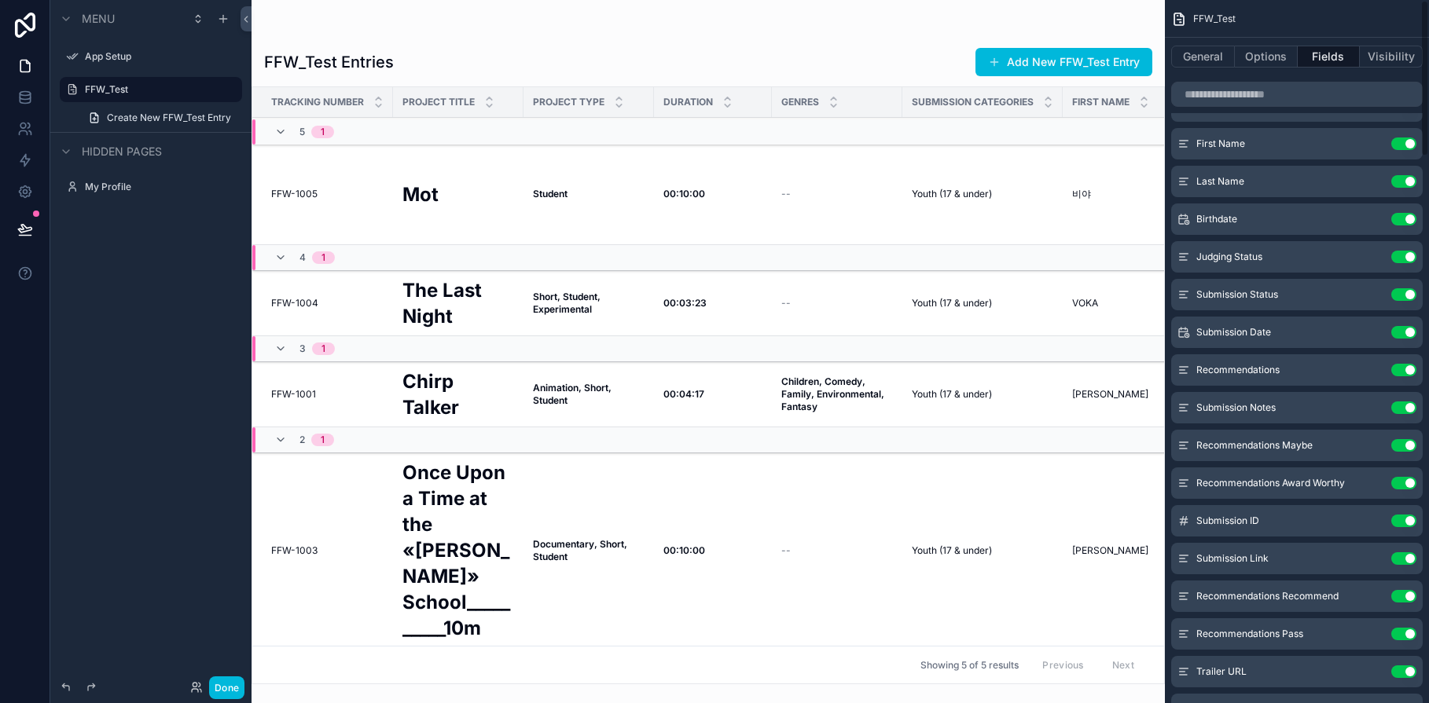
scroll to position [0, 0]
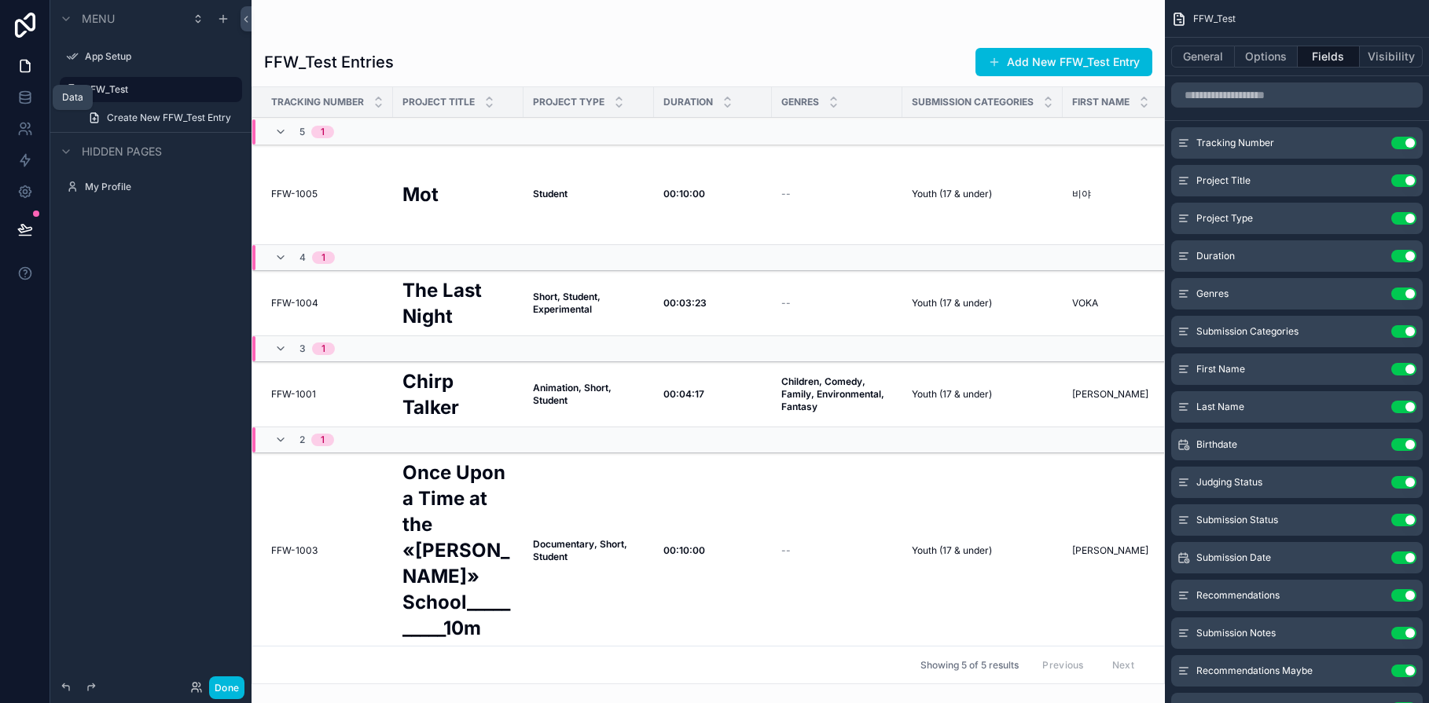
click at [28, 100] on icon at bounding box center [25, 98] width 16 height 16
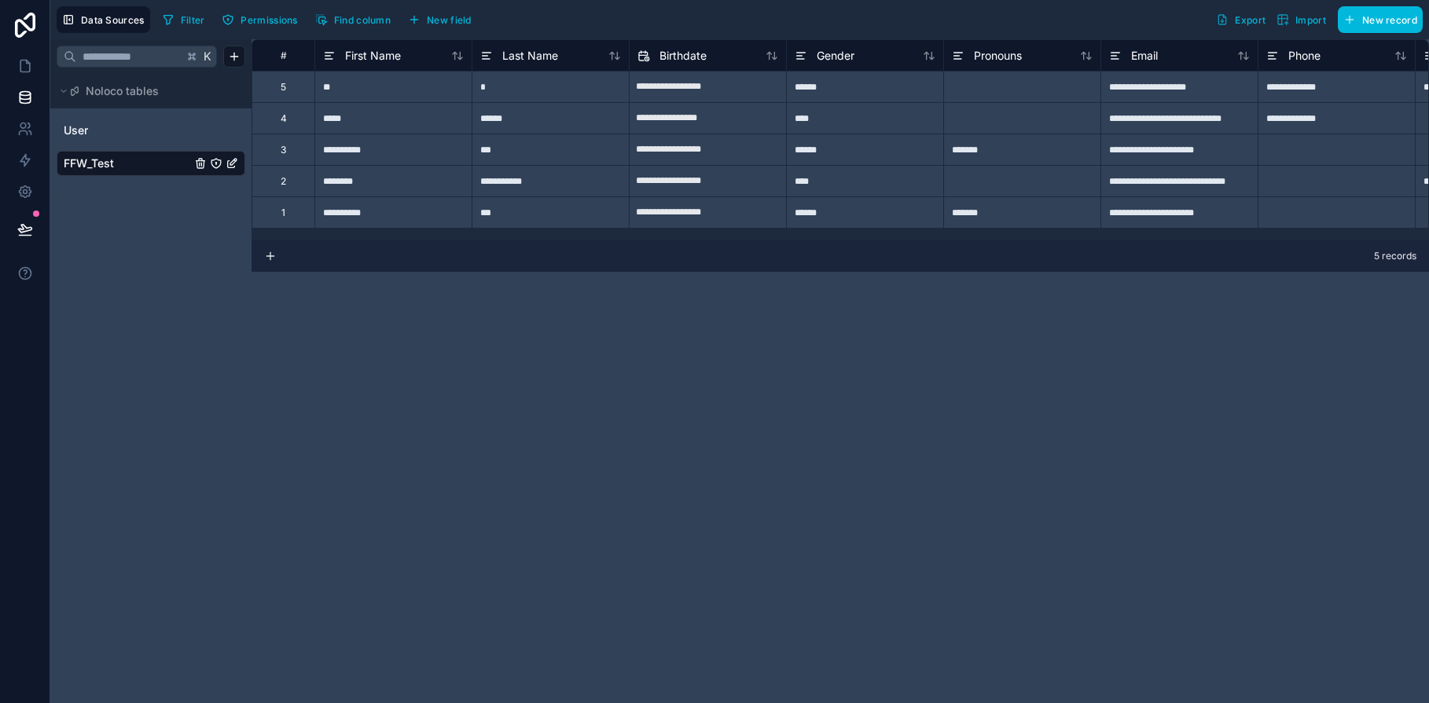
click at [266, 23] on span "Permissions" at bounding box center [269, 20] width 57 height 12
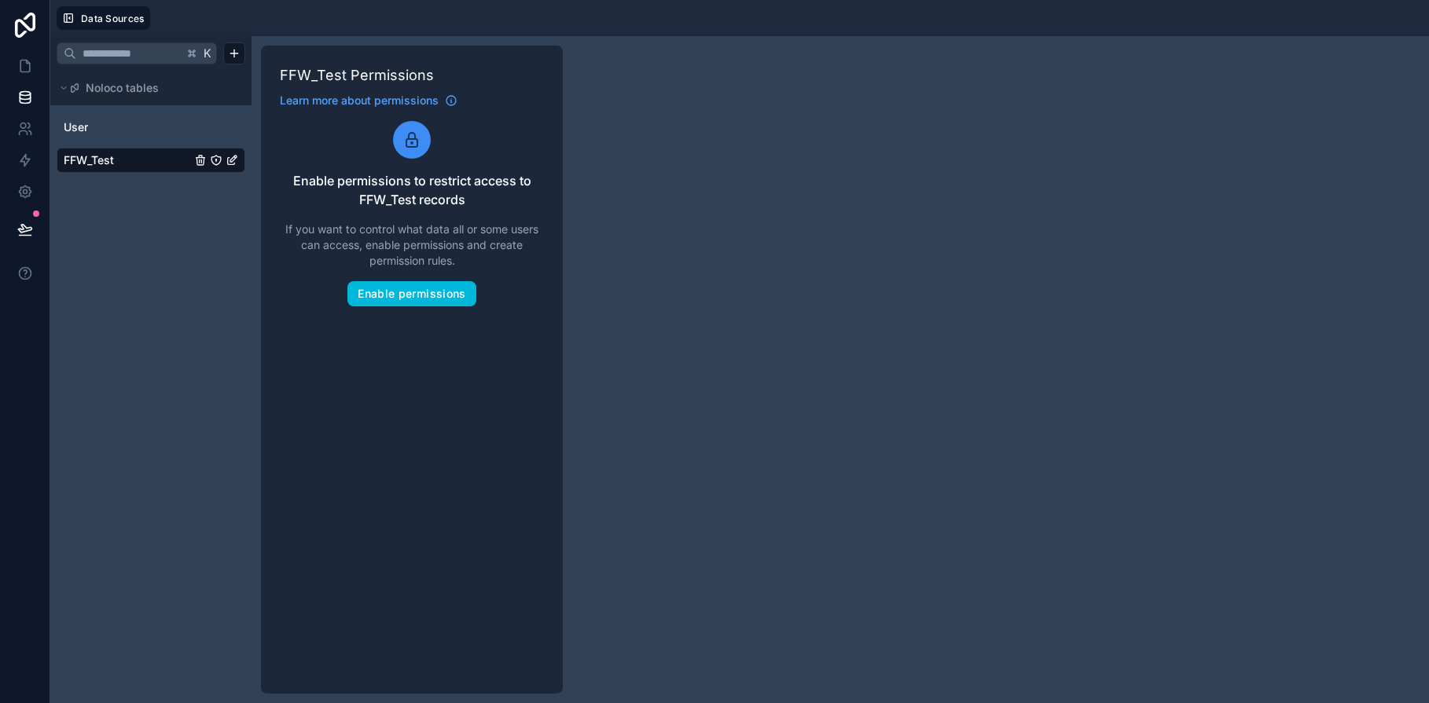
click at [386, 299] on button "Enable permissions" at bounding box center [411, 293] width 128 height 25
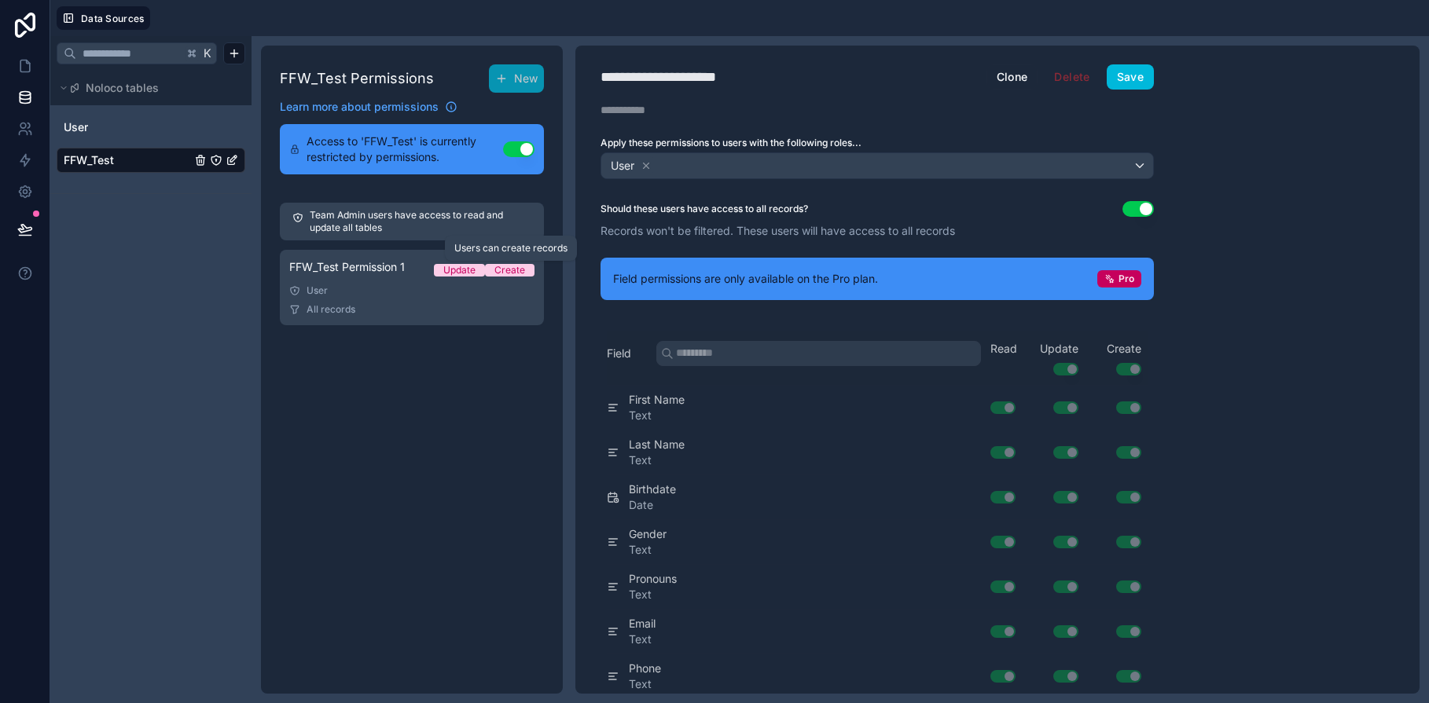
click at [509, 272] on div "Create" at bounding box center [509, 270] width 31 height 13
click at [321, 294] on div "User" at bounding box center [411, 291] width 245 height 13
click at [331, 313] on span "All records" at bounding box center [331, 309] width 49 height 13
click at [348, 268] on span "FFW_Test Permission 1" at bounding box center [347, 267] width 116 height 16
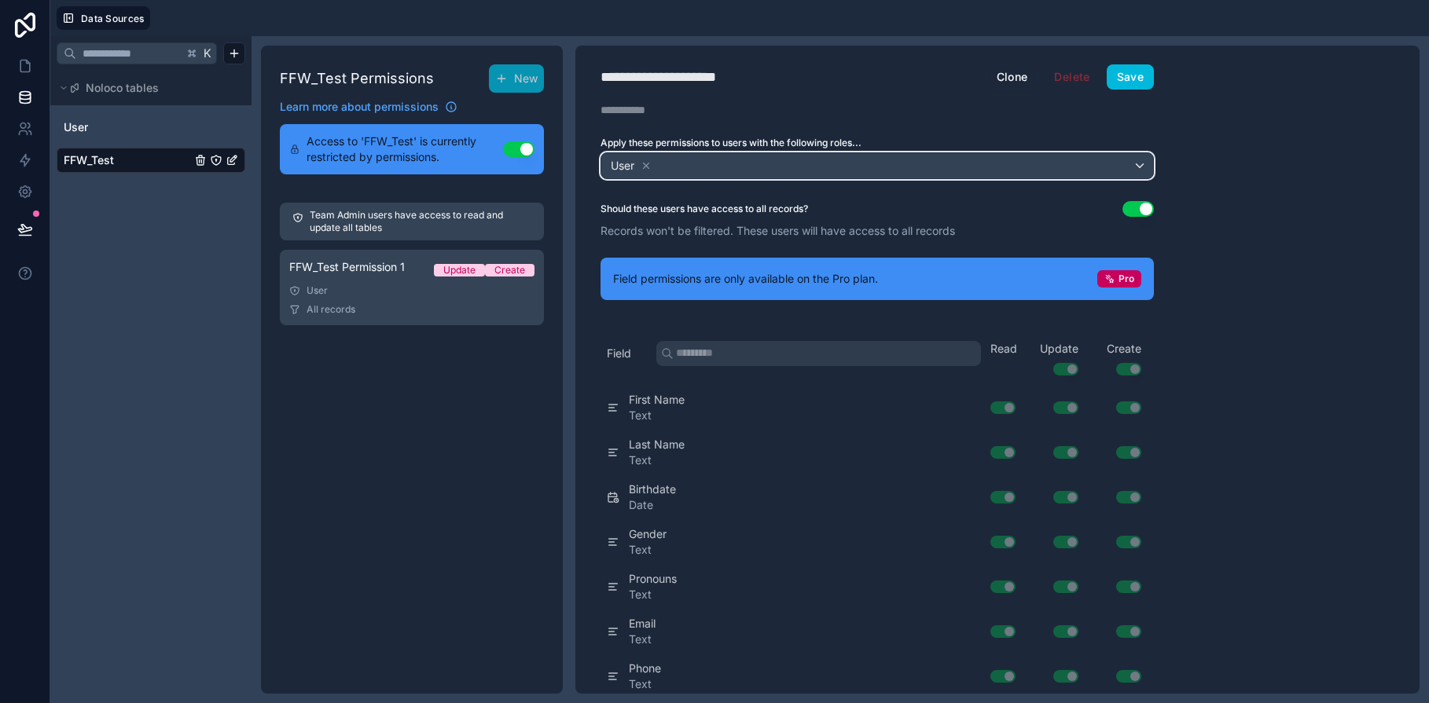
click at [1138, 167] on div "User" at bounding box center [877, 165] width 552 height 25
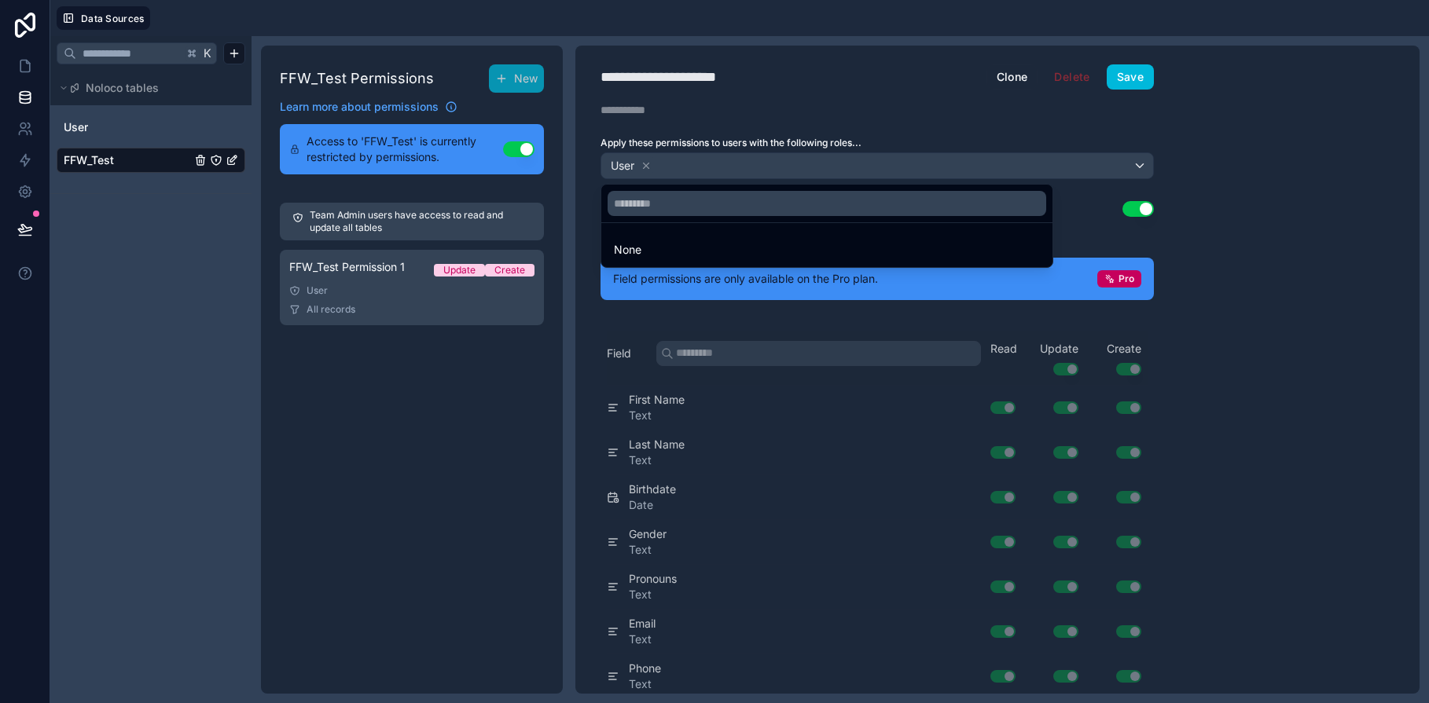
click at [1251, 165] on div at bounding box center [714, 351] width 1429 height 703
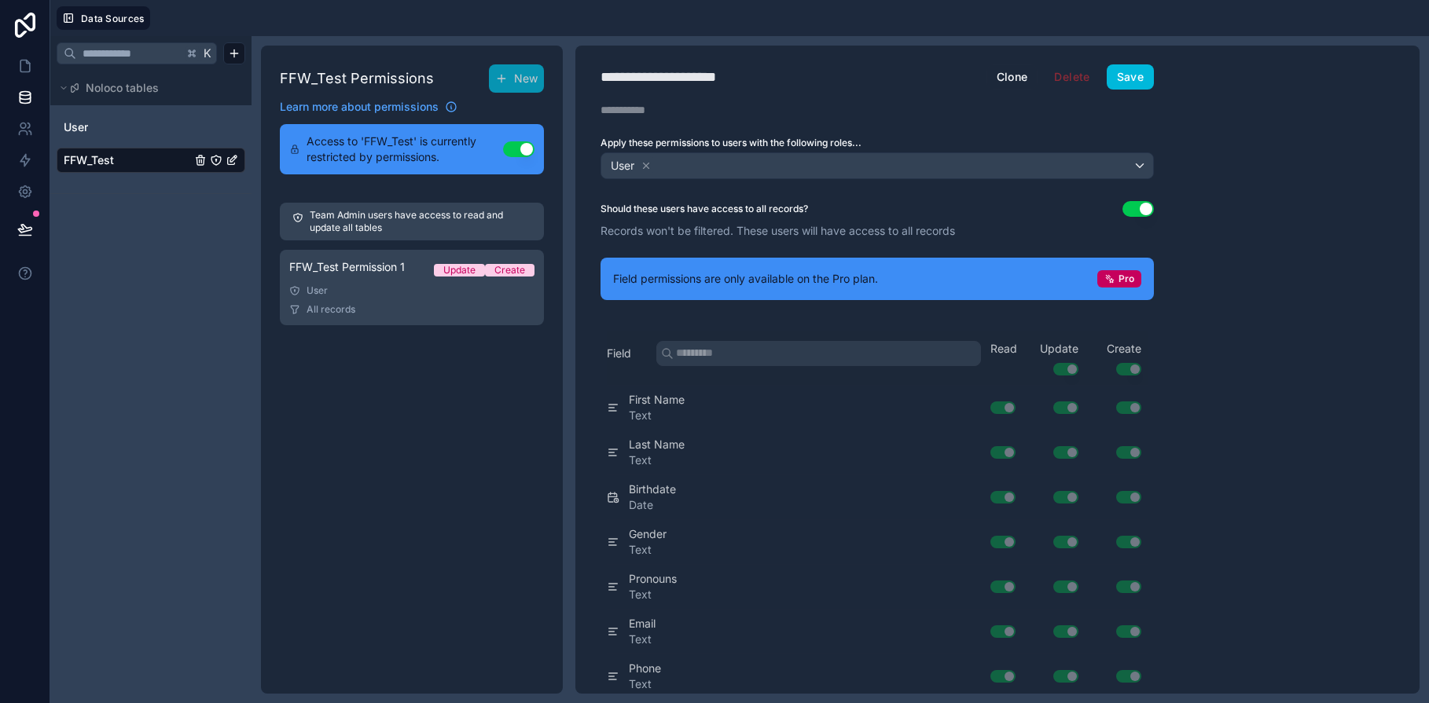
click at [320, 286] on div "User" at bounding box center [411, 291] width 245 height 13
click at [345, 306] on span "All records" at bounding box center [331, 309] width 49 height 13
click at [507, 272] on div "Create" at bounding box center [509, 270] width 31 height 13
click at [461, 270] on div "Update" at bounding box center [459, 270] width 32 height 13
click at [501, 81] on icon at bounding box center [501, 78] width 0 height 7
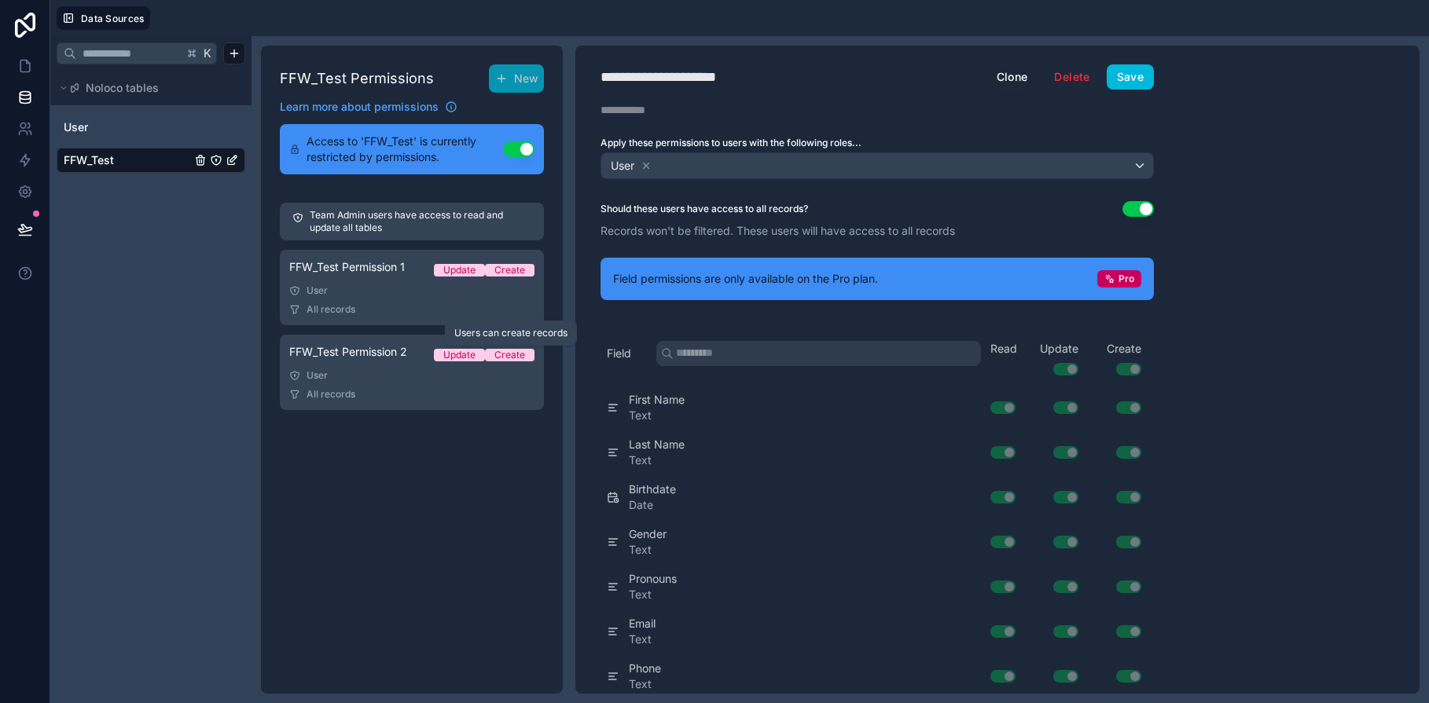
click at [507, 355] on div "Create" at bounding box center [509, 355] width 31 height 13
click at [451, 356] on div "Update" at bounding box center [459, 355] width 32 height 13
click at [413, 302] on link "FFW_Test Permission 1 Update Create User All records" at bounding box center [412, 287] width 264 height 75
click at [453, 270] on div "Update" at bounding box center [459, 270] width 32 height 13
click at [1073, 76] on button "Delete" at bounding box center [1072, 76] width 56 height 25
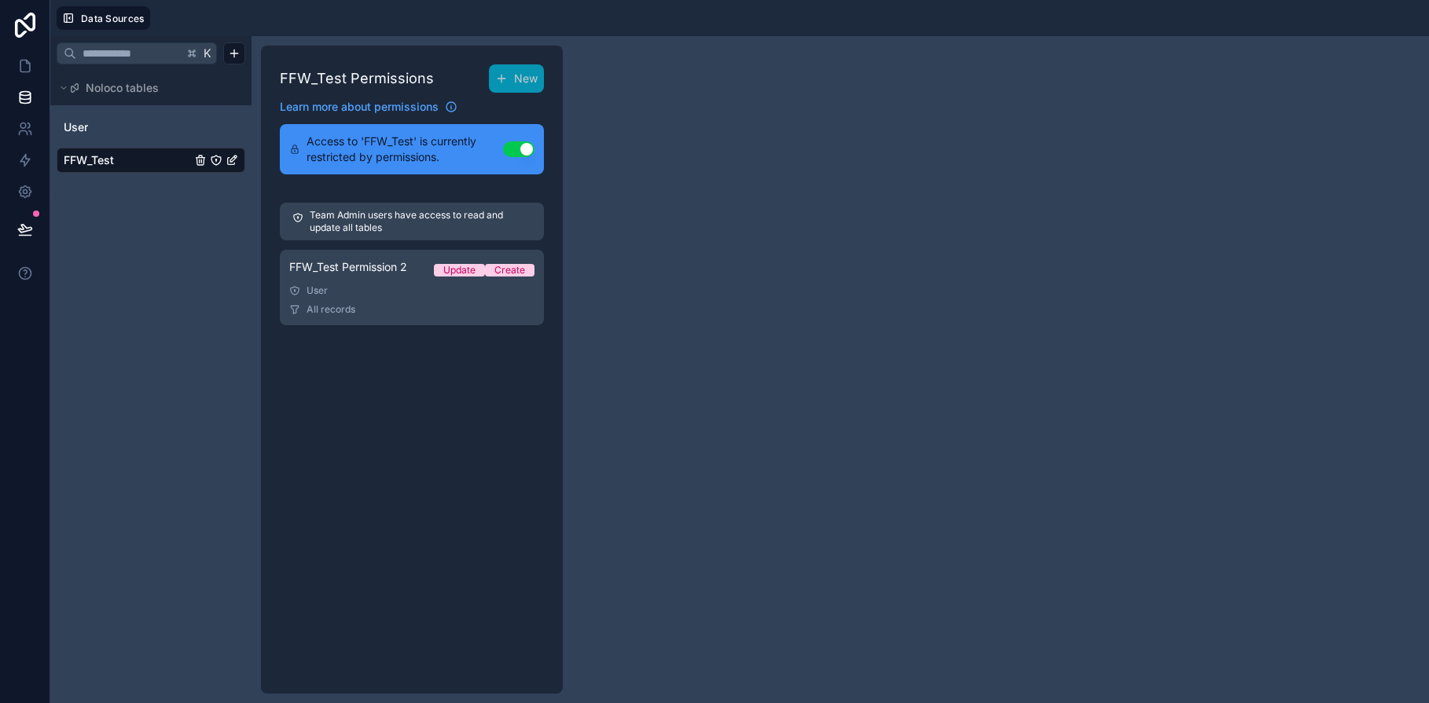
click at [387, 304] on div "All records" at bounding box center [411, 309] width 245 height 13
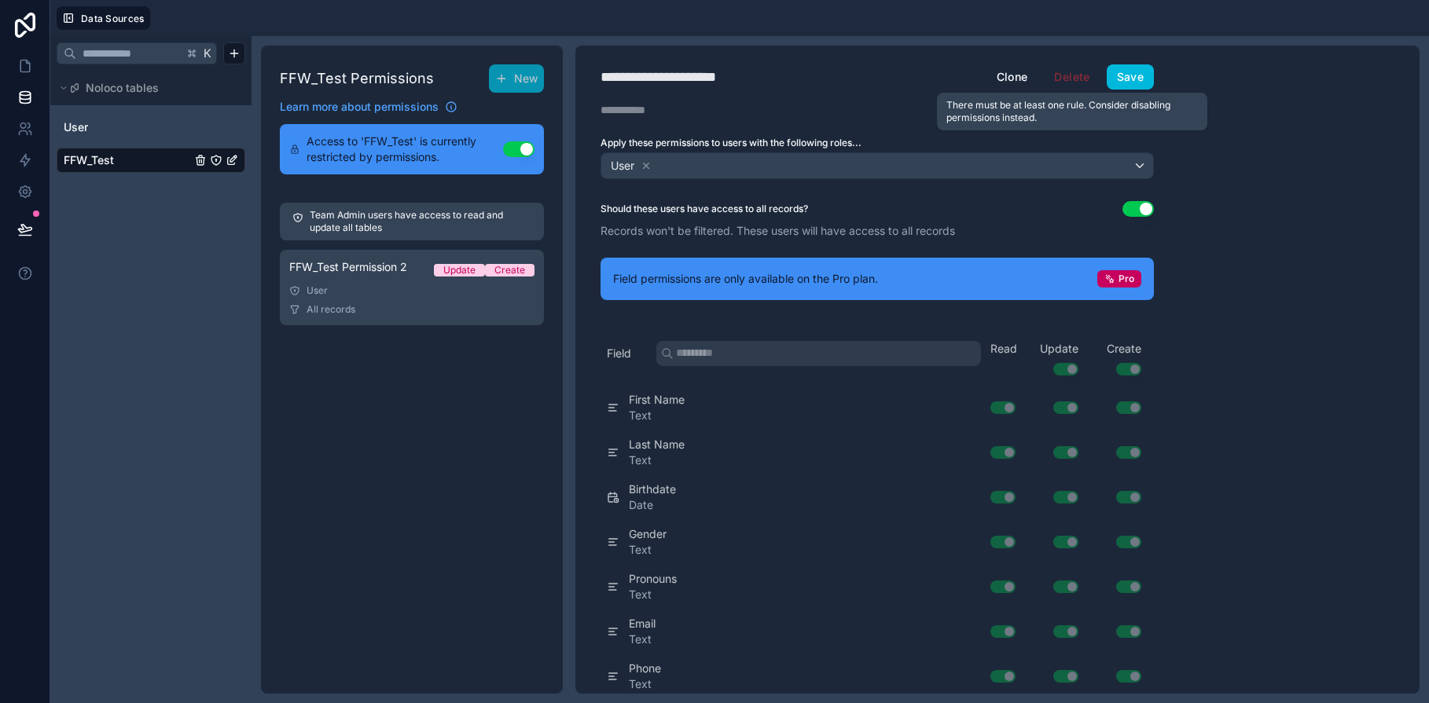
click at [1073, 80] on span "Delete" at bounding box center [1072, 76] width 56 height 25
click at [414, 303] on div "All records" at bounding box center [411, 309] width 245 height 13
click at [1080, 82] on span "Delete" at bounding box center [1072, 76] width 56 height 25
click at [1136, 84] on button "Save" at bounding box center [1130, 76] width 47 height 25
click at [524, 152] on button "Use setting" at bounding box center [518, 149] width 31 height 16
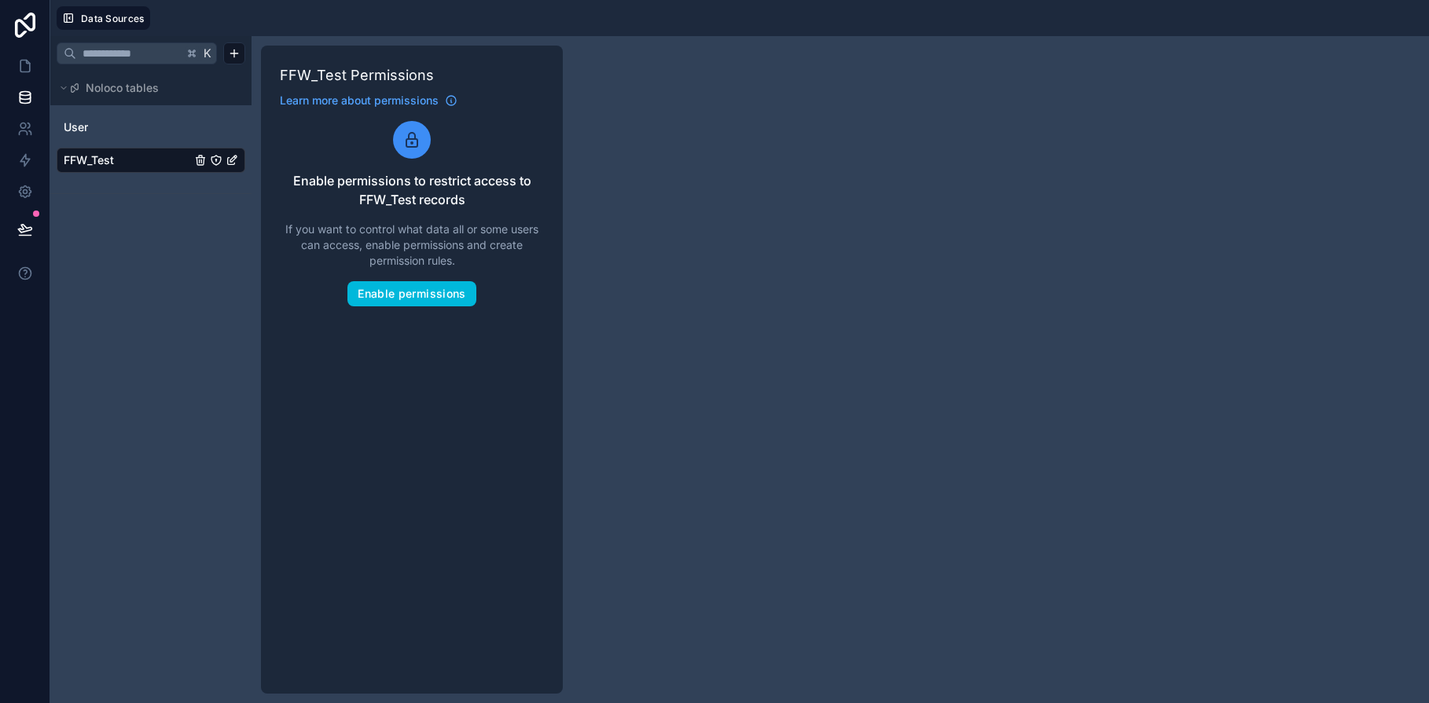
click at [183, 244] on div "K Noloco tables User FFW_Test" at bounding box center [150, 369] width 201 height 667
click at [27, 230] on icon at bounding box center [24, 229] width 13 height 8
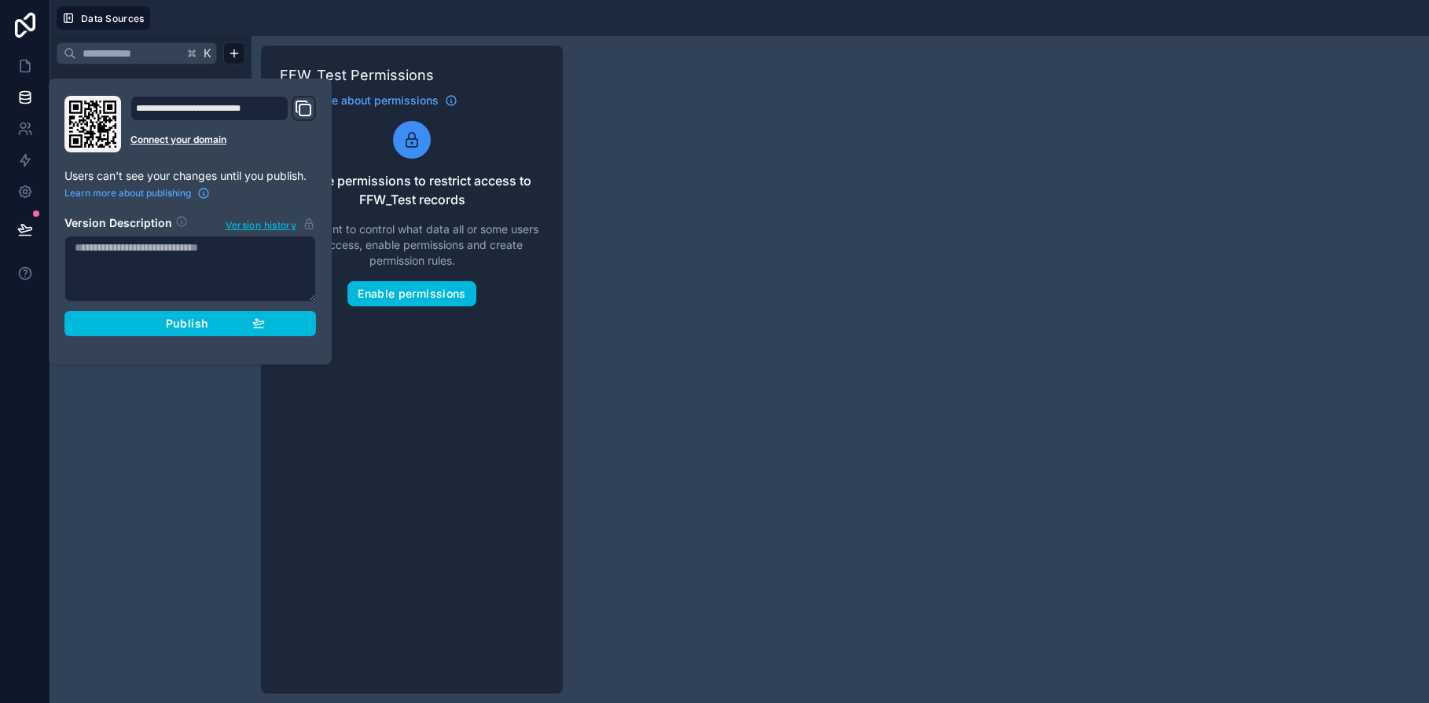
click at [200, 329] on span "Publish" at bounding box center [187, 324] width 42 height 14
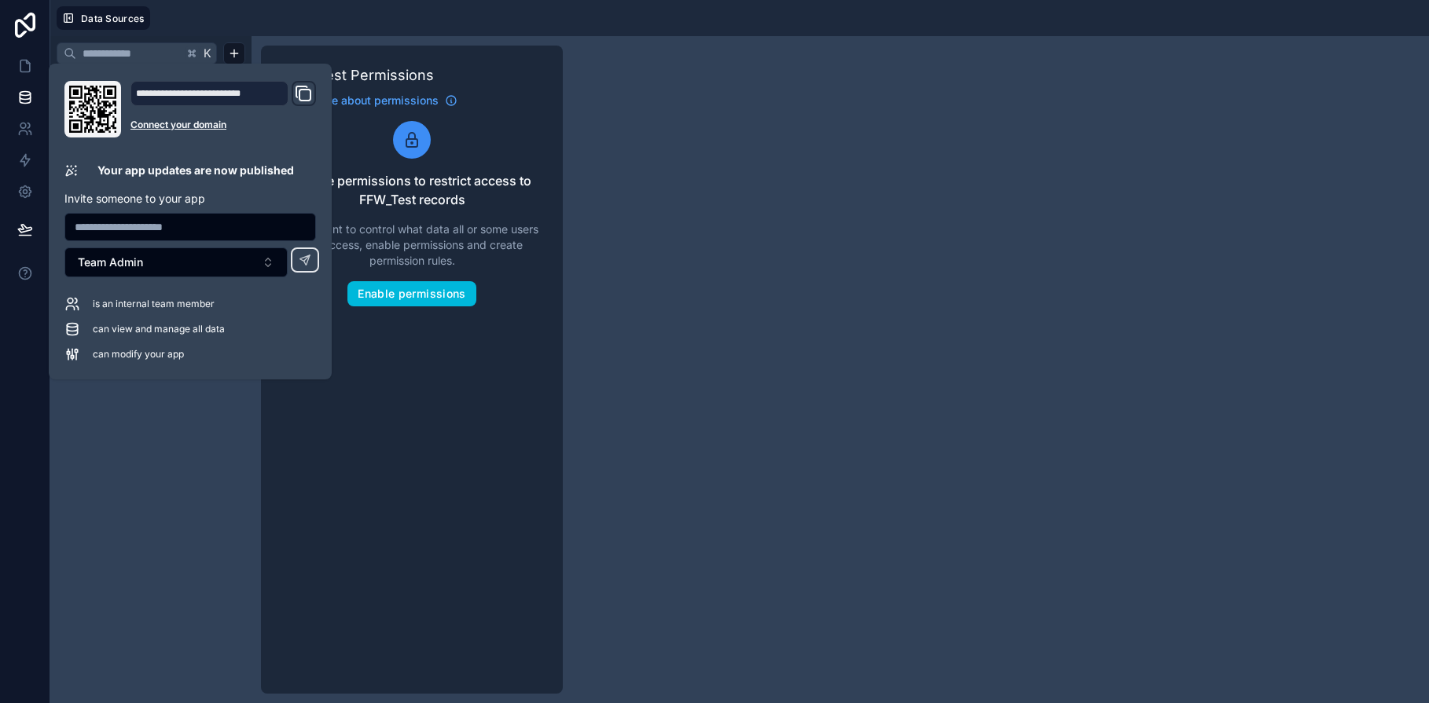
click at [268, 266] on button "Team Admin" at bounding box center [175, 263] width 223 height 30
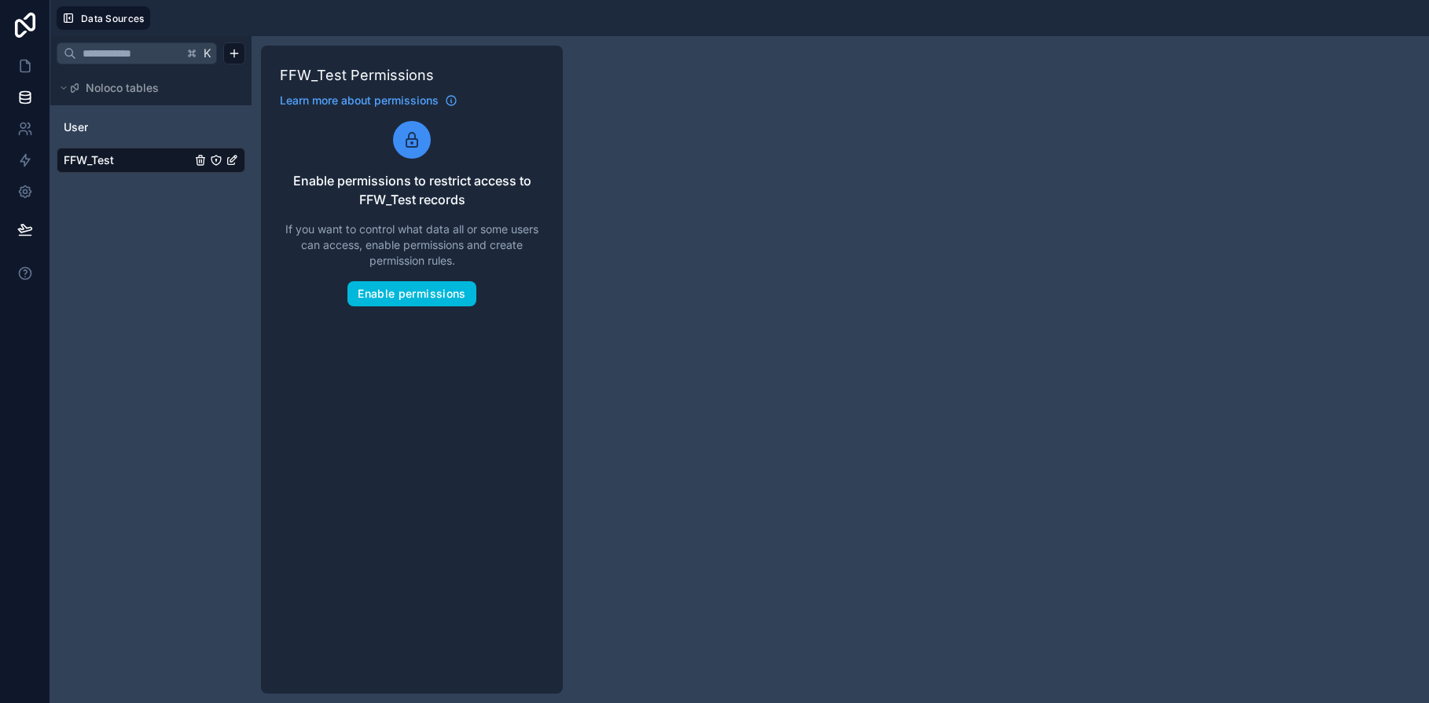
click at [207, 299] on div "K Noloco tables User FFW_Test" at bounding box center [150, 369] width 201 height 667
click at [93, 229] on span "Review & Publish" at bounding box center [100, 229] width 76 height 13
click at [86, 132] on span "User" at bounding box center [76, 127] width 24 height 16
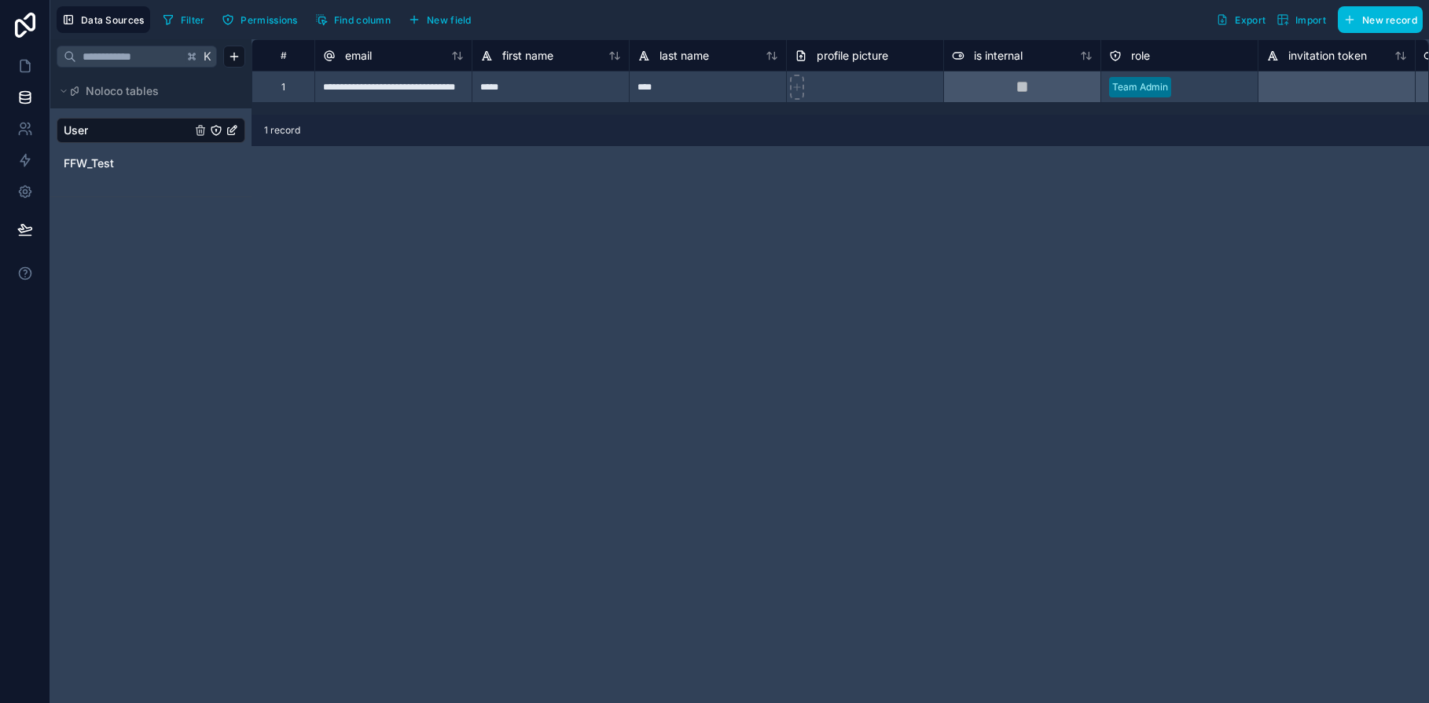
click at [95, 167] on span "FFW_Test" at bounding box center [89, 164] width 50 height 16
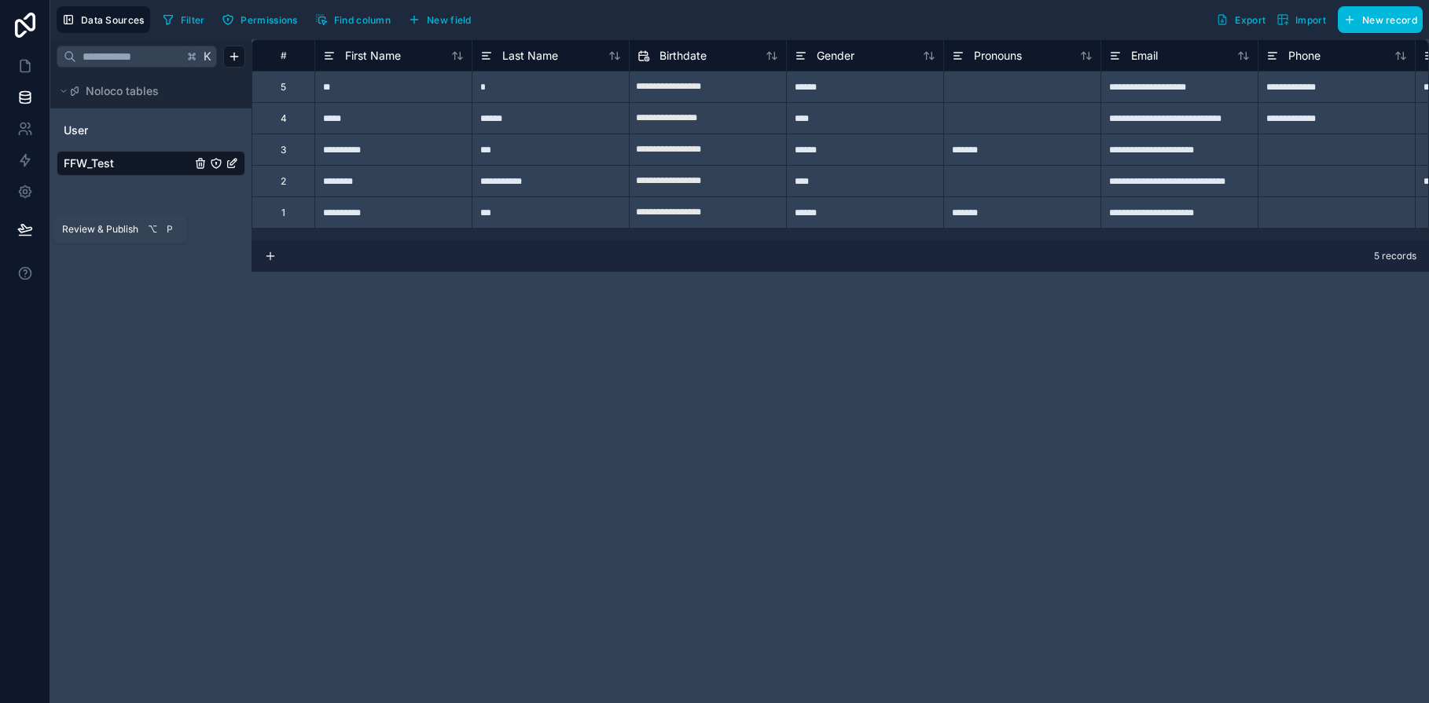
click at [28, 230] on icon at bounding box center [24, 229] width 13 height 8
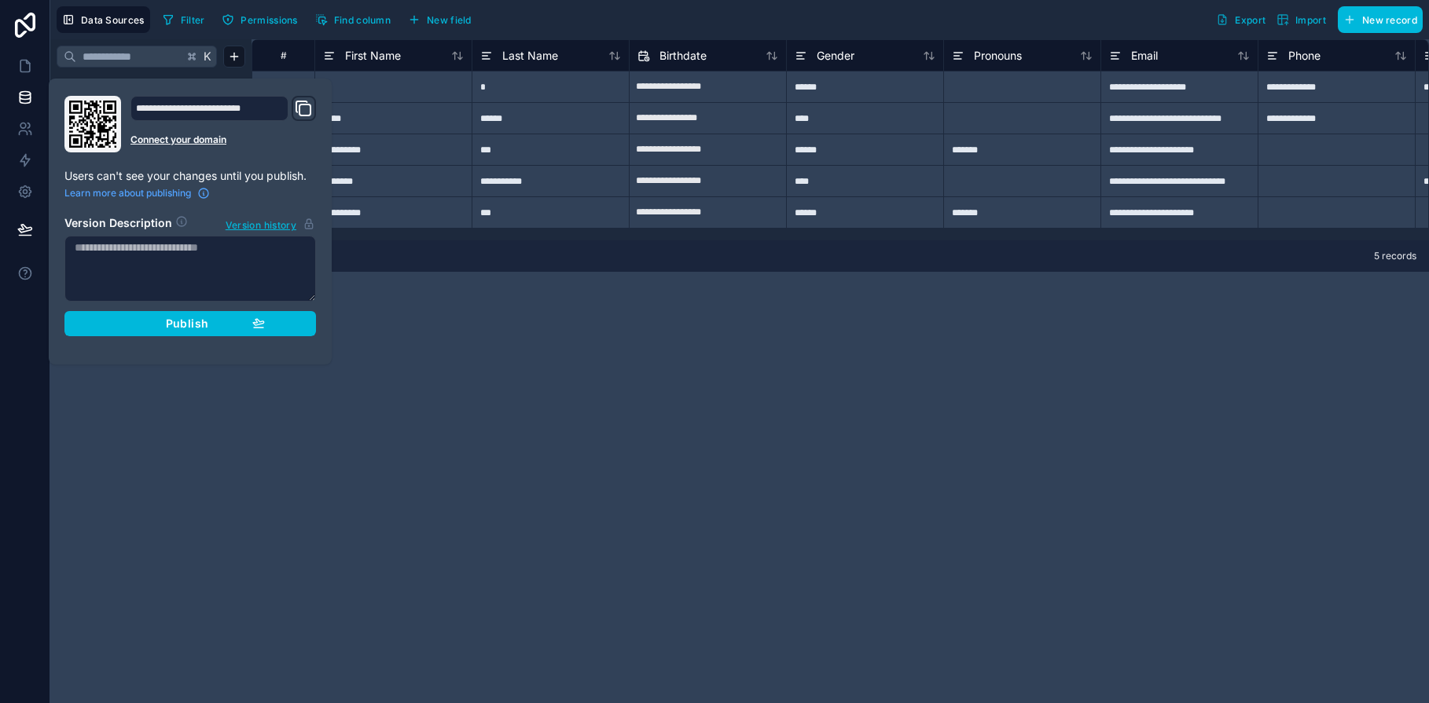
click at [204, 324] on span "Publish" at bounding box center [187, 324] width 42 height 14
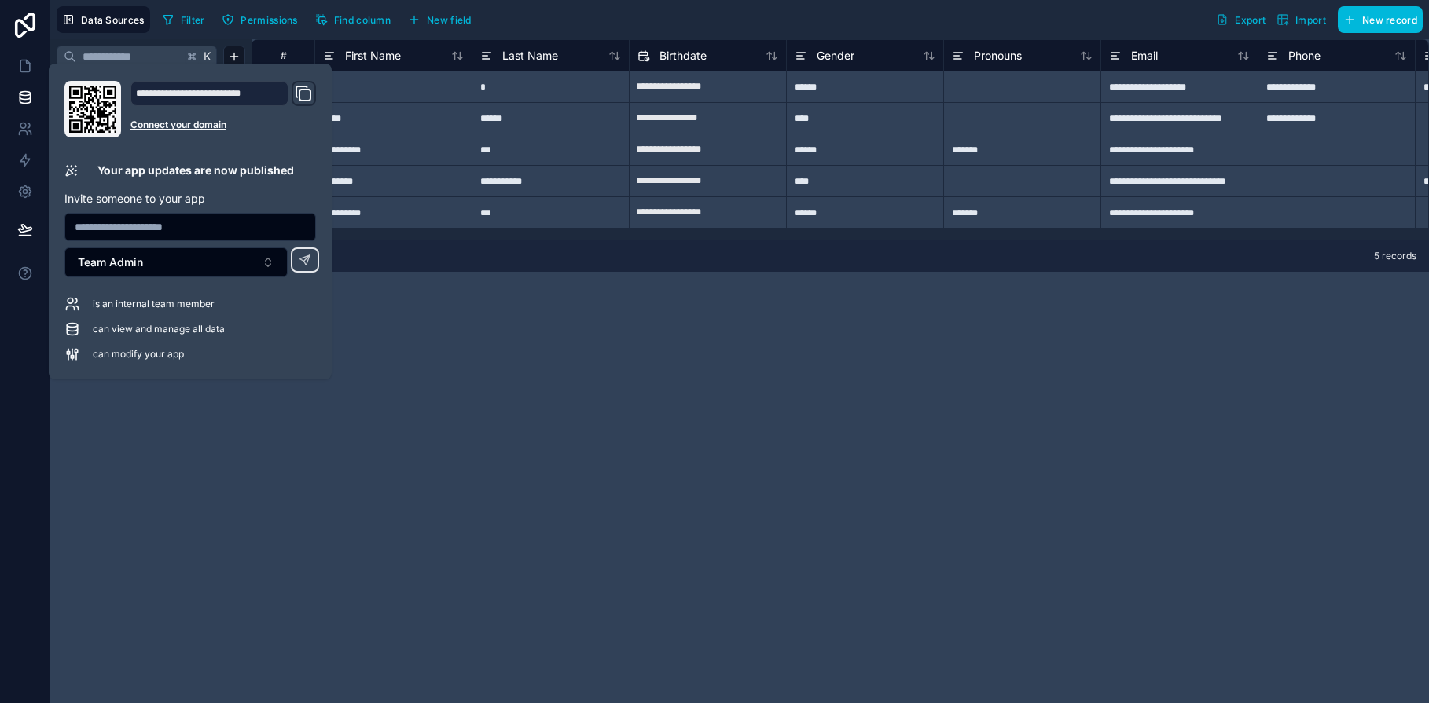
click at [259, 97] on div "**********" at bounding box center [209, 93] width 158 height 25
drag, startPoint x: 245, startPoint y: 92, endPoint x: 161, endPoint y: 90, distance: 84.1
click at [161, 90] on div "**********" at bounding box center [209, 93] width 158 height 25
click at [302, 94] on icon "Domain and Custom Link" at bounding box center [303, 93] width 19 height 19
click at [270, 268] on button "Team Admin" at bounding box center [175, 263] width 223 height 30
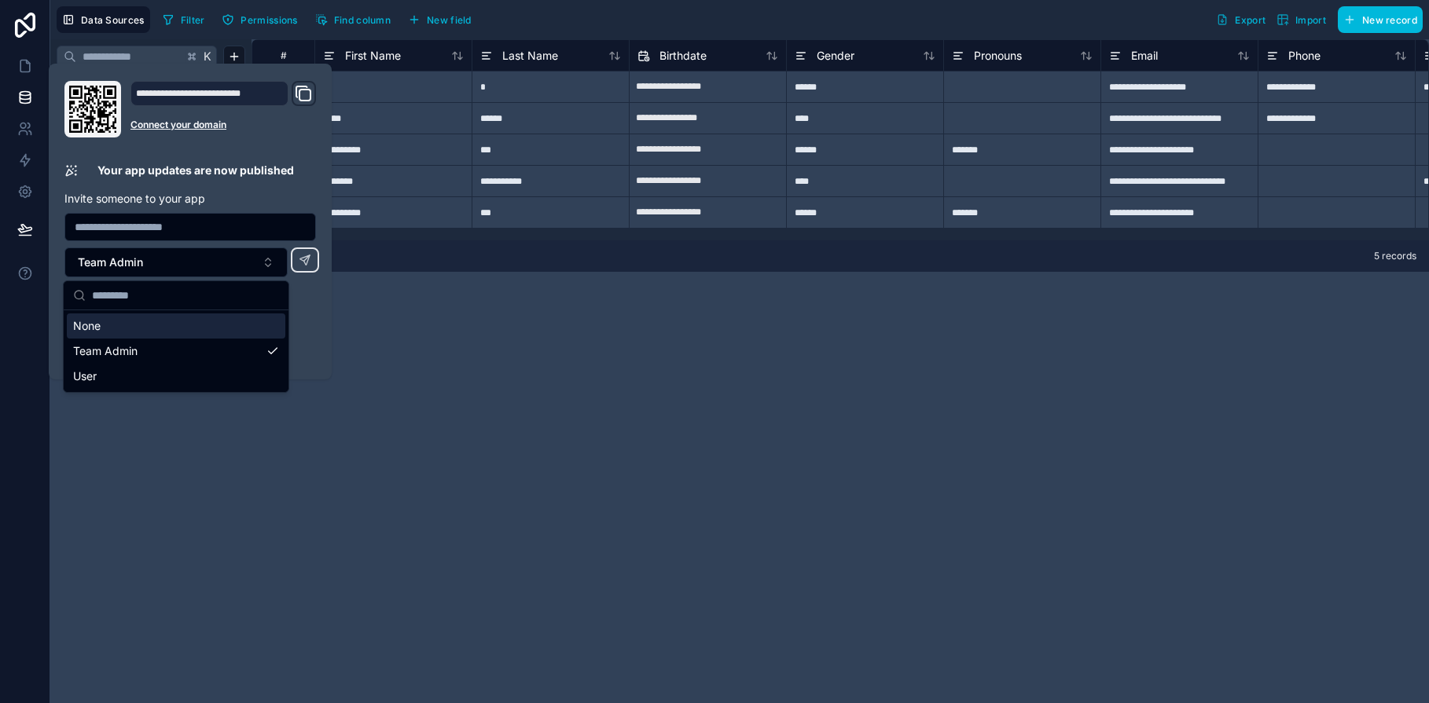
click at [414, 338] on div "**********" at bounding box center [840, 371] width 1177 height 664
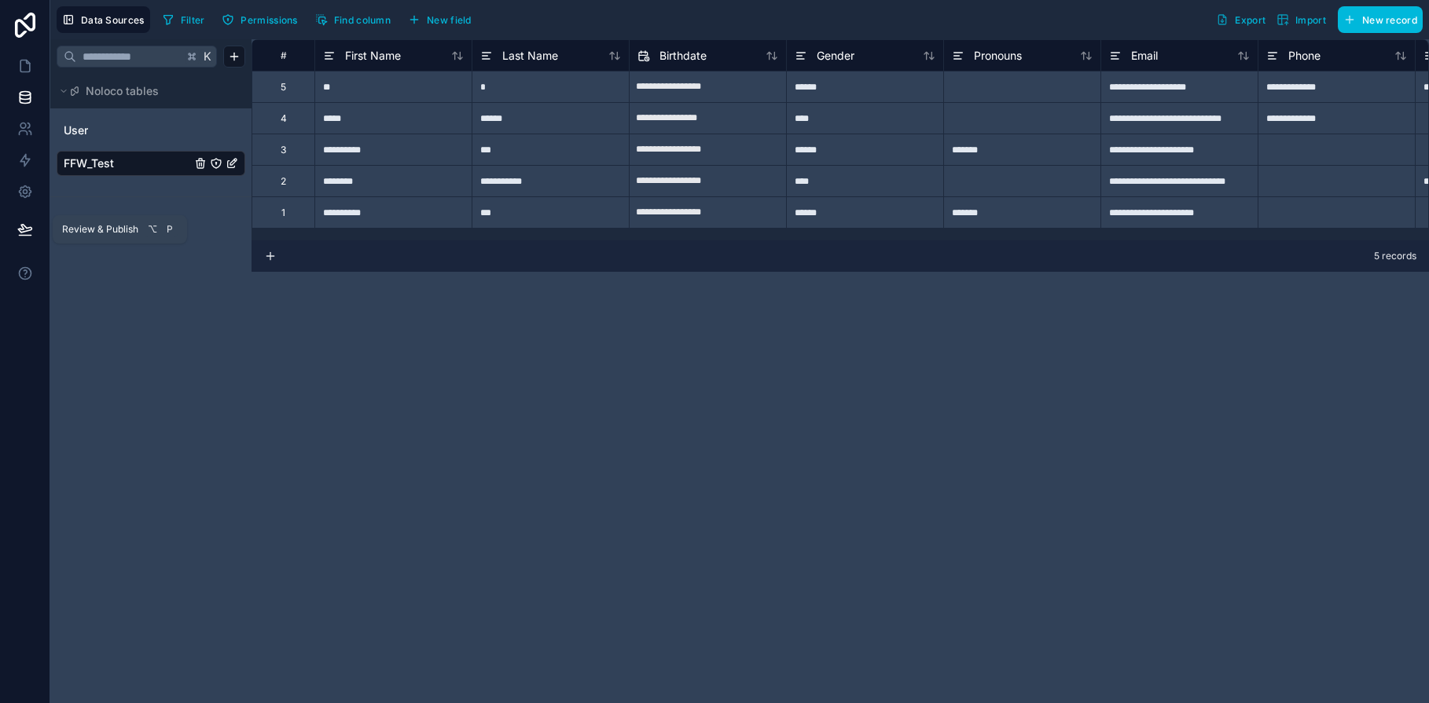
click at [98, 232] on span "Review & Publish" at bounding box center [100, 229] width 76 height 13
click at [29, 231] on icon at bounding box center [25, 230] width 16 height 16
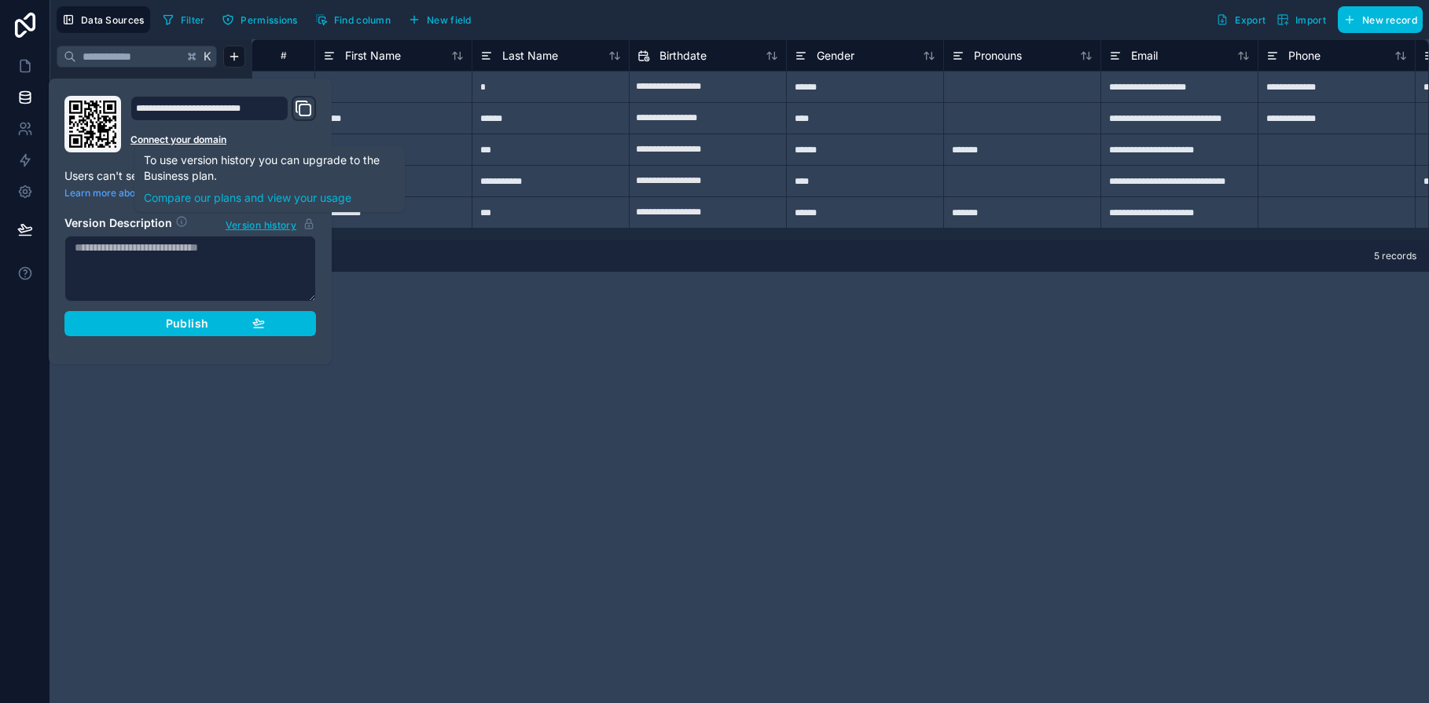
click at [275, 226] on span "Version history" at bounding box center [261, 224] width 71 height 16
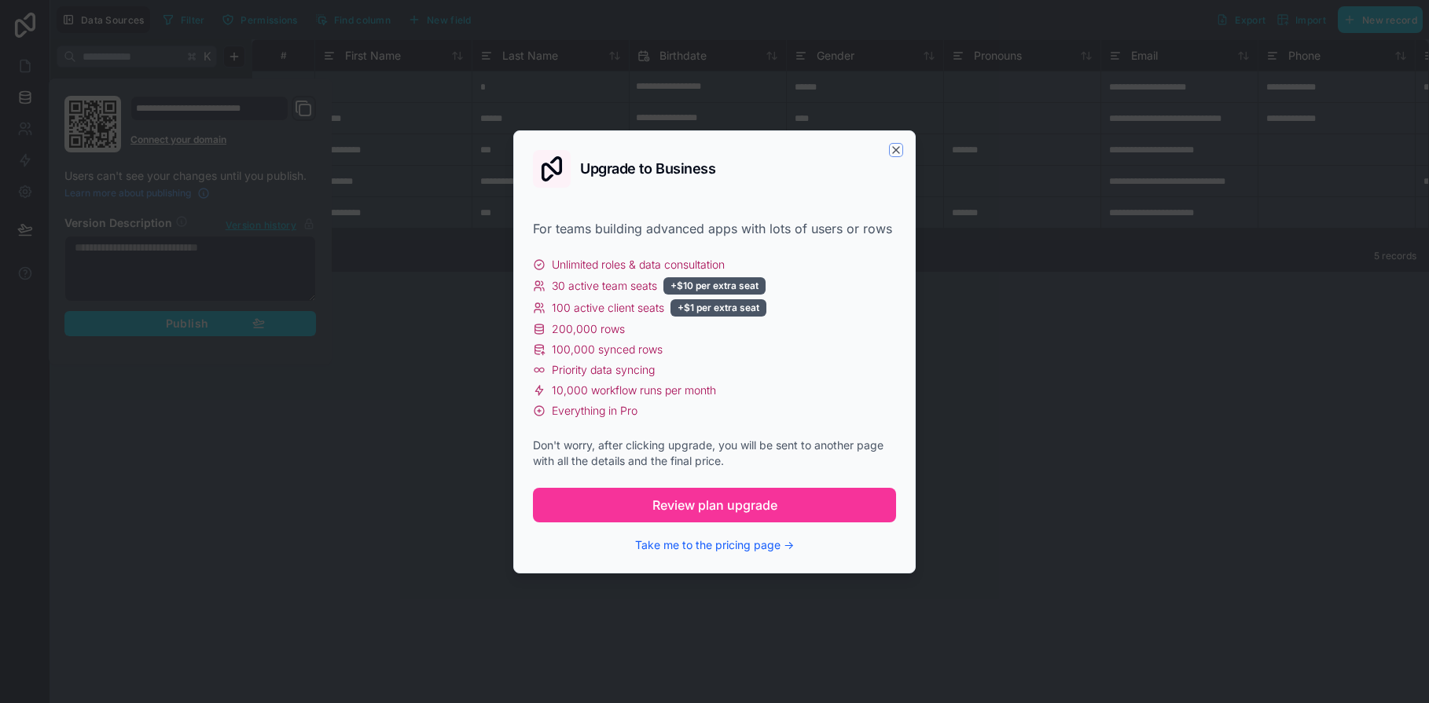
click at [895, 151] on icon "button" at bounding box center [896, 150] width 13 height 13
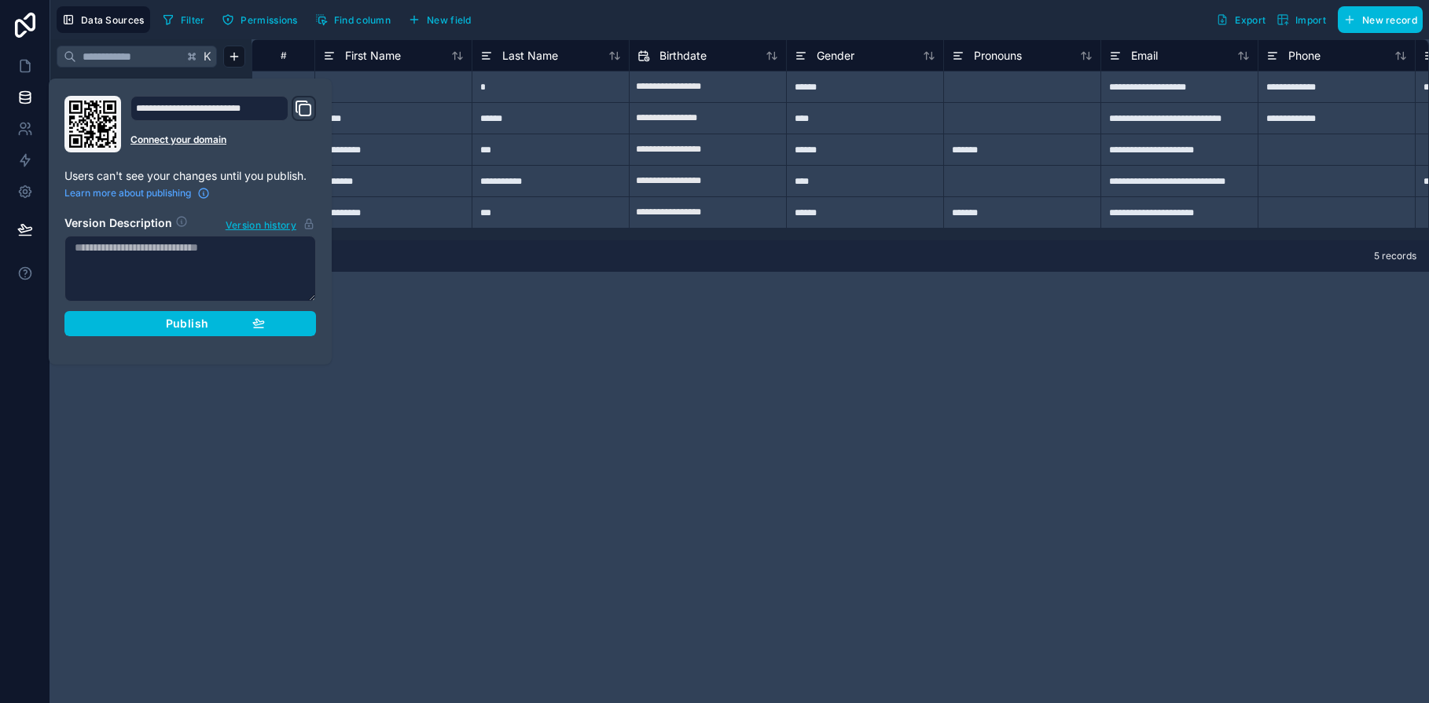
click at [431, 425] on div "**********" at bounding box center [840, 371] width 1177 height 664
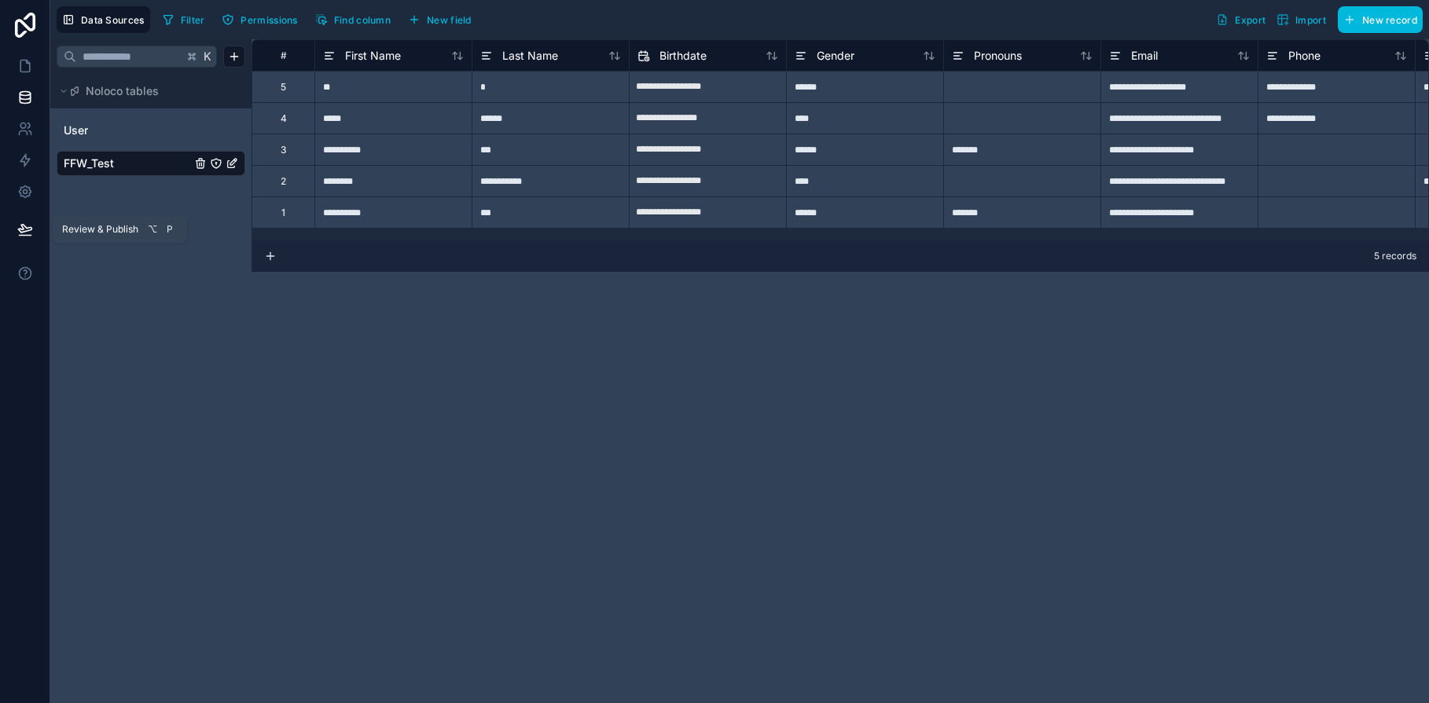
click at [31, 228] on icon at bounding box center [24, 229] width 13 height 8
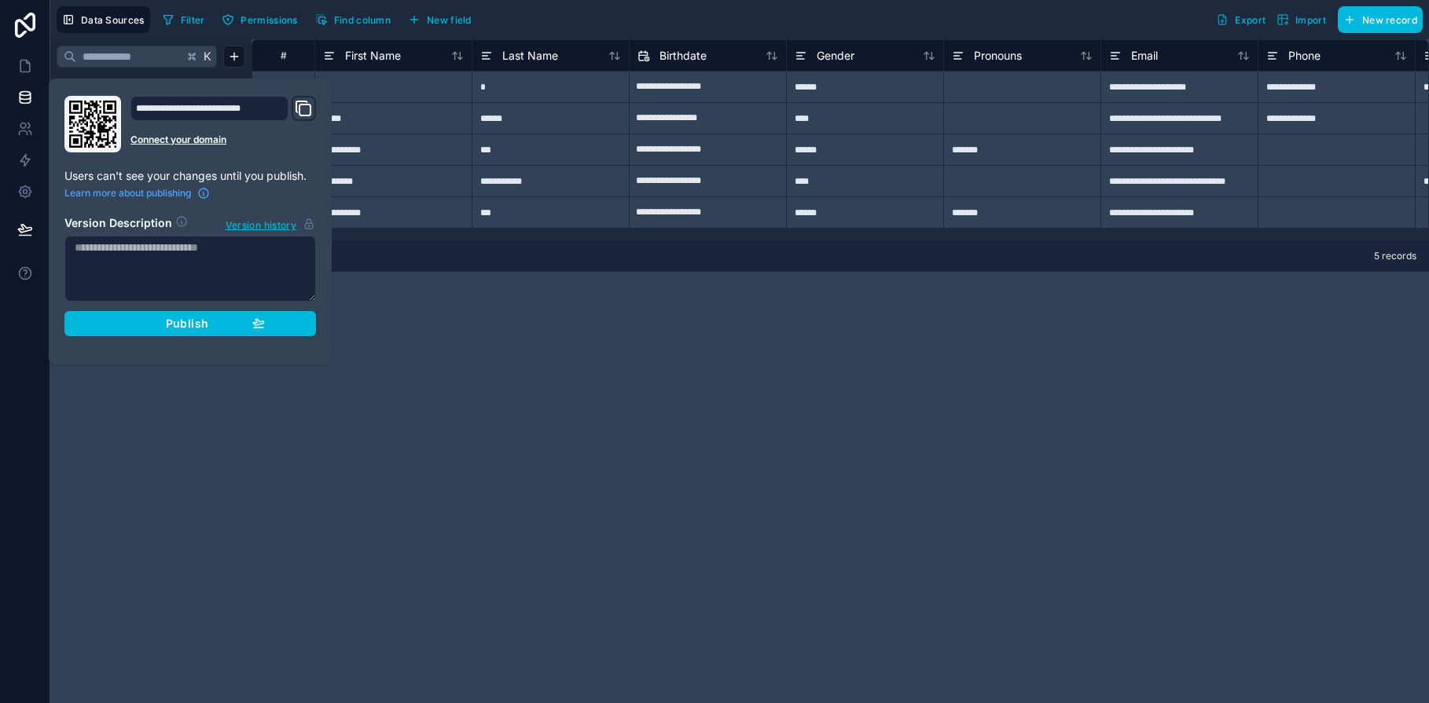
click at [101, 249] on textarea at bounding box center [190, 269] width 252 height 66
type textarea "**********"
click at [156, 318] on div "Publish" at bounding box center [190, 324] width 149 height 14
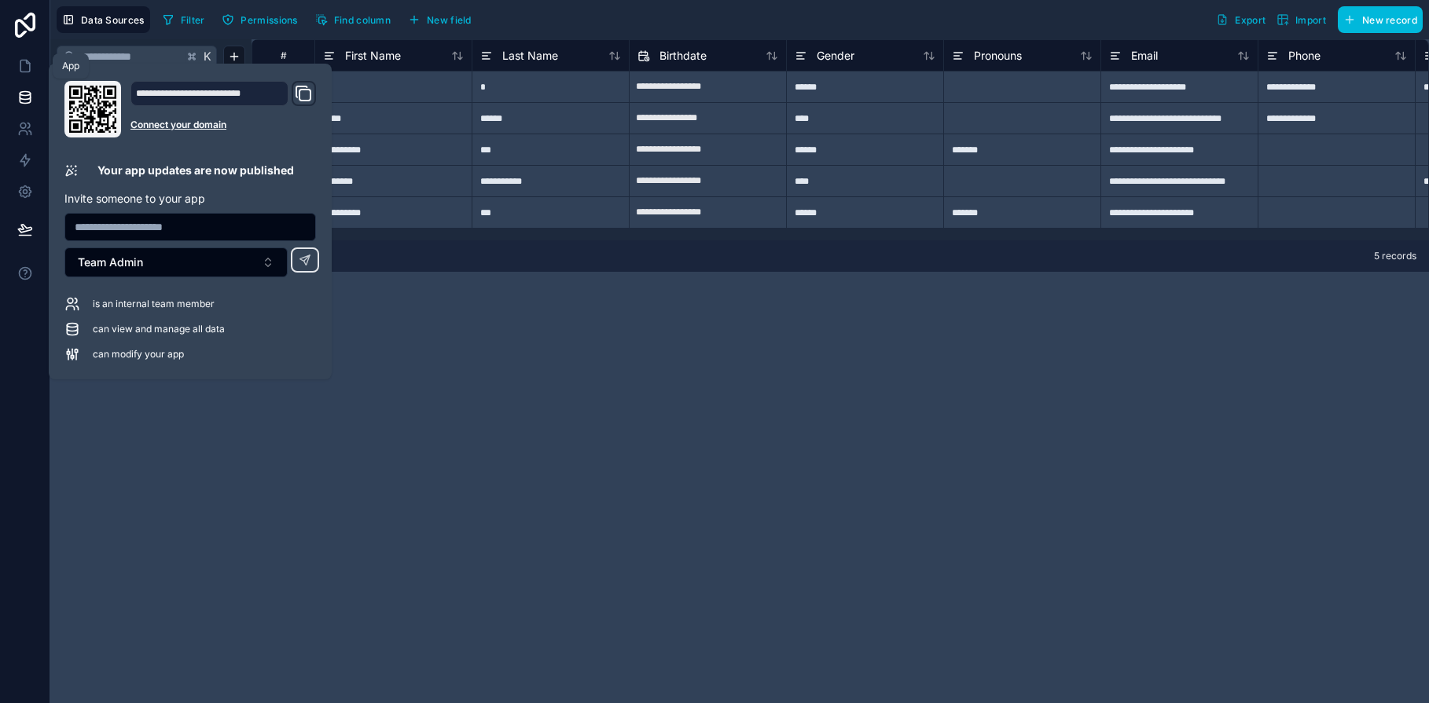
click at [27, 64] on icon at bounding box center [27, 62] width 3 height 3
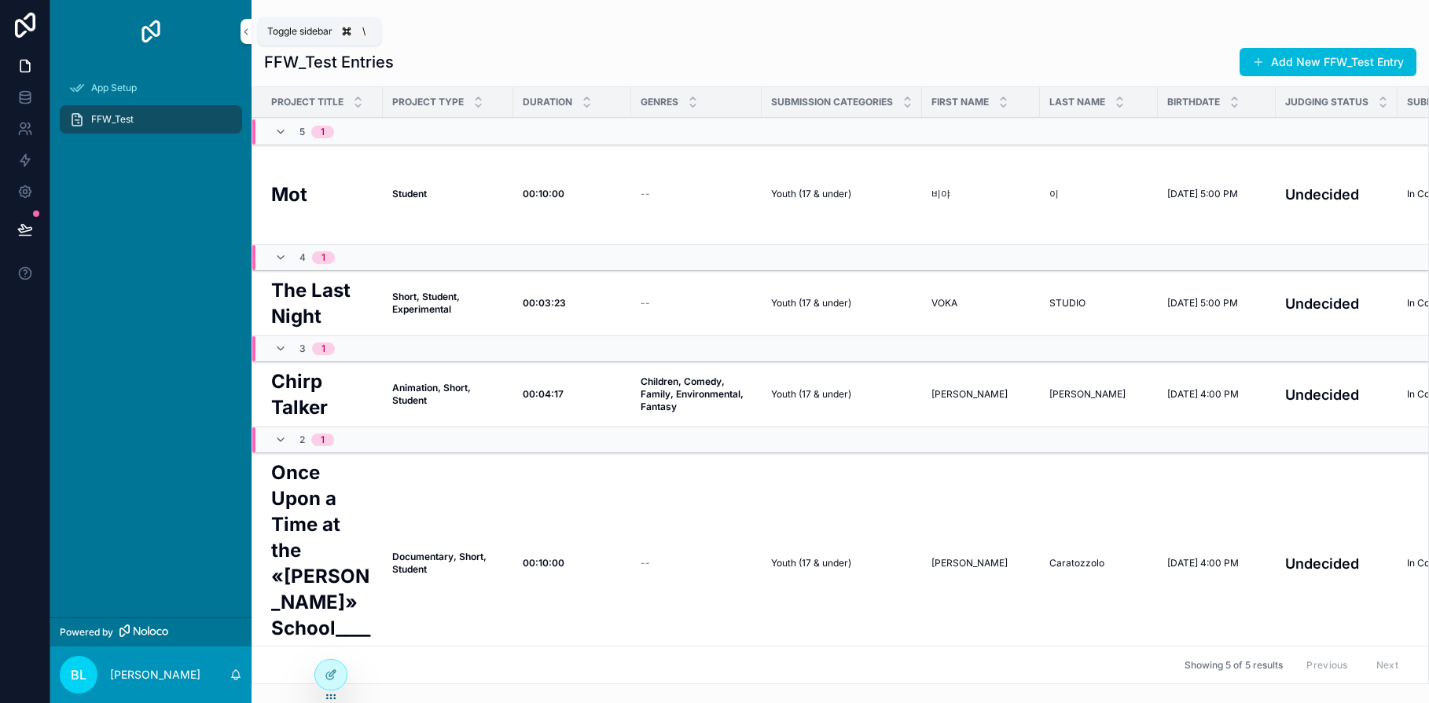
click at [245, 28] on icon "scrollable content" at bounding box center [246, 32] width 11 height 12
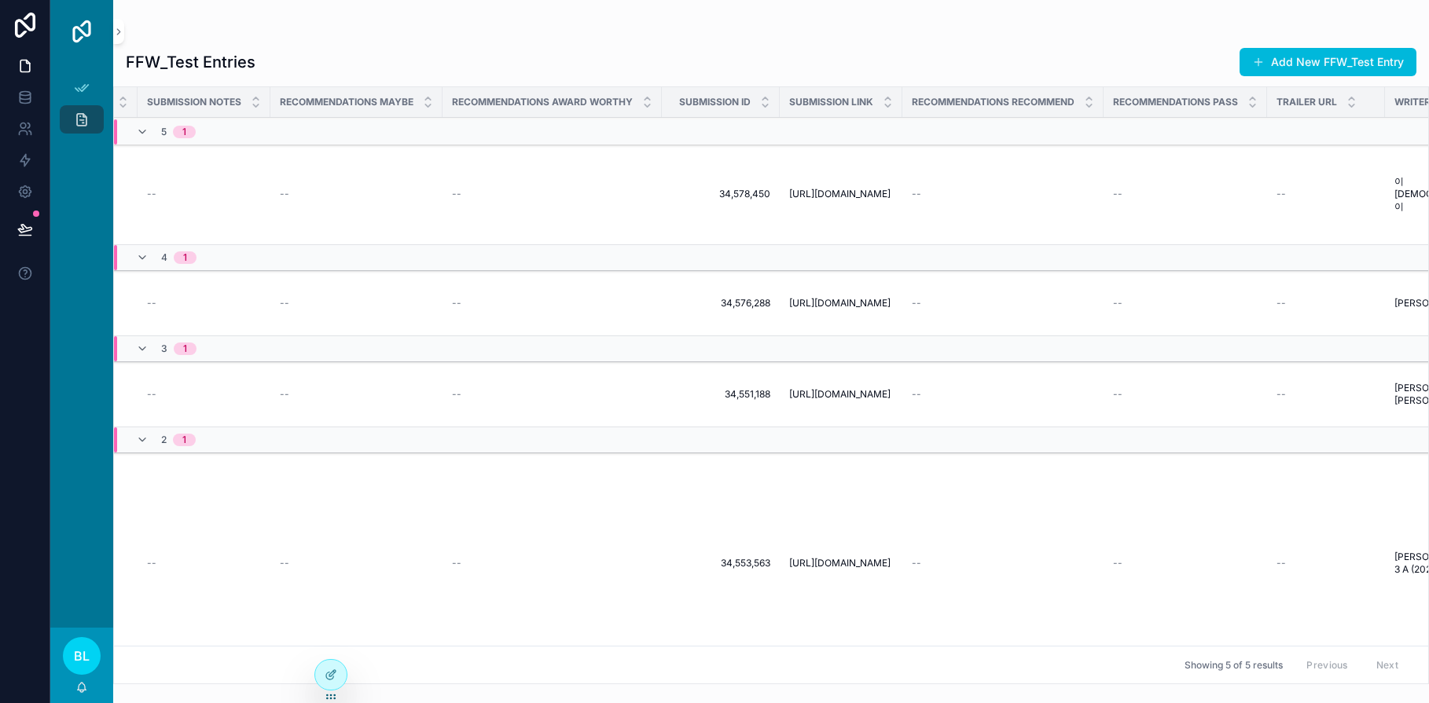
scroll to position [0, 1532]
drag, startPoint x: 817, startPoint y: 510, endPoint x: 1246, endPoint y: 2, distance: 664.3
click at [0, 0] on div "App Setup FFW_Test [PERSON_NAME] [PERSON_NAME] FFW_Test Entries Add New FFW_Tes…" at bounding box center [714, 351] width 1429 height 703
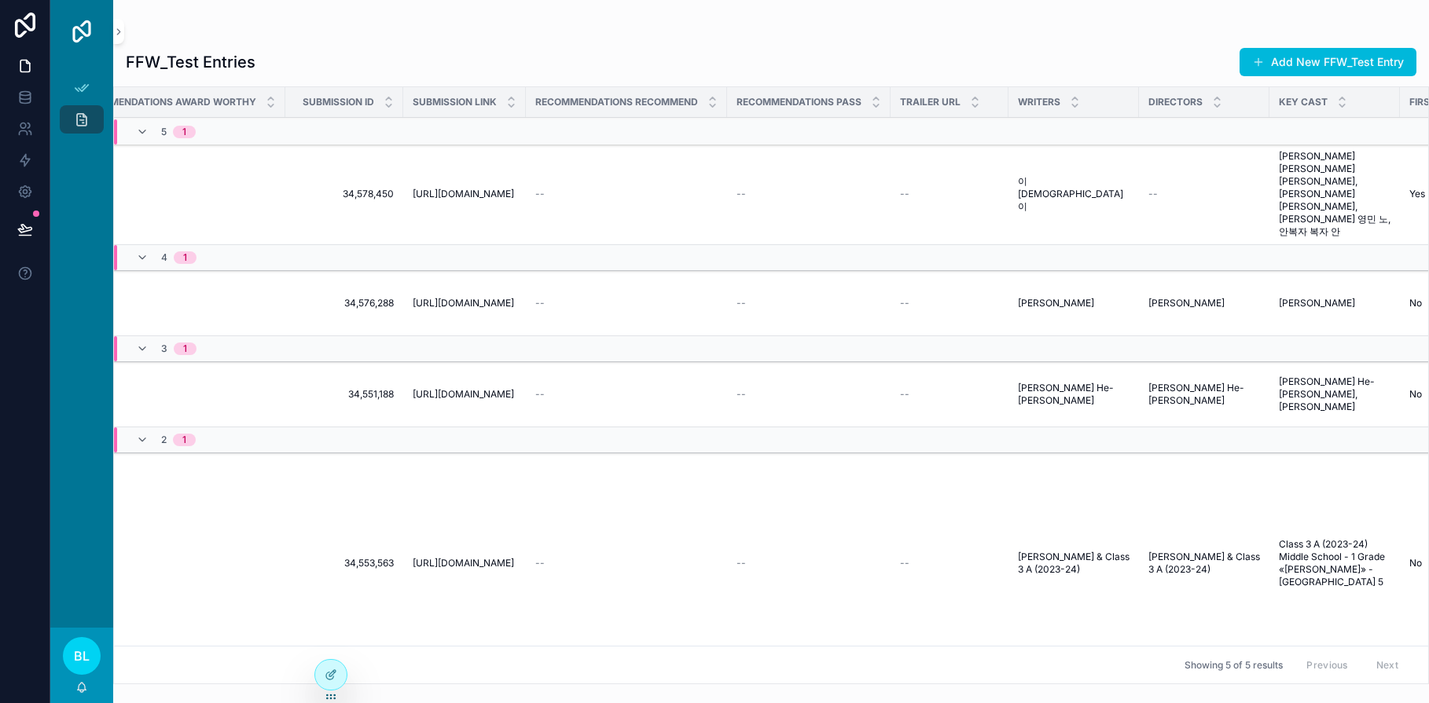
scroll to position [0, 1909]
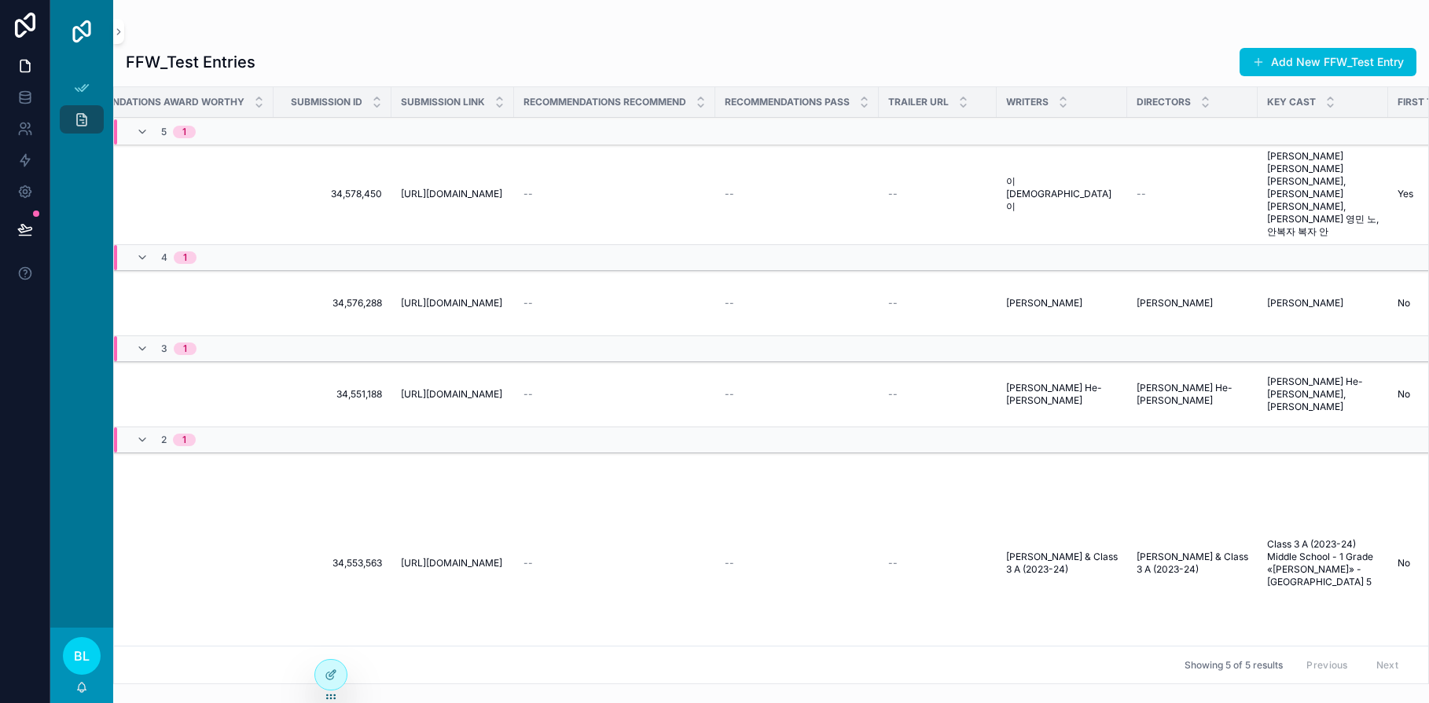
click at [478, 297] on span "[URL][DOMAIN_NAME]" at bounding box center [451, 303] width 101 height 13
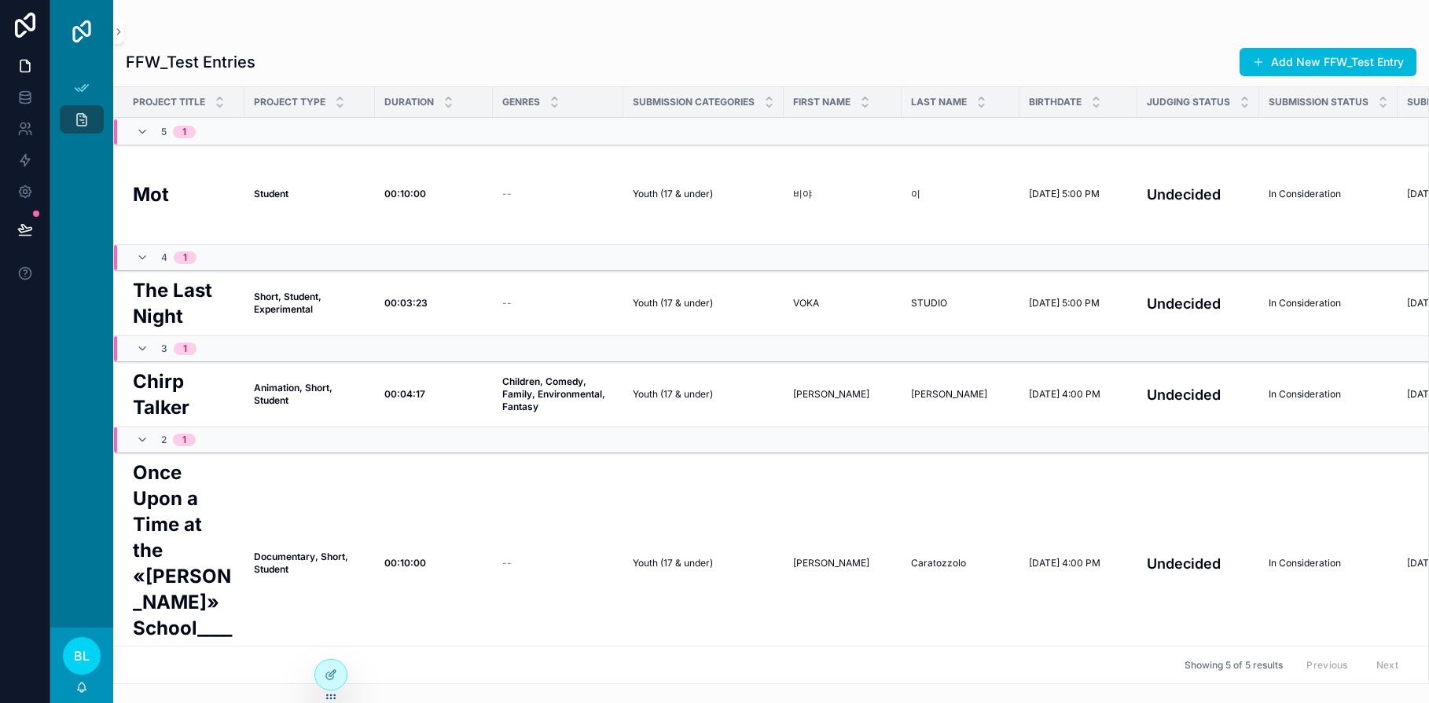
click at [1256, 59] on span "scrollable content" at bounding box center [1258, 62] width 13 height 13
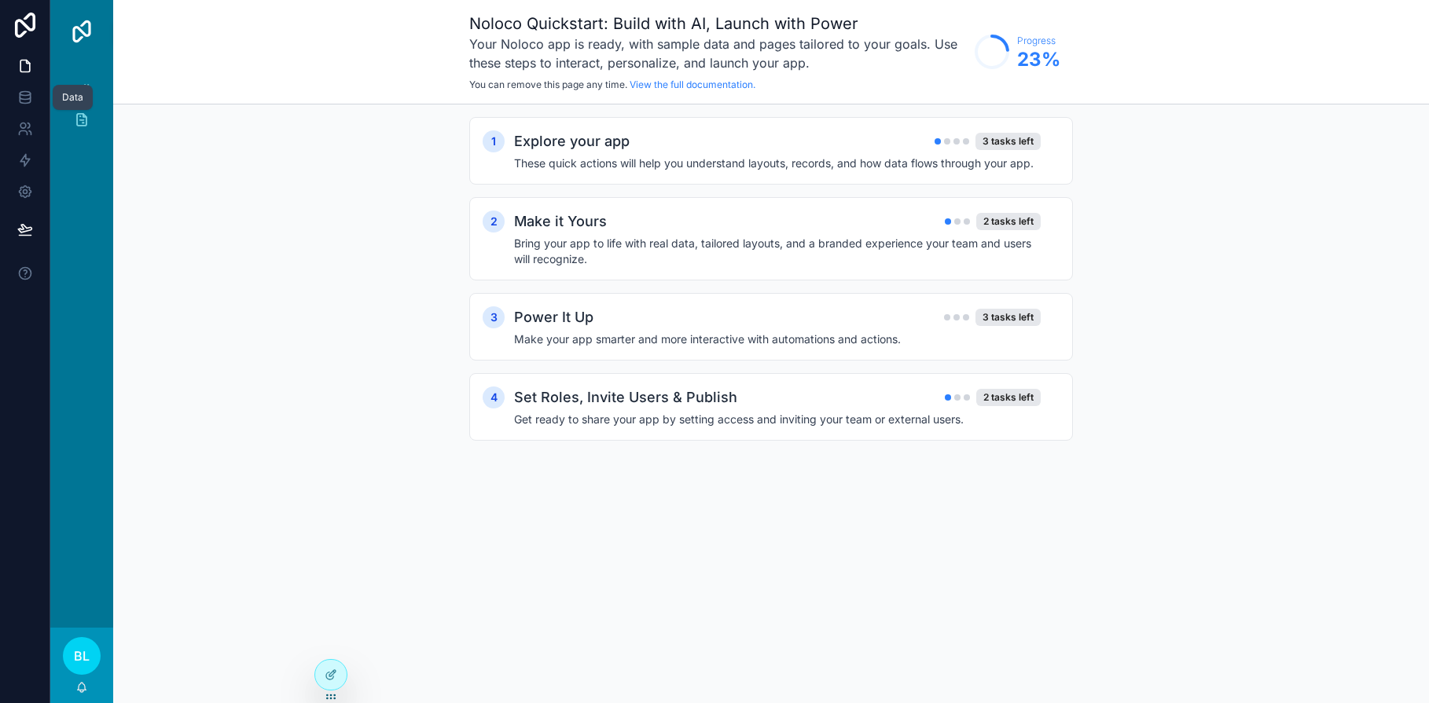
click at [31, 100] on icon at bounding box center [25, 98] width 16 height 16
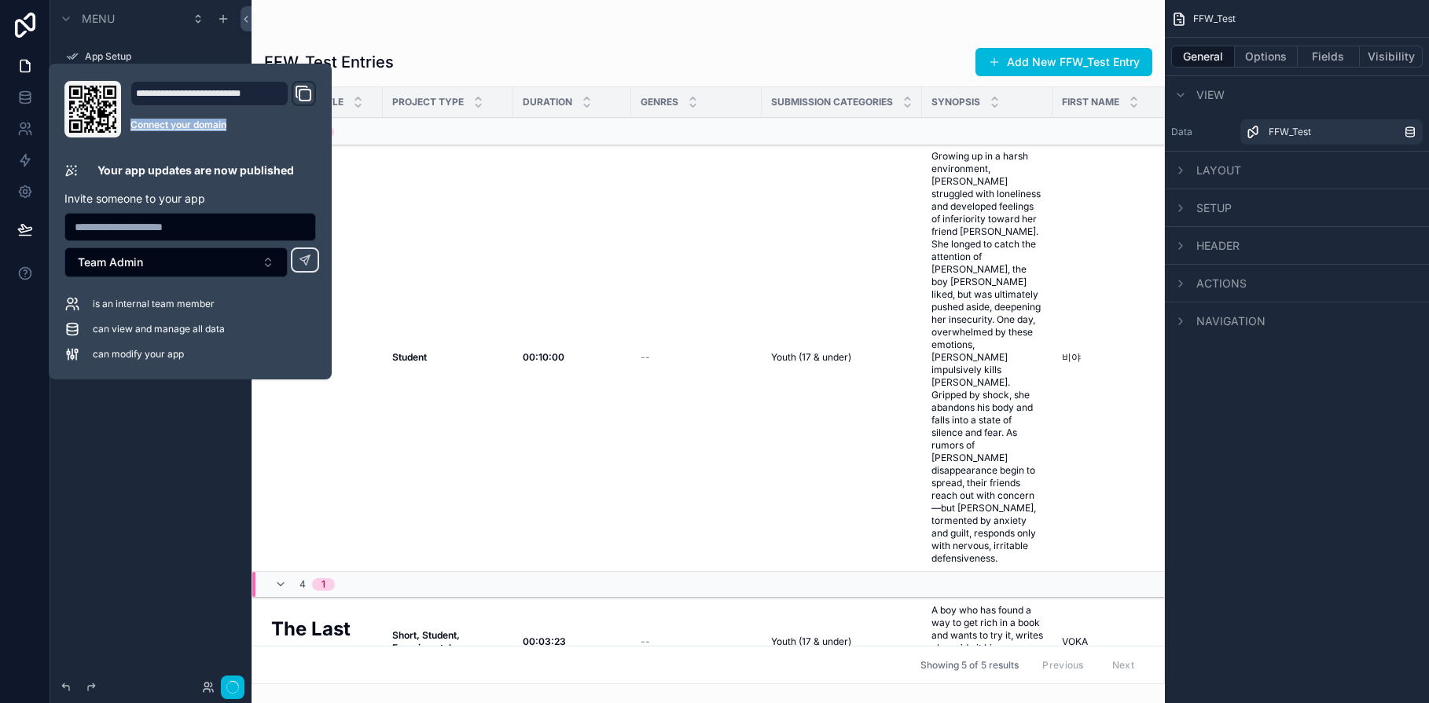
click at [159, 483] on div "Menu App Setup FFW_Test Create New FFW_Test Entry Hidden pages My Profile" at bounding box center [150, 342] width 201 height 685
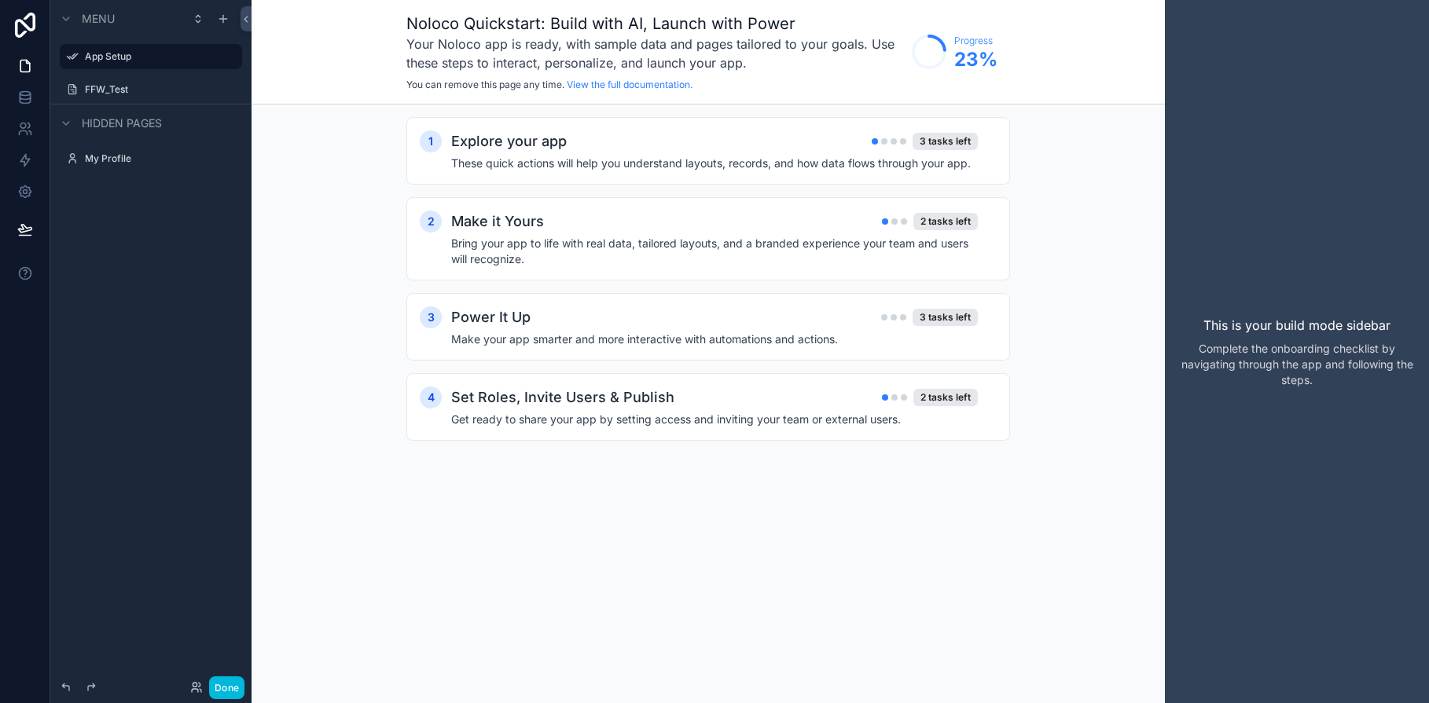
click at [108, 86] on label "FFW_Test" at bounding box center [159, 89] width 148 height 13
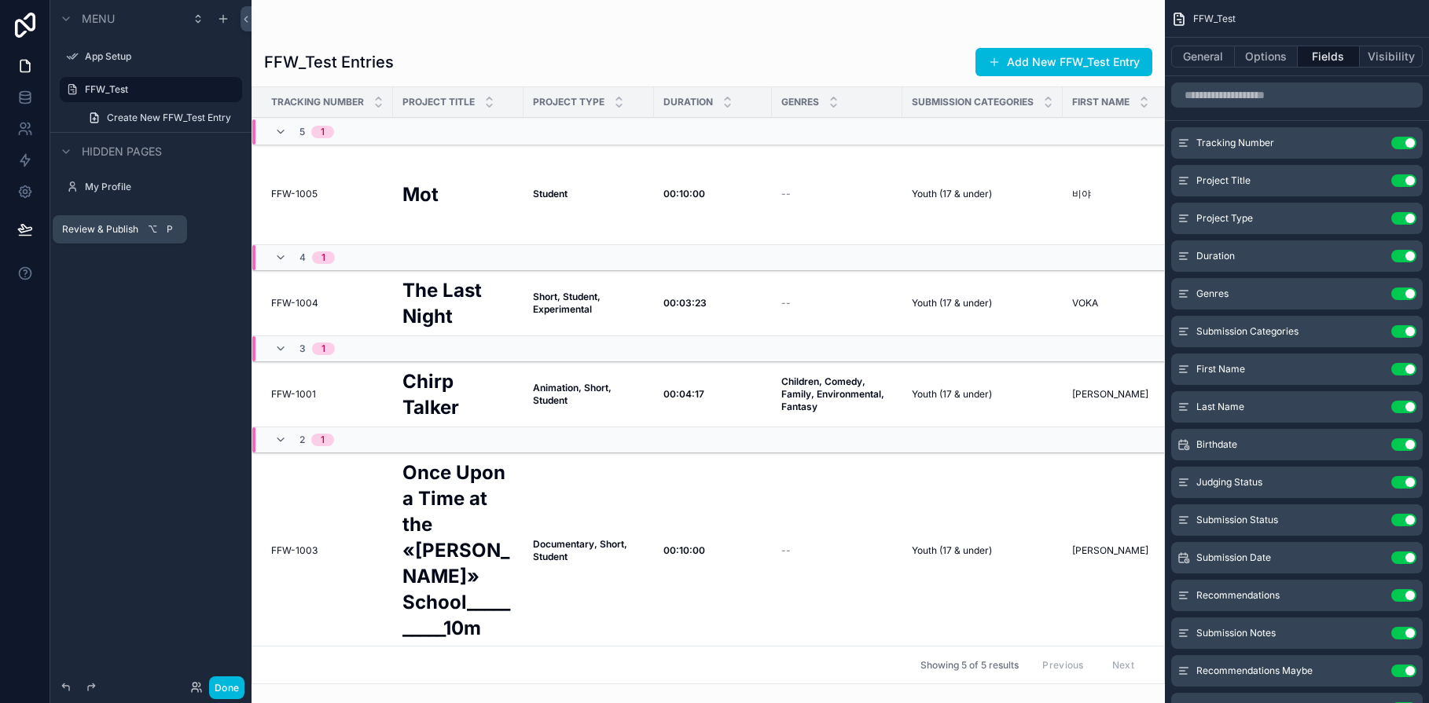
click at [68, 232] on span "Review & Publish" at bounding box center [100, 229] width 76 height 13
click at [25, 231] on icon at bounding box center [24, 229] width 13 height 8
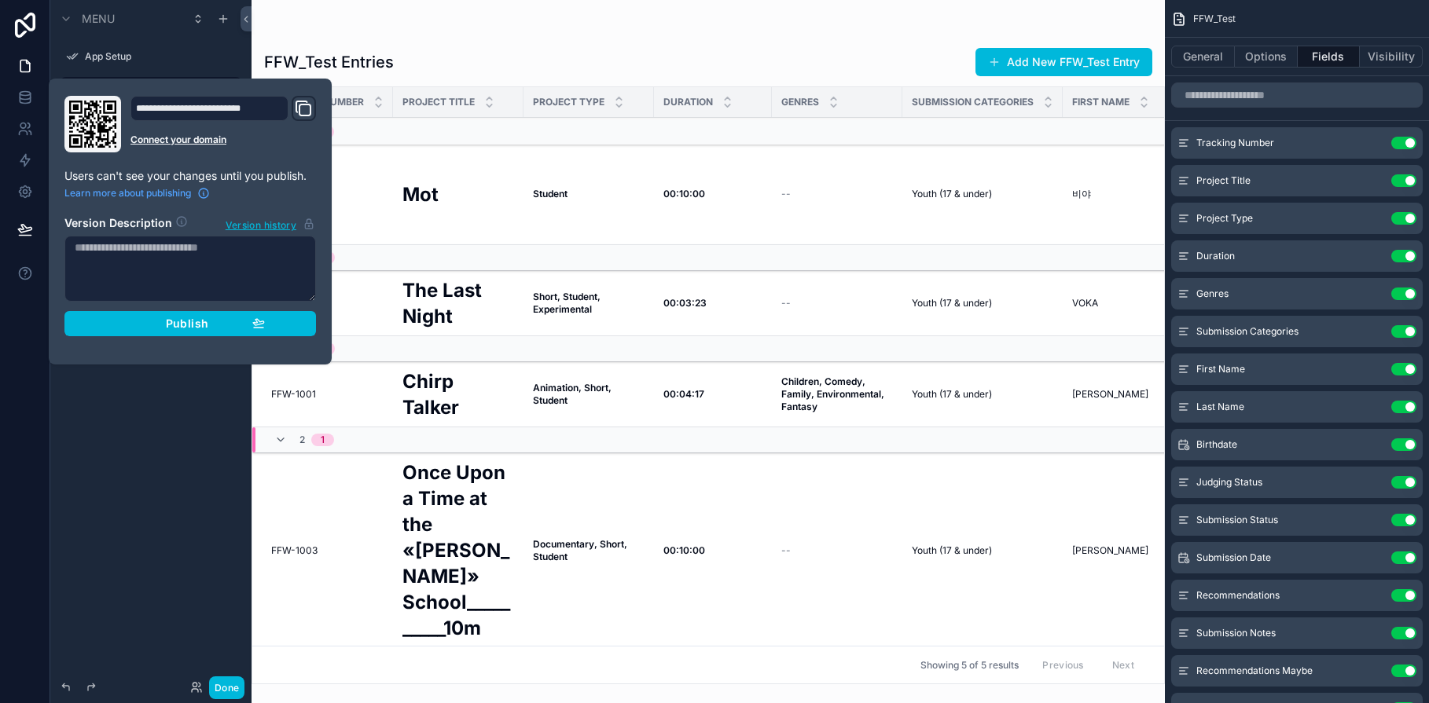
click at [149, 256] on textarea at bounding box center [190, 269] width 252 height 66
click at [86, 250] on textarea "*********" at bounding box center [190, 269] width 252 height 66
type textarea "**********"
click at [166, 321] on span "Publish" at bounding box center [187, 324] width 42 height 14
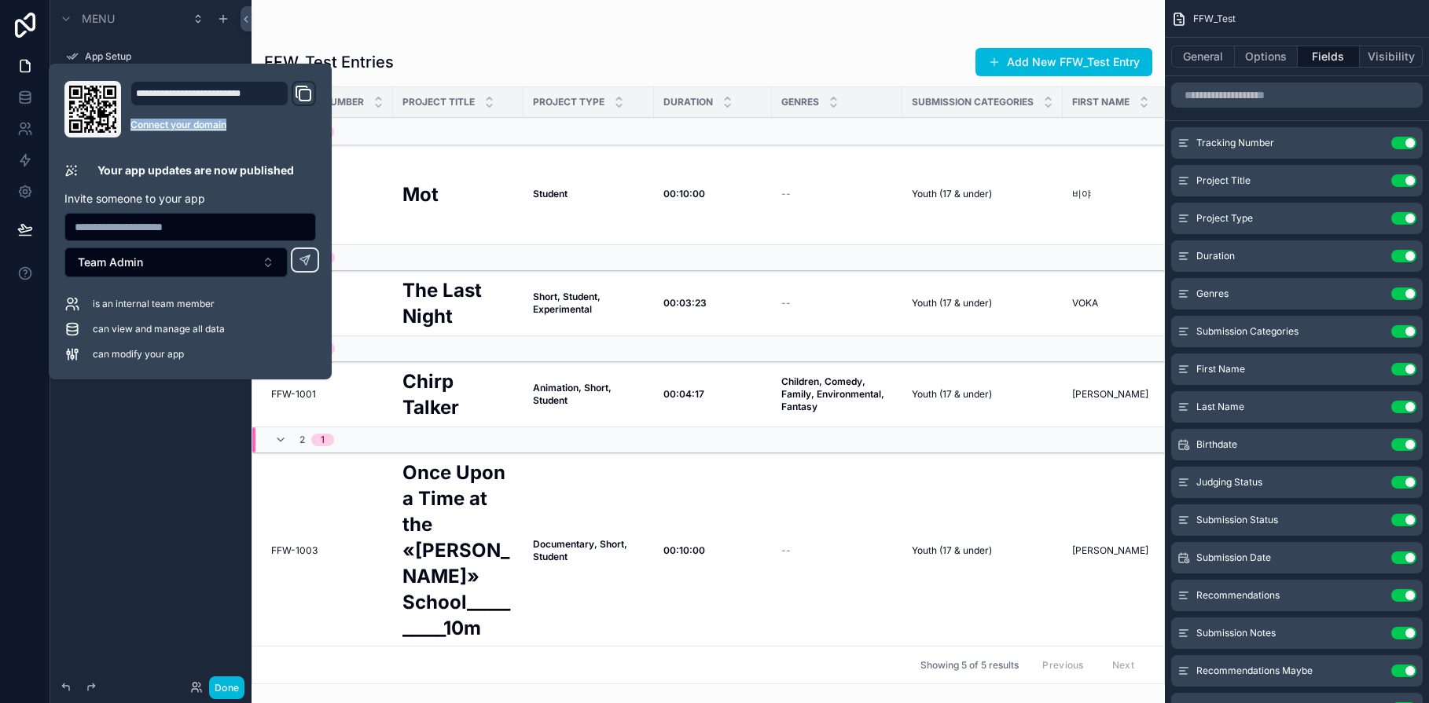
click at [303, 94] on icon "Domain and Custom Link" at bounding box center [303, 93] width 19 height 19
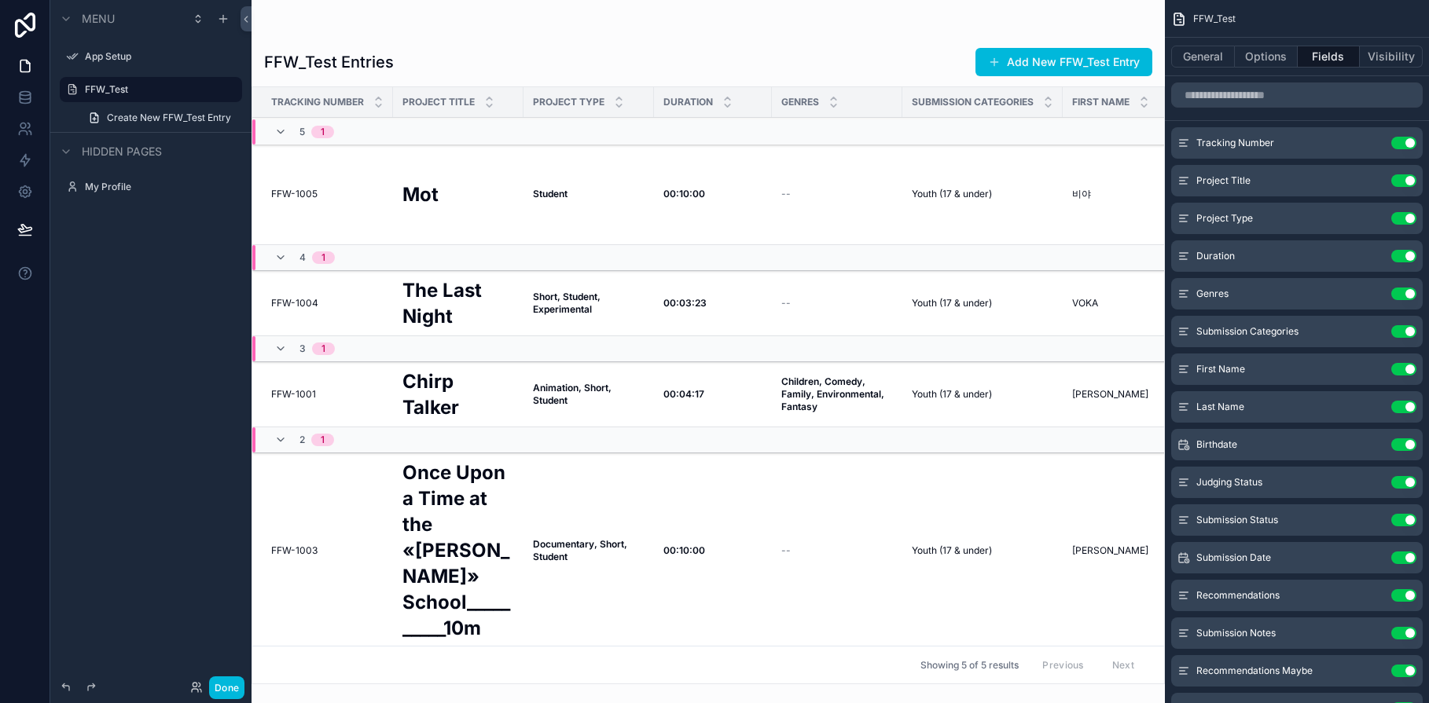
click at [127, 491] on div "Menu App Setup FFW_Test Create New FFW_Test Entry Hidden pages My Profile" at bounding box center [150, 342] width 201 height 685
drag, startPoint x: 405, startPoint y: 677, endPoint x: 479, endPoint y: 681, distance: 74.0
click at [479, 681] on div "scrollable content" at bounding box center [708, 351] width 913 height 703
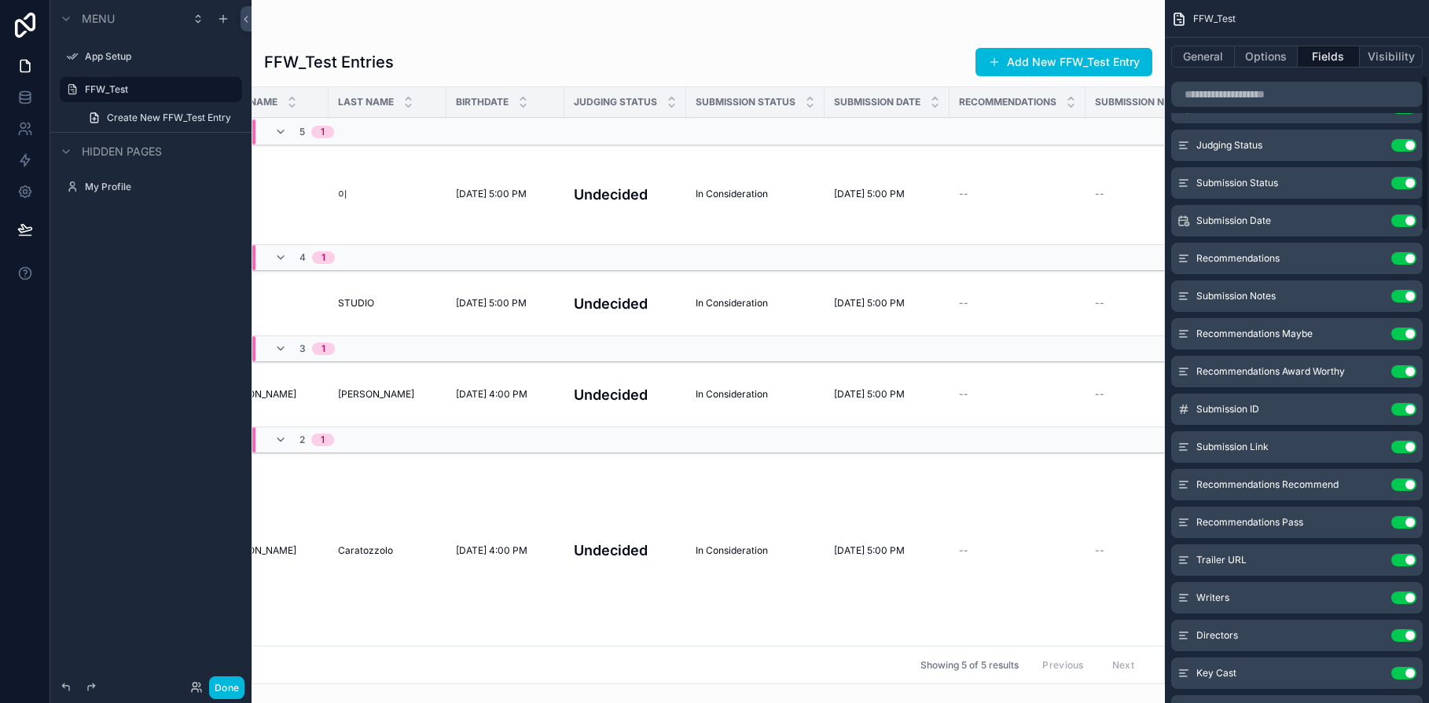
scroll to position [339, 0]
click at [0, 0] on icon "scrollable content" at bounding box center [0, 0] width 0 height 0
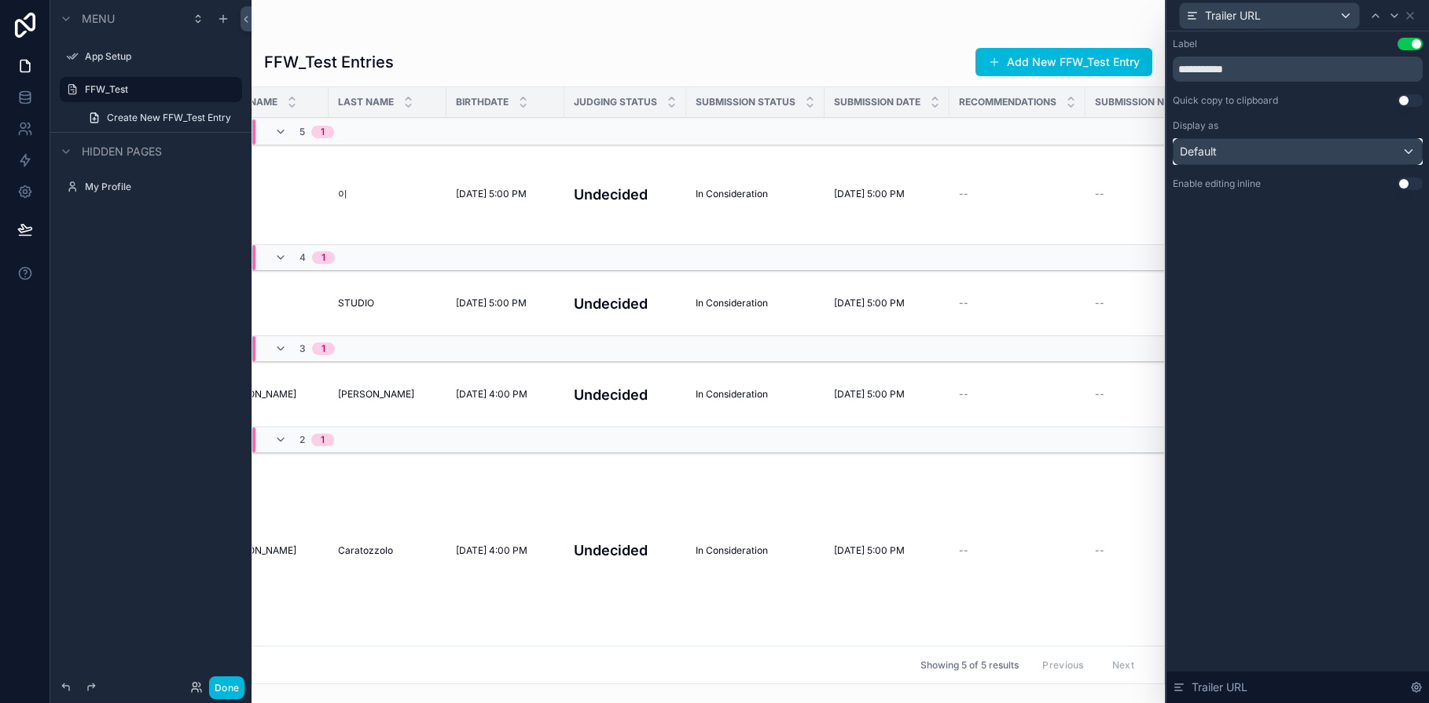
click at [1411, 155] on div "Default" at bounding box center [1298, 151] width 248 height 25
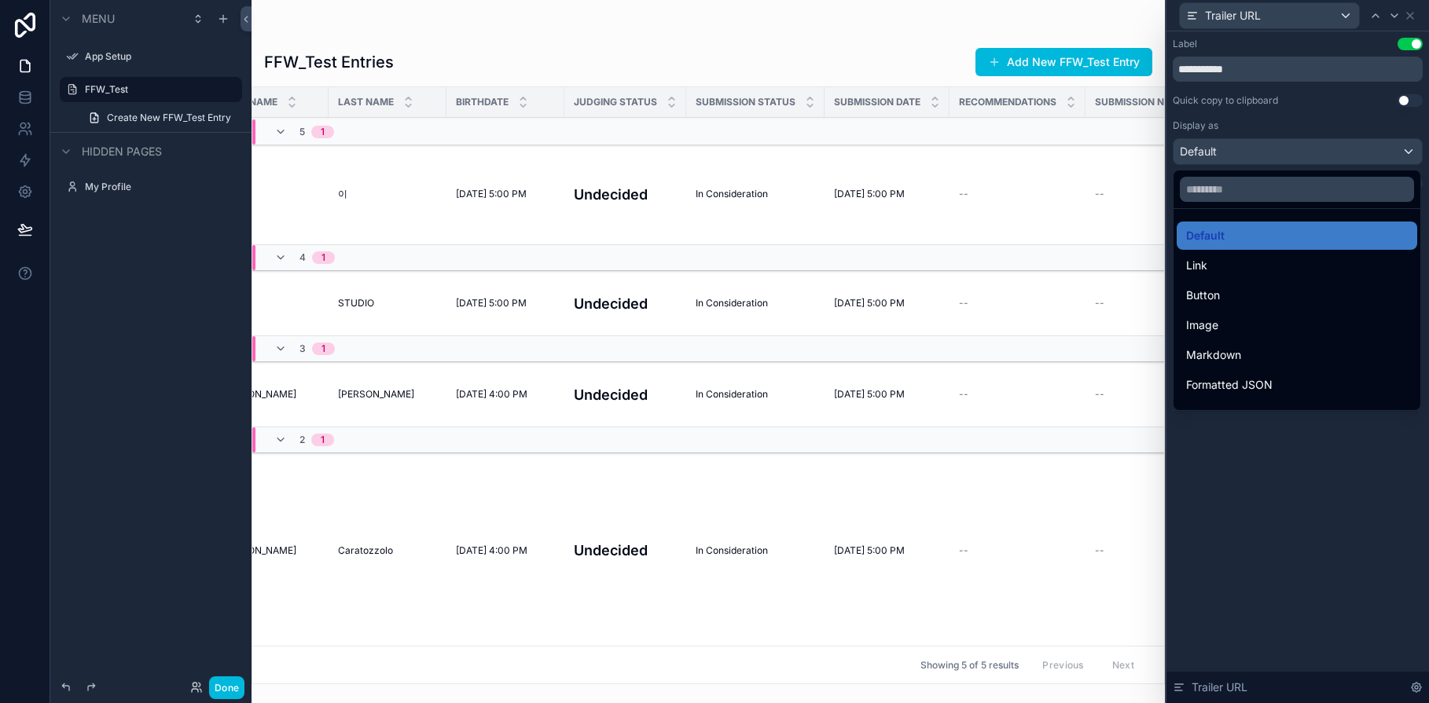
click at [1241, 268] on div "Link" at bounding box center [1297, 265] width 222 height 19
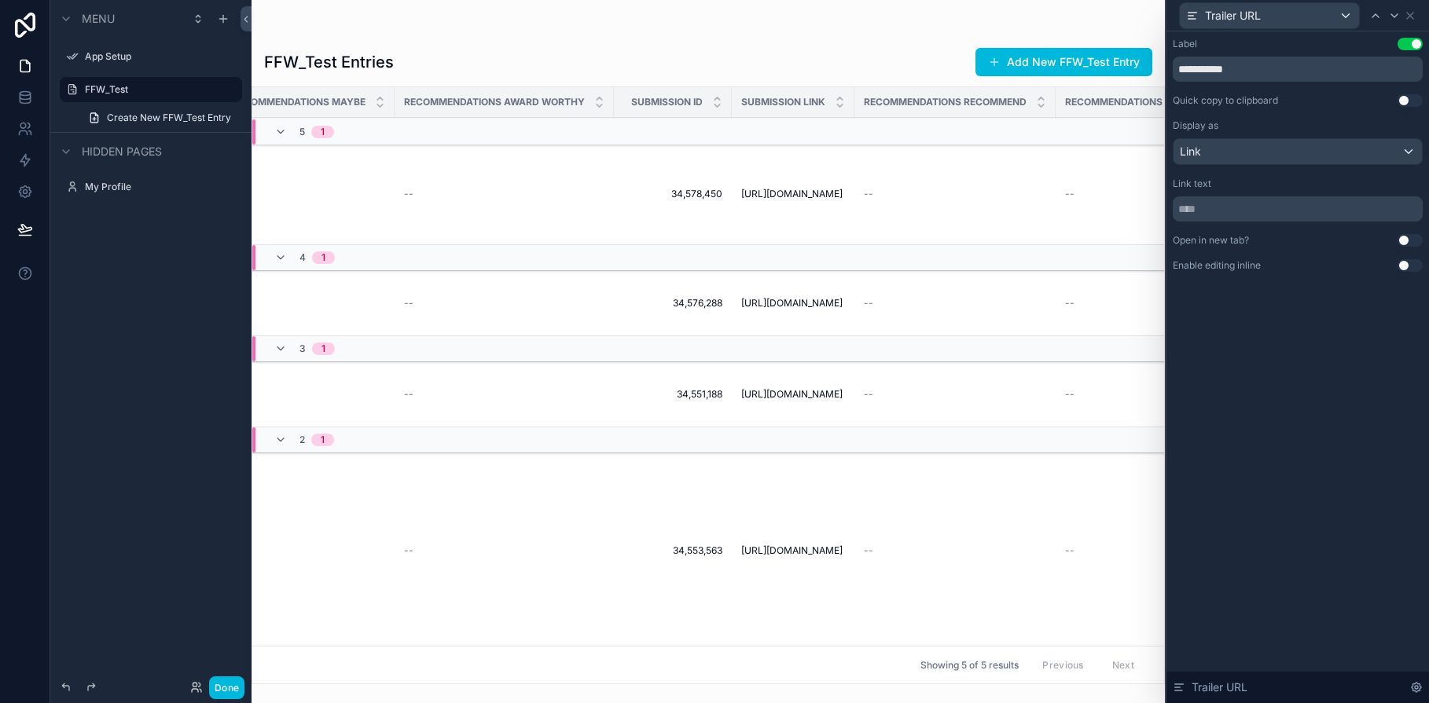
scroll to position [0, 1868]
click at [796, 545] on span "[URL][DOMAIN_NAME]" at bounding box center [772, 551] width 101 height 13
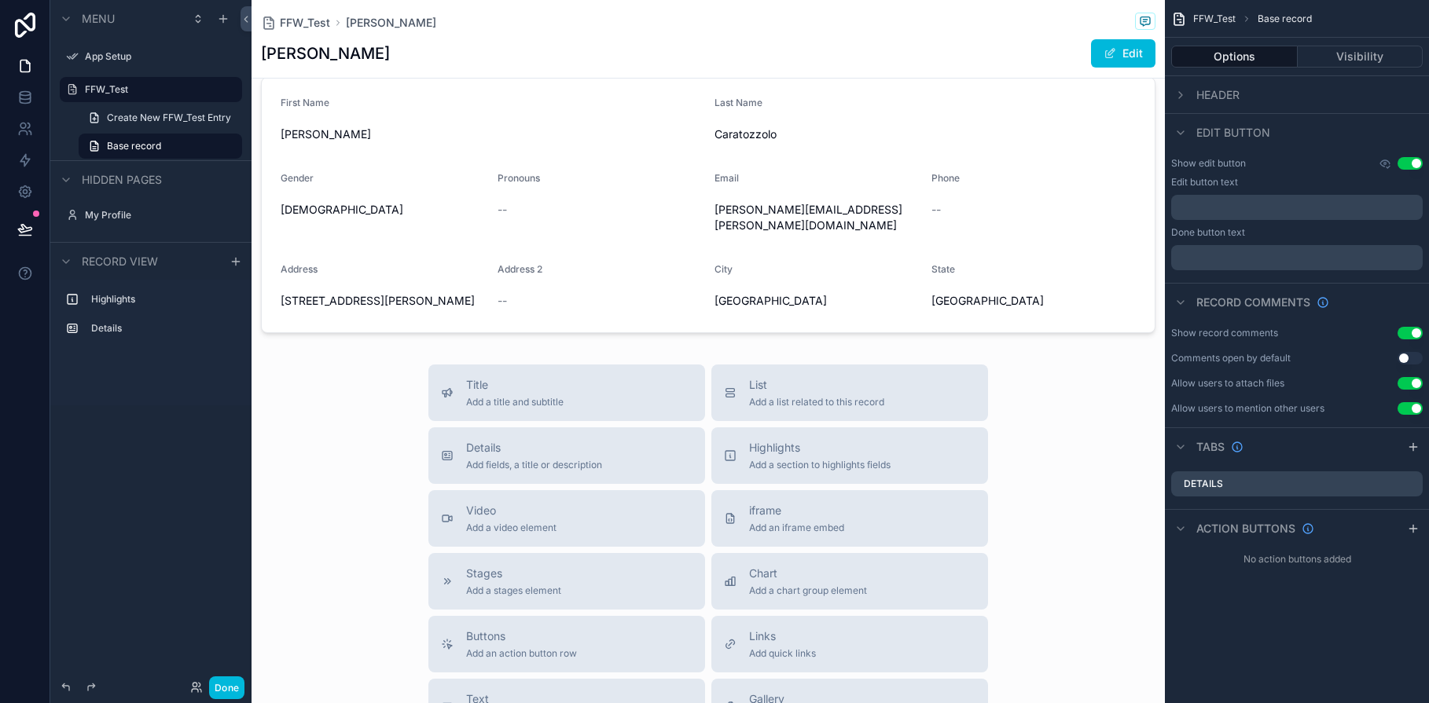
scroll to position [138, 0]
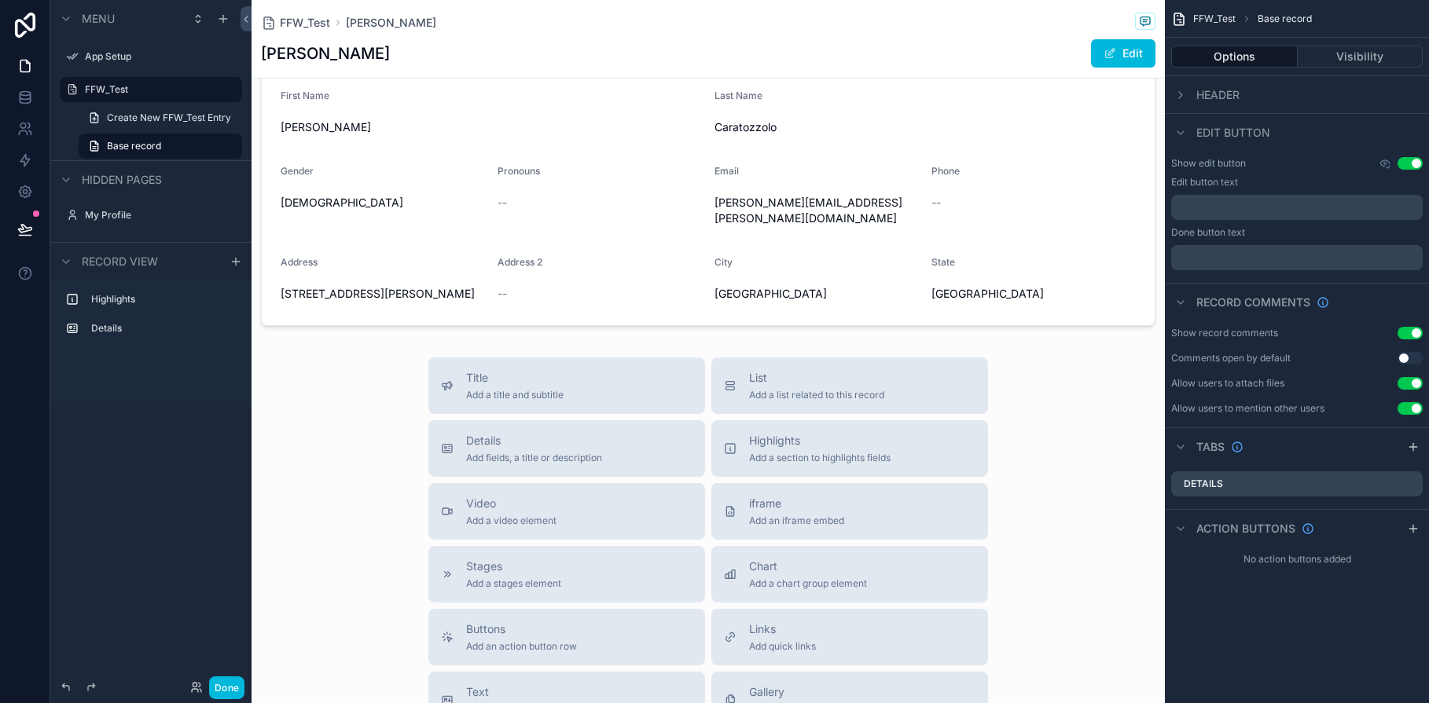
click at [790, 641] on span "Add quick links" at bounding box center [782, 647] width 67 height 13
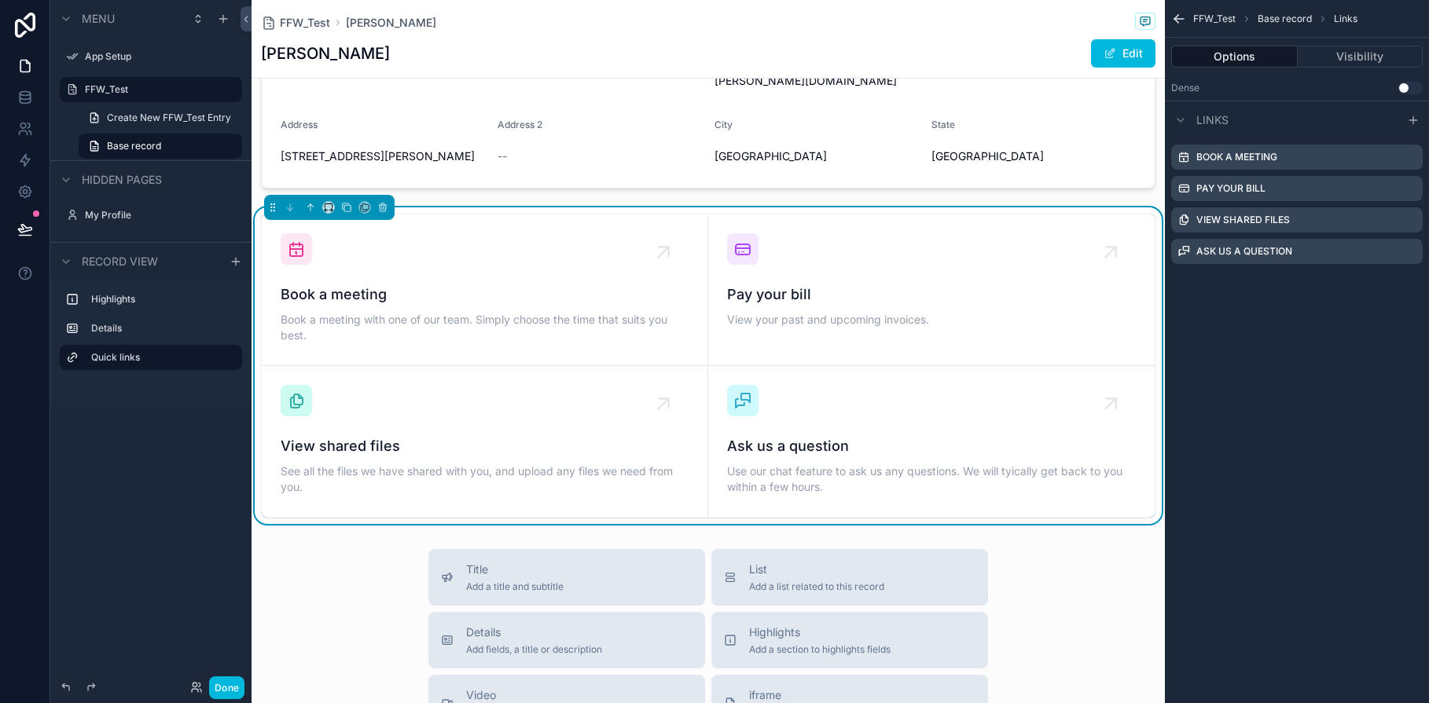
scroll to position [274, 0]
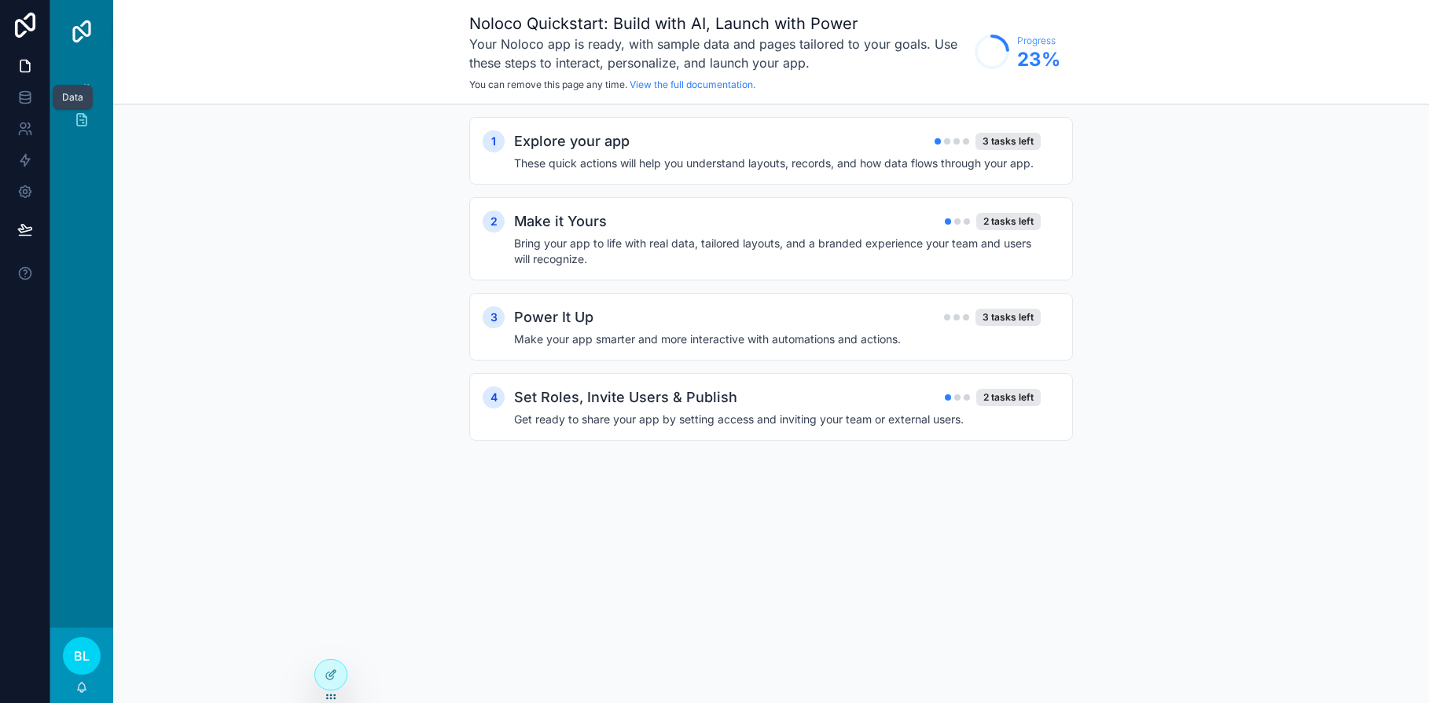
click at [28, 98] on icon at bounding box center [25, 97] width 10 height 6
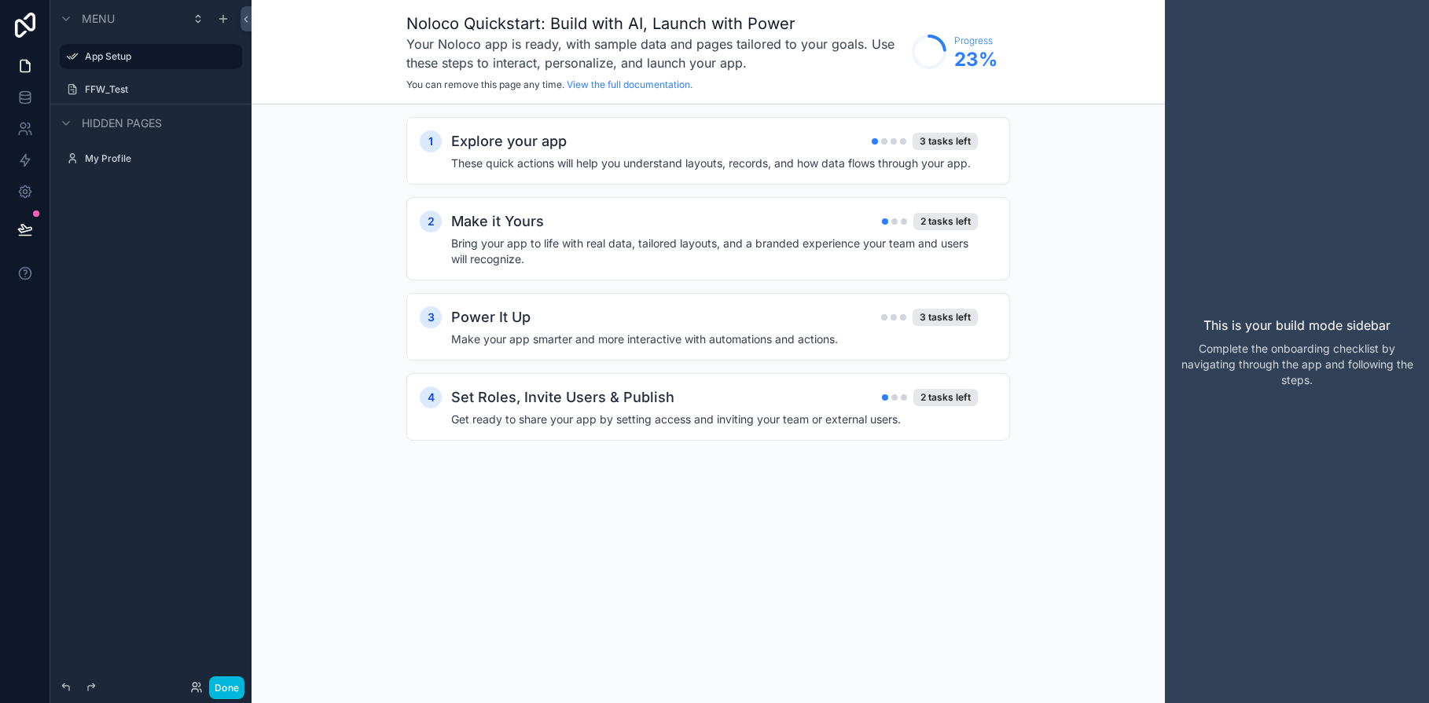
click at [100, 92] on label "FFW_Test" at bounding box center [159, 89] width 148 height 13
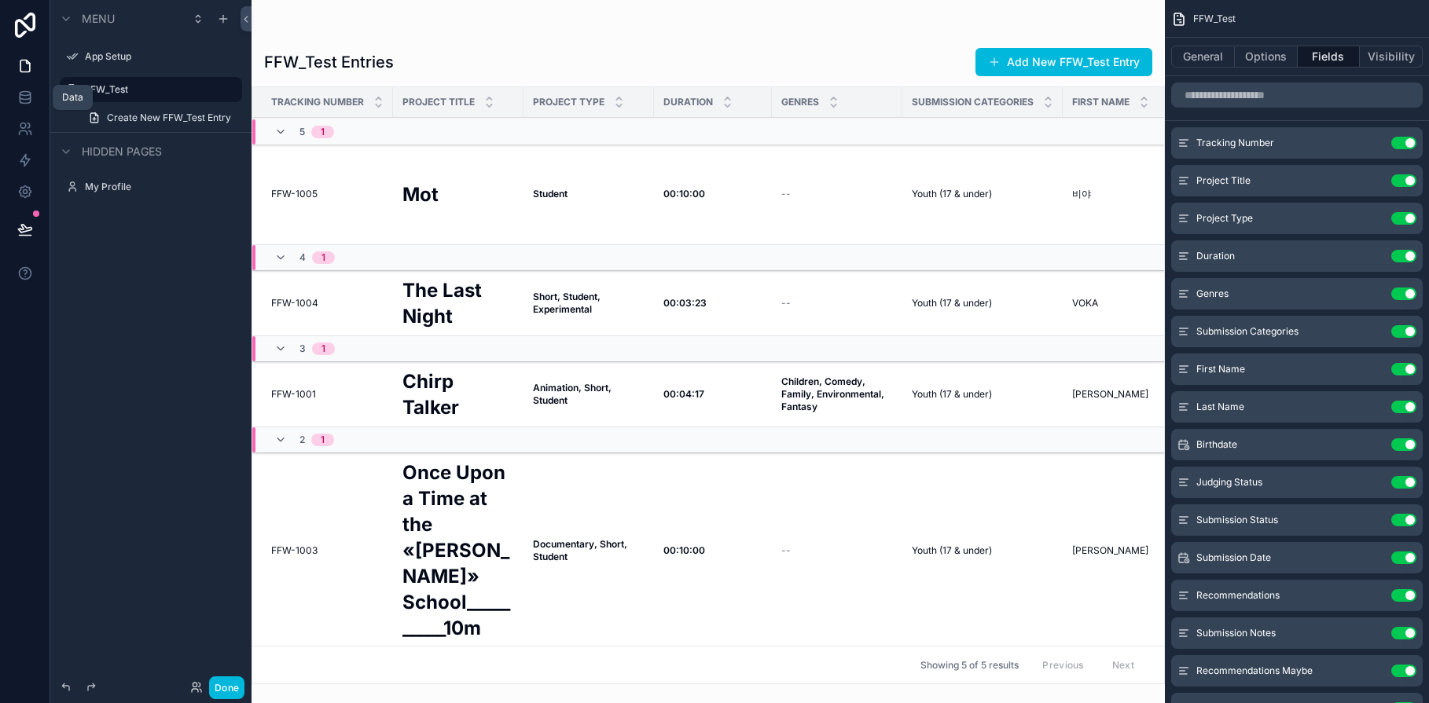
click at [24, 95] on icon at bounding box center [25, 94] width 10 height 4
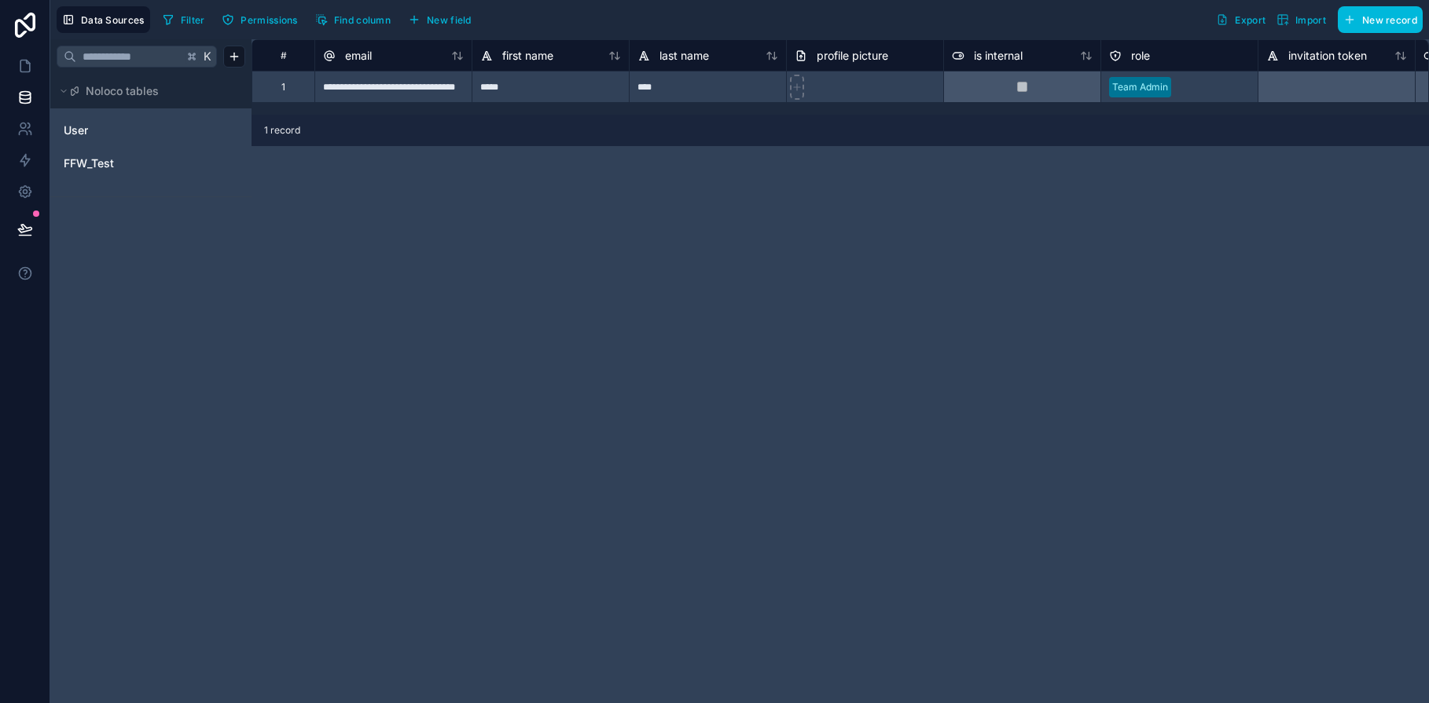
click at [101, 161] on span "FFW_Test" at bounding box center [89, 164] width 50 height 16
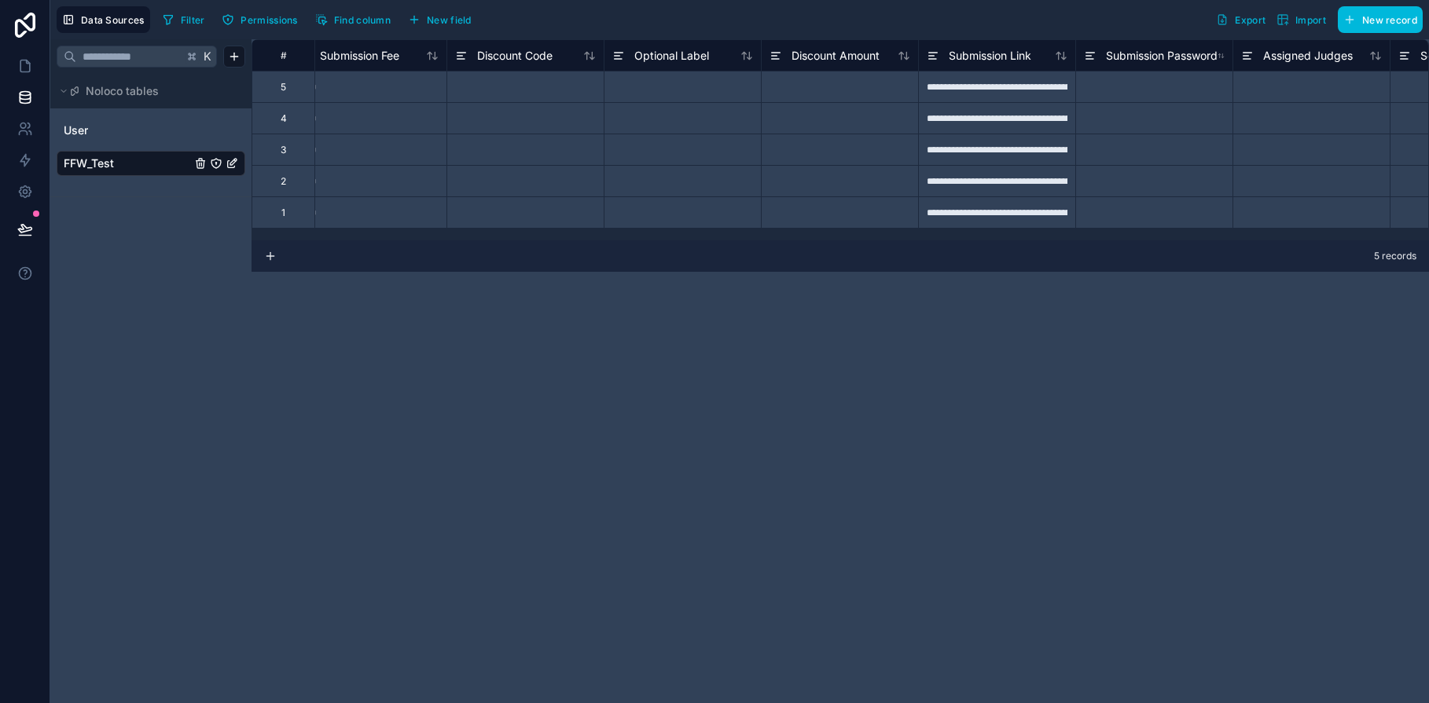
scroll to position [0, 10218]
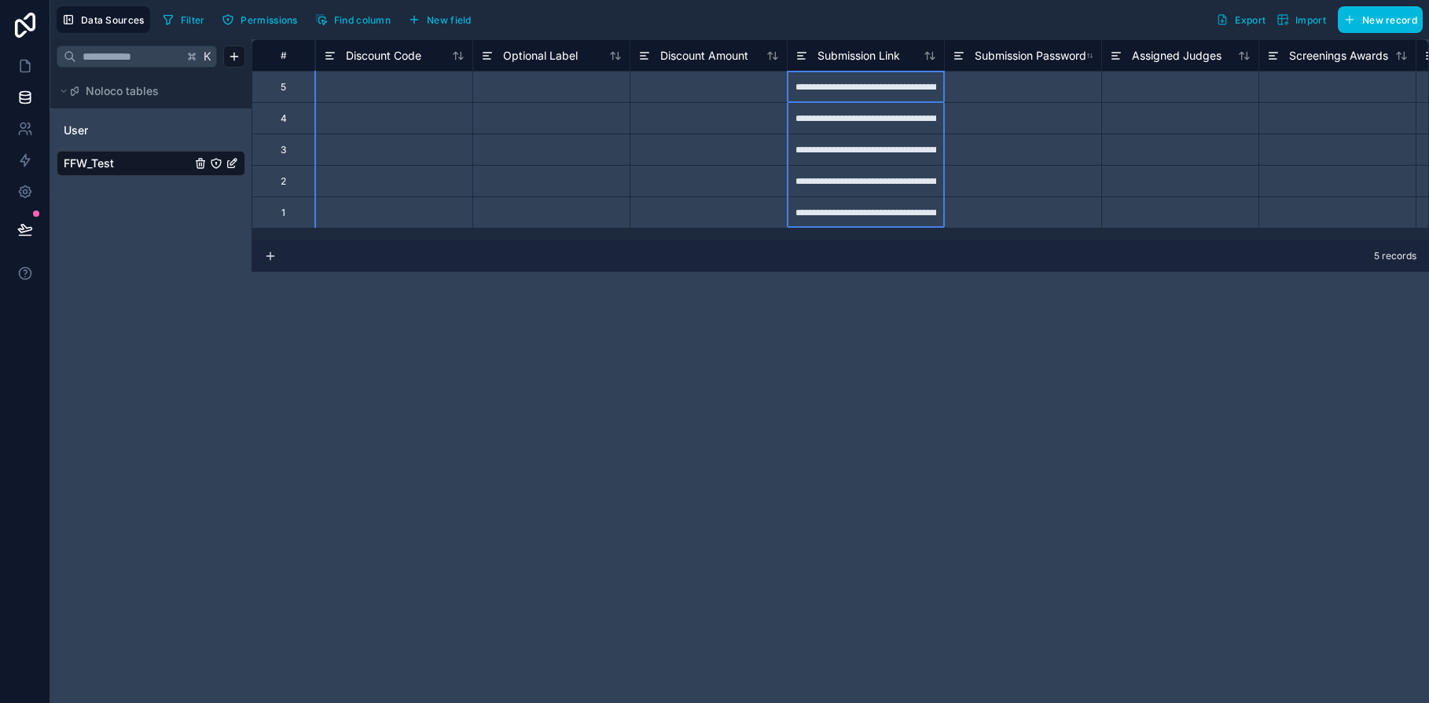
click at [802, 56] on icon at bounding box center [801, 55] width 13 height 19
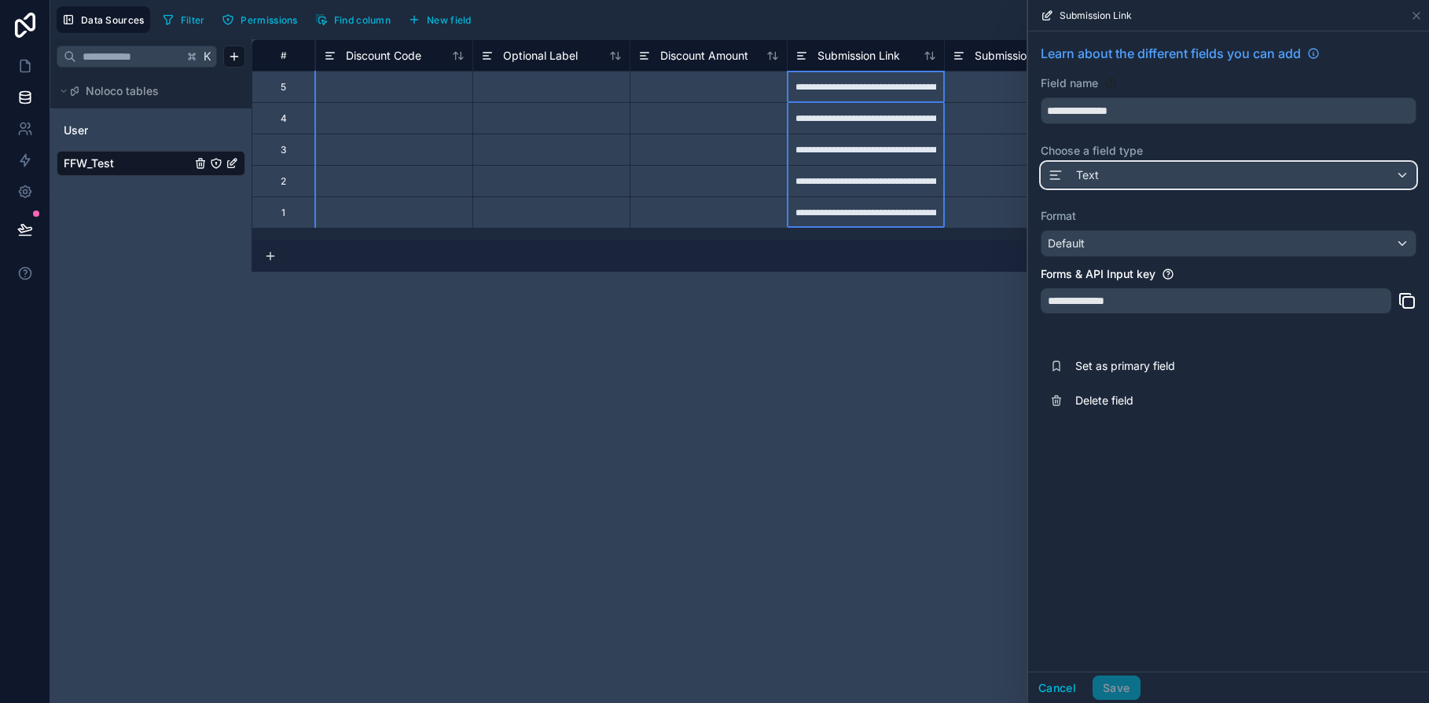
click at [1403, 176] on div "Text" at bounding box center [1228, 175] width 374 height 25
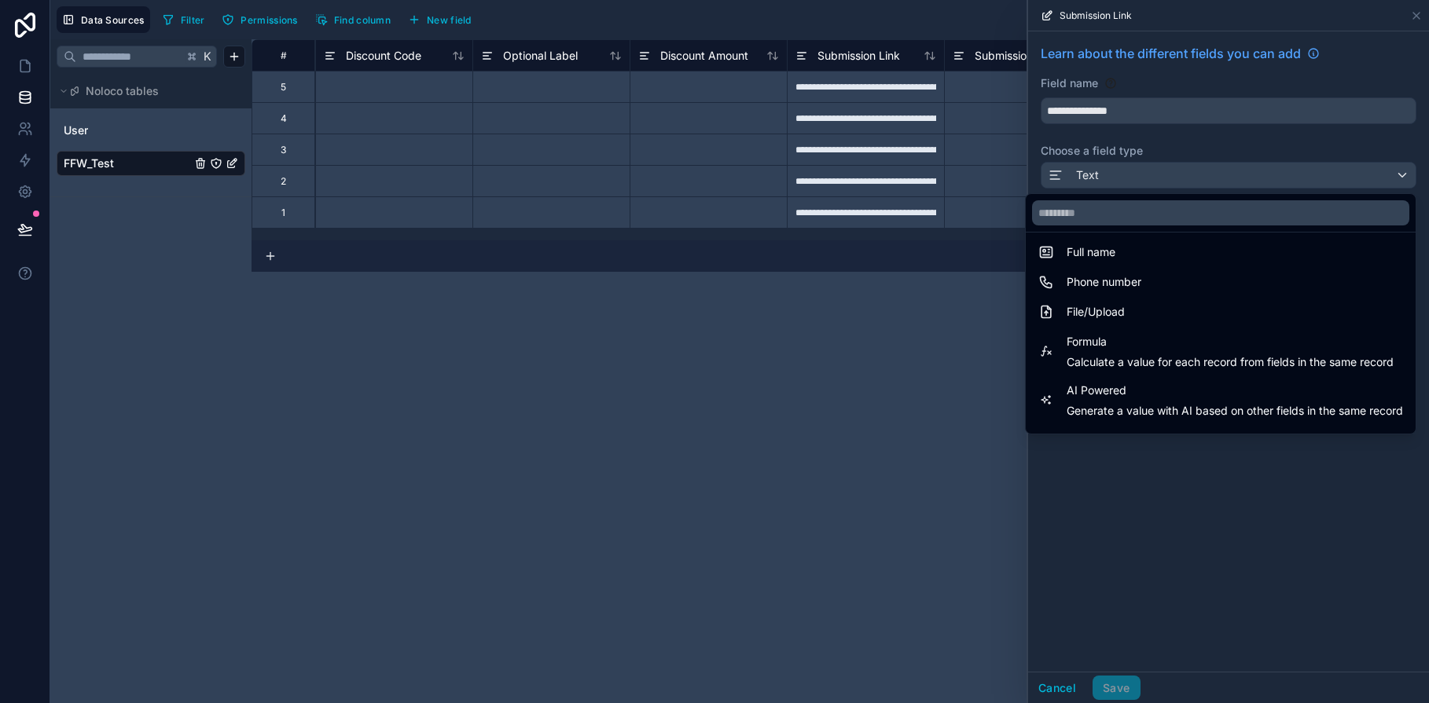
scroll to position [333, 0]
click at [1128, 300] on div "File/Upload" at bounding box center [1221, 314] width 384 height 28
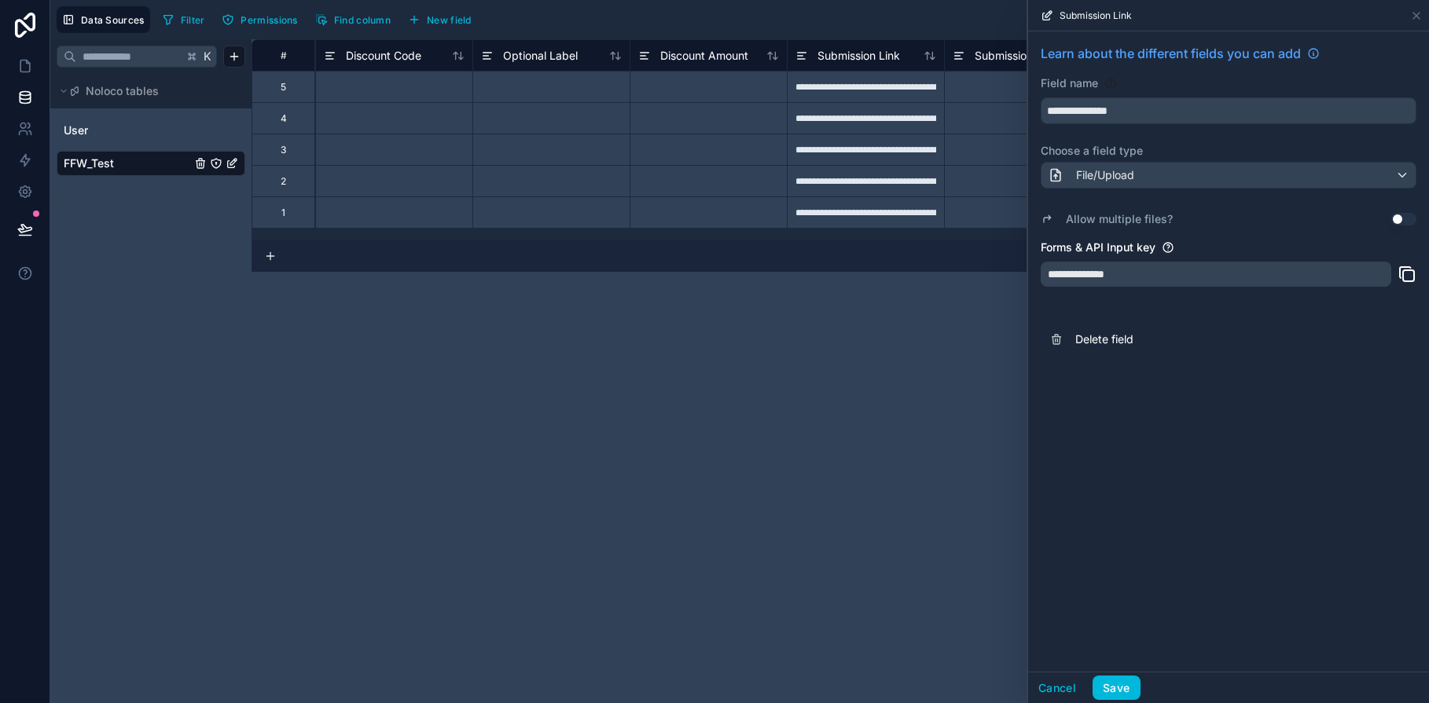
click at [1110, 685] on button "Save" at bounding box center [1116, 688] width 47 height 25
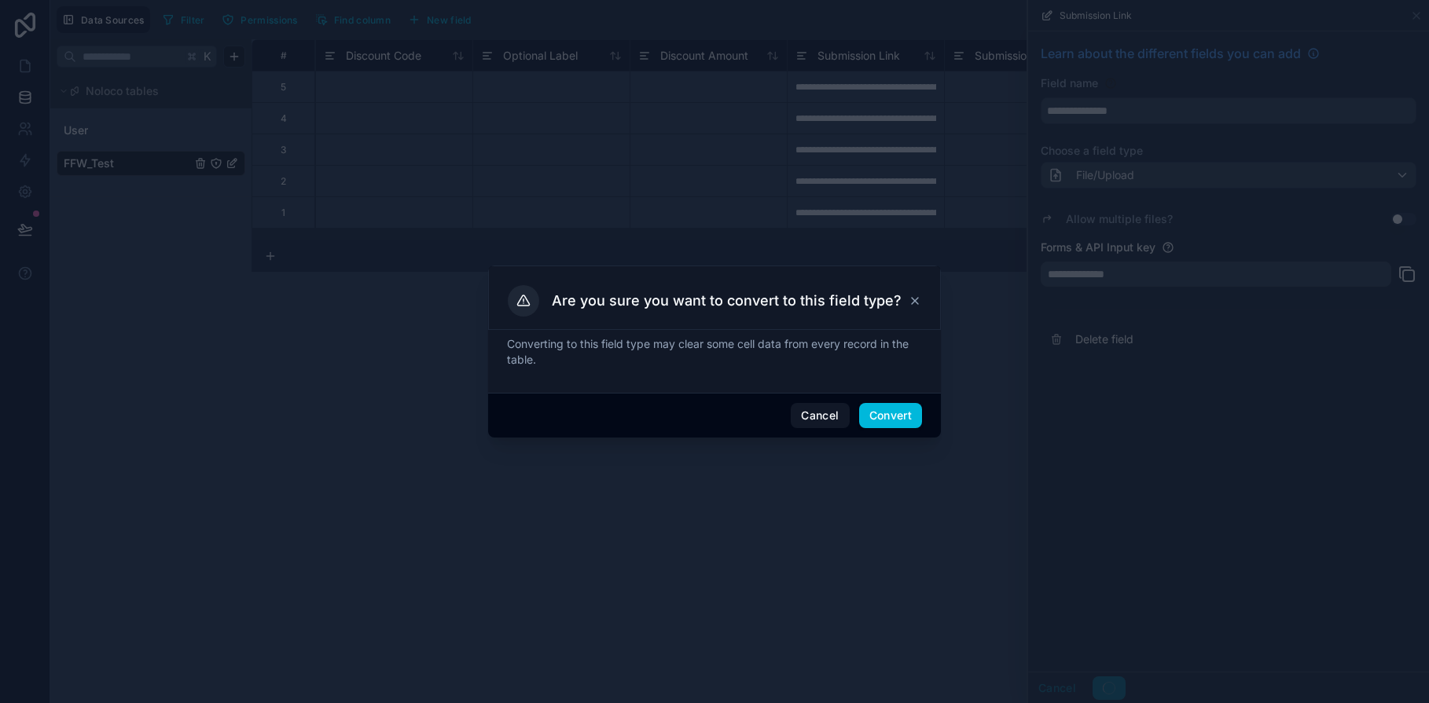
click at [885, 417] on button "Convert" at bounding box center [890, 415] width 63 height 25
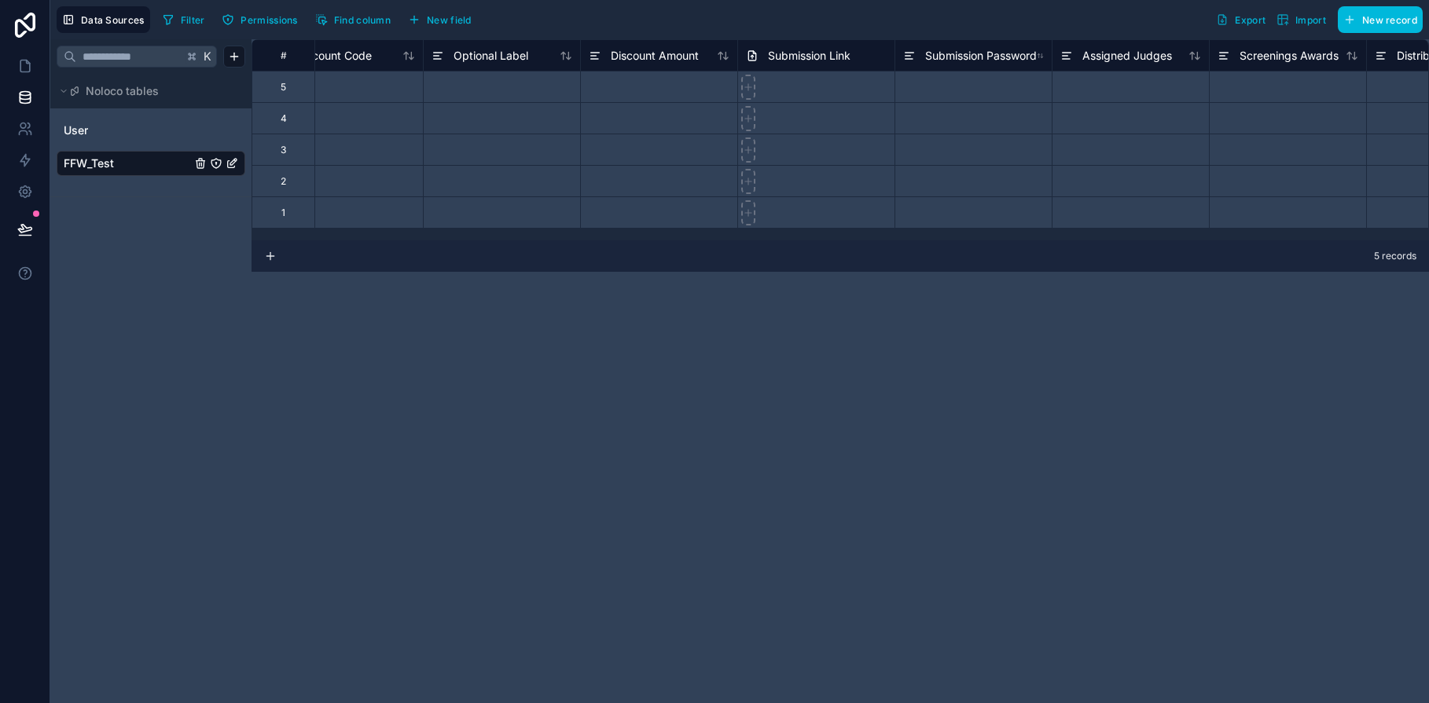
scroll to position [0, 10292]
click at [728, 55] on icon at bounding box center [727, 56] width 2 height 2
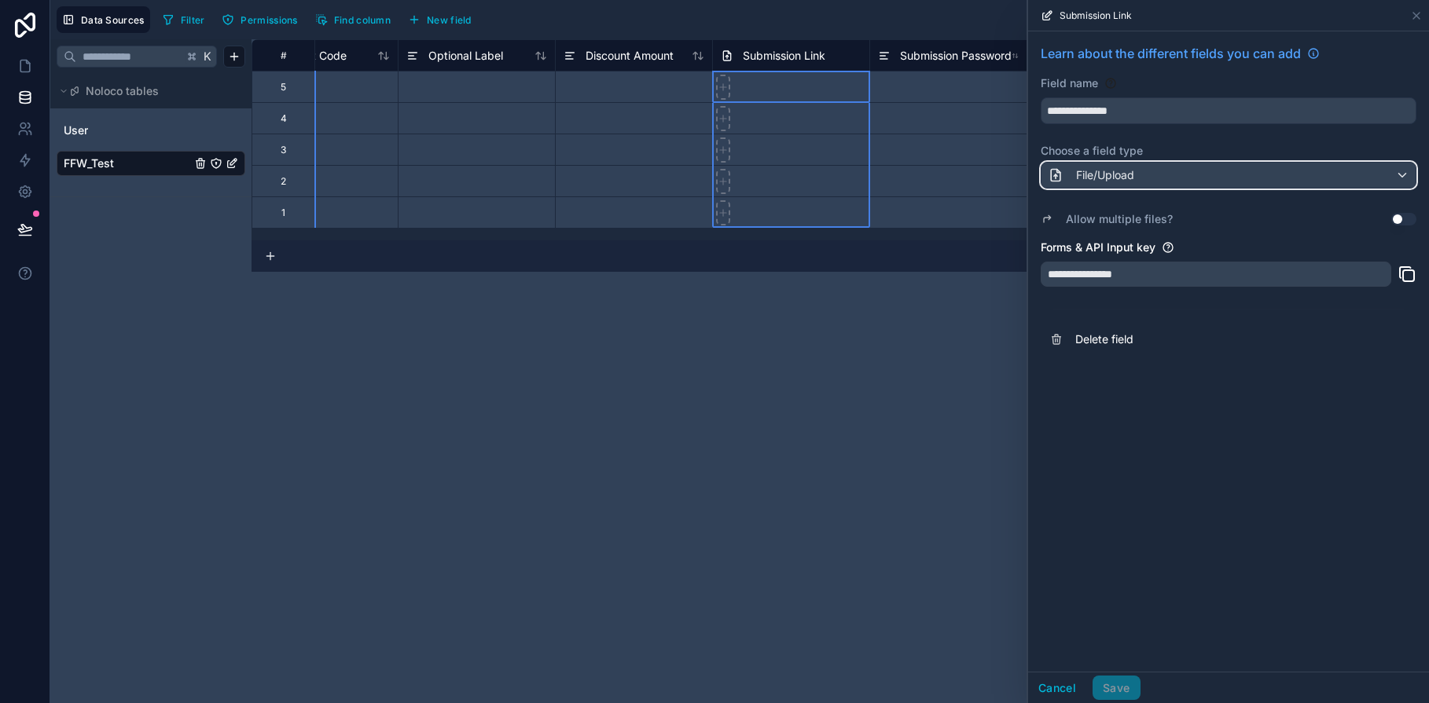
click at [1405, 177] on div "File/Upload" at bounding box center [1228, 175] width 374 height 25
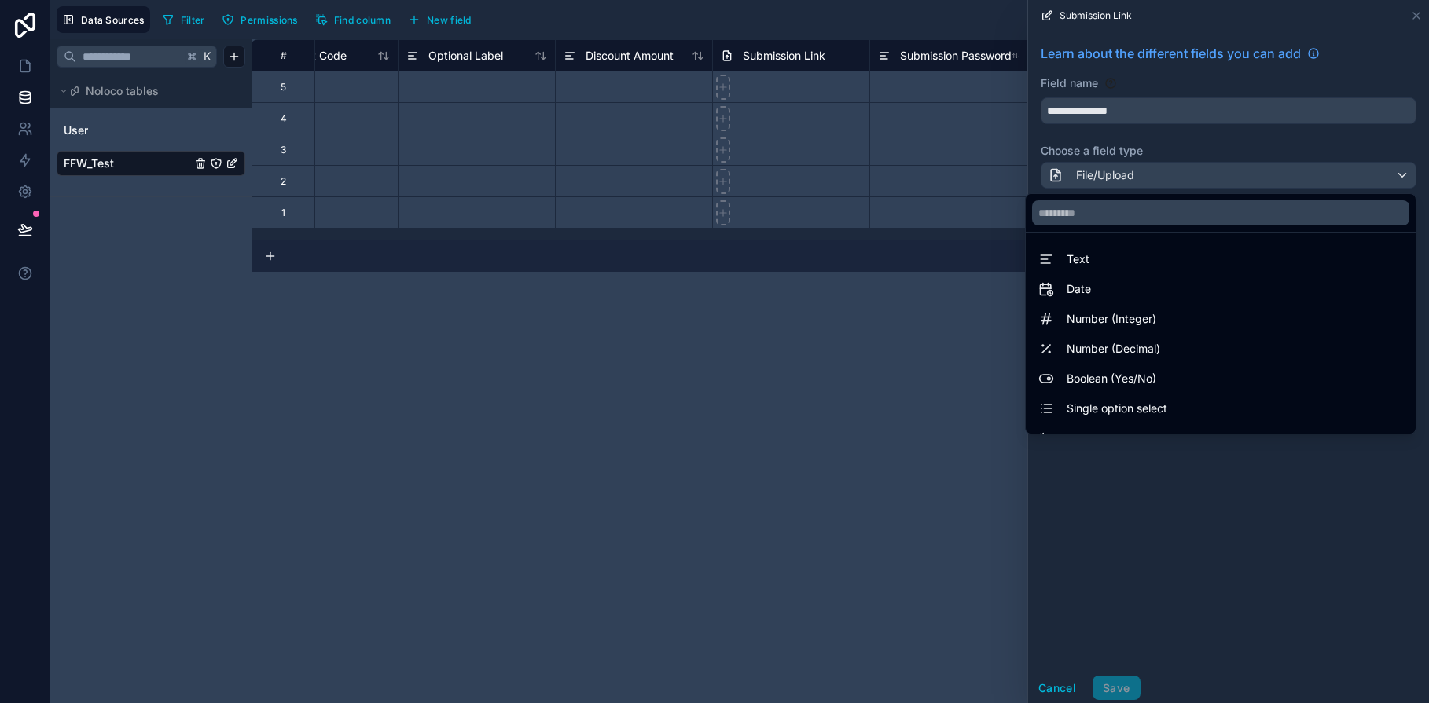
click at [1257, 253] on div "Text" at bounding box center [1220, 259] width 365 height 19
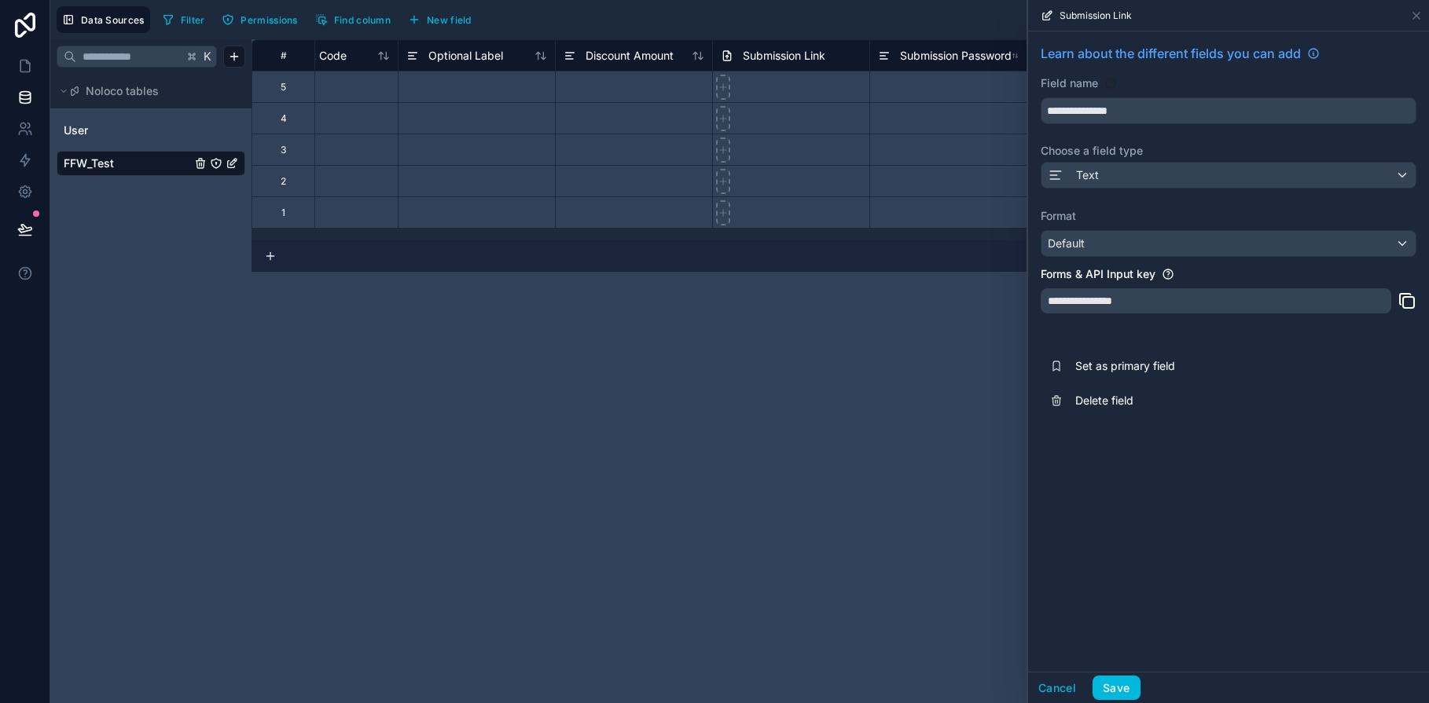
click at [1126, 688] on button "Save" at bounding box center [1116, 688] width 47 height 25
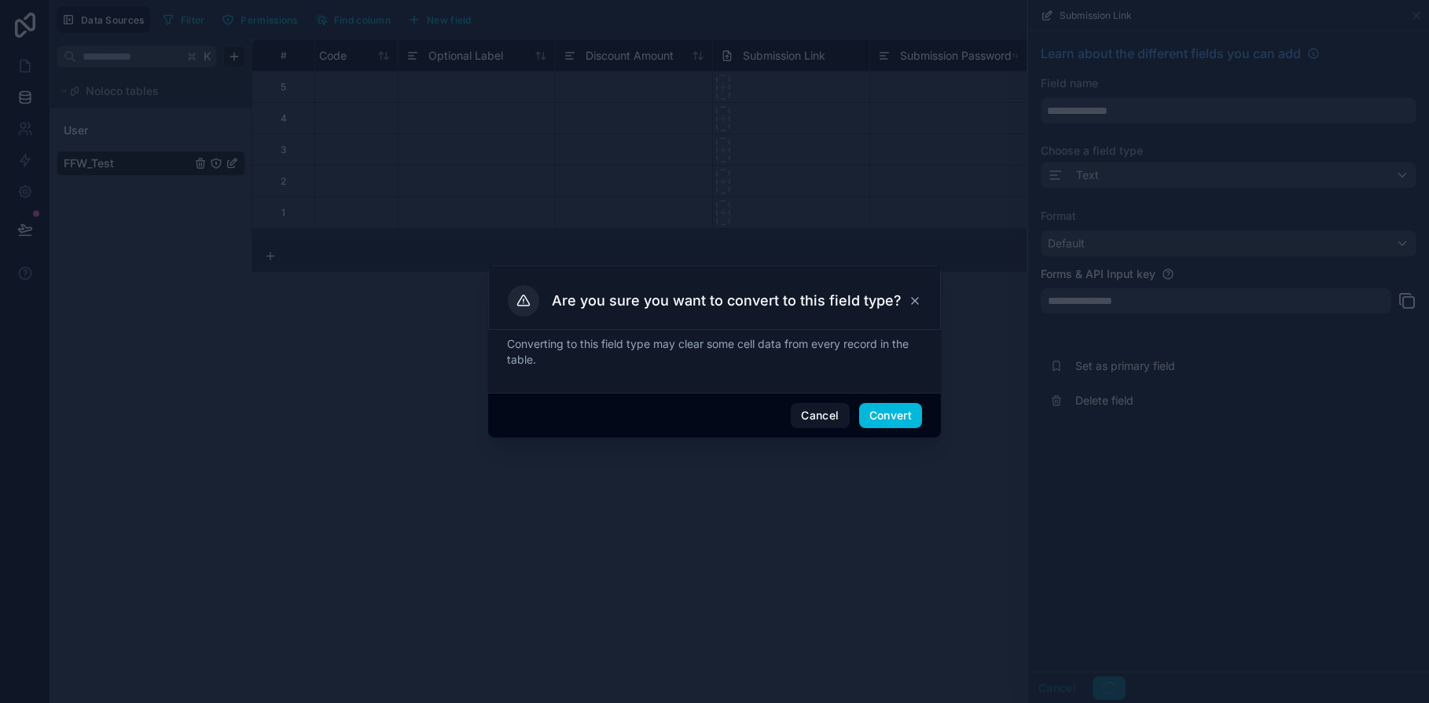
click at [896, 417] on button "Convert" at bounding box center [890, 415] width 63 height 25
